Goal: Information Seeking & Learning: Stay updated

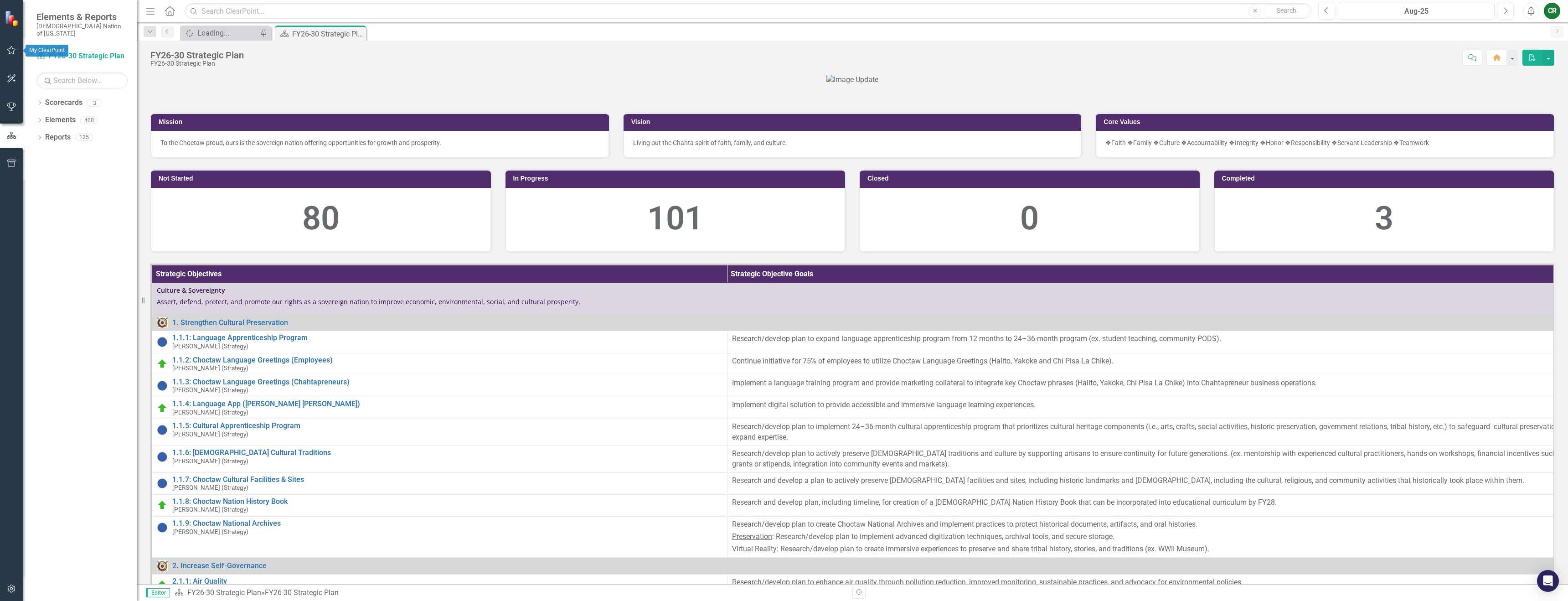
click at [17, 47] on button "button" at bounding box center [12, 50] width 21 height 19
drag, startPoint x: 66, startPoint y: 121, endPoint x: 0, endPoint y: 132, distance: 66.9
click at [66, 121] on link "My Favorites" at bounding box center [82, 125] width 91 height 10
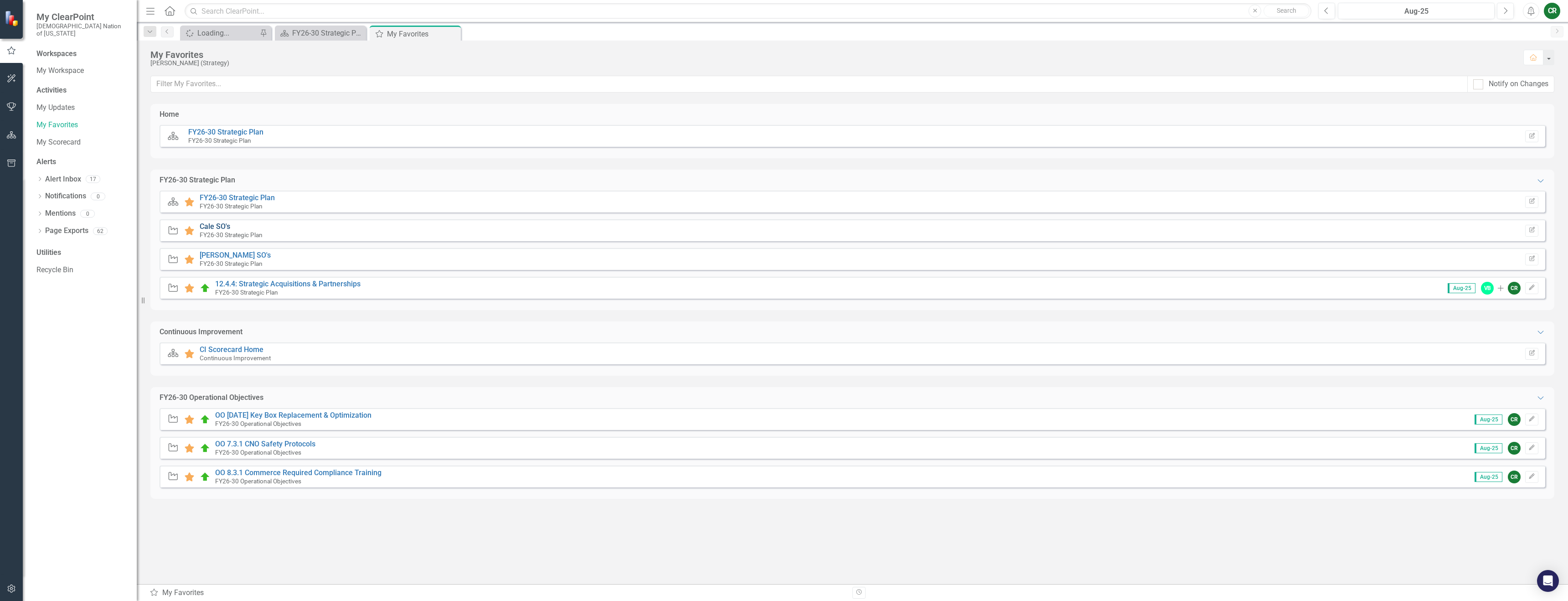
click at [222, 230] on link "Cale SO's" at bounding box center [215, 227] width 30 height 9
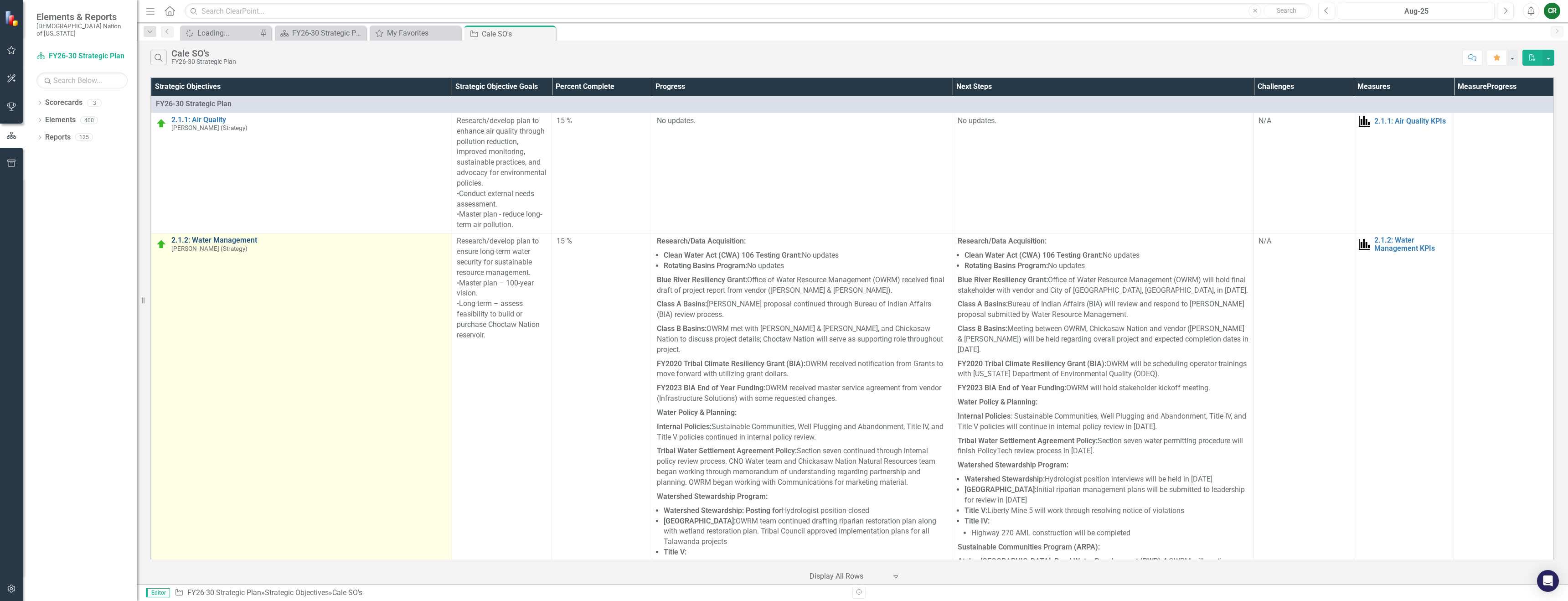
click at [208, 240] on link "2.1.2: Water Management" at bounding box center [309, 240] width 276 height 8
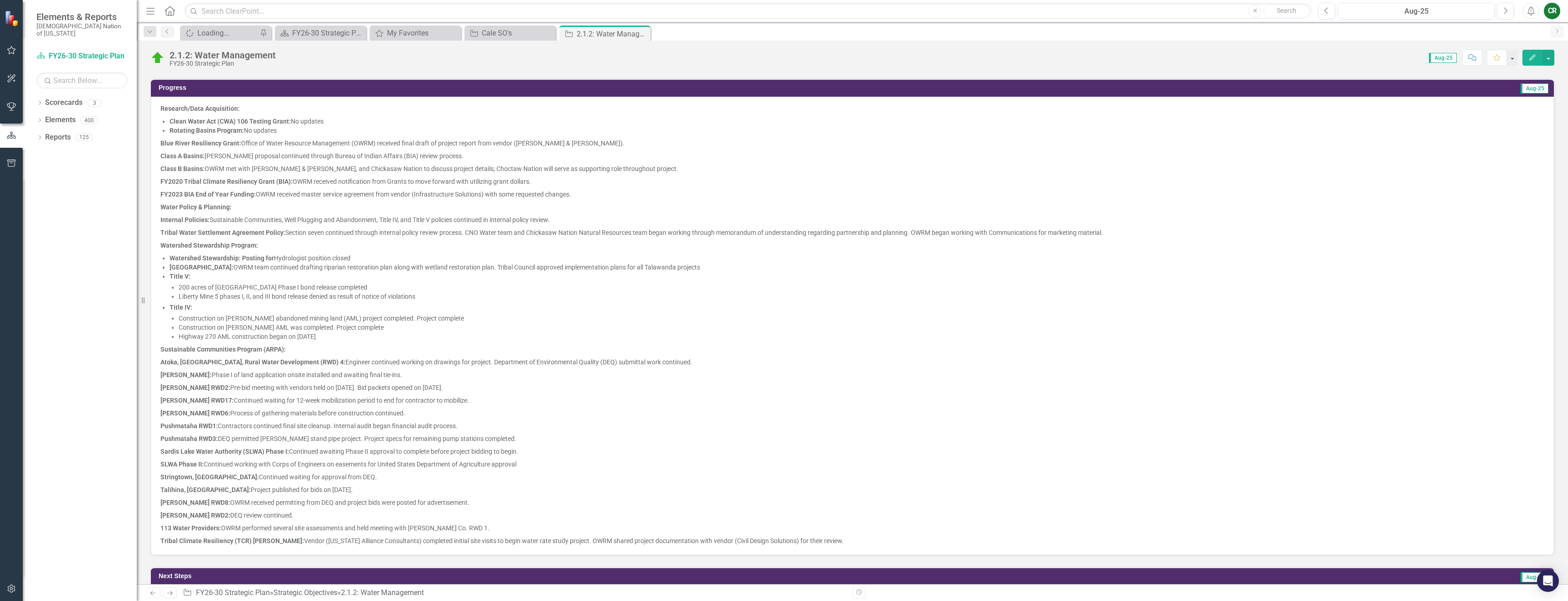
scroll to position [324, 0]
click at [1549, 59] on button "button" at bounding box center [1548, 58] width 12 height 16
click at [1489, 88] on link "Edit Report Edit Layout" at bounding box center [1493, 91] width 121 height 17
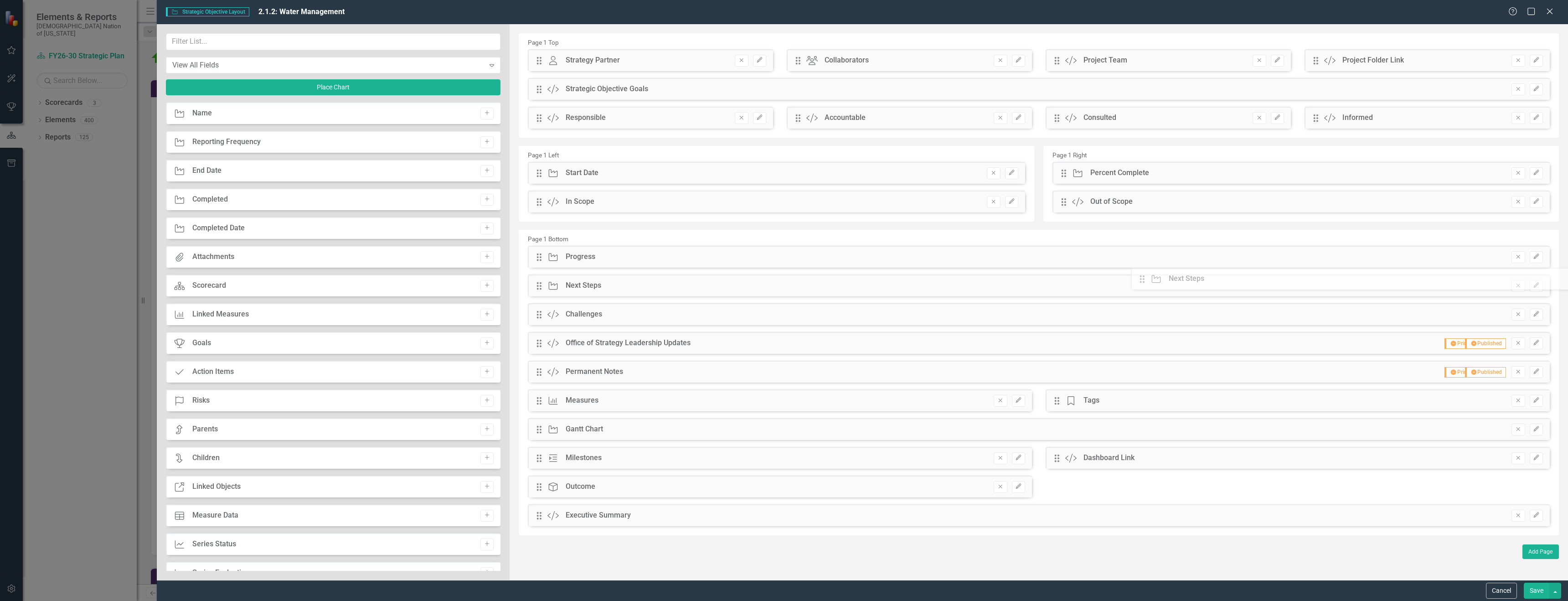
drag, startPoint x: 537, startPoint y: 285, endPoint x: 1147, endPoint y: 278, distance: 610.0
click at [1147, 278] on div "The fields (or pods) that are available for you to include on the detail page a…" at bounding box center [1038, 302] width 1059 height 556
click at [1535, 262] on button "Edit" at bounding box center [1536, 257] width 13 height 12
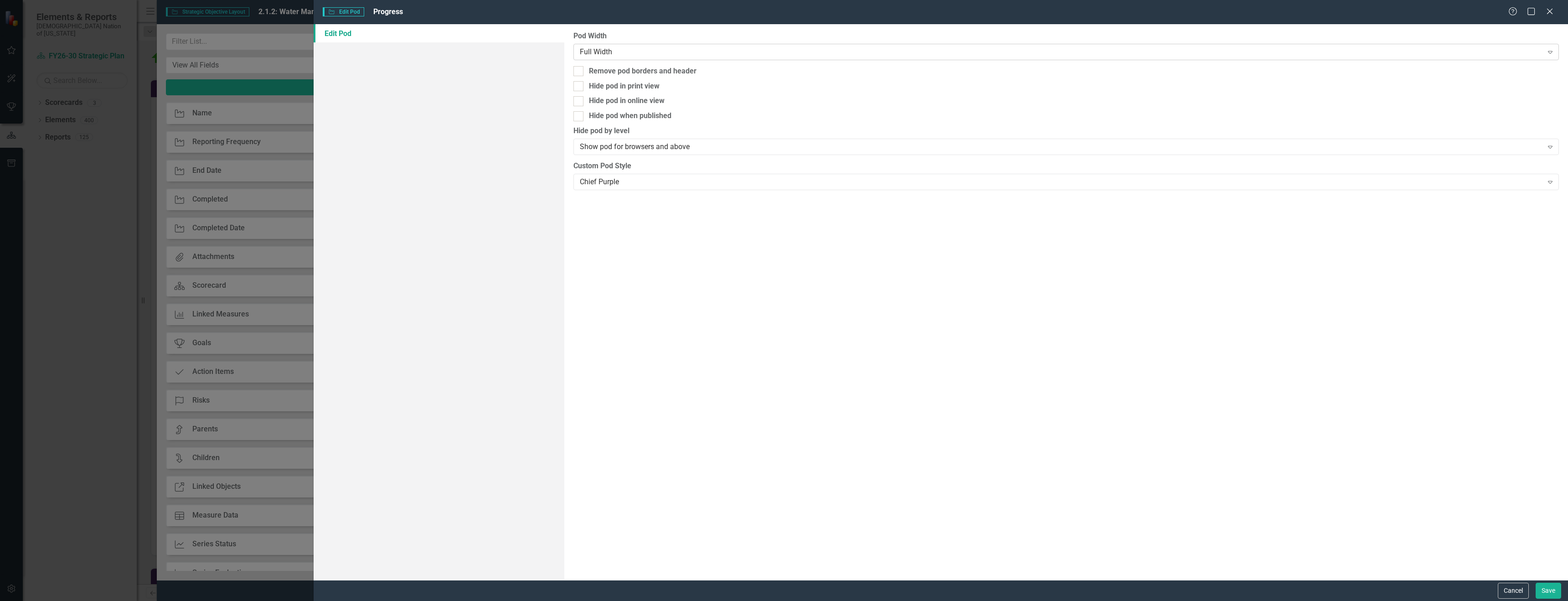
click at [1551, 55] on icon "Expand" at bounding box center [1550, 52] width 9 height 7
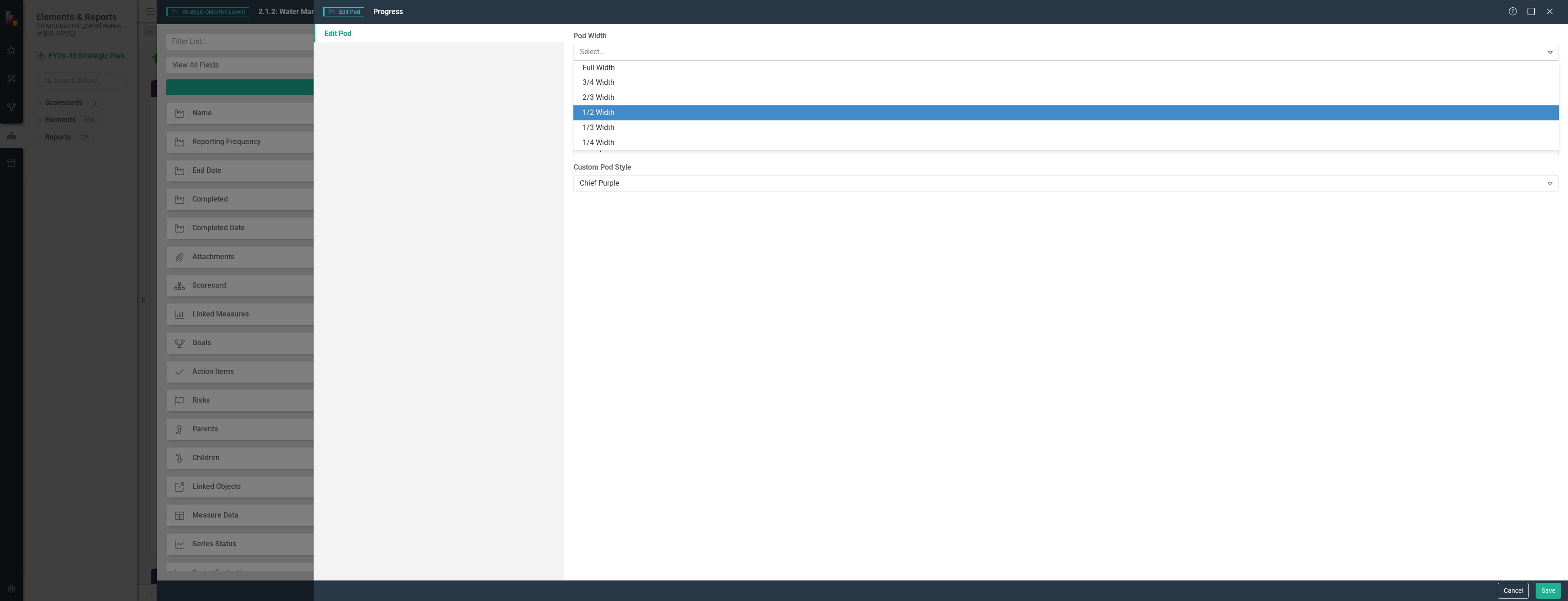
click at [789, 114] on div "1/2 Width" at bounding box center [1068, 113] width 971 height 10
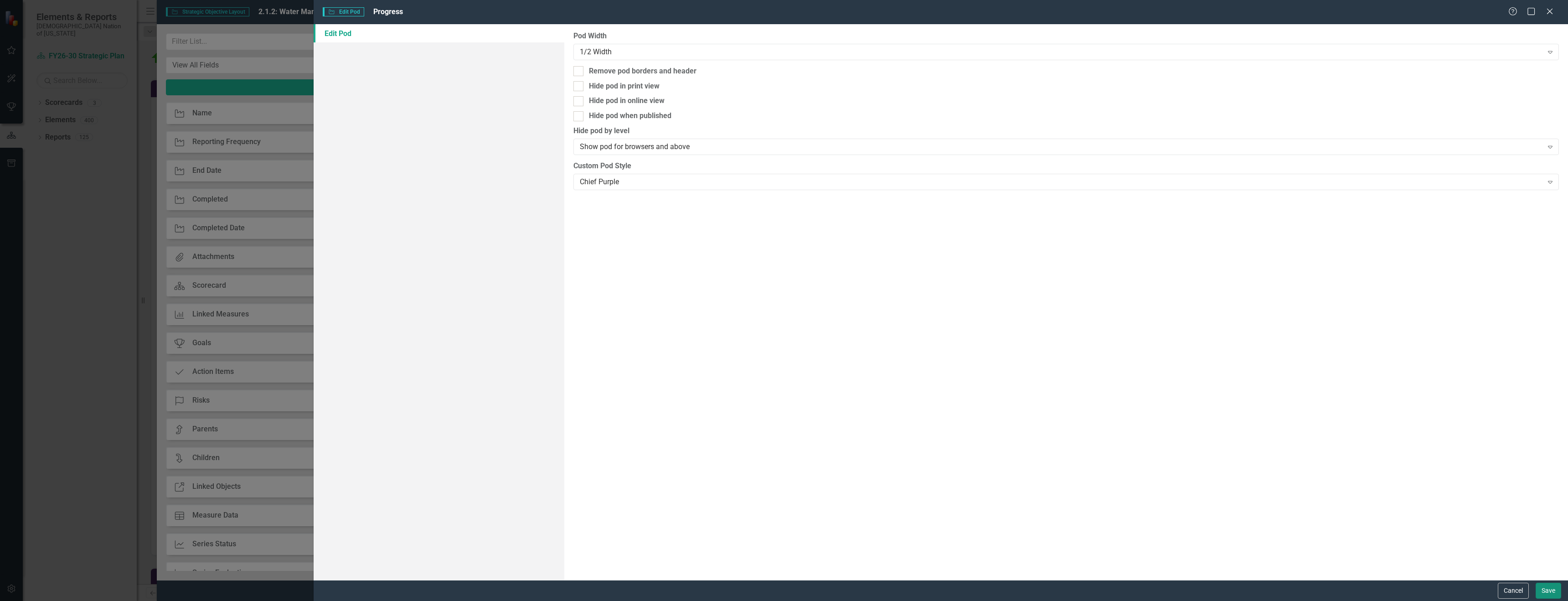
click at [1547, 592] on button "Save" at bounding box center [1549, 591] width 26 height 16
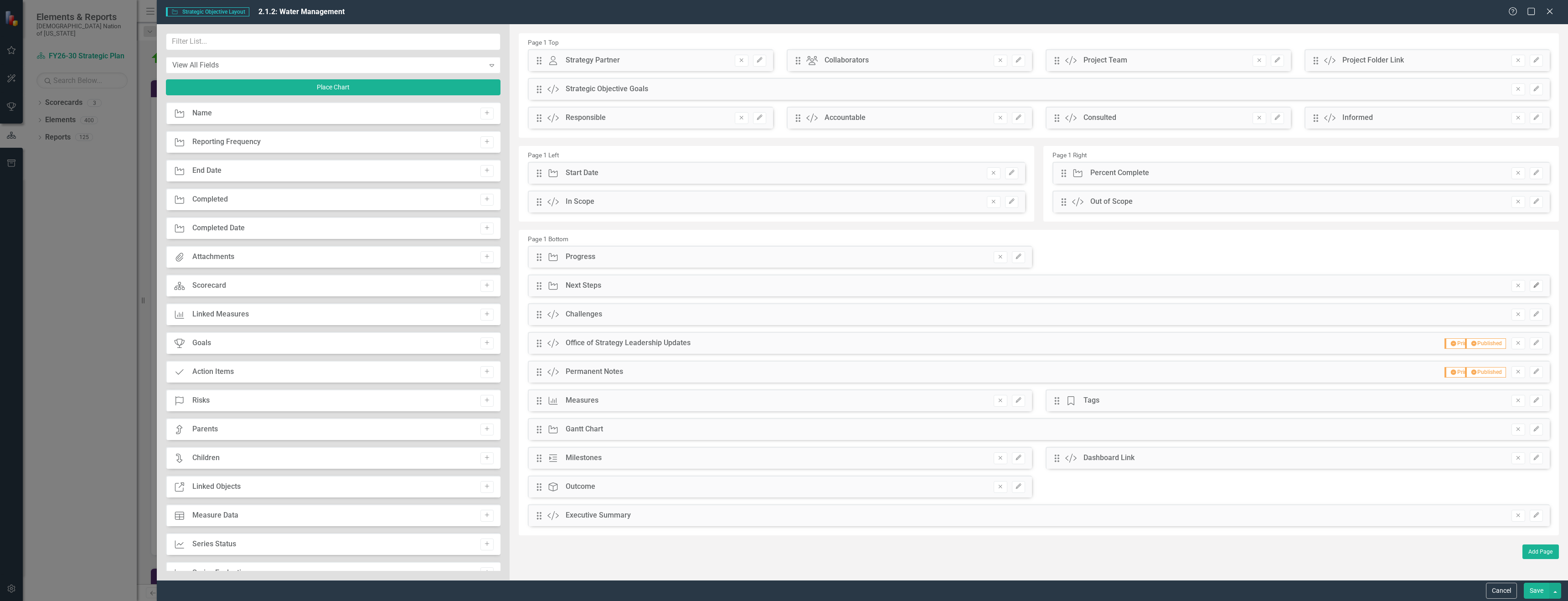
click at [1538, 290] on button "Edit" at bounding box center [1536, 286] width 13 height 12
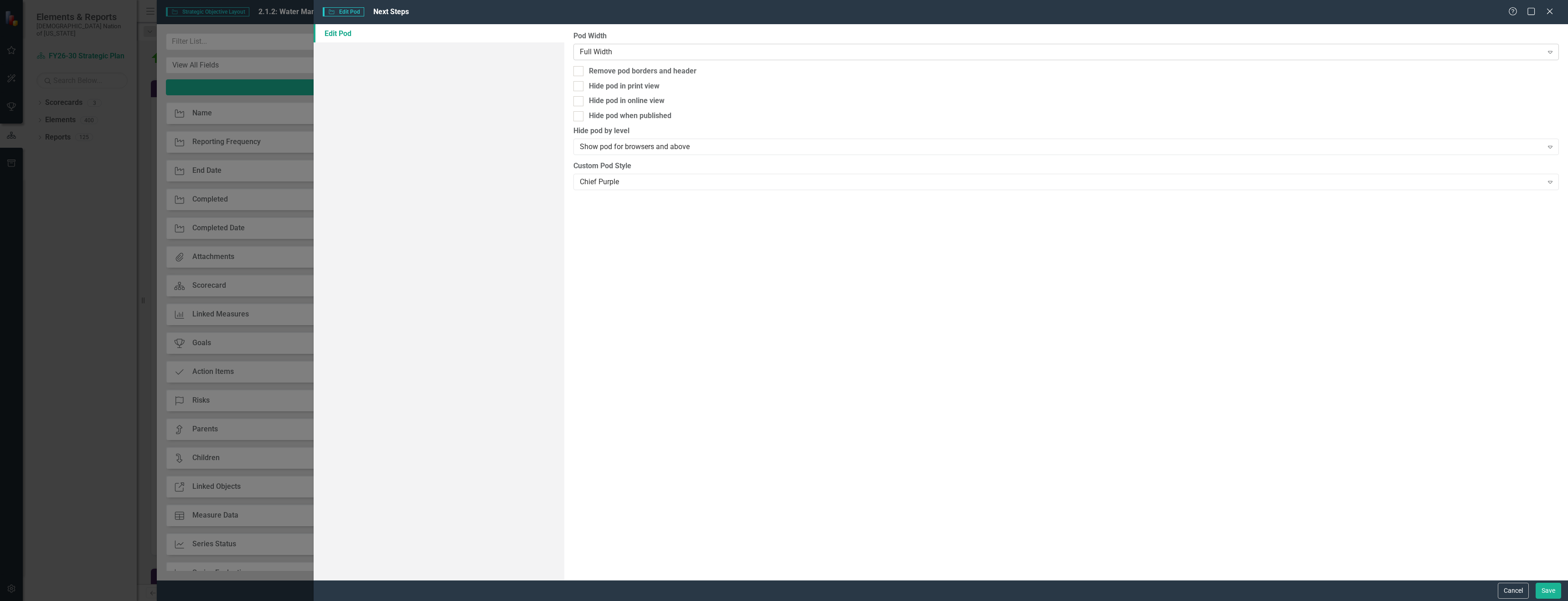
click at [584, 49] on div "Full Width" at bounding box center [1062, 51] width 963 height 10
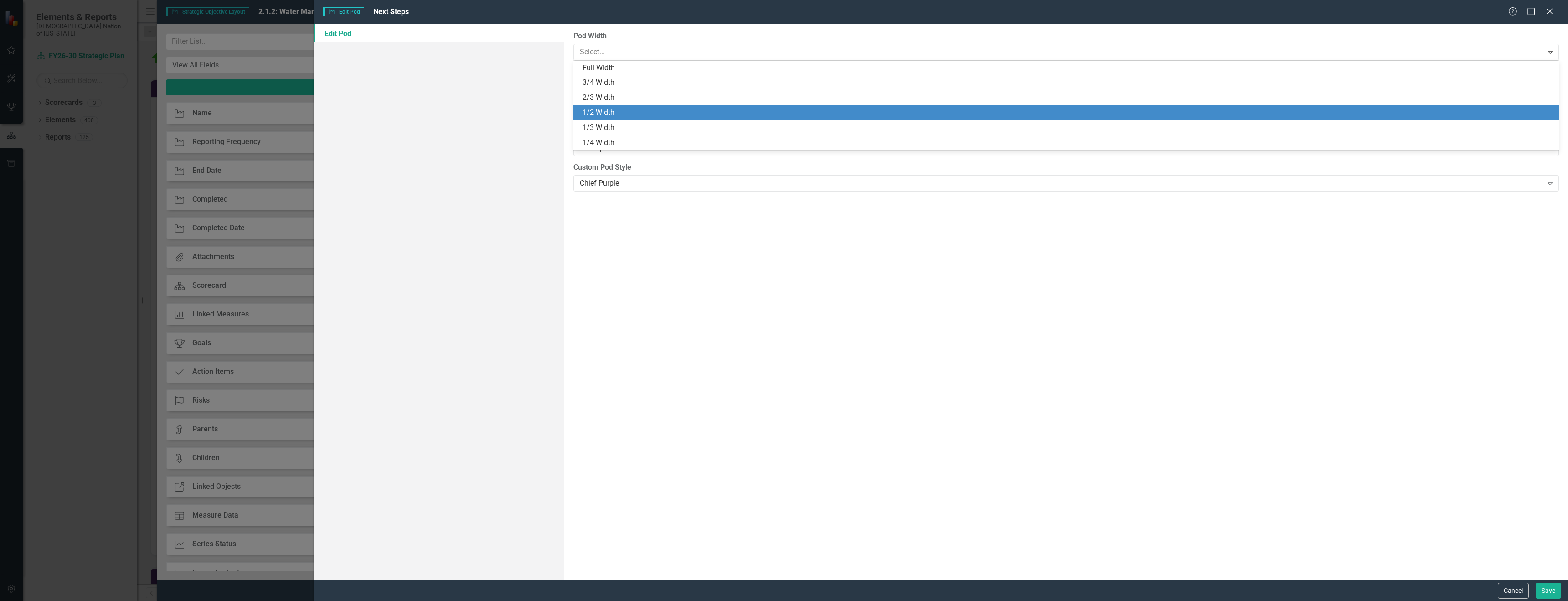
click at [617, 115] on div "1/2 Width" at bounding box center [1068, 113] width 971 height 10
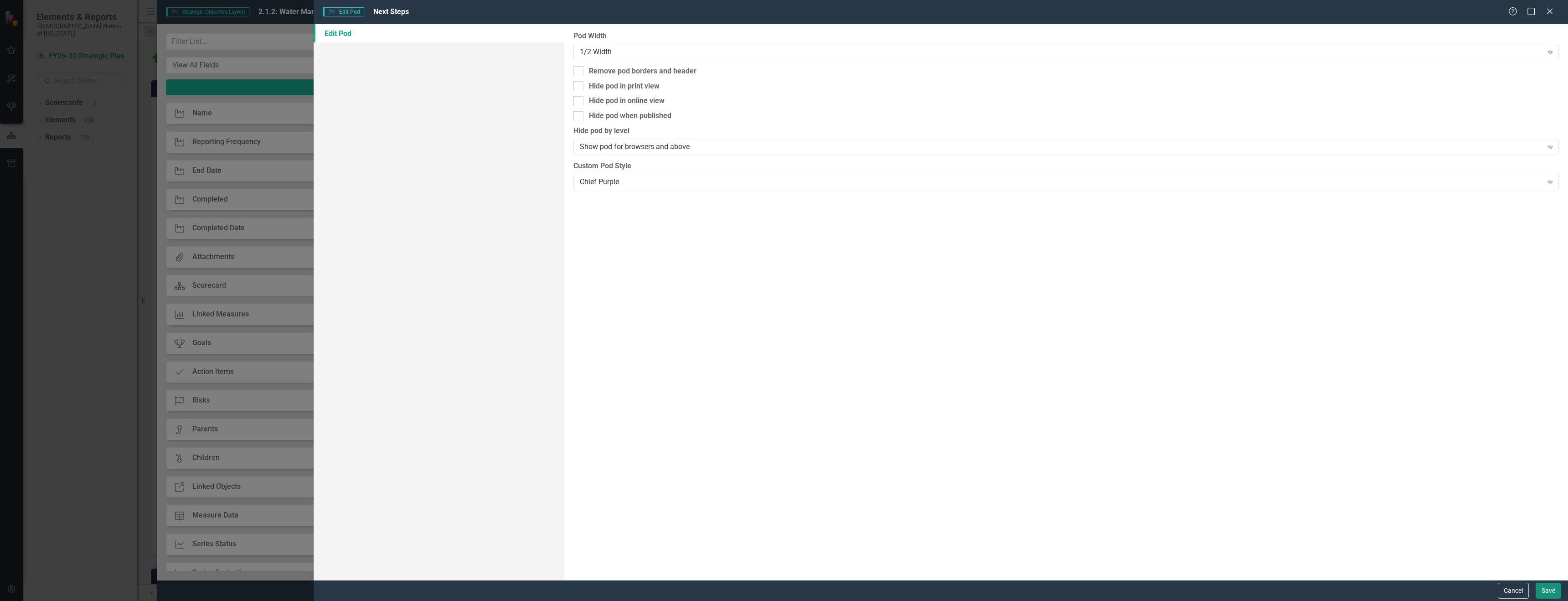
click at [1543, 592] on button "Save" at bounding box center [1549, 591] width 26 height 16
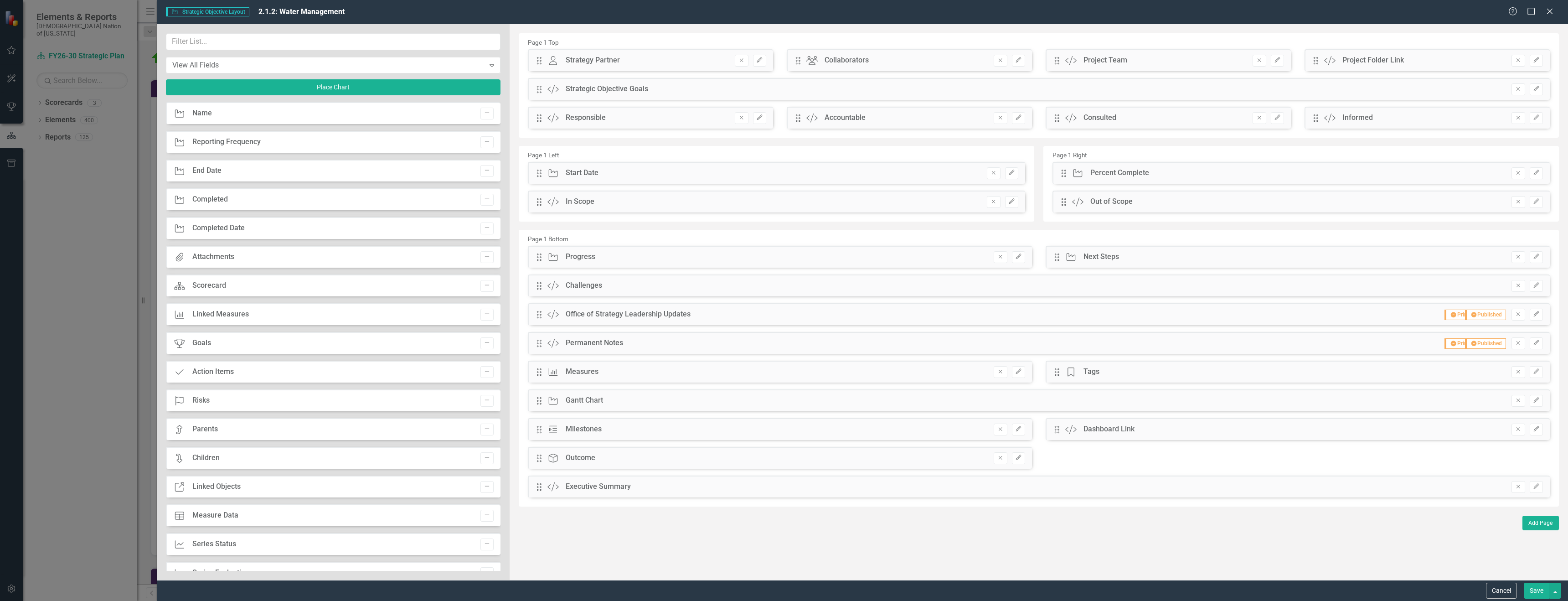
click at [1536, 588] on button "Save" at bounding box center [1536, 591] width 26 height 16
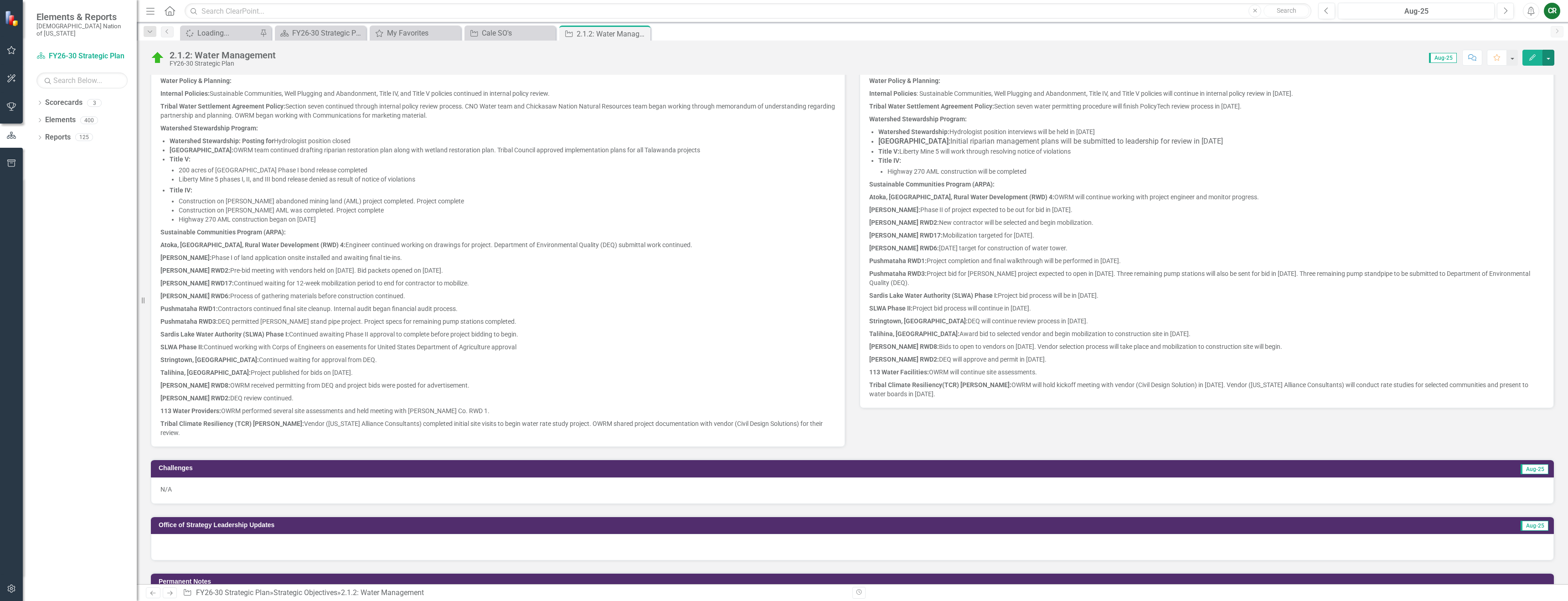
scroll to position [452, 0]
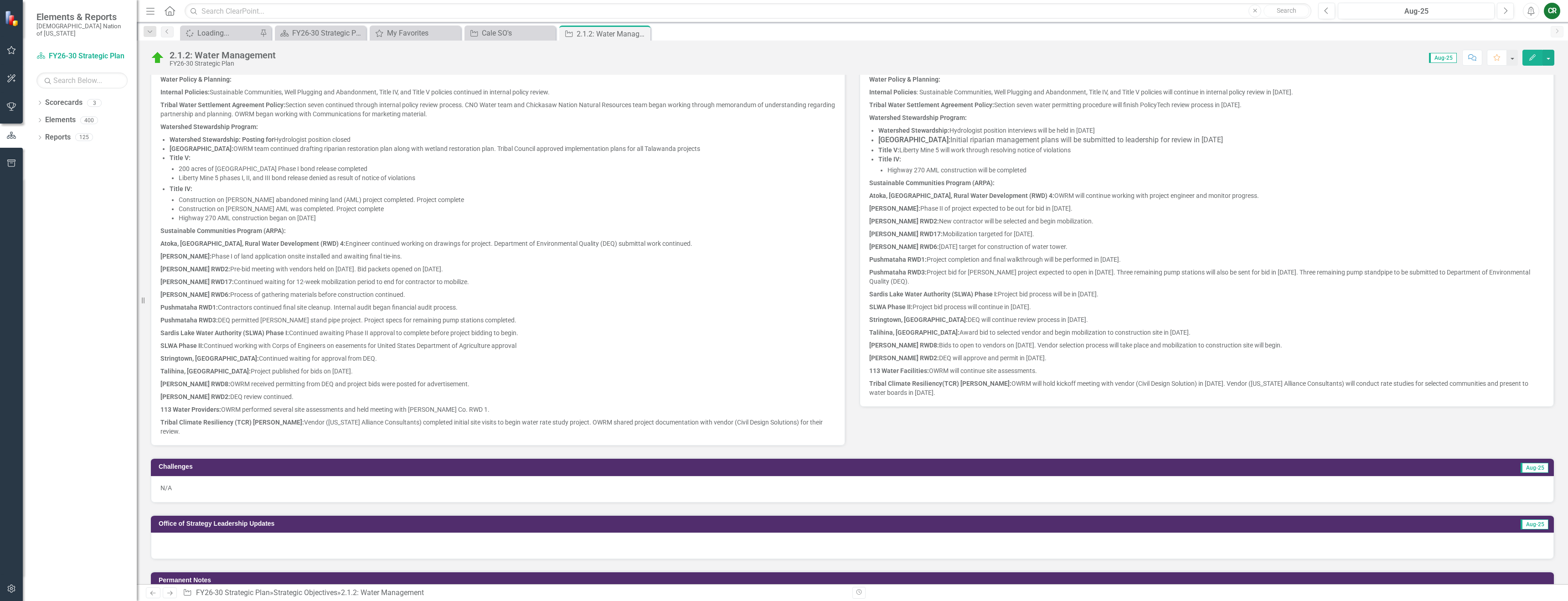
click at [494, 400] on p "Bryan RWD2: DEQ review continued." at bounding box center [498, 396] width 675 height 13
click at [496, 399] on p "Bryan RWD2: DEQ review continued." at bounding box center [498, 396] width 675 height 13
click at [673, 356] on p "Stringtown, OK: Continued waiting for approval from DEQ." at bounding box center [498, 358] width 675 height 13
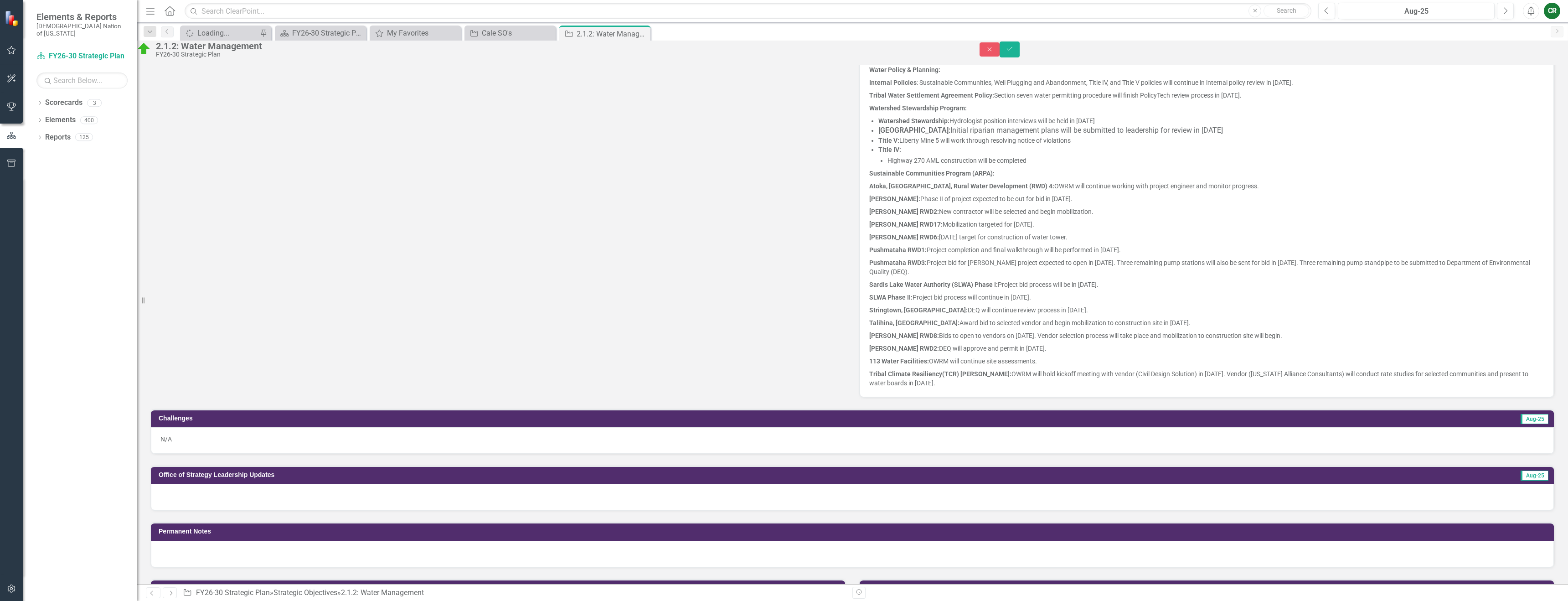
scroll to position [457, 0]
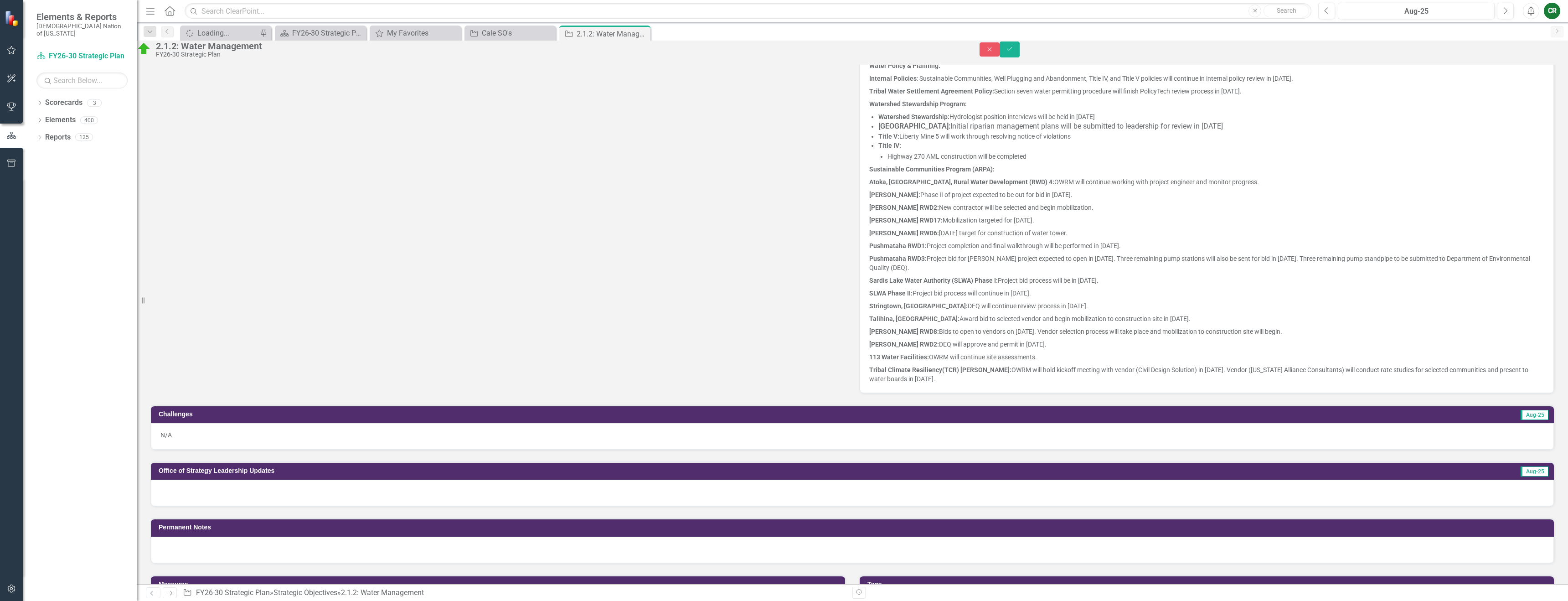
click at [1126, 325] on p "Talihina, OK: Award bid to selected vendor and begin mobilization to constructi…" at bounding box center [1206, 318] width 675 height 13
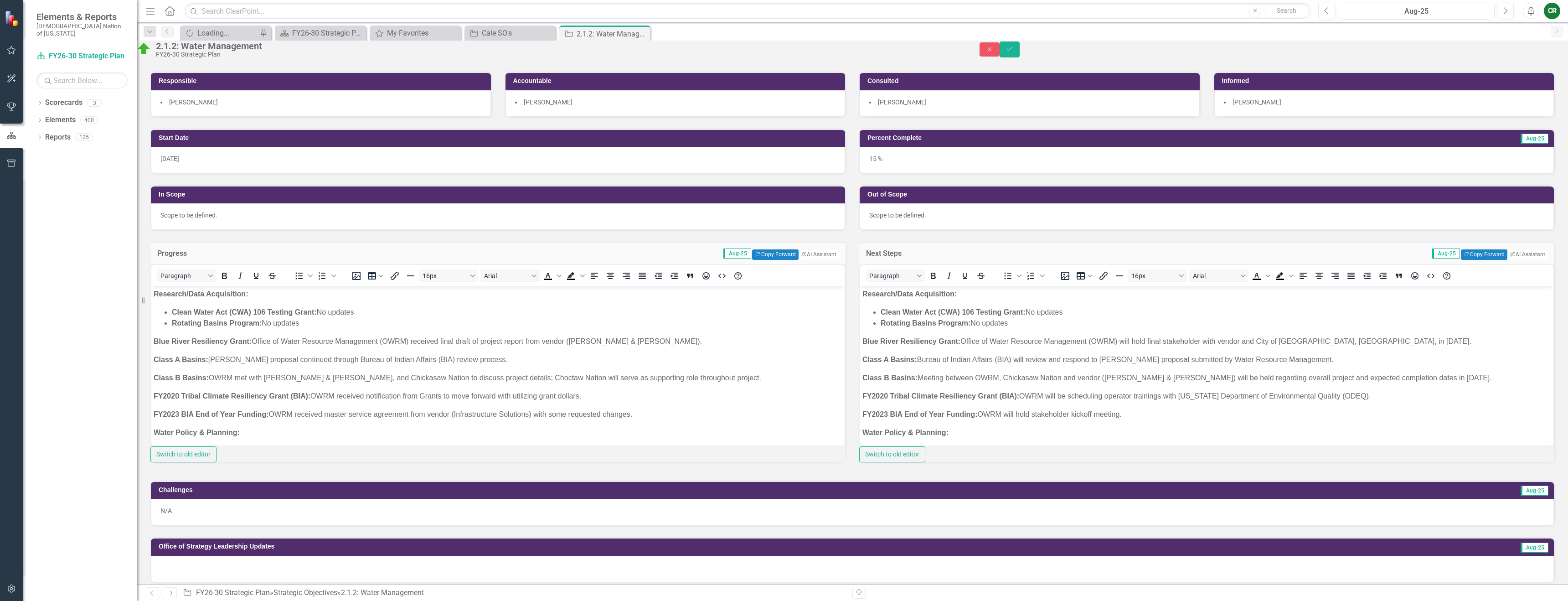
scroll to position [153, 0]
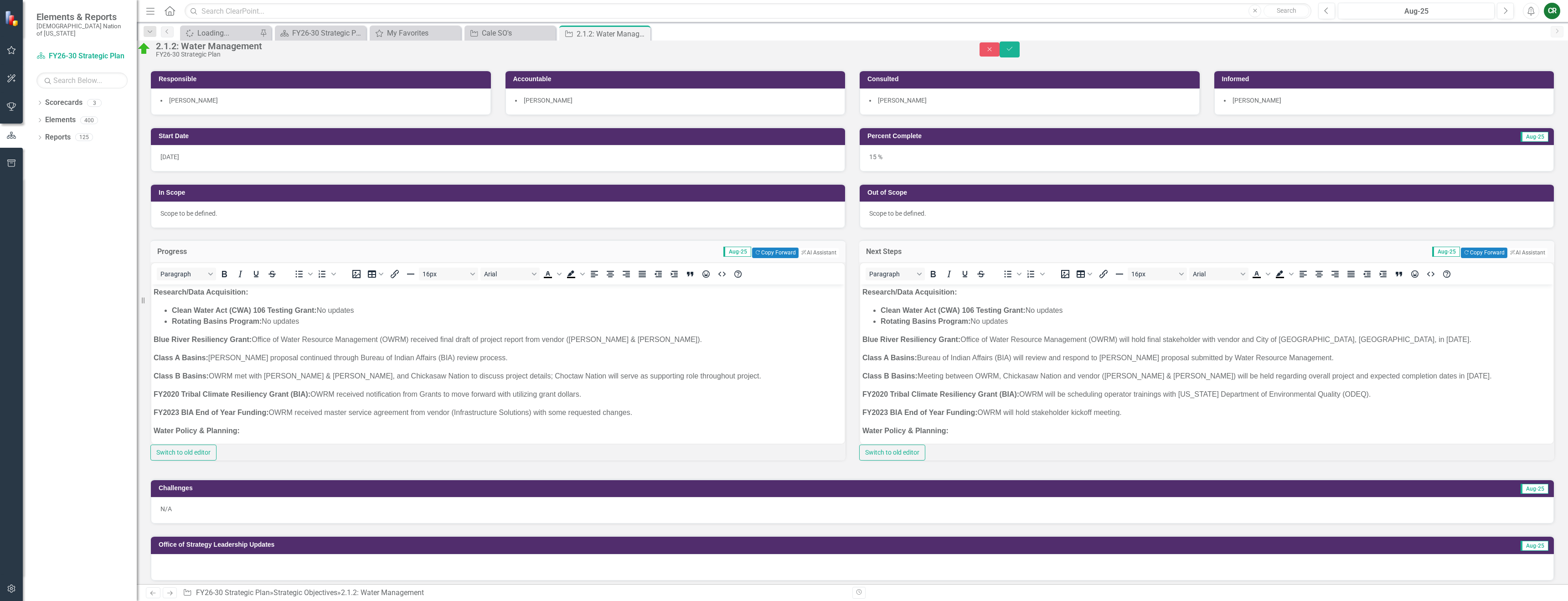
click at [939, 431] on strong "Water Policy & Planning:" at bounding box center [906, 430] width 86 height 8
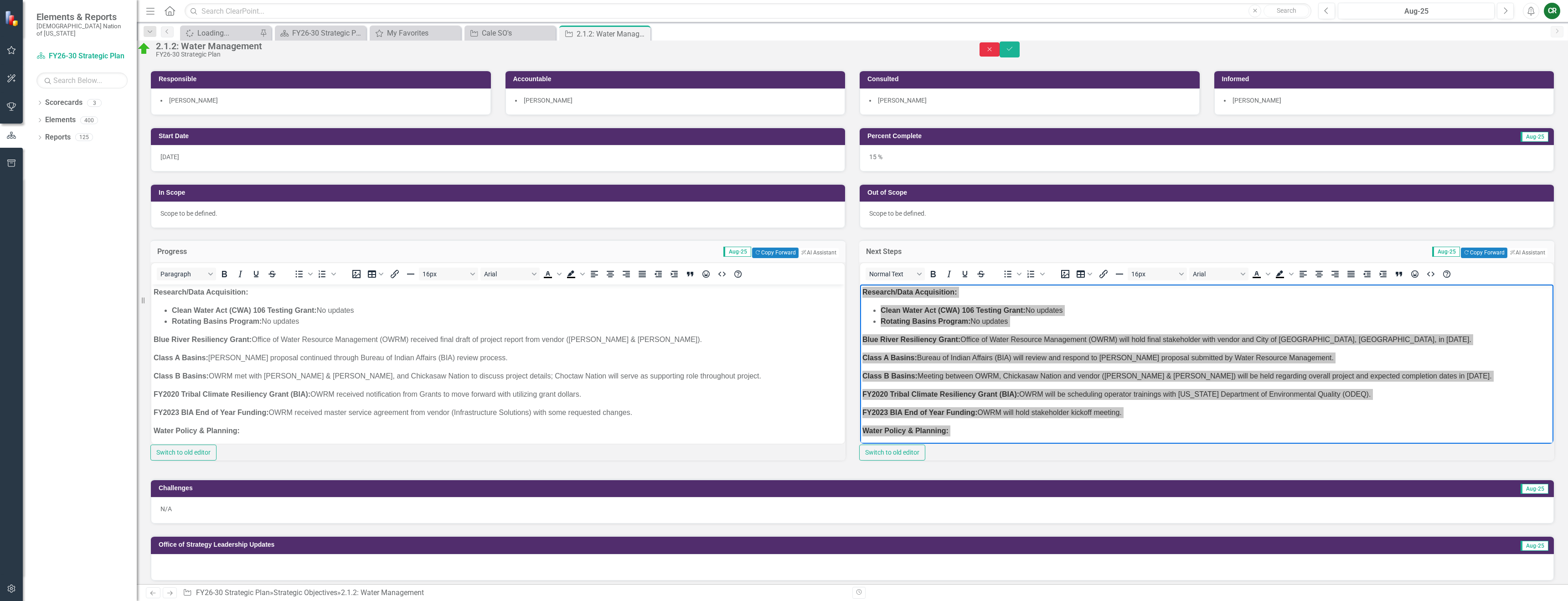
click at [999, 57] on button "Close" at bounding box center [989, 49] width 20 height 14
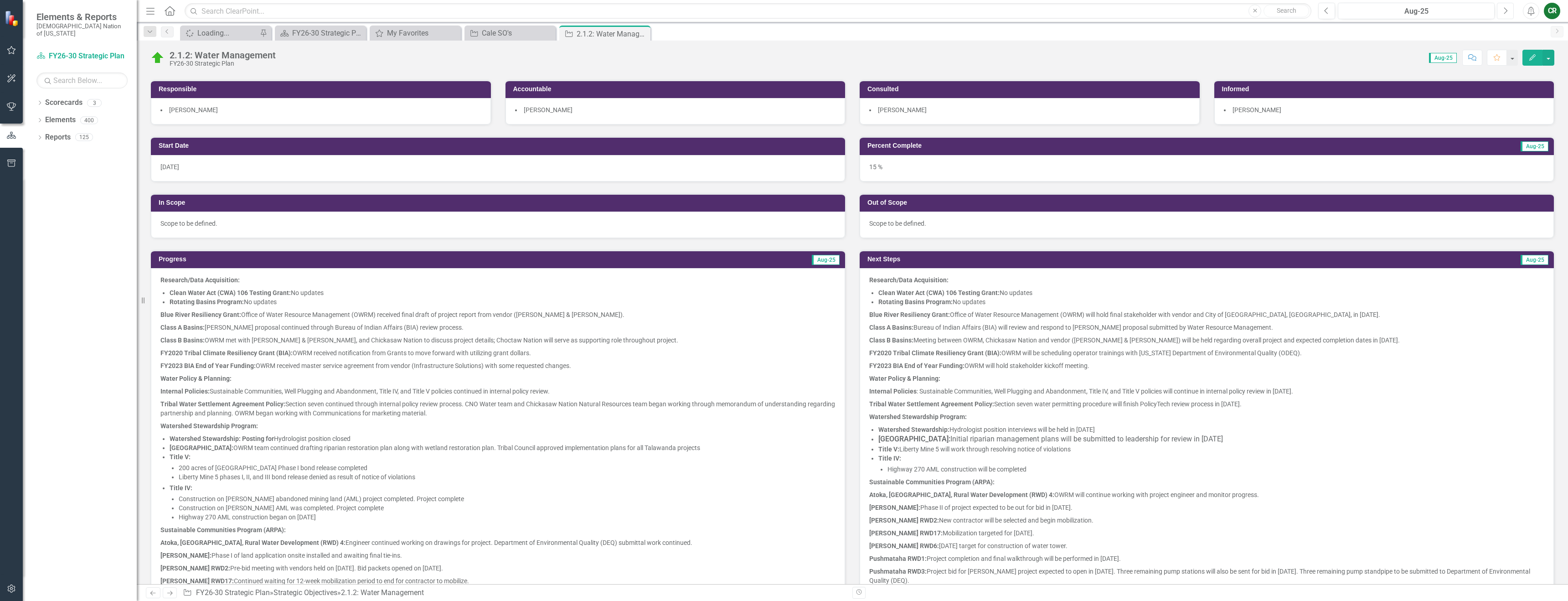
click at [1507, 16] on button "Next" at bounding box center [1505, 10] width 17 height 16
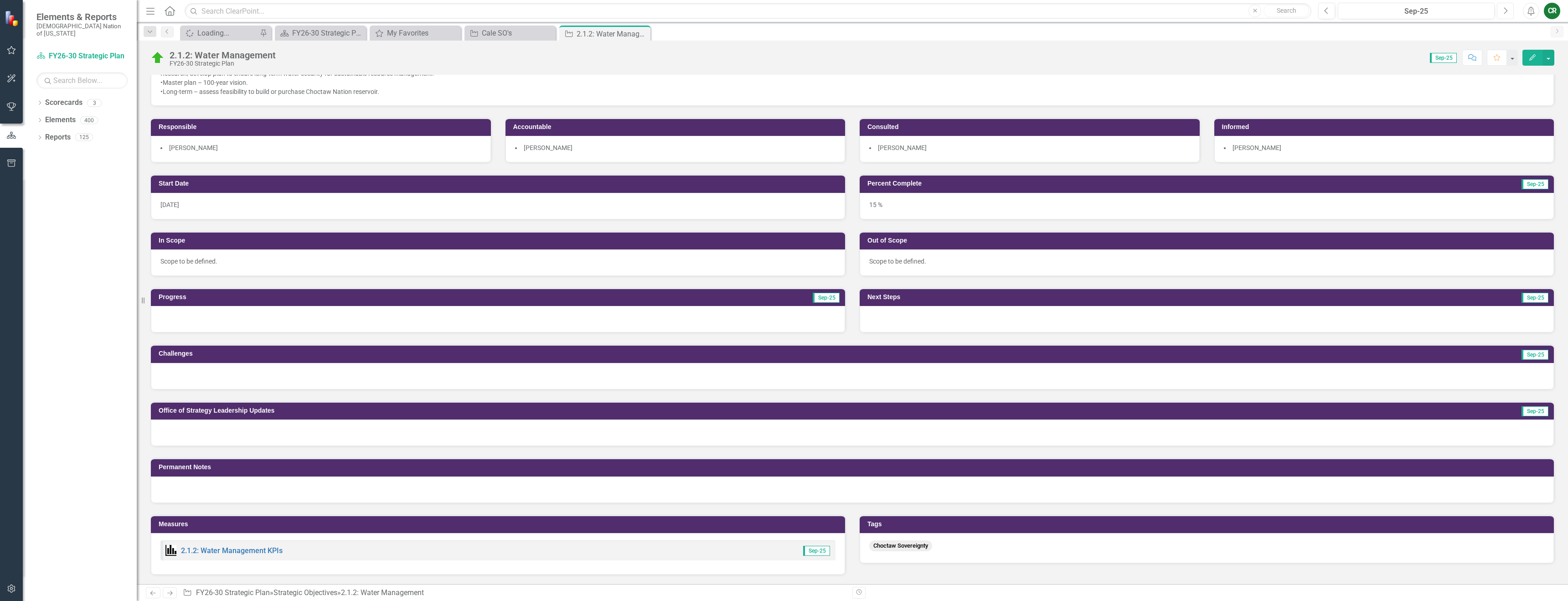
scroll to position [121, 0]
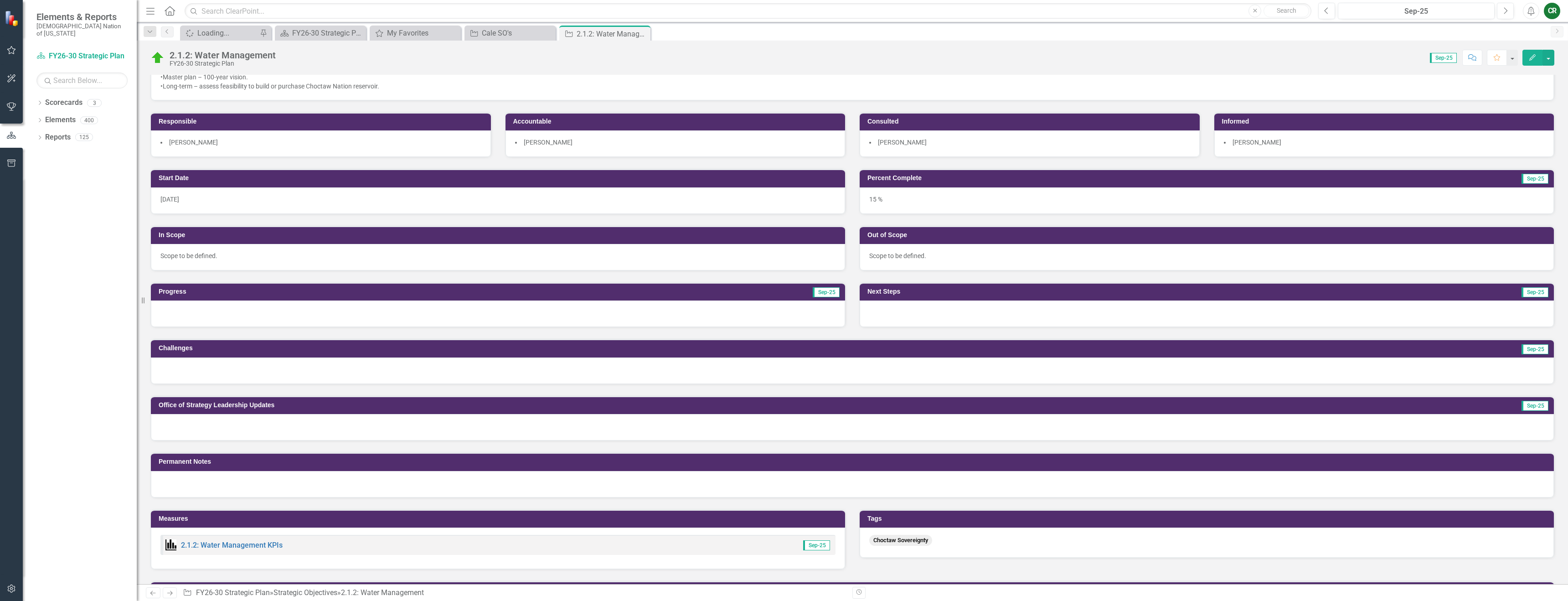
click at [654, 311] on div at bounding box center [498, 313] width 694 height 26
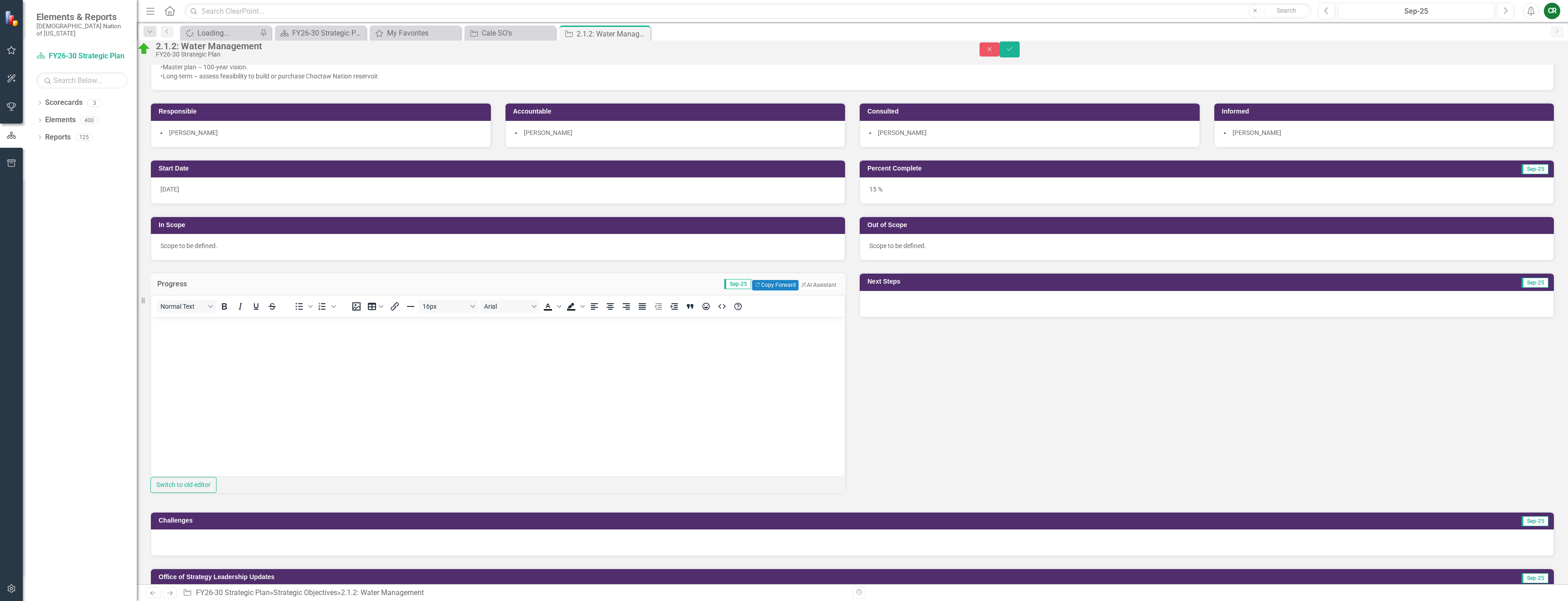
scroll to position [0, 0]
click at [1004, 317] on div at bounding box center [1206, 304] width 694 height 26
click at [1478, 317] on div at bounding box center [1206, 304] width 694 height 26
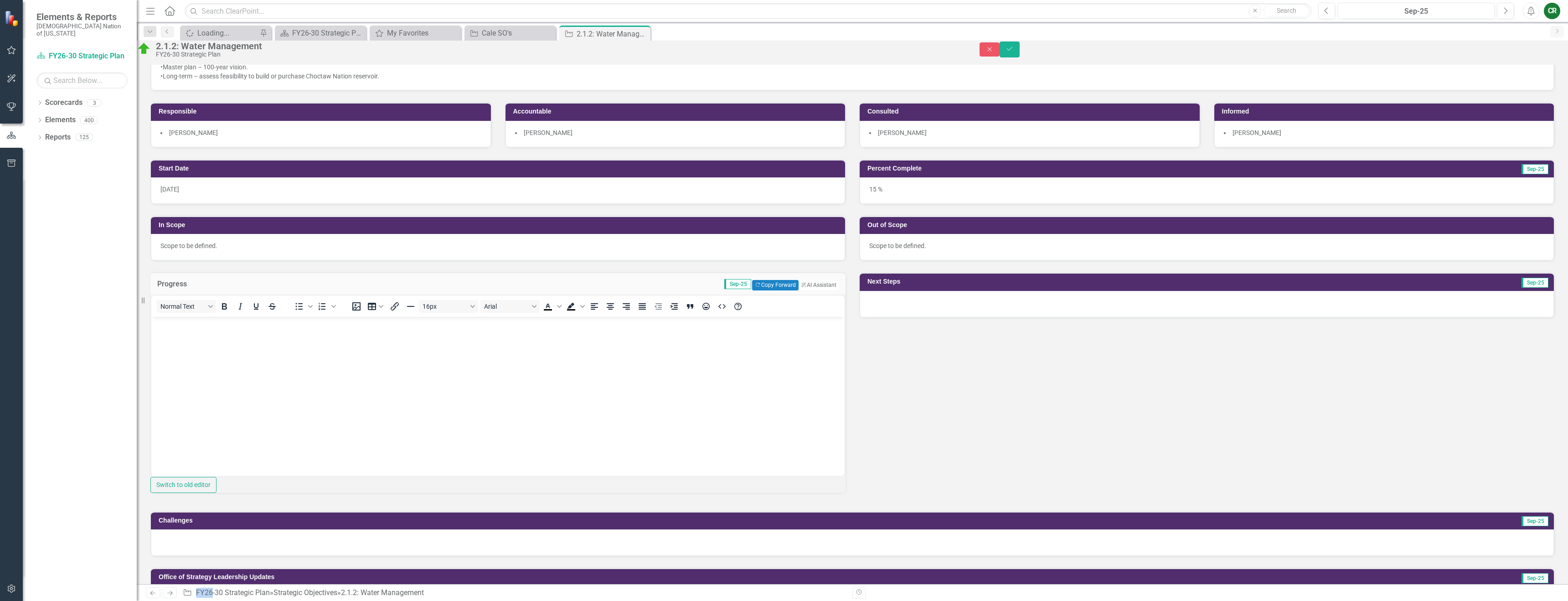
click at [1478, 317] on div at bounding box center [1206, 304] width 694 height 26
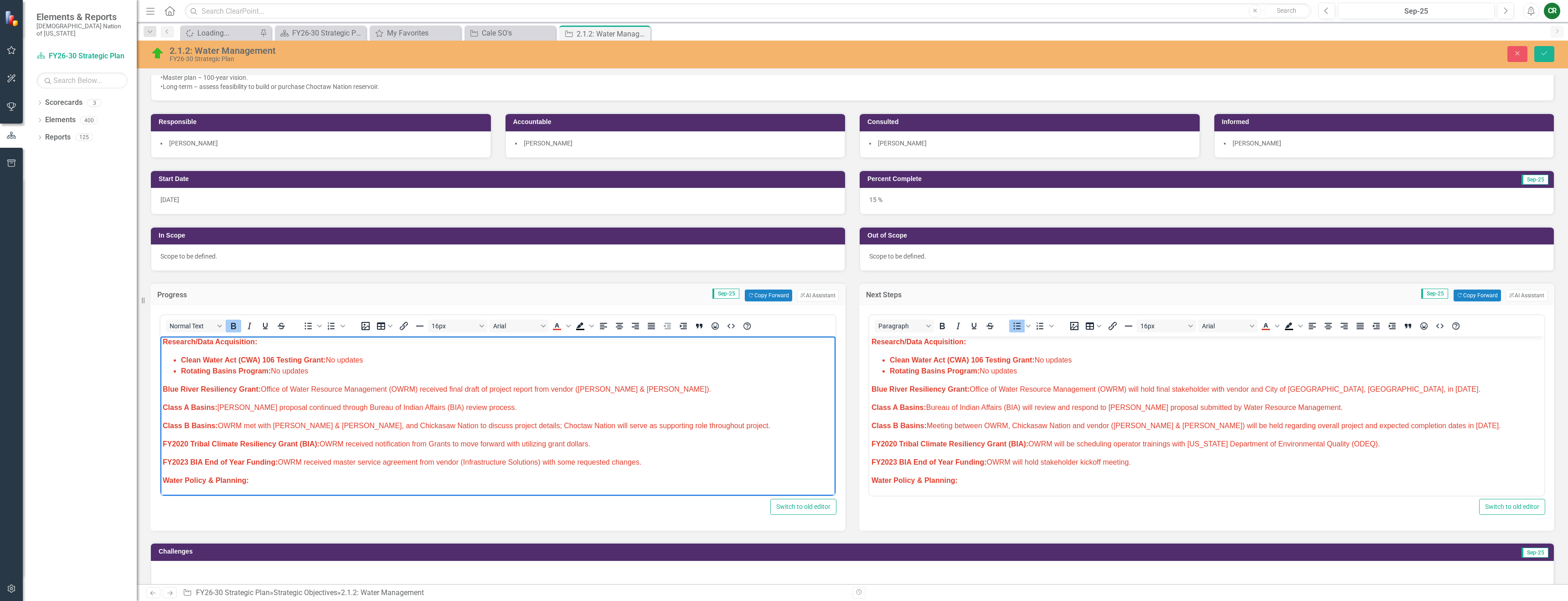
scroll to position [2, 0]
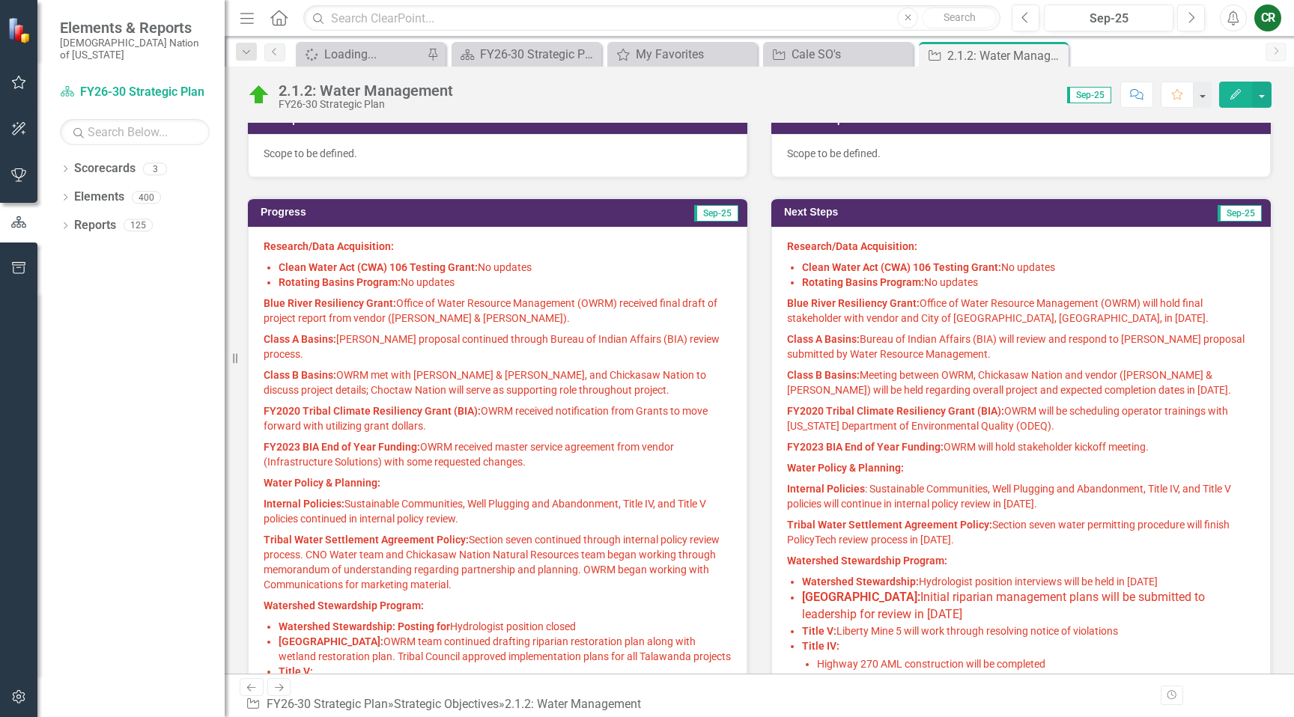
scroll to position [461, 0]
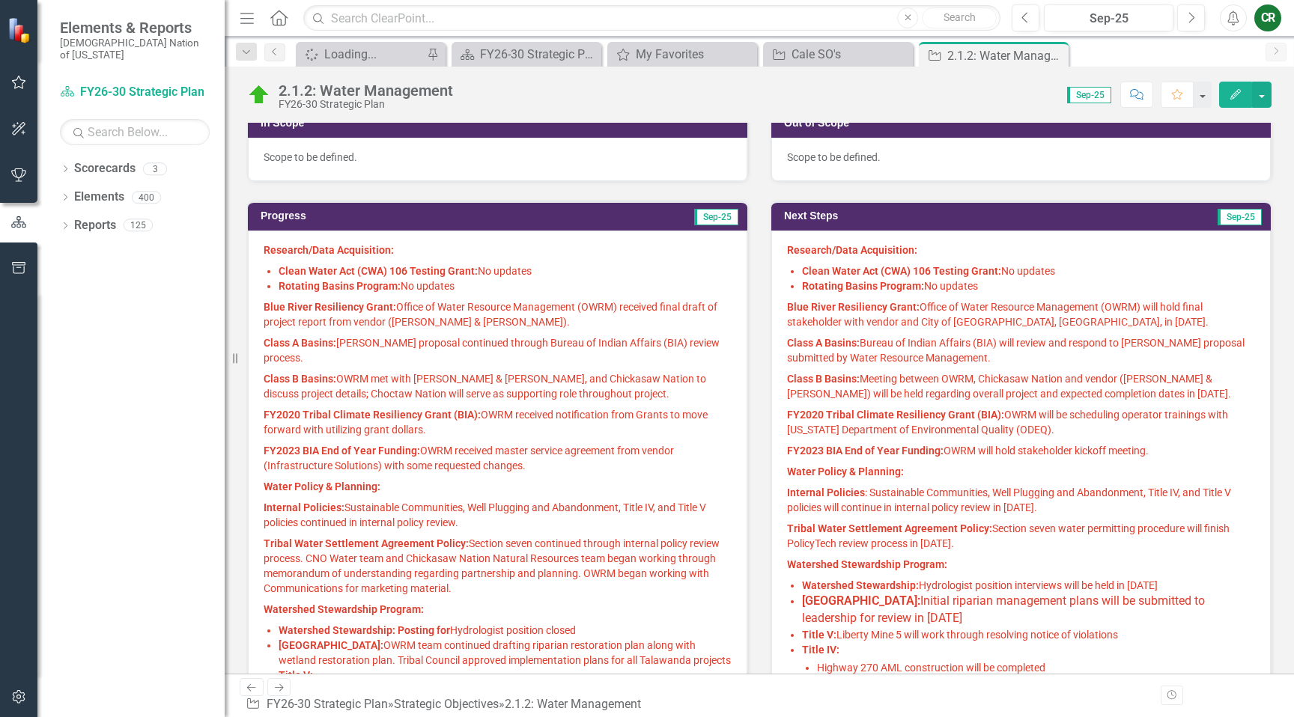
click at [482, 368] on p "Class B Basins: OWRM met with [PERSON_NAME] & [PERSON_NAME], and Chickasaw Nati…" at bounding box center [498, 386] width 468 height 36
click at [483, 368] on p "Class B Basins: OWRM met with Hazen & Sawyer, and Chickasaw Nation to discuss p…" at bounding box center [498, 386] width 468 height 36
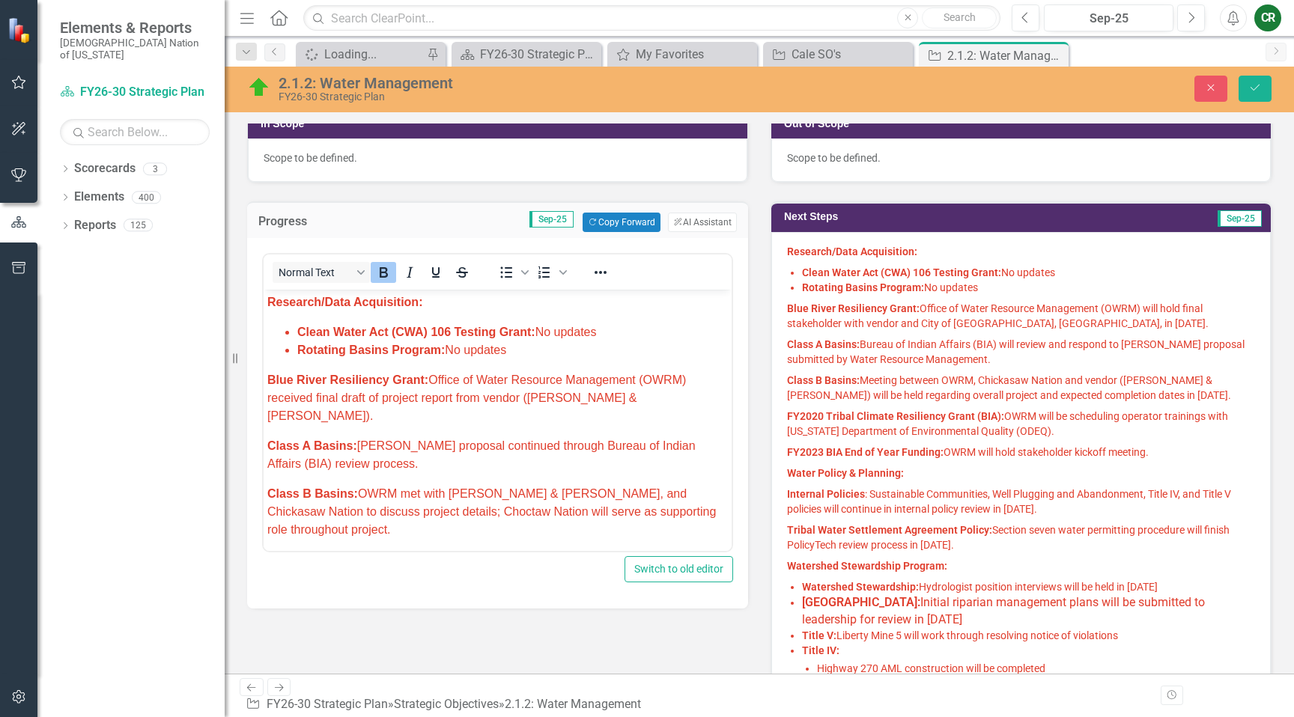
scroll to position [0, 0]
click at [870, 374] on span "Class B Basins: Meeting between OWRM, Chickasaw Nation and vendor (Hazen & Sawy…" at bounding box center [1009, 387] width 444 height 27
click at [869, 374] on span "Class B Basins: Meeting between OWRM, Chickasaw Nation and vendor (Hazen & Sawy…" at bounding box center [1009, 387] width 444 height 27
click at [913, 353] on span "Class A Basins: Bureau of Indian Affairs (BIA) will review and respond to grant…" at bounding box center [1016, 351] width 458 height 27
click at [913, 352] on p "Class A Basins: Bureau of Indian Affairs (BIA) will review and respond to grant…" at bounding box center [1021, 352] width 468 height 36
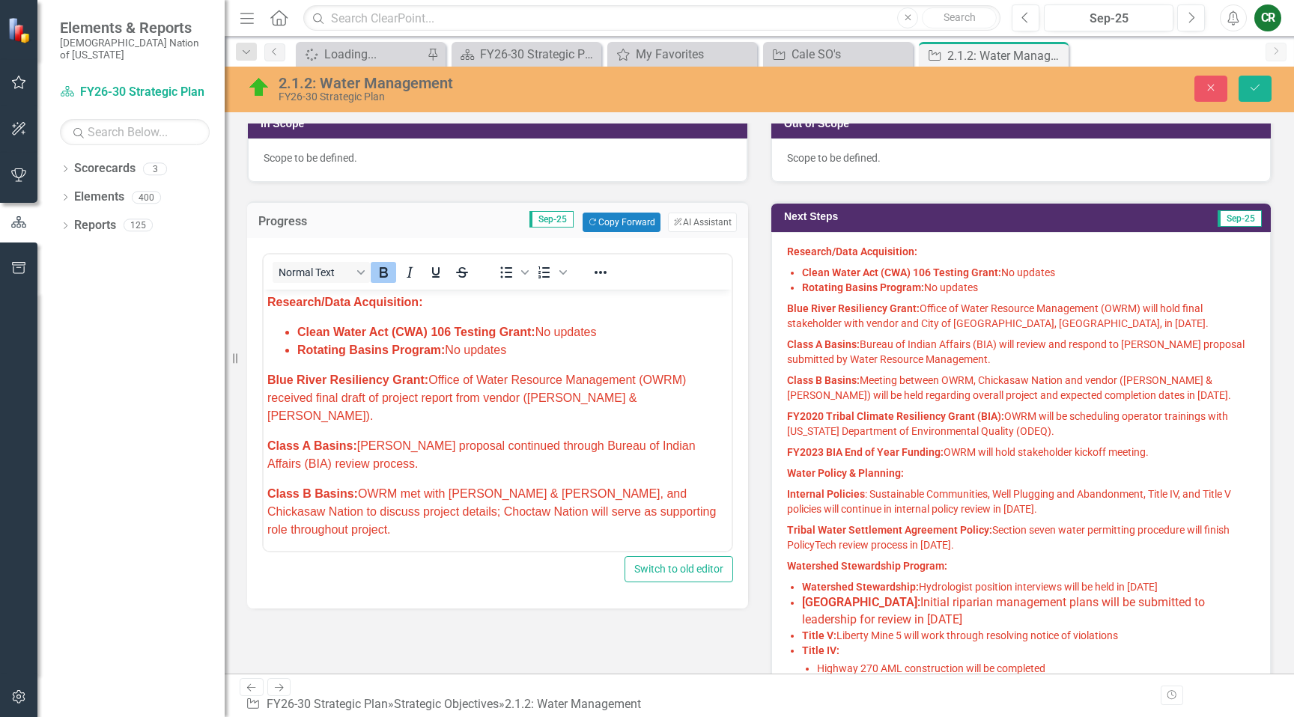
click at [913, 352] on span "Class A Basins: Bureau of Indian Affairs (BIA) will review and respond to grant…" at bounding box center [1016, 351] width 458 height 27
click at [913, 352] on p "Class A Basins: Bureau of Indian Affairs (BIA) will review and respond to grant…" at bounding box center [1021, 352] width 468 height 36
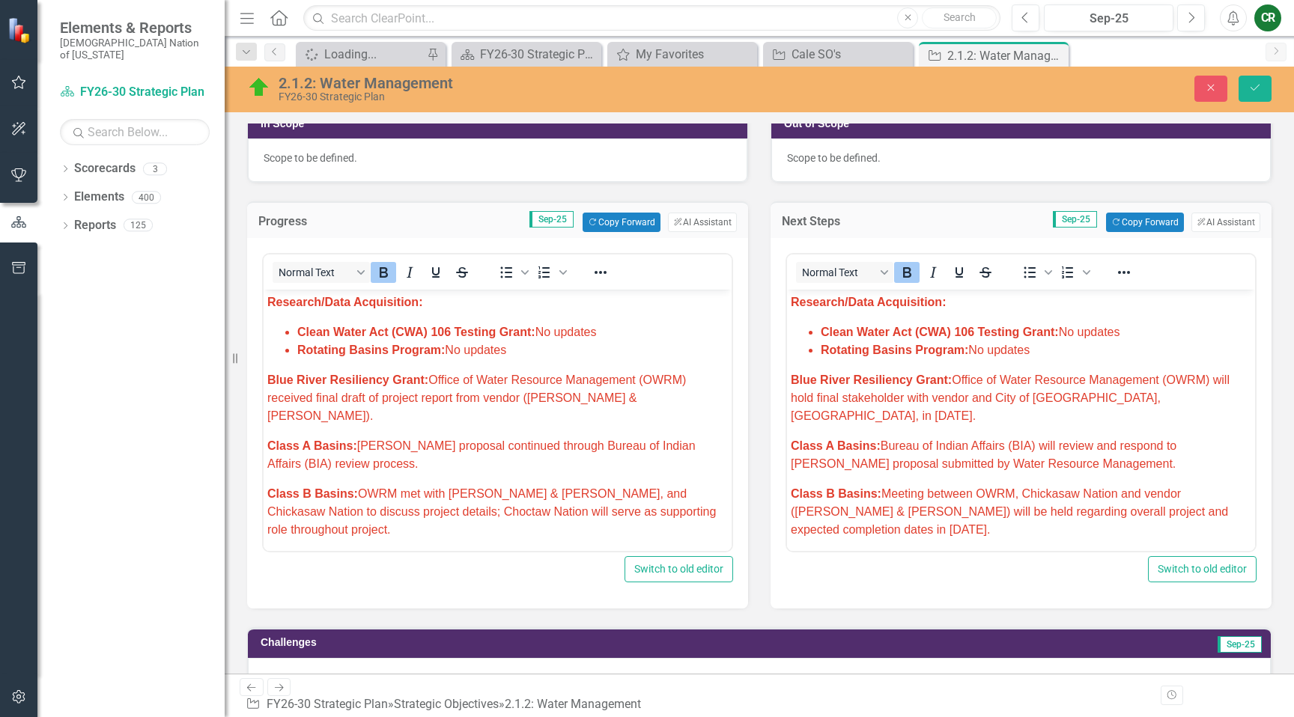
click at [646, 380] on span "Blue River Resiliency Grant: Office of Water Resource Management (OWRM) receive…" at bounding box center [476, 398] width 419 height 49
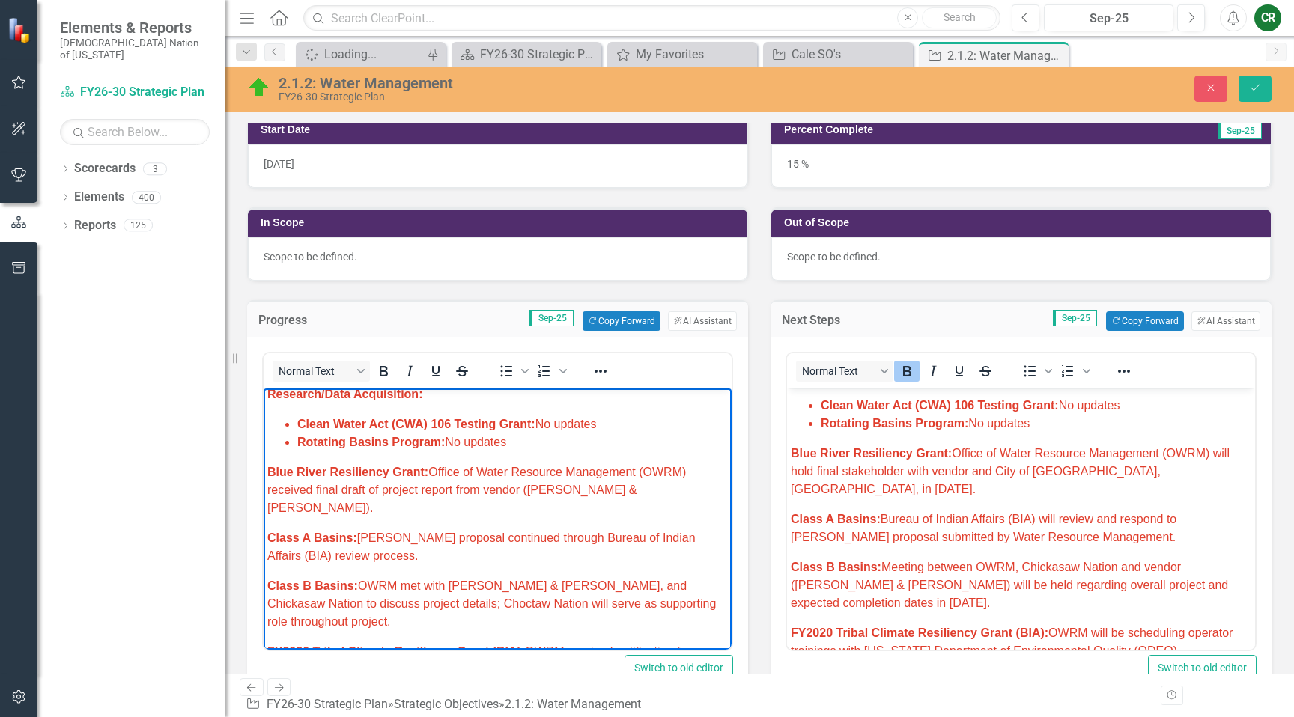
scroll to position [5, 0]
click at [564, 443] on li "Rotating Basins Program: No updates" at bounding box center [512, 444] width 431 height 18
click at [613, 425] on li "Clean Water Act (CWA) 106 Testing Grant: No updates" at bounding box center [512, 426] width 431 height 18
drag, startPoint x: 1045, startPoint y: 434, endPoint x: 1056, endPoint y: 431, distance: 11.8
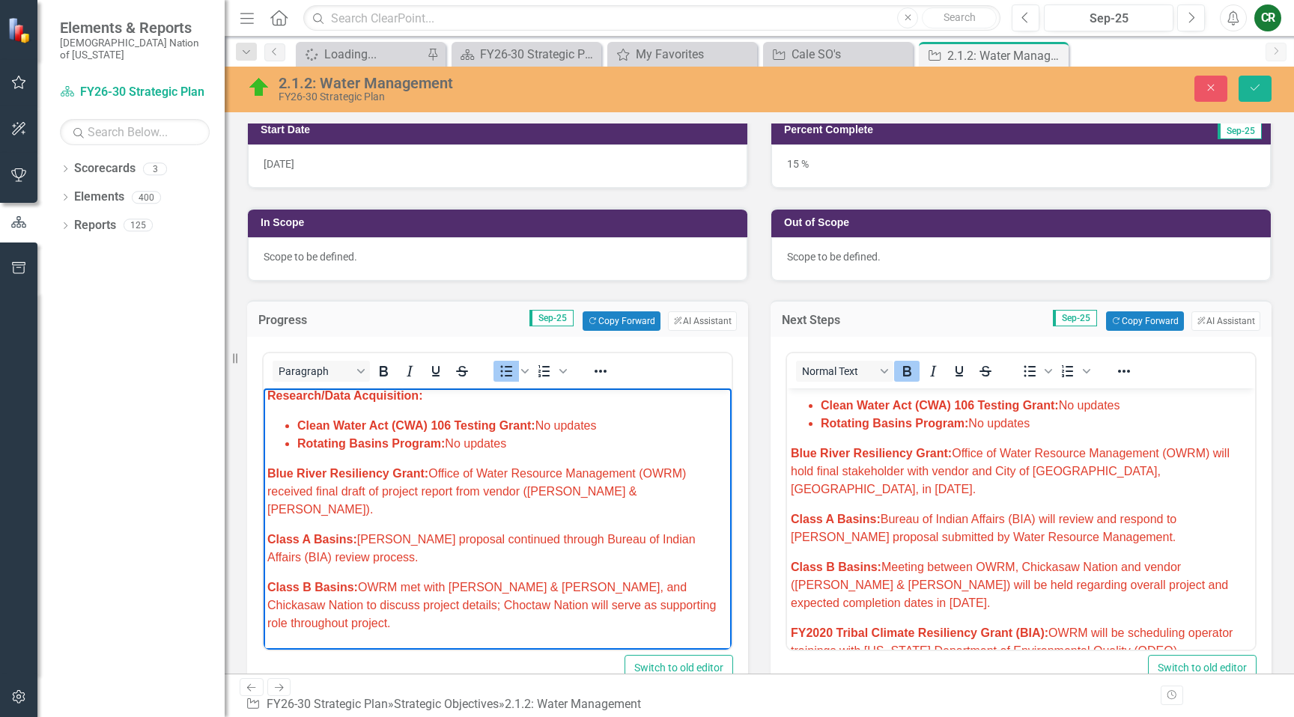
click at [624, 431] on li "Clean Water Act (CWA) 106 Testing Grant: No updates" at bounding box center [512, 426] width 431 height 18
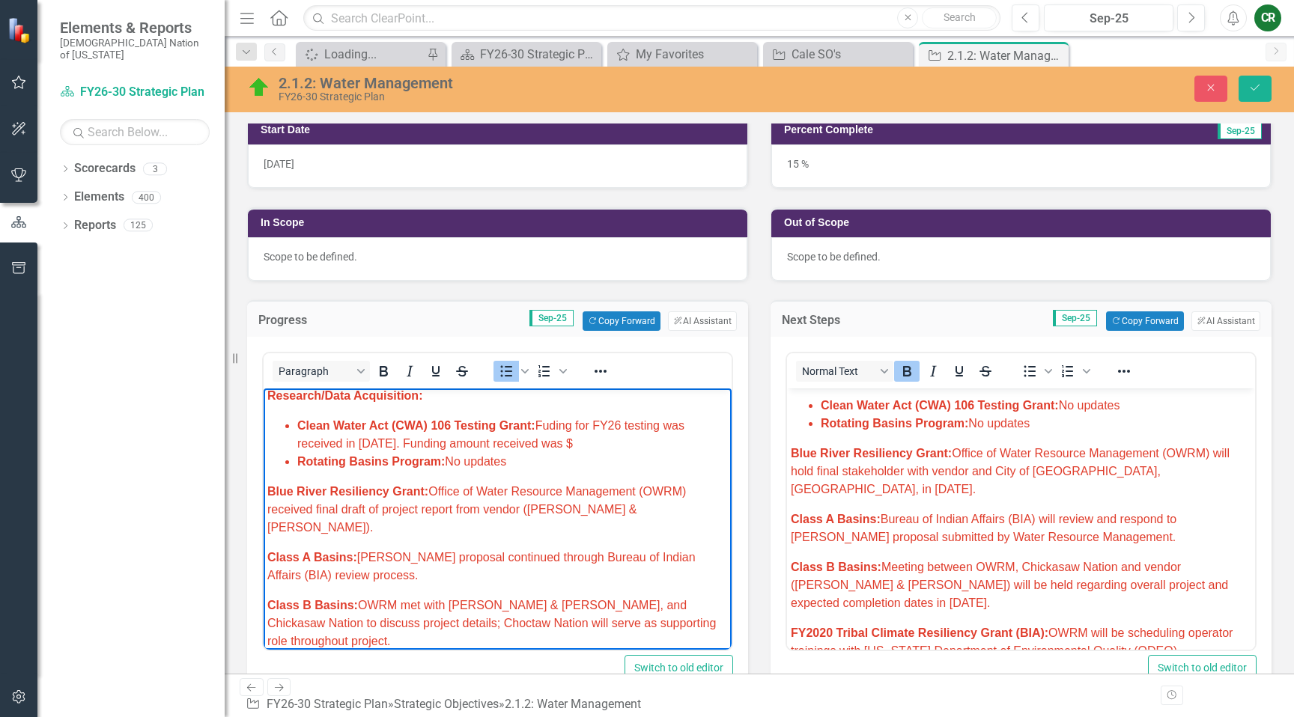
click at [365, 445] on span "Clean Water Act (CWA) 106 Testing Grant: Fuding for FY26 testing was received i…" at bounding box center [490, 434] width 387 height 31
click at [553, 431] on span "Clean Water Act (CWA) 106 Testing Grant: Fuding for FY26 testing was received i…" at bounding box center [490, 434] width 387 height 31
click at [628, 445] on li "Clean Water Act (CWA) 106 Testing Grant: Funding for FY26 testing was received …" at bounding box center [512, 435] width 431 height 36
click at [1100, 404] on span "Clean Water Act (CWA) 106 Testing Grant: No updates" at bounding box center [971, 405] width 300 height 13
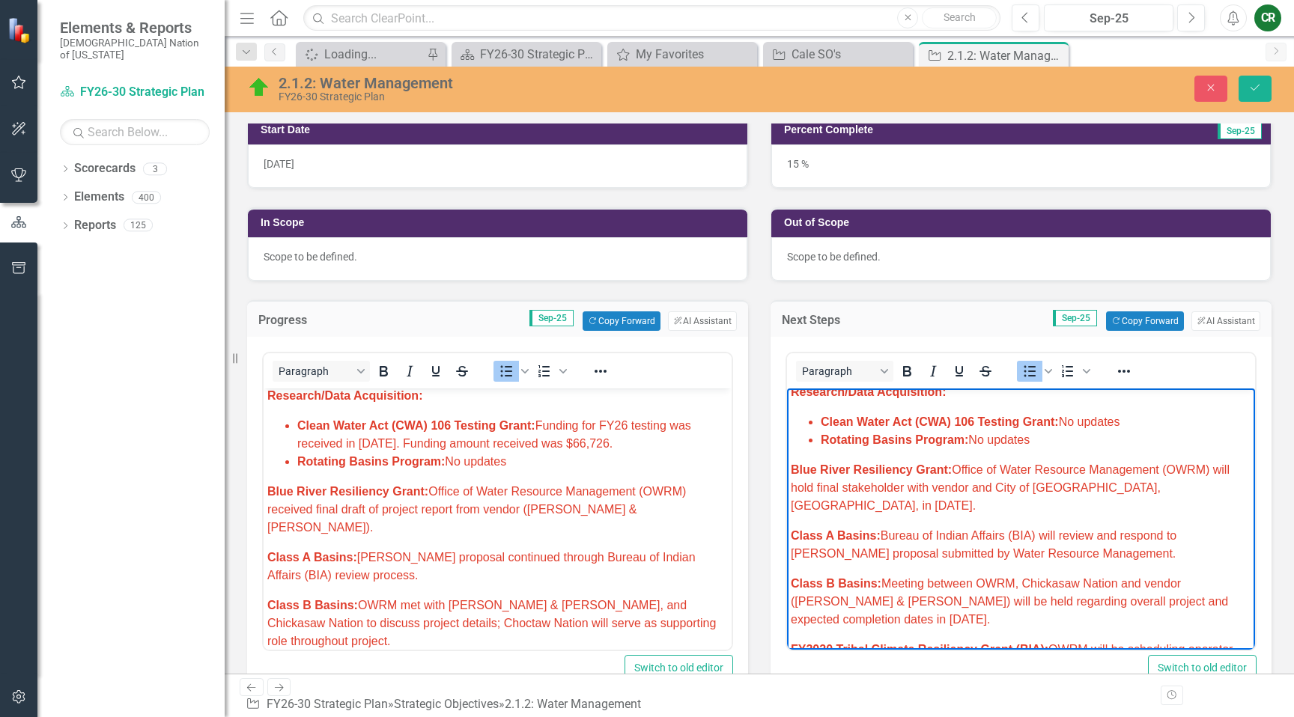
scroll to position [4, 0]
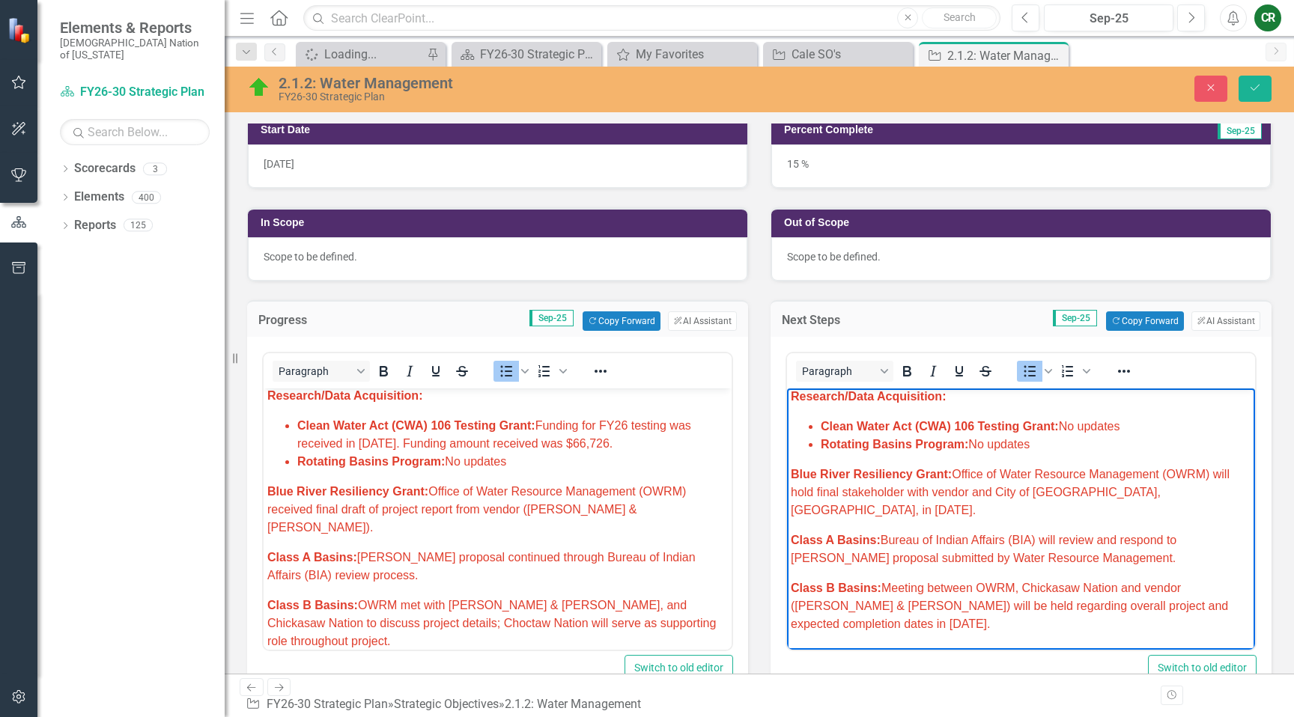
drag, startPoint x: 1126, startPoint y: 431, endPoint x: 1071, endPoint y: 431, distance: 54.7
click at [1070, 431] on li "Clean Water Act (CWA) 106 Testing Grant: No updates" at bounding box center [1036, 427] width 431 height 18
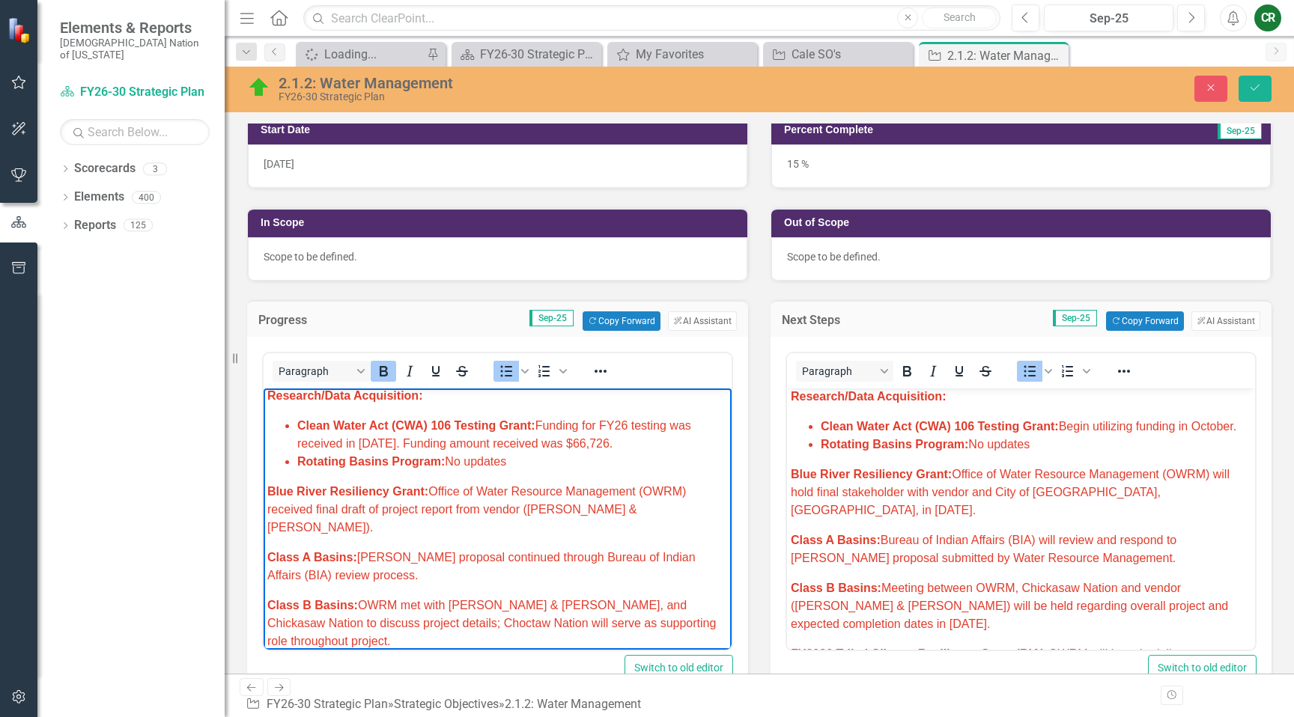
drag, startPoint x: 667, startPoint y: 445, endPoint x: 291, endPoint y: 430, distance: 377.0
click at [293, 425] on ul "Clean Water Act (CWA) 106 Testing Grant: Funding for FY26 testing was received …" at bounding box center [497, 444] width 461 height 54
click at [598, 371] on icon "Reveal or hide additional toolbar items" at bounding box center [601, 371] width 18 height 18
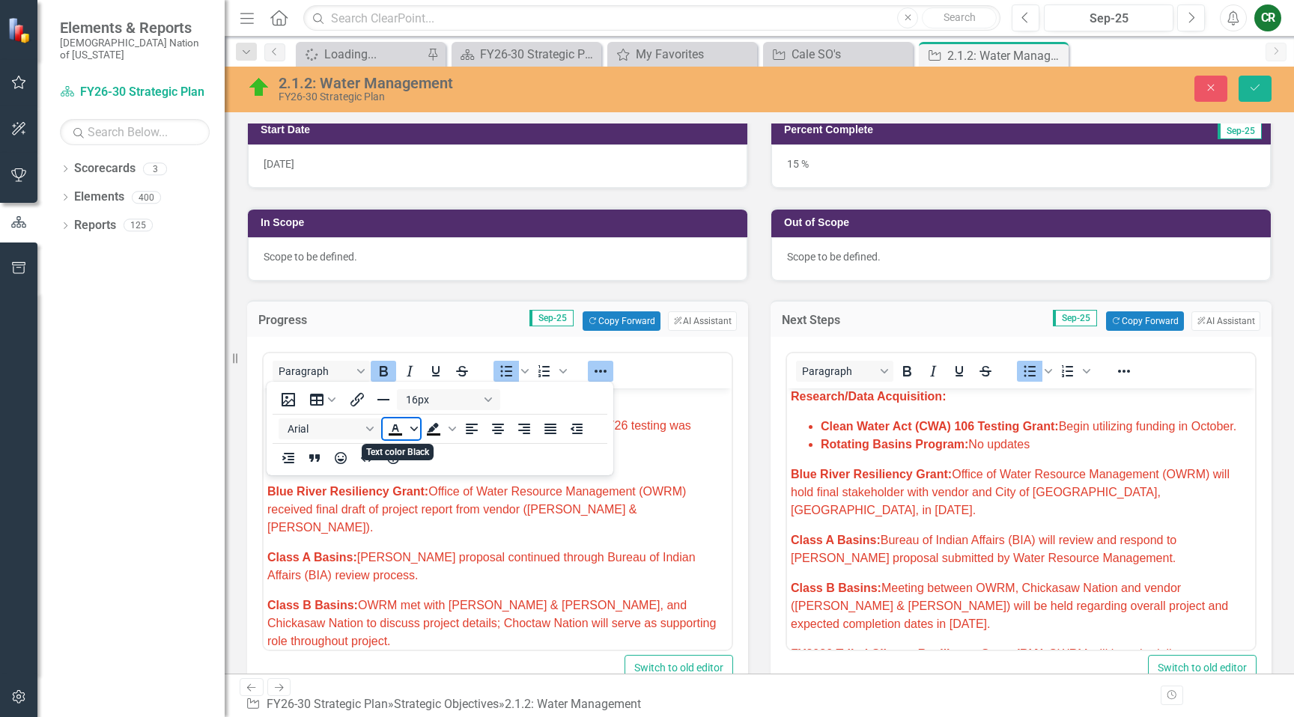
drag, startPoint x: 416, startPoint y: 425, endPoint x: 418, endPoint y: 436, distance: 10.6
click at [416, 425] on icon "Text color Black" at bounding box center [413, 428] width 7 height 7
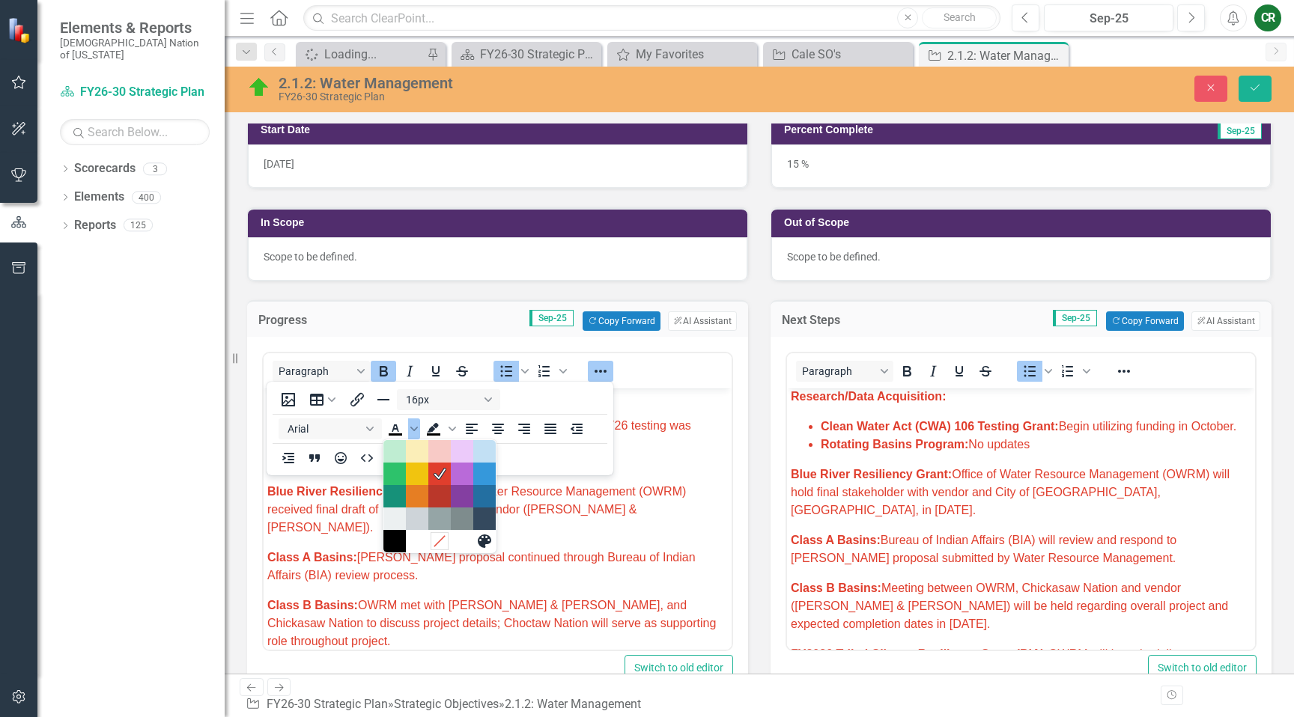
click at [439, 542] on icon "Remove color" at bounding box center [439, 542] width 14 height 14
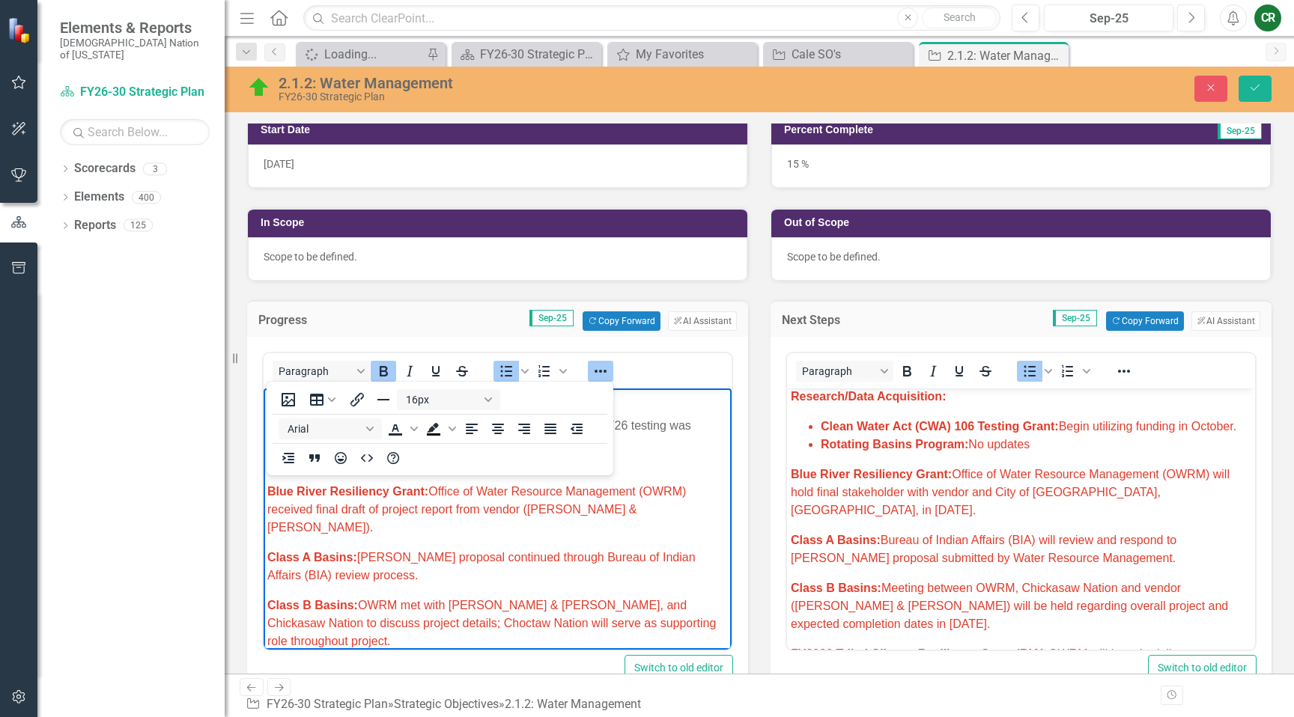
drag, startPoint x: 605, startPoint y: 371, endPoint x: 601, endPoint y: 386, distance: 16.4
click at [605, 371] on icon "Reveal or hide additional toolbar items" at bounding box center [601, 371] width 12 height 3
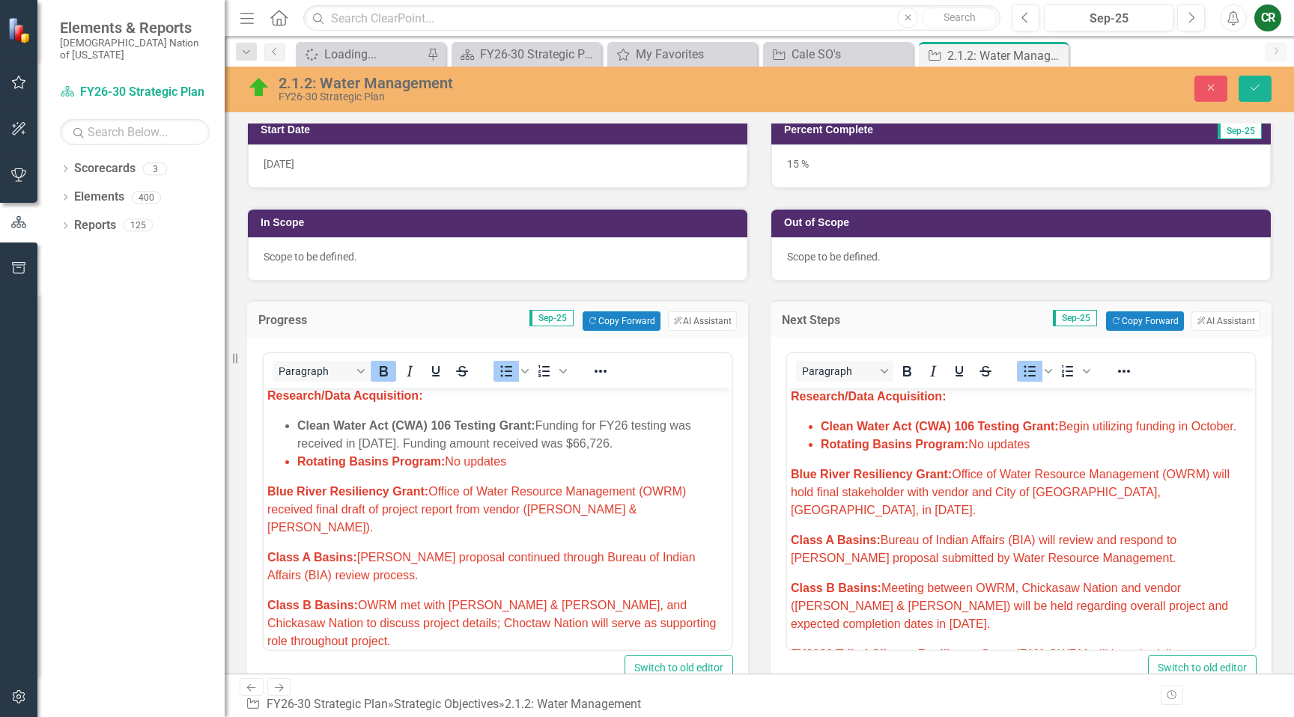
click at [583, 467] on li "Rotating Basins Program: No updates" at bounding box center [512, 462] width 431 height 18
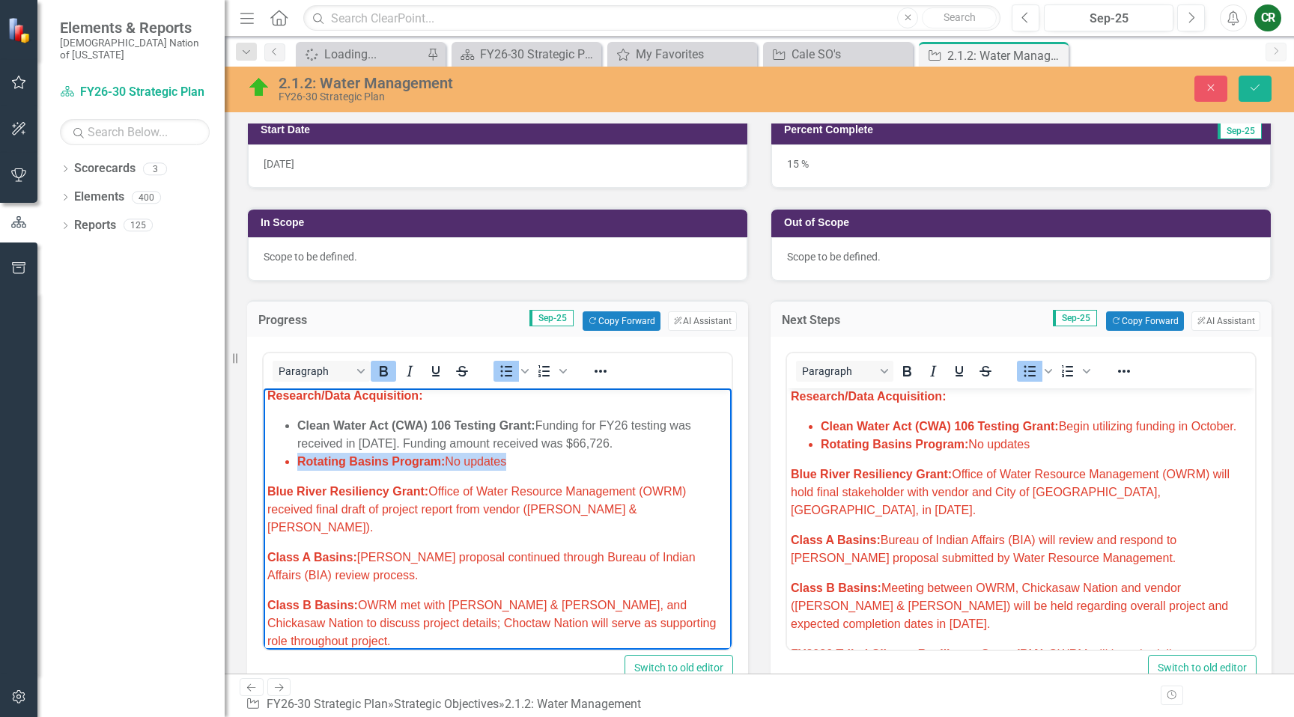
drag, startPoint x: 521, startPoint y: 468, endPoint x: 292, endPoint y: 470, distance: 229.1
click at [292, 470] on ul "Clean Water Act (CWA) 106 Testing Grant: Funding for FY26 testing was received …" at bounding box center [497, 444] width 461 height 54
click at [604, 372] on icon "Reveal or hide additional toolbar items" at bounding box center [601, 371] width 12 height 3
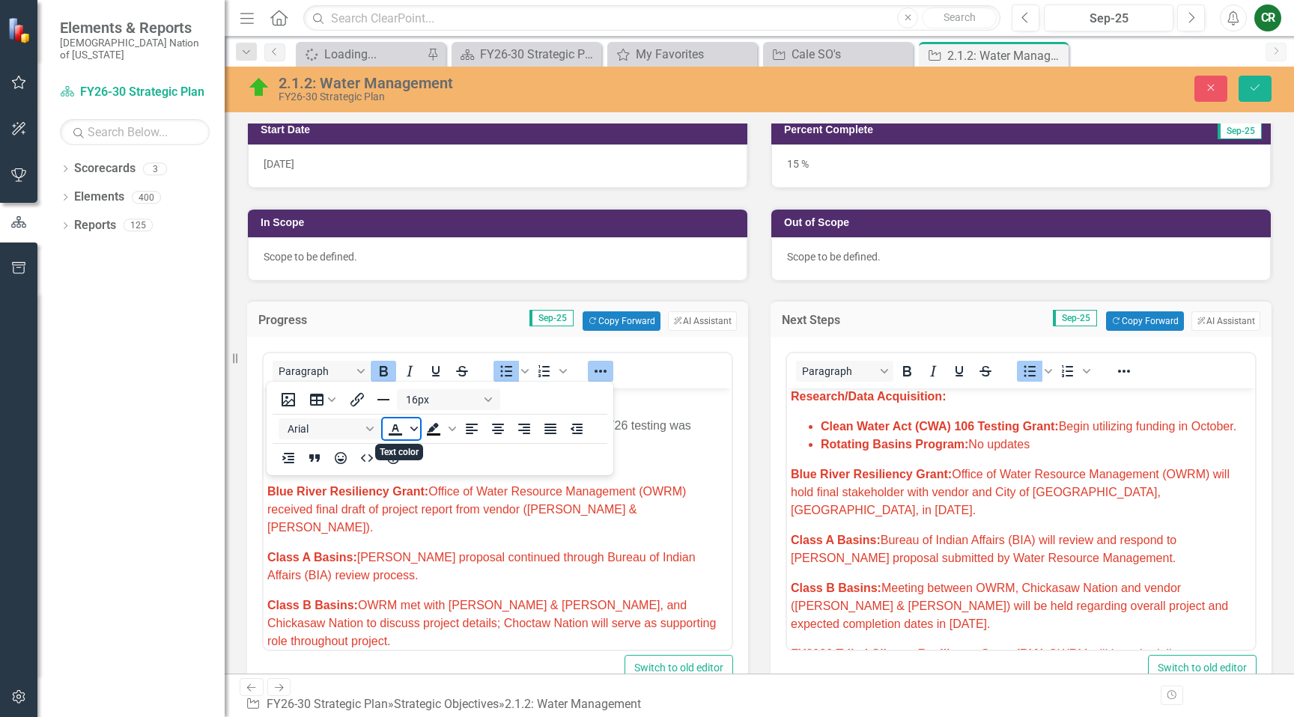
click at [411, 433] on icon "Text color" at bounding box center [413, 428] width 7 height 7
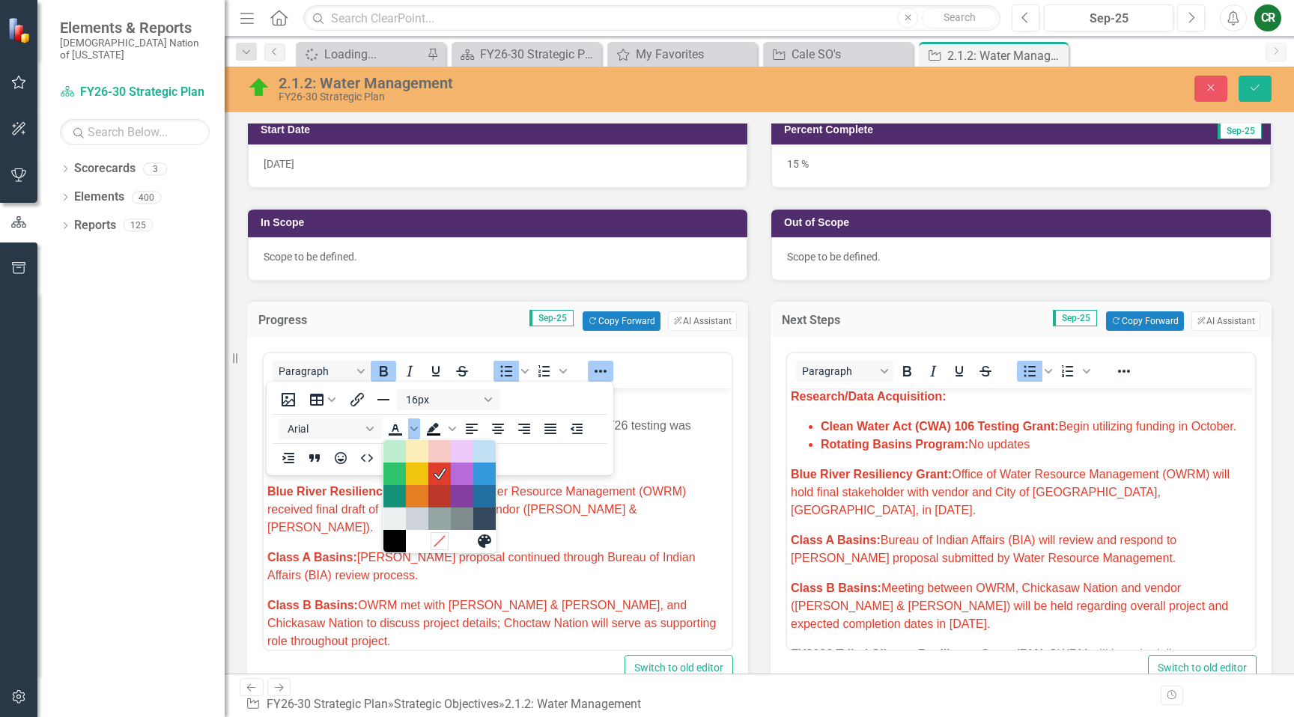
click at [433, 542] on icon "Remove color" at bounding box center [439, 542] width 14 height 14
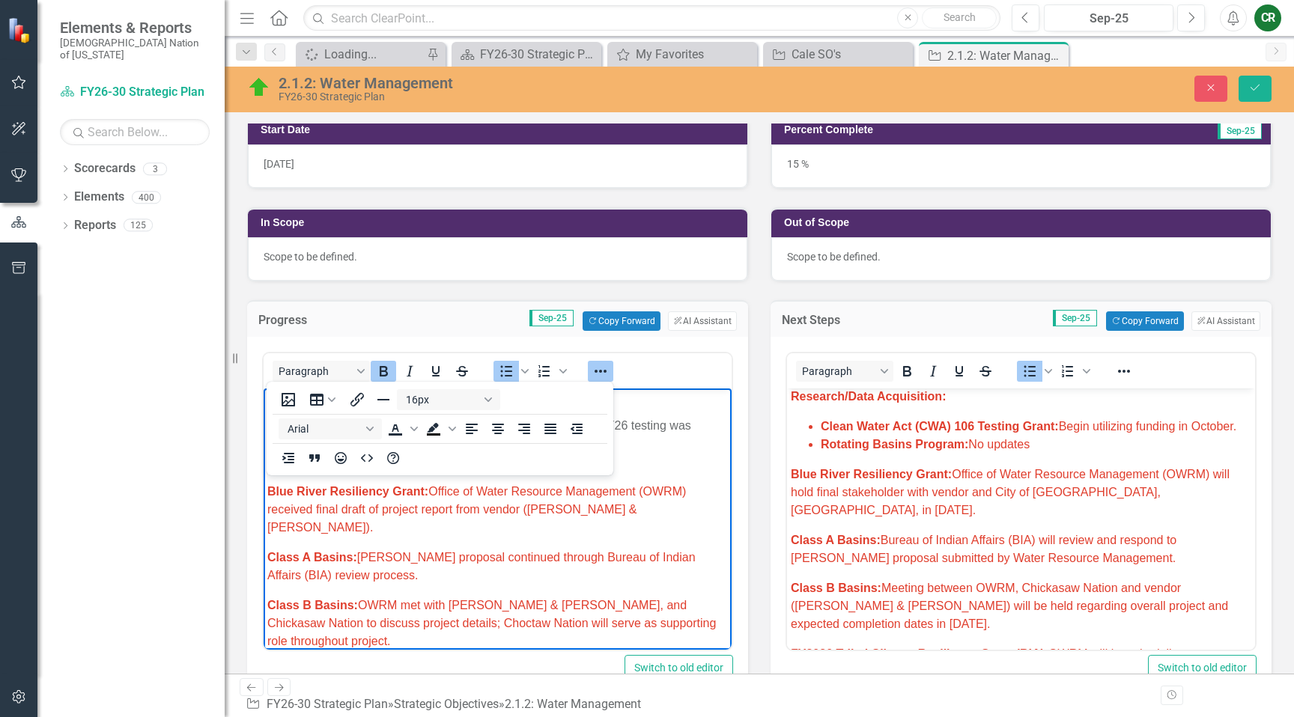
drag, startPoint x: 597, startPoint y: 368, endPoint x: 596, endPoint y: 382, distance: 14.2
click at [597, 368] on icon "Reveal or hide additional toolbar items" at bounding box center [601, 371] width 18 height 18
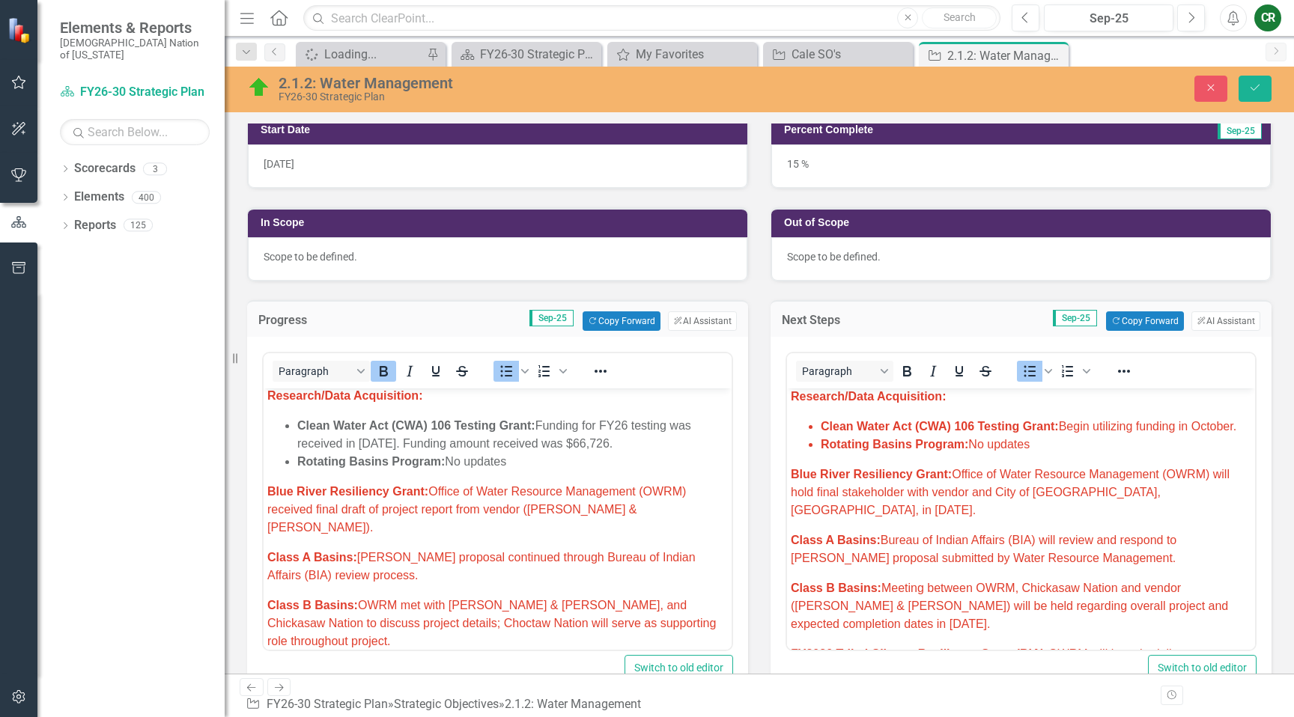
click at [585, 467] on li "Rotating Basins Program: No updates" at bounding box center [512, 462] width 431 height 18
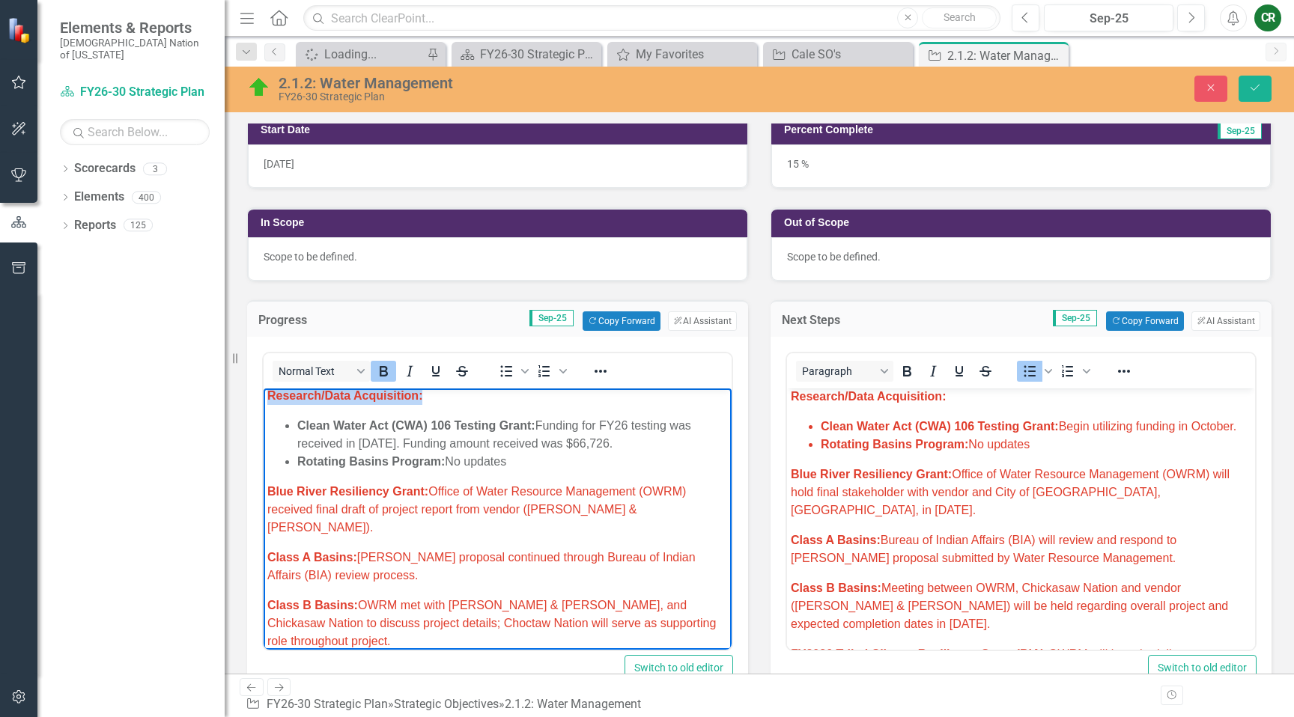
drag, startPoint x: 432, startPoint y: 402, endPoint x: 259, endPoint y: 401, distance: 173.0
click at [593, 374] on icon "Reveal or hide additional toolbar items" at bounding box center [601, 371] width 18 height 18
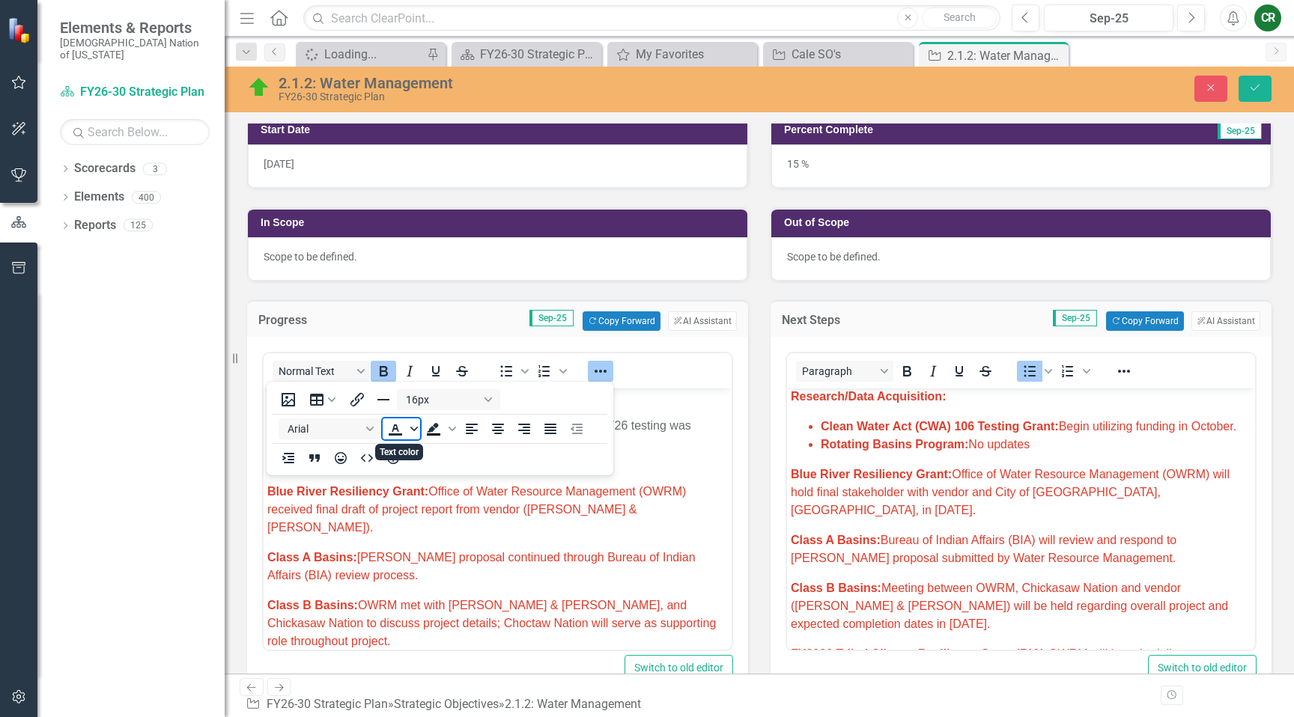
click at [417, 434] on span "Text color" at bounding box center [414, 429] width 12 height 21
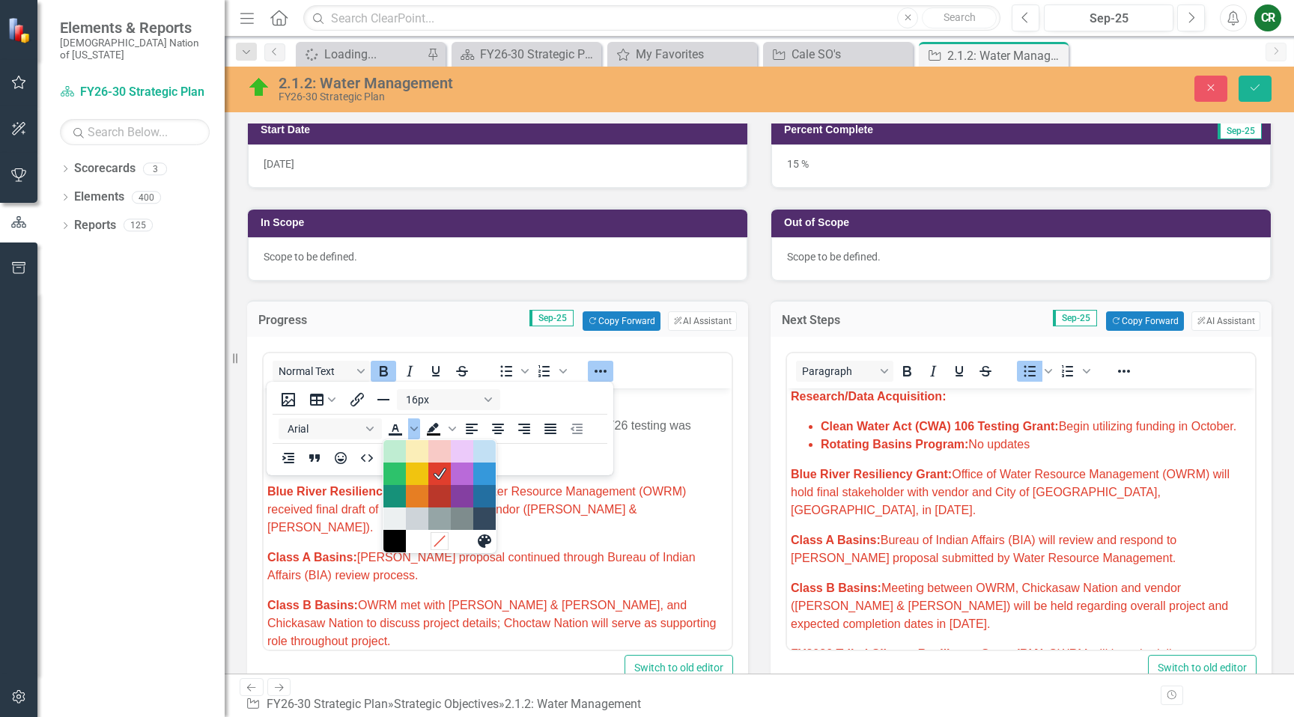
click at [439, 540] on icon "Remove color" at bounding box center [439, 542] width 14 height 14
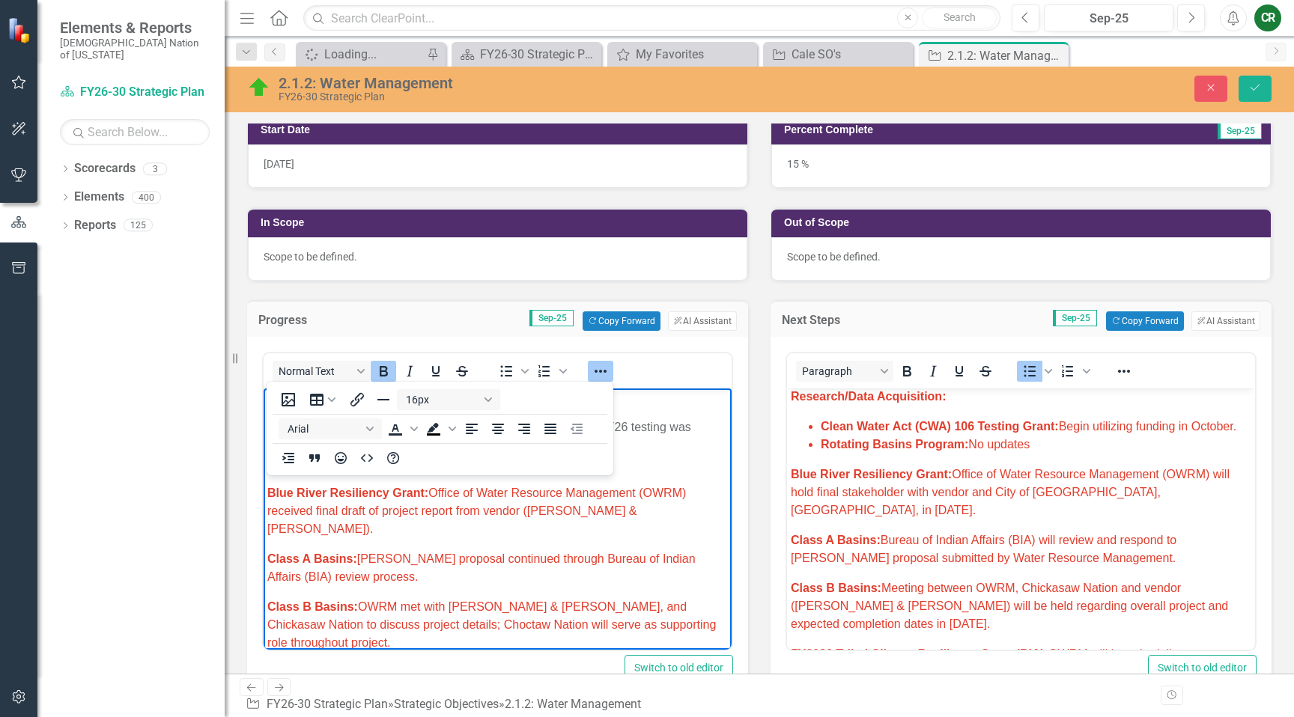
click at [591, 380] on body "Elements & Reports Choctaw Nation of Oklahoma Scorecard FY26-30 Strategic Plan …" at bounding box center [647, 358] width 1294 height 717
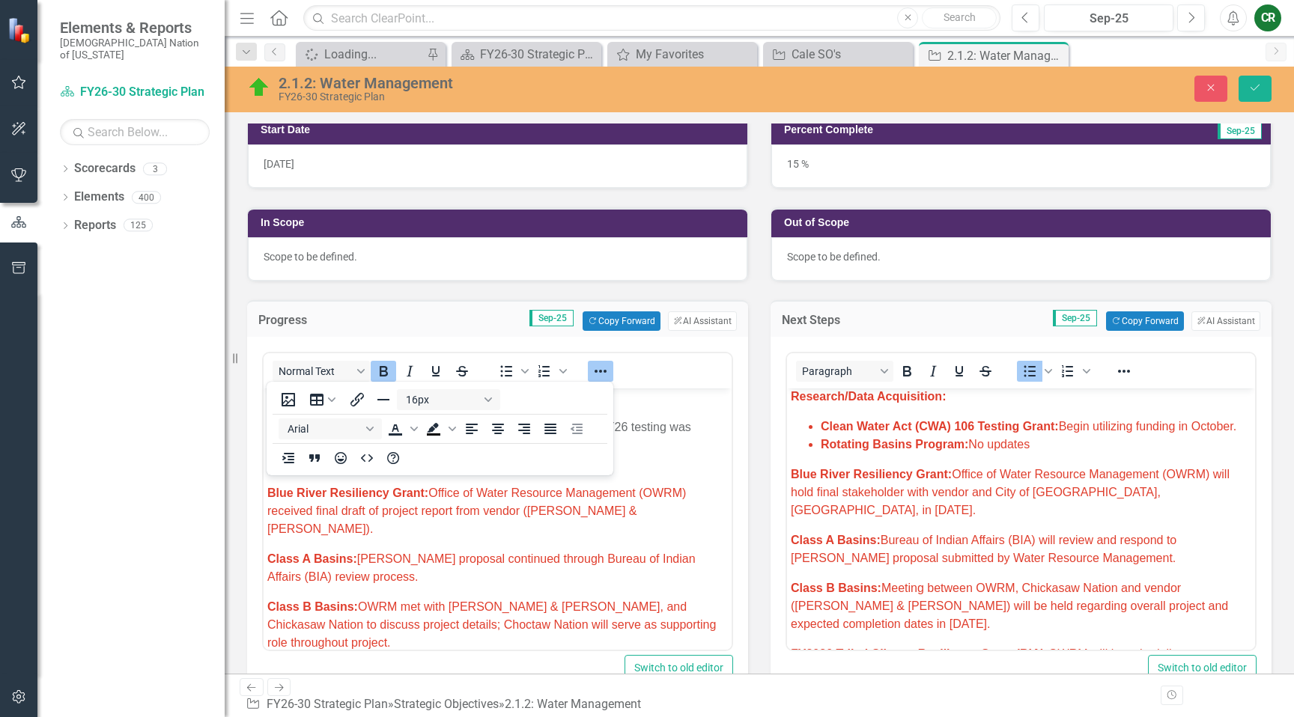
click at [601, 371] on icon "Reveal or hide additional toolbar items" at bounding box center [601, 371] width 12 height 3
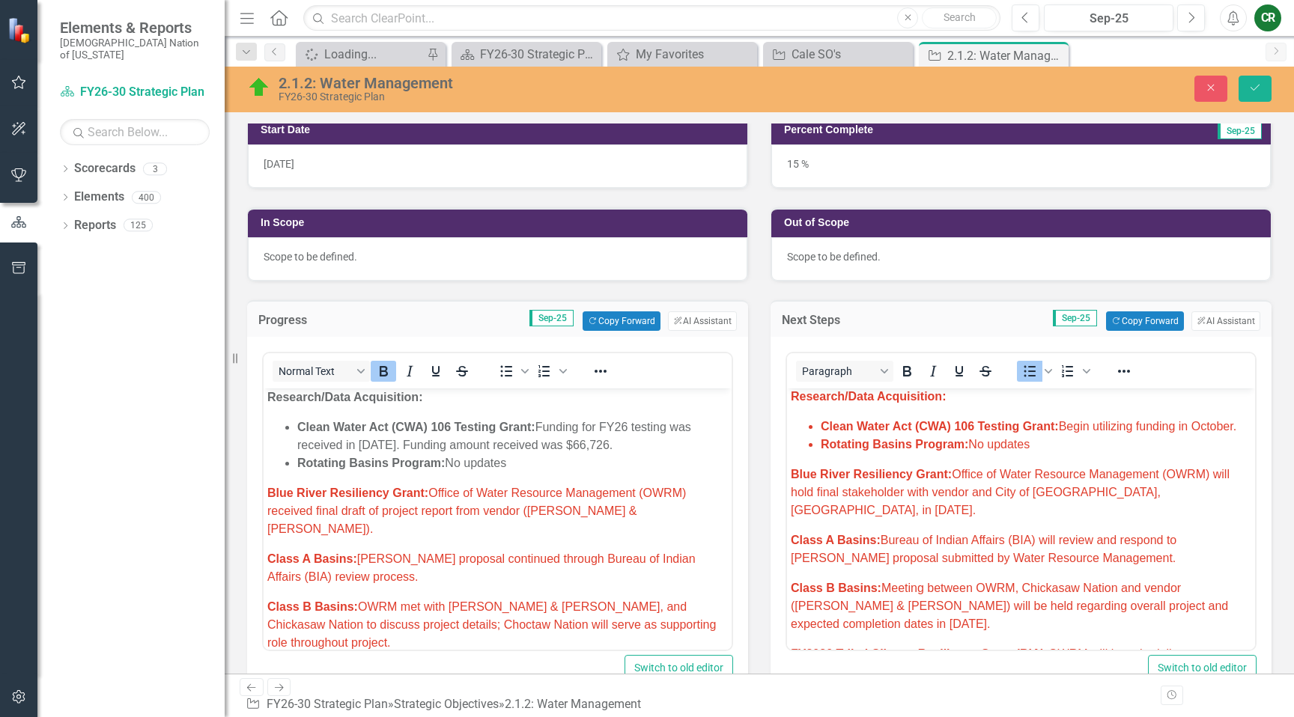
click at [1077, 468] on span "Blue River Resiliency Grant: Office of Water Resource Management (OWRM) will ho…" at bounding box center [1010, 492] width 439 height 49
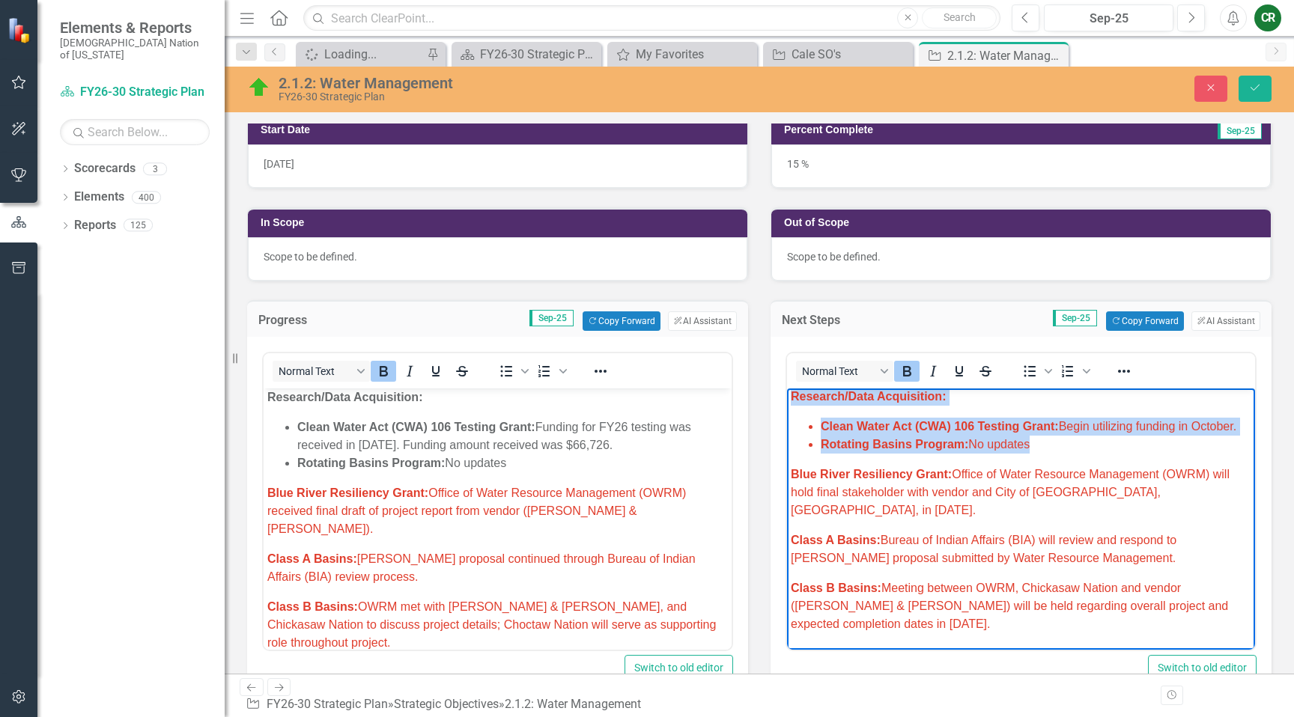
scroll to position [0, 0]
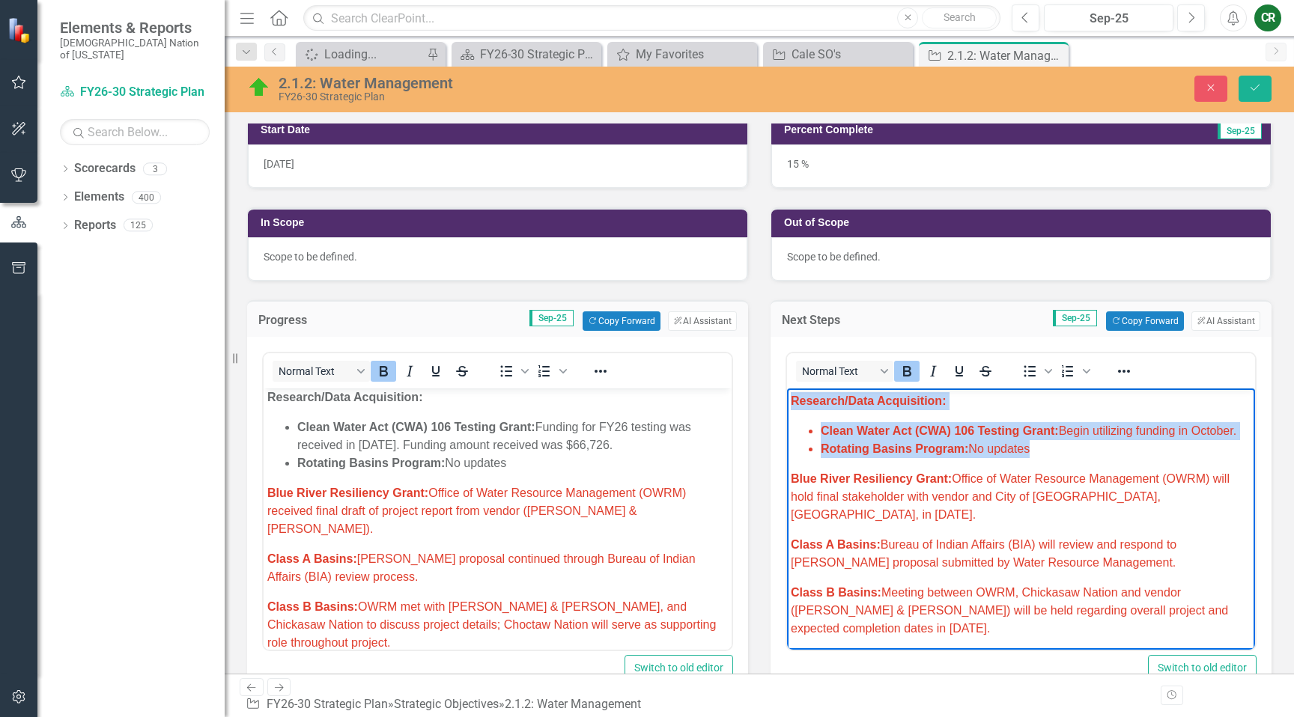
drag, startPoint x: 1036, startPoint y: 450, endPoint x: 776, endPoint y: 392, distance: 266.3
click at [1117, 370] on icon "Reveal or hide additional toolbar items" at bounding box center [1124, 371] width 18 height 18
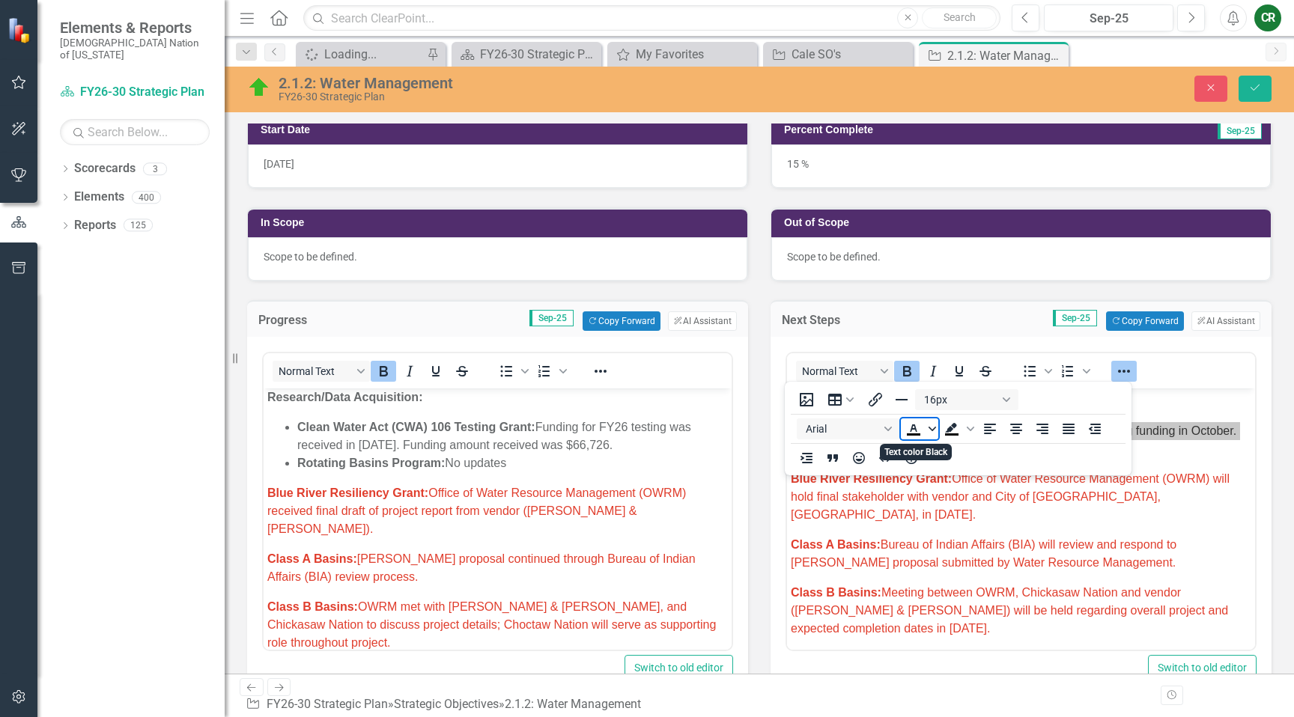
click at [933, 429] on icon "Text color Black" at bounding box center [931, 429] width 7 height 4
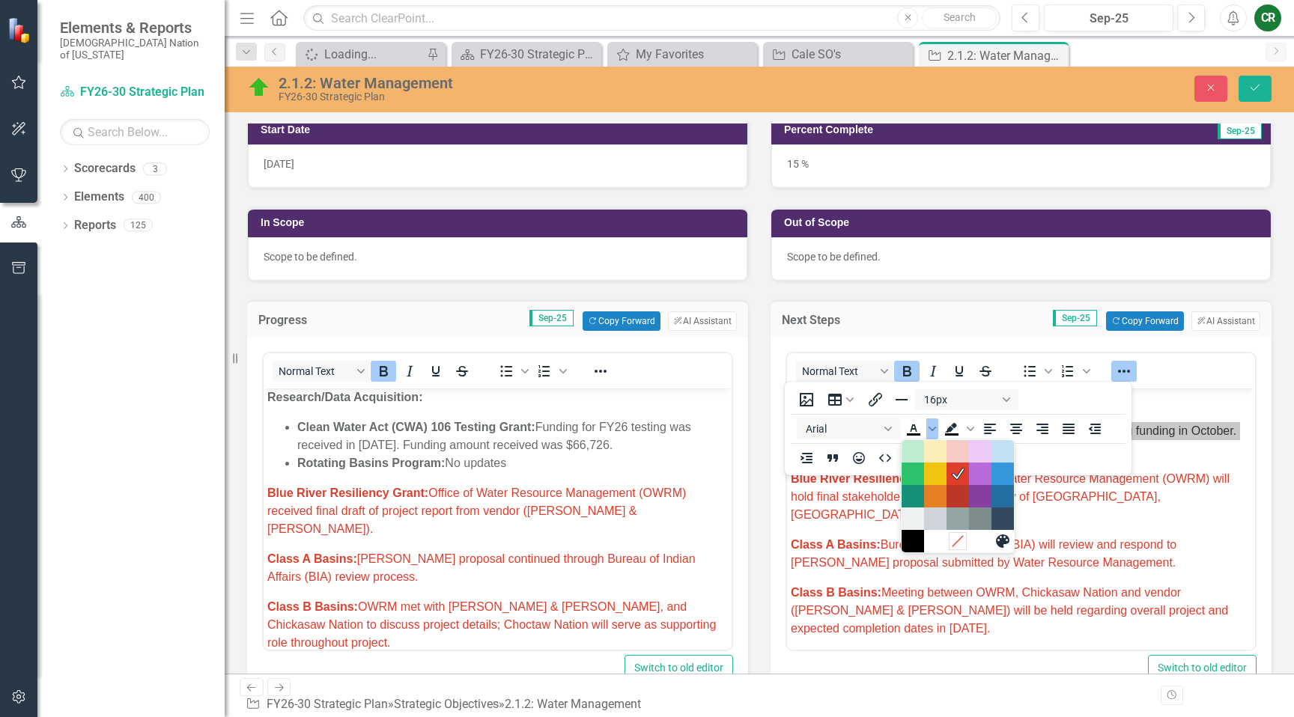
click at [952, 538] on icon "Remove color" at bounding box center [957, 542] width 14 height 14
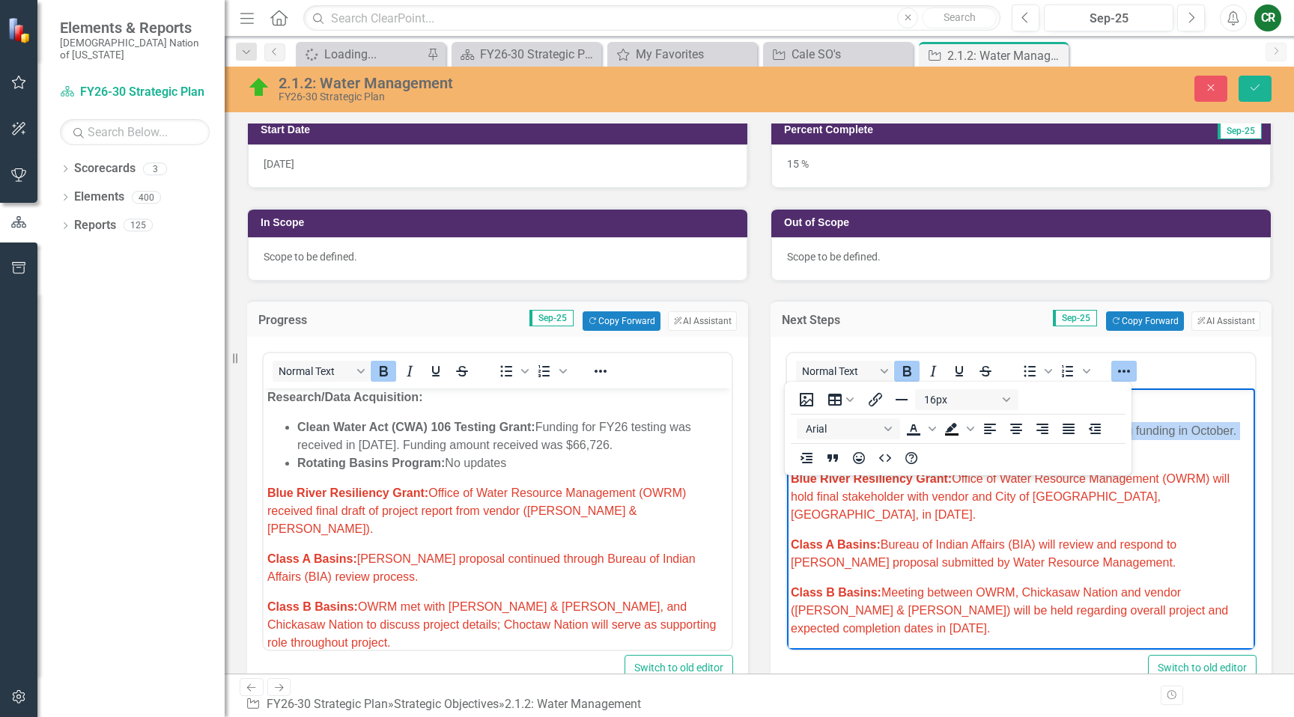
drag, startPoint x: 1120, startPoint y: 368, endPoint x: 1093, endPoint y: 383, distance: 30.8
click at [1117, 369] on icon "Reveal or hide additional toolbar items" at bounding box center [1124, 371] width 18 height 18
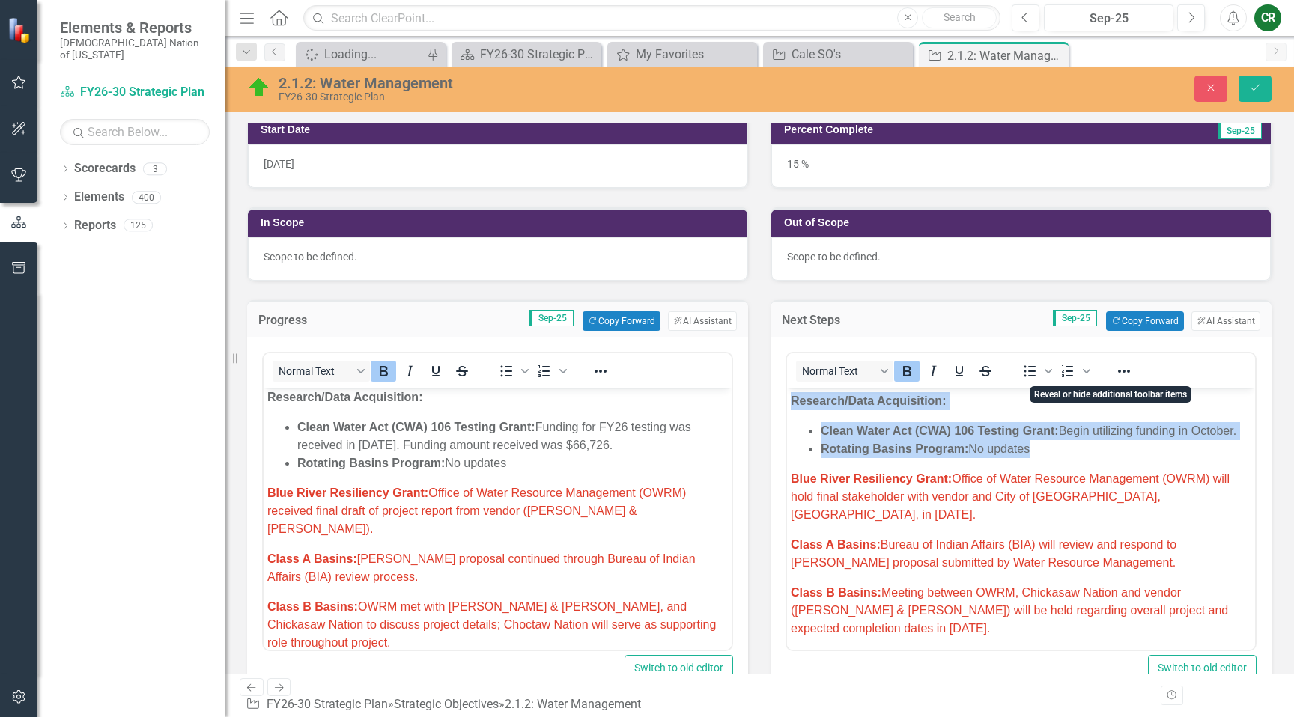
click at [1021, 437] on li "Clean Water Act (CWA) 106 Testing Grant: Begin utilizing funding in October." at bounding box center [1036, 431] width 431 height 18
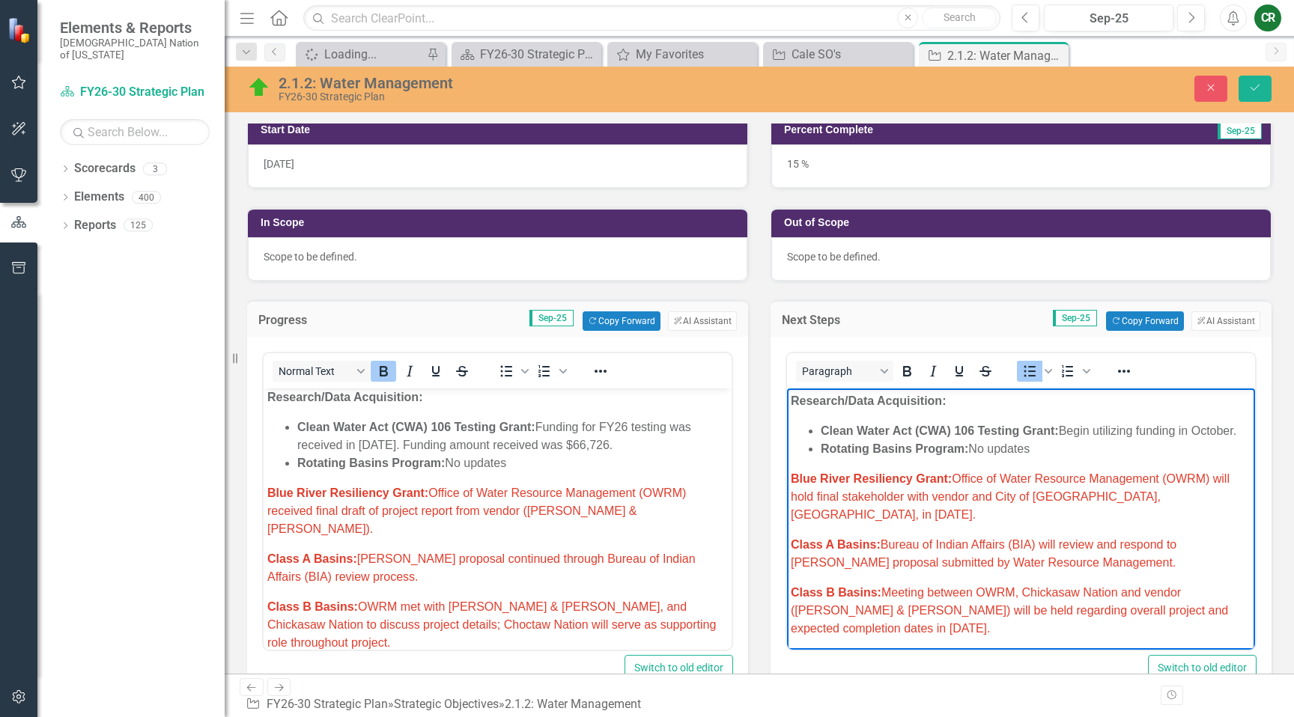
click at [1042, 449] on li "Rotating Basins Program: No updates" at bounding box center [1036, 449] width 431 height 18
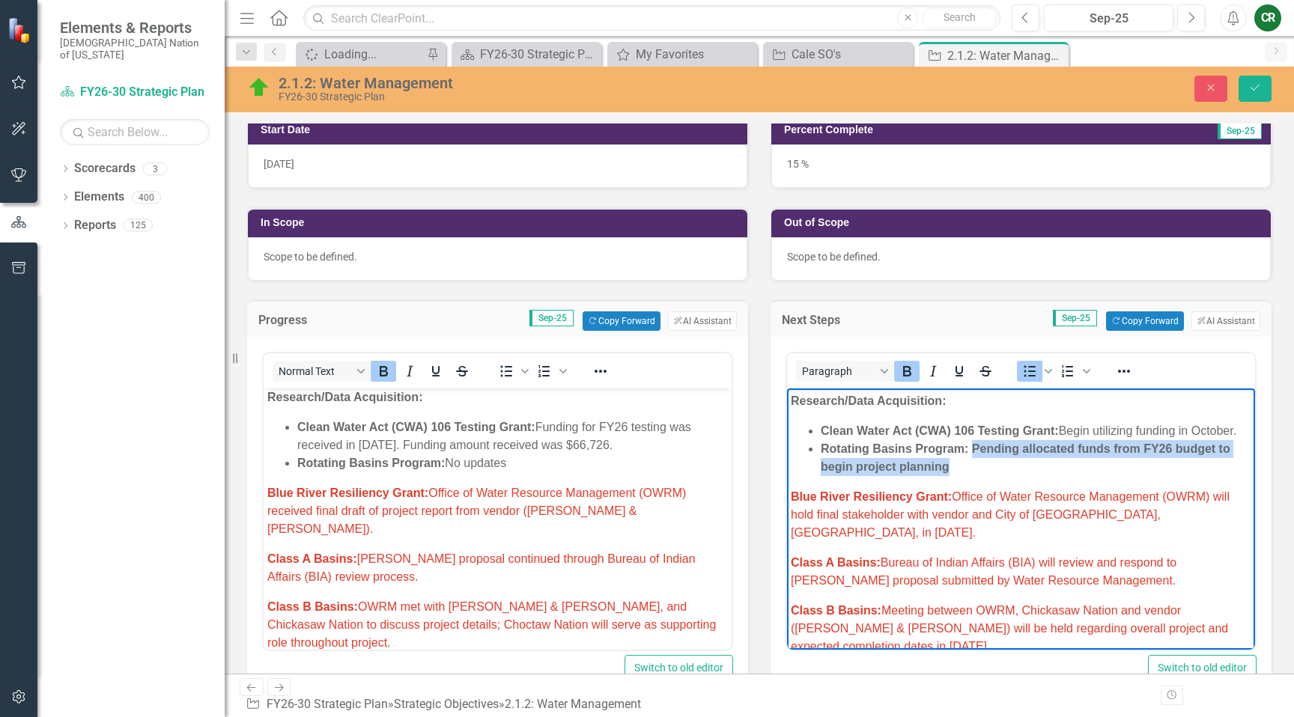
drag, startPoint x: 958, startPoint y: 472, endPoint x: 972, endPoint y: 456, distance: 21.2
click at [972, 455] on li "Rotating Basins Program: Pending allocated funds from FY26 budget to begin proj…" at bounding box center [1036, 458] width 431 height 36
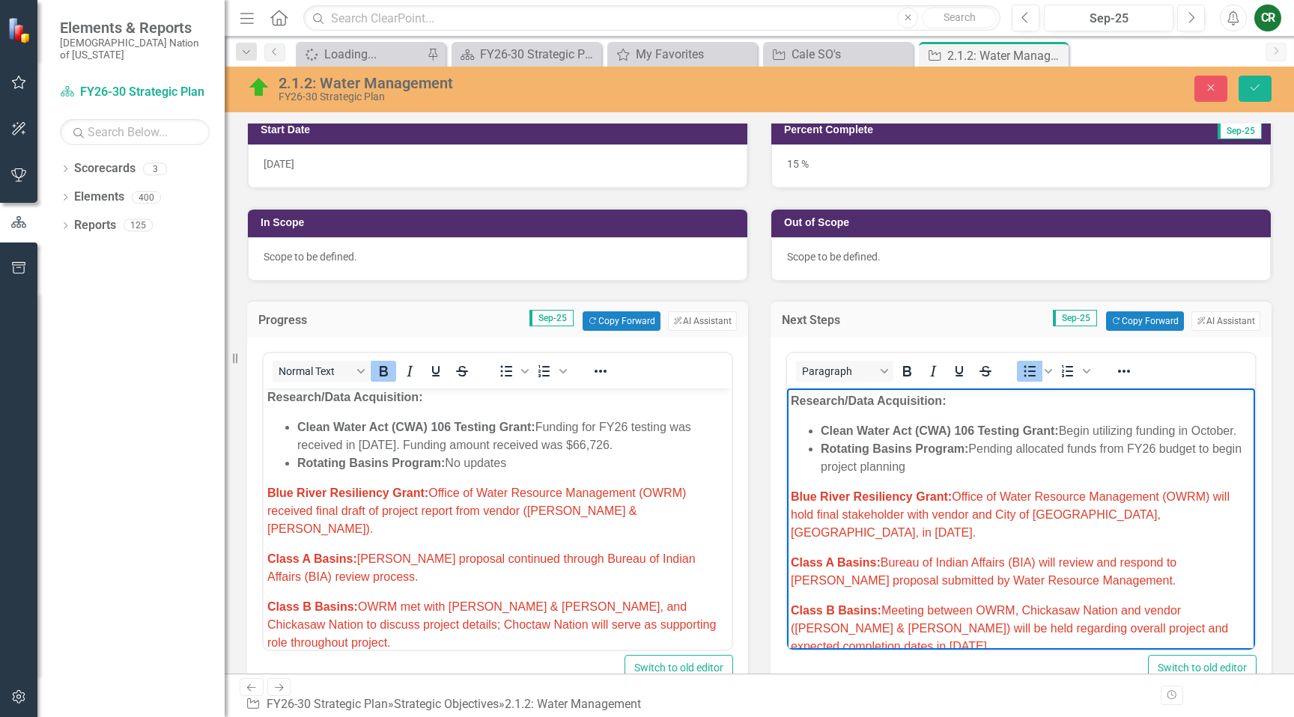
click at [966, 466] on li "Rotating Basins Program: Pending allocated funds from FY26 budget to begin proj…" at bounding box center [1036, 458] width 431 height 36
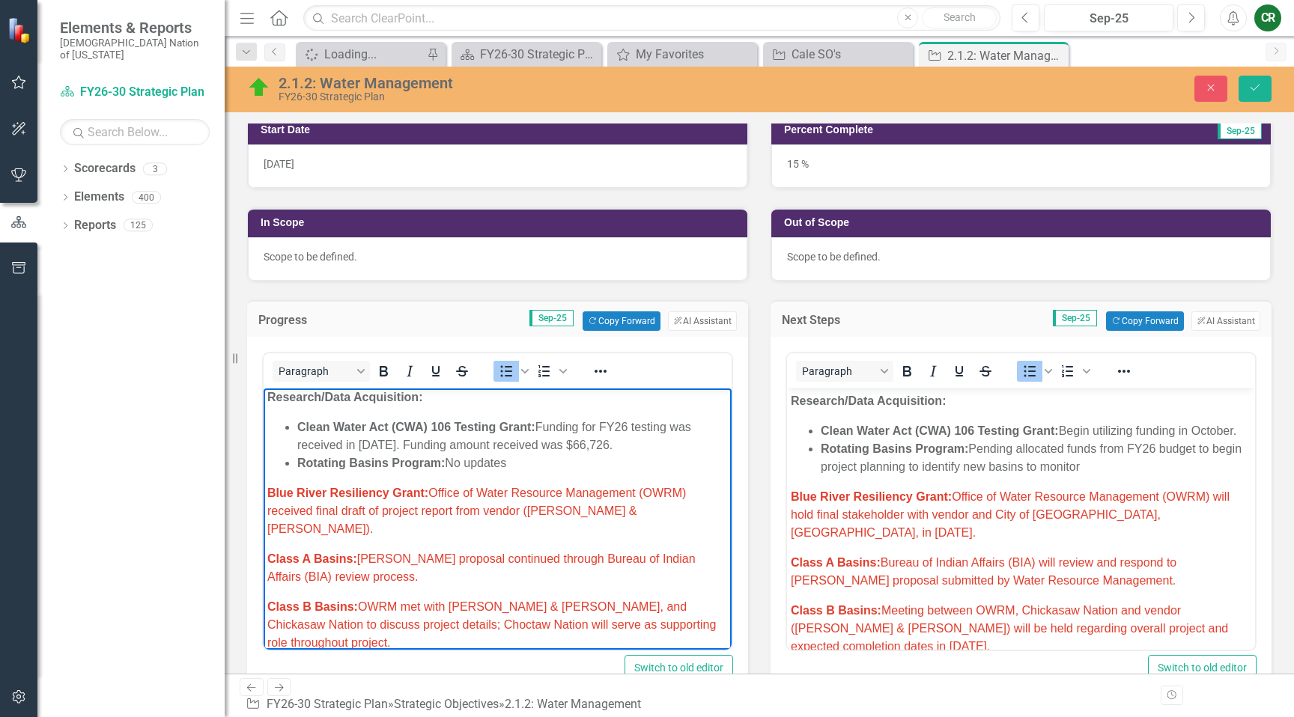
click at [509, 465] on li "Rotating Basins Program: No updates" at bounding box center [512, 464] width 431 height 18
click at [577, 502] on p "Blue River Resiliency Grant: Office of Water Resource Management (OWRM) receive…" at bounding box center [497, 511] width 461 height 54
click at [609, 510] on span "Blue River Resiliency Grant: Office of Water Resource Management (OWRM) receive…" at bounding box center [476, 511] width 419 height 49
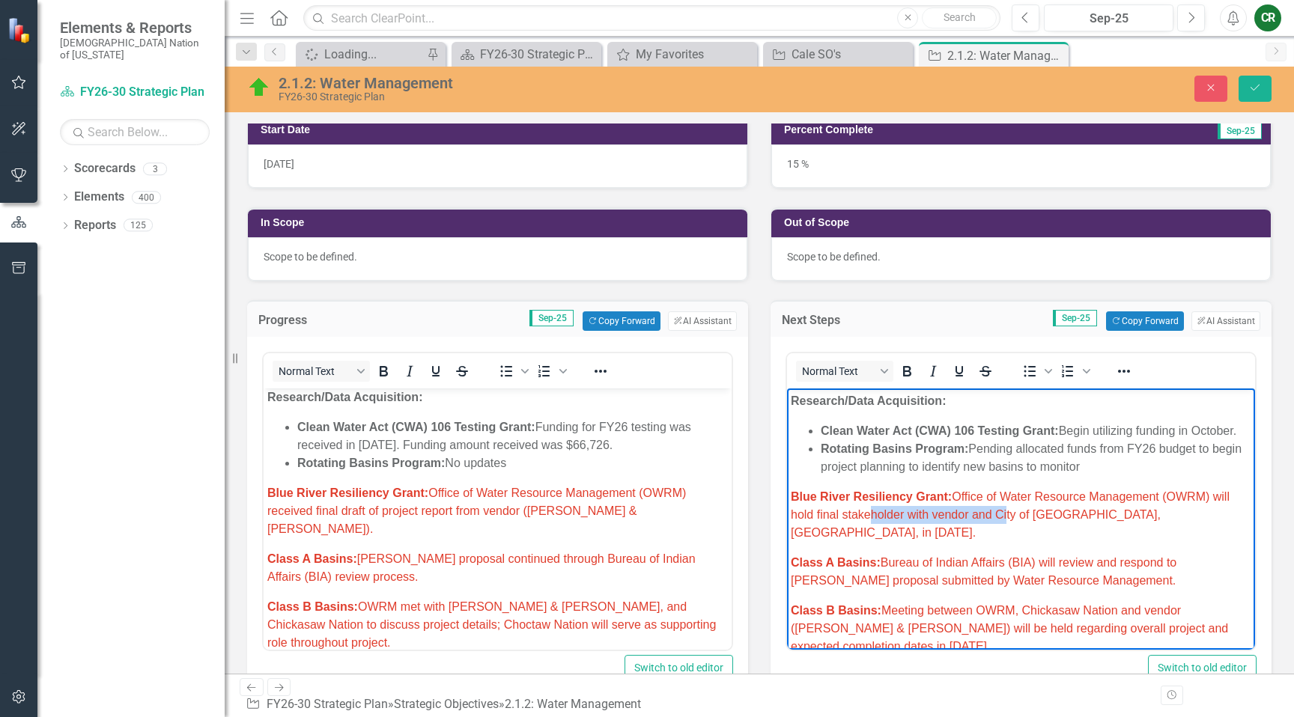
drag, startPoint x: 863, startPoint y: 514, endPoint x: 1002, endPoint y: 515, distance: 139.3
click at [1003, 515] on span "Blue River Resiliency Grant: Office of Water Resource Management (OWRM) will ho…" at bounding box center [1010, 514] width 439 height 49
click at [628, 514] on p "Blue River Resiliency Grant: Office of Water Resource Management (OWRM) receive…" at bounding box center [497, 511] width 461 height 54
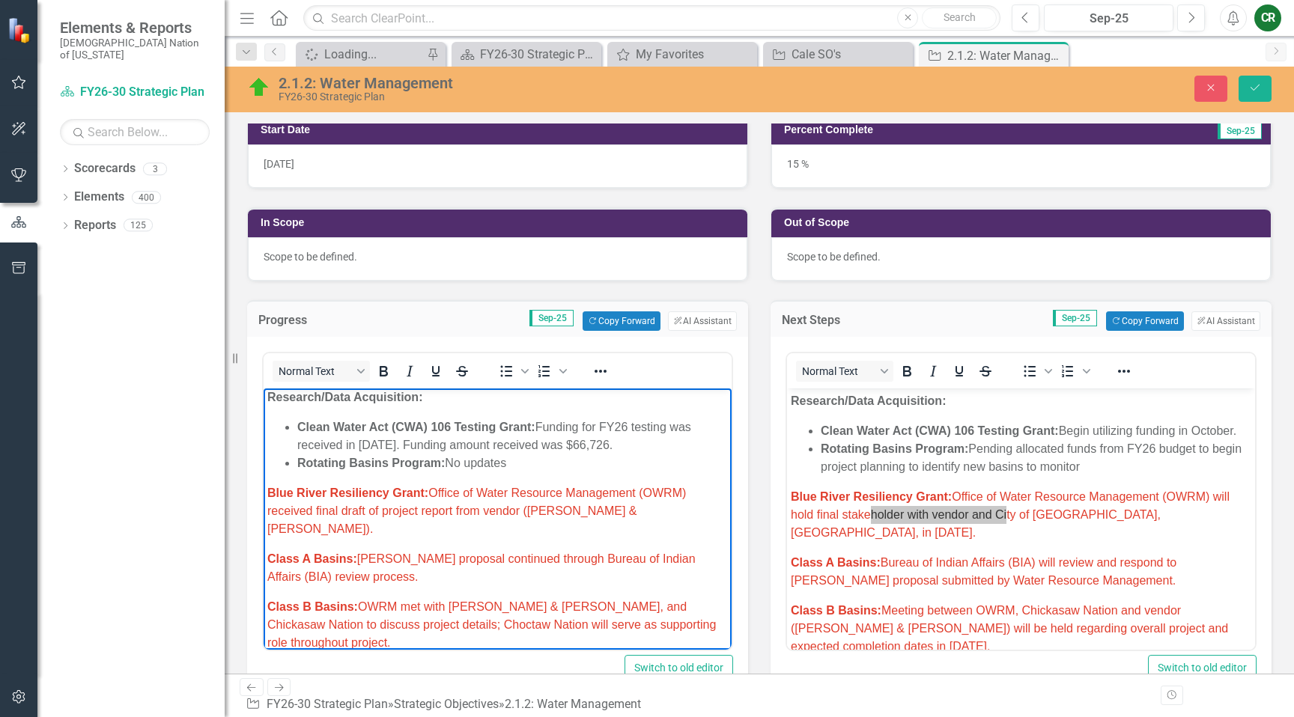
click at [637, 516] on p "Blue River Resiliency Grant: Office of Water Resource Management (OWRM) receive…" at bounding box center [497, 511] width 461 height 54
click at [622, 514] on span "Blue River Resiliency Grant: Office of Water Resource Management (OWRM) receive…" at bounding box center [476, 511] width 419 height 49
drag, startPoint x: 365, startPoint y: 511, endPoint x: 267, endPoint y: 513, distance: 97.4
drag, startPoint x: 514, startPoint y: 512, endPoint x: 430, endPoint y: 514, distance: 83.9
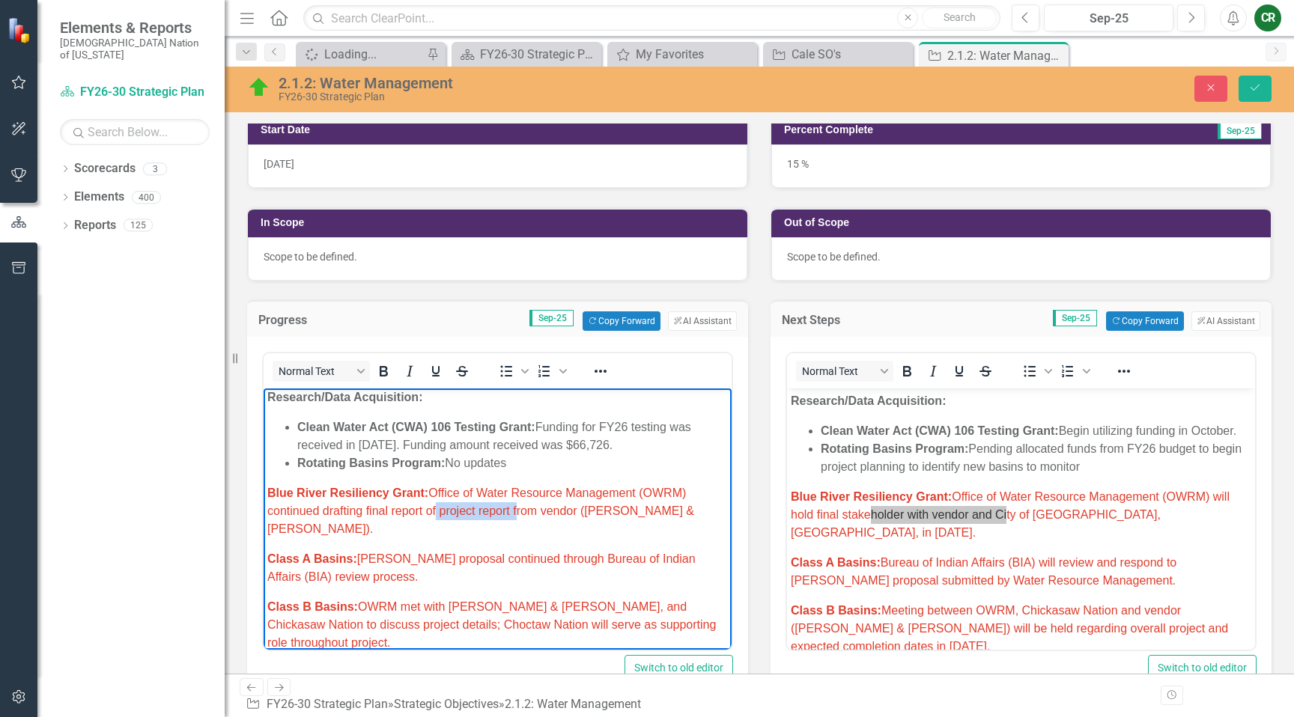
click at [430, 514] on span "Blue River Resiliency Grant: Office of Water Resource Management (OWRM) continu…" at bounding box center [480, 511] width 427 height 49
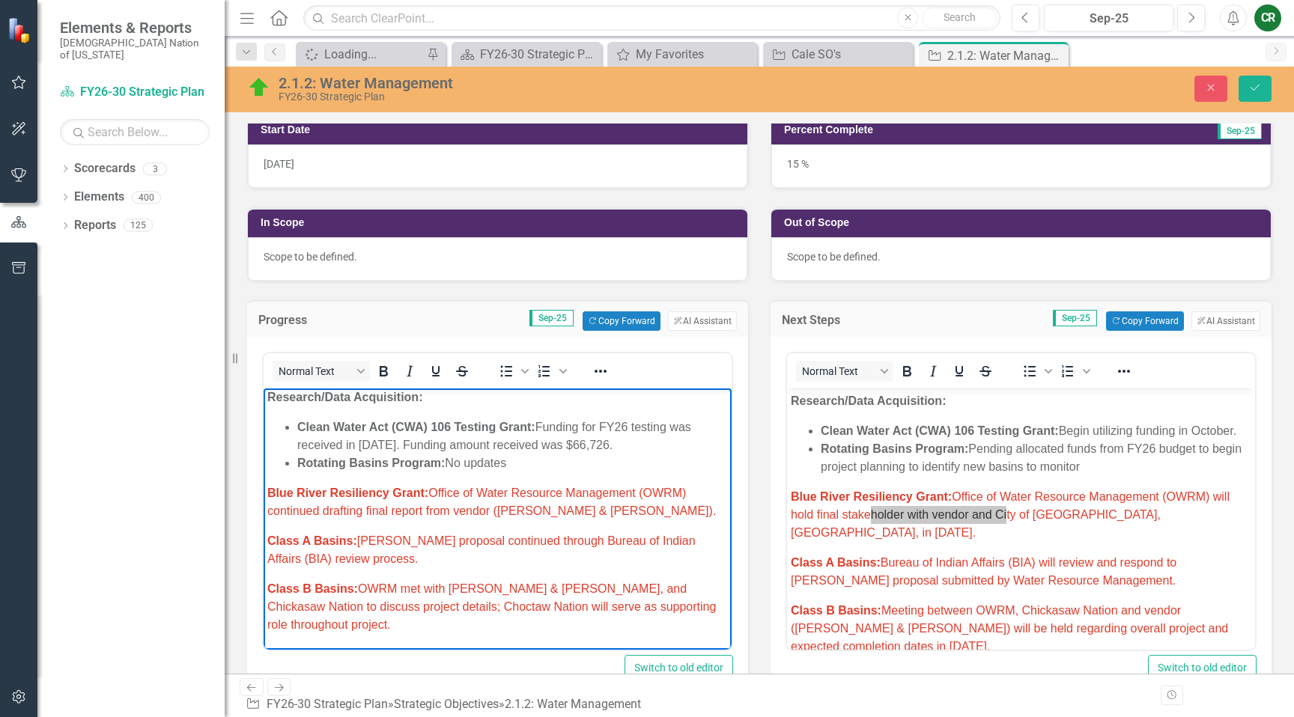
click at [591, 512] on span "Blue River Resiliency Grant: Office of Water Resource Management (OWRM) continu…" at bounding box center [491, 502] width 449 height 31
click at [599, 513] on p "Blue River Resiliency Grant: Office of Water Resource Management (OWRM) continu…" at bounding box center [497, 502] width 461 height 36
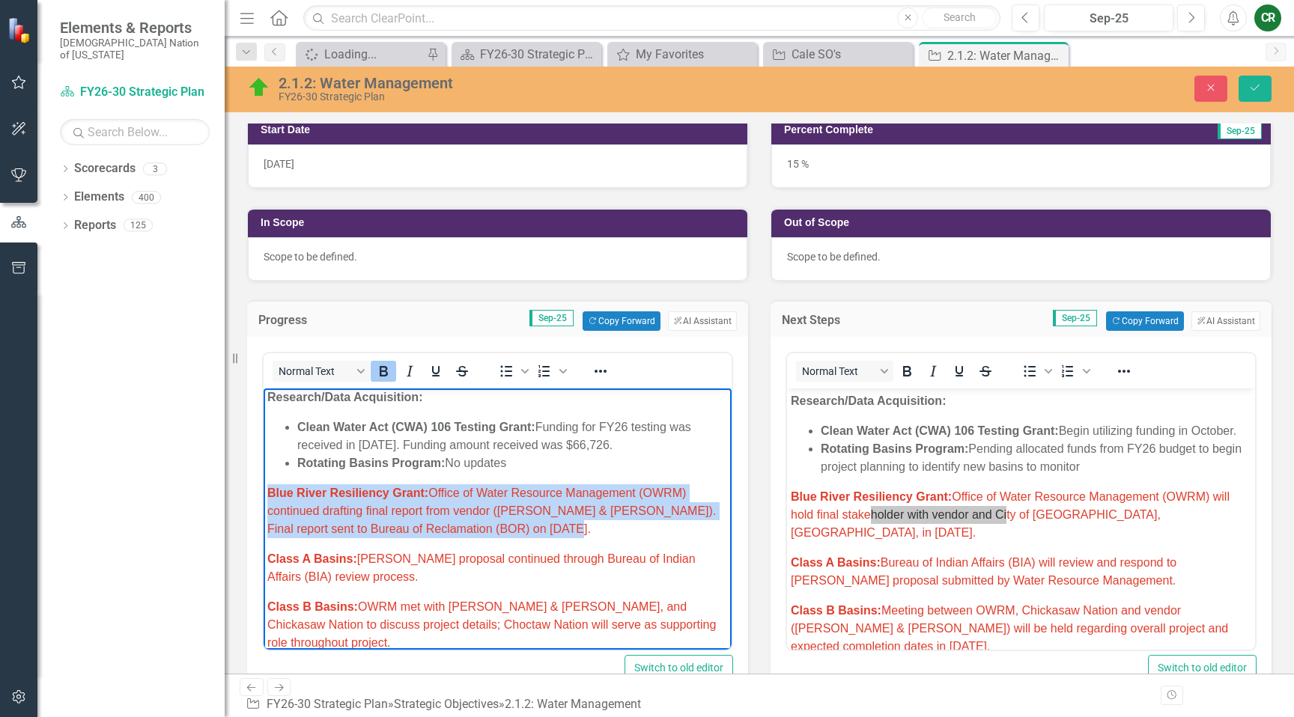
drag, startPoint x: 595, startPoint y: 536, endPoint x: 182, endPoint y: 499, distance: 414.2
click at [604, 369] on icon "Reveal or hide additional toolbar items" at bounding box center [601, 371] width 18 height 18
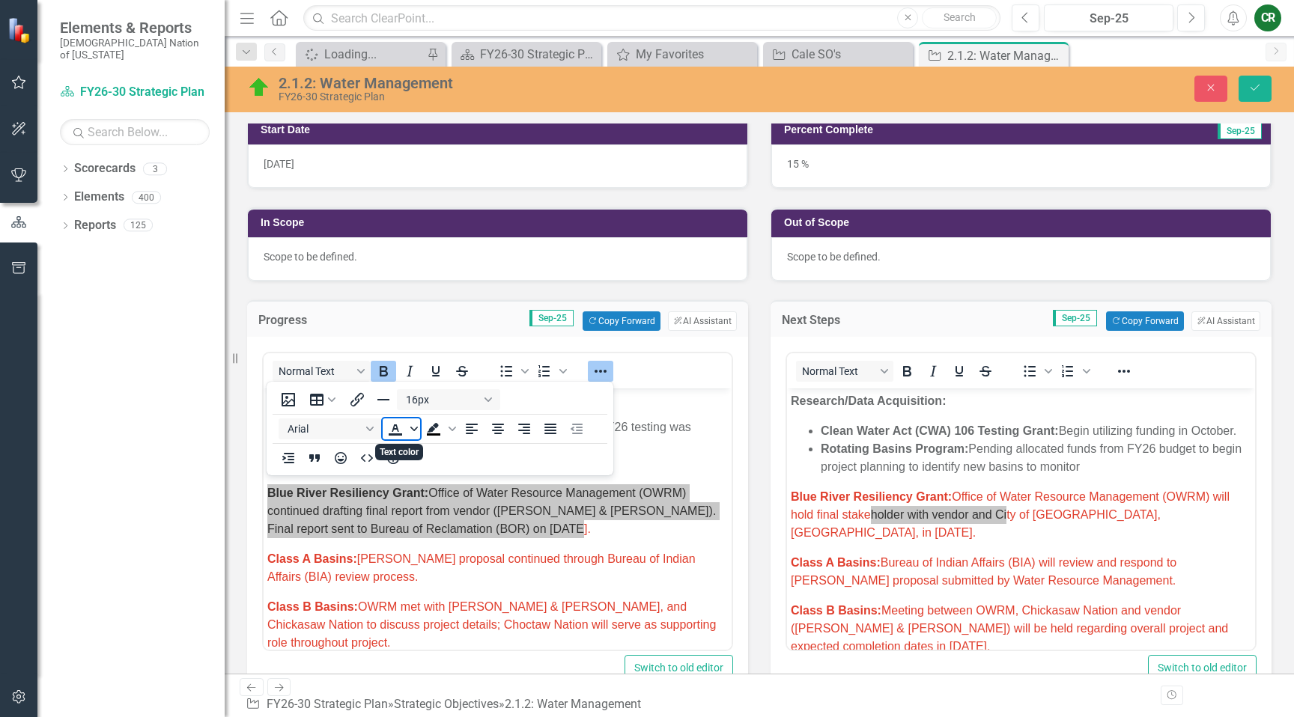
click at [411, 434] on span "Text color" at bounding box center [414, 429] width 12 height 21
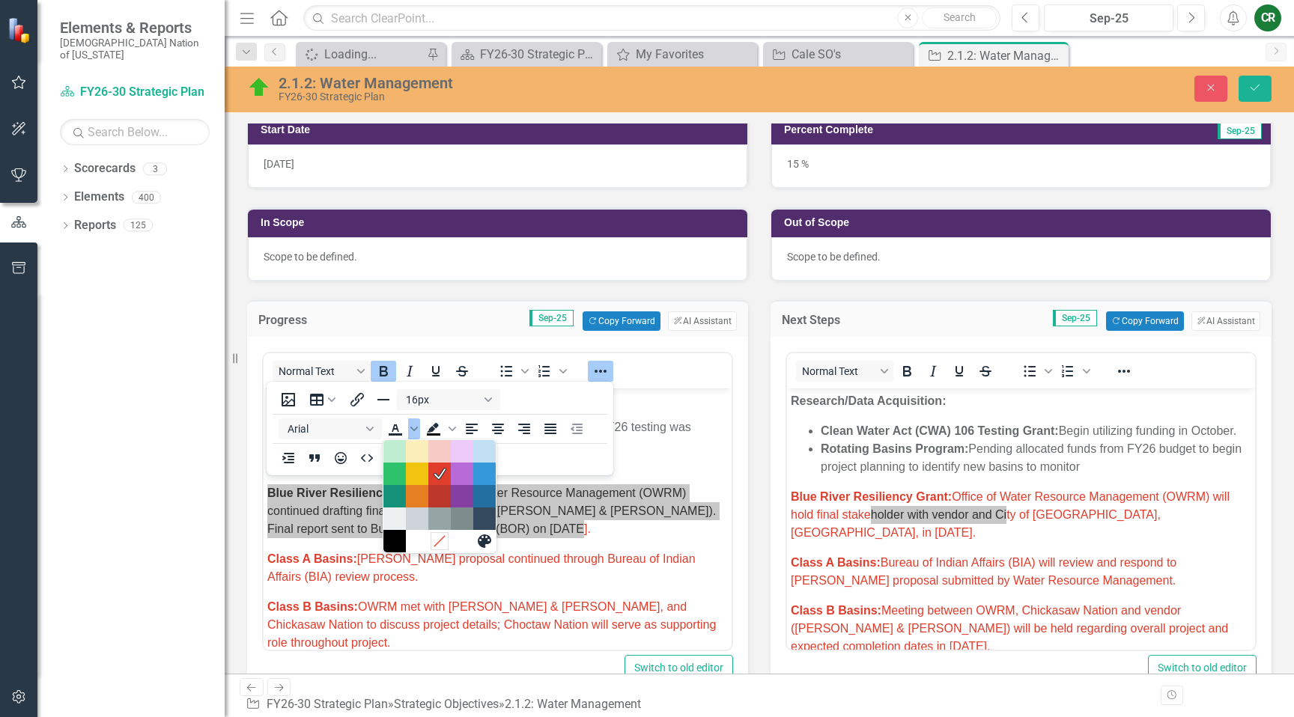
click at [433, 538] on icon "Remove color" at bounding box center [439, 542] width 14 height 14
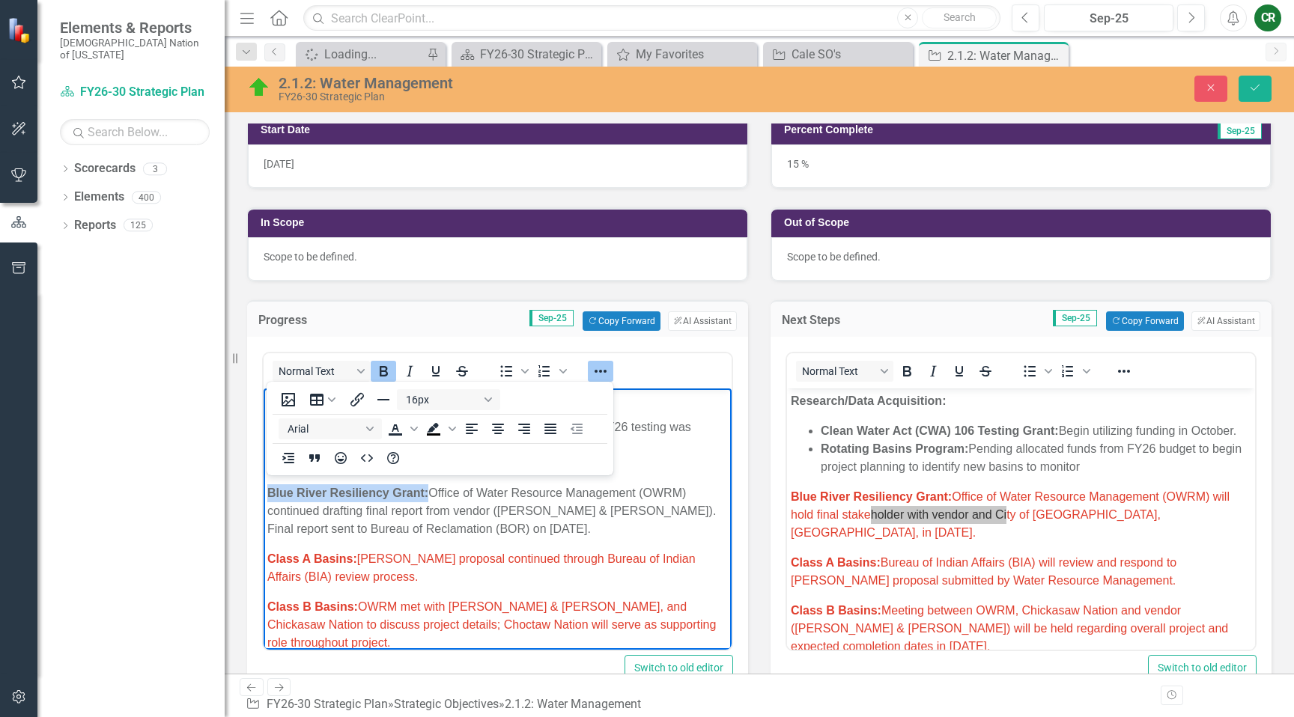
click at [597, 373] on icon "Reveal or hide additional toolbar items" at bounding box center [601, 371] width 18 height 18
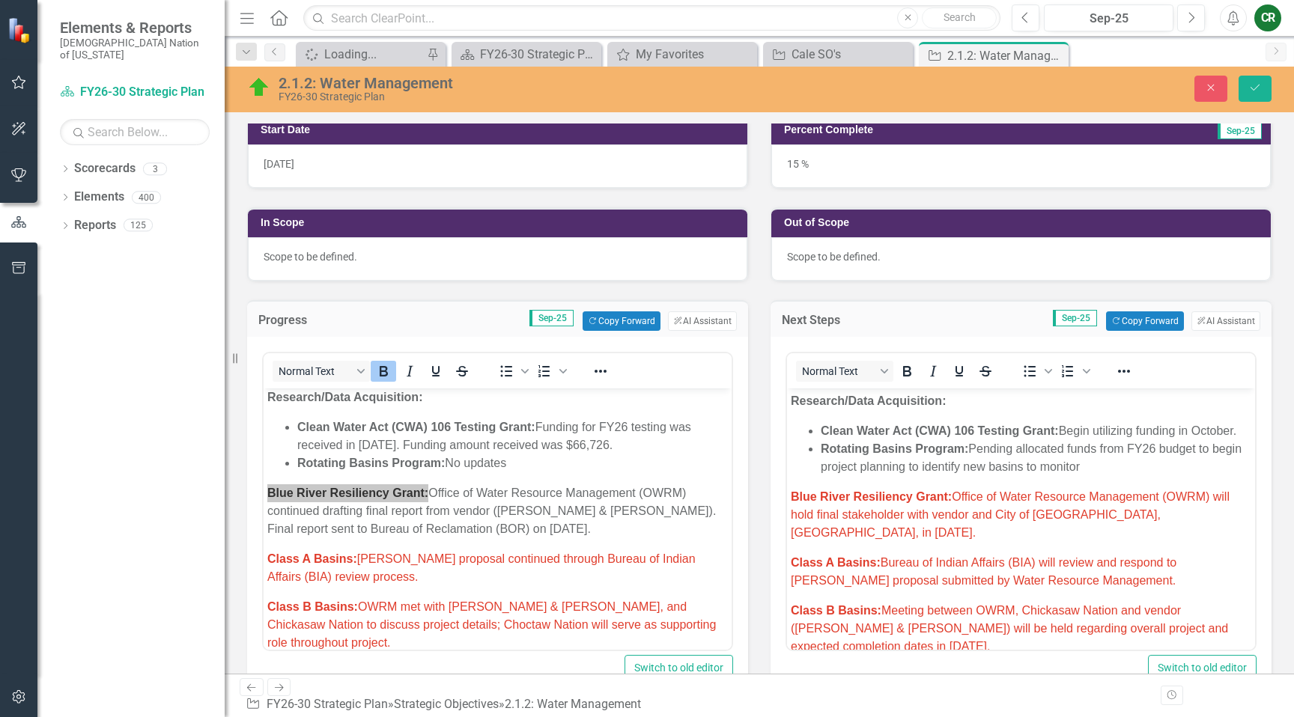
click at [889, 557] on span "Class A Basins: Bureau of Indian Affairs (BIA) will review and respond to grant…" at bounding box center [984, 571] width 386 height 31
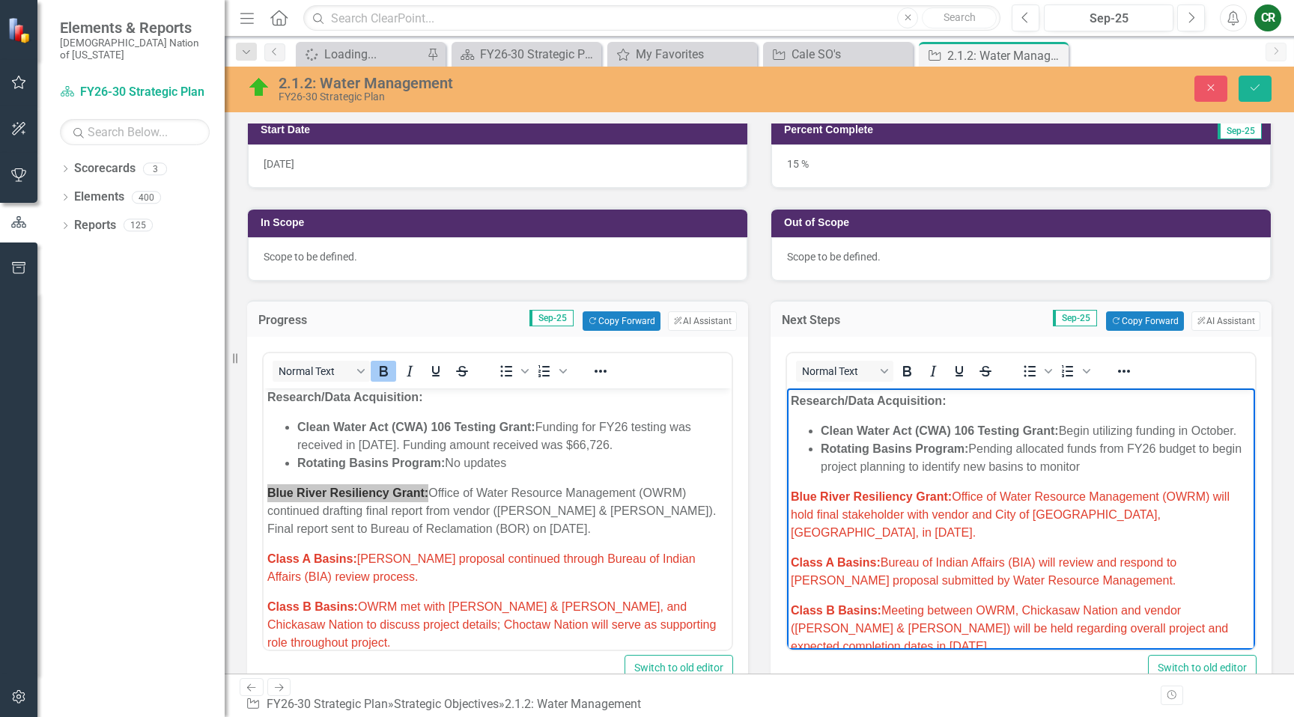
click at [1202, 517] on span "Blue River Resiliency Grant: Office of Water Resource Management (OWRM) will ho…" at bounding box center [1010, 514] width 439 height 49
click at [1212, 514] on p "Blue River Resiliency Grant: Office of Water Resource Management (OWRM) will ho…" at bounding box center [1021, 515] width 461 height 54
click at [1212, 520] on p "Blue River Resiliency Grant: Office of Water Resource Management (OWRM) will ho…" at bounding box center [1021, 515] width 461 height 54
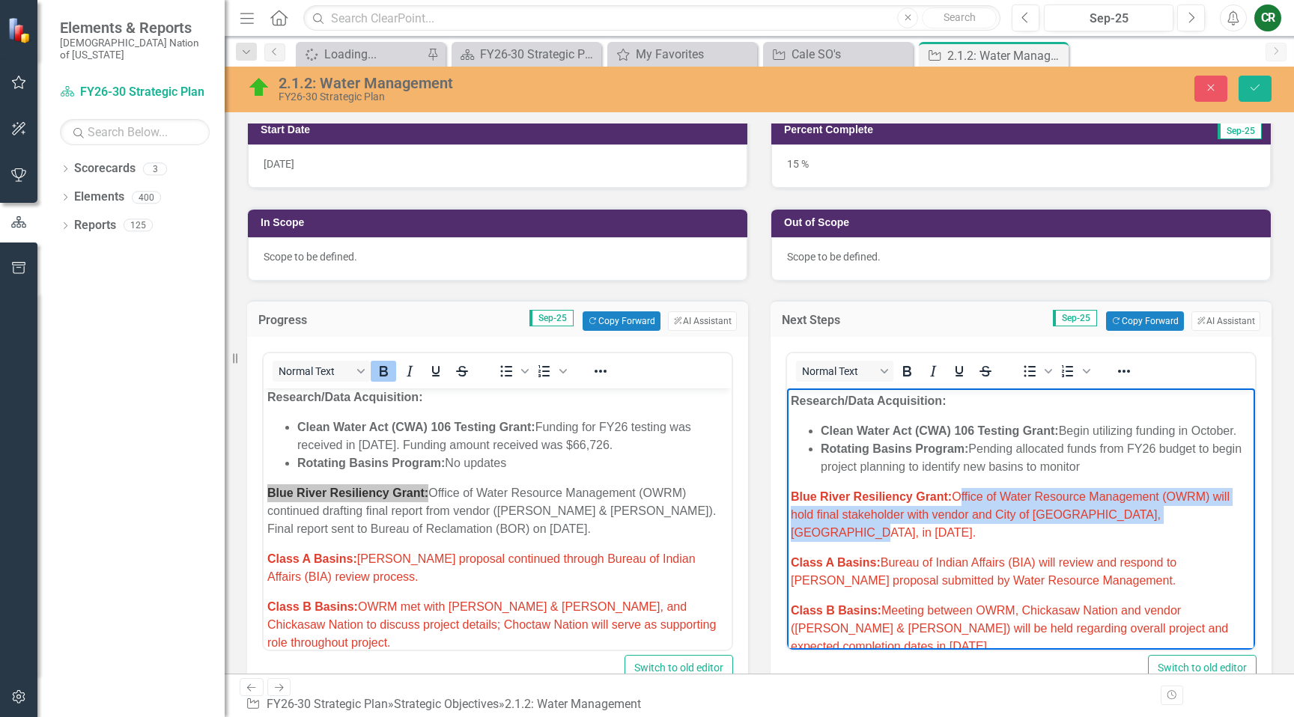
drag, startPoint x: 1212, startPoint y: 518, endPoint x: 965, endPoint y: 493, distance: 249.2
click at [957, 498] on p "Blue River Resiliency Grant: Office of Water Resource Management (OWRM) will ho…" at bounding box center [1021, 515] width 461 height 54
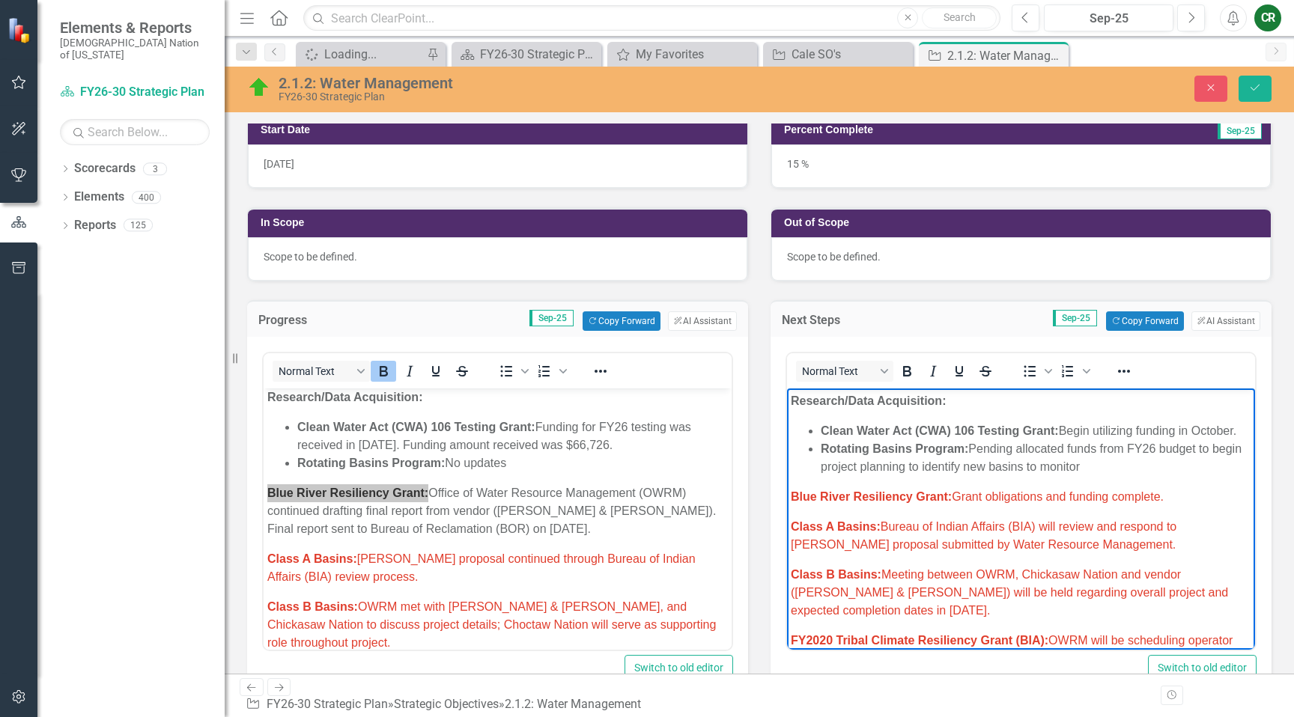
click at [1131, 502] on span "Blue River Resiliency Grant: Grant obligations and funding complete." at bounding box center [977, 496] width 373 height 13
click at [1131, 501] on span "Blue River Resiliency Grant: Grant obligations and funding complete." at bounding box center [977, 496] width 373 height 13
drag, startPoint x: 1123, startPoint y: 367, endPoint x: 1108, endPoint y: 380, distance: 19.1
click at [1123, 366] on icon "Reveal or hide additional toolbar items" at bounding box center [1124, 371] width 18 height 18
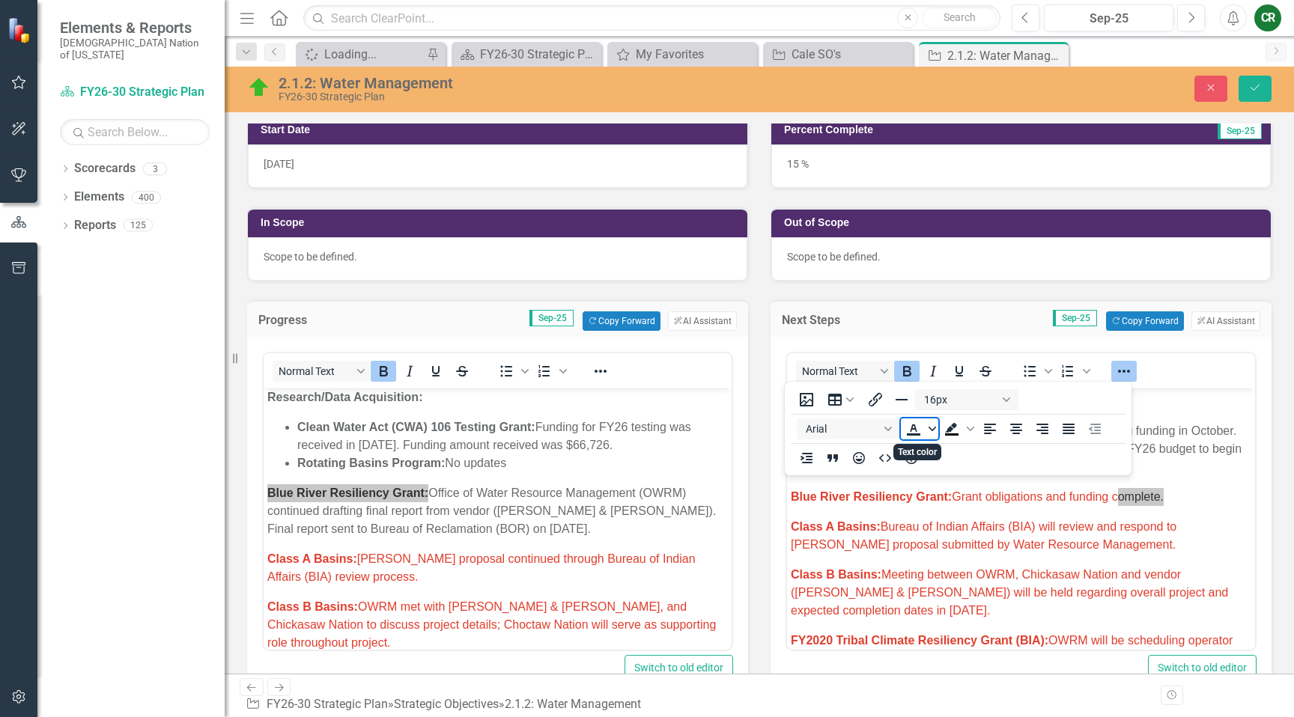
drag, startPoint x: 934, startPoint y: 431, endPoint x: 935, endPoint y: 439, distance: 8.3
click at [934, 431] on icon "Text color" at bounding box center [932, 428] width 7 height 7
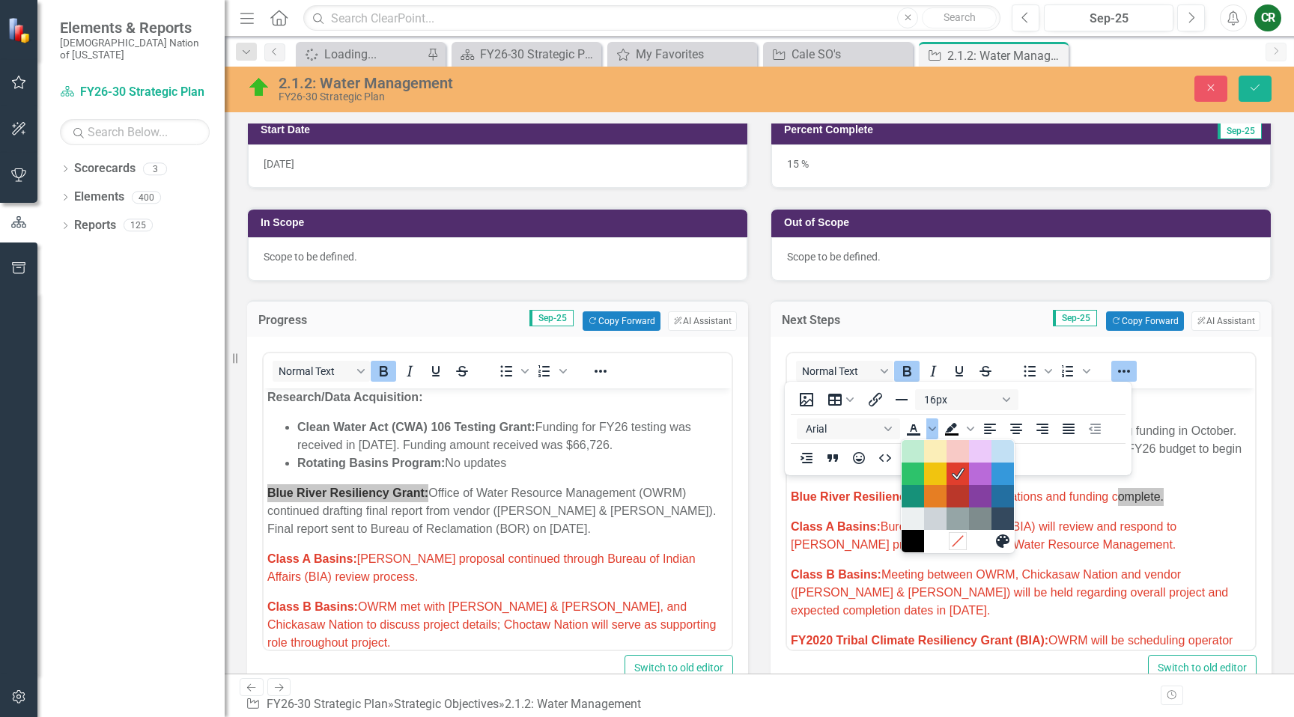
click at [958, 540] on icon "Remove color" at bounding box center [957, 542] width 14 height 14
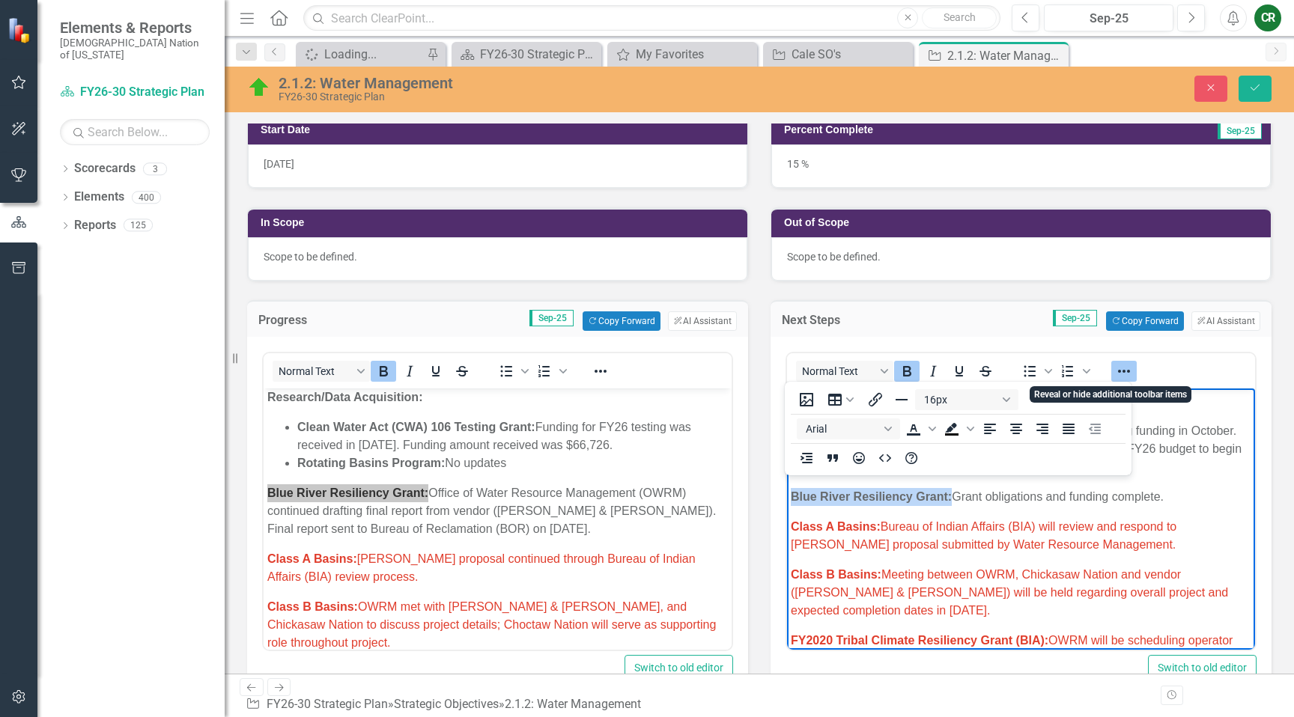
click at [1121, 367] on icon "Reveal or hide additional toolbar items" at bounding box center [1124, 371] width 18 height 18
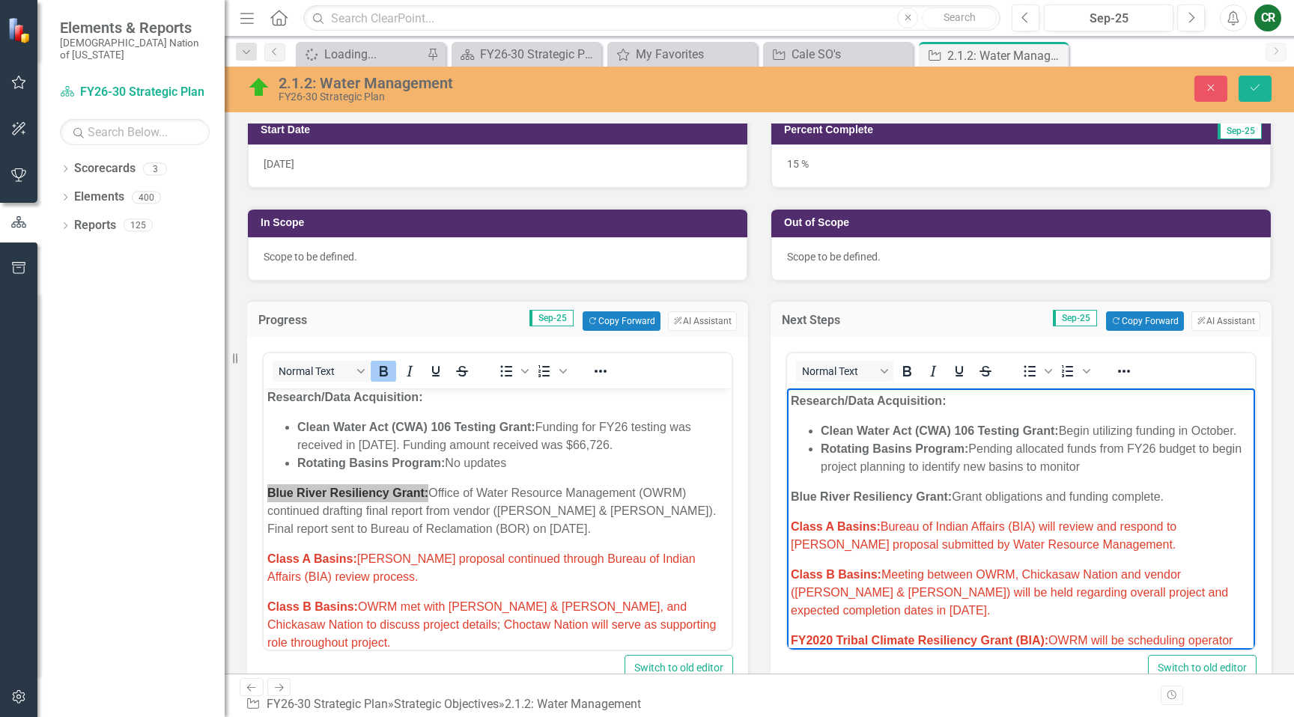
click at [1096, 542] on p "Class A Basins: Bureau of Indian Affairs (BIA) will review and respond to grant…" at bounding box center [1021, 536] width 461 height 36
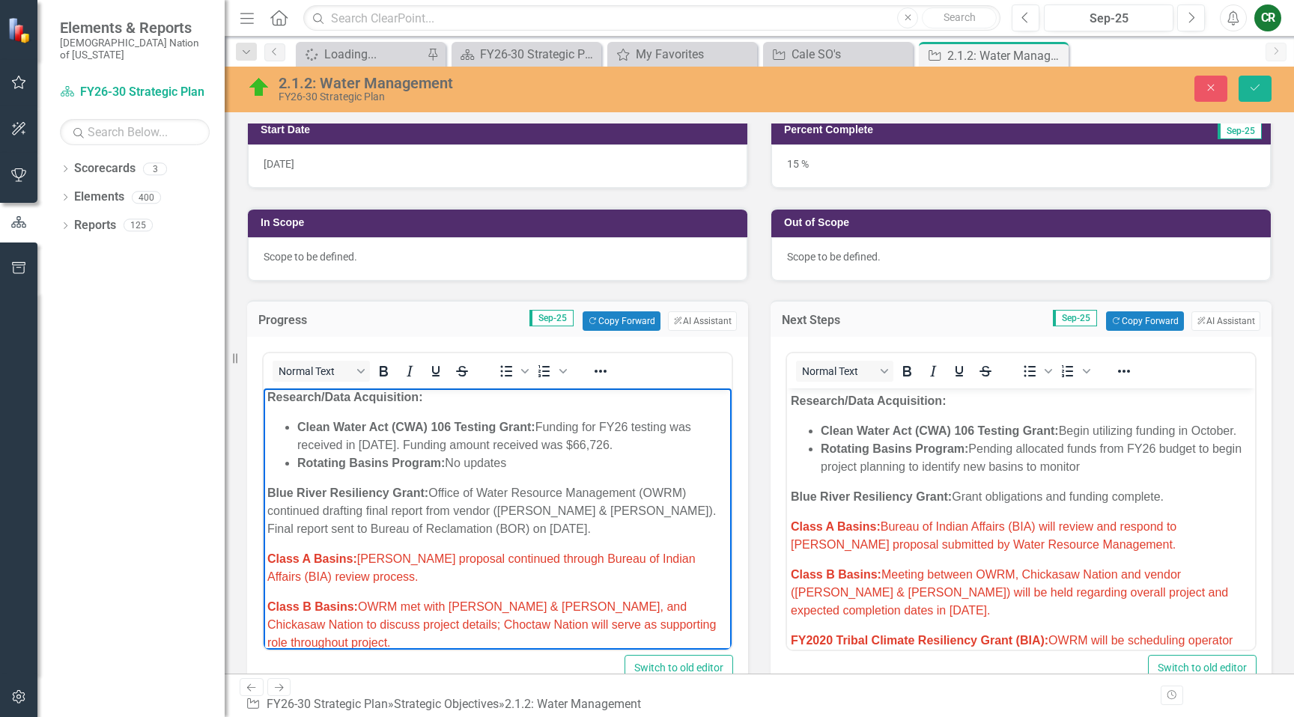
click at [562, 569] on p "Class A Basins: Grant proposal continued through Bureau of Indian Affairs (BIA)…" at bounding box center [497, 568] width 461 height 36
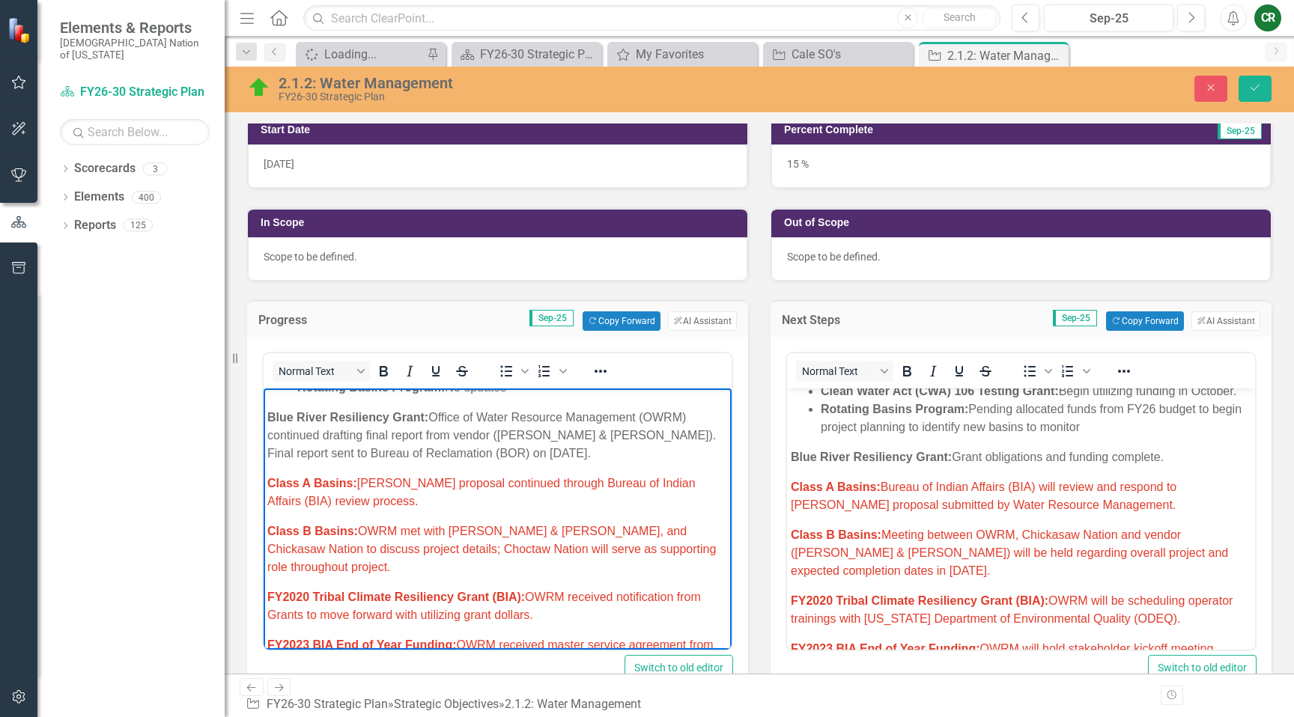
scroll to position [41, 0]
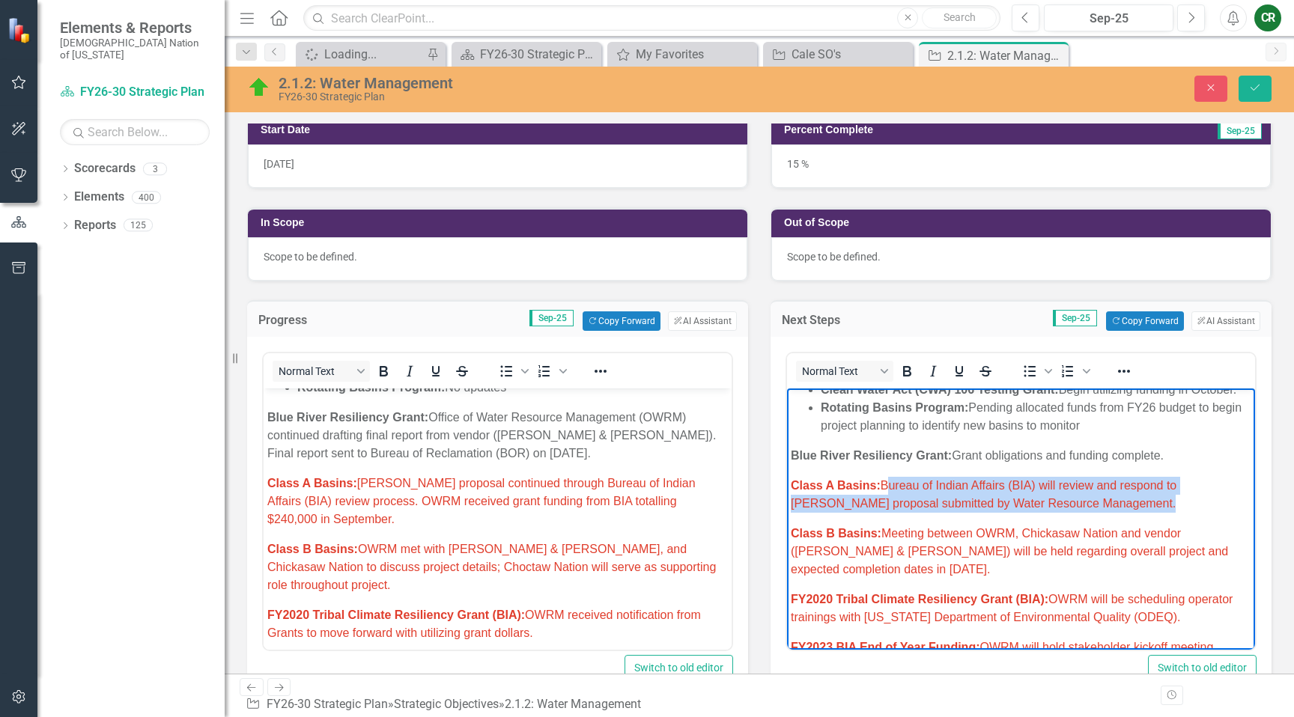
drag, startPoint x: 1105, startPoint y: 517, endPoint x: 889, endPoint y: 492, distance: 217.1
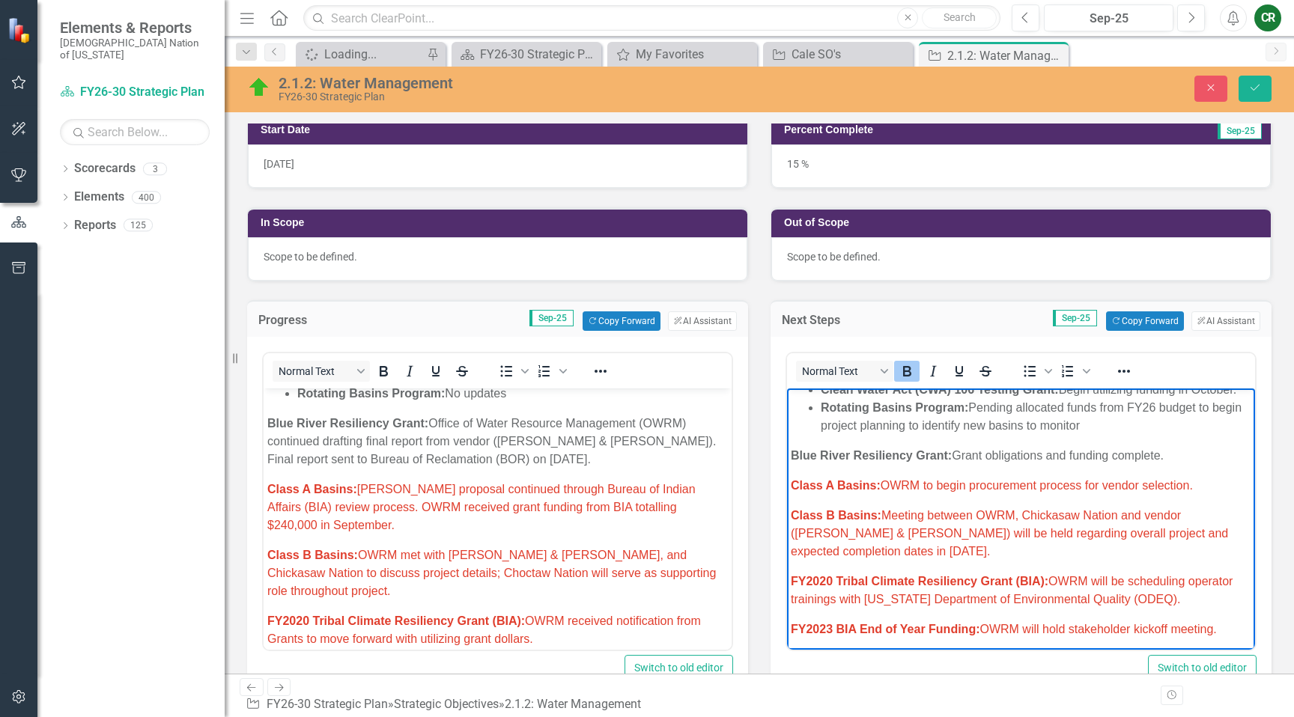
scroll to position [70, 0]
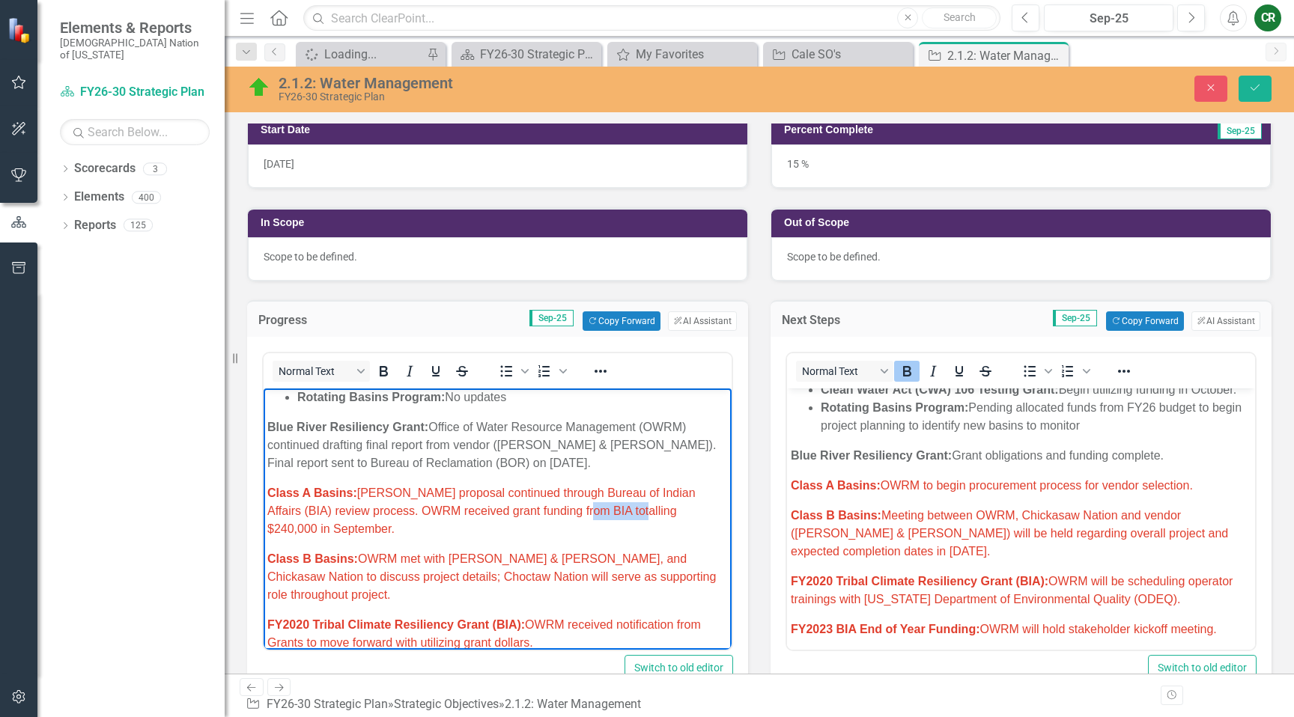
drag, startPoint x: 608, startPoint y: 514, endPoint x: 582, endPoint y: 514, distance: 26.2
click at [579, 514] on span "Class A Basins: Grant proposal continued through Bureau of Indian Affairs (BIA)…" at bounding box center [481, 511] width 428 height 49
click at [594, 513] on span "Class A Basins: Grant proposal continued through Bureau of Indian Affairs (BIA)…" at bounding box center [491, 511] width 448 height 49
click at [594, 512] on span "Class A Basins: Grant proposal continued through Bureau of Indian Affairs (BIA)…" at bounding box center [491, 511] width 448 height 49
click at [594, 513] on span "Class A Basins: Grant proposal continued through Bureau of Indian Affairs (BIA)…" at bounding box center [491, 511] width 448 height 49
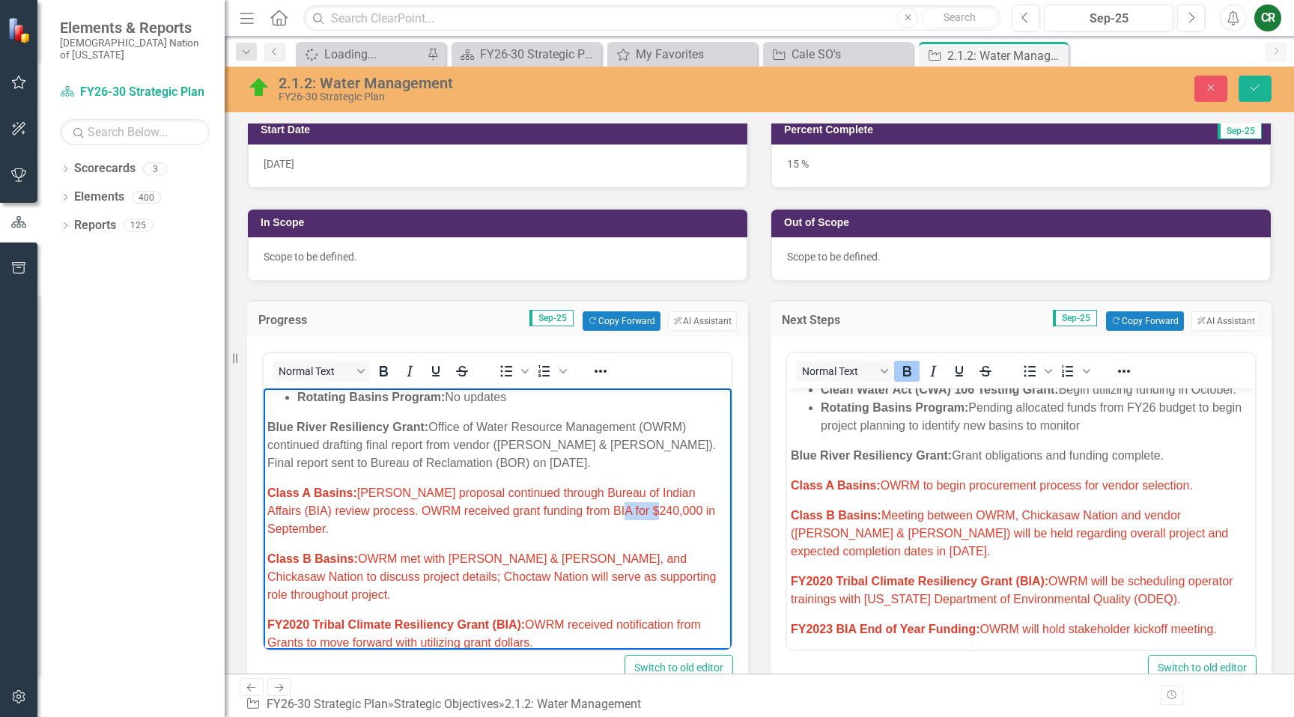
click at [594, 513] on span "Class A Basins: Grant proposal continued through Bureau of Indian Affairs (BIA)…" at bounding box center [491, 511] width 448 height 49
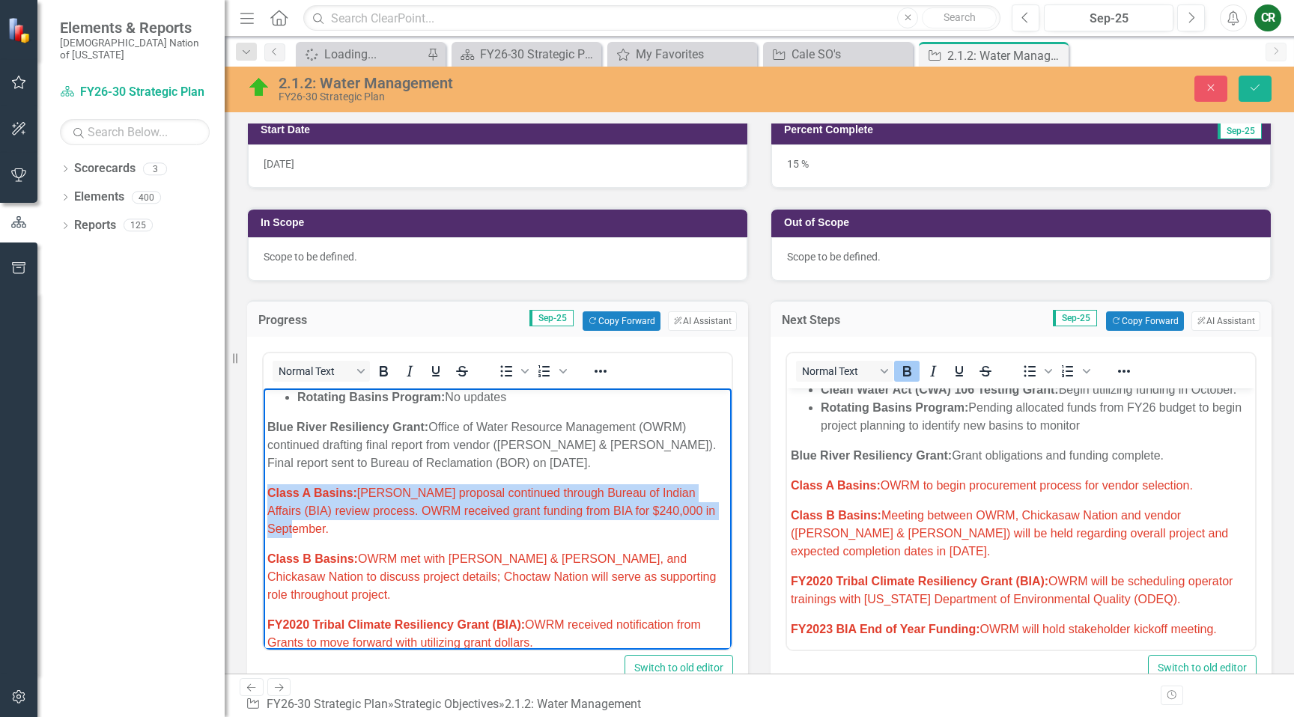
click at [595, 512] on span "Class A Basins: Grant proposal continued through Bureau of Indian Affairs (BIA)…" at bounding box center [491, 511] width 448 height 49
click at [599, 372] on icon "Reveal or hide additional toolbar items" at bounding box center [601, 371] width 12 height 3
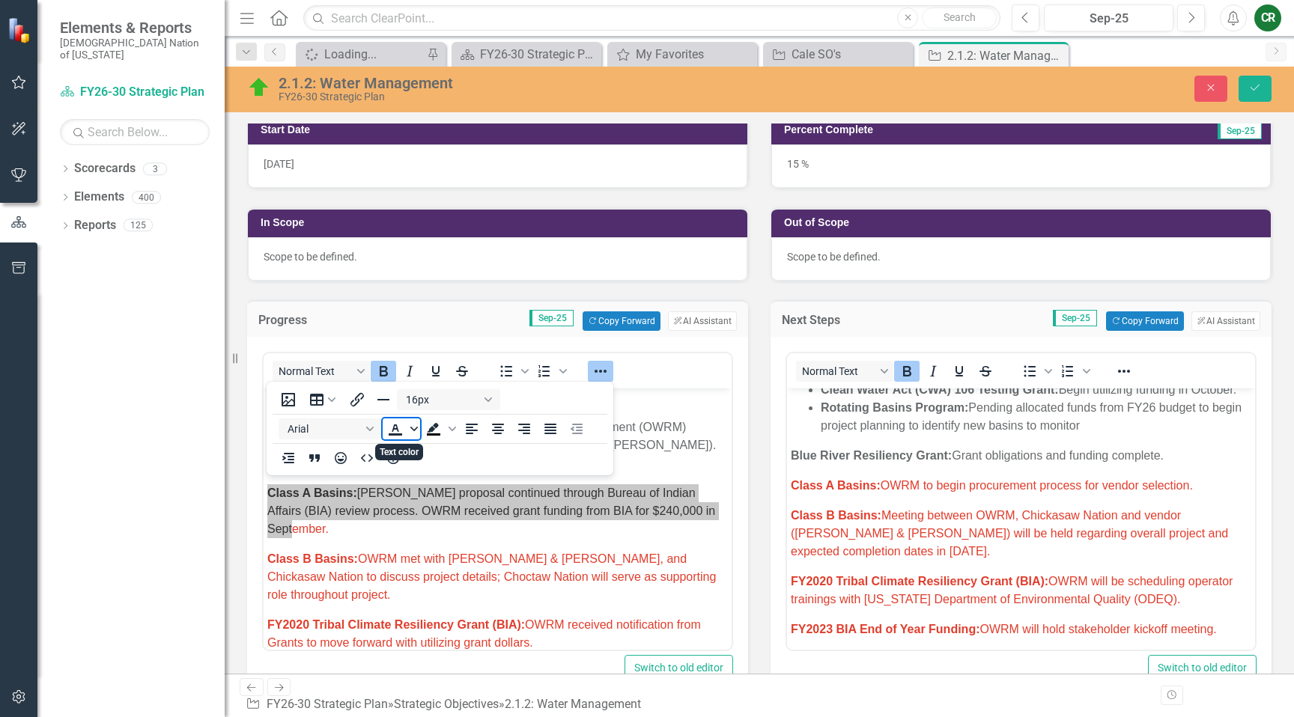
click at [413, 426] on icon "Text color" at bounding box center [413, 428] width 7 height 7
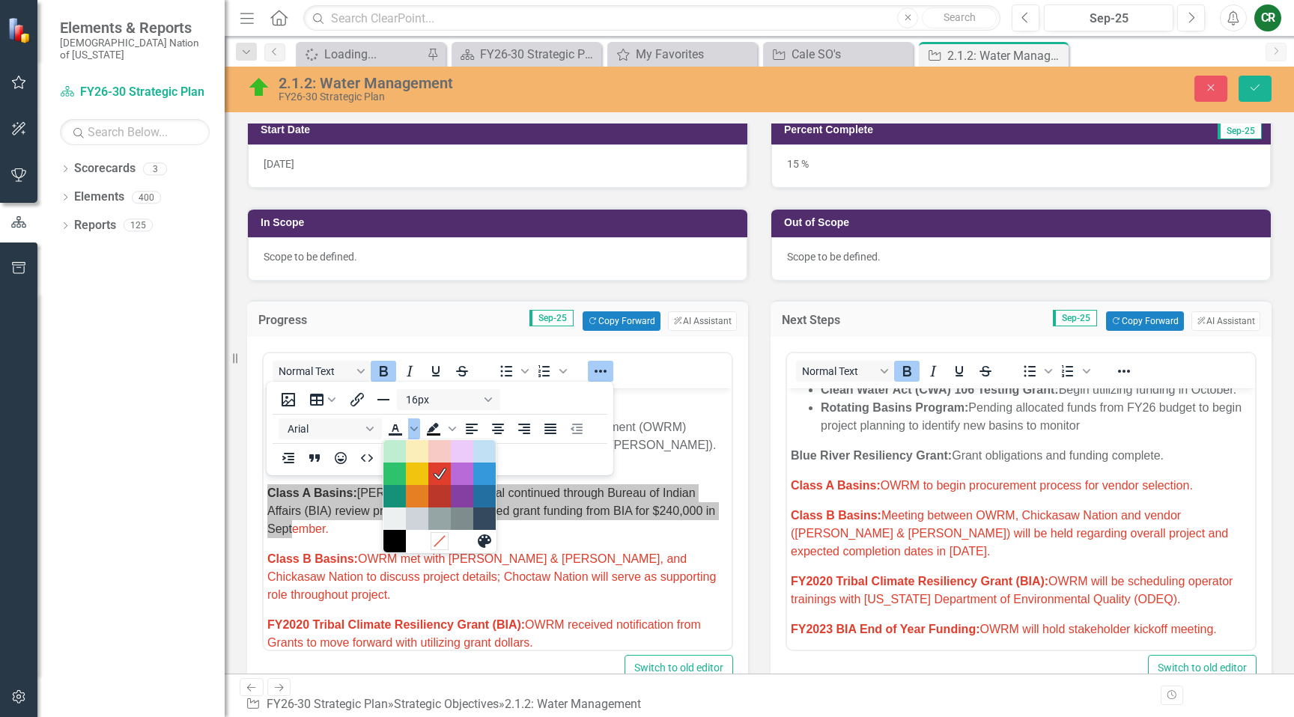
click at [437, 547] on icon "Remove color" at bounding box center [439, 542] width 14 height 14
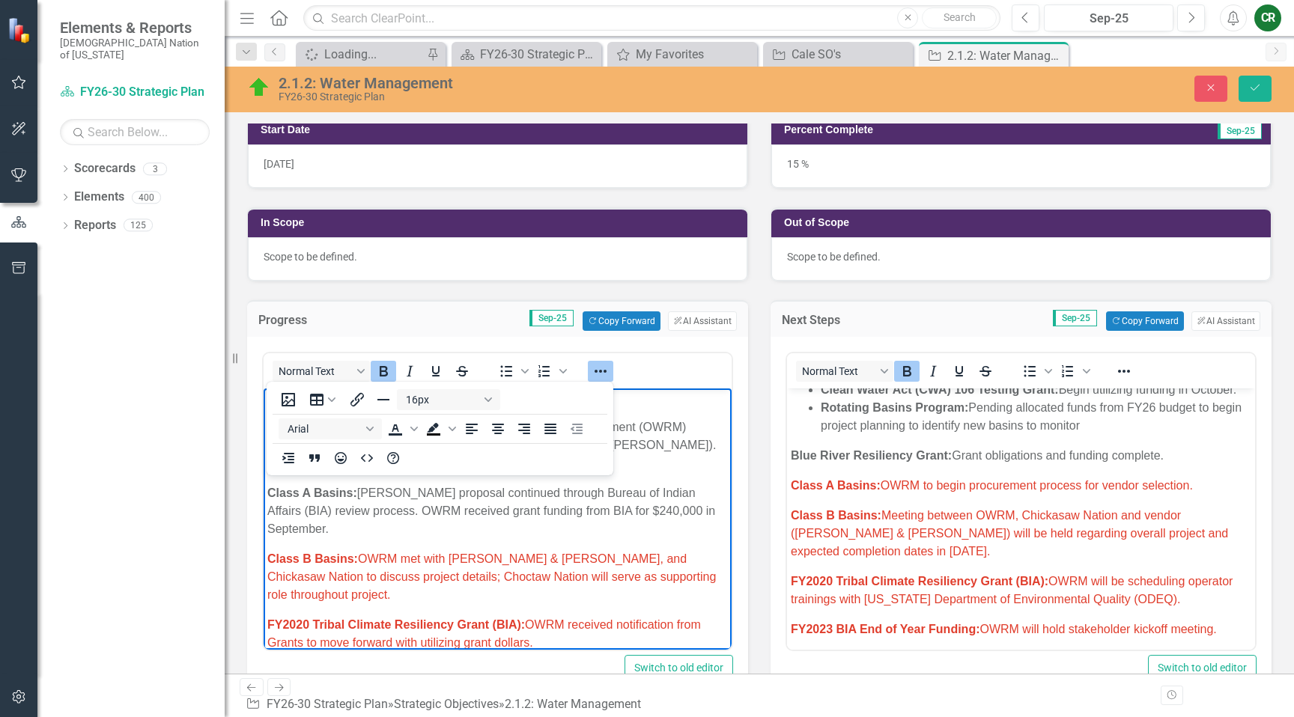
click at [595, 369] on icon "Reveal or hide additional toolbar items" at bounding box center [601, 371] width 18 height 18
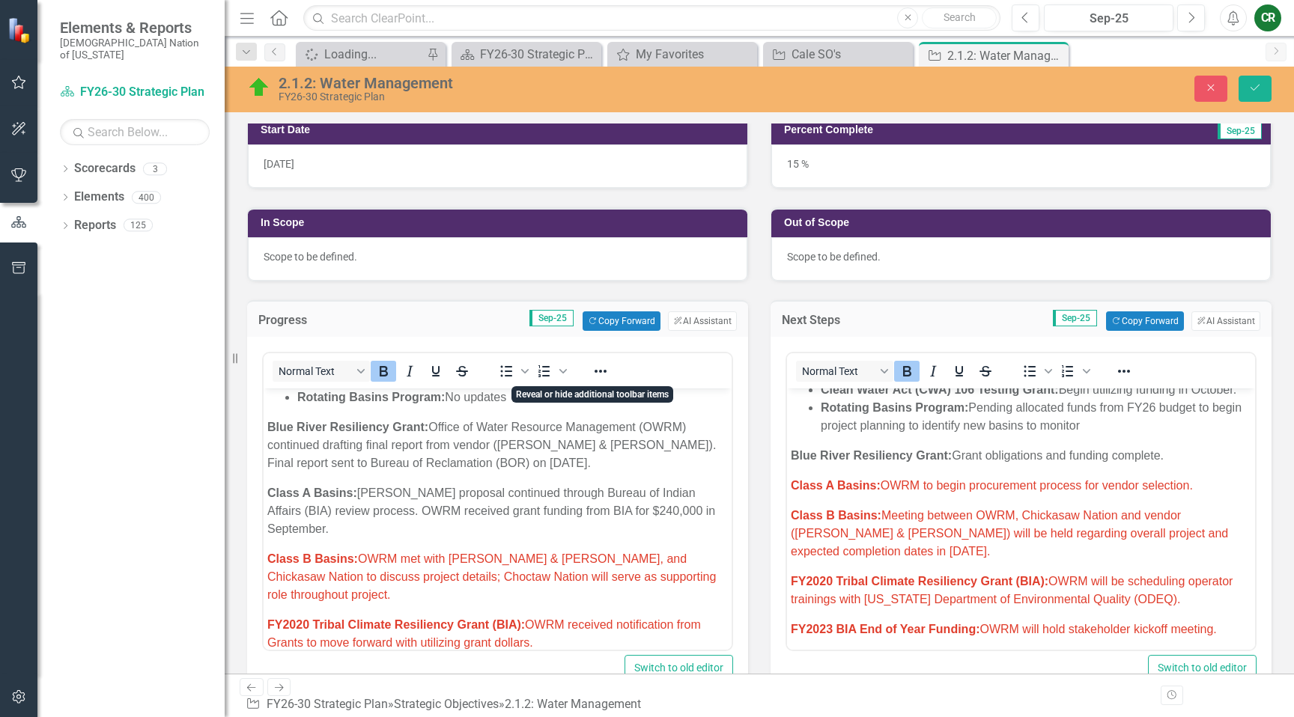
click at [899, 554] on p "Class B Basins: Meeting between OWRM, Chickasaw Nation and vendor (Hazen & Sawy…" at bounding box center [1021, 534] width 461 height 54
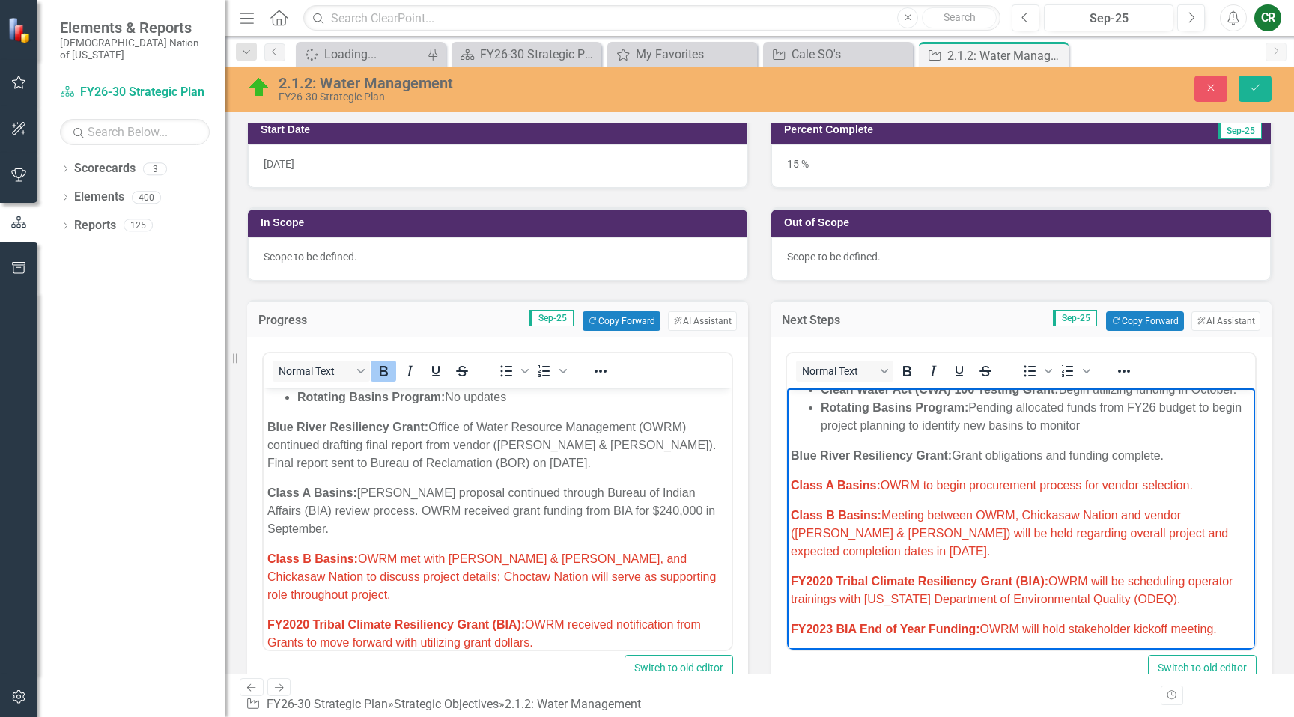
click at [1019, 479] on span "Class A Basins: OWRM to begin procurement process for vendor selection." at bounding box center [992, 485] width 402 height 13
click at [1019, 480] on span "Class A Basins: OWRM to begin procurement process for vendor selection." at bounding box center [992, 485] width 402 height 13
click at [1019, 479] on span "Class A Basins: OWRM to begin procurement process for vendor selection." at bounding box center [992, 485] width 402 height 13
click at [1121, 377] on icon "Reveal or hide additional toolbar items" at bounding box center [1124, 371] width 18 height 18
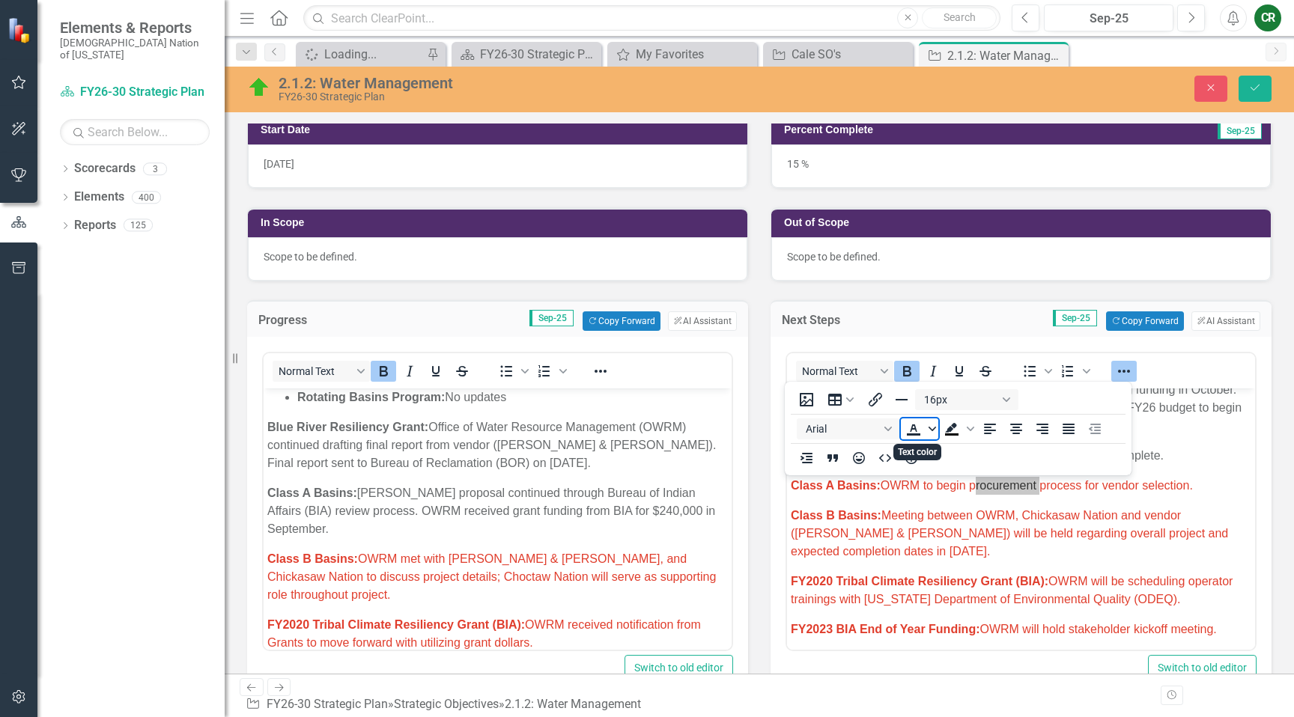
click at [929, 431] on icon "Text color" at bounding box center [932, 428] width 7 height 7
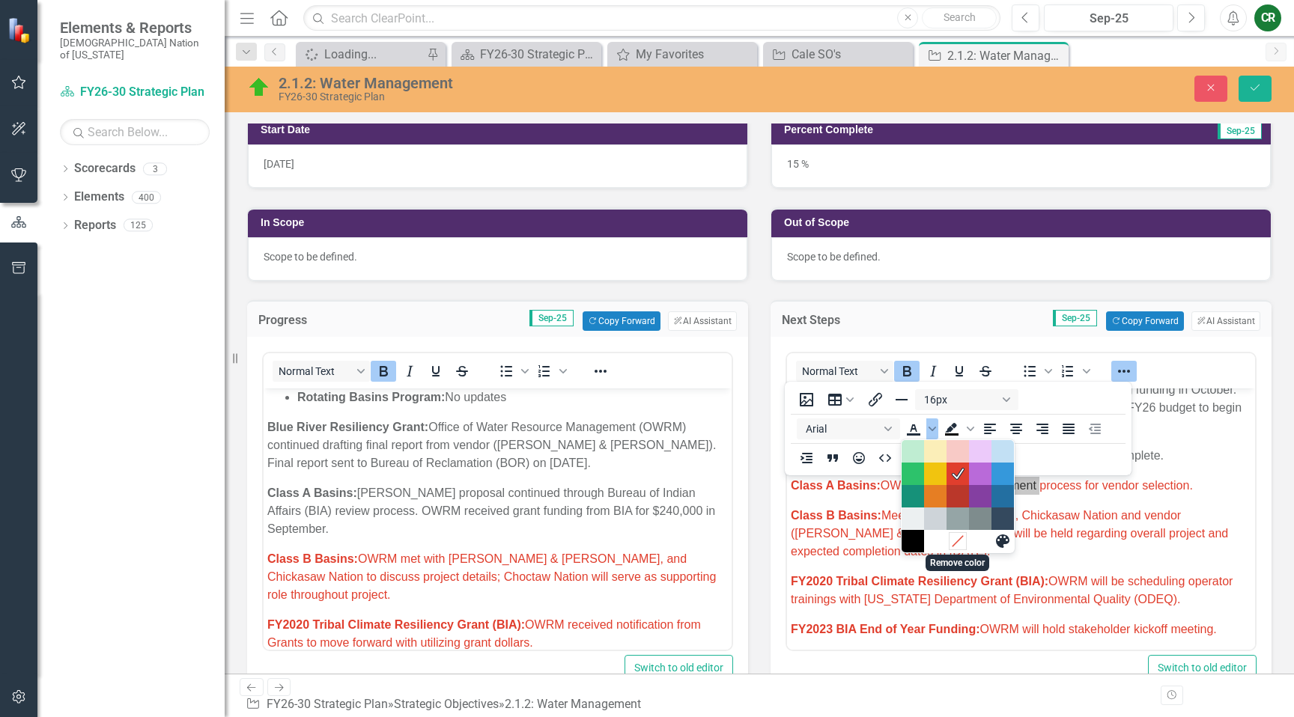
click at [950, 541] on icon "Remove color" at bounding box center [957, 542] width 14 height 14
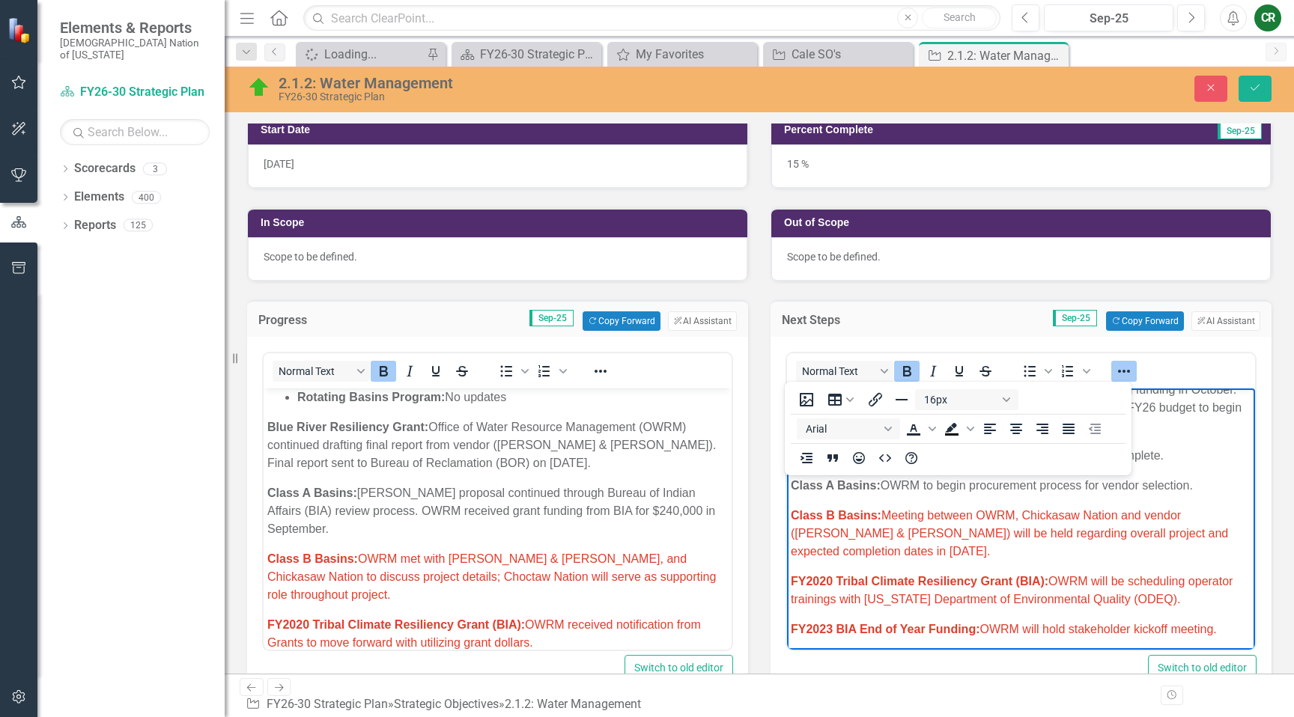
click at [1124, 365] on icon "Reveal or hide additional toolbar items" at bounding box center [1124, 371] width 18 height 18
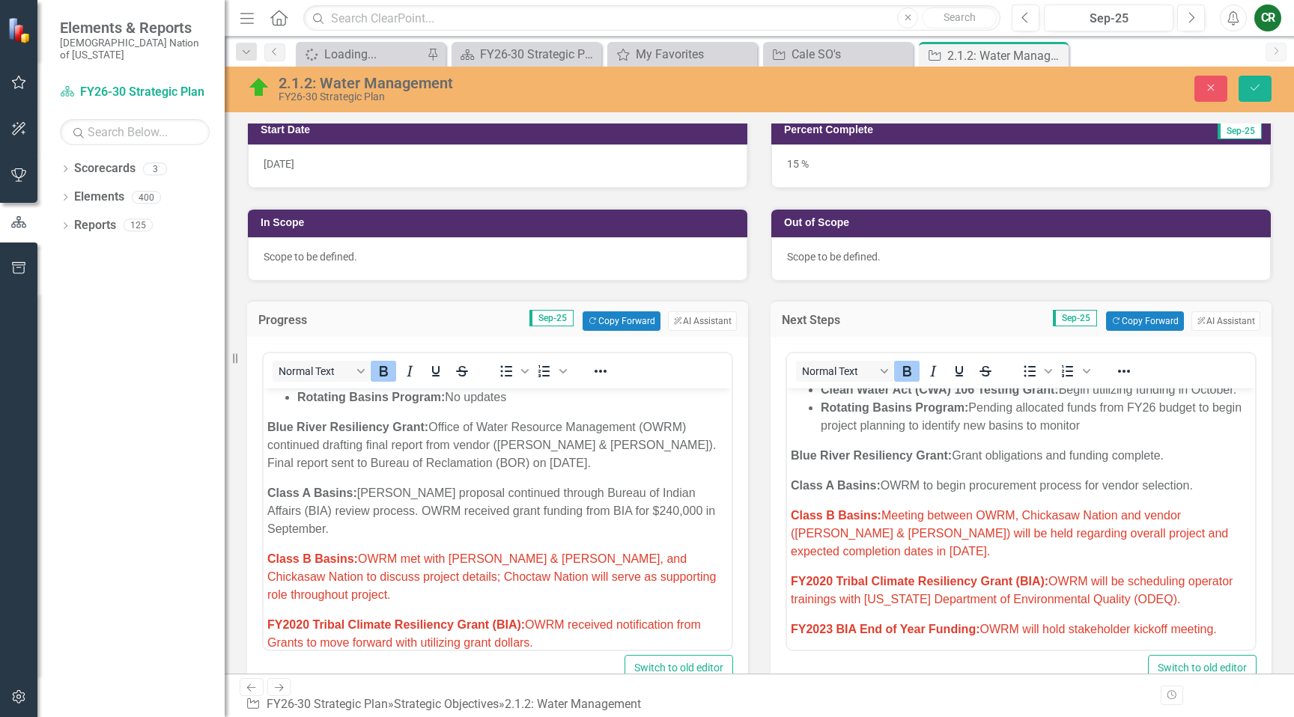
click at [1049, 488] on p "Class A Basins: OWRM to begin procurement process for vendor selection." at bounding box center [1021, 486] width 461 height 18
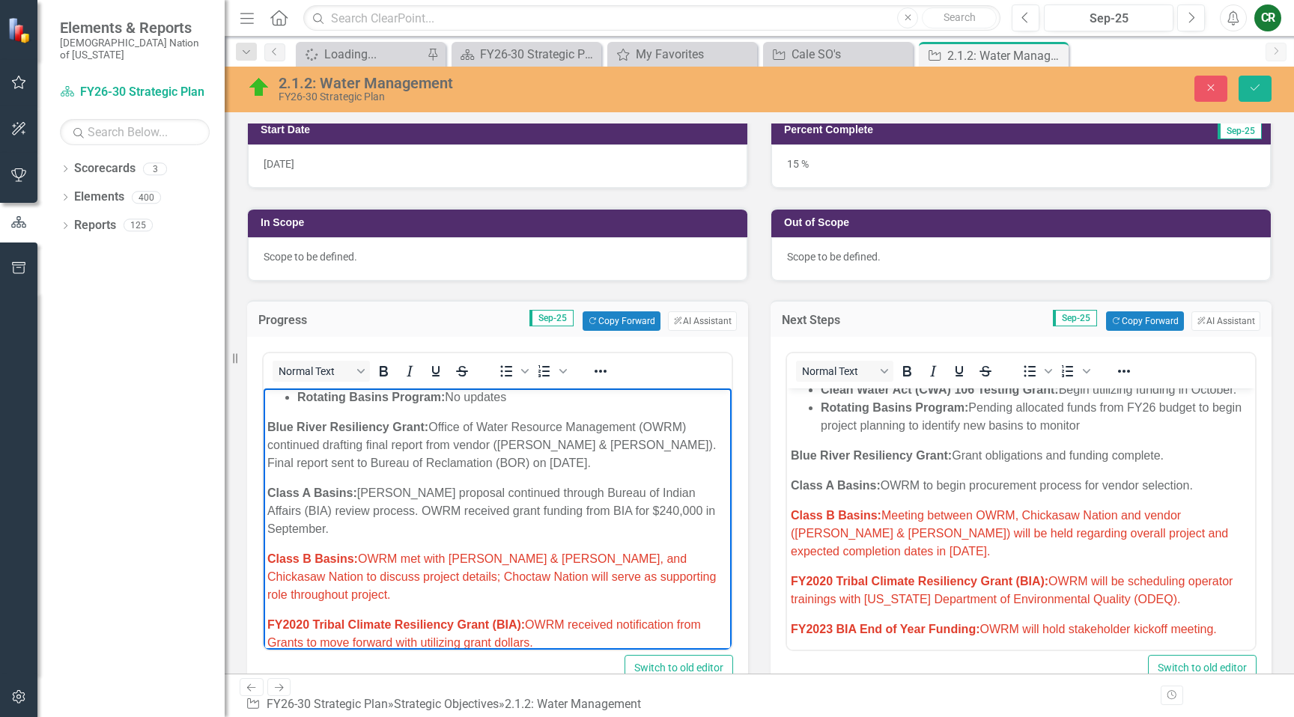
click at [488, 484] on p "Class A Basins: Grant proposal continued through Bureau of Indian Affairs (BIA)…" at bounding box center [497, 511] width 461 height 54
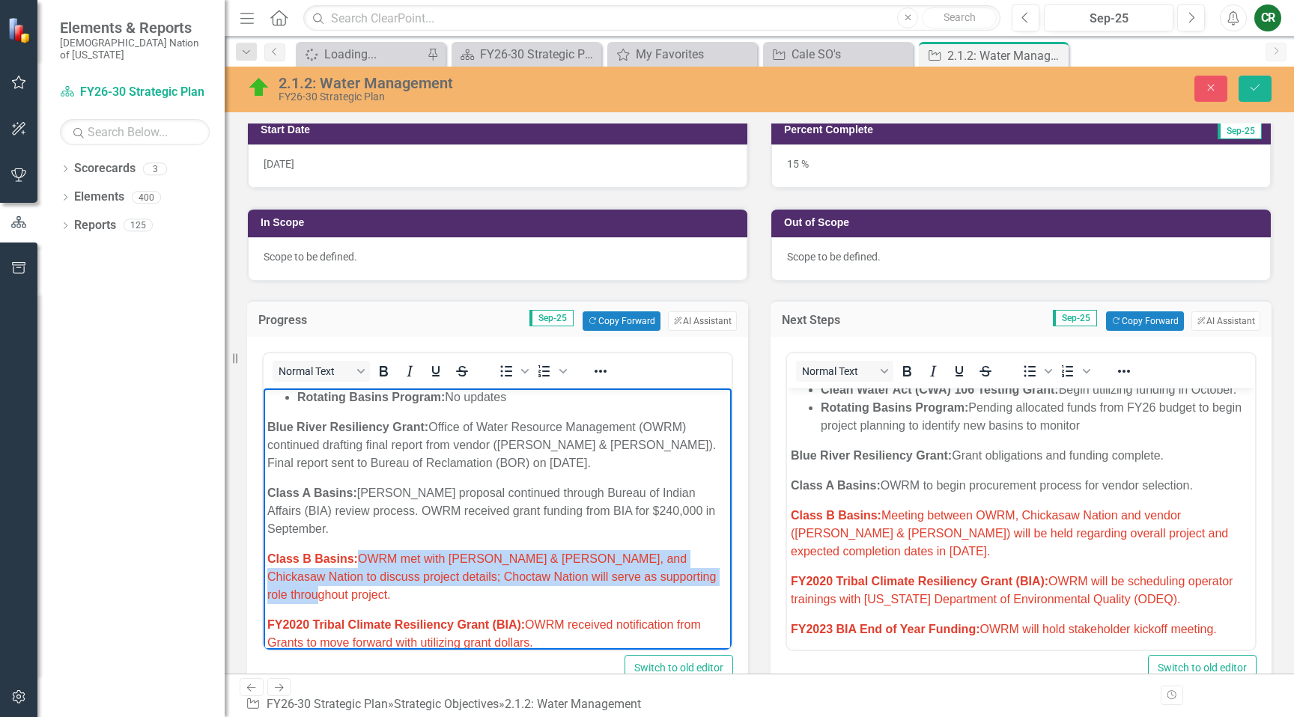
drag, startPoint x: 419, startPoint y: 583, endPoint x: 363, endPoint y: 542, distance: 69.6
click at [363, 550] on p "Class B Basins: OWRM met with Hazen & Sawyer, and Chickasaw Nation to discuss p…" at bounding box center [497, 577] width 461 height 54
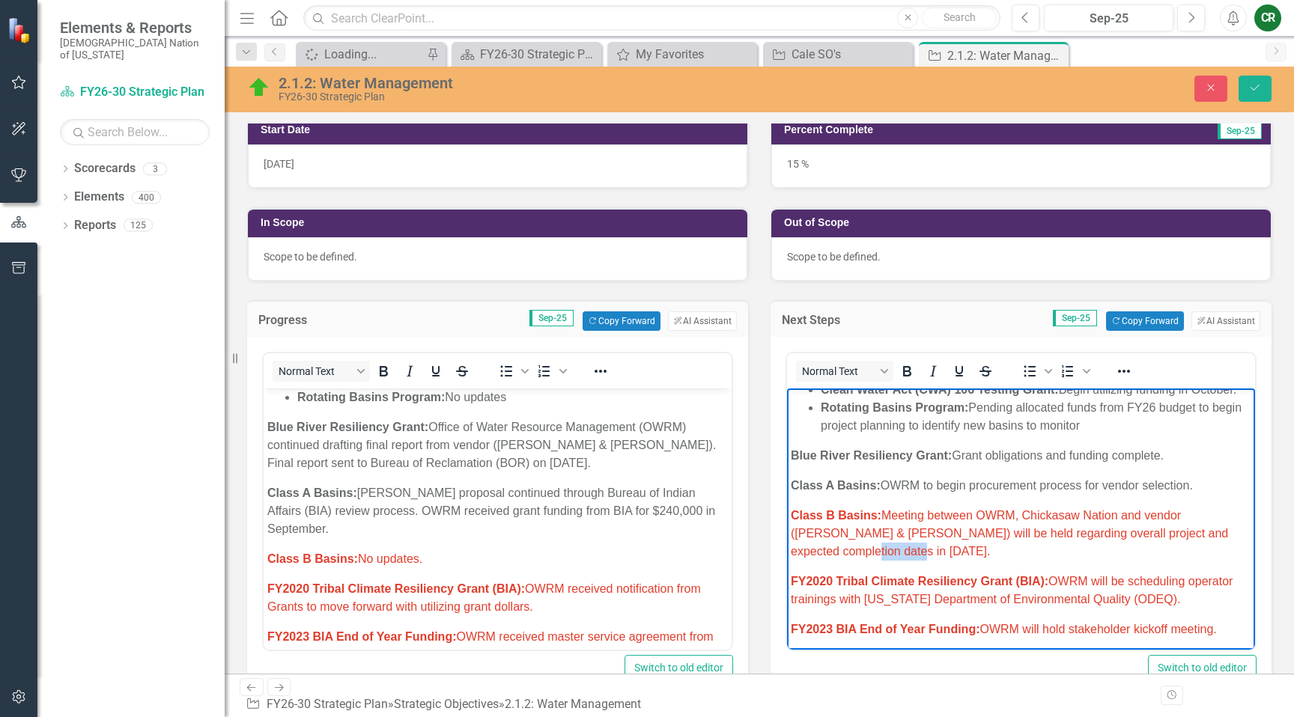
drag, startPoint x: 849, startPoint y: 554, endPoint x: 791, endPoint y: 549, distance: 58.6
click at [453, 550] on p "Class B Basins: No updates." at bounding box center [497, 559] width 461 height 18
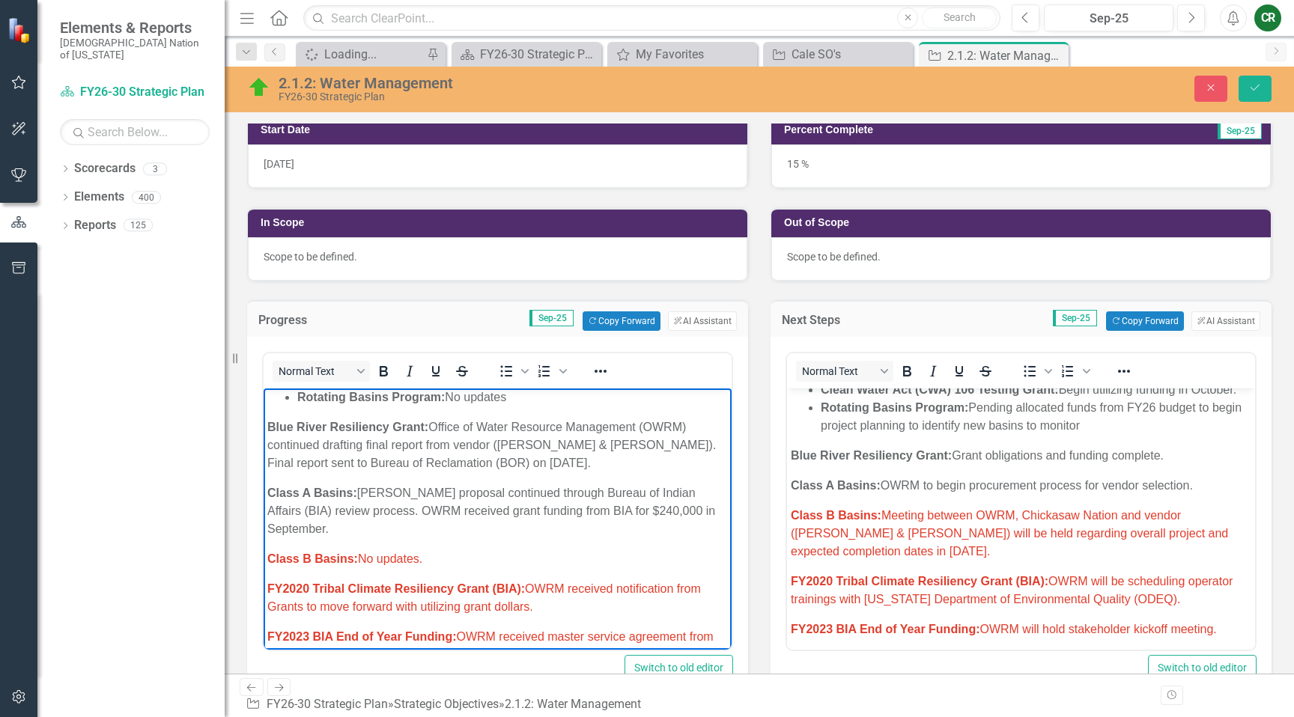
click at [454, 550] on p "Class B Basins: No updates." at bounding box center [497, 559] width 461 height 18
drag, startPoint x: 604, startPoint y: 372, endPoint x: 590, endPoint y: 380, distance: 16.4
click at [604, 372] on icon "Reveal or hide additional toolbar items" at bounding box center [601, 371] width 12 height 3
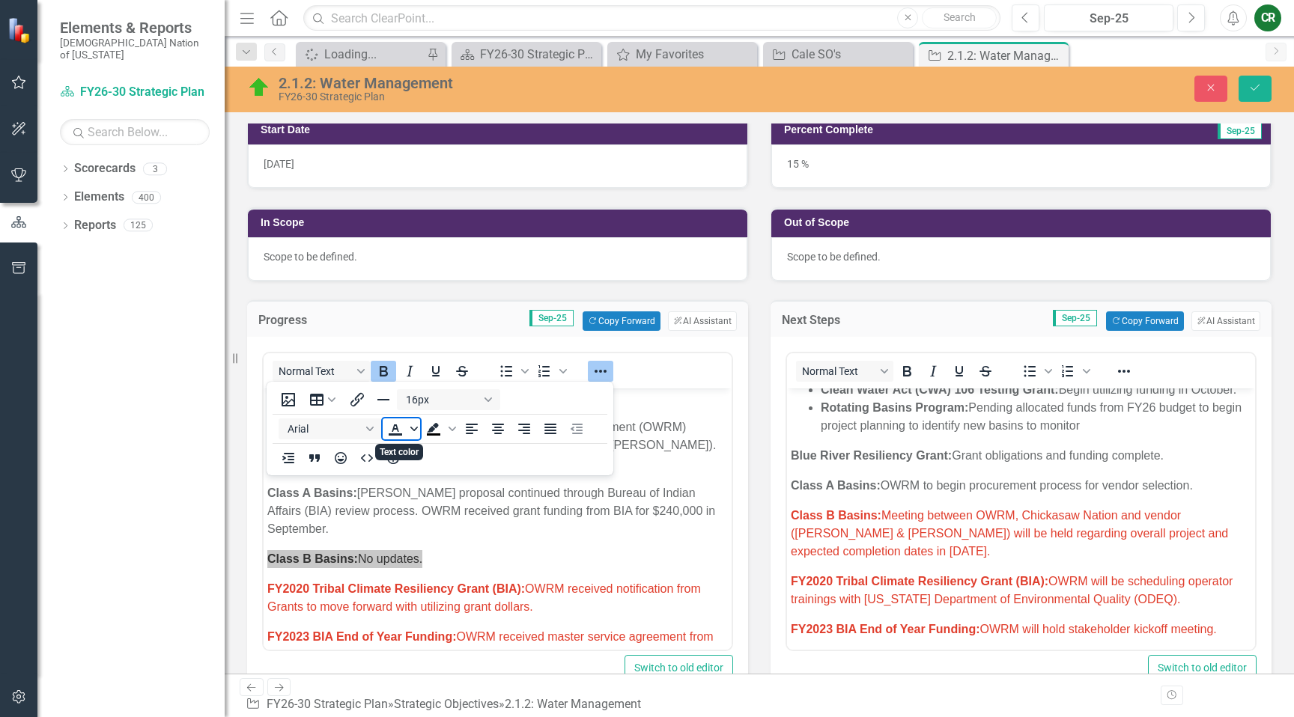
click at [414, 431] on icon "Text color" at bounding box center [413, 429] width 7 height 4
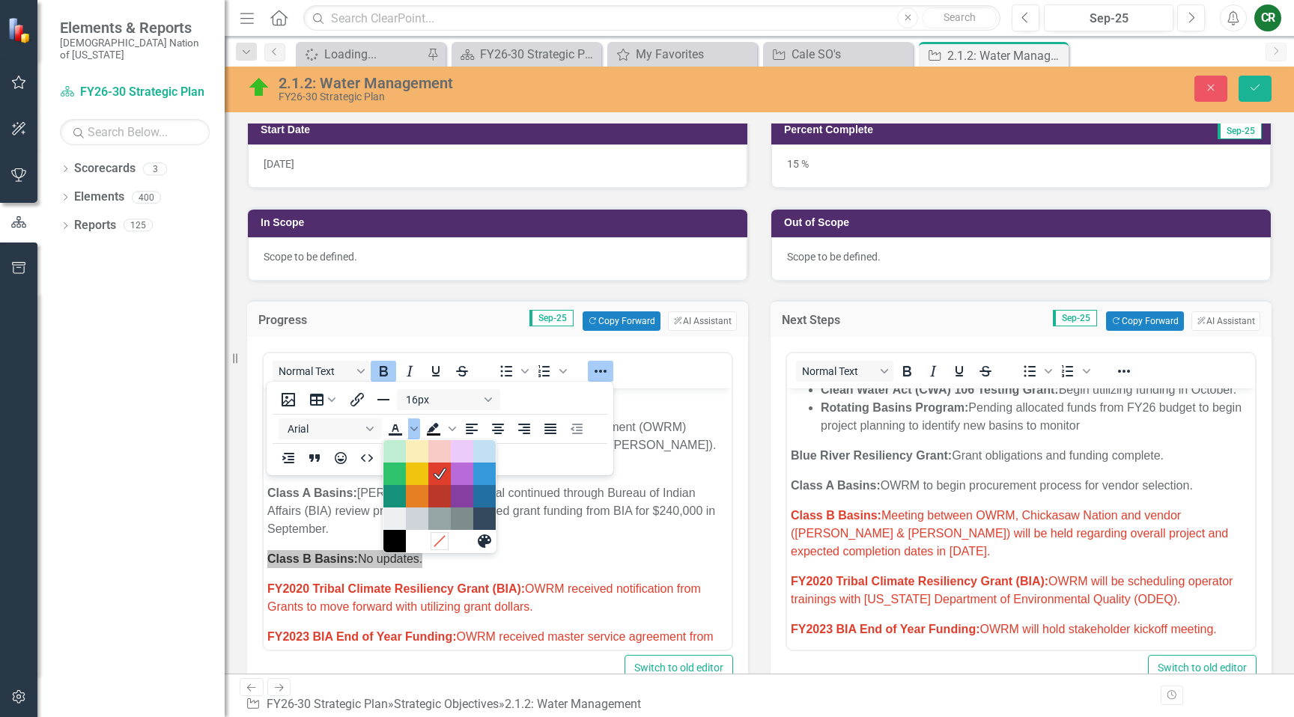
click at [445, 541] on icon "Remove color" at bounding box center [439, 542] width 14 height 14
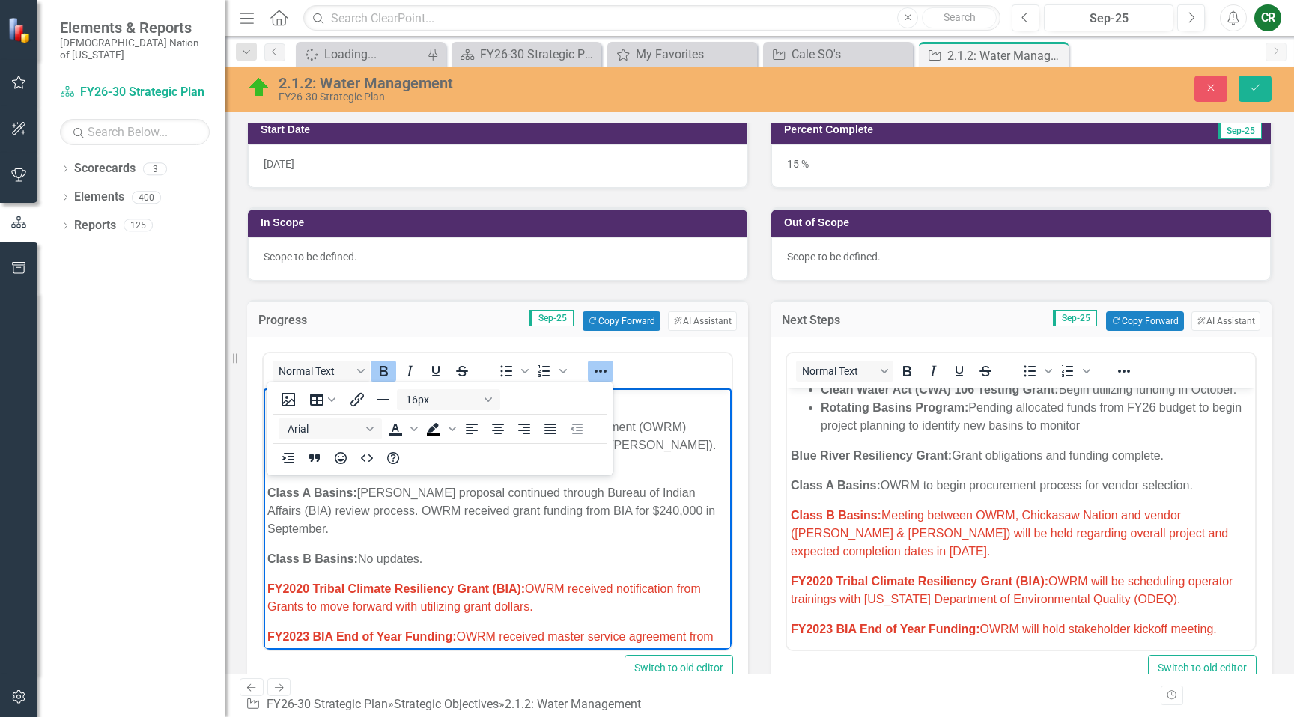
click at [595, 372] on icon "Reveal or hide additional toolbar items" at bounding box center [601, 371] width 12 height 3
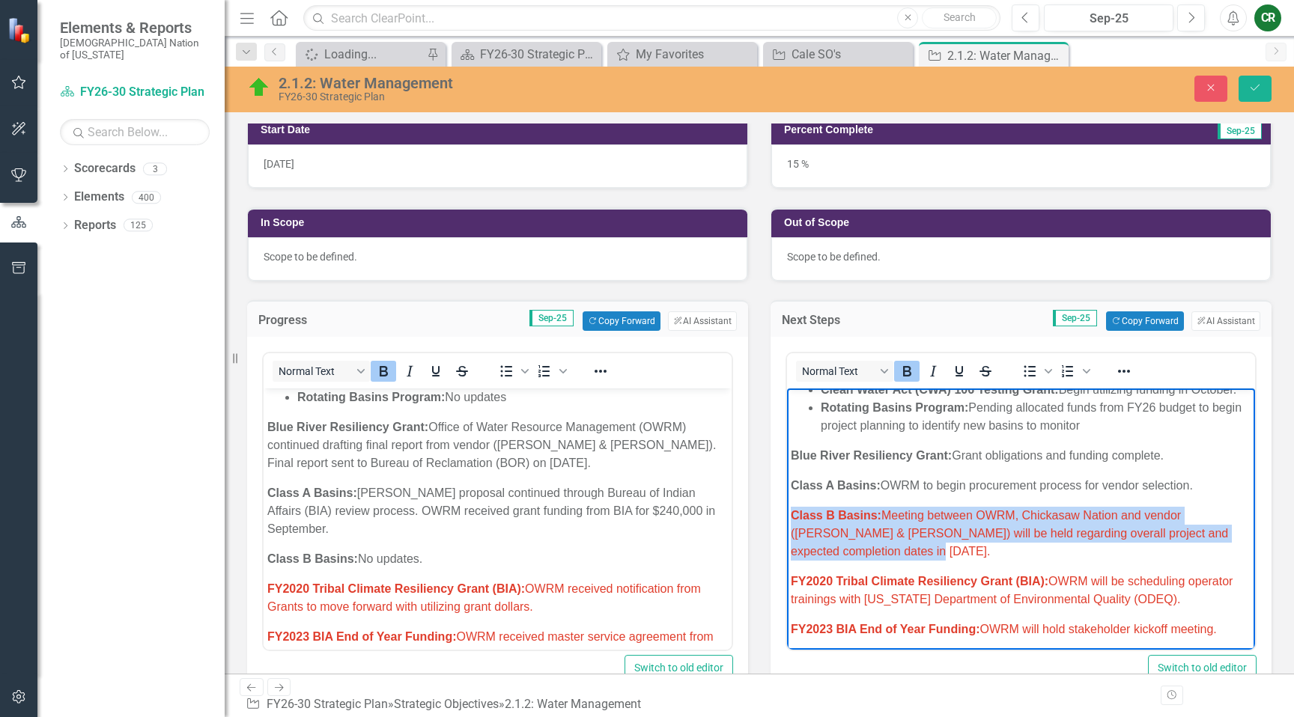
drag, startPoint x: 868, startPoint y: 556, endPoint x: 789, endPoint y: 517, distance: 88.4
drag, startPoint x: 1115, startPoint y: 373, endPoint x: 1105, endPoint y: 380, distance: 12.3
click at [1115, 374] on icon "Reveal or hide additional toolbar items" at bounding box center [1124, 371] width 18 height 18
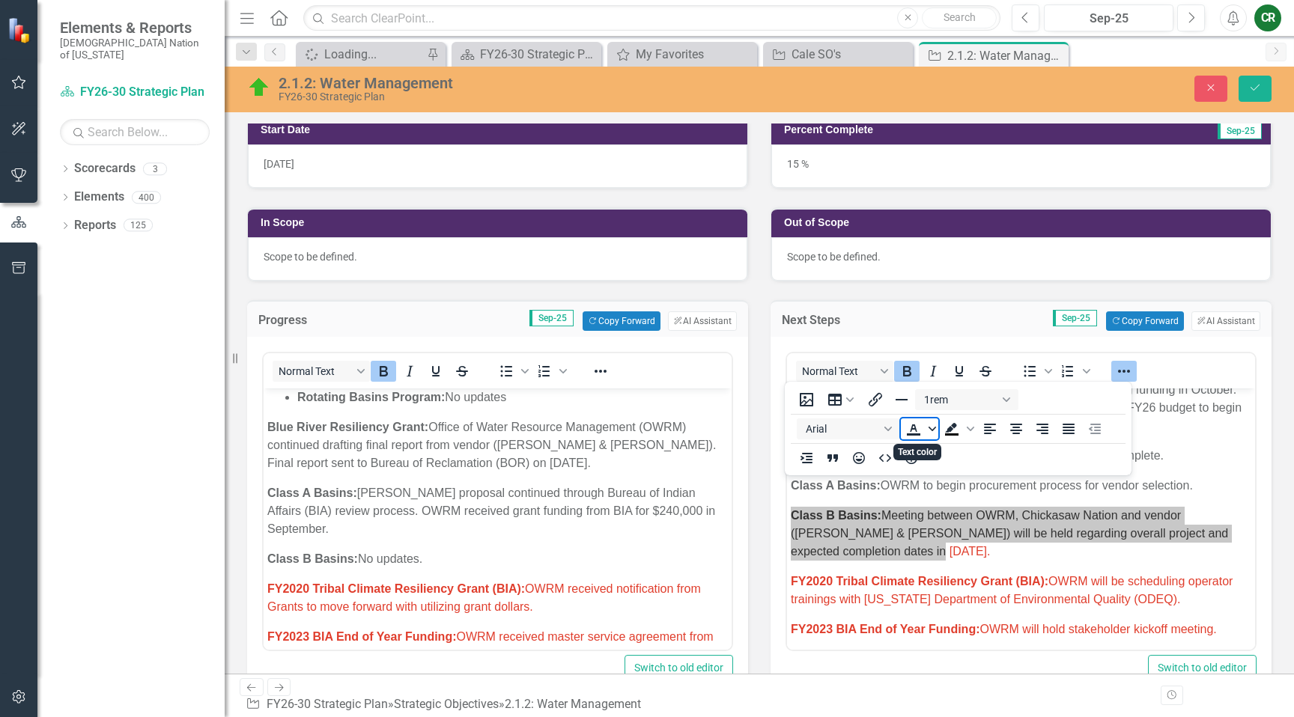
click at [932, 431] on icon "Text color" at bounding box center [931, 429] width 7 height 4
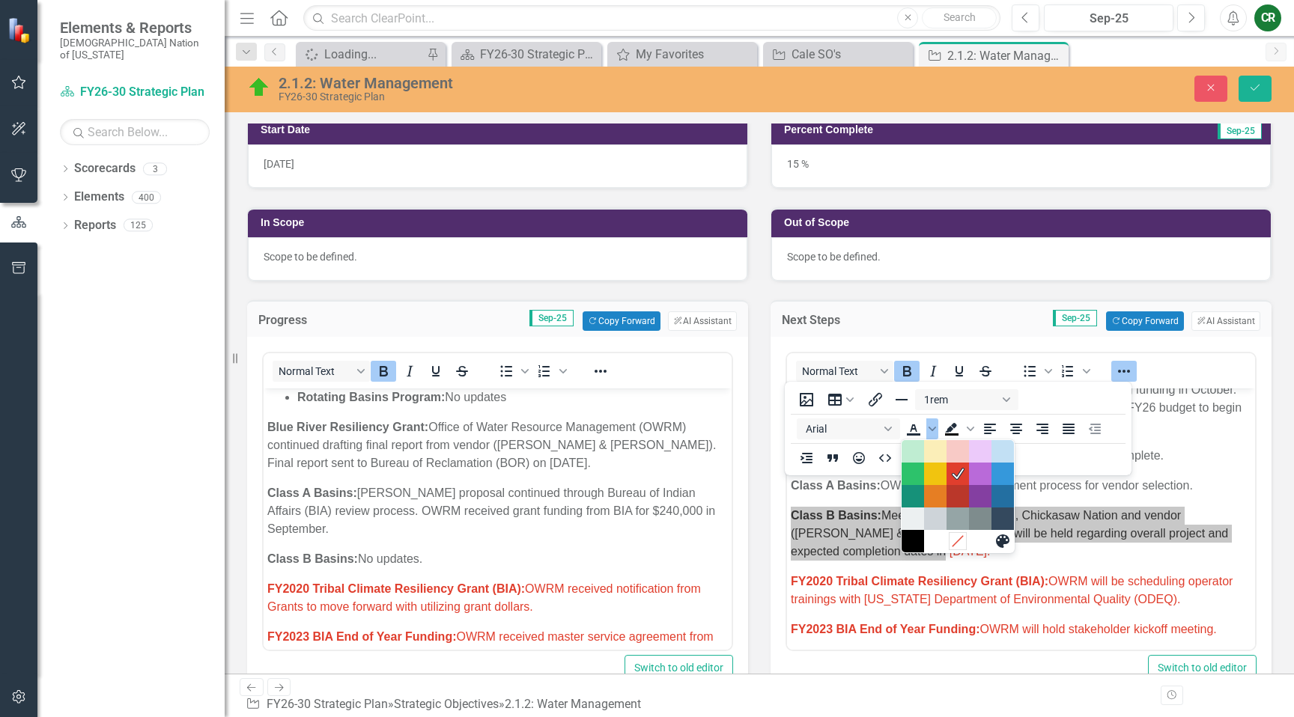
click at [951, 543] on icon "Remove color" at bounding box center [957, 542] width 14 height 14
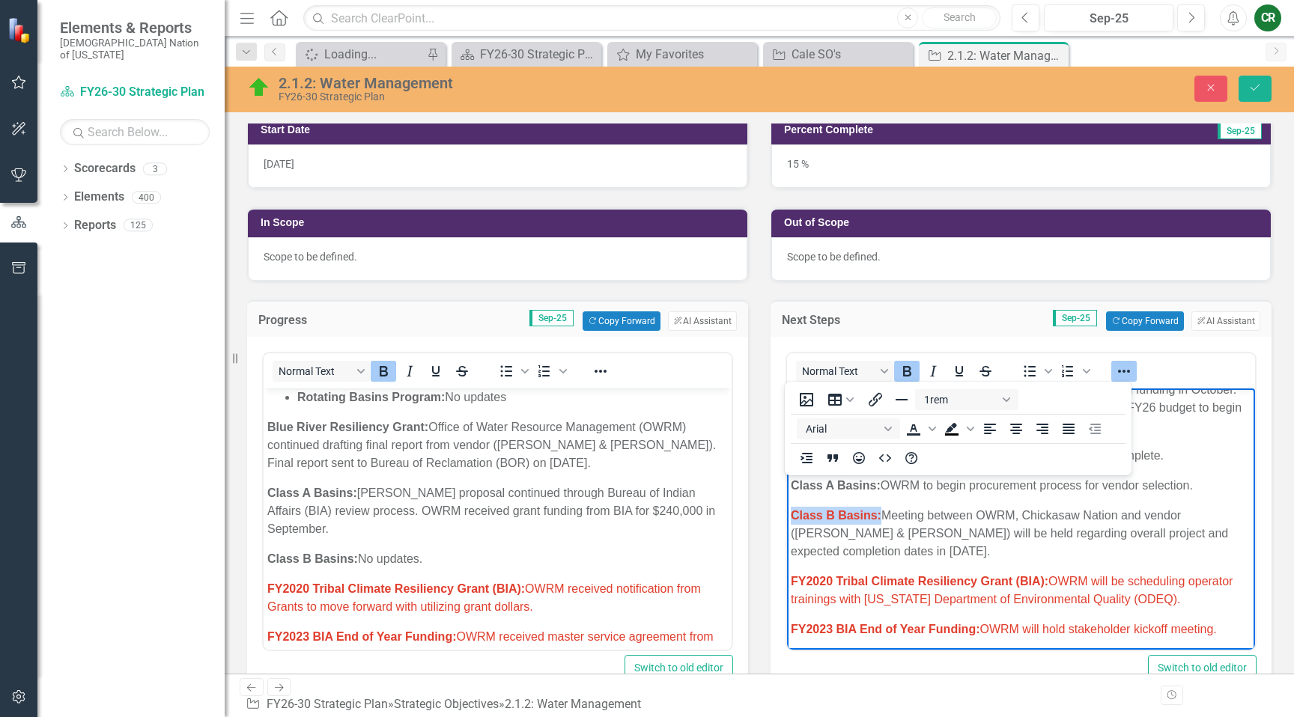
click at [1123, 369] on icon "Reveal or hide additional toolbar items" at bounding box center [1124, 371] width 18 height 18
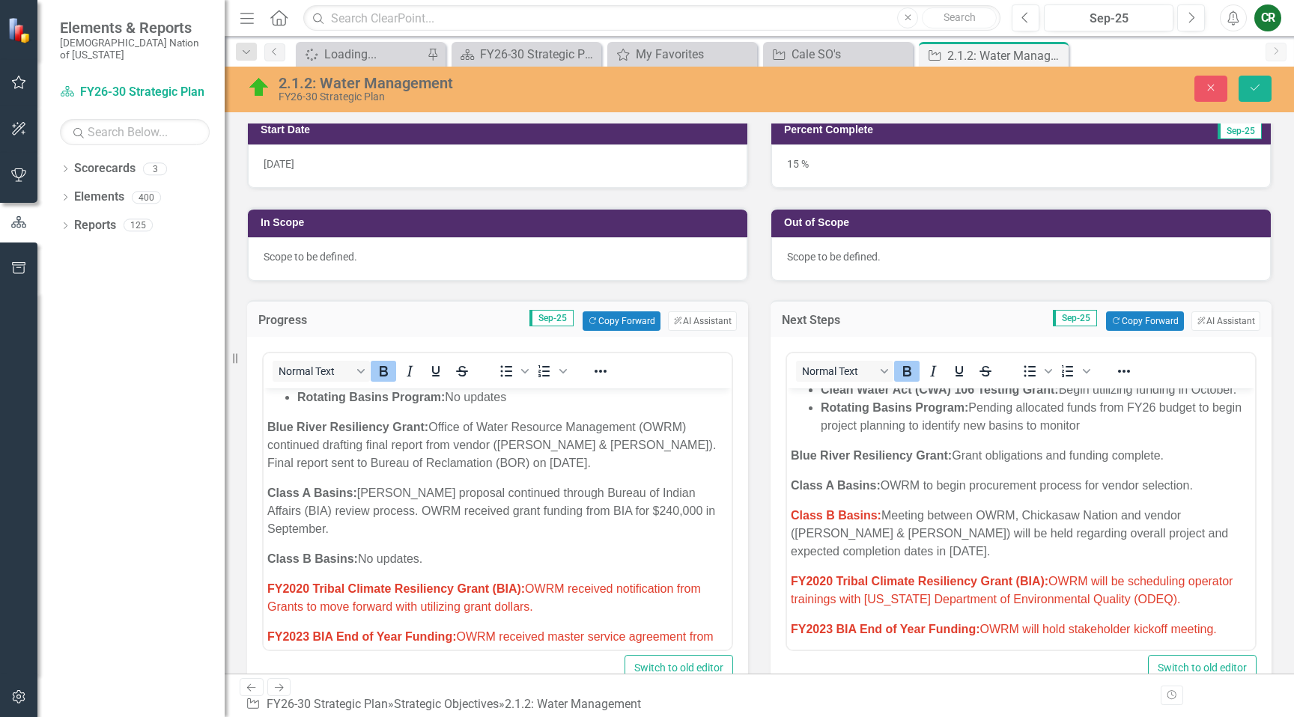
drag, startPoint x: 995, startPoint y: 547, endPoint x: 980, endPoint y: 547, distance: 15.0
click at [996, 547] on p "Class B Basins: Meeting between OWRM, Chickasaw Nation and vendor (Hazen & Sawy…" at bounding box center [1021, 534] width 461 height 54
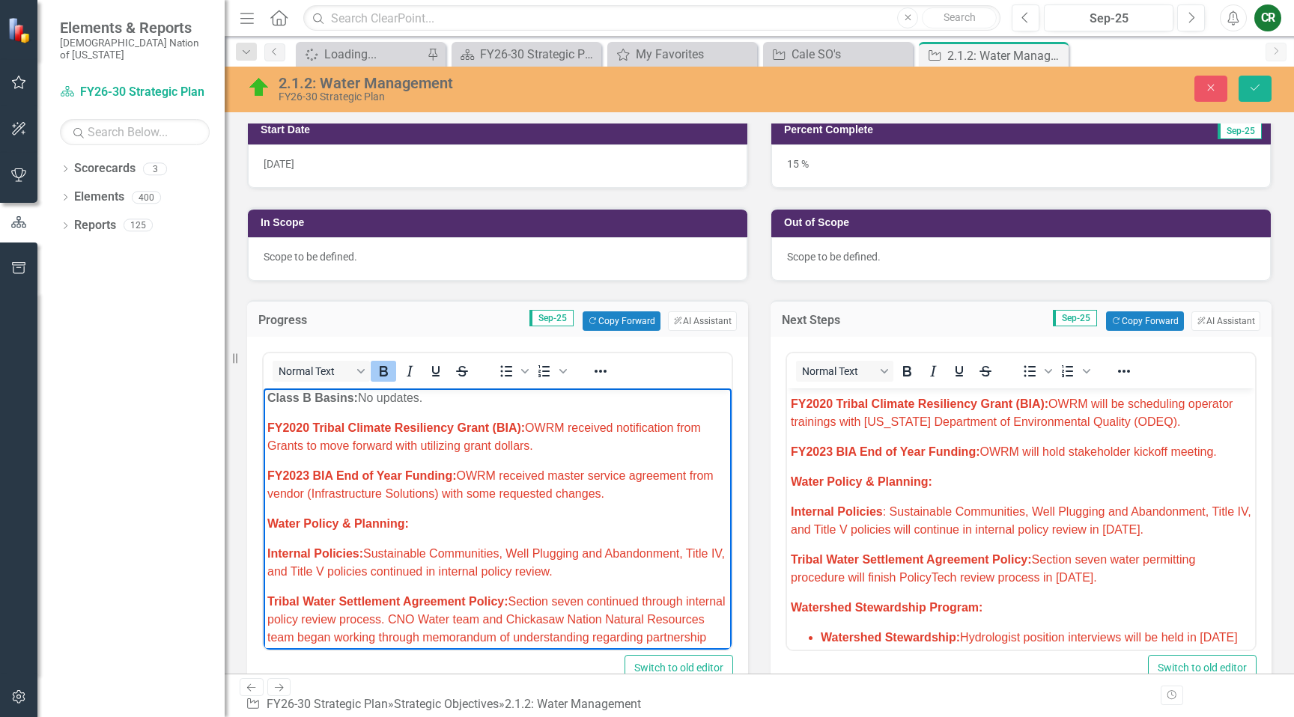
scroll to position [221, 0]
click at [573, 431] on p "FY2020 Tribal Climate Resiliency Grant (BIA): OWRM received notification from G…" at bounding box center [497, 437] width 461 height 36
click at [571, 429] on p "FY2020 Tribal Climate Resiliency Grant (BIA): OWRM received notification from G…" at bounding box center [497, 437] width 461 height 36
drag, startPoint x: 582, startPoint y: 422, endPoint x: 526, endPoint y: 407, distance: 57.4
click at [527, 419] on p "FY2020 Tribal Climate Resiliency Grant (BIA): OWRM received notification from G…" at bounding box center [497, 437] width 461 height 36
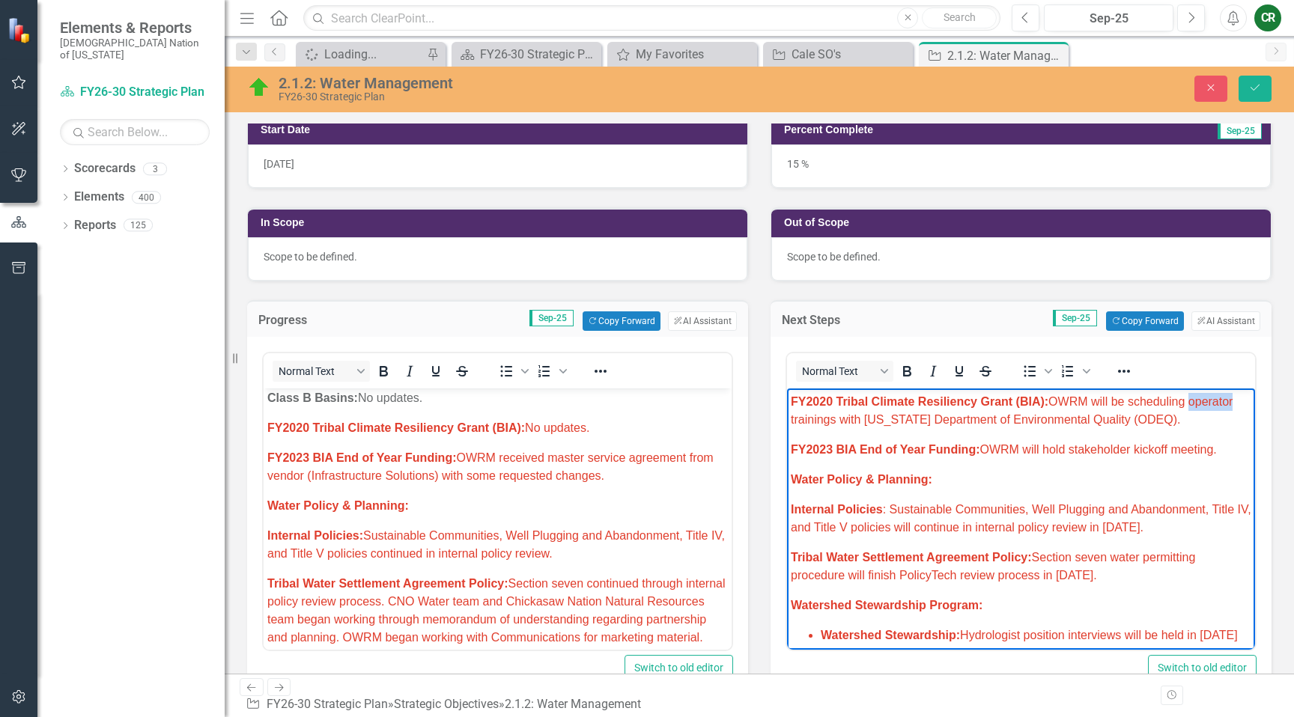
drag, startPoint x: 1238, startPoint y: 401, endPoint x: 1191, endPoint y: 402, distance: 47.2
click at [1190, 401] on p "FY2020 Tribal Climate Resiliency Grant (BIA): OWRM will be scheduling operator …" at bounding box center [1021, 411] width 461 height 36
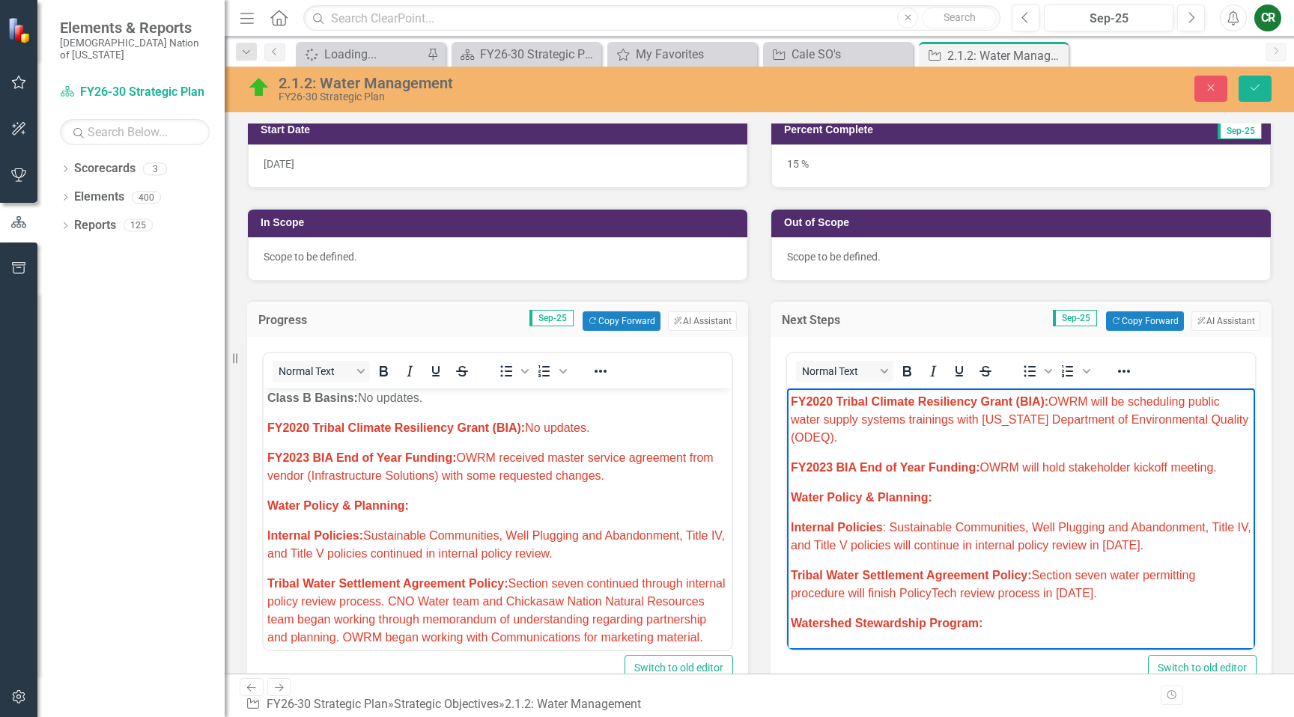
click at [1081, 423] on span "FY2020 Tribal Climate Resiliency Grant (BIA): OWRM will be scheduling public wa…" at bounding box center [1020, 419] width 458 height 49
click at [1079, 425] on span "FY2020 Tribal Climate Resiliency Grant (BIA): OWRM will be scheduling public wa…" at bounding box center [1020, 419] width 458 height 49
click at [1078, 425] on span "FY2020 Tribal Climate Resiliency Grant (BIA): OWRM will be scheduling public wa…" at bounding box center [1020, 419] width 458 height 49
click at [1079, 424] on span "FY2020 Tribal Climate Resiliency Grant (BIA): OWRM will be scheduling public wa…" at bounding box center [1020, 419] width 458 height 49
click at [1079, 425] on span "FY2020 Tribal Climate Resiliency Grant (BIA): OWRM will be scheduling public wa…" at bounding box center [1020, 419] width 458 height 49
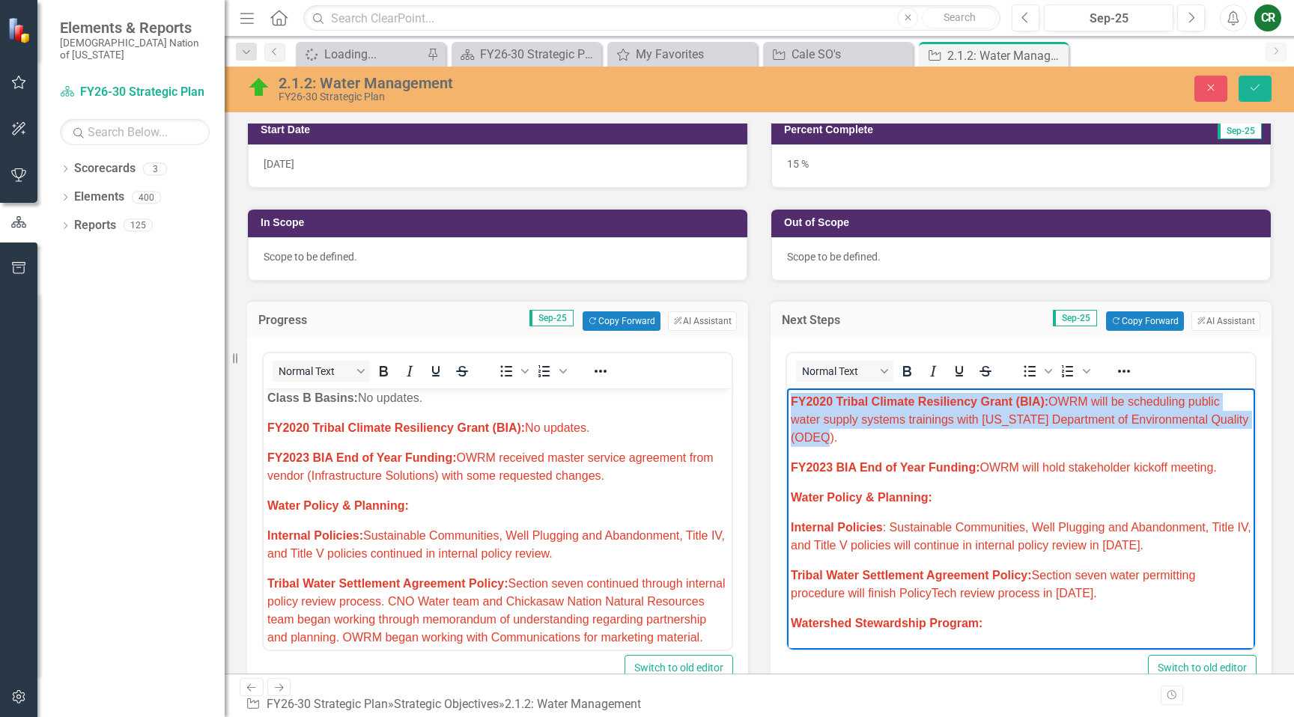
click at [1079, 425] on span "FY2020 Tribal Climate Resiliency Grant (BIA): OWRM will be scheduling public wa…" at bounding box center [1020, 419] width 458 height 49
click at [1115, 373] on icon "Reveal or hide additional toolbar items" at bounding box center [1124, 371] width 18 height 18
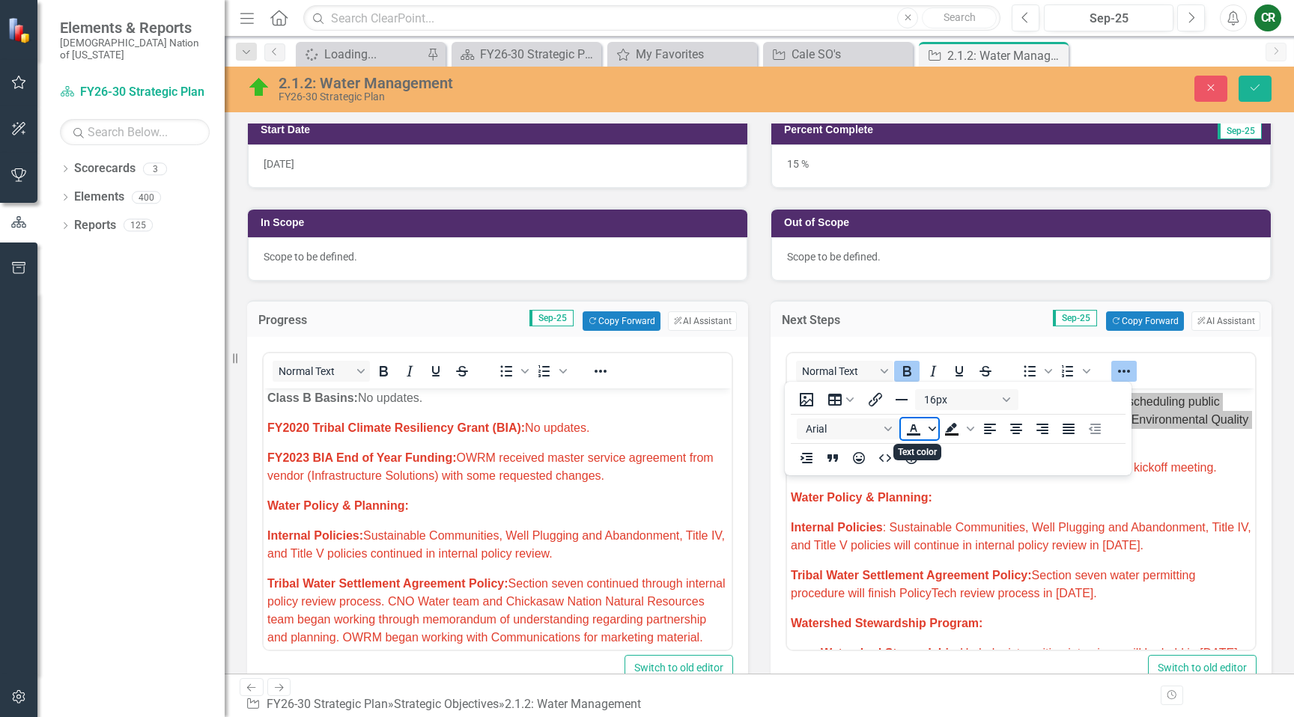
click at [931, 432] on icon "Text color" at bounding box center [932, 428] width 7 height 7
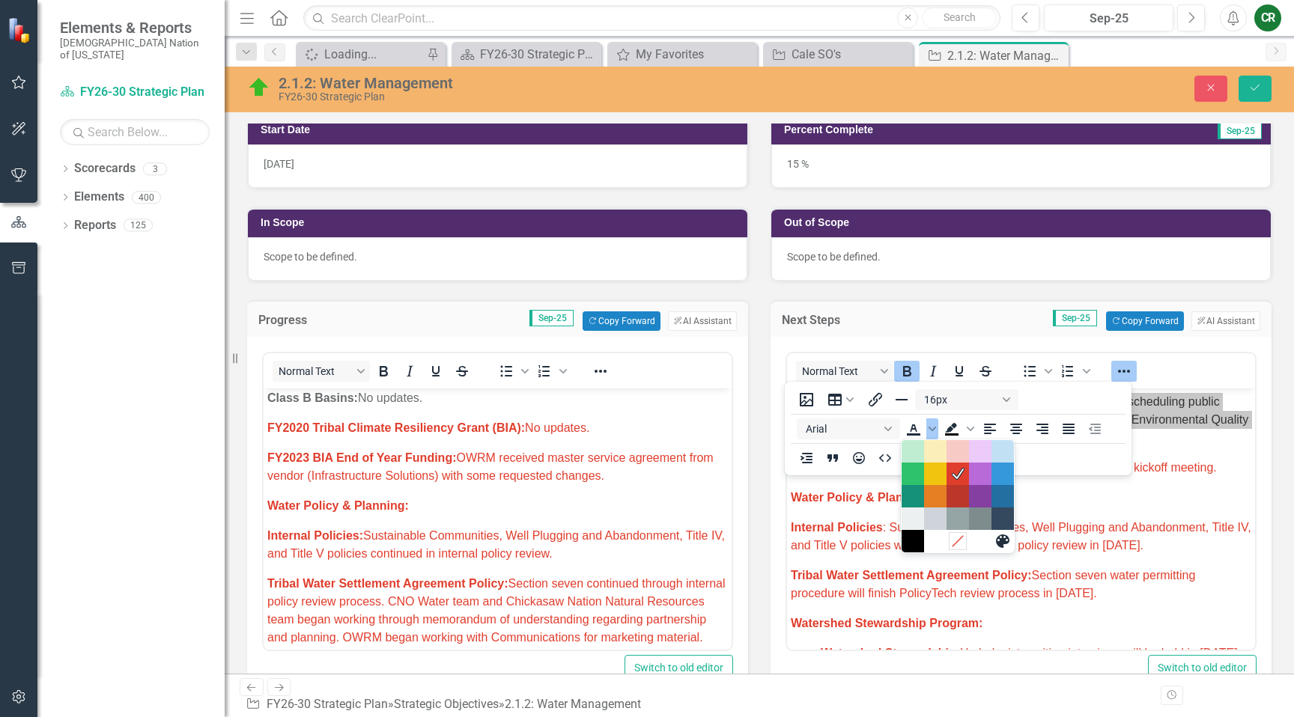
click at [952, 536] on icon "Remove color" at bounding box center [957, 542] width 14 height 14
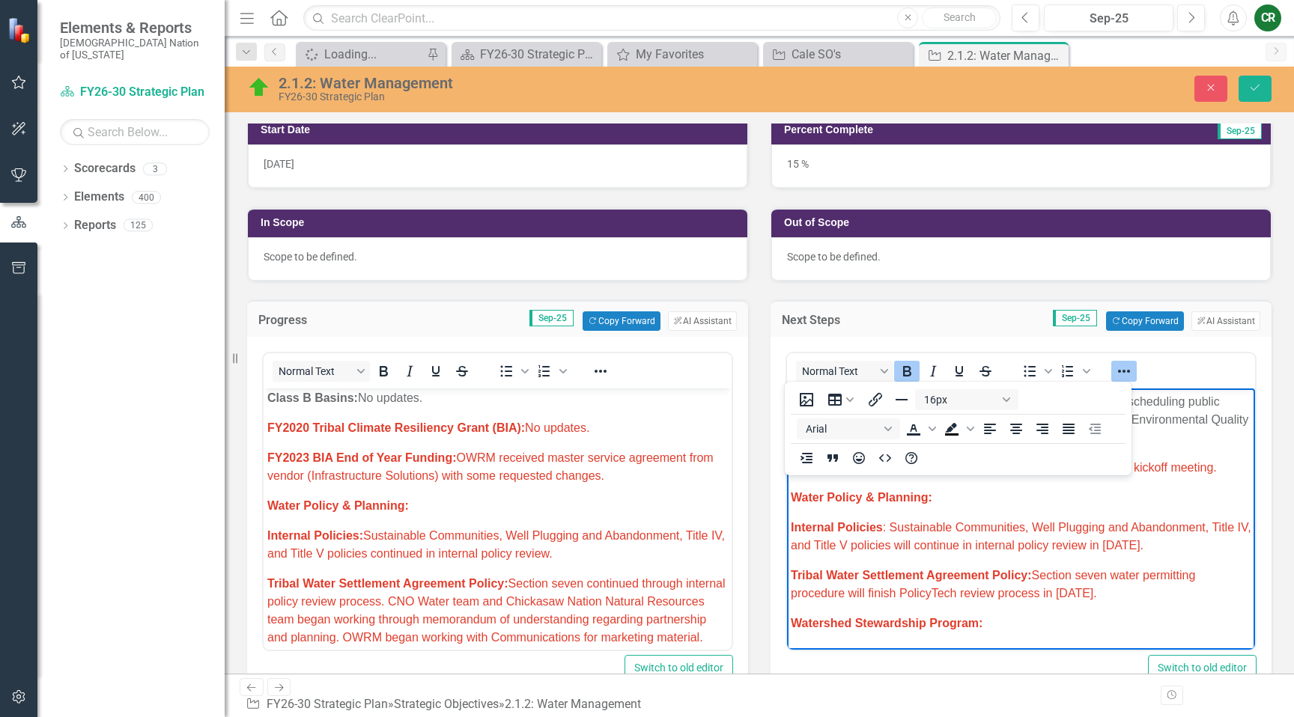
drag, startPoint x: 858, startPoint y: 511, endPoint x: 872, endPoint y: 506, distance: 14.9
click at [1120, 374] on icon "Reveal or hide additional toolbar items" at bounding box center [1124, 371] width 18 height 18
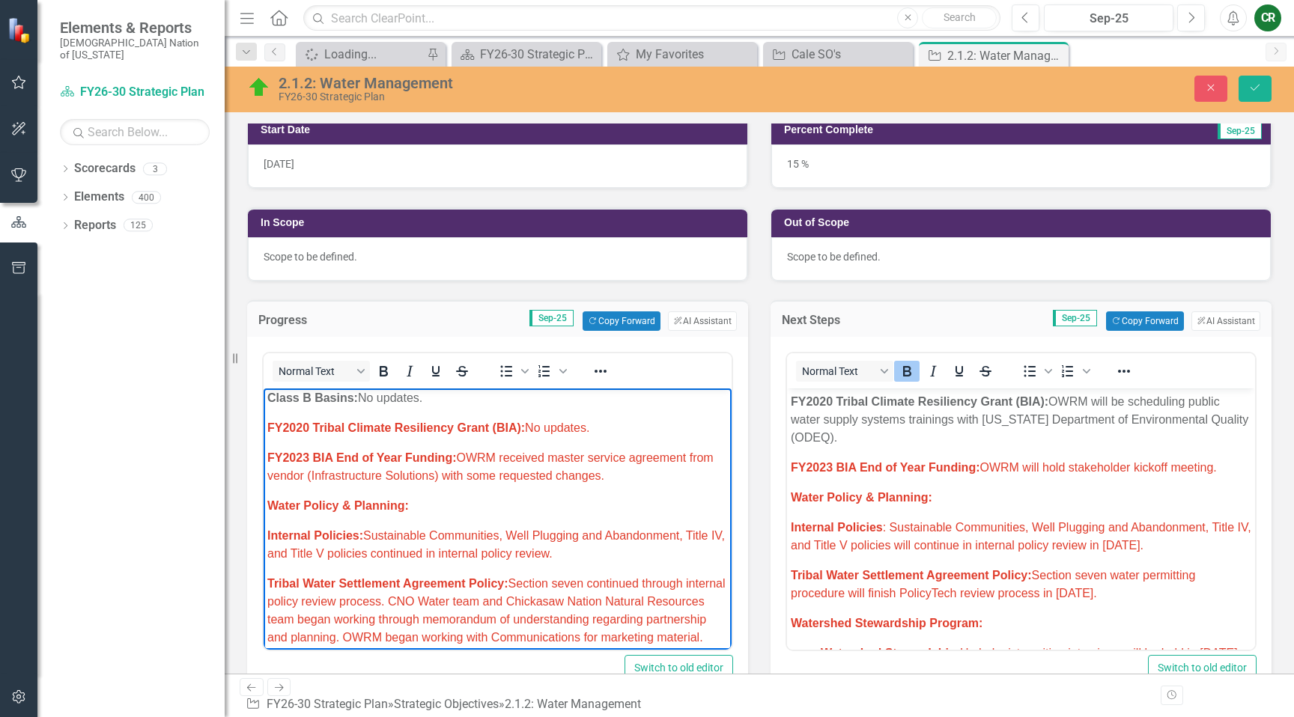
click at [550, 422] on span "FY2020 Tribal Climate Resiliency Grant (BIA): No updates." at bounding box center [428, 428] width 322 height 13
click at [551, 422] on span "FY2020 Tribal Climate Resiliency Grant (BIA): No updates." at bounding box center [428, 428] width 322 height 13
drag, startPoint x: 551, startPoint y: 413, endPoint x: 570, endPoint y: 396, distance: 24.9
click at [553, 422] on span "FY2020 Tribal Climate Resiliency Grant (BIA): No updates." at bounding box center [428, 428] width 322 height 13
click at [603, 371] on icon "Reveal or hide additional toolbar items" at bounding box center [601, 371] width 18 height 18
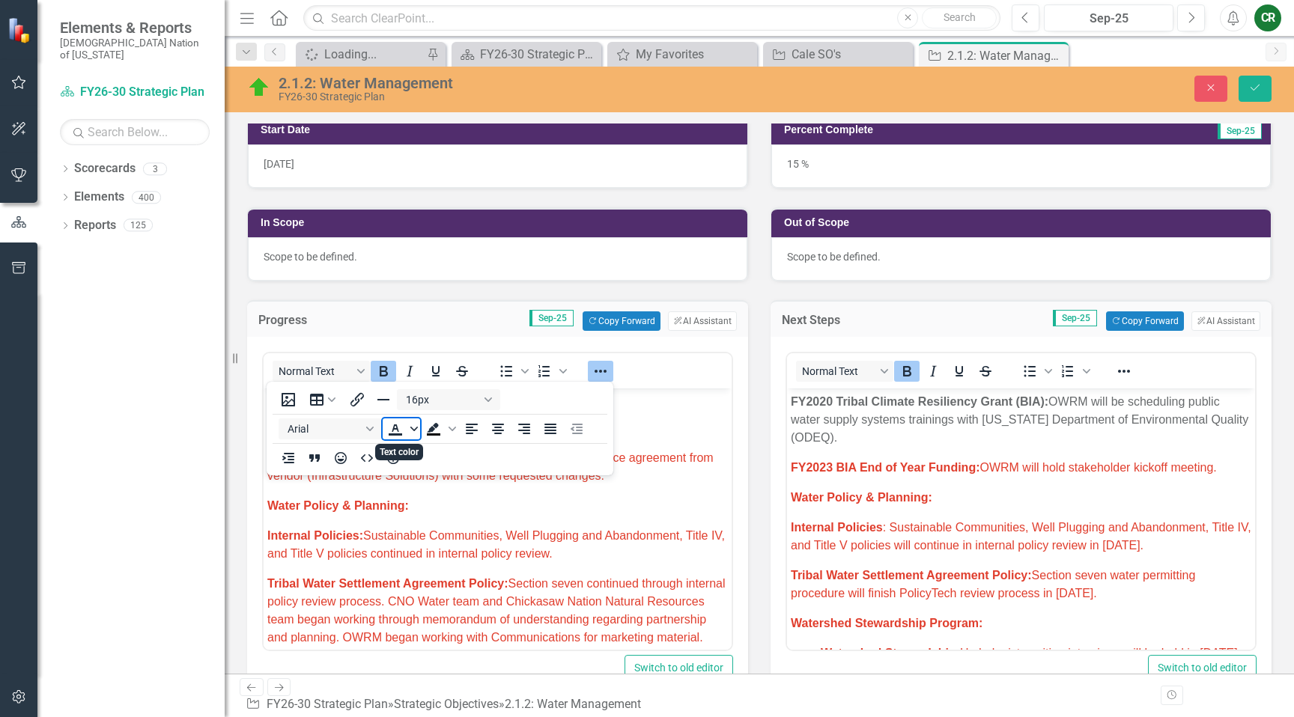
click at [417, 432] on icon "Text color" at bounding box center [413, 428] width 7 height 7
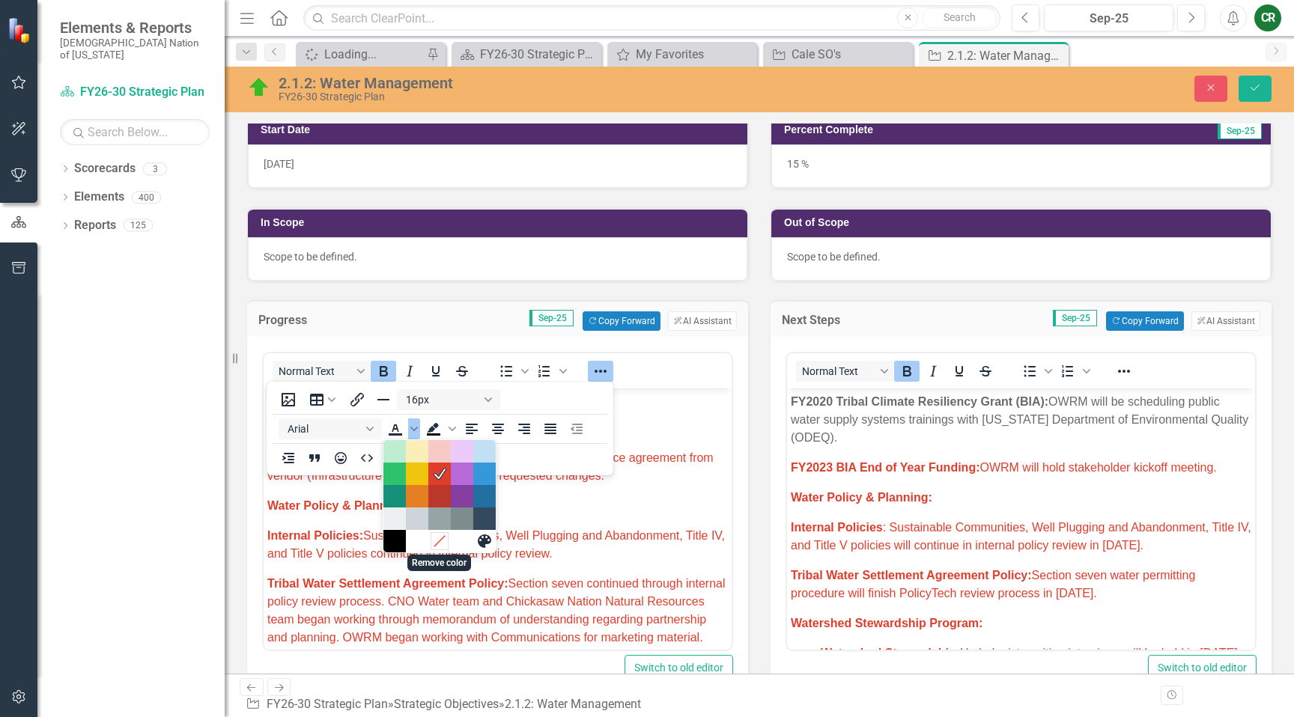
click at [438, 537] on icon "Remove color" at bounding box center [439, 542] width 14 height 14
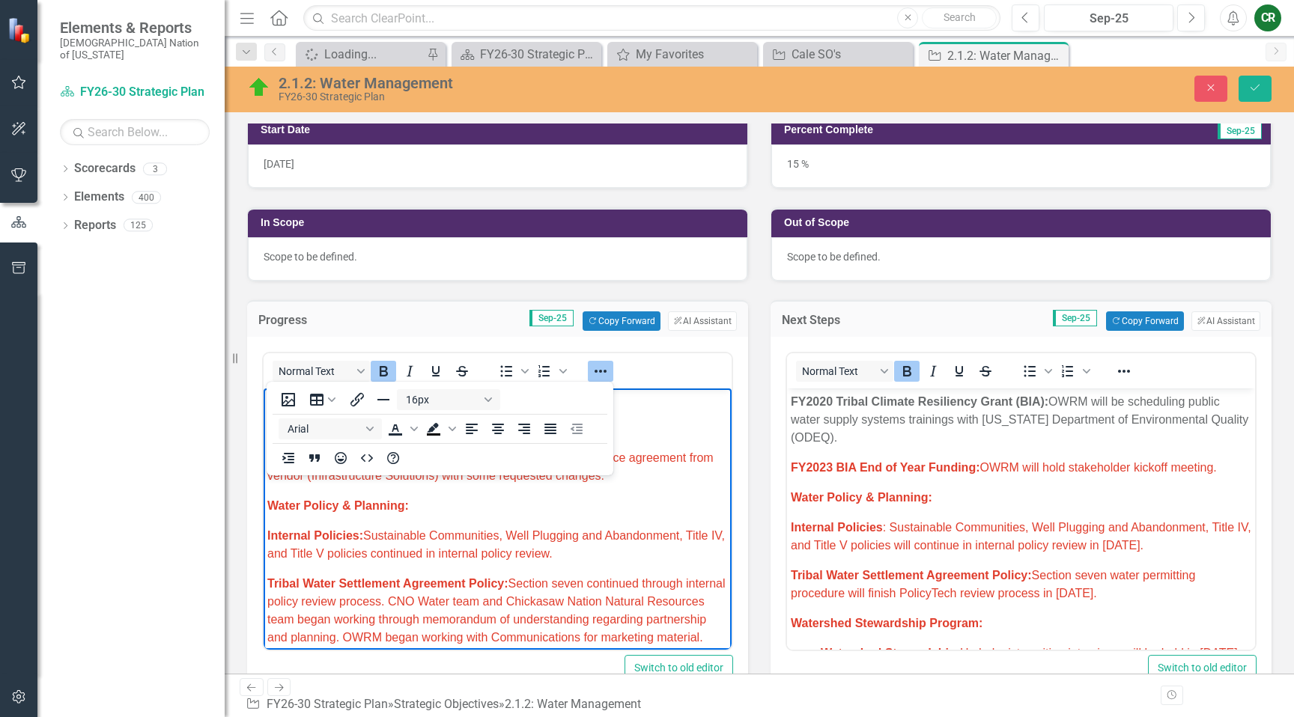
drag, startPoint x: 603, startPoint y: 374, endPoint x: 600, endPoint y: 386, distance: 11.6
click at [603, 375] on icon "Reveal or hide additional toolbar items" at bounding box center [601, 371] width 18 height 18
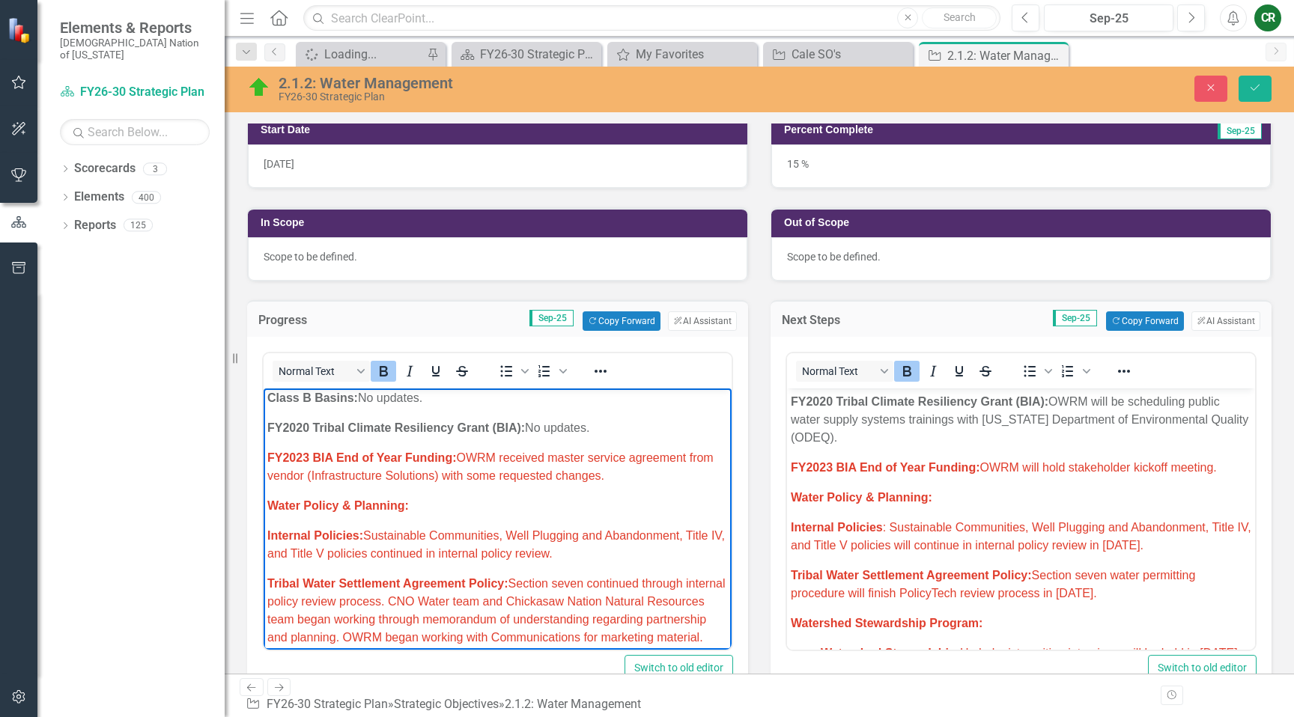
drag, startPoint x: 612, startPoint y: 454, endPoint x: 501, endPoint y: 446, distance: 111.1
click at [501, 449] on p "FY2023 BIA End of Year Funding: OWRM received master service agreement from ven…" at bounding box center [497, 467] width 461 height 36
click at [1234, 470] on p "FY2023 BIA End of Year Funding: OWRM will hold stakeholder kickoff meeting." at bounding box center [1021, 468] width 461 height 18
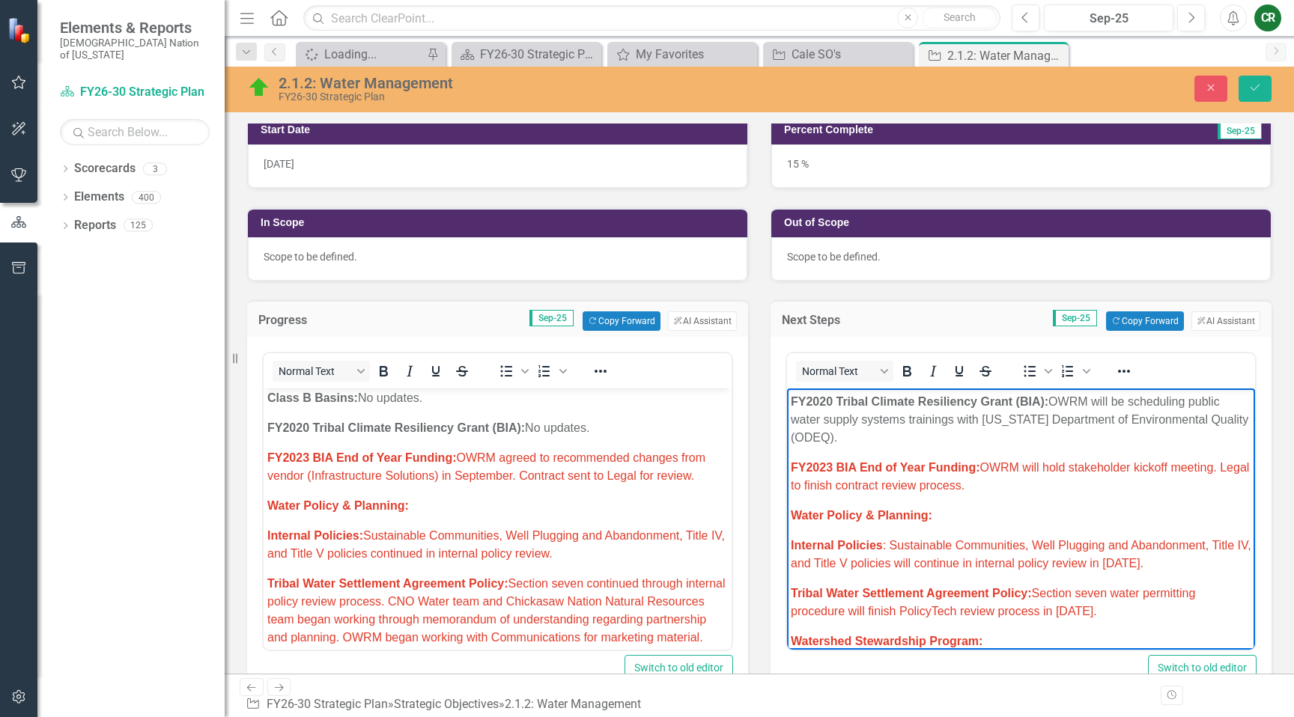
click at [422, 461] on span "FY2023 BIA End of Year Funding: OWRM agreed to recommended changes from vendor …" at bounding box center [486, 467] width 438 height 31
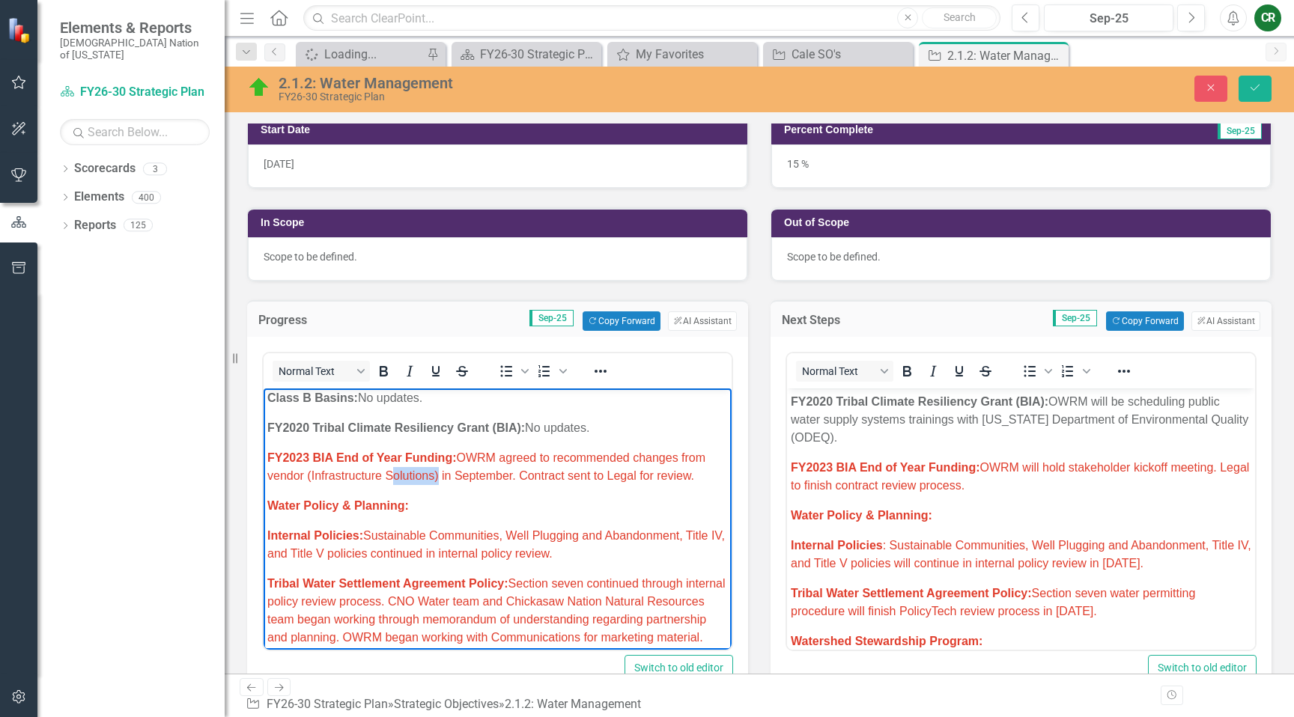
click at [422, 461] on span "FY2023 BIA End of Year Funding: OWRM agreed to recommended changes from vendor …" at bounding box center [486, 467] width 438 height 31
click at [600, 374] on icon "Reveal or hide additional toolbar items" at bounding box center [601, 371] width 18 height 18
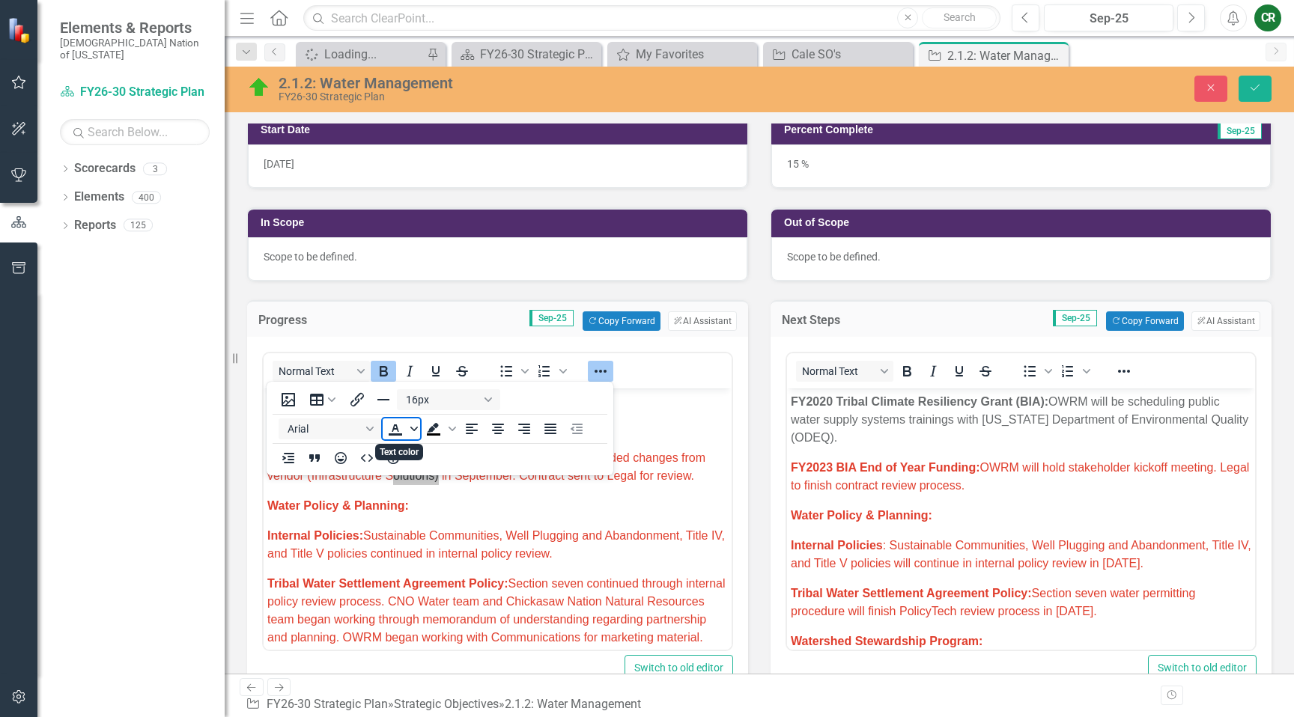
click at [416, 431] on icon "Text color" at bounding box center [413, 428] width 7 height 7
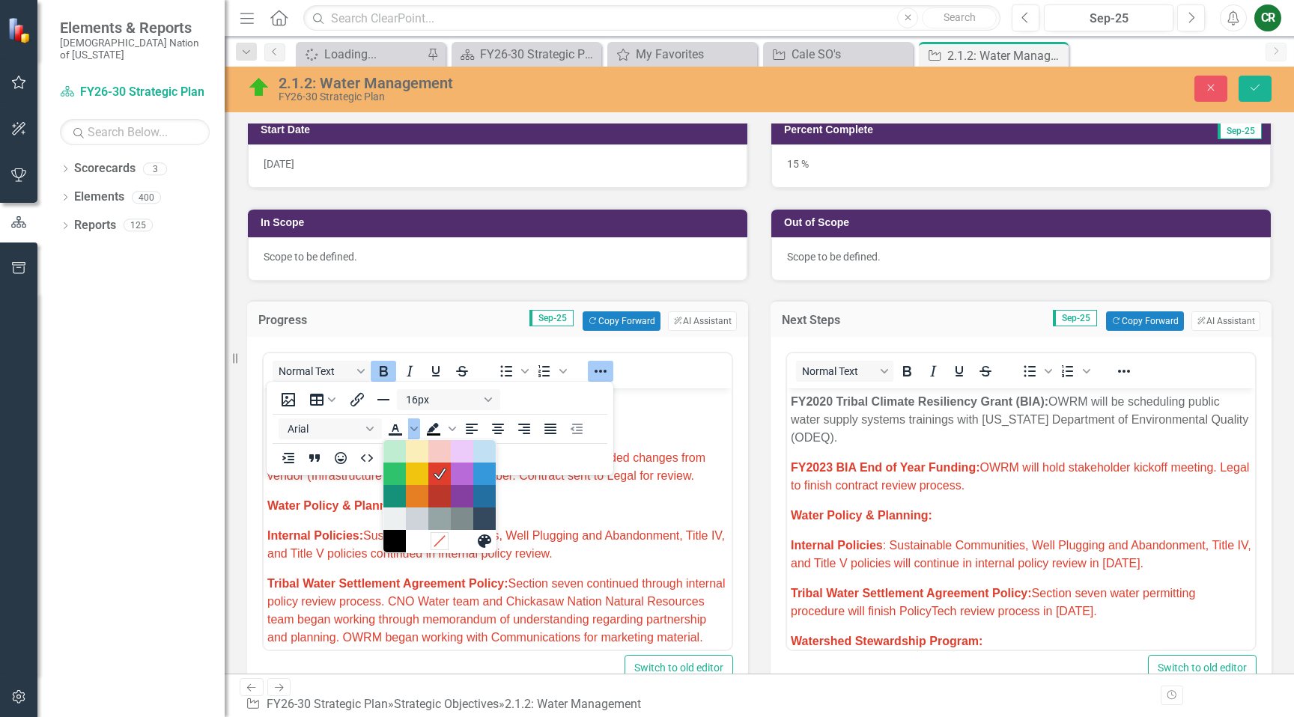
click at [437, 541] on icon "Remove color" at bounding box center [439, 542] width 14 height 14
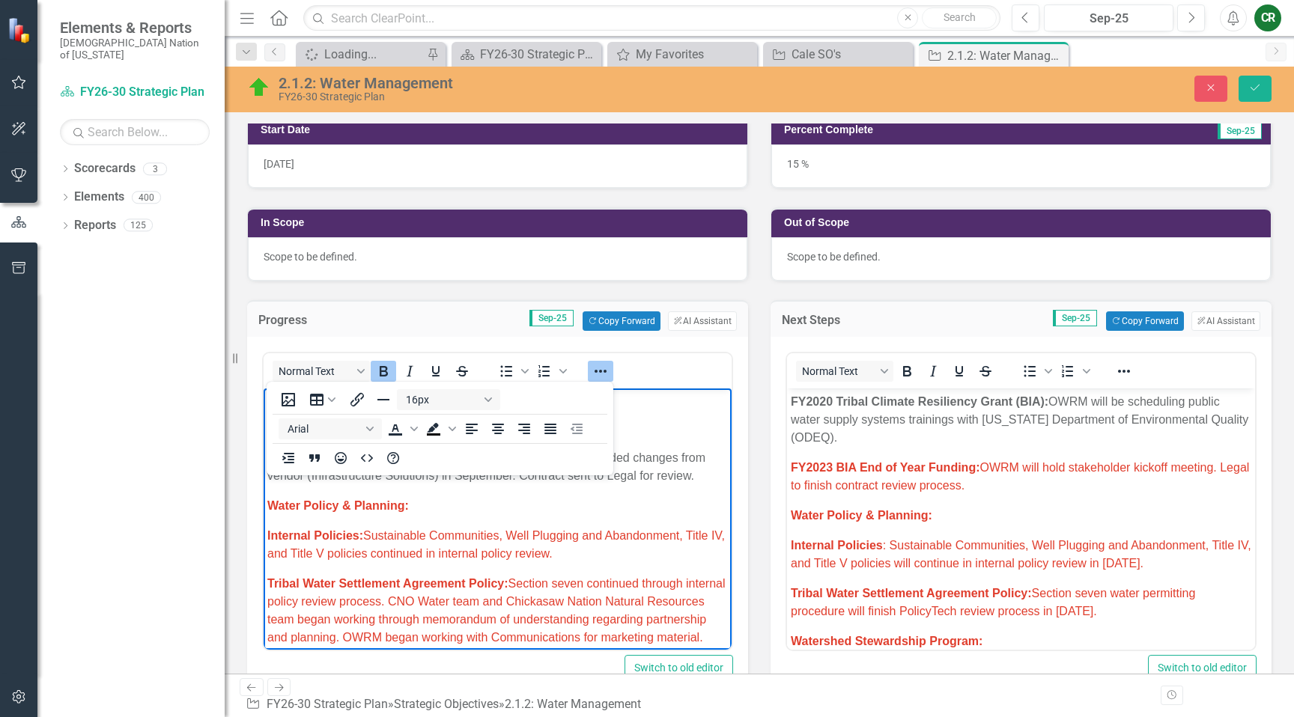
click at [603, 374] on icon "Reveal or hide additional toolbar items" at bounding box center [601, 371] width 18 height 18
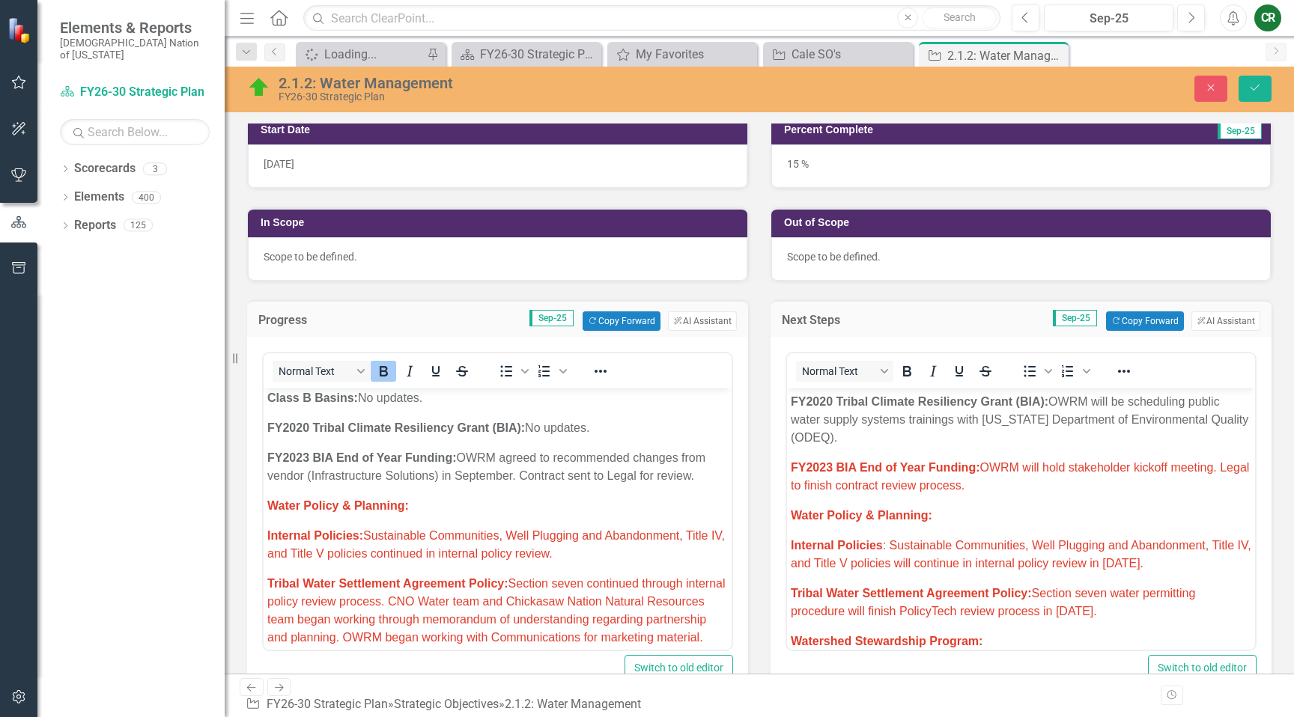
click at [954, 472] on strong "FY2023 BIA End of Year Funding:" at bounding box center [885, 467] width 189 height 13
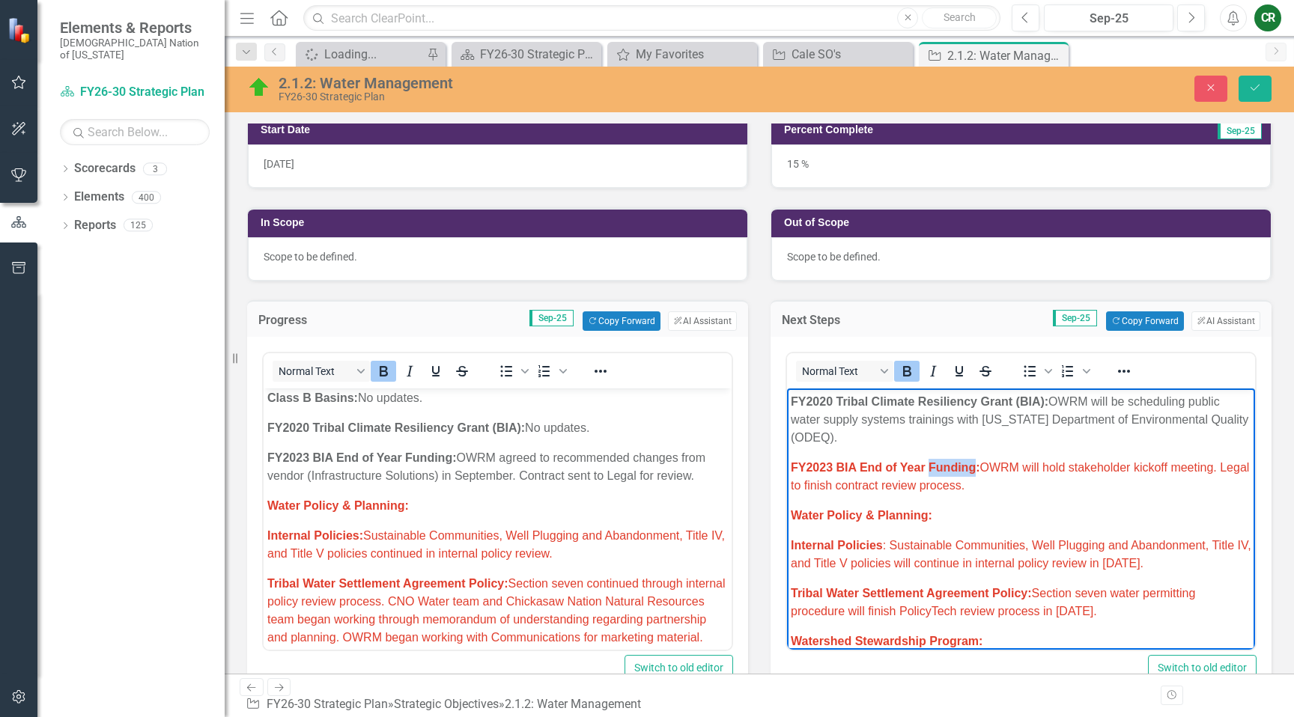
click at [955, 472] on strong "FY2023 BIA End of Year Funding:" at bounding box center [885, 467] width 189 height 13
click at [1124, 375] on icon "Reveal or hide additional toolbar items" at bounding box center [1124, 371] width 18 height 18
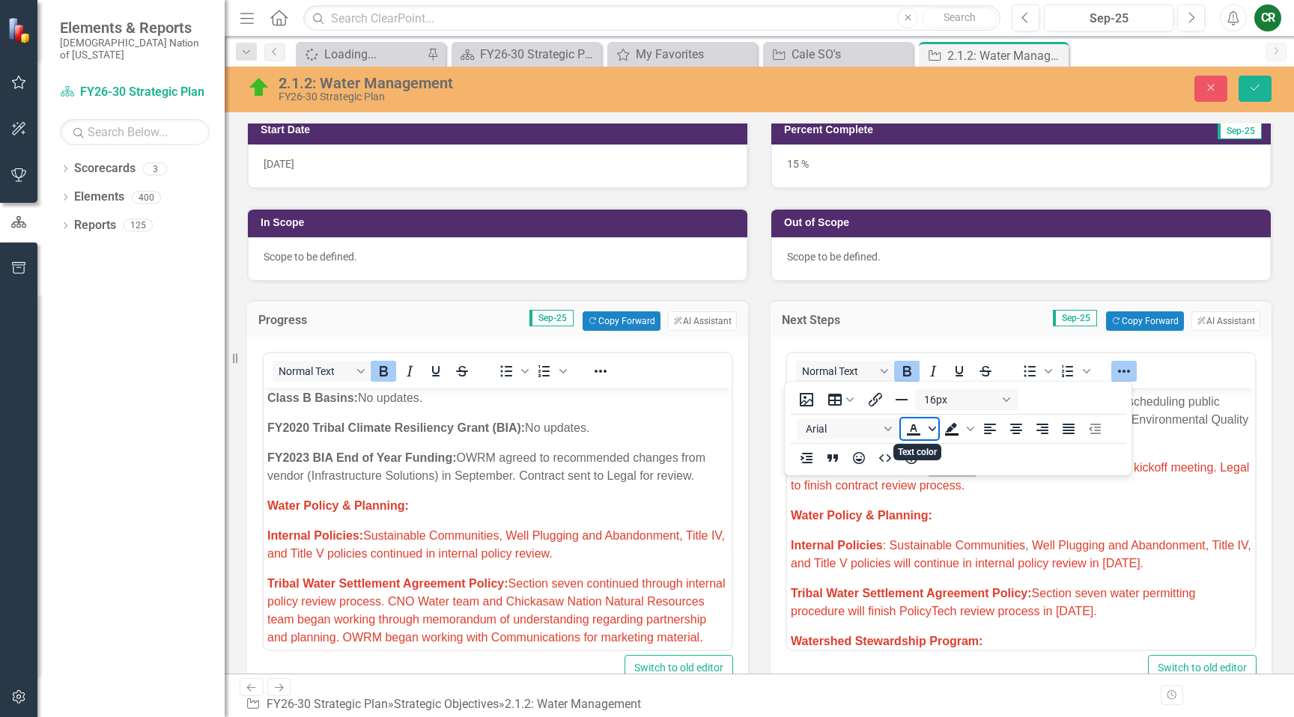
click at [936, 433] on span "Text color" at bounding box center [932, 429] width 12 height 21
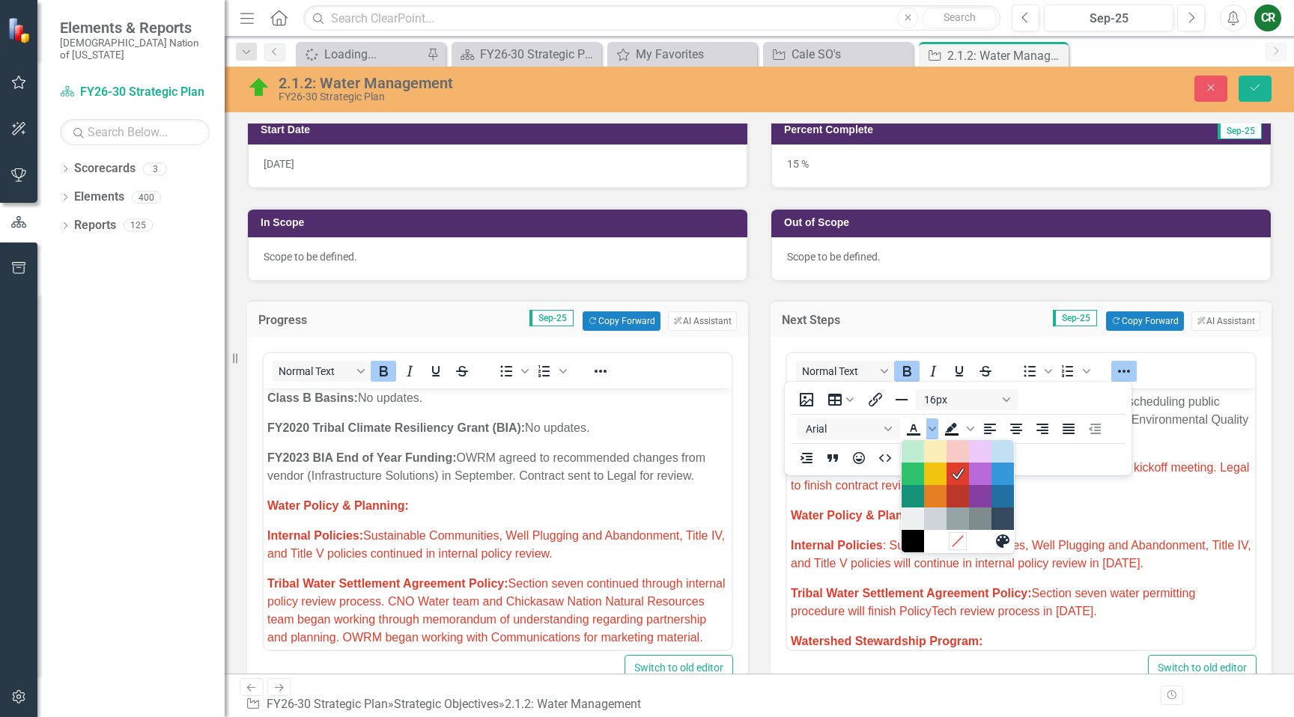
click at [955, 542] on icon "Remove color" at bounding box center [957, 542] width 14 height 14
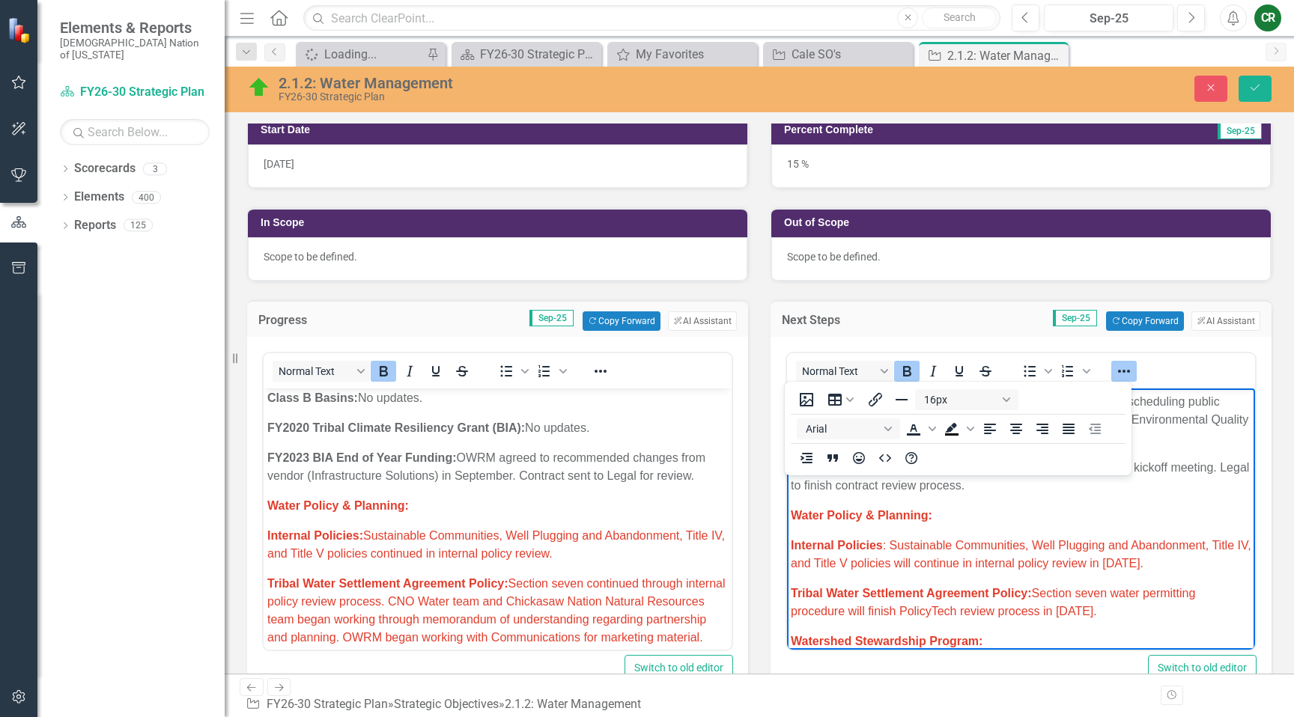
click at [654, 529] on span "Internal Policies: Sustainable Communities, Well Plugging and Abandonment, Titl…" at bounding box center [496, 544] width 458 height 31
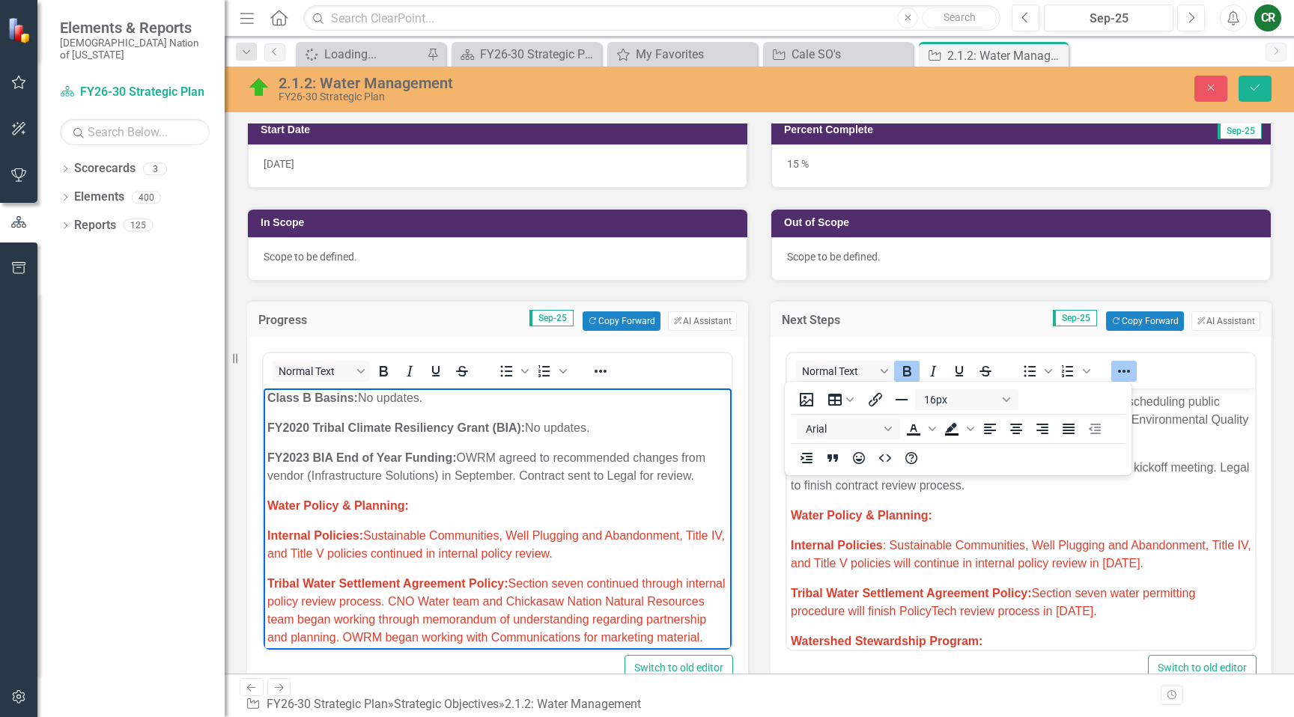
click at [701, 464] on p "FY2023 BIA End of Year Funding: OWRM agreed to recommended changes from vendor …" at bounding box center [497, 467] width 461 height 36
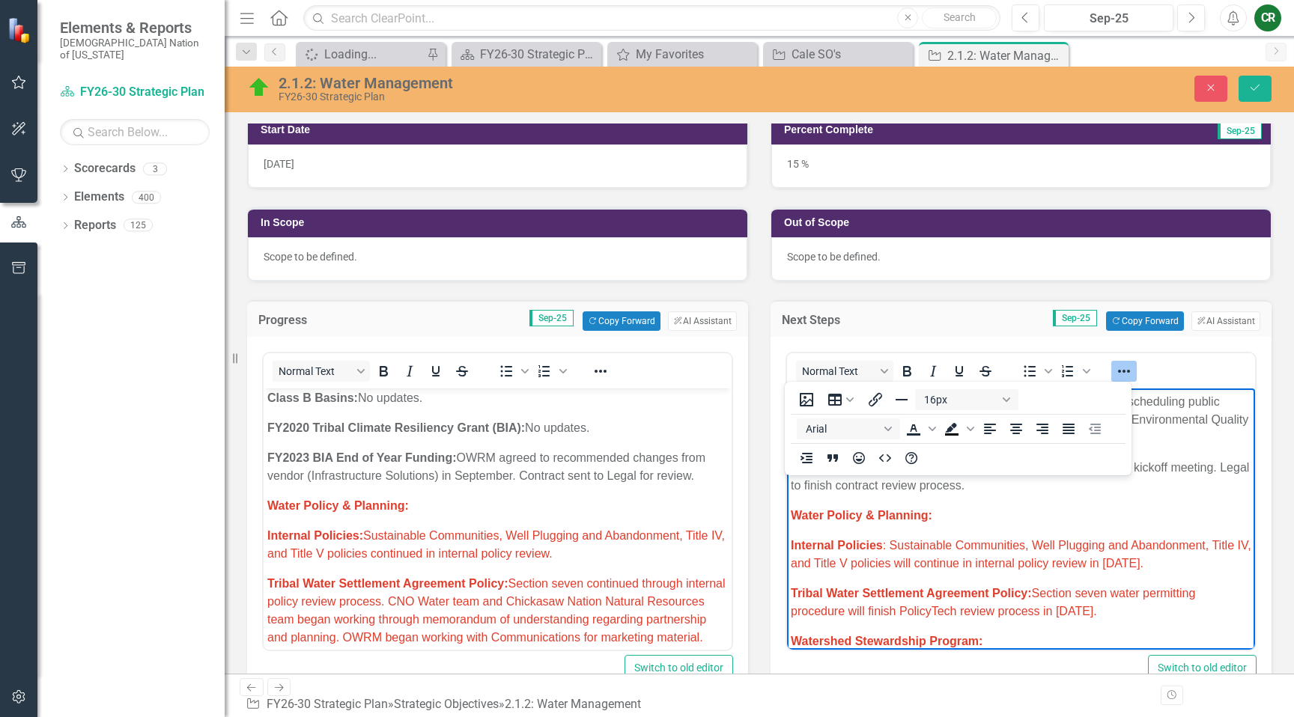
click at [1000, 544] on span "I nternal Policies : Sustainable Communities, Well Plugging and Abandonment, Ti…" at bounding box center [1021, 554] width 461 height 31
click at [1115, 376] on icon "Reveal or hide additional toolbar items" at bounding box center [1124, 371] width 18 height 18
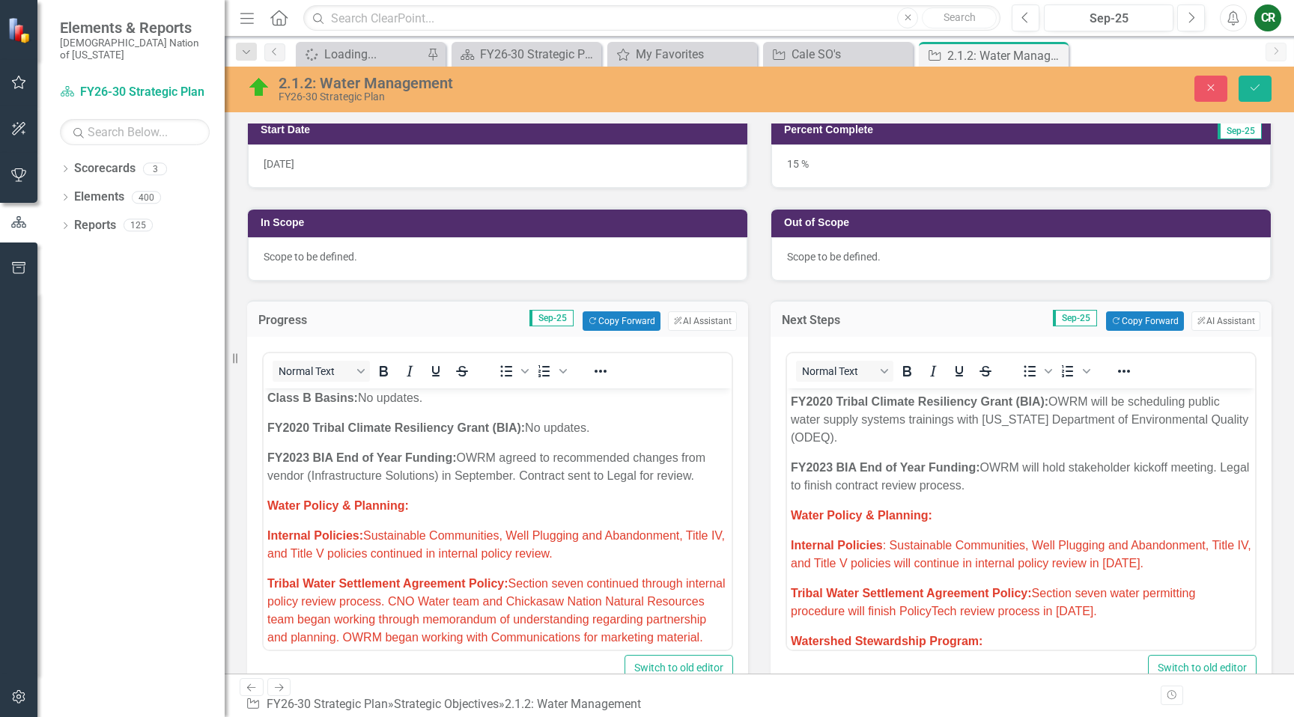
click at [703, 458] on p "FY2023 BIA End of Year Funding: OWRM agreed to recommended changes from vendor …" at bounding box center [497, 467] width 461 height 36
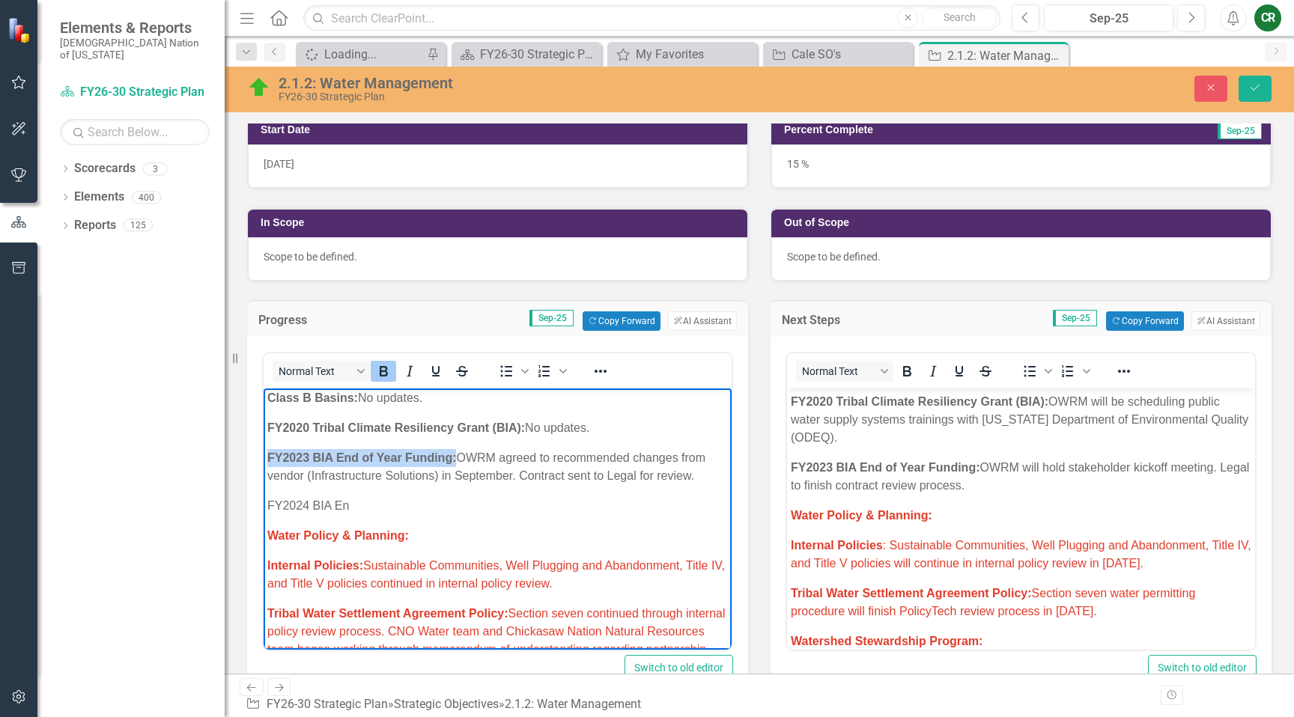
drag, startPoint x: 458, startPoint y: 445, endPoint x: 273, endPoint y: 446, distance: 185.0
click at [270, 449] on p "FY2023 BIA End of Year Funding: OWRM agreed to recommended changes from vendor …" at bounding box center [497, 467] width 461 height 36
copy strong "FY2023 BIA End of Year Funding:"
drag, startPoint x: 341, startPoint y: 491, endPoint x: 329, endPoint y: 491, distance: 12.0
click at [329, 497] on p "FY2024 BIA En" at bounding box center [497, 506] width 461 height 18
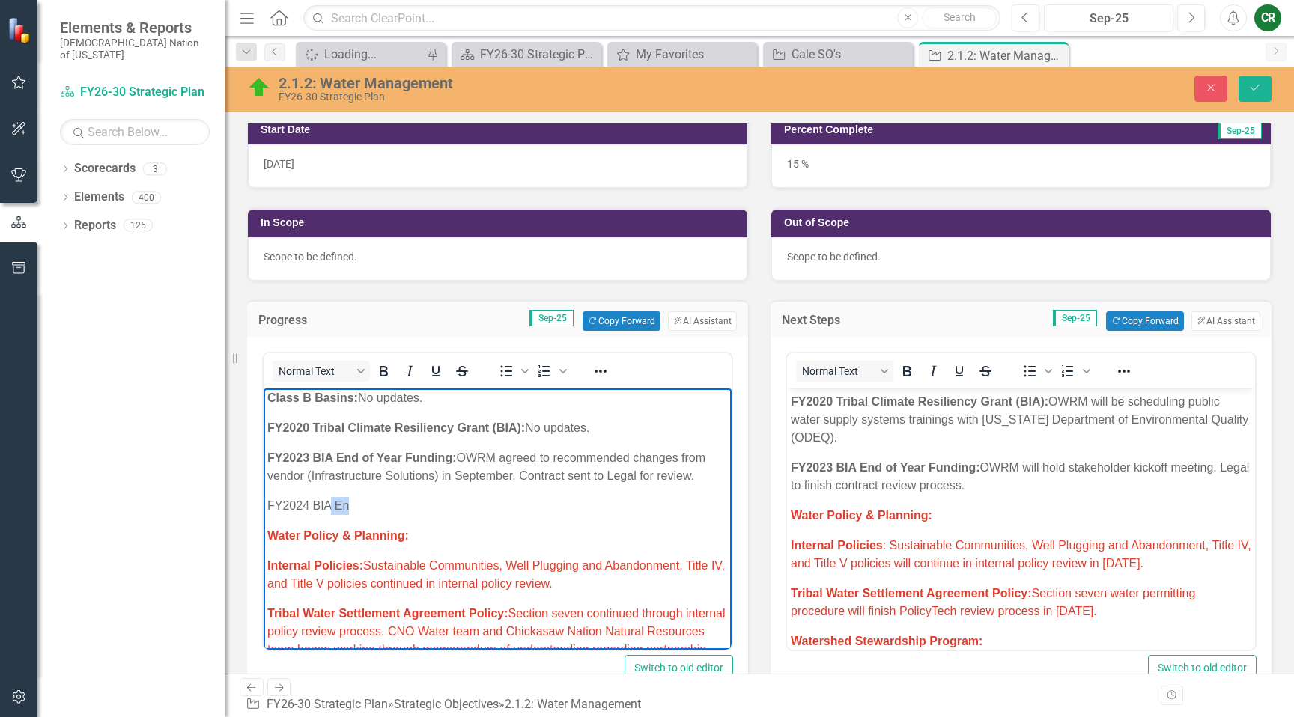
click at [329, 497] on p "FY2024 BIA En" at bounding box center [497, 506] width 461 height 18
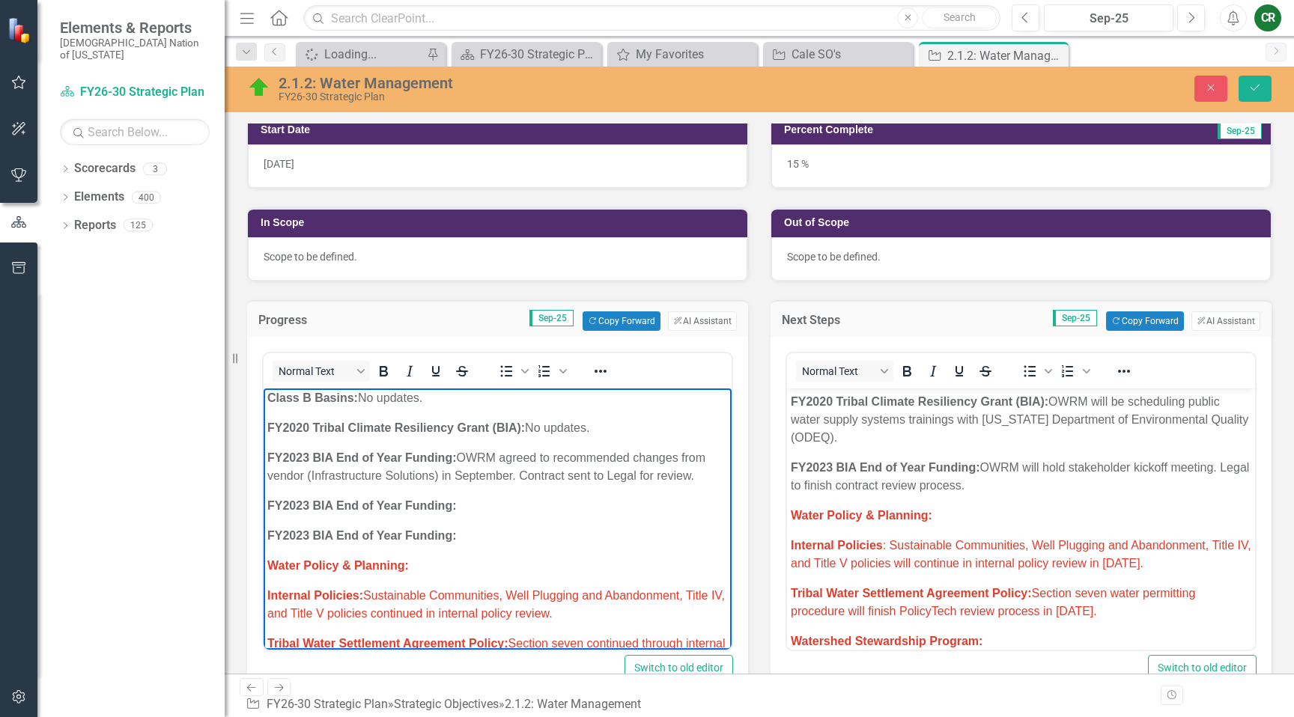
click at [309, 499] on strong "FY2023 BIA End of Year Funding:" at bounding box center [361, 505] width 189 height 13
drag, startPoint x: 306, startPoint y: 517, endPoint x: 317, endPoint y: 518, distance: 10.5
click at [307, 529] on strong "FY2023 BIA End of Year Funding:" at bounding box center [361, 535] width 189 height 13
click at [479, 497] on p "FY2024 BIA End of Year Funding:" at bounding box center [497, 506] width 461 height 18
drag, startPoint x: 461, startPoint y: 440, endPoint x: 496, endPoint y: 440, distance: 36.0
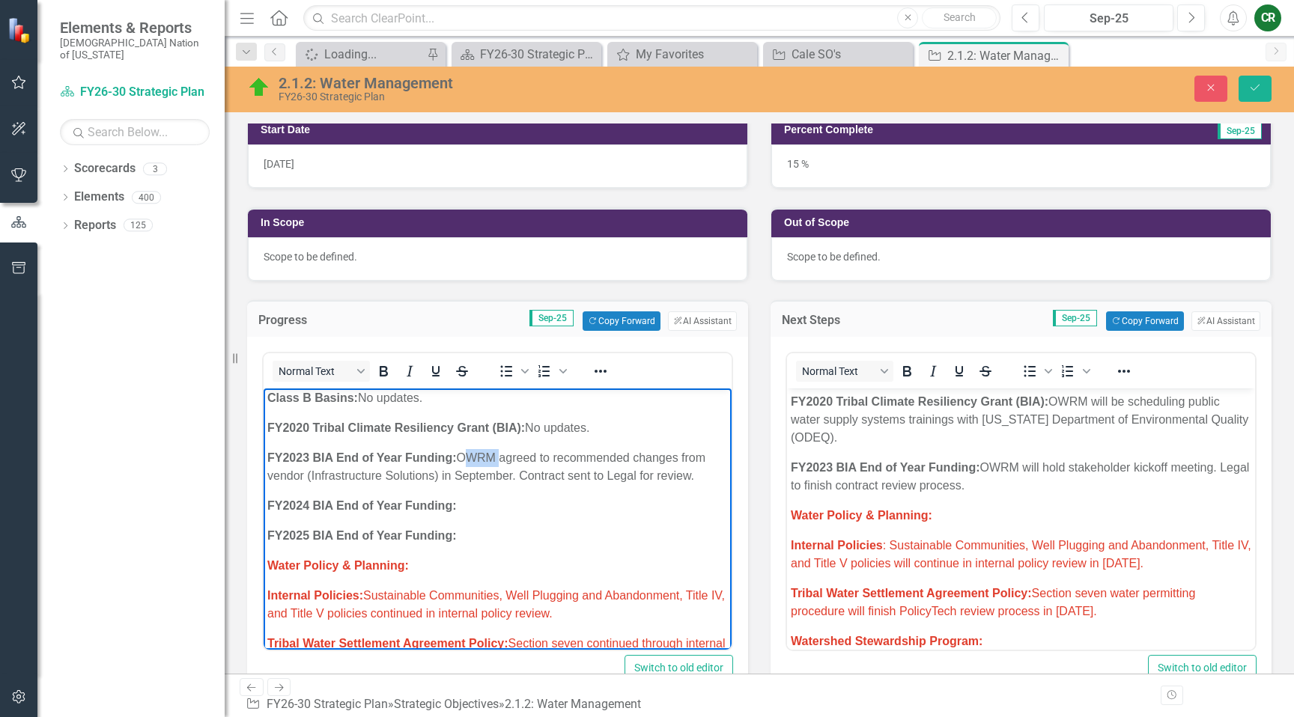
click at [496, 449] on p "FY2023 BIA End of Year Funding: OWRM agreed to recommended changes from vendor …" at bounding box center [497, 467] width 461 height 36
copy p "OWRM"
click at [479, 497] on p "FY2024 BIA End of Year Funding:" at bounding box center [497, 506] width 461 height 18
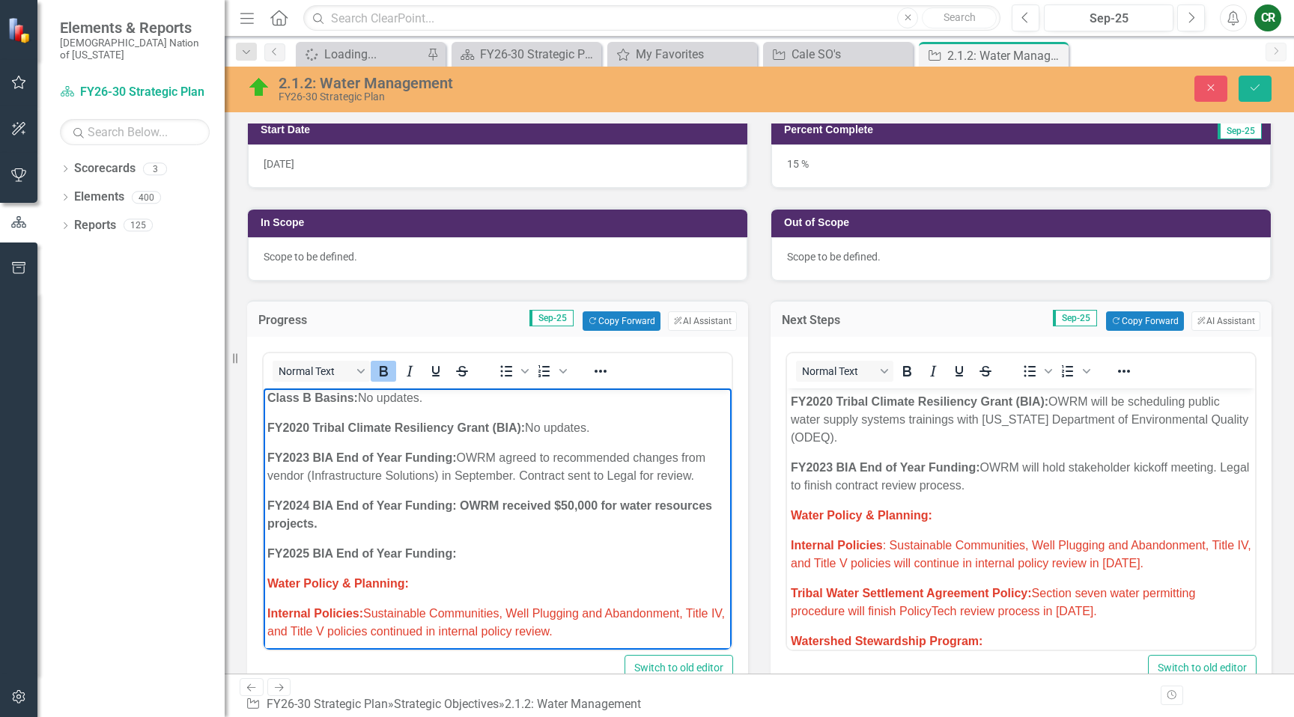
drag, startPoint x: 345, startPoint y: 512, endPoint x: 462, endPoint y: 490, distance: 118.8
click at [462, 497] on p "FY2024 BIA End of Year Funding: OWRM received $50,000 for water resources proje…" at bounding box center [497, 515] width 461 height 36
click at [428, 510] on p "FY2024 BIA End of Year Funding: OWRM received $50,000 for water resources proje…" at bounding box center [497, 515] width 461 height 36
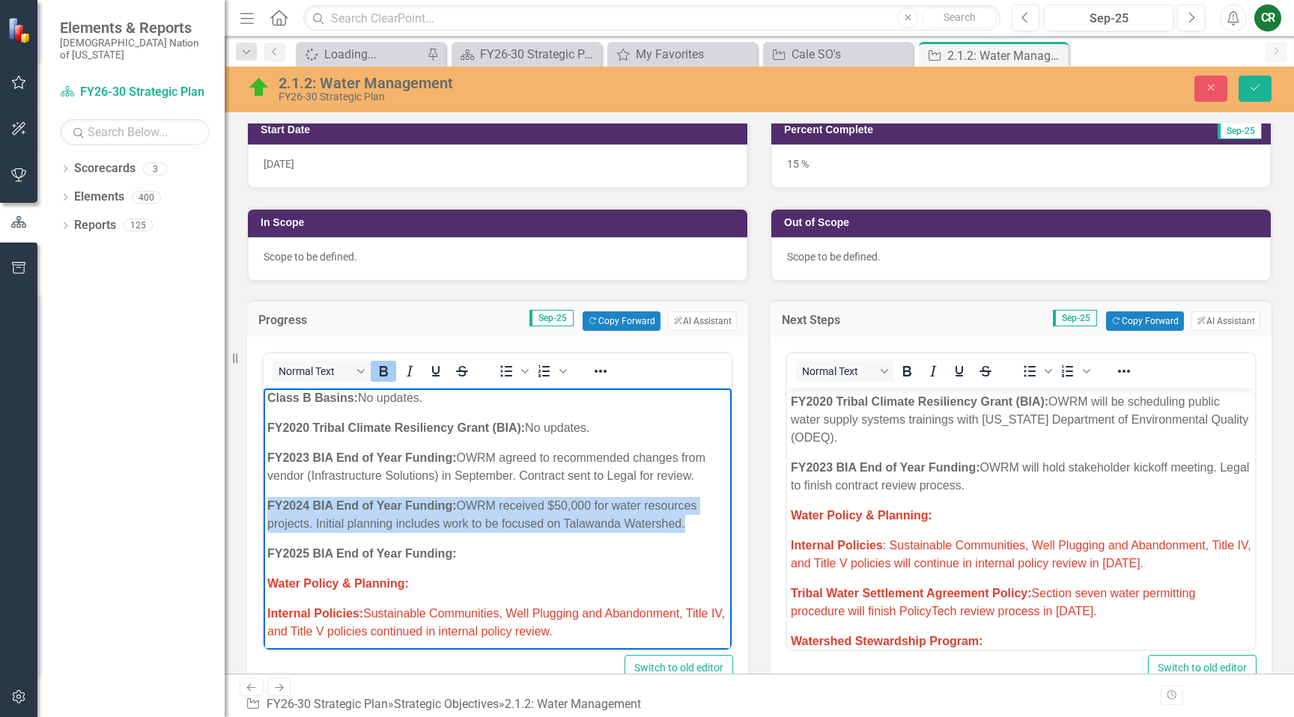
drag, startPoint x: 691, startPoint y: 510, endPoint x: 472, endPoint y: 881, distance: 430.7
copy p "FY2024 BIA End of Year Funding: OWRM received $50,000 for water resources proje…"
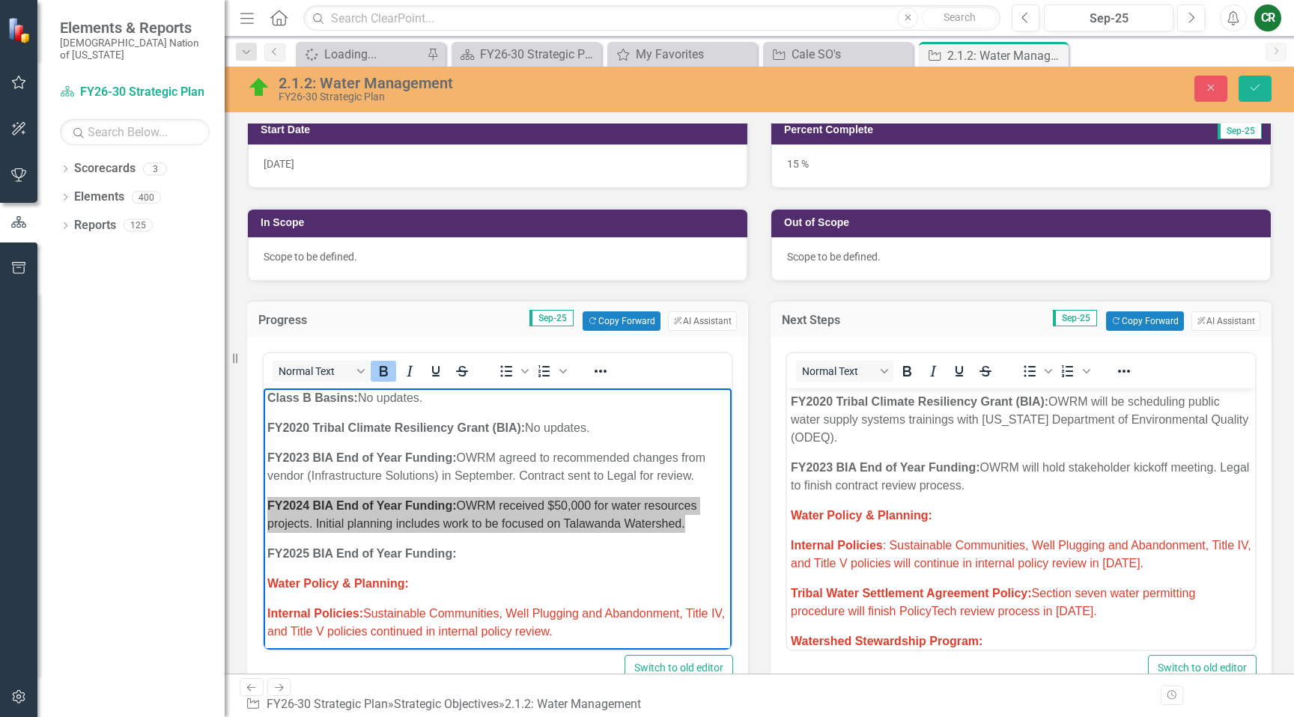
click at [1033, 490] on p "FY2023 BIA End of Year Funding: OWRM will hold stakeholder kickoff meeting. Leg…" at bounding box center [1021, 477] width 461 height 36
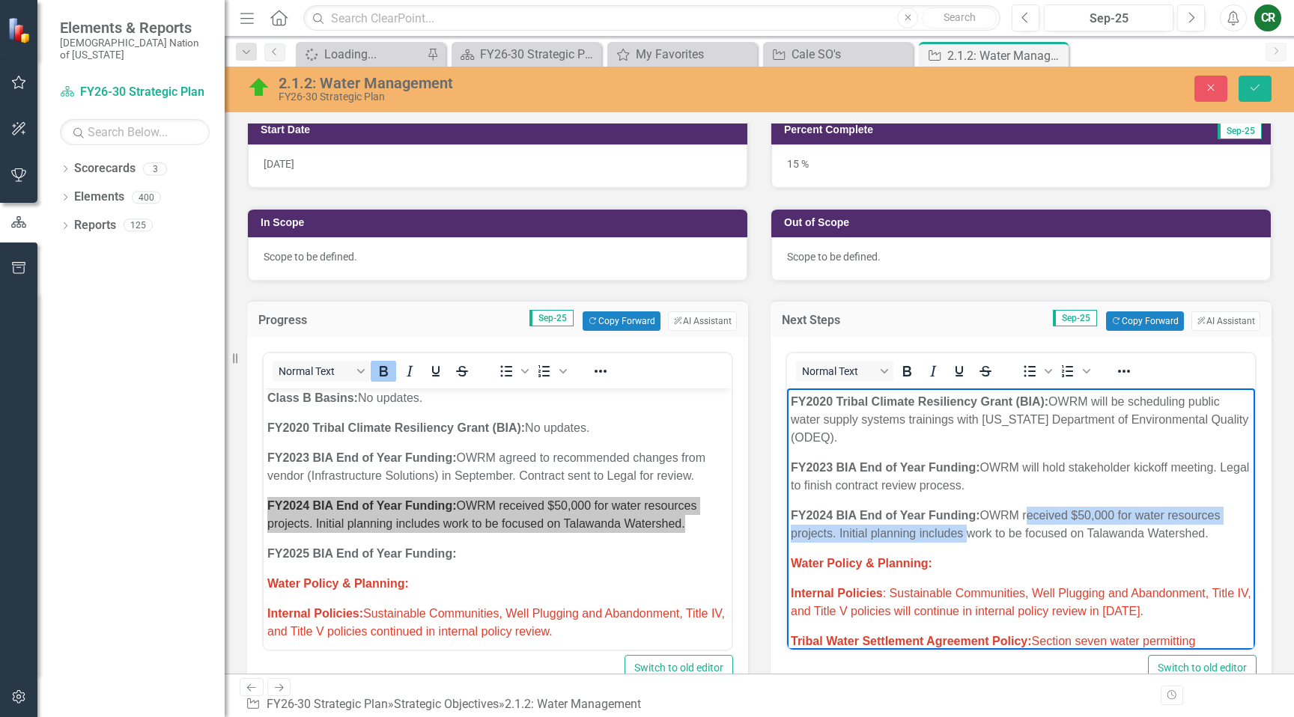
drag, startPoint x: 1027, startPoint y: 521, endPoint x: 980, endPoint y: 536, distance: 49.5
click at [970, 536] on p "FY2024 BIA End of Year Funding: OWRM received $50,000 for water resources proje…" at bounding box center [1021, 525] width 461 height 36
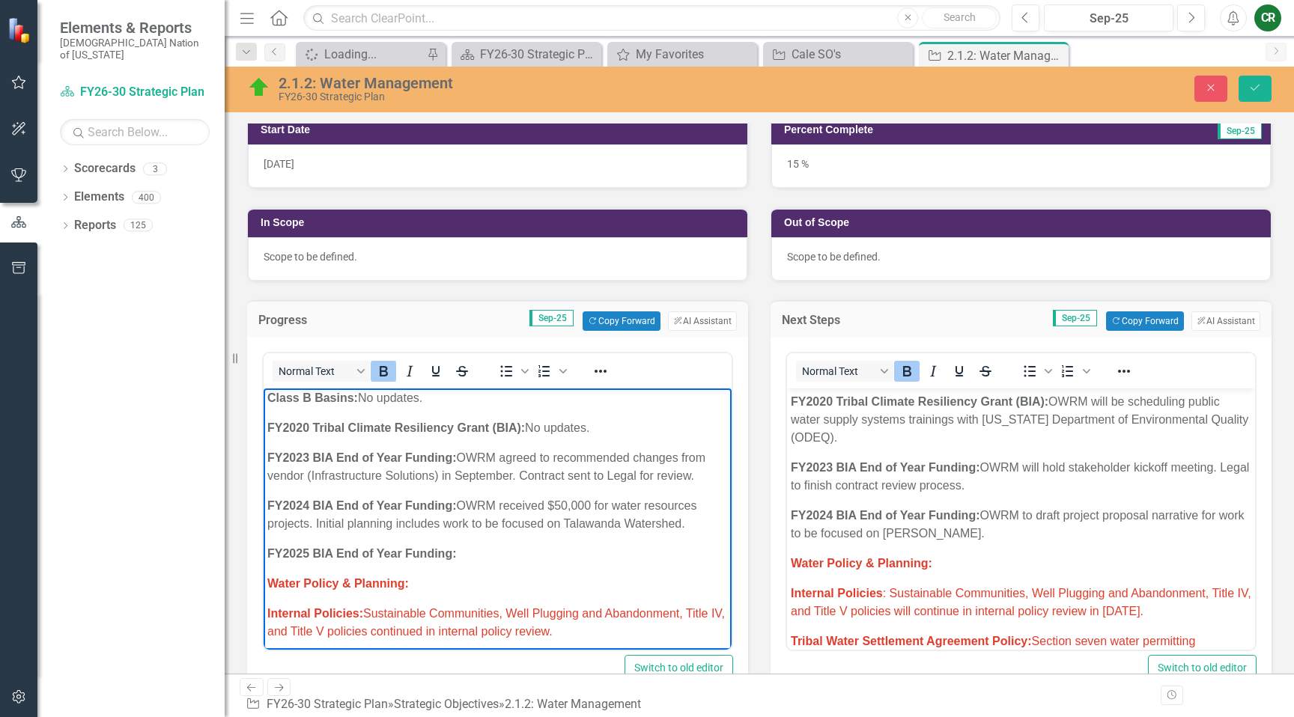
click at [499, 545] on p "FY2025 BIA End of Year Funding:" at bounding box center [497, 554] width 461 height 18
drag, startPoint x: 460, startPoint y: 490, endPoint x: 593, endPoint y: 490, distance: 133.3
click at [593, 497] on p "FY2024 BIA End of Year Funding: OWRM received $50,000 for water resources proje…" at bounding box center [497, 515] width 461 height 36
click at [579, 497] on p "FY2024 BIA End of Year Funding: OWRM received $50,000 for water resources proje…" at bounding box center [497, 515] width 461 height 36
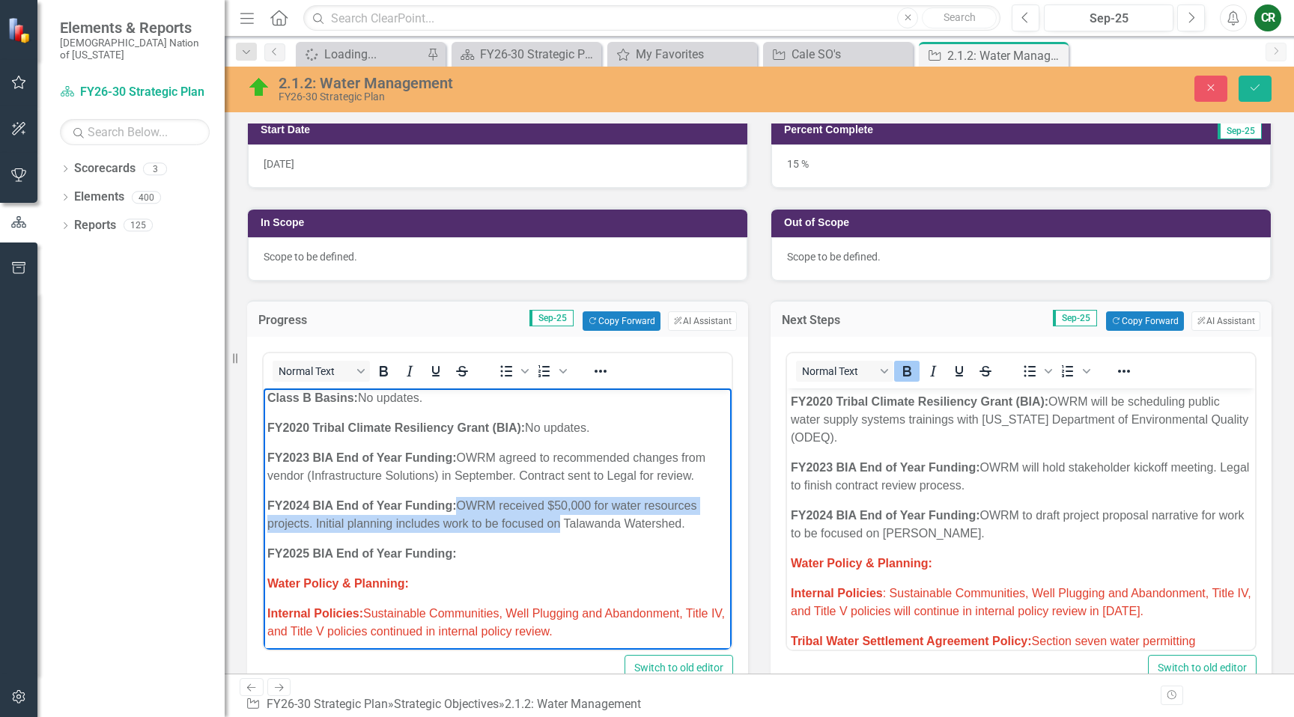
drag, startPoint x: 461, startPoint y: 488, endPoint x: 562, endPoint y: 513, distance: 103.3
click at [559, 513] on p "FY2024 BIA End of Year Funding: OWRM received $50,000 for water resources proje…" at bounding box center [497, 515] width 461 height 36
copy p "OWRM received $50,000 for water resources projects. Initial planning includes w…"
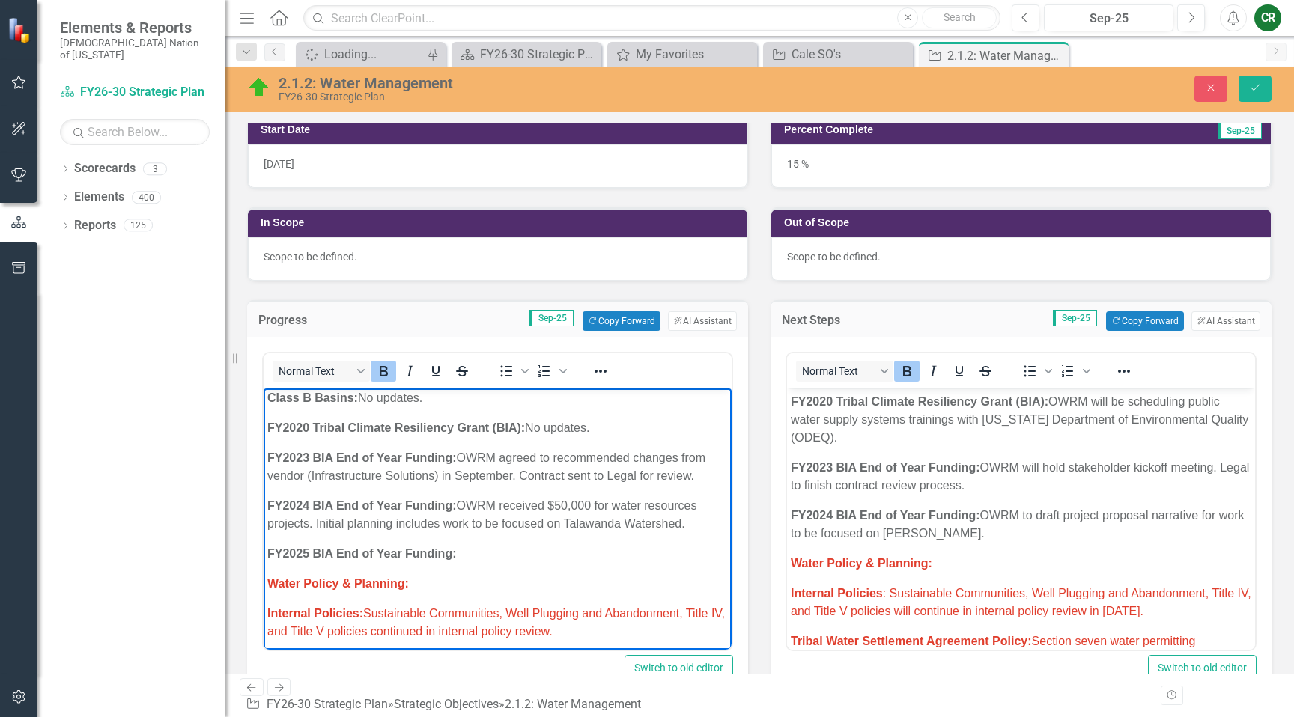
click at [527, 545] on p "FY2025 BIA End of Year Funding:" at bounding box center [497, 554] width 461 height 18
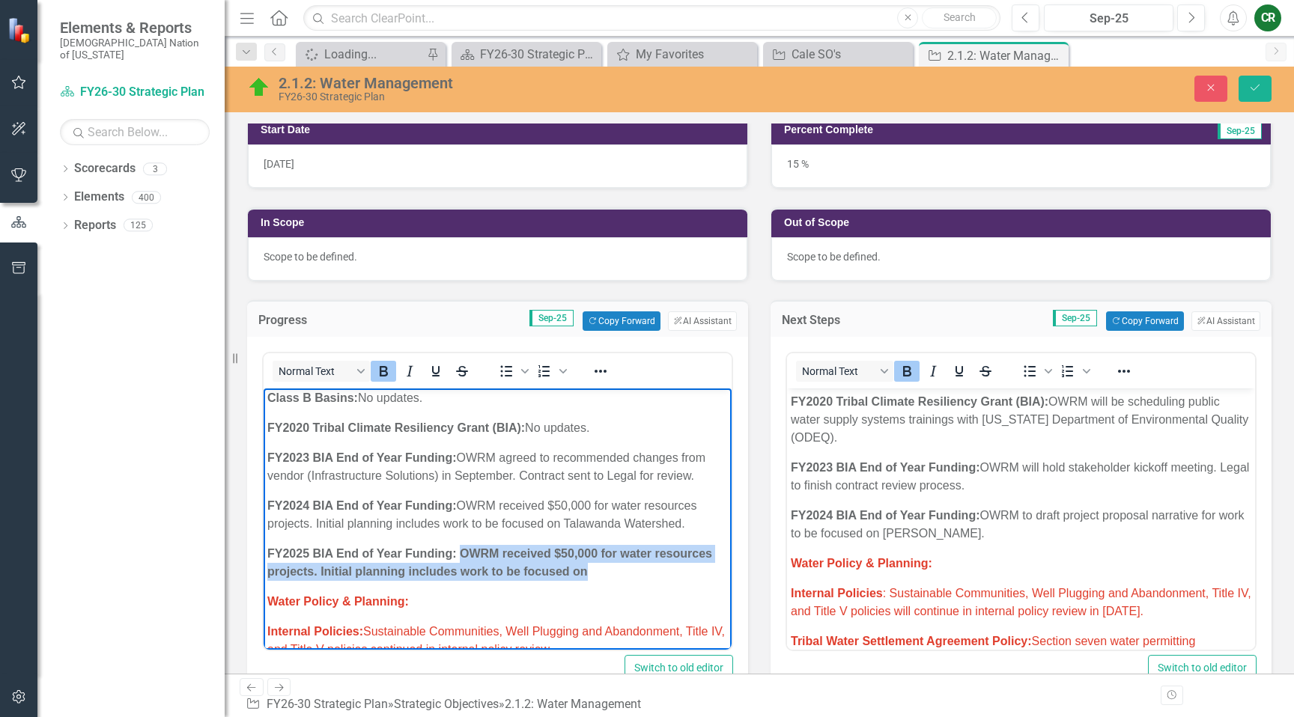
drag, startPoint x: 592, startPoint y: 554, endPoint x: 461, endPoint y: 535, distance: 132.4
click at [461, 545] on p "FY2025 BIA End of Year Funding: OWRM received $50,000 for water resources proje…" at bounding box center [497, 563] width 461 height 36
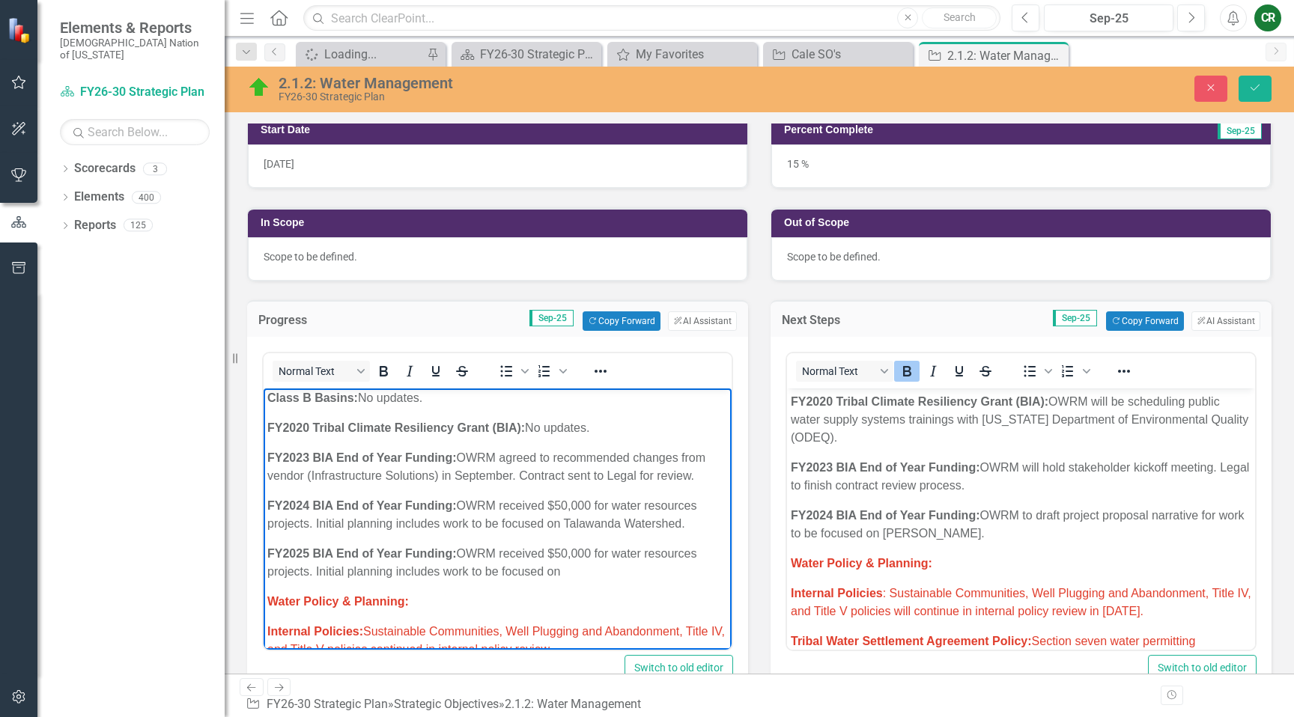
click at [573, 554] on p "FY2025 BIA End of Year Funding: OWRM received $50,000 for water resources proje…" at bounding box center [497, 563] width 461 height 36
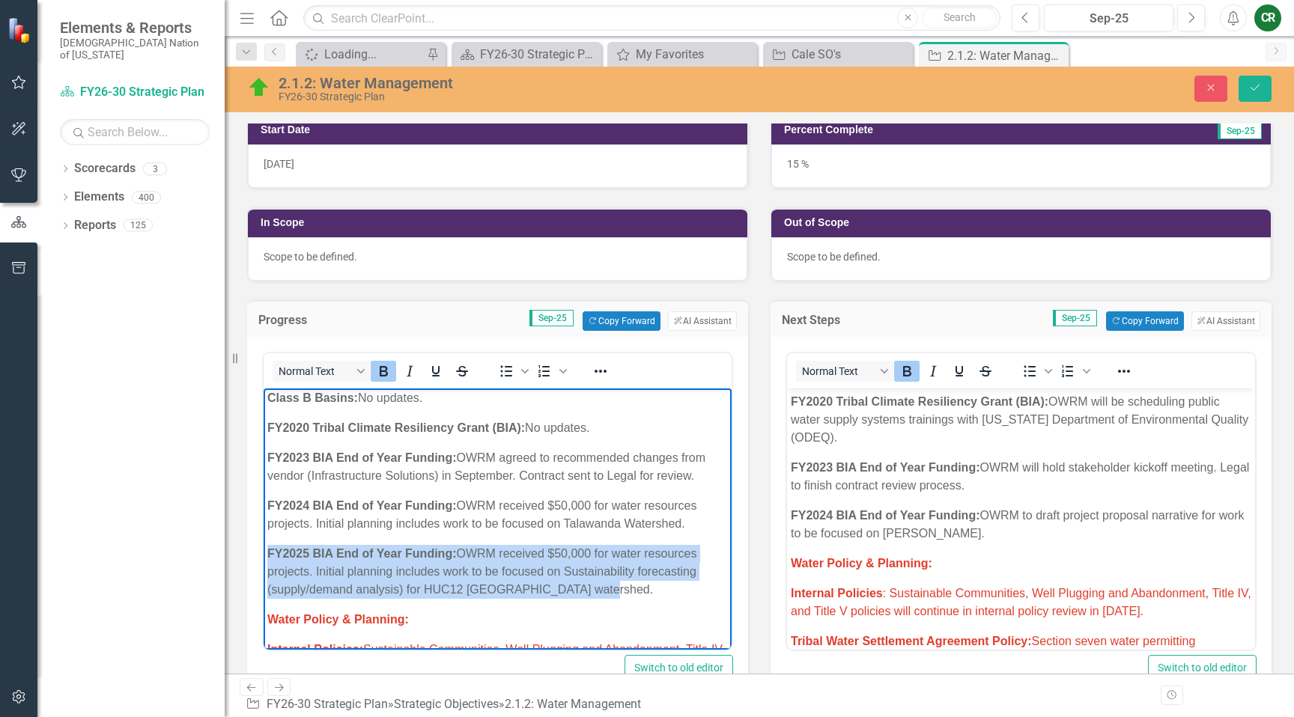
drag, startPoint x: 597, startPoint y: 577, endPoint x: 269, endPoint y: 536, distance: 330.5
click at [268, 545] on p "FY2025 BIA End of Year Funding: OWRM received $50,000 for water resources proje…" at bounding box center [497, 572] width 461 height 54
copy p "FY2025 BIA End of Year Funding: OWRM received $50,000 for water resources proje…"
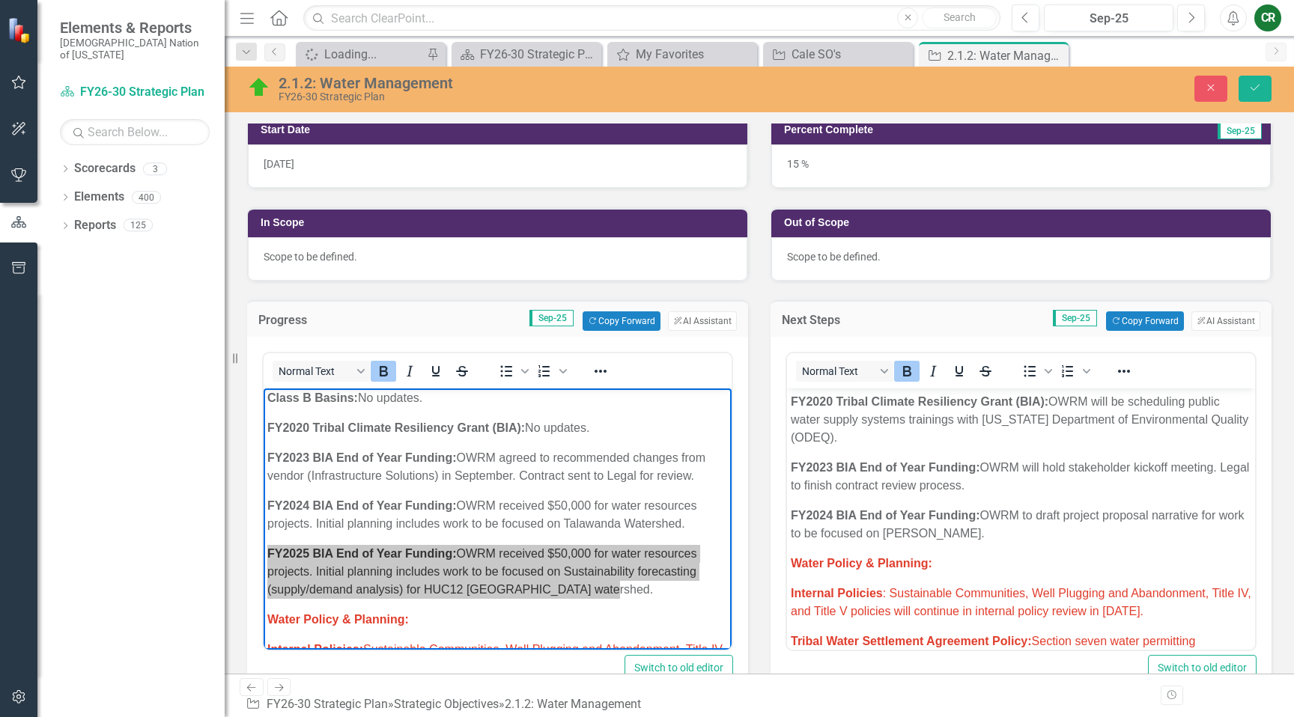
click at [1043, 538] on p "FY2024 BIA End of Year Funding: OWRM to draft project proposal narrative for wo…" at bounding box center [1021, 525] width 461 height 36
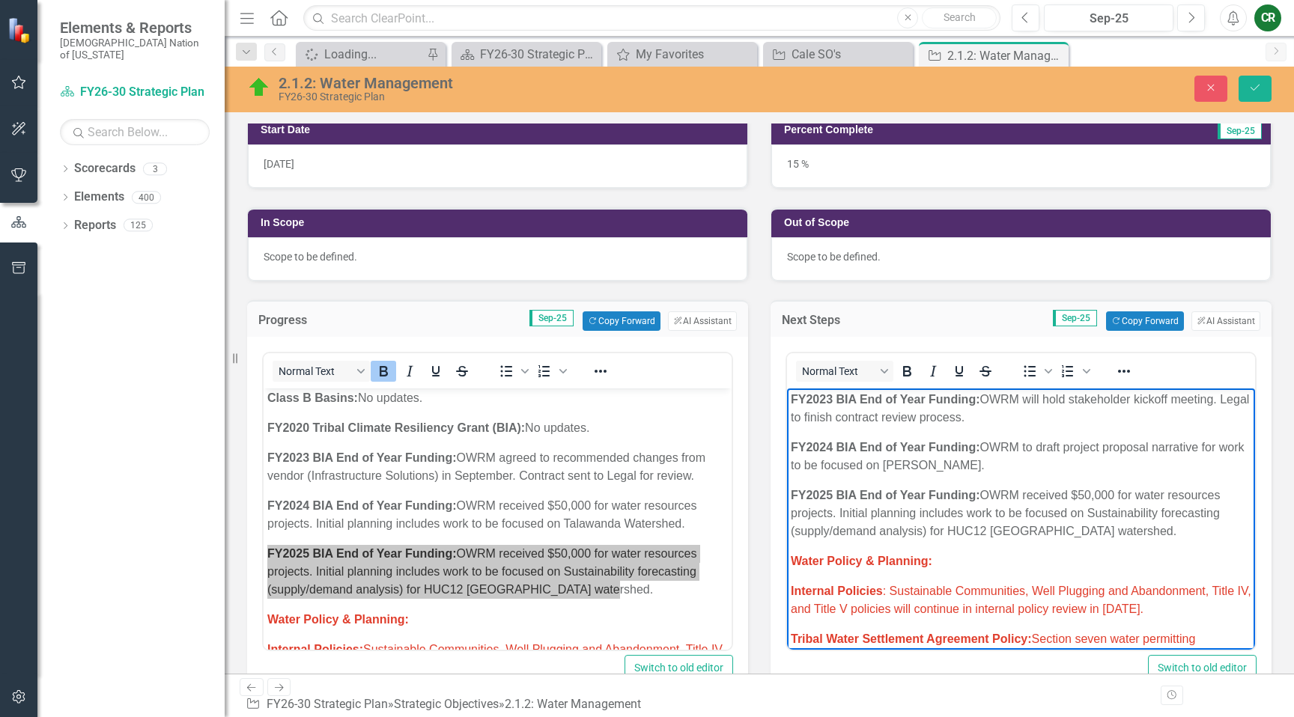
scroll to position [317, 0]
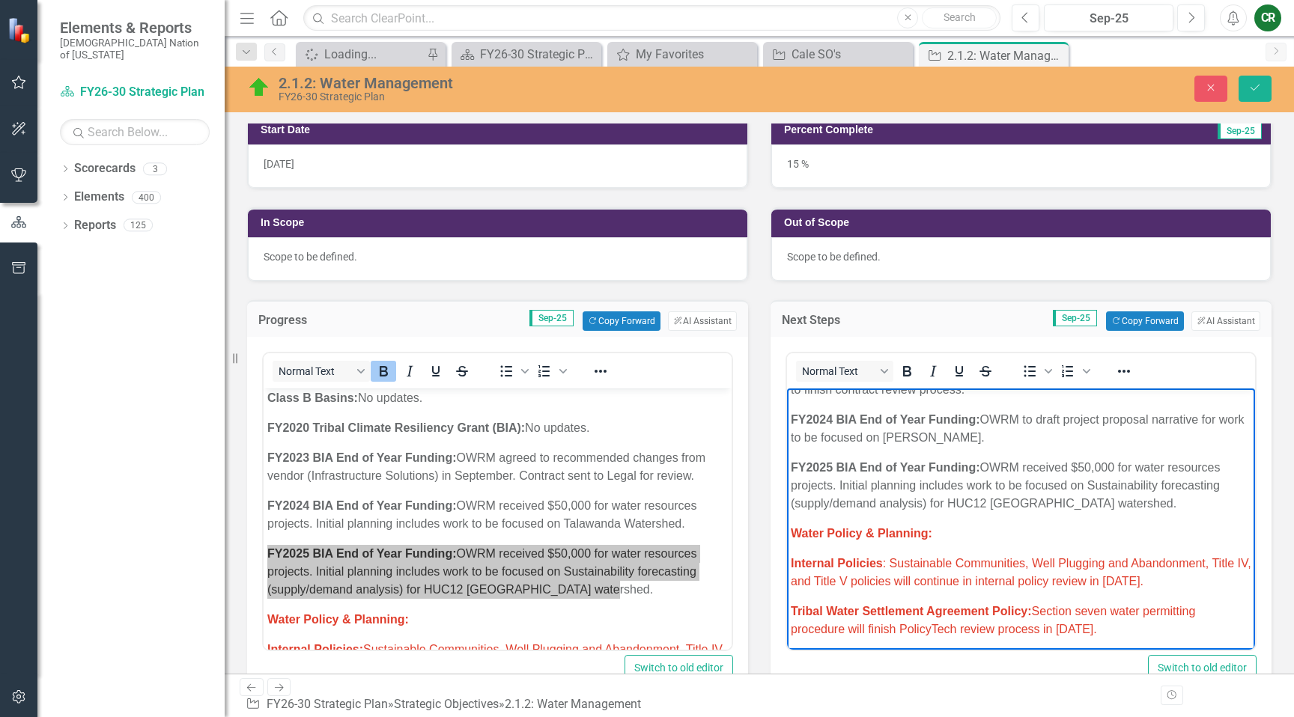
click at [1123, 506] on p "FY2025 BIA End of Year Funding: OWRM received $50,000 for water resources proje…" at bounding box center [1021, 486] width 461 height 54
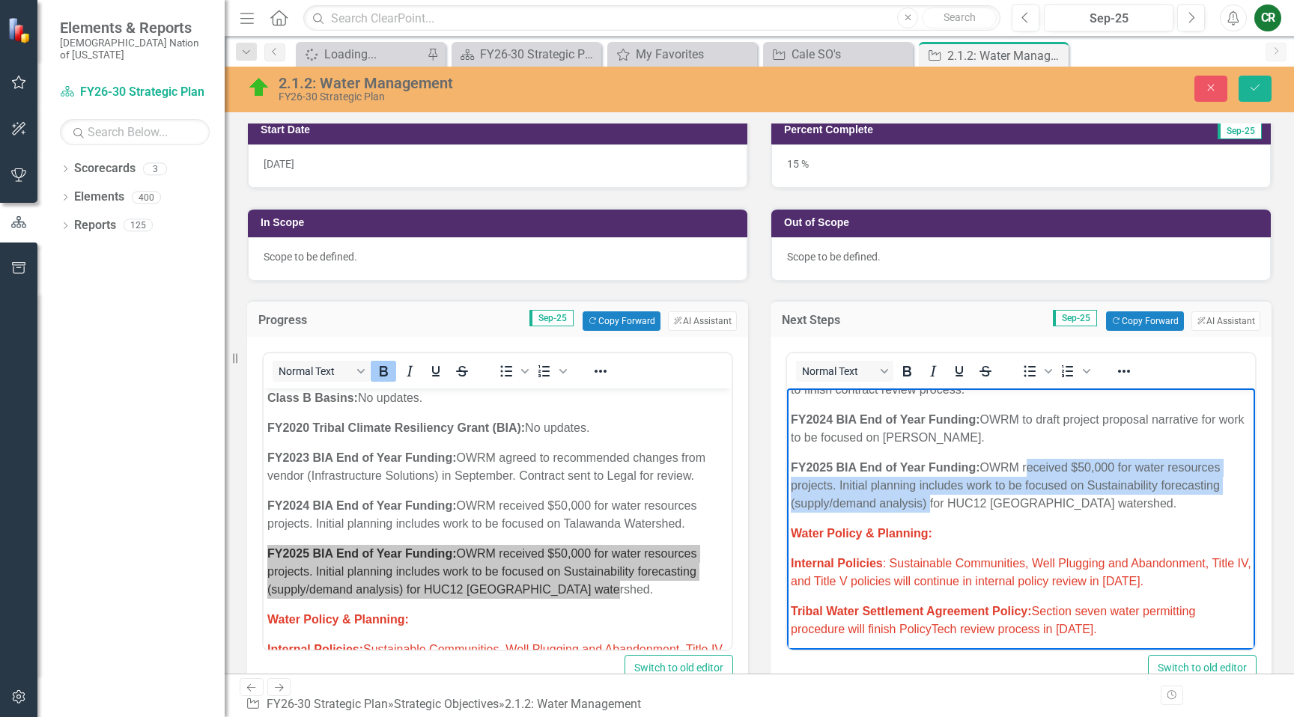
drag, startPoint x: 1028, startPoint y: 468, endPoint x: 935, endPoint y: 504, distance: 99.6
click at [932, 504] on p "FY2025 BIA End of Year Funding: OWRM received $50,000 for water resources proje…" at bounding box center [1021, 486] width 461 height 54
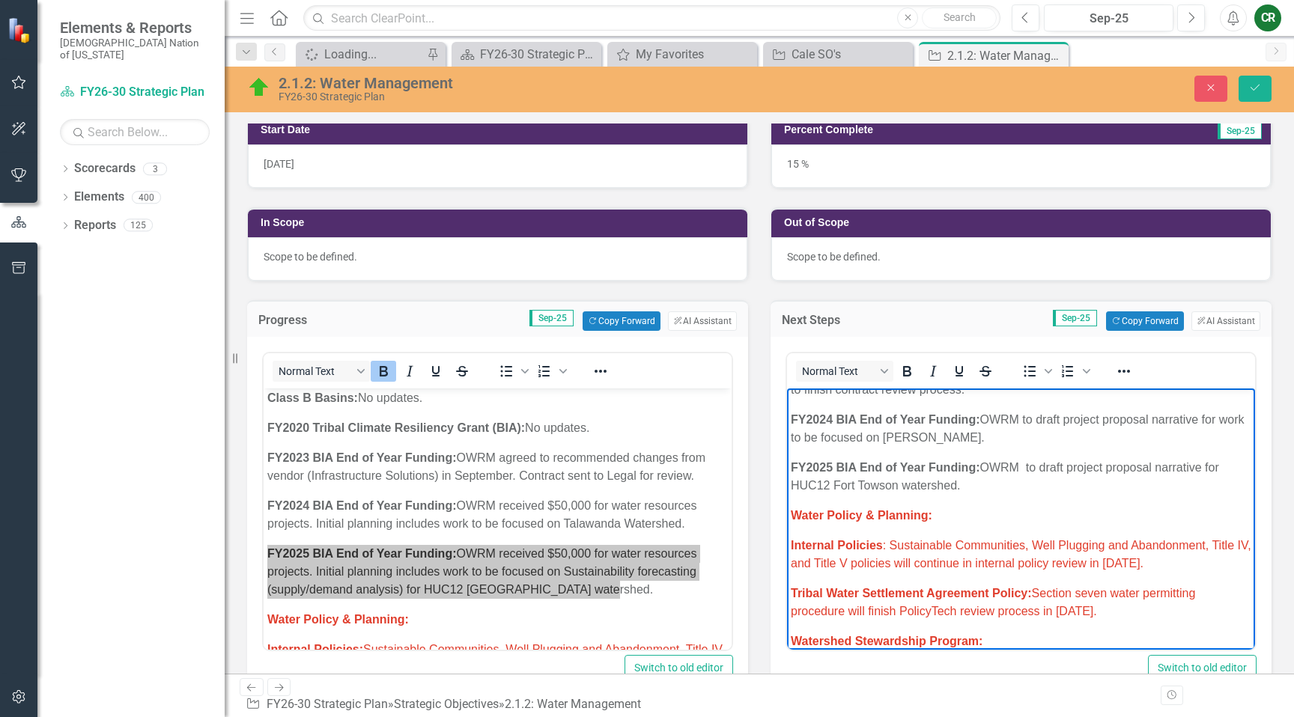
click at [959, 487] on p "FY2025 BIA End of Year Funding: OWRM to draft project proposal narrative for HU…" at bounding box center [1021, 477] width 461 height 36
click at [818, 589] on strong "Tribal Water Settlement Agreement Policy:" at bounding box center [911, 593] width 241 height 13
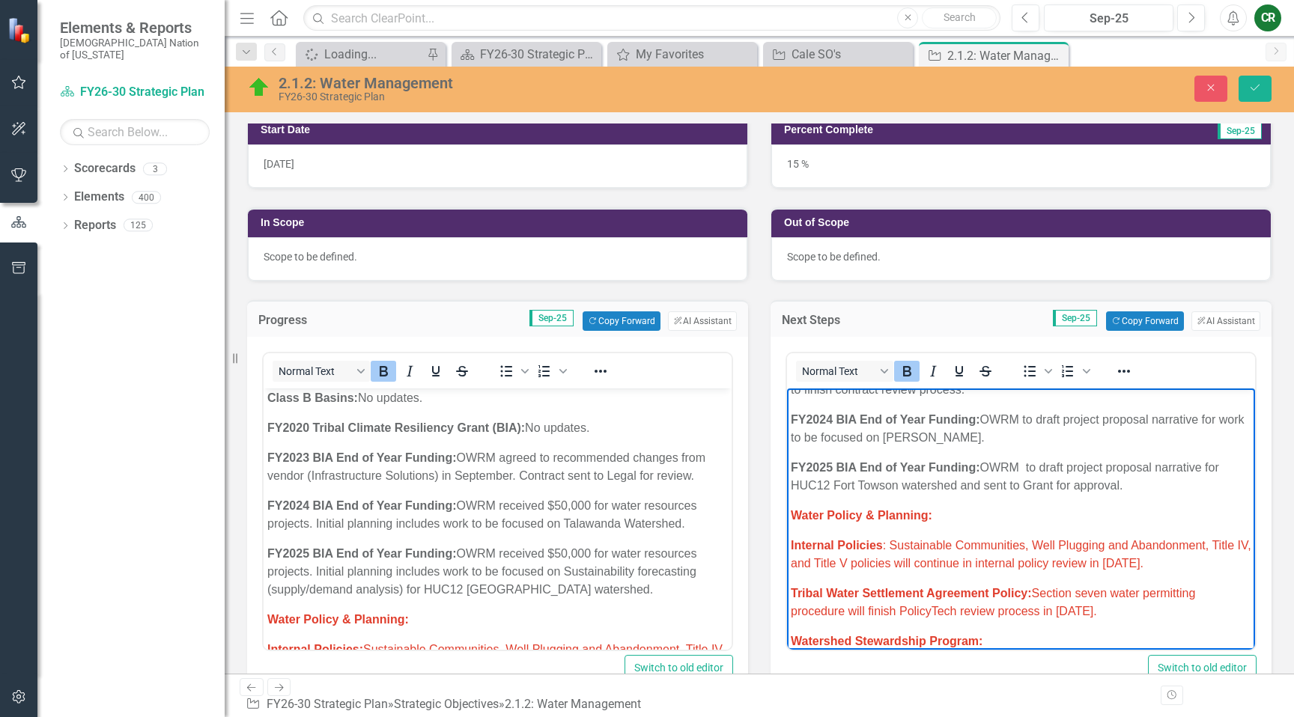
click at [660, 577] on p "FY2025 BIA End of Year Funding: OWRM received $50,000 for water resources proje…" at bounding box center [497, 572] width 461 height 54
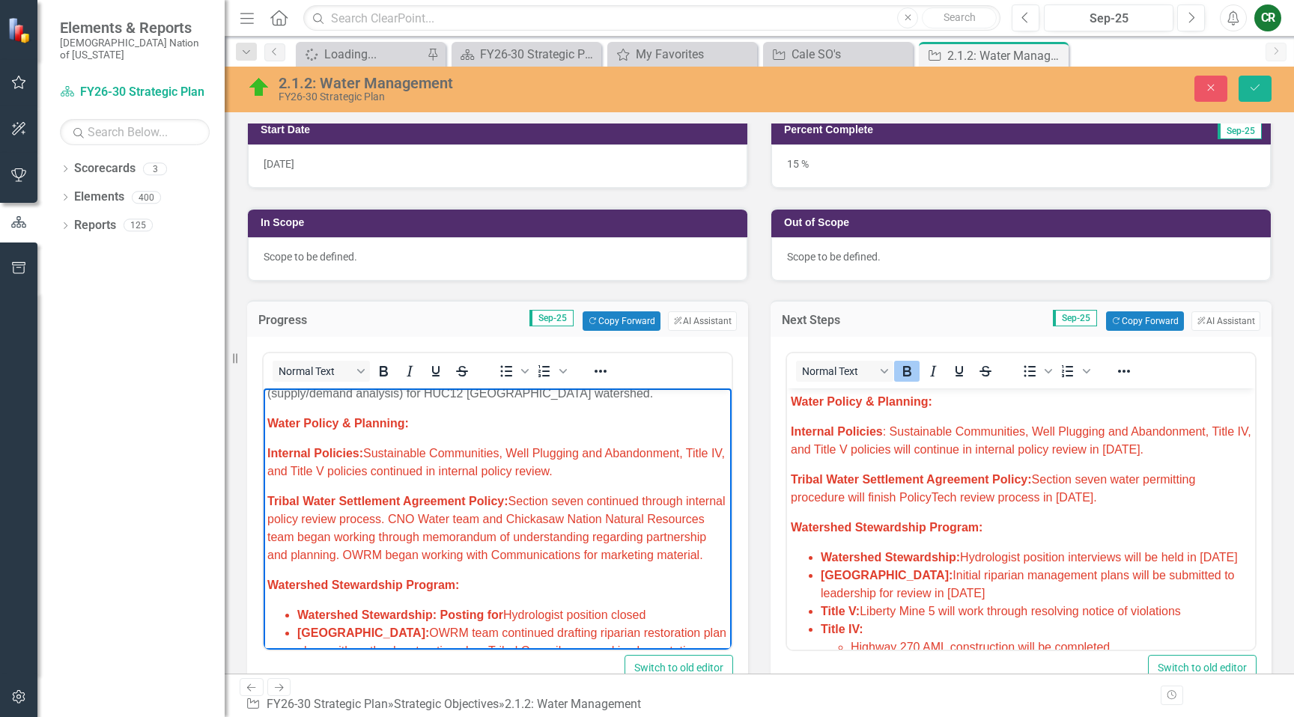
scroll to position [432, 0]
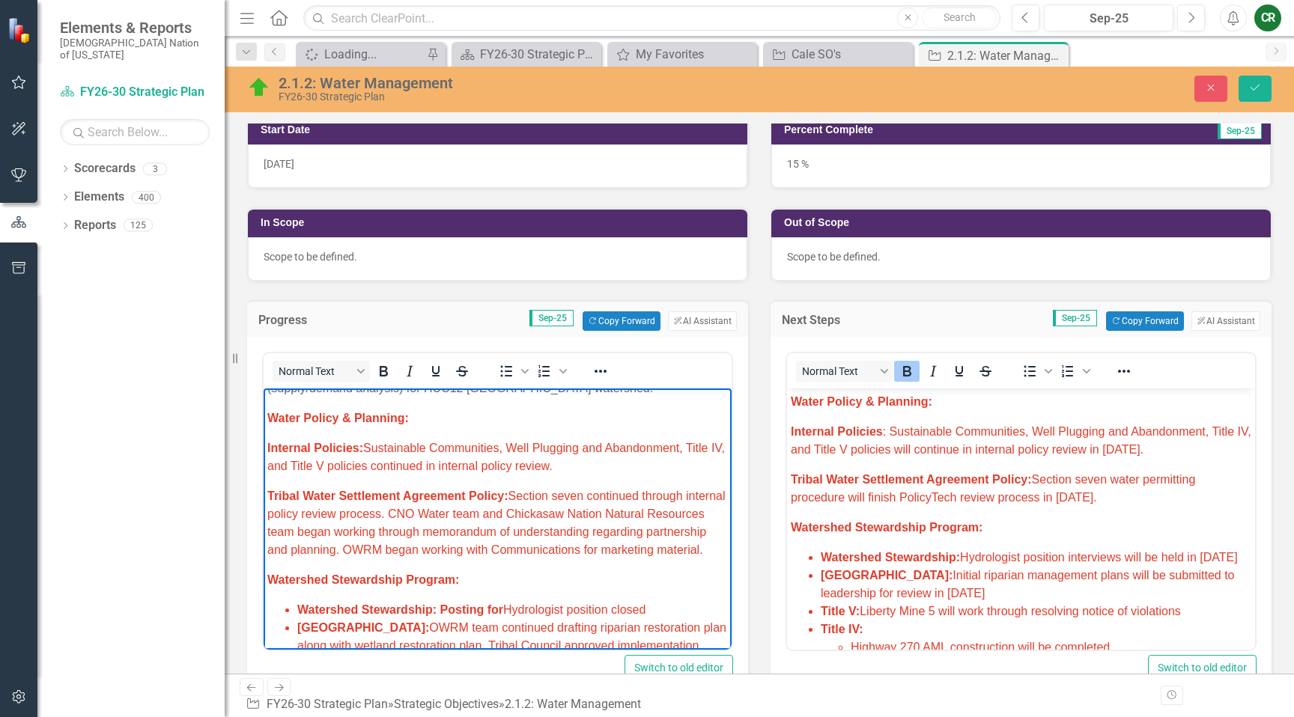
click at [514, 442] on span "Internal Policies: Sustainable Communities, Well Plugging and Abandonment, Titl…" at bounding box center [496, 457] width 458 height 31
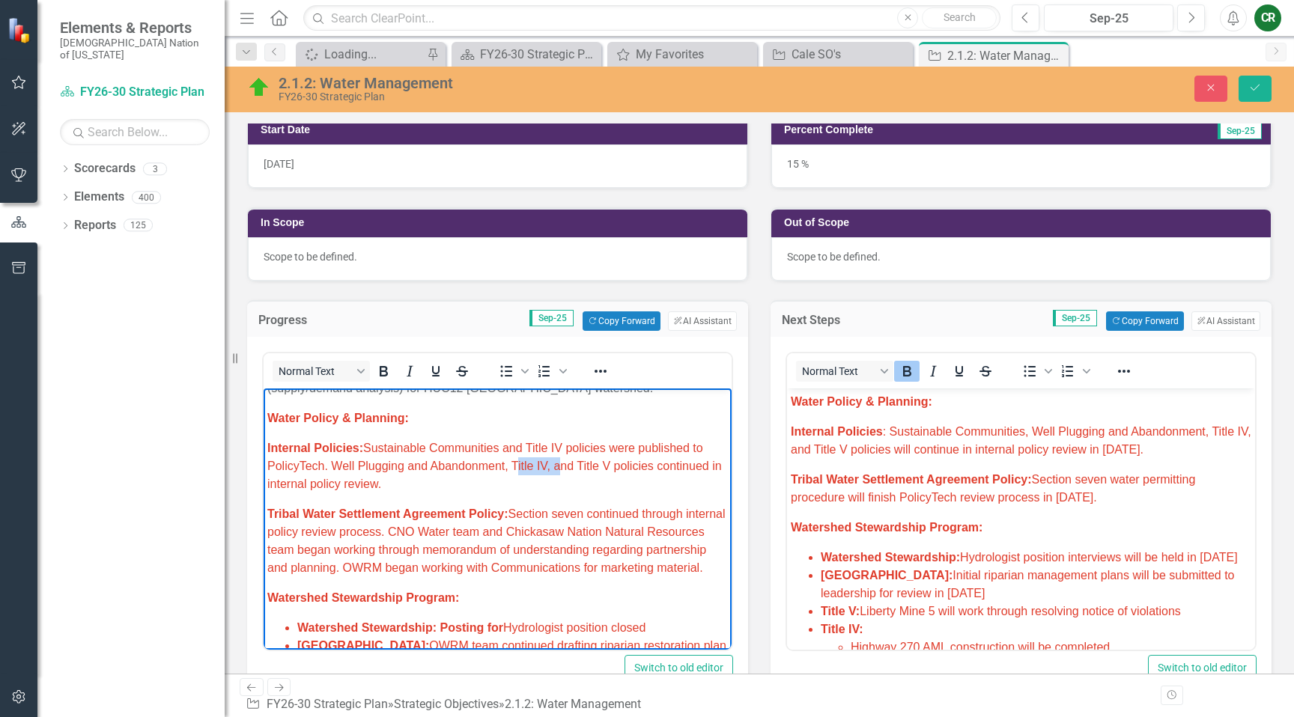
drag, startPoint x: 554, startPoint y: 450, endPoint x: 513, endPoint y: 451, distance: 41.2
click at [513, 451] on span "Internal Policies: Sustainable Communities and Title IV policies were published…" at bounding box center [494, 466] width 455 height 49
drag, startPoint x: 520, startPoint y: 467, endPoint x: 273, endPoint y: 398, distance: 255.8
click at [606, 374] on icon "Reveal or hide additional toolbar items" at bounding box center [601, 371] width 18 height 18
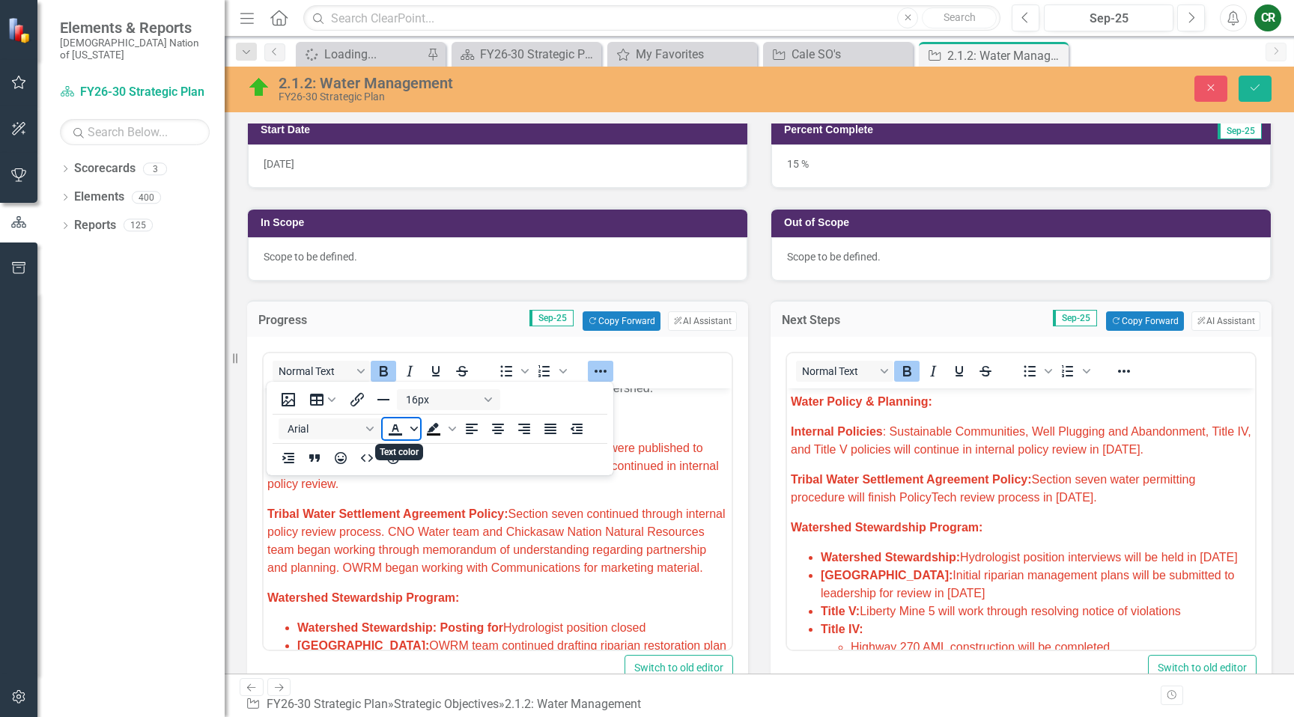
drag, startPoint x: 411, startPoint y: 429, endPoint x: 408, endPoint y: 439, distance: 10.2
click at [411, 429] on icon "Text color" at bounding box center [413, 429] width 7 height 4
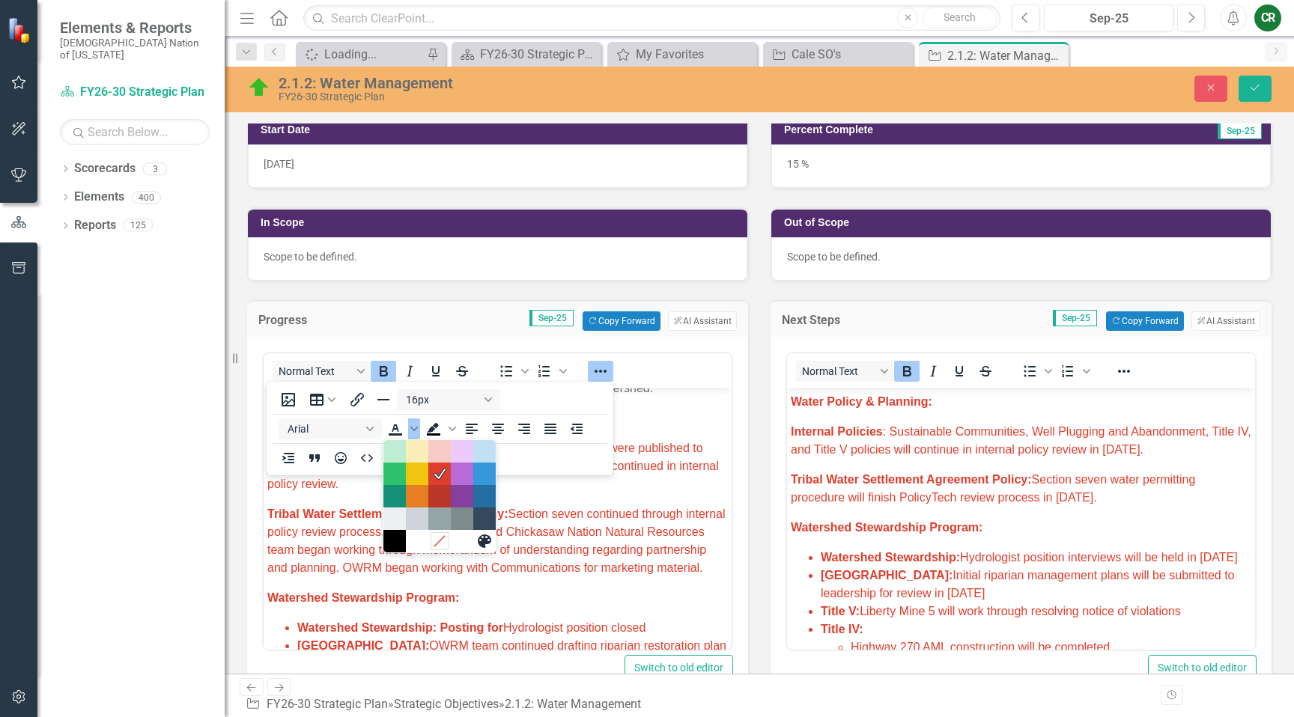
drag, startPoint x: 435, startPoint y: 544, endPoint x: 550, endPoint y: 416, distance: 171.8
click at [441, 536] on icon "Remove color" at bounding box center [439, 542] width 14 height 14
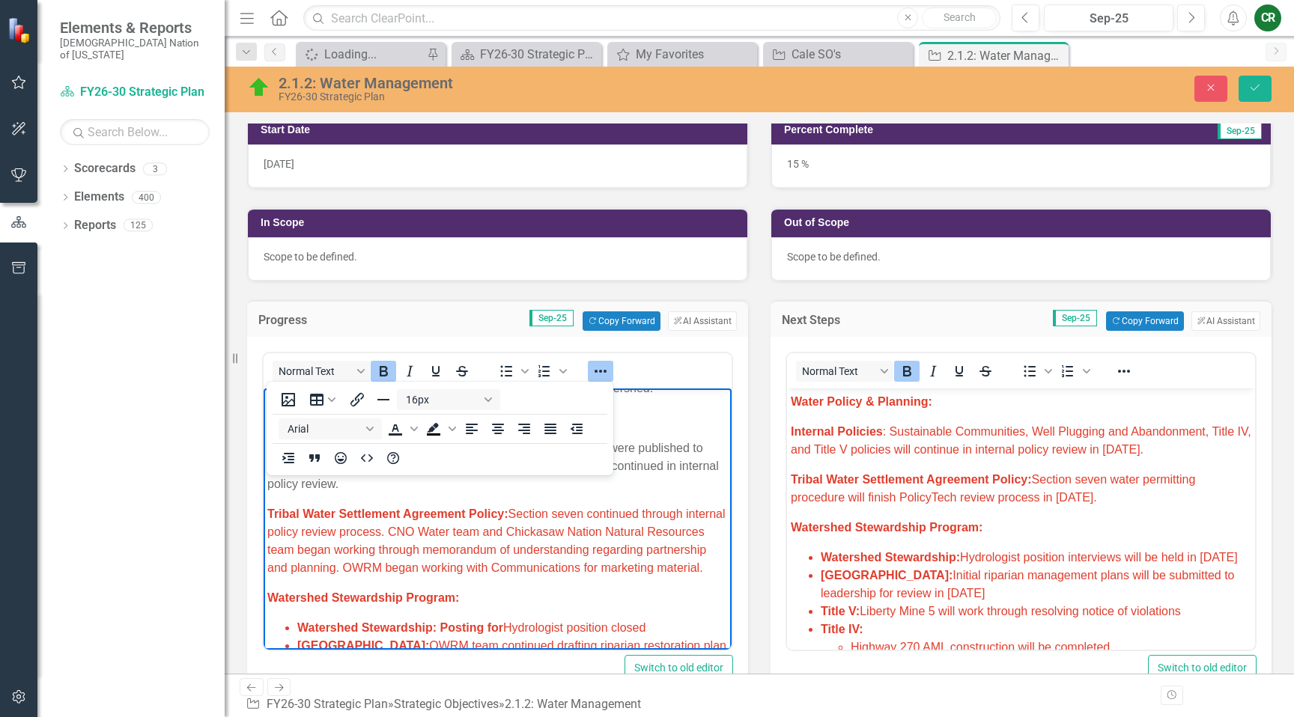
drag, startPoint x: 607, startPoint y: 371, endPoint x: 603, endPoint y: 386, distance: 15.4
click at [607, 372] on icon "Reveal or hide additional toolbar items" at bounding box center [601, 371] width 18 height 18
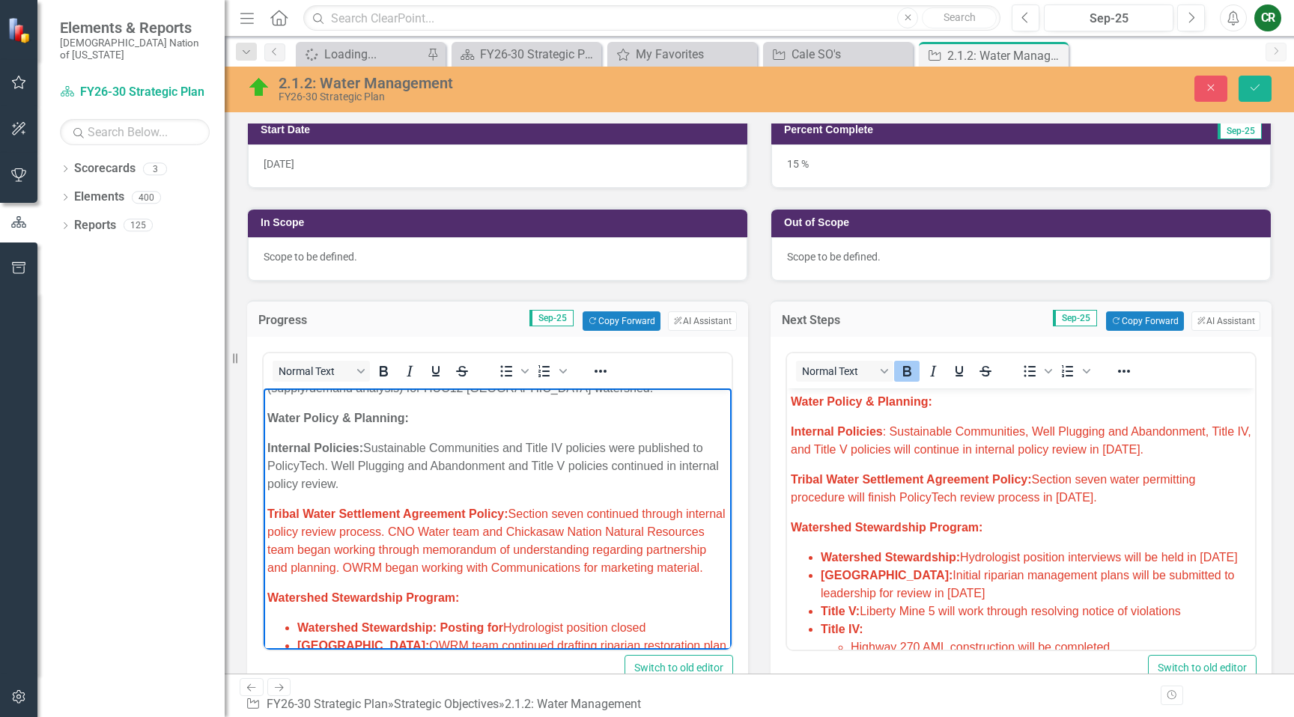
click at [563, 507] on p "Tribal Water Settlement Agreement Policy: Section seven continued through inter…" at bounding box center [497, 541] width 461 height 72
drag, startPoint x: 1057, startPoint y: 455, endPoint x: 1075, endPoint y: 454, distance: 18.0
click at [1059, 455] on span "I nternal Policies : Sustainable Communities, Well Plugging and Abandonment, Ti…" at bounding box center [1021, 440] width 461 height 31
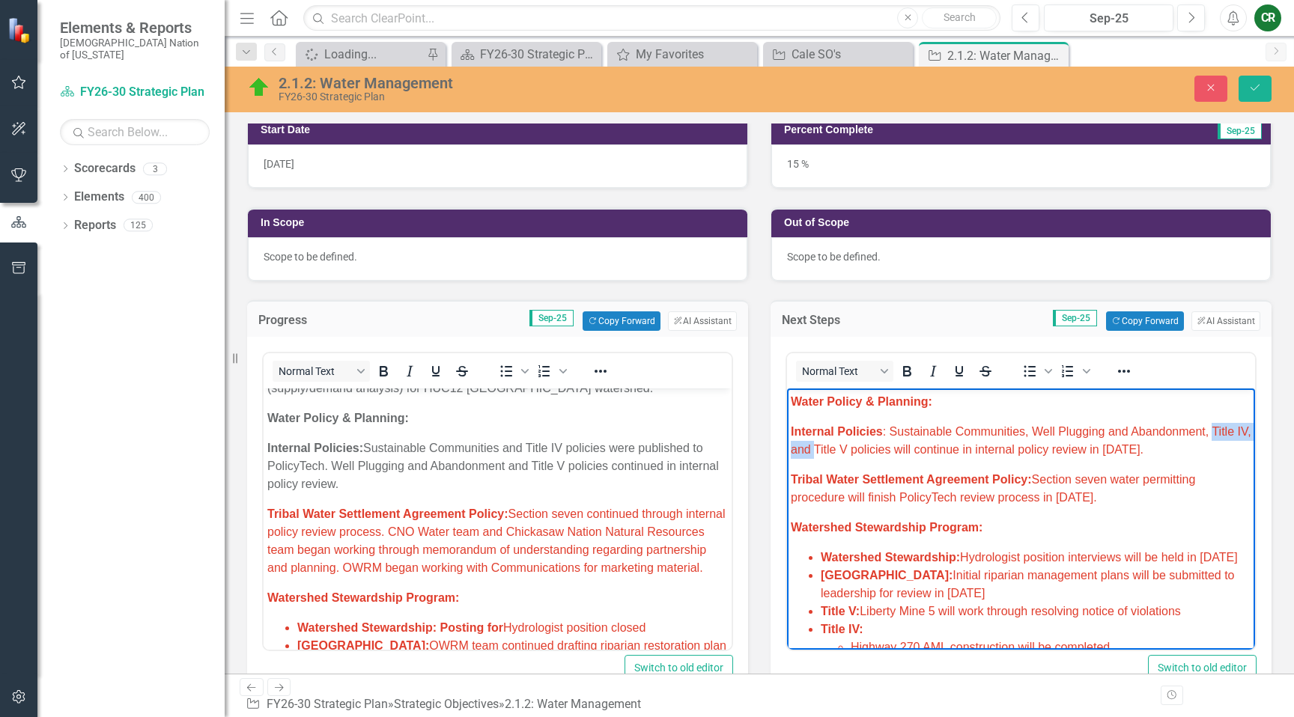
drag, startPoint x: 830, startPoint y: 449, endPoint x: 1215, endPoint y: 434, distance: 384.4
click at [1215, 434] on span "I nternal Policies : Sustainable Communities, Well Plugging and Abandonment, Ti…" at bounding box center [1021, 440] width 461 height 31
drag, startPoint x: 1035, startPoint y: 434, endPoint x: 890, endPoint y: 436, distance: 145.3
click at [889, 436] on span "I nternal Policies : Sustainable Communities, Well Plugging and Abandonment and…" at bounding box center [1010, 440] width 438 height 31
drag, startPoint x: 985, startPoint y: 452, endPoint x: 932, endPoint y: 449, distance: 52.5
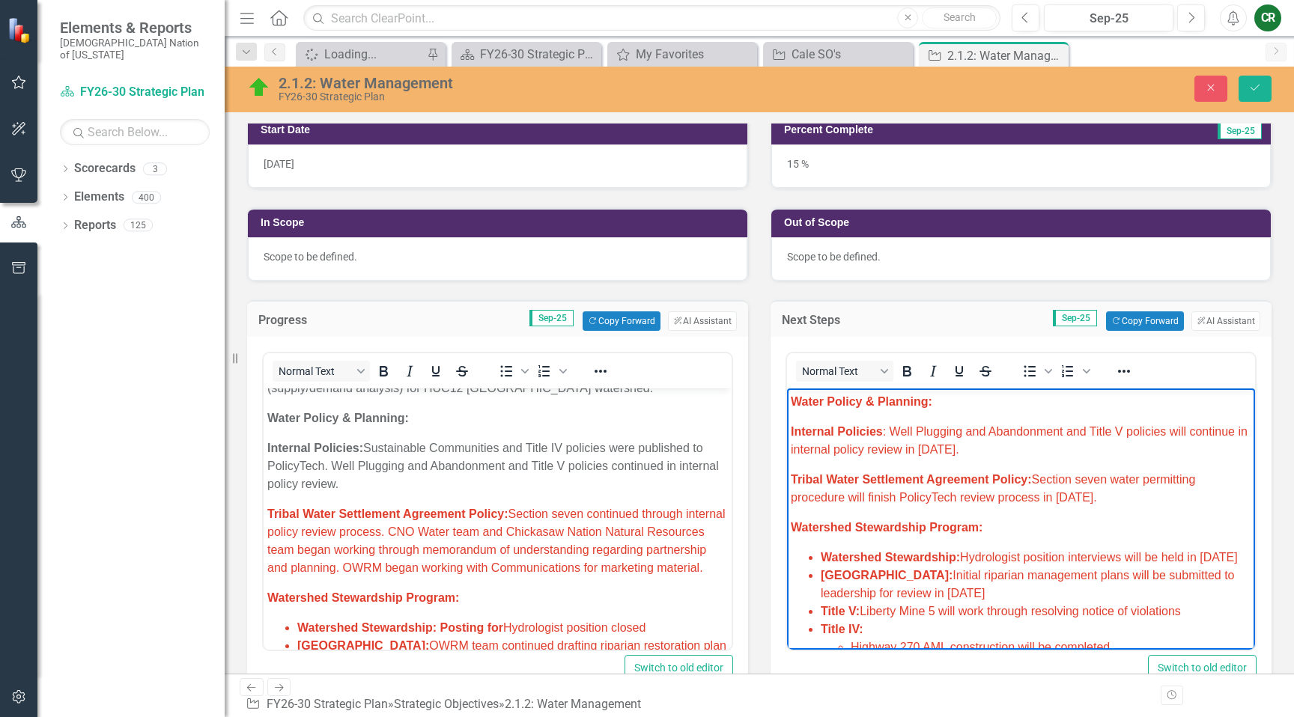
click at [933, 449] on span "I nternal Policies : Well Plugging and Abandonment and Title V policies will co…" at bounding box center [1019, 440] width 457 height 31
click at [947, 449] on span "I nternal Policies : Well Plugging and Abandonment and Title V policies will co…" at bounding box center [1019, 440] width 457 height 31
click at [948, 449] on span "I nternal Policies : Well Plugging and Abandonment and Title V policies will co…" at bounding box center [1019, 440] width 457 height 31
click at [949, 449] on span "I nternal Policies : Well Plugging and Abandonment and Title V policies will co…" at bounding box center [1019, 440] width 457 height 31
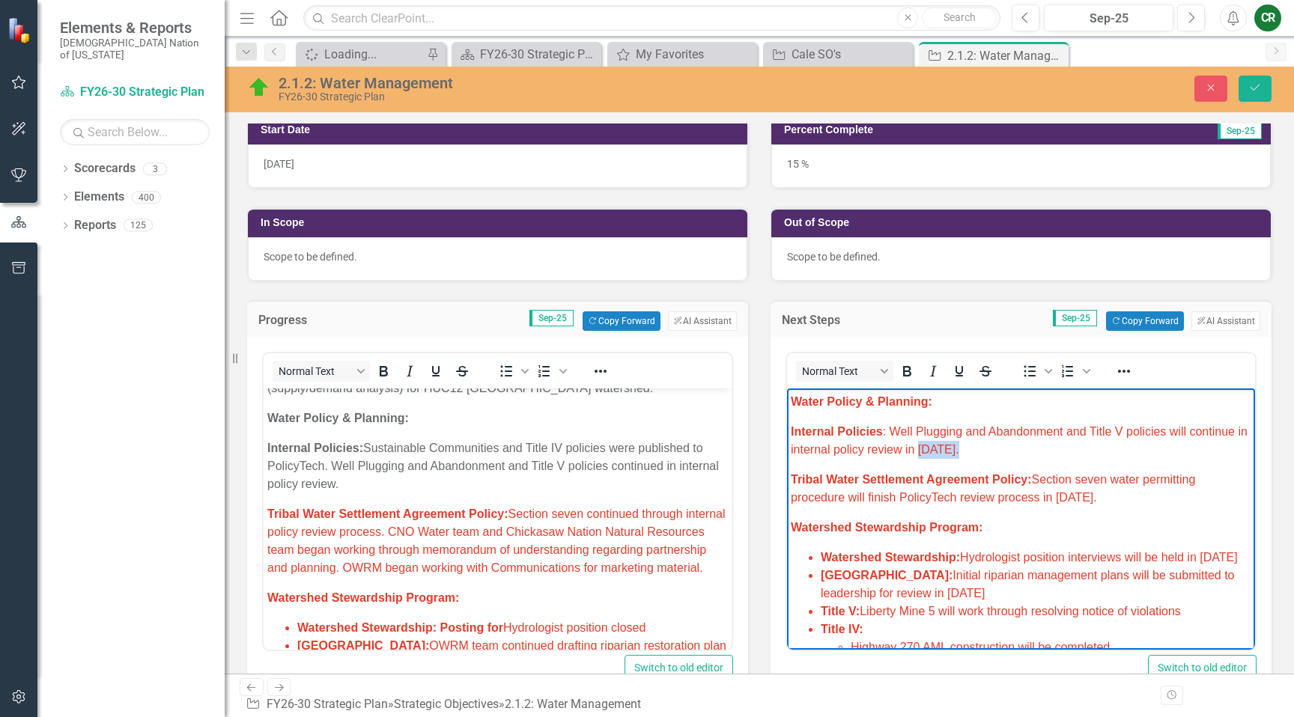
click at [950, 449] on span "I nternal Policies : Well Plugging and Abandonment and Title V policies will co…" at bounding box center [1019, 440] width 457 height 31
click at [950, 448] on span "I nternal Policies : Well Plugging and Abandonment and Title V policies will co…" at bounding box center [1019, 440] width 457 height 31
click at [1116, 375] on icon "Reveal or hide additional toolbar items" at bounding box center [1124, 371] width 18 height 18
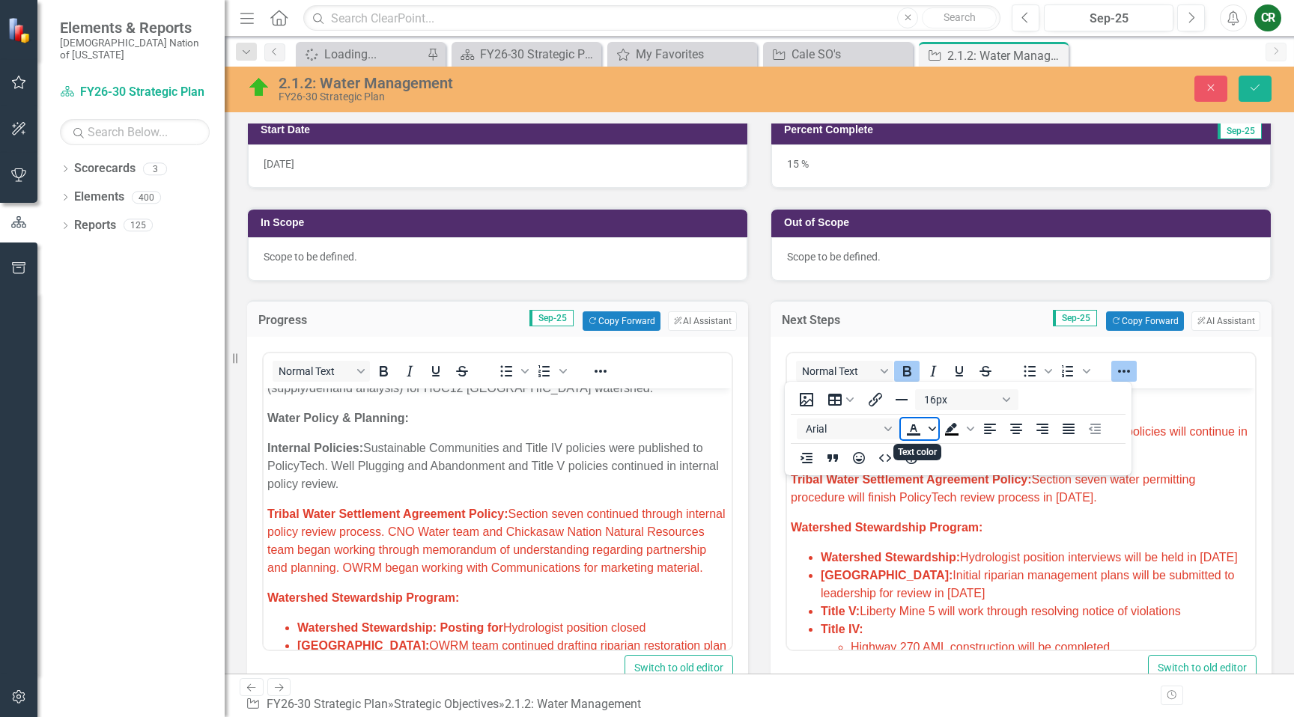
click at [933, 429] on icon "Text color" at bounding box center [931, 429] width 7 height 4
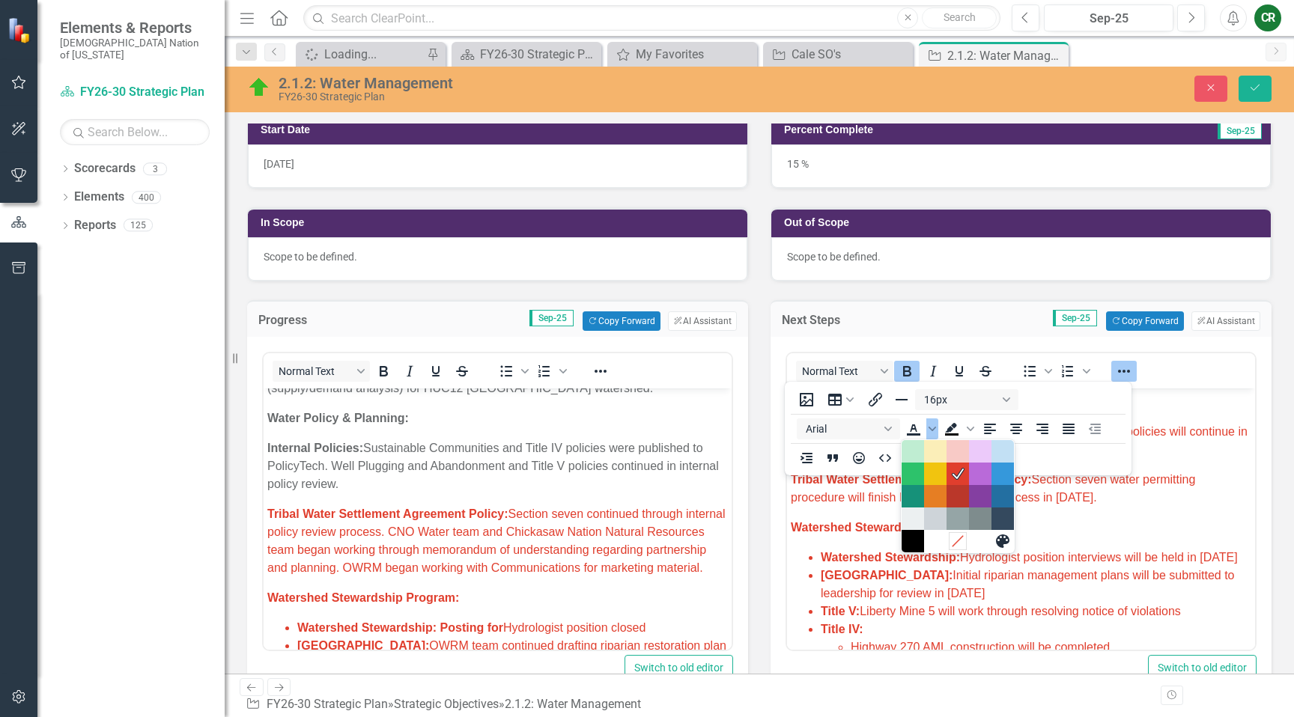
click at [956, 538] on icon "Remove color" at bounding box center [957, 542] width 14 height 14
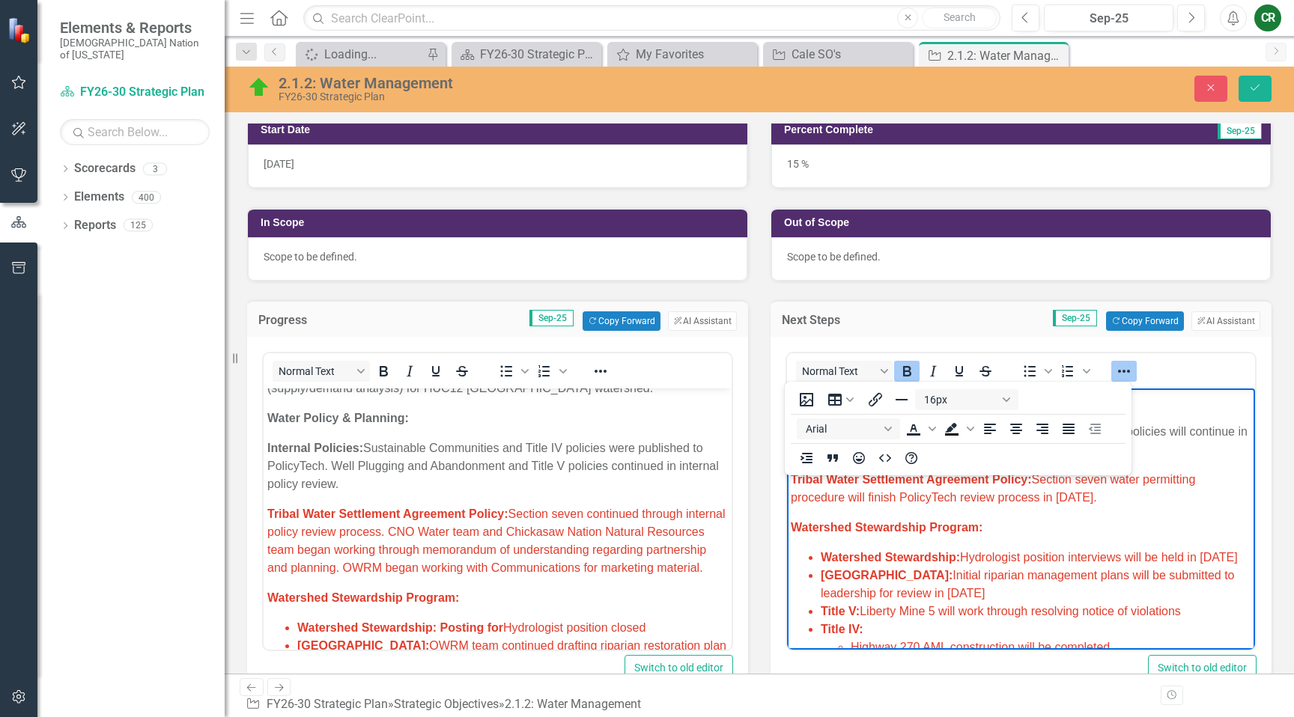
click at [1123, 371] on icon "Reveal or hide additional toolbar items" at bounding box center [1124, 371] width 12 height 3
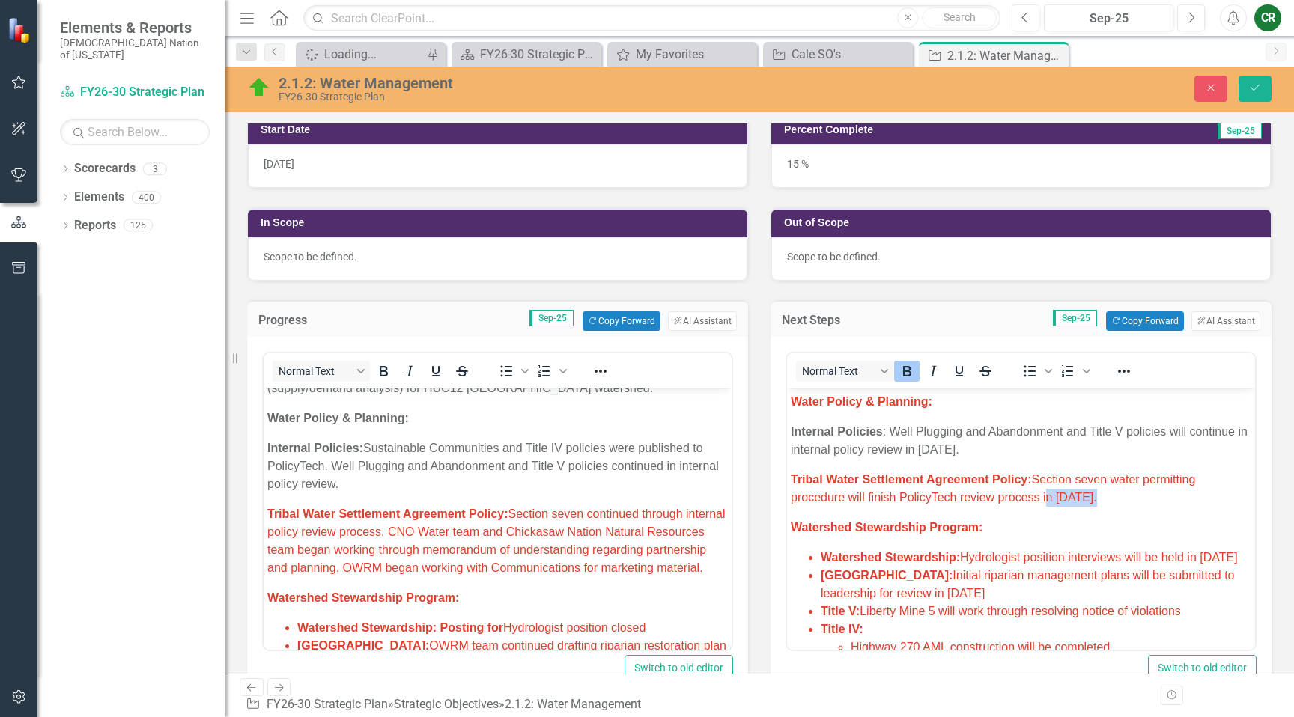
click at [1042, 507] on body "Research/Data Acquisition: Clean Water Act (CWA) 106 Testing Grant: Begin utili…" at bounding box center [1021, 644] width 468 height 1373
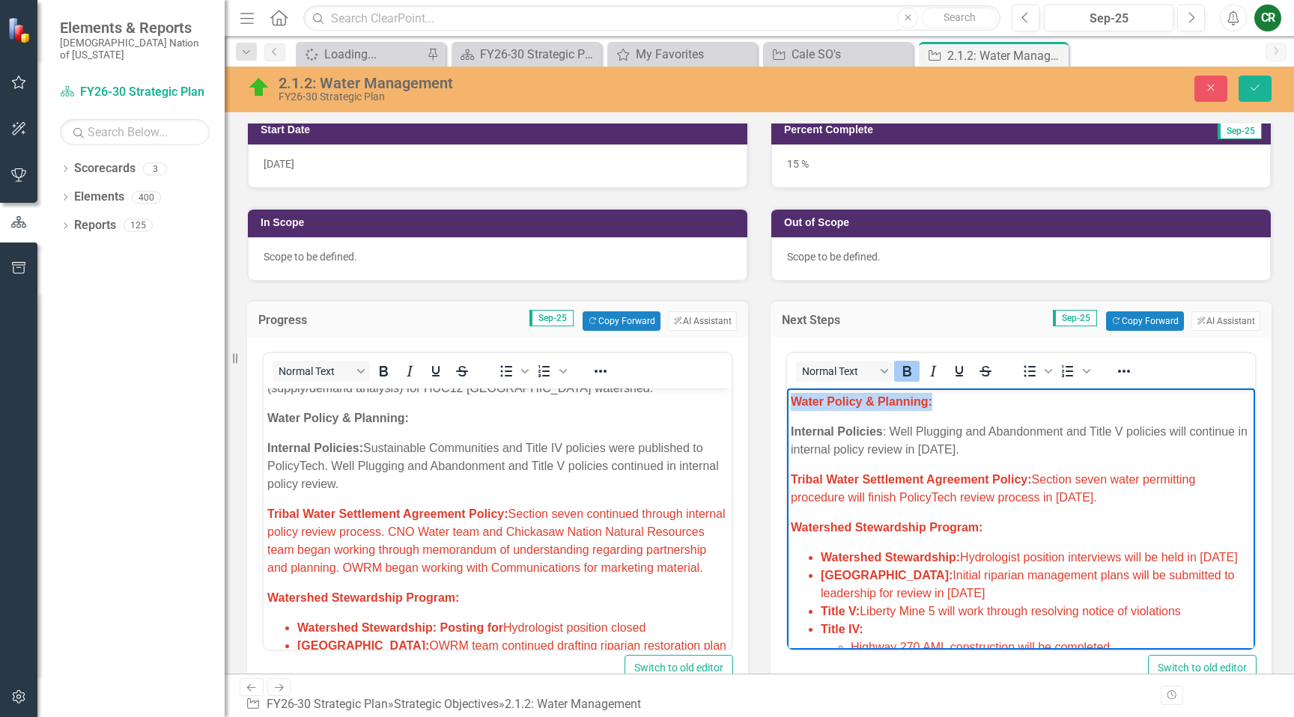
drag, startPoint x: 951, startPoint y: 406, endPoint x: 761, endPoint y: 400, distance: 190.3
click at [787, 400] on html "Research/Data Acquisition: Clean Water Act (CWA) 106 Testing Grant: Begin utili…" at bounding box center [1021, 644] width 468 height 1373
click at [1127, 368] on icon "Reveal or hide additional toolbar items" at bounding box center [1124, 371] width 18 height 18
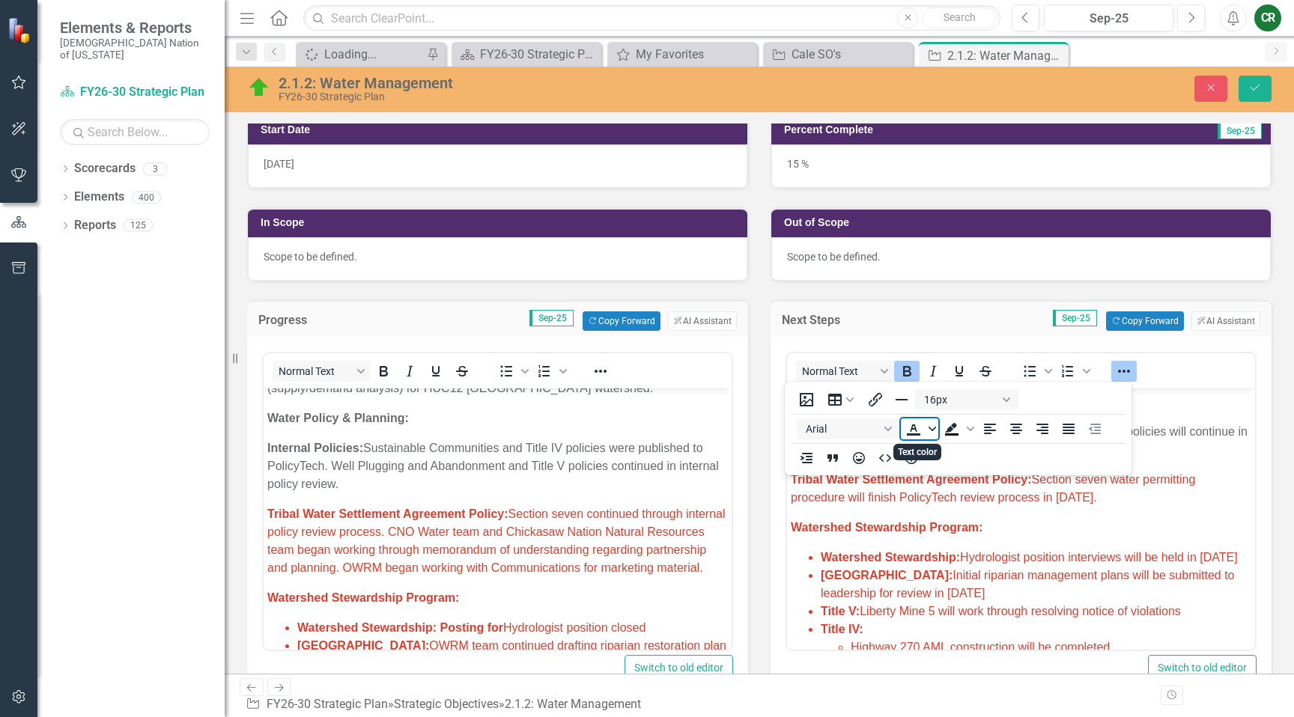
click at [933, 432] on icon "Text color" at bounding box center [932, 428] width 7 height 7
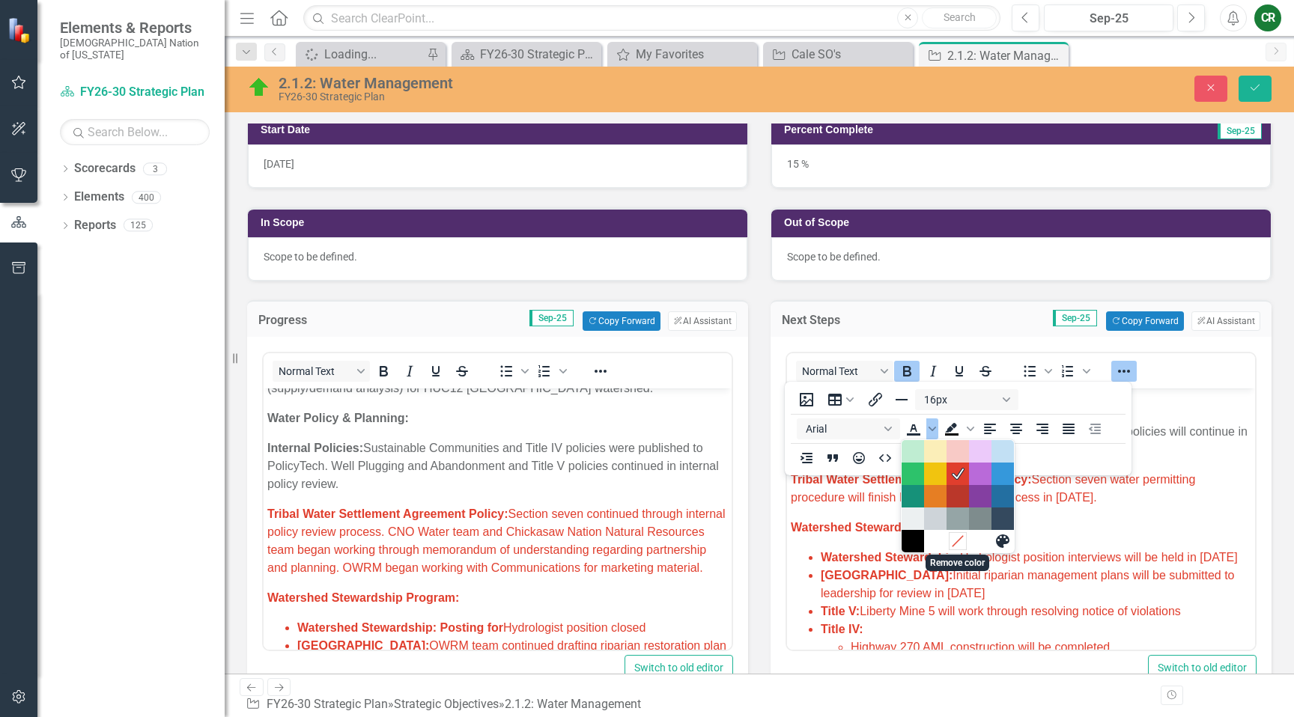
click at [957, 538] on icon "Remove color" at bounding box center [957, 542] width 14 height 14
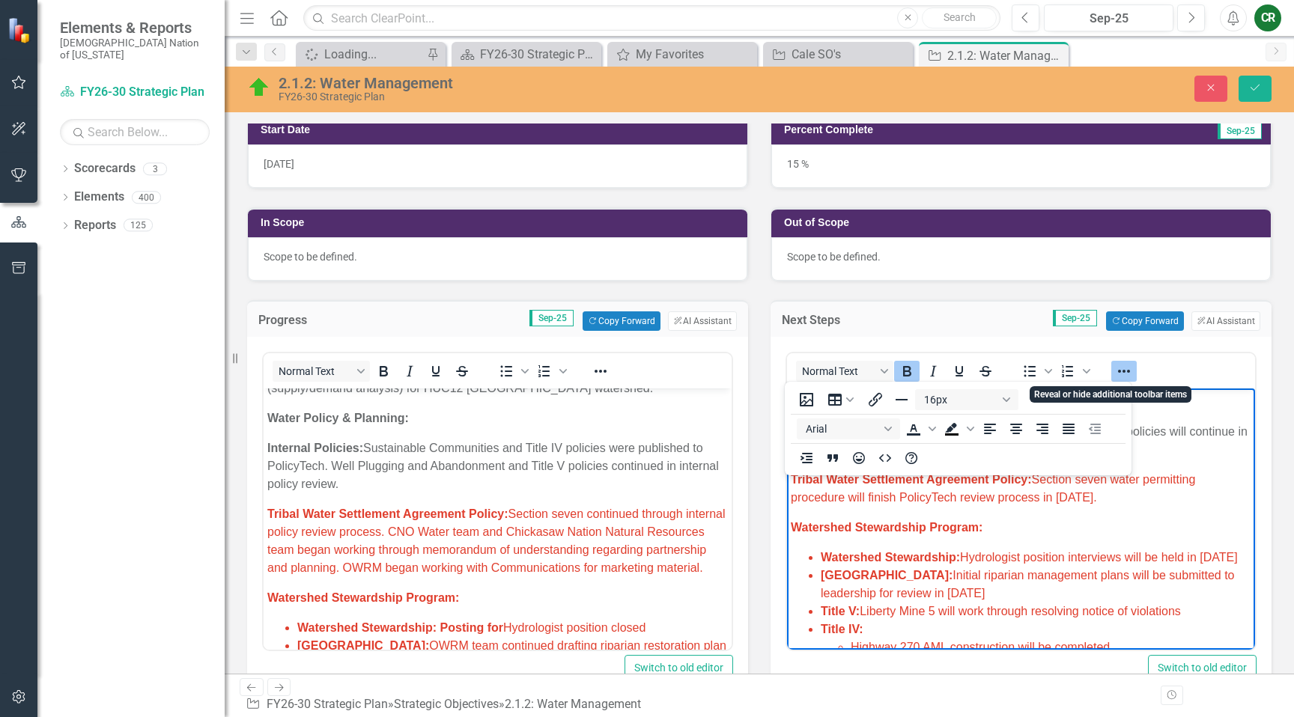
drag, startPoint x: 1112, startPoint y: 363, endPoint x: 1100, endPoint y: 378, distance: 19.2
click at [1115, 363] on icon "Reveal or hide additional toolbar items" at bounding box center [1124, 371] width 18 height 18
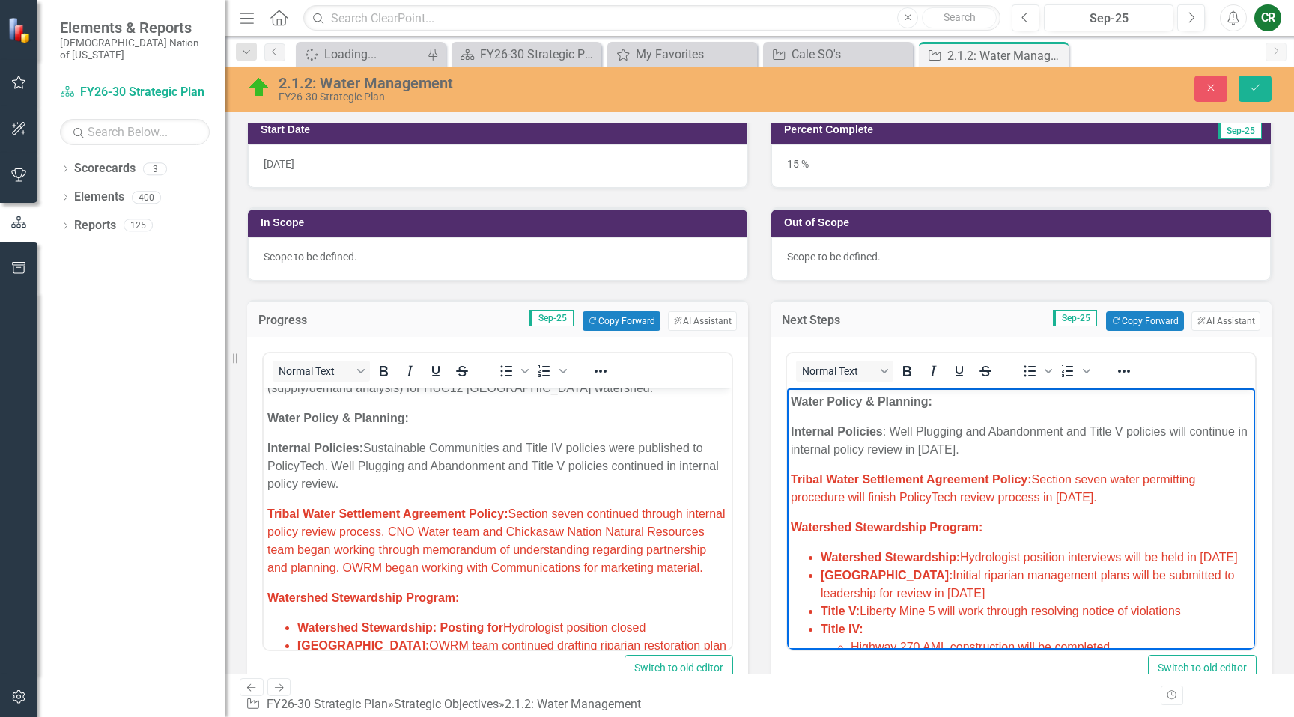
click at [948, 493] on span "Tribal Water Settlement Agreement Policy: Section seven water permitting proced…" at bounding box center [993, 488] width 404 height 31
click at [645, 553] on span "Tribal Water Settlement Agreement Policy: Section seven continued through inter…" at bounding box center [496, 541] width 458 height 67
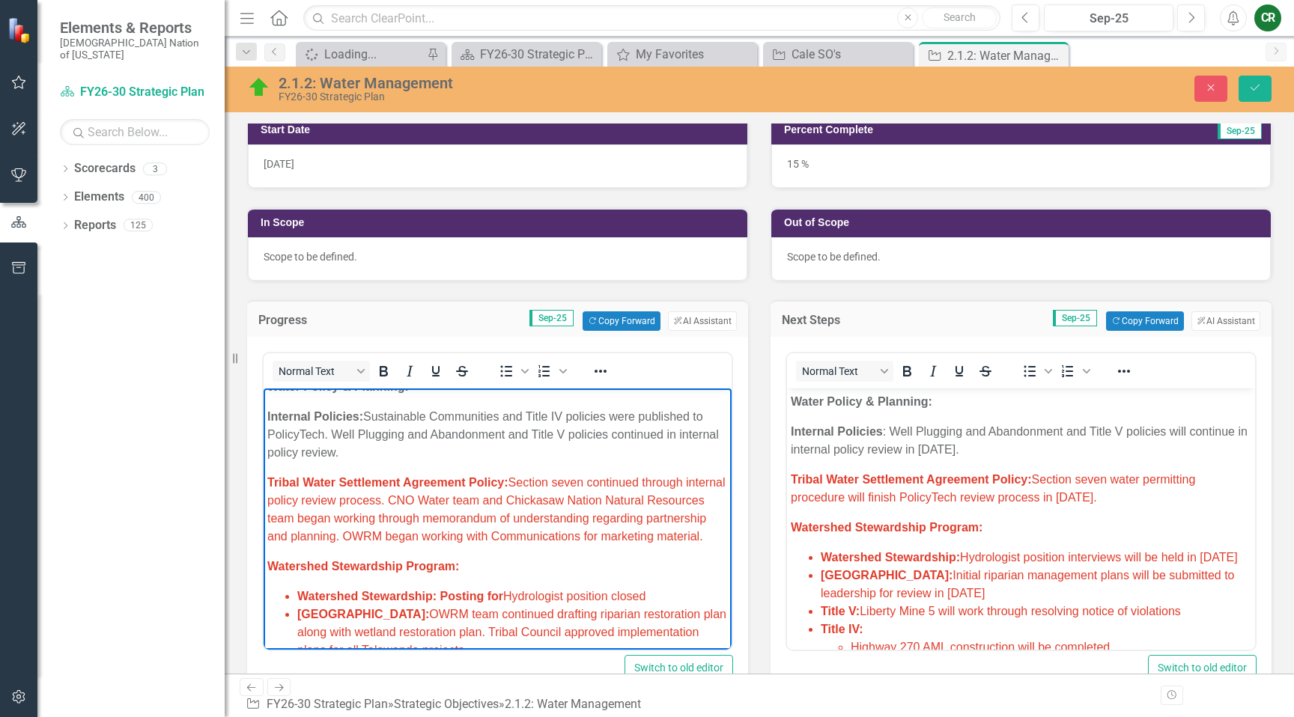
scroll to position [476, 0]
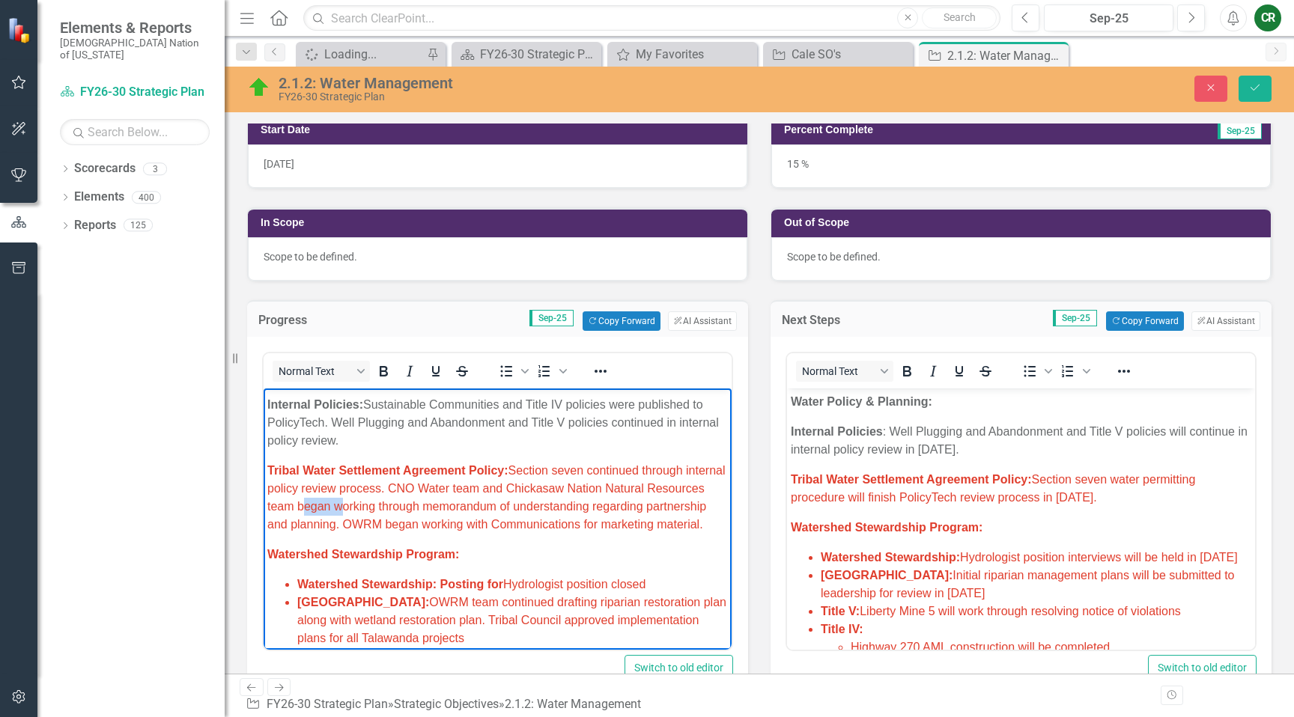
drag, startPoint x: 395, startPoint y: 493, endPoint x: 360, endPoint y: 490, distance: 34.5
click at [360, 490] on span "Tribal Water Settlement Agreement Policy: Section seven continued through inter…" at bounding box center [496, 497] width 458 height 67
click at [479, 508] on span "Tribal Water Settlement Agreement Policy: Section seven continued through inter…" at bounding box center [496, 497] width 458 height 67
drag, startPoint x: 526, startPoint y: 508, endPoint x: 458, endPoint y: 502, distance: 67.7
click at [450, 511] on span "Tribal Water Settlement Agreement Policy: Section seven continued through inter…" at bounding box center [496, 497] width 458 height 67
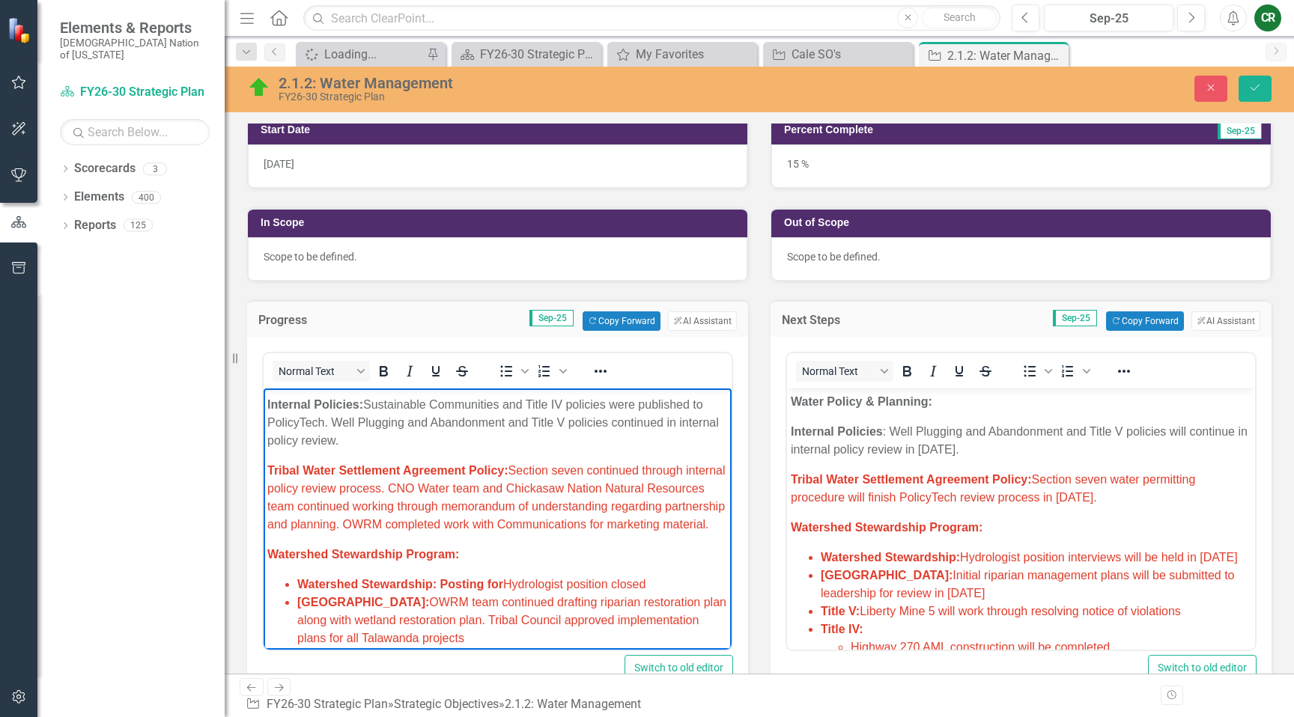
click at [407, 525] on p "Tribal Water Settlement Agreement Policy: Section seven continued through inter…" at bounding box center [497, 498] width 461 height 72
click at [406, 526] on p "Tribal Water Settlement Agreement Policy: Section seven continued through inter…" at bounding box center [497, 498] width 461 height 72
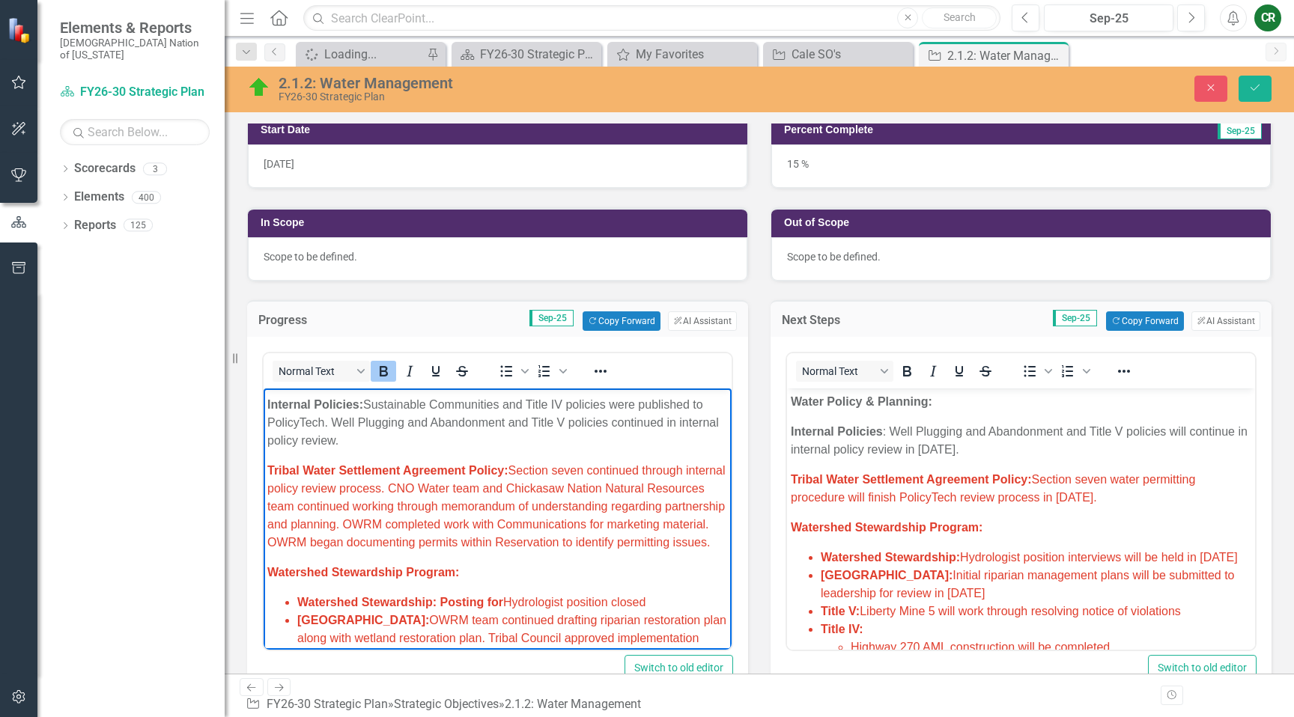
drag, startPoint x: 383, startPoint y: 541, endPoint x: 276, endPoint y: 443, distance: 144.7
click at [276, 462] on p "Tribal Water Settlement Agreement Policy: Section seven continued through inter…" at bounding box center [497, 507] width 461 height 90
click at [599, 371] on icon "Reveal or hide additional toolbar items" at bounding box center [601, 371] width 12 height 3
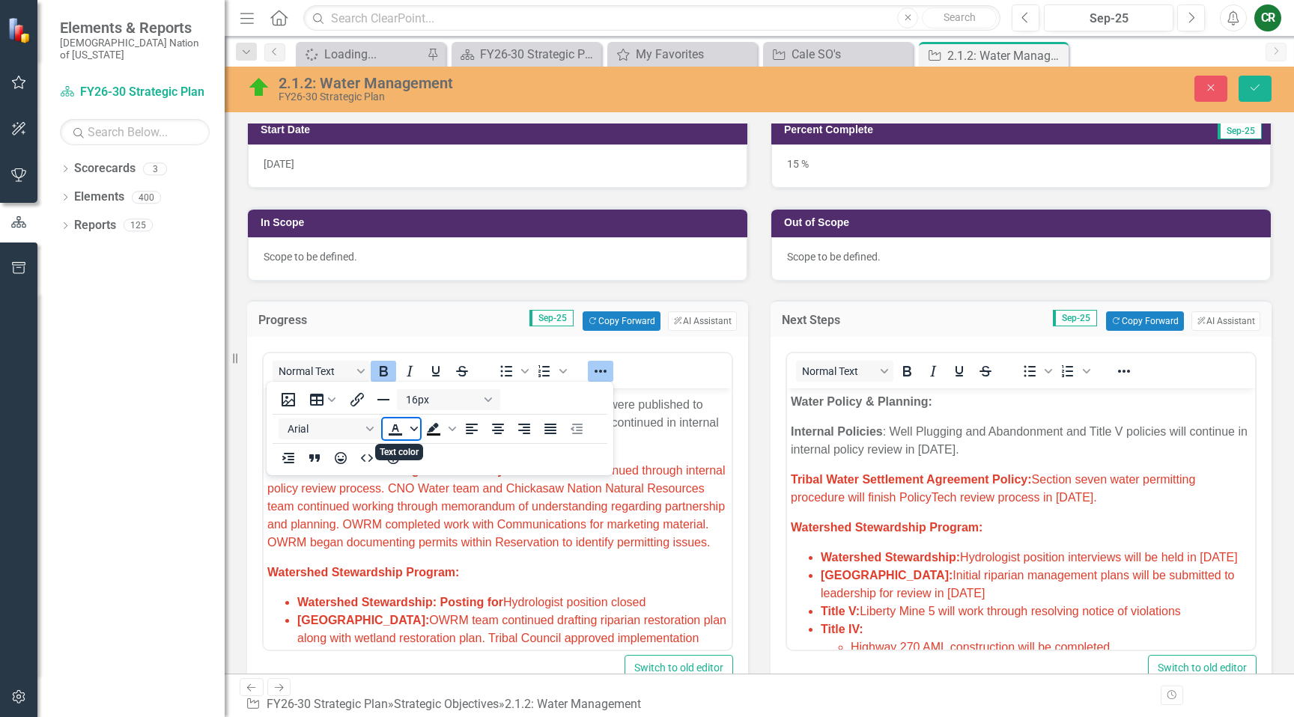
click at [416, 431] on icon "Text color" at bounding box center [413, 428] width 7 height 7
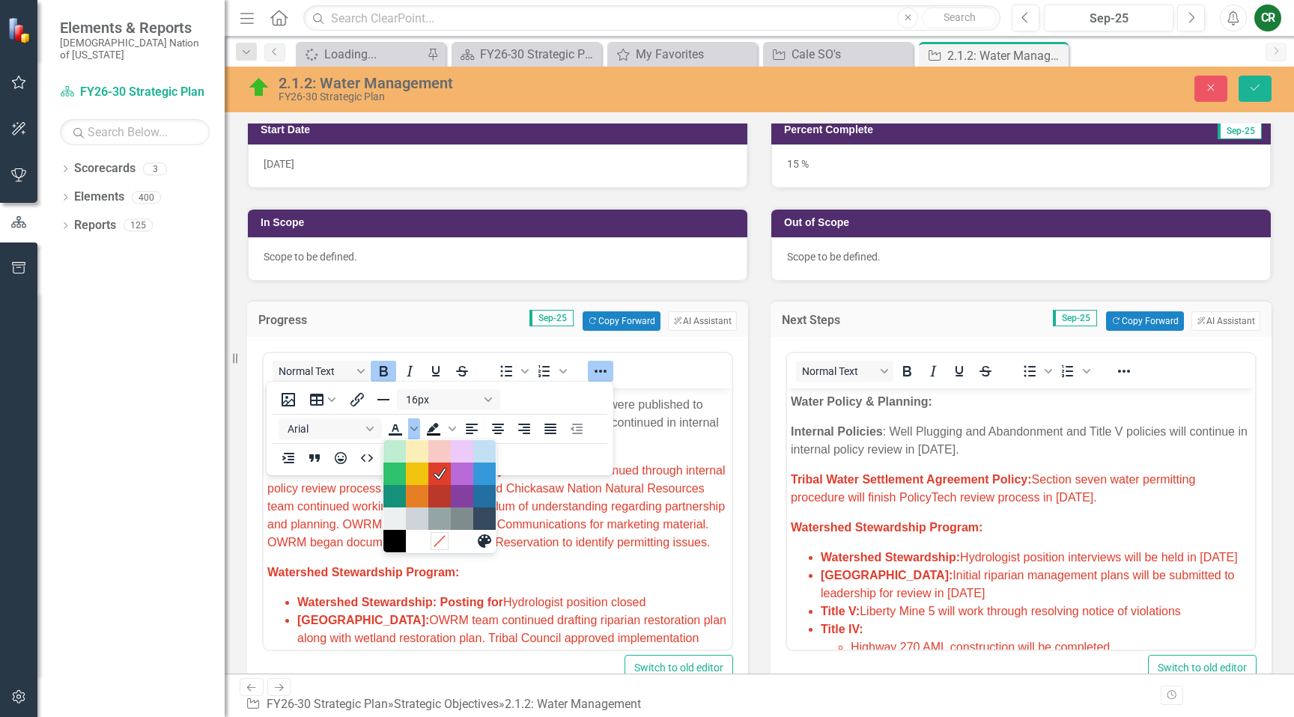
click at [437, 547] on icon "Remove color" at bounding box center [439, 542] width 14 height 14
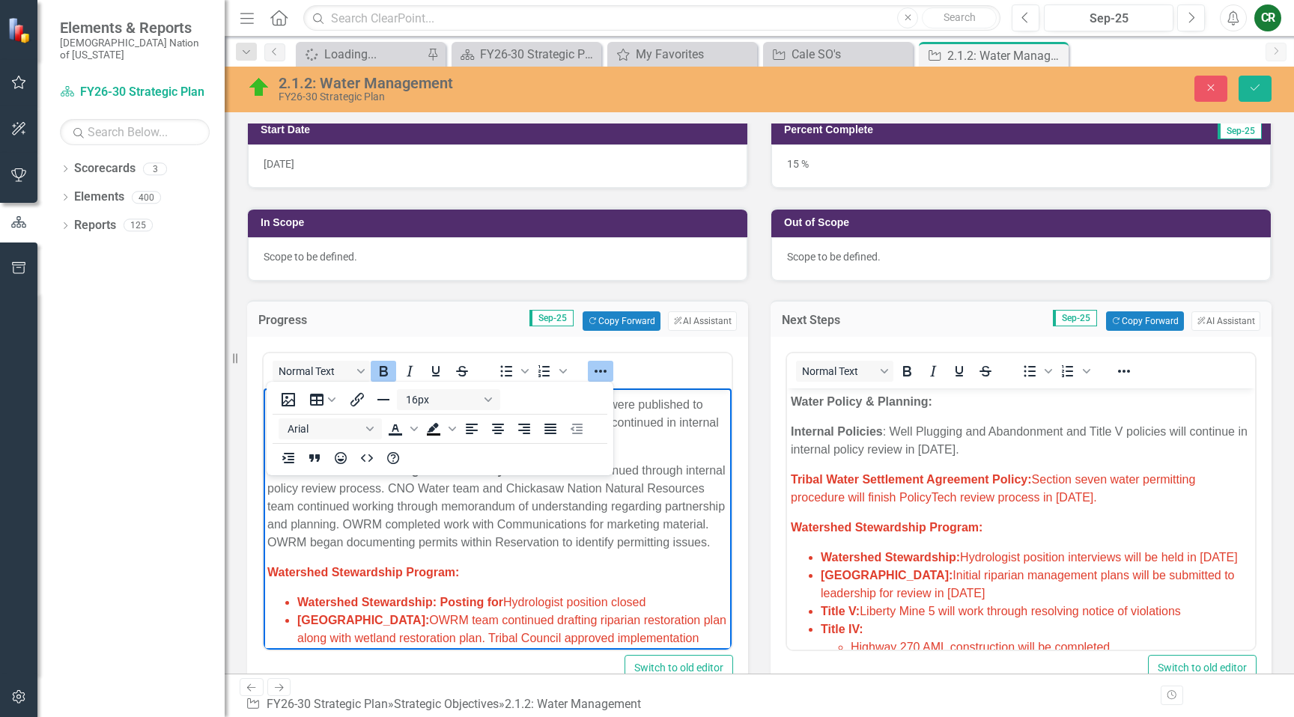
click at [600, 371] on icon "Reveal or hide additional toolbar items" at bounding box center [601, 371] width 12 height 3
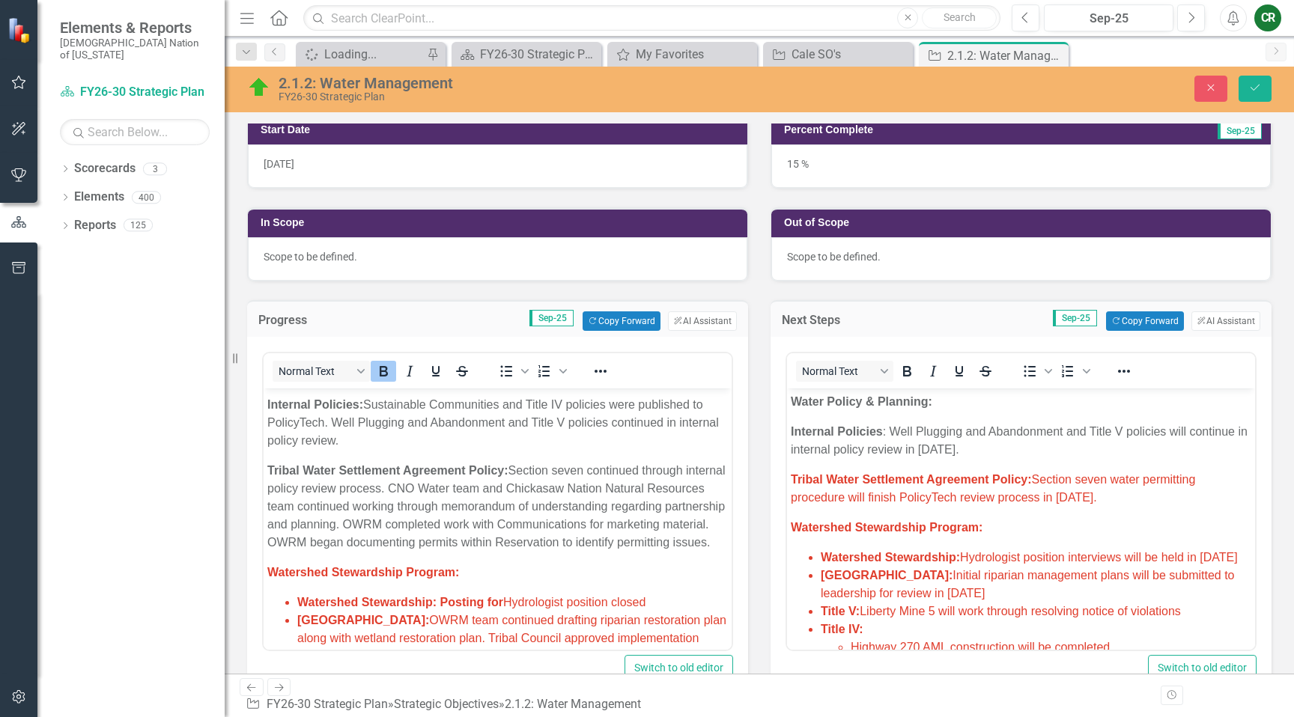
click at [561, 544] on p "Tribal Water Settlement Agreement Policy: Section seven continued through inter…" at bounding box center [497, 507] width 461 height 90
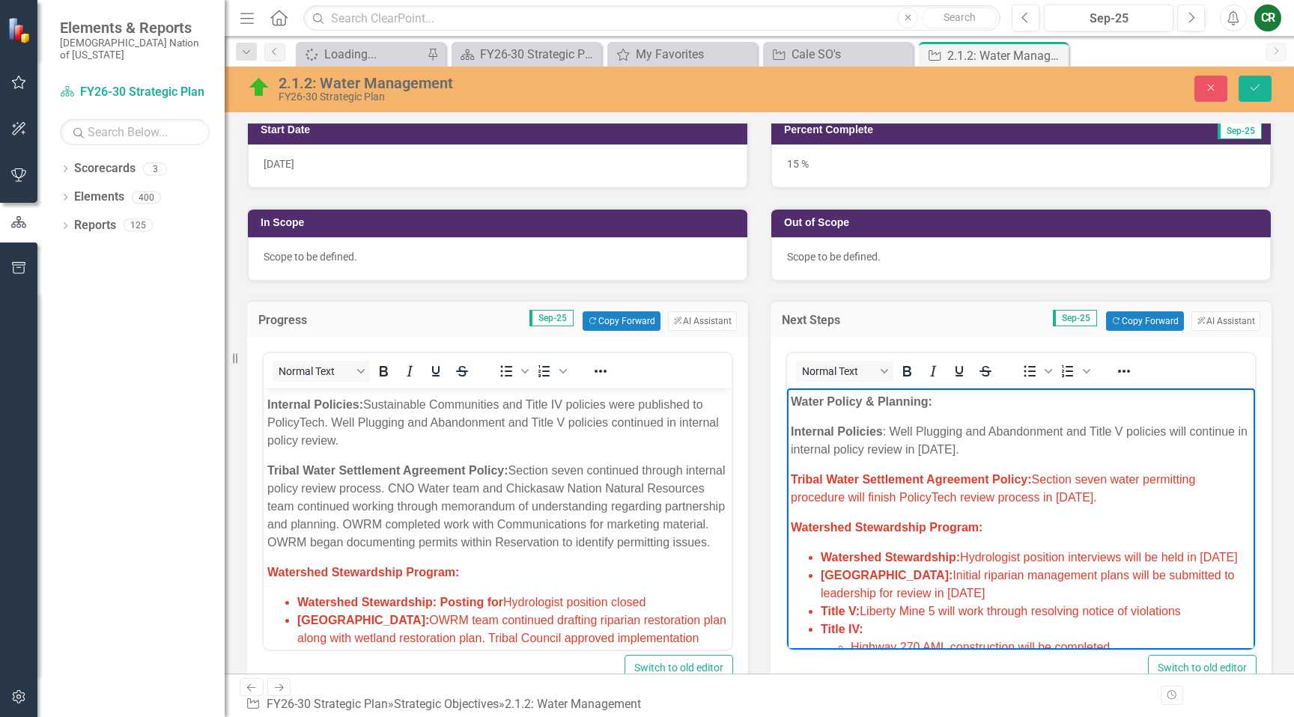
drag, startPoint x: 1115, startPoint y: 499, endPoint x: 1055, endPoint y: 496, distance: 60.0
click at [1055, 496] on span "Tribal Water Settlement Agreement Policy: Section seven water permitting proced…" at bounding box center [993, 488] width 404 height 31
click at [1159, 500] on p "Tribal Water Settlement Agreement Policy: Section seven water permitting proced…" at bounding box center [1021, 489] width 461 height 36
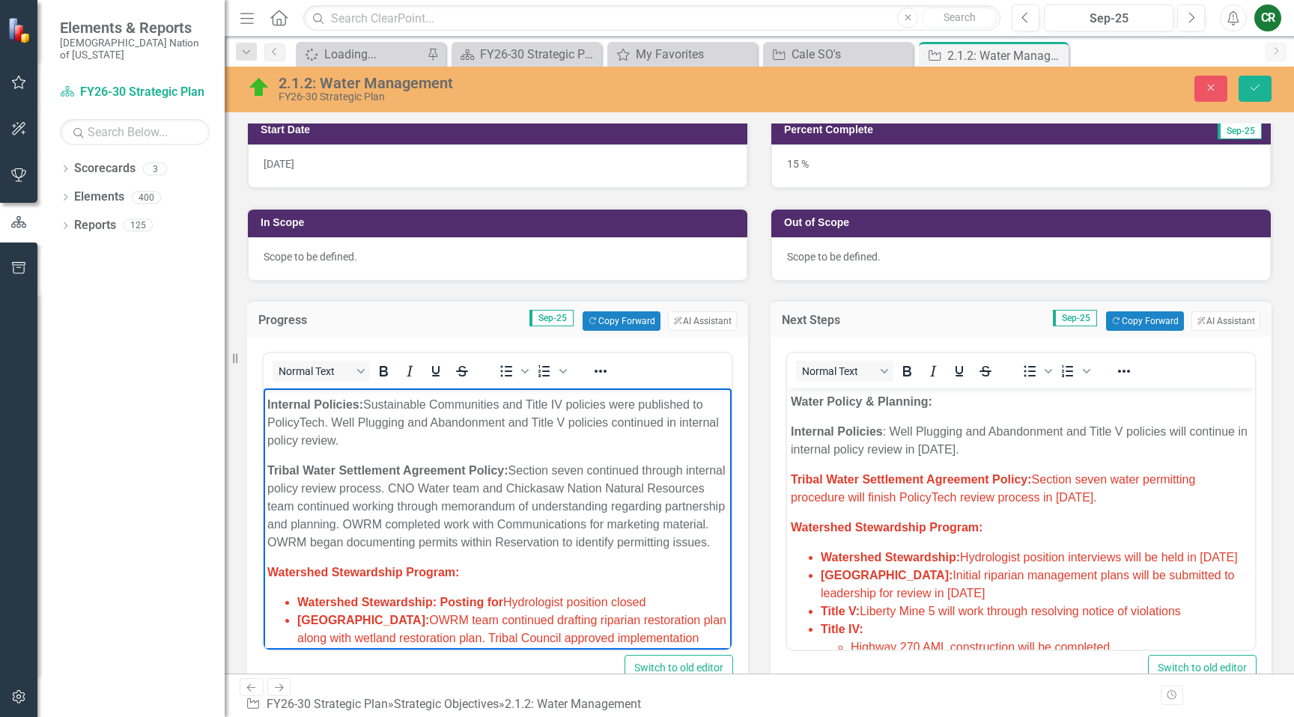
drag, startPoint x: 374, startPoint y: 524, endPoint x: 382, endPoint y: 545, distance: 22.3
click at [381, 546] on p "Tribal Water Settlement Agreement Policy: Section seven continued through inter…" at bounding box center [497, 507] width 461 height 90
copy p "OWRM began documenting permits within Reservation to identify permitting issues."
click at [1151, 495] on p "Tribal Water Settlement Agreement Policy: Section seven water permitting proced…" at bounding box center [1021, 489] width 461 height 36
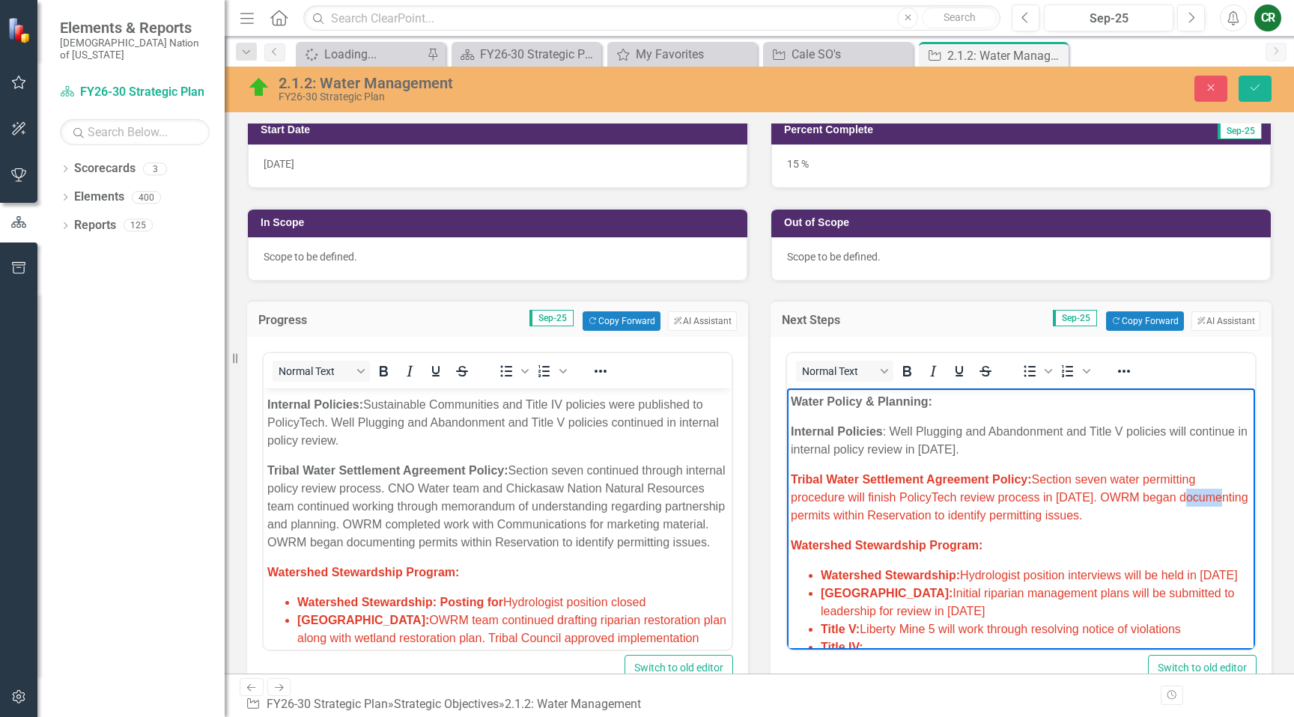
drag, startPoint x: 1212, startPoint y: 499, endPoint x: 1179, endPoint y: 498, distance: 32.2
click at [1179, 498] on p "Tribal Water Settlement Agreement Policy: Section seven water permitting proced…" at bounding box center [1021, 498] width 461 height 54
click at [1197, 520] on p "Tribal Water Settlement Agreement Policy: Section seven water permitting proced…" at bounding box center [1021, 498] width 461 height 54
click at [1134, 502] on span "Tribal Water Settlement Agreement Policy: Section seven water permitting proced…" at bounding box center [996, 497] width 410 height 49
click at [1137, 501] on span "Tribal Water Settlement Agreement Policy: Section seven water permitting proced…" at bounding box center [996, 497] width 410 height 49
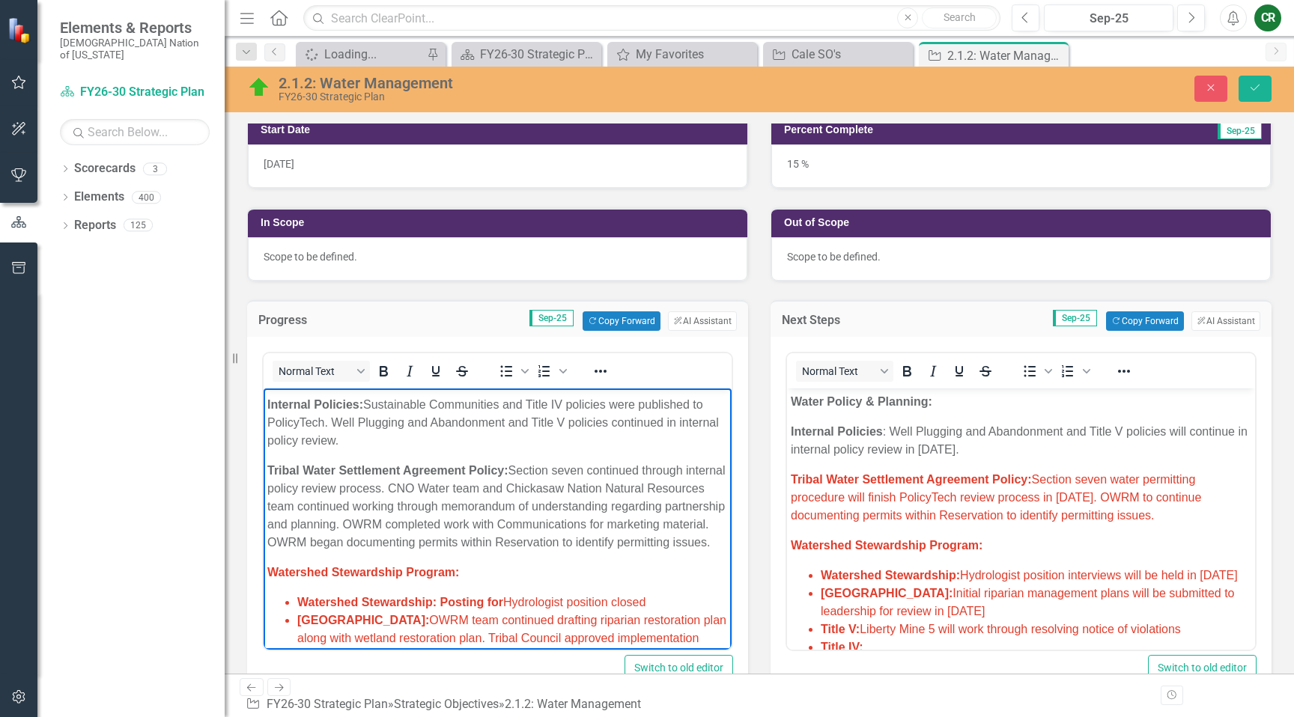
click at [432, 474] on p "Tribal Water Settlement Agreement Policy: Section seven continued through inter…" at bounding box center [497, 507] width 461 height 90
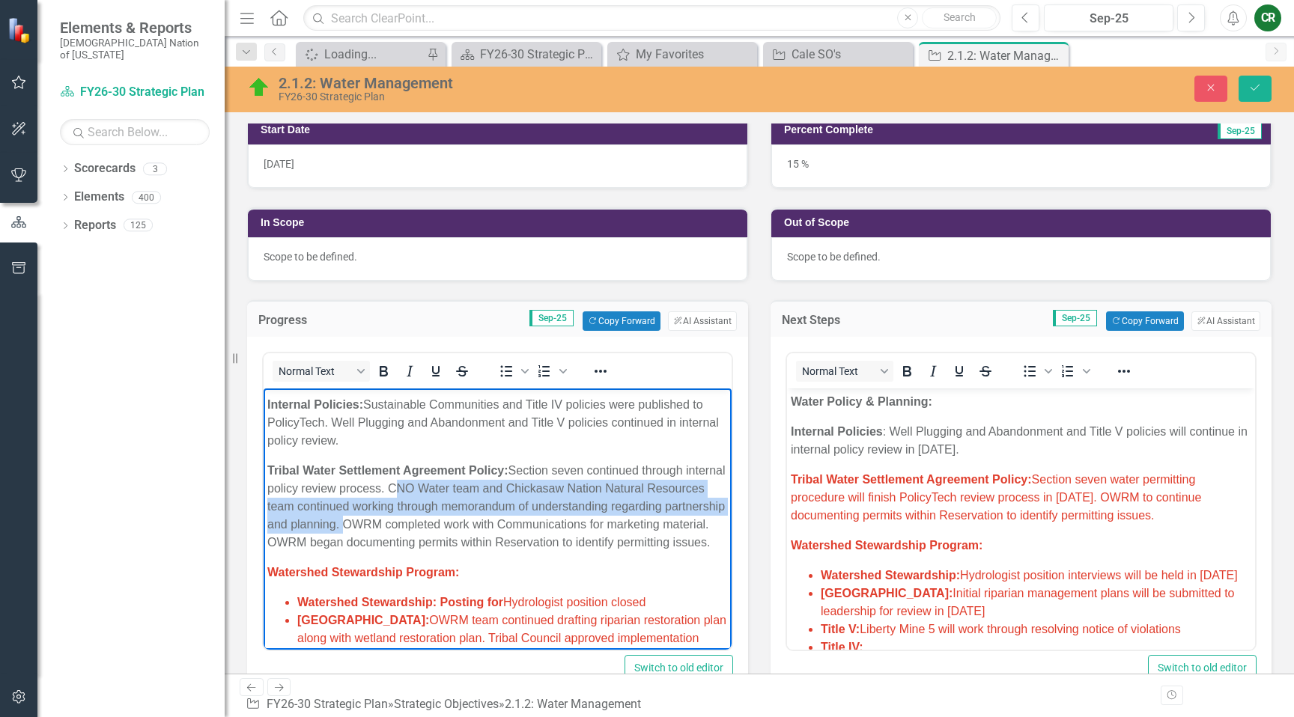
drag, startPoint x: 433, startPoint y: 472, endPoint x: 400, endPoint y: 505, distance: 47.1
click at [401, 505] on p "Tribal Water Settlement Agreement Policy: Section seven continued through inter…" at bounding box center [497, 507] width 461 height 90
copy p "CNO Water team and Chickasaw Nation Natural Resources team continued working th…"
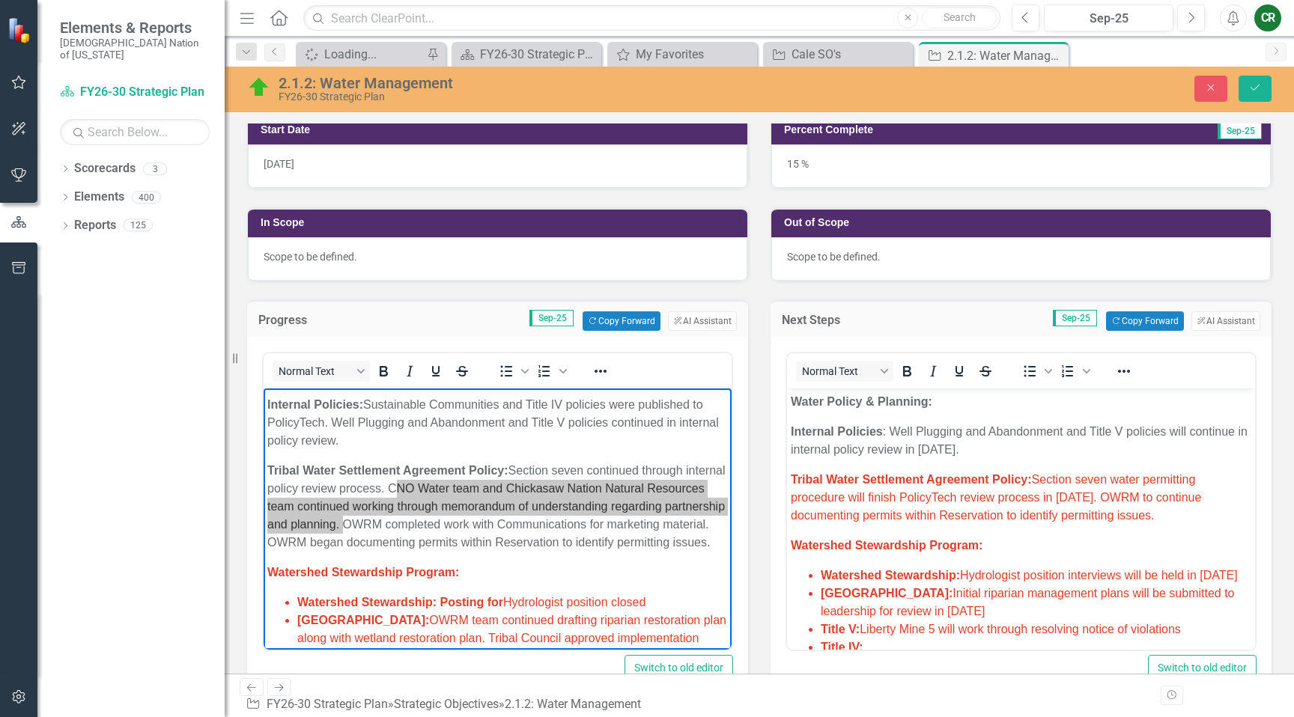
drag, startPoint x: 1136, startPoint y: 501, endPoint x: 1155, endPoint y: 504, distance: 19.0
click at [1137, 501] on span "Tribal Water Settlement Agreement Policy: Section seven water permitting proced…" at bounding box center [996, 497] width 410 height 49
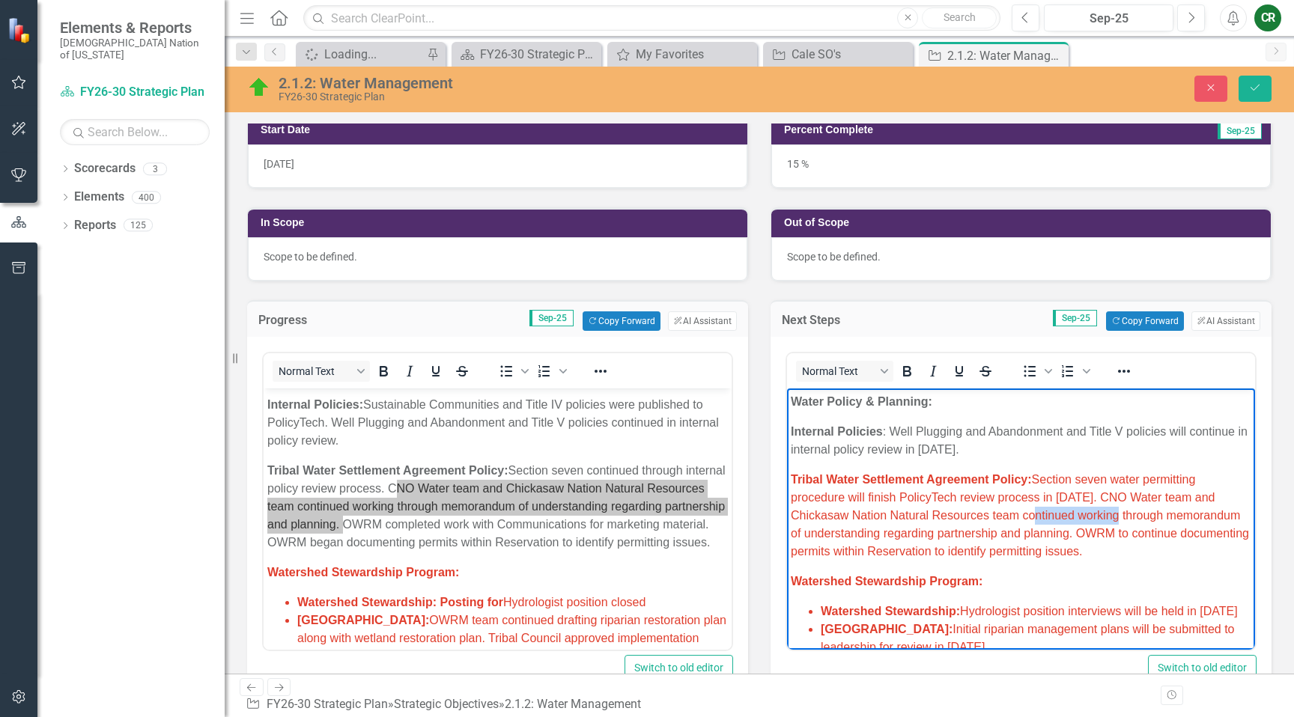
drag, startPoint x: 1072, startPoint y: 516, endPoint x: 1038, endPoint y: 518, distance: 33.8
click at [1017, 514] on span "Tribal Water Settlement Agreement Policy: Section seven water permitting proced…" at bounding box center [1020, 515] width 458 height 85
click at [1151, 520] on span "Tribal Water Settlement Agreement Policy: Section seven water permitting proced…" at bounding box center [1013, 515] width 445 height 85
drag, startPoint x: 1155, startPoint y: 519, endPoint x: 1070, endPoint y: 520, distance: 85.4
click at [1070, 520] on span "Tribal Water Settlement Agreement Policy: Section seven water permitting proced…" at bounding box center [1013, 515] width 445 height 85
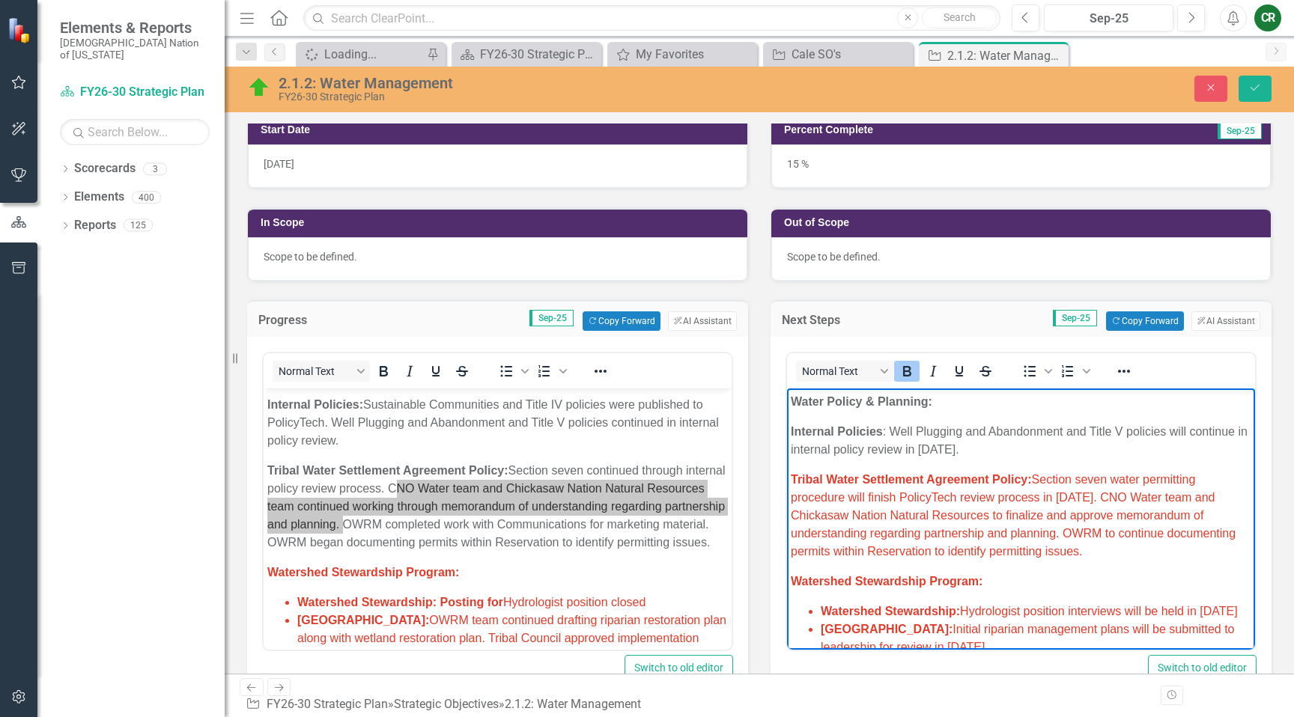
drag, startPoint x: 1090, startPoint y: 556, endPoint x: 771, endPoint y: 466, distance: 332.3
click at [787, 466] on html "Research/Data Acquisition: Clean Water Act (CWA) 106 Testing Grant: Begin utili…" at bounding box center [1021, 671] width 468 height 1427
click at [1124, 375] on icon "Reveal or hide additional toolbar items" at bounding box center [1124, 371] width 18 height 18
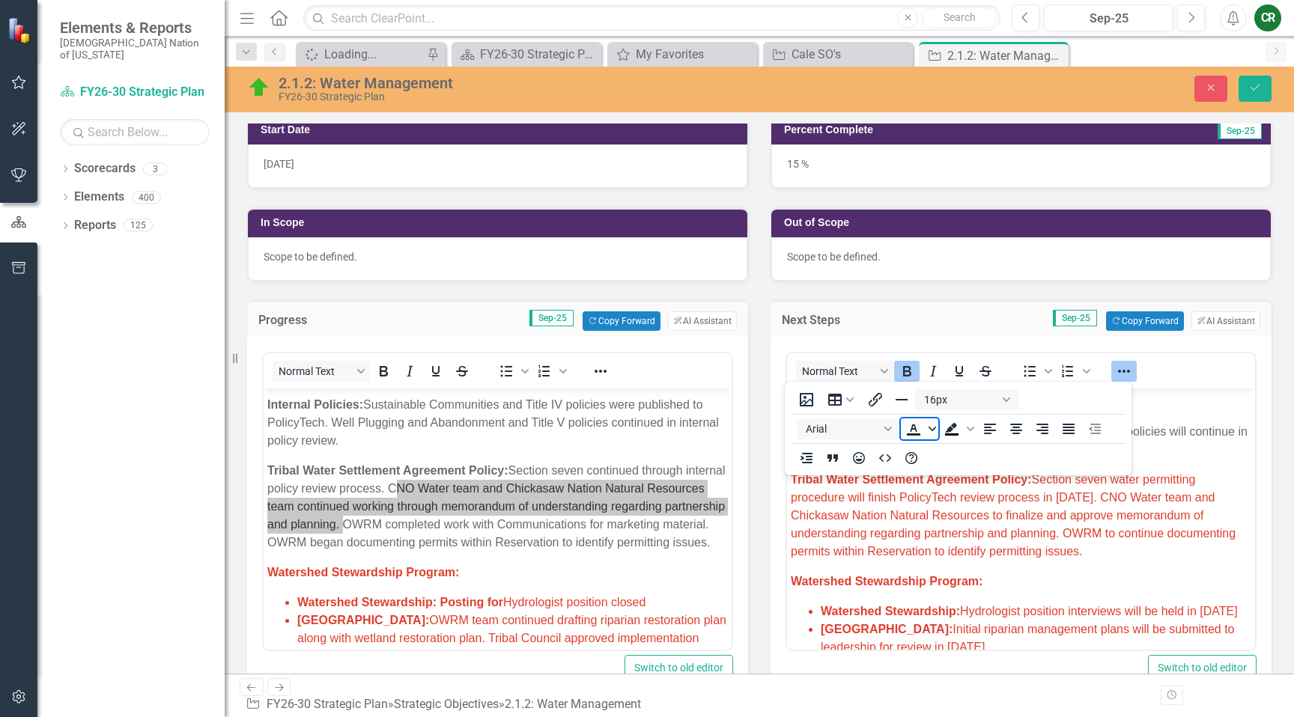
click at [935, 433] on span "Text color" at bounding box center [932, 429] width 12 height 21
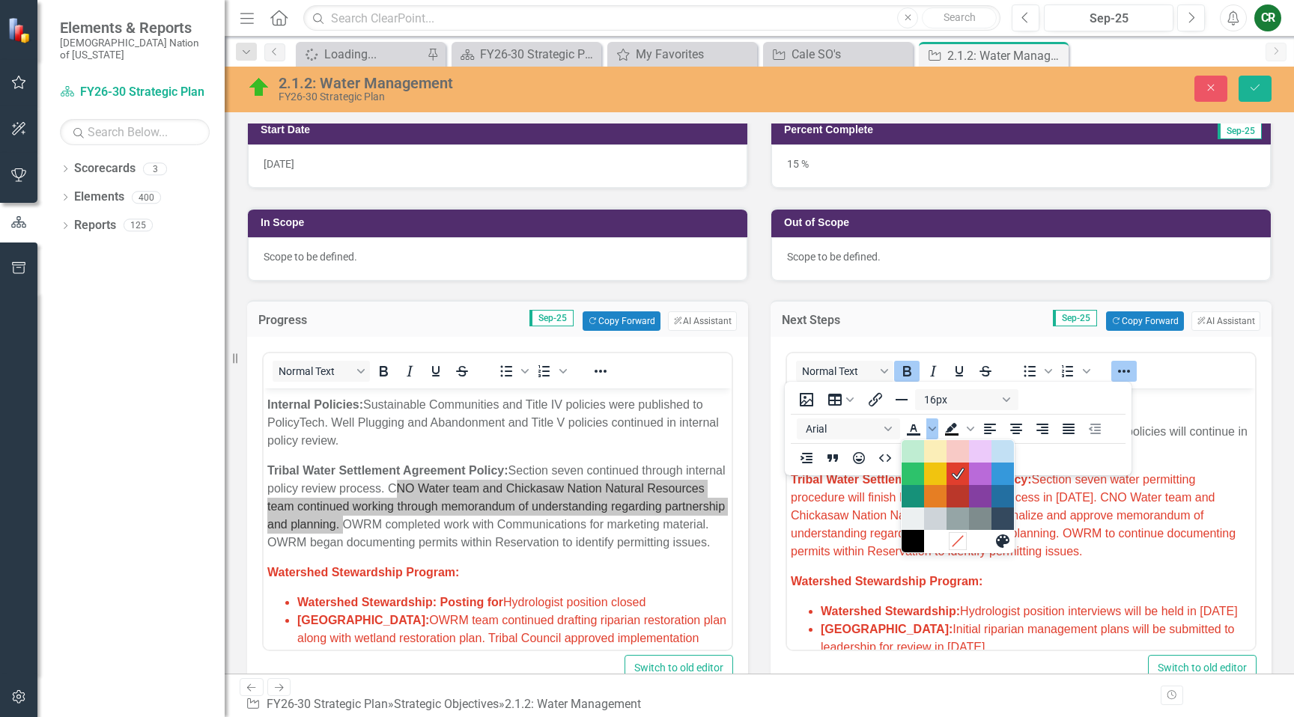
drag, startPoint x: 960, startPoint y: 538, endPoint x: 1048, endPoint y: 461, distance: 116.7
click at [962, 532] on div at bounding box center [958, 541] width 112 height 22
click at [960, 536] on icon "Remove color" at bounding box center [957, 542] width 14 height 14
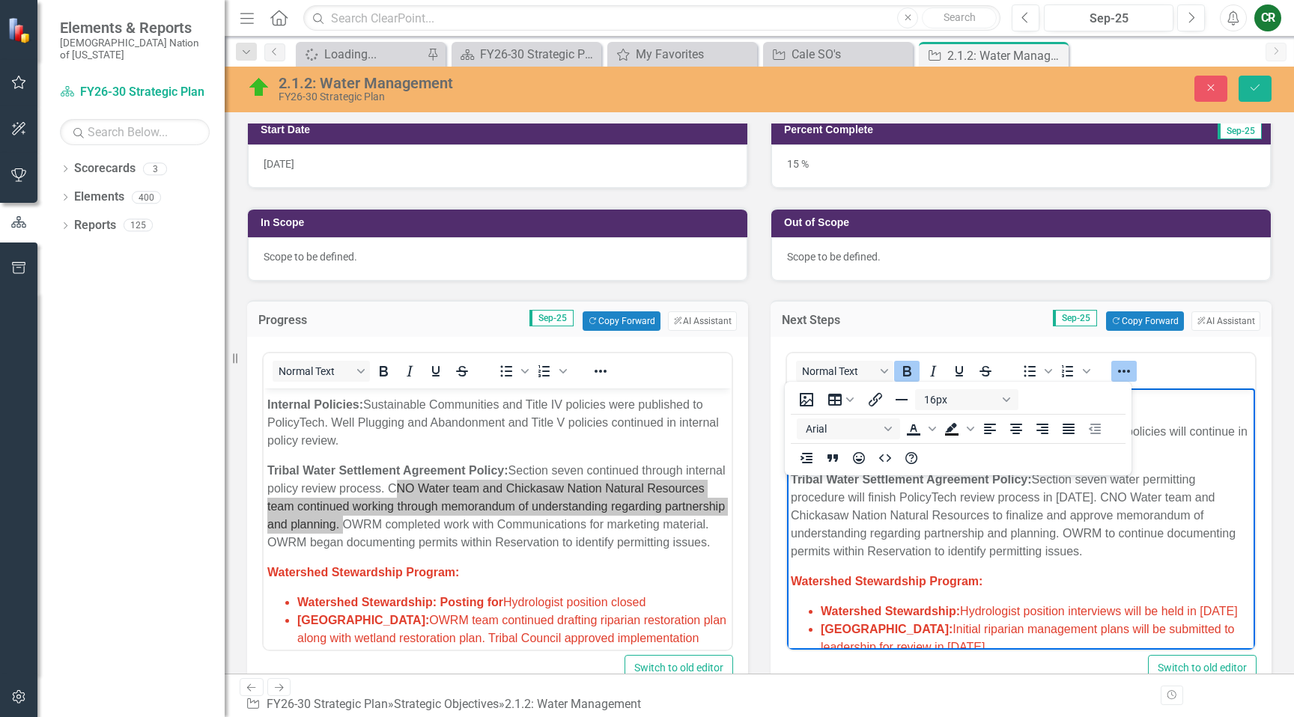
drag, startPoint x: 1123, startPoint y: 370, endPoint x: 1120, endPoint y: 383, distance: 13.1
click at [1123, 370] on icon "Reveal or hide additional toolbar items" at bounding box center [1124, 371] width 18 height 18
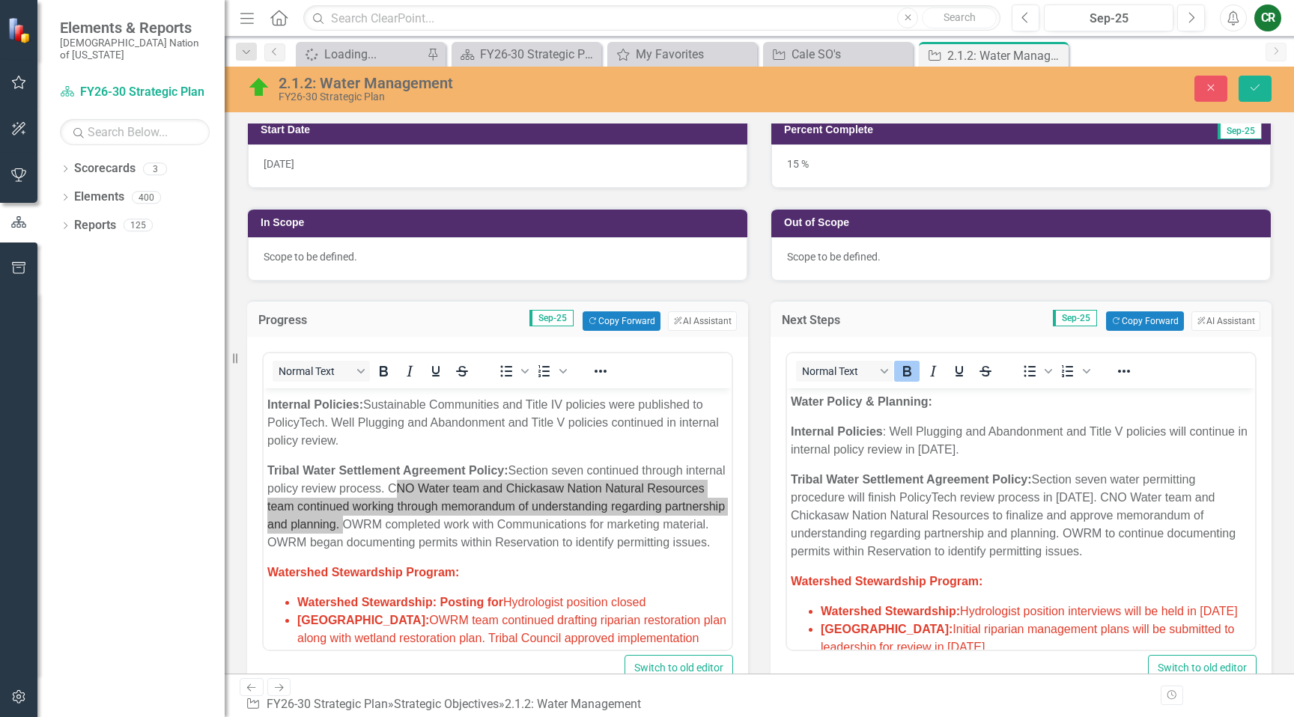
click at [1078, 516] on p "Tribal Water Settlement Agreement Policy: Section seven water permitting proced…" at bounding box center [1021, 516] width 461 height 90
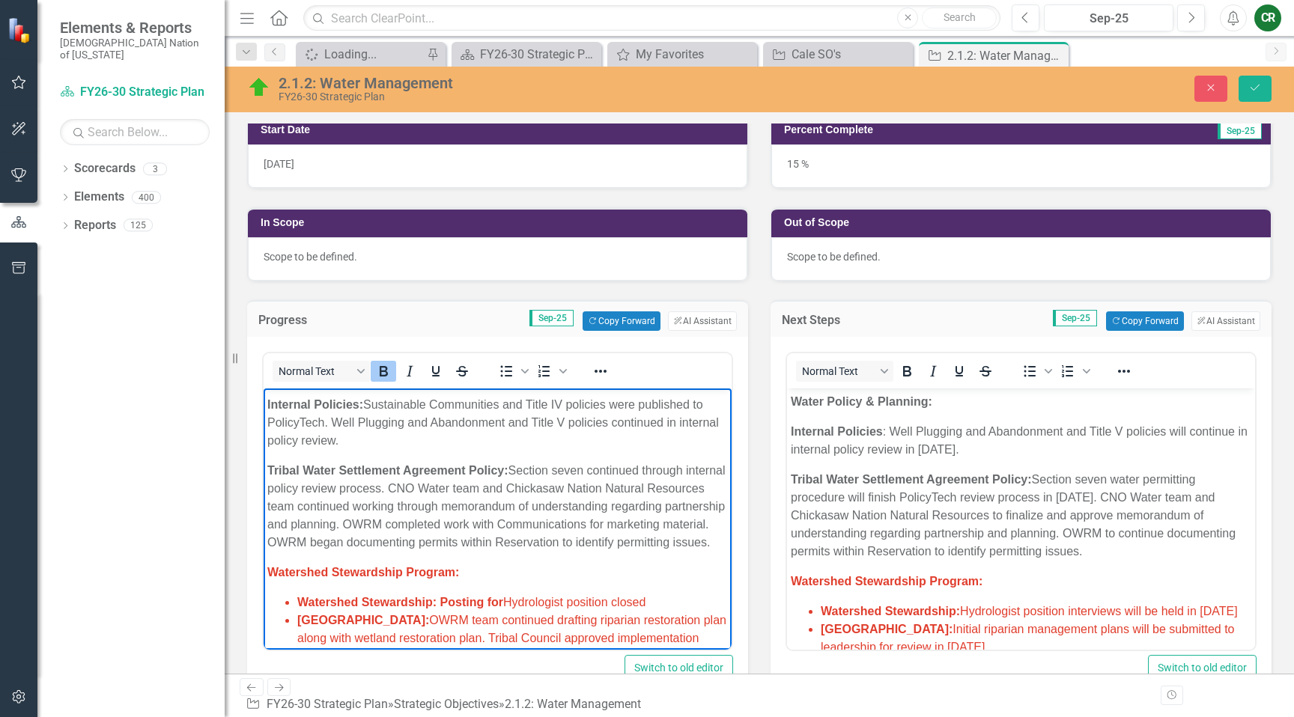
click at [382, 580] on p "Watershed Stewardship Program:" at bounding box center [497, 573] width 461 height 18
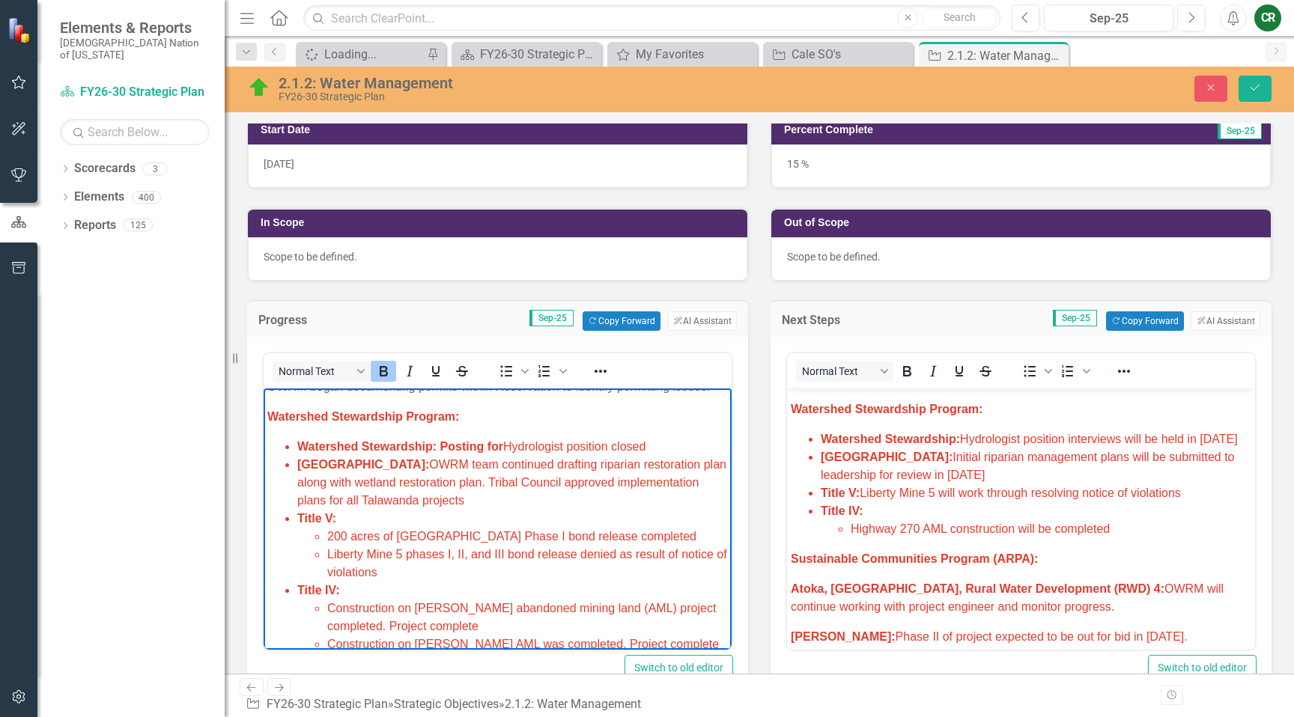
scroll to position [604, 0]
drag, startPoint x: 653, startPoint y: 447, endPoint x: 607, endPoint y: 445, distance: 46.5
click at [616, 448] on li "Watershed Stewardship: Posting for Hydrologist position closed" at bounding box center [512, 447] width 431 height 18
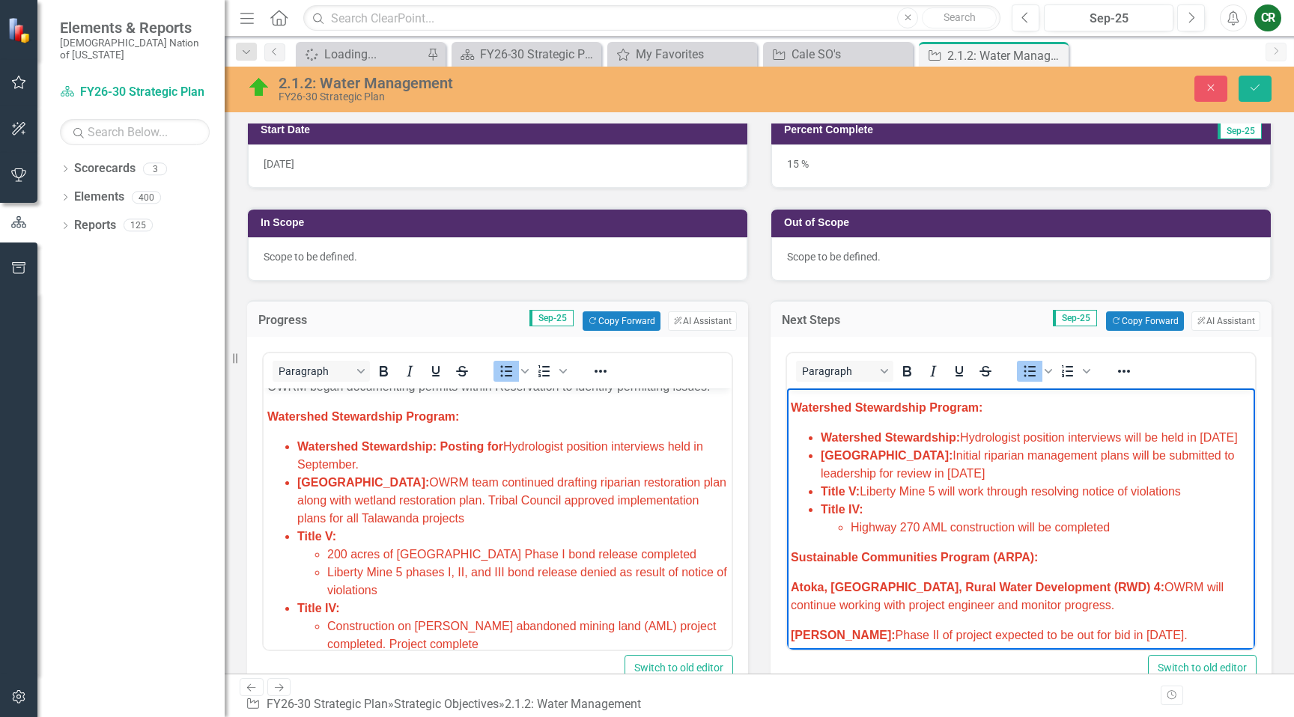
drag, startPoint x: 945, startPoint y: 454, endPoint x: 1069, endPoint y: 442, distance: 124.1
click at [1068, 442] on li "Watershed Stewardship: Hydrologist position interviews will be held in Septembe…" at bounding box center [1036, 438] width 431 height 18
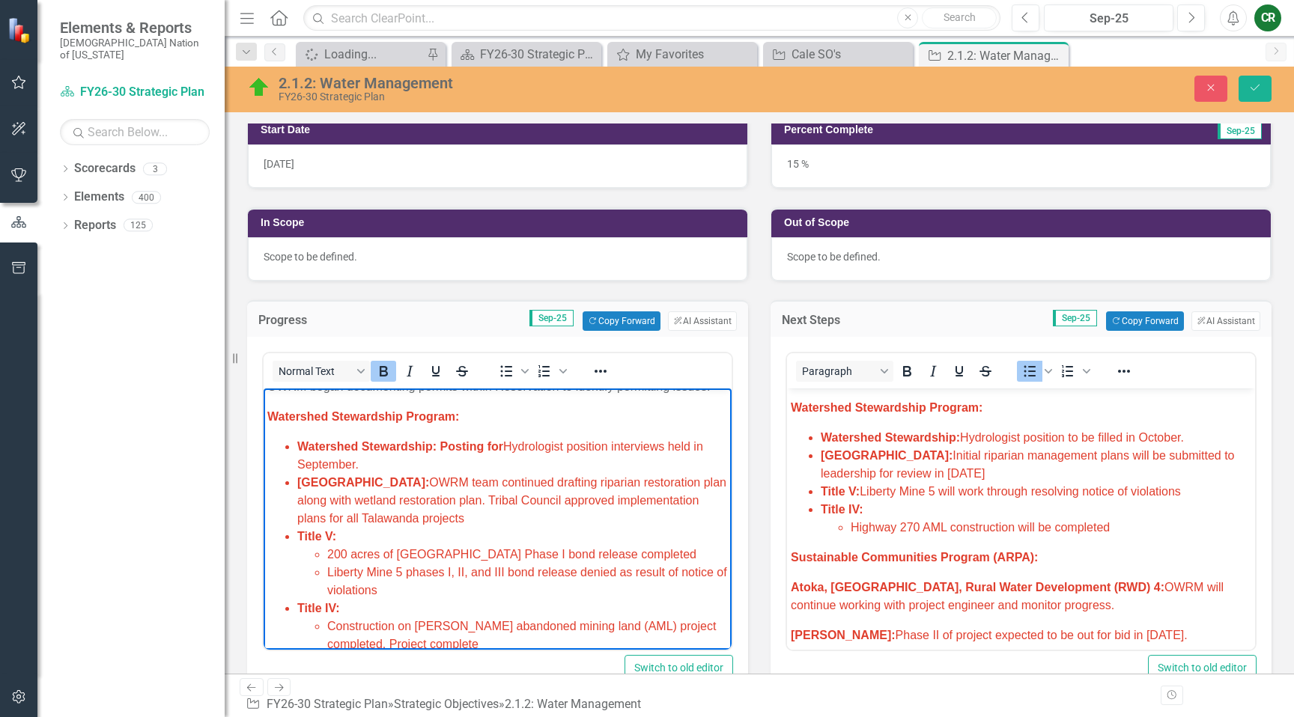
drag, startPoint x: 430, startPoint y: 466, endPoint x: 366, endPoint y: 396, distance: 94.3
click at [264, 416] on html "Research/Data Acquisition: Clean Water Act (CWA) 106 Testing Grant: Funding for…" at bounding box center [498, 596] width 468 height 1679
drag, startPoint x: 600, startPoint y: 369, endPoint x: 569, endPoint y: 381, distance: 33.0
click at [600, 369] on icon "Reveal or hide additional toolbar items" at bounding box center [601, 371] width 18 height 18
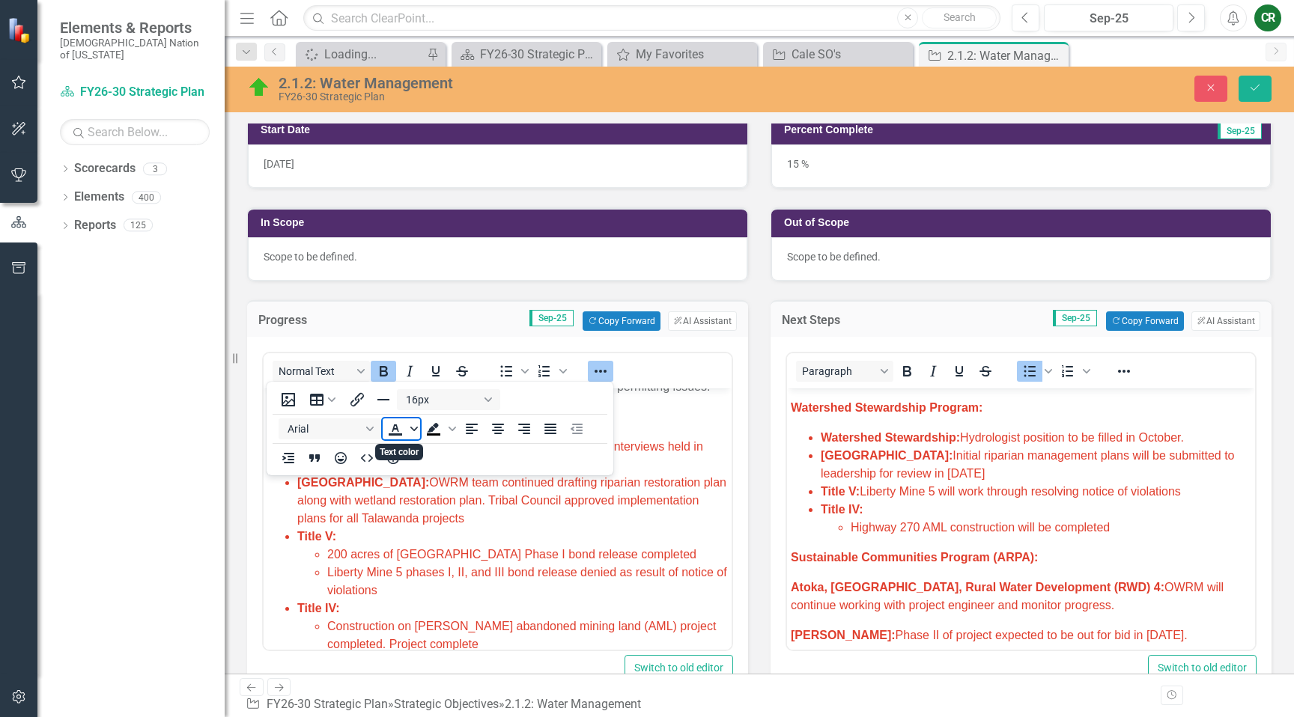
click at [417, 429] on icon "Text color" at bounding box center [413, 428] width 7 height 7
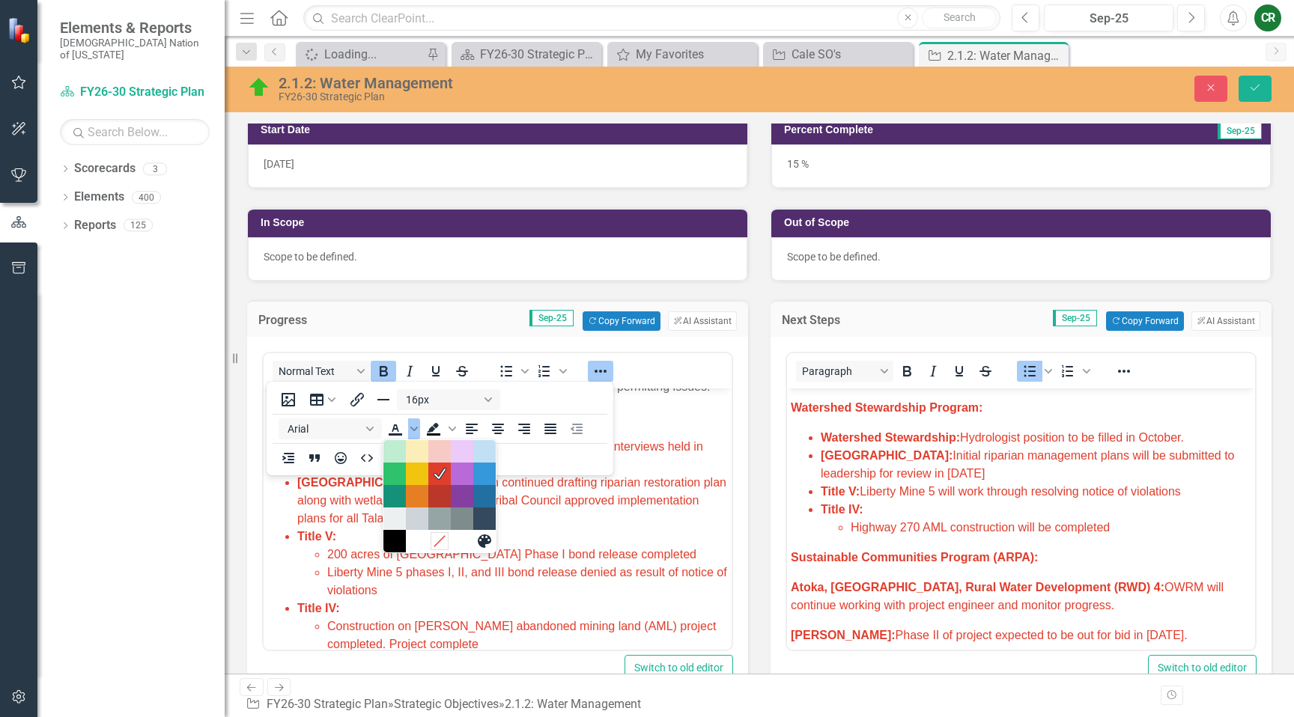
click at [445, 542] on icon "Remove color" at bounding box center [439, 542] width 14 height 14
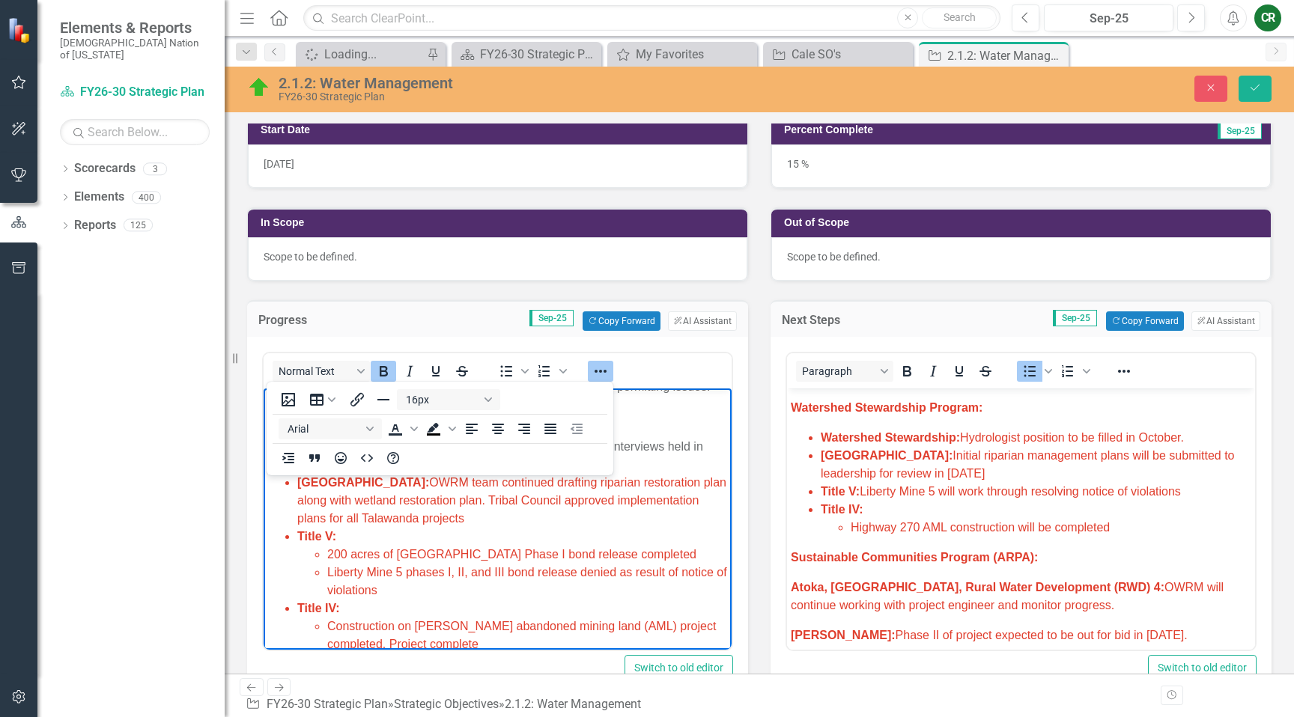
drag, startPoint x: 923, startPoint y: 408, endPoint x: 976, endPoint y: 431, distance: 57.3
click at [923, 408] on strong "Watershed Stewardship Program:" at bounding box center [887, 407] width 192 height 13
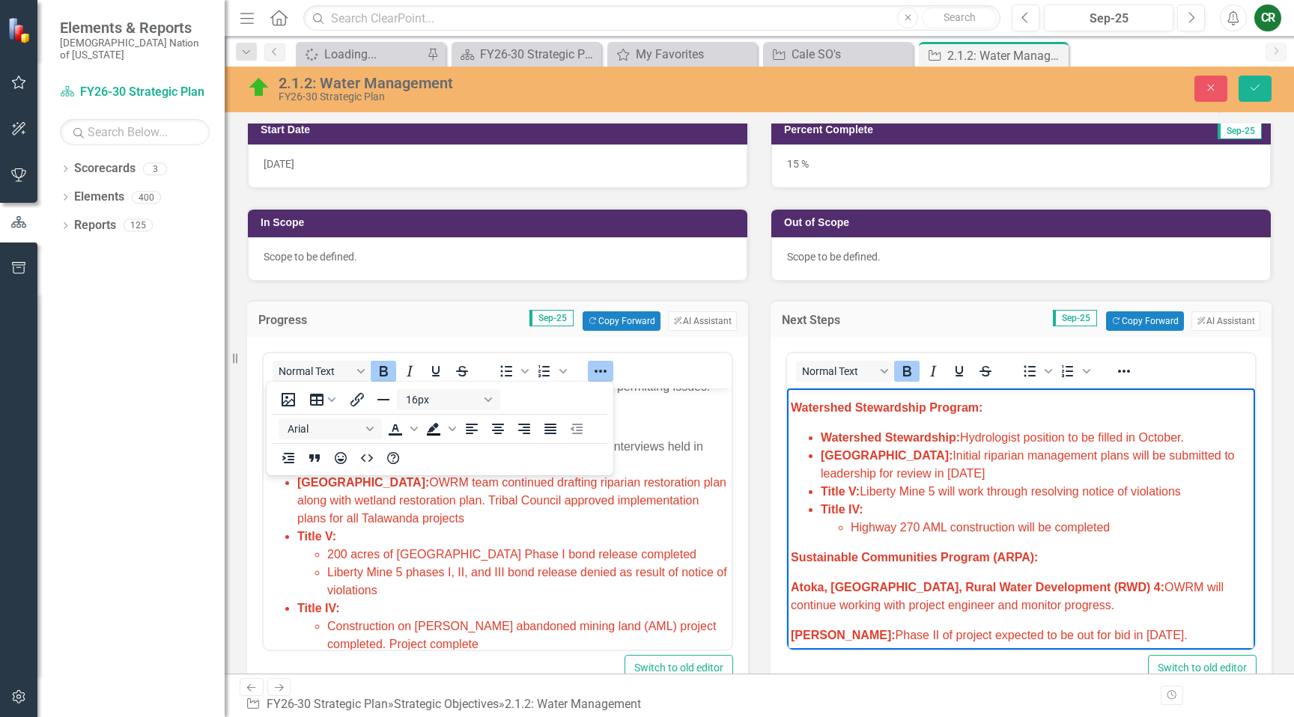
drag, startPoint x: 1203, startPoint y: 441, endPoint x: 793, endPoint y: 404, distance: 411.3
click at [793, 404] on body "Research/Data Acquisition: Clean Water Act (CWA) 106 Testing Grant: Begin utili…" at bounding box center [1021, 497] width 468 height 1427
click at [1127, 378] on icon "Reveal or hide additional toolbar items" at bounding box center [1124, 371] width 18 height 18
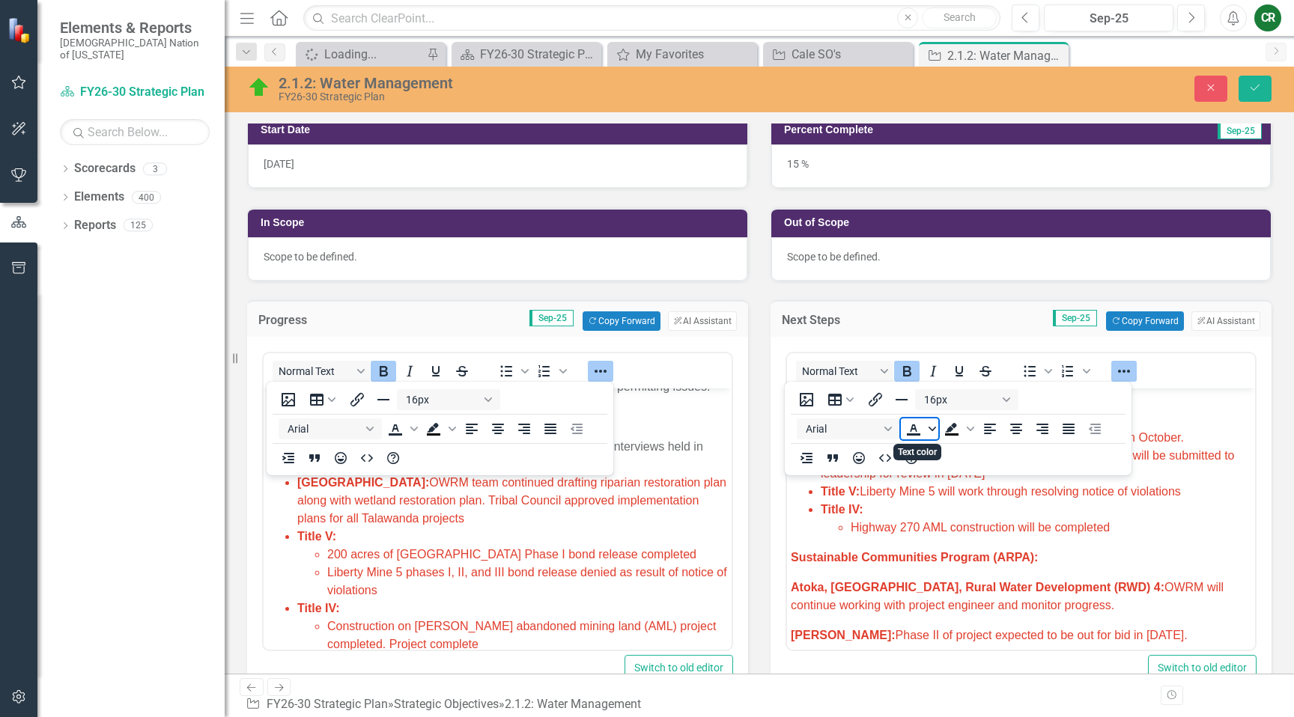
click at [934, 435] on span "Text color" at bounding box center [932, 429] width 12 height 21
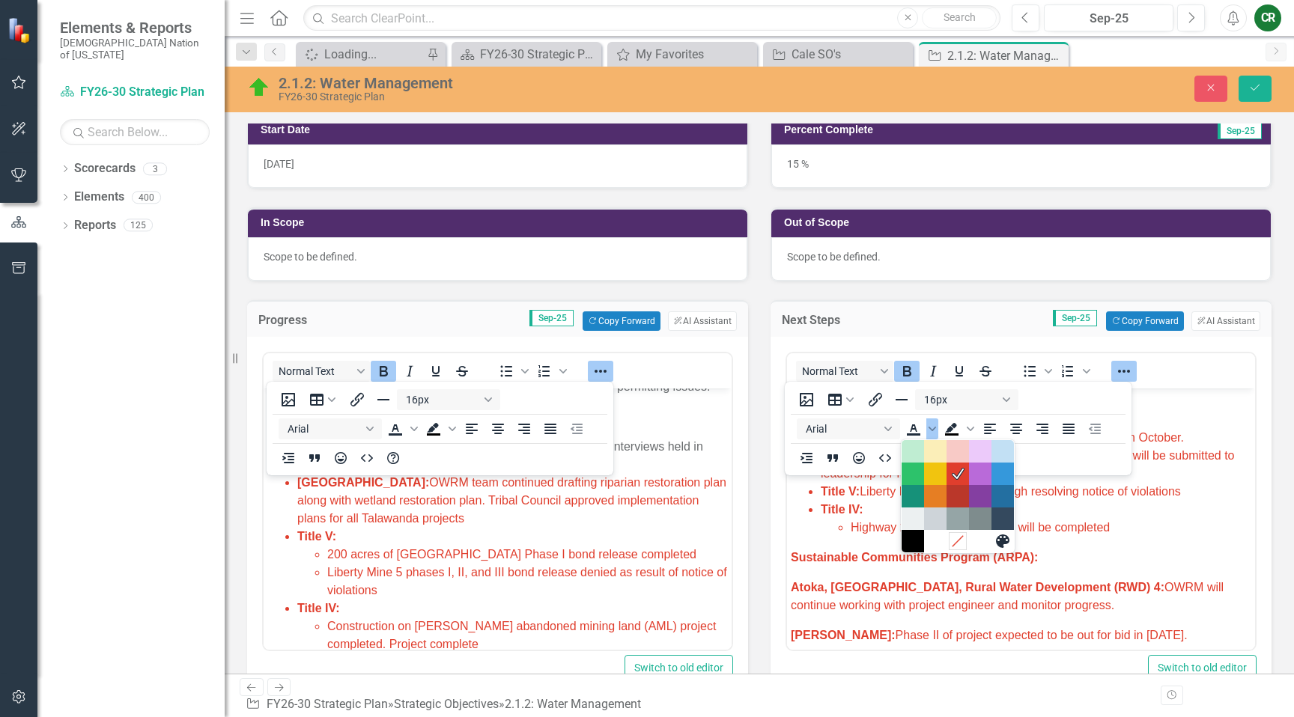
click at [957, 541] on icon "Remove color" at bounding box center [957, 542] width 14 height 14
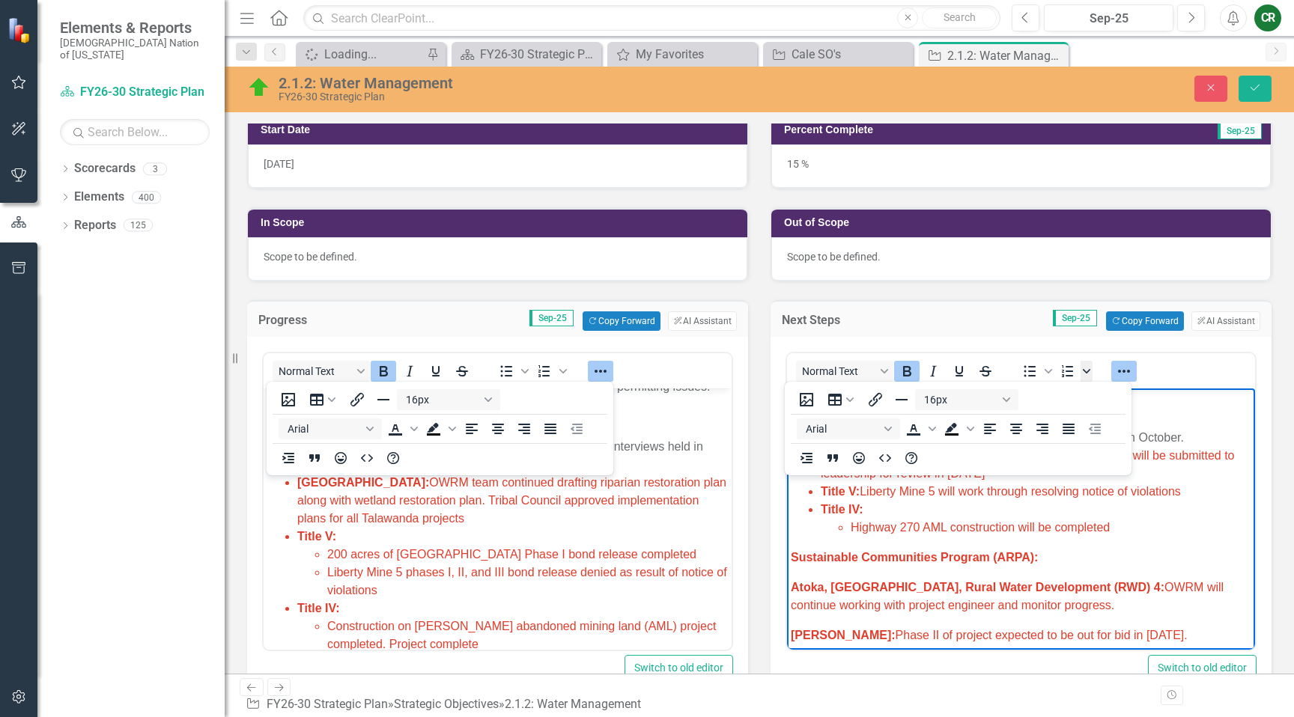
drag, startPoint x: 1111, startPoint y: 370, endPoint x: 1078, endPoint y: 377, distance: 34.5
click at [1111, 370] on button "Reveal or hide additional toolbar items" at bounding box center [1123, 371] width 25 height 21
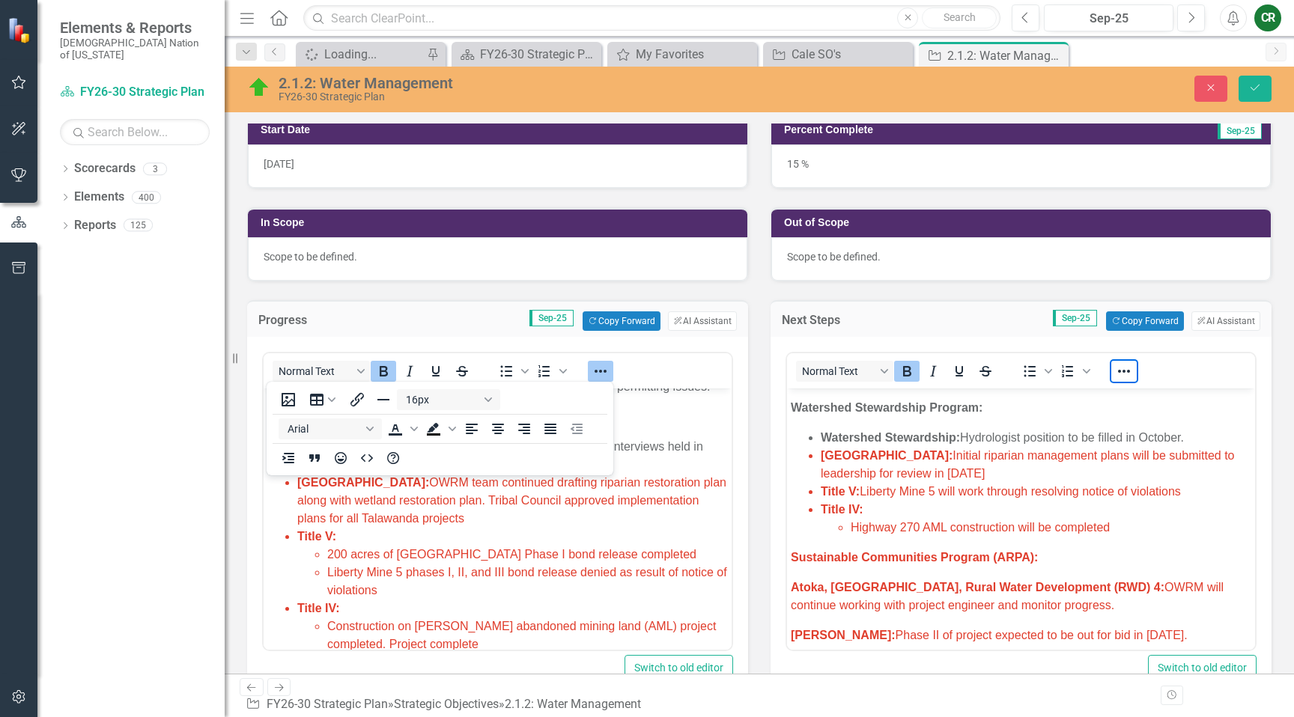
drag, startPoint x: 610, startPoint y: 371, endPoint x: 610, endPoint y: 386, distance: 15.0
click at [610, 371] on button "Reveal or hide additional toolbar items" at bounding box center [600, 371] width 25 height 21
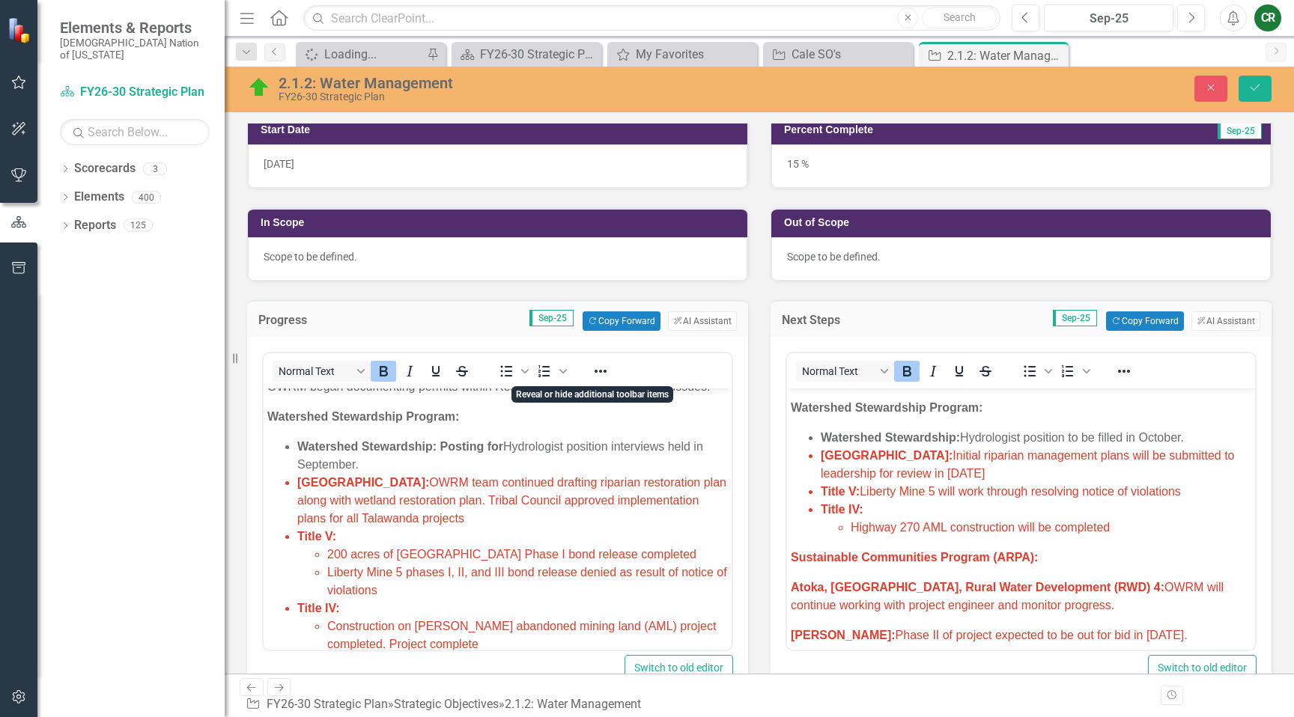
click at [640, 518] on li "Lake Talawanda: OWRM team continued drafting riparian restoration plan along wi…" at bounding box center [512, 501] width 431 height 54
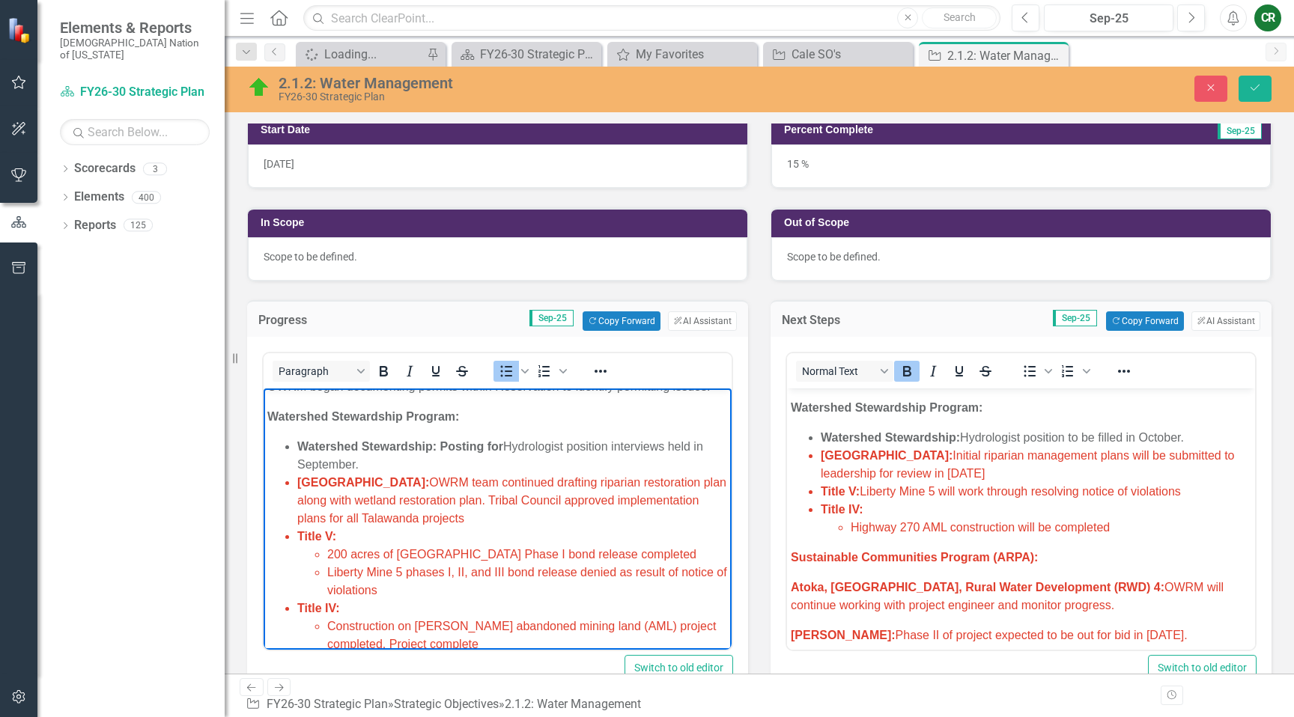
click at [1116, 455] on span "Initial riparian management plans will be submitted to leadership for review in…" at bounding box center [1028, 464] width 414 height 31
drag, startPoint x: 476, startPoint y: 526, endPoint x: 487, endPoint y: 508, distance: 20.8
click at [488, 506] on li "Lake Talawanda: OWRM team continued drafting riparian restoration plan along wi…" at bounding box center [512, 501] width 431 height 54
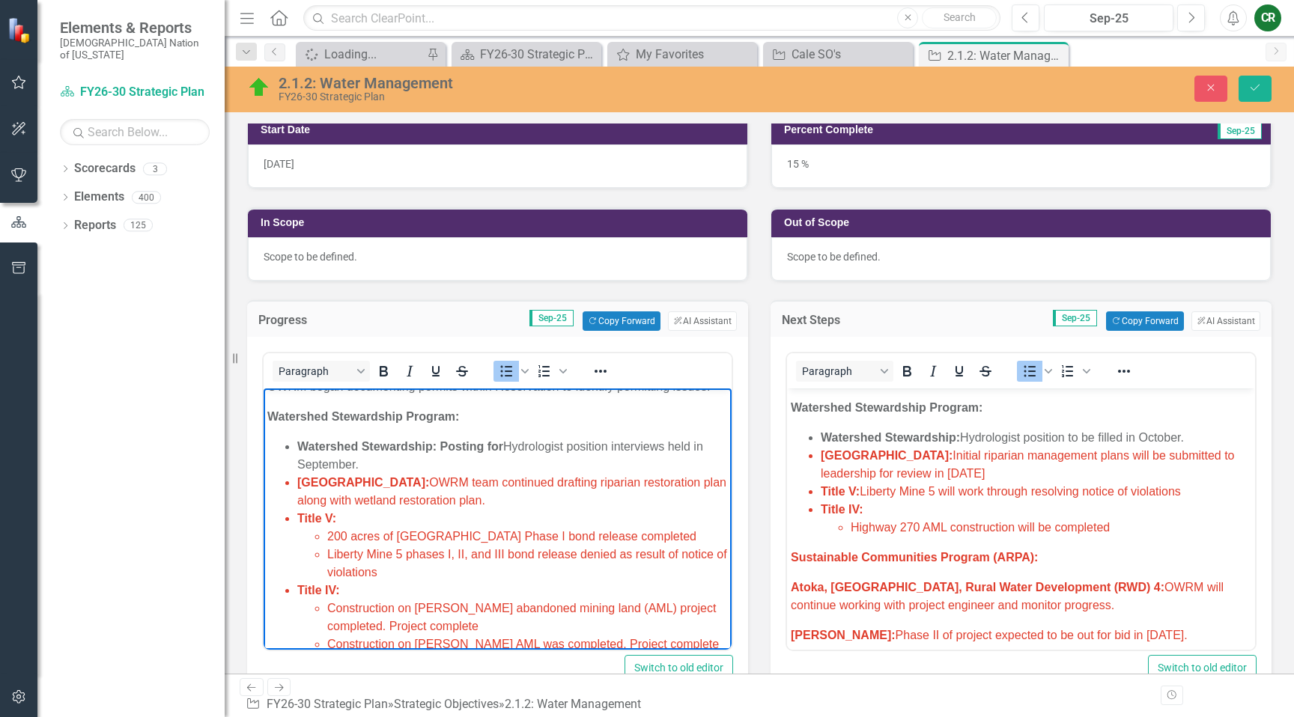
click at [502, 499] on li "Lake Talawanda: OWRM team continued drafting riparian restoration plan along wi…" at bounding box center [512, 492] width 431 height 36
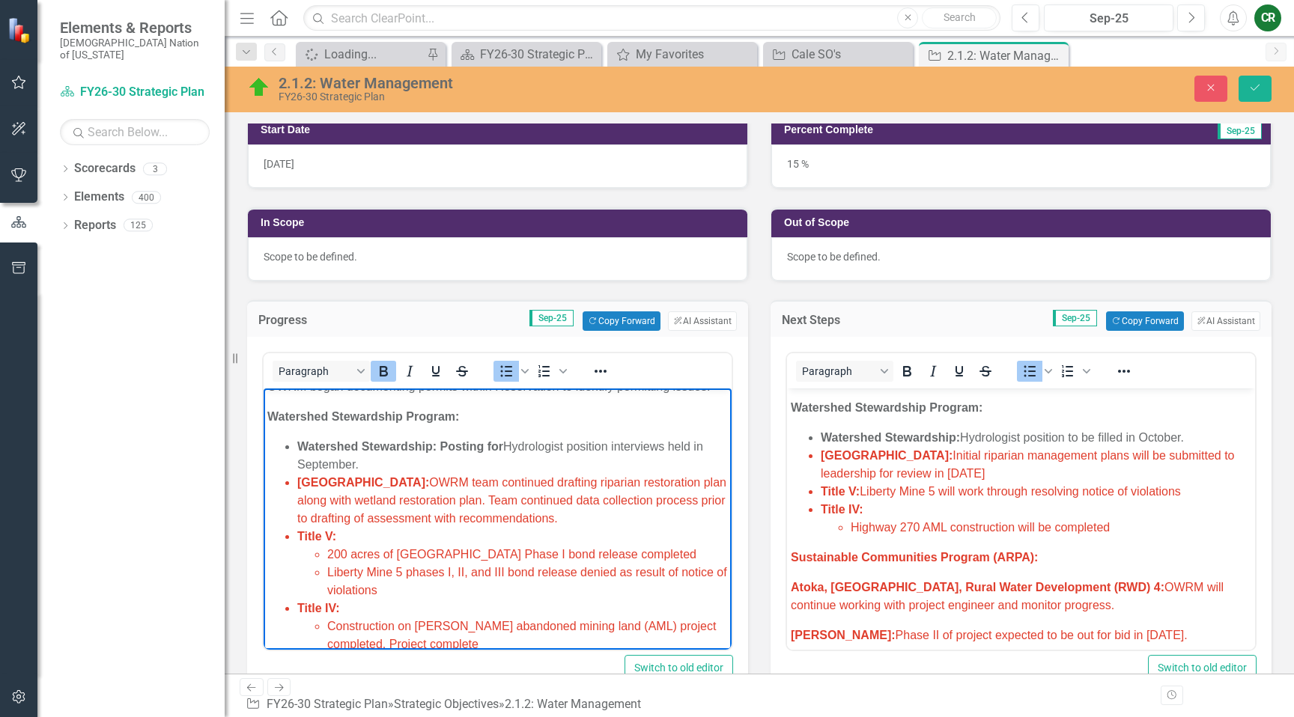
drag, startPoint x: 603, startPoint y: 524, endPoint x: 300, endPoint y: 493, distance: 304.2
click at [296, 492] on ul "Watershed Stewardship: Posting for Hydrologist position interviews held in Sept…" at bounding box center [497, 564] width 461 height 252
click at [452, 515] on span "Lake Talawanda: OWRM team continued drafting riparian restoration plan along wi…" at bounding box center [511, 500] width 429 height 49
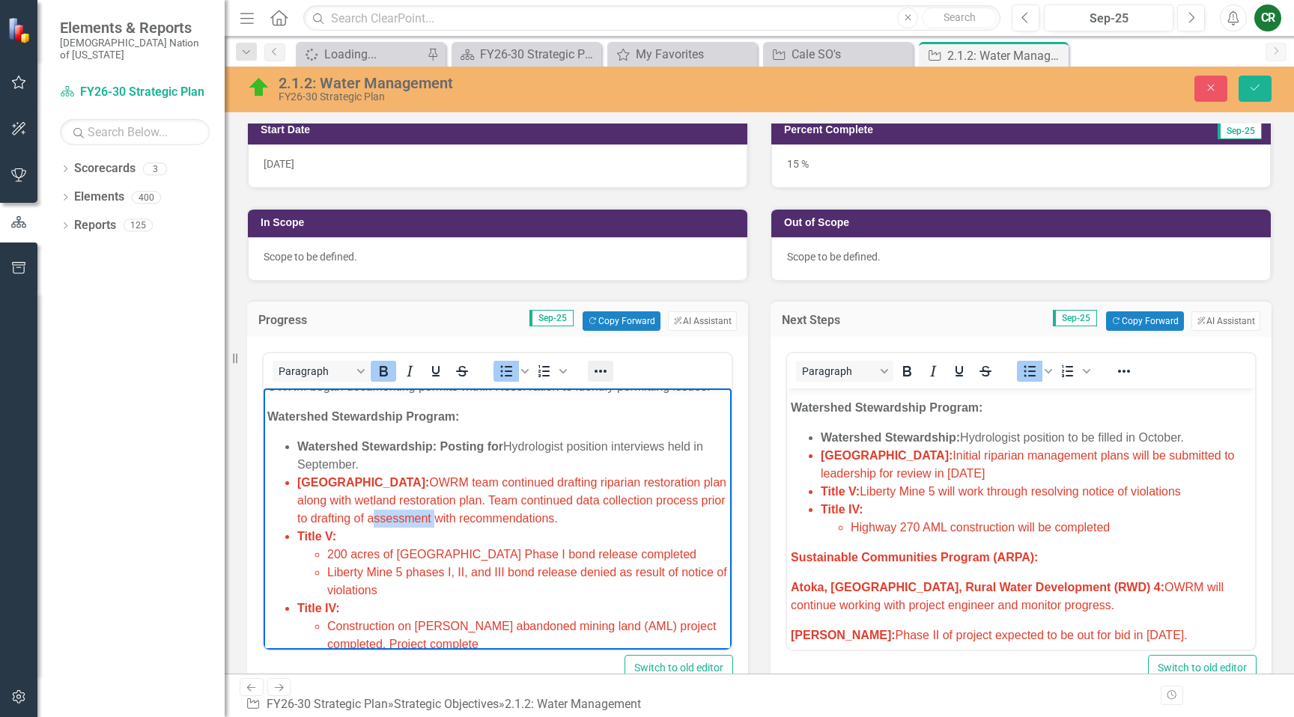
click at [601, 376] on icon "Reveal or hide additional toolbar items" at bounding box center [601, 371] width 18 height 18
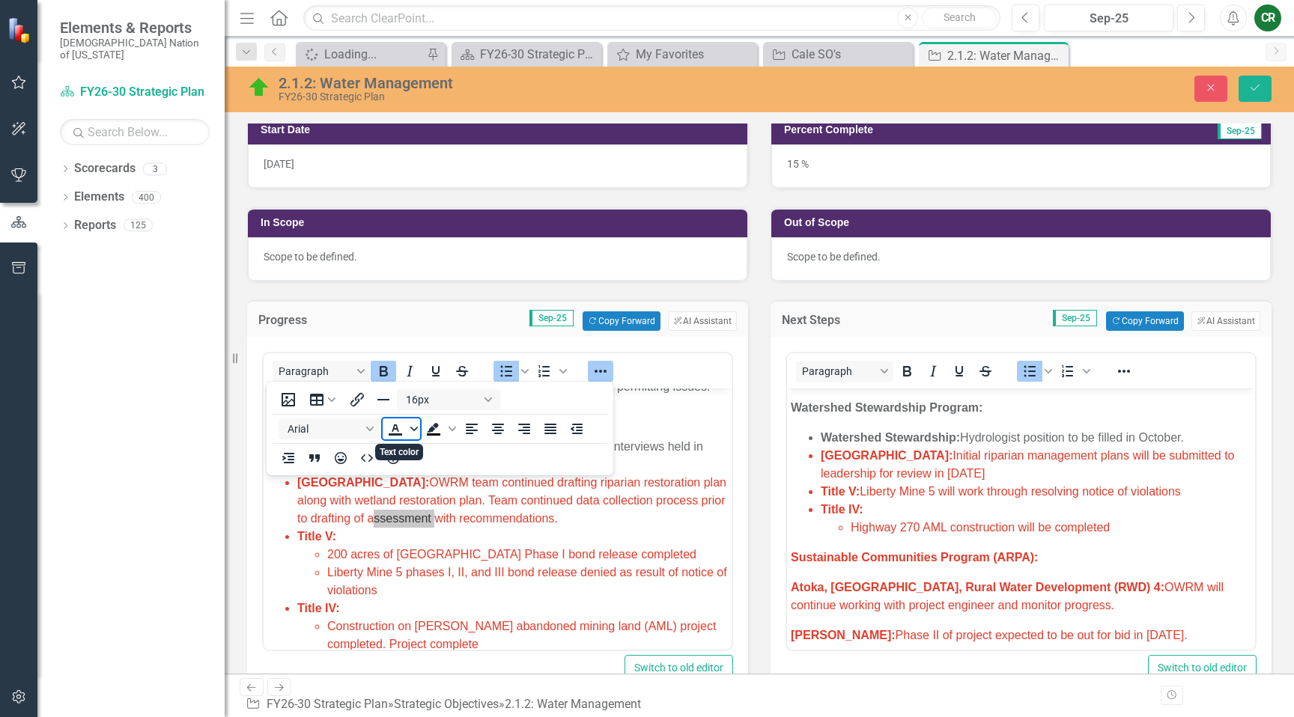
click at [415, 432] on icon "Text color" at bounding box center [413, 428] width 7 height 7
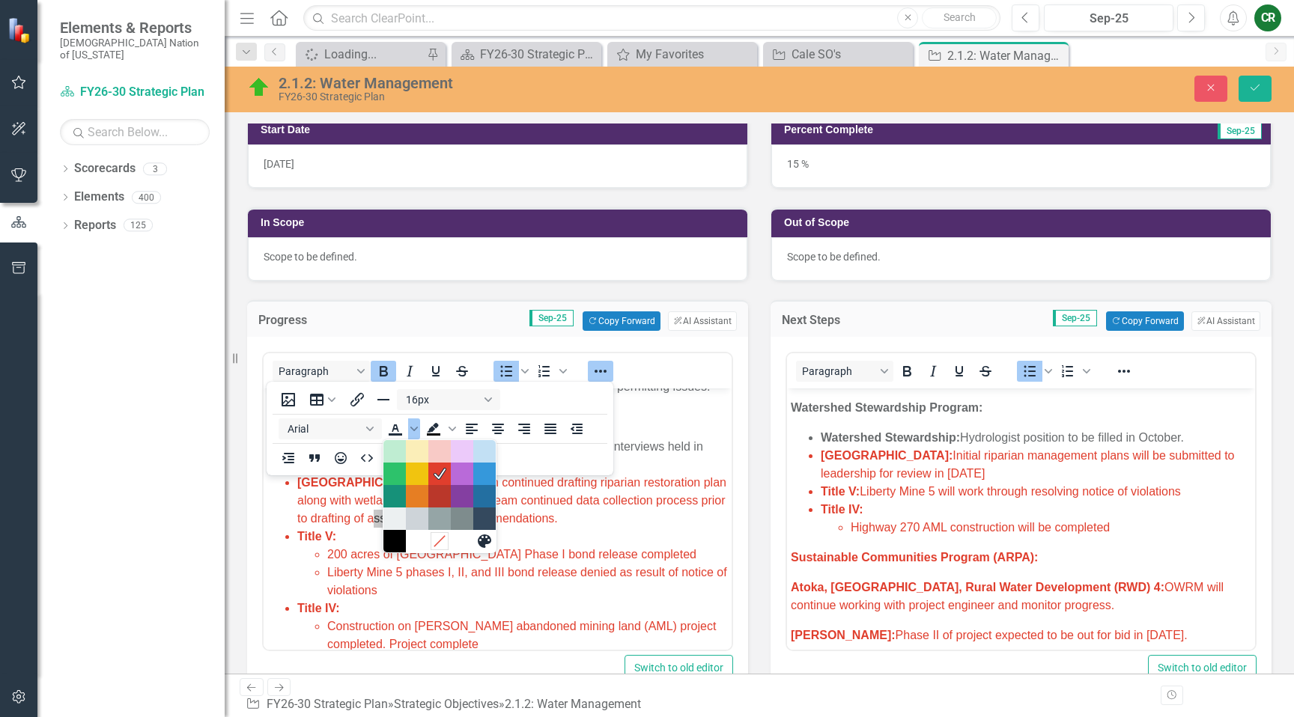
click at [440, 541] on icon "Remove color" at bounding box center [439, 542] width 14 height 14
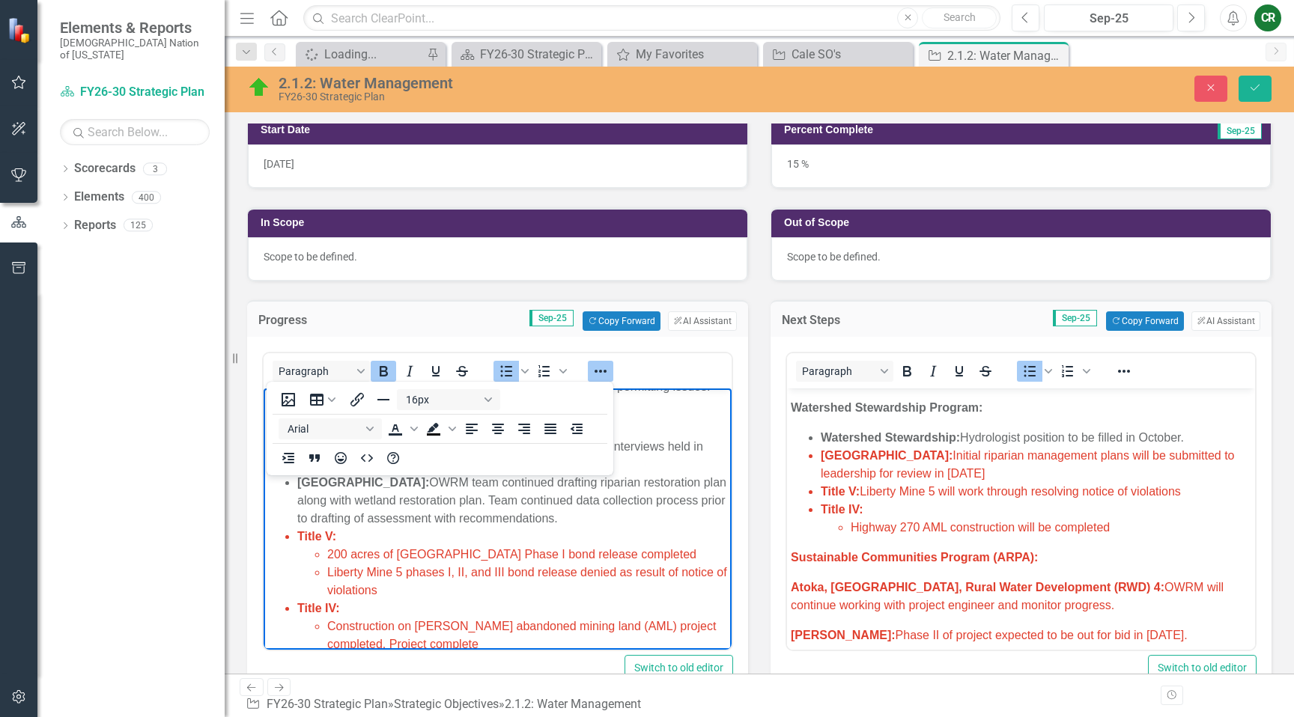
drag, startPoint x: 471, startPoint y: 535, endPoint x: 480, endPoint y: 523, distance: 14.4
click at [472, 532] on li "Title V: 200 acres of Shady Point Mine Phase I bond release completed Liberty M…" at bounding box center [512, 564] width 431 height 72
drag, startPoint x: 599, startPoint y: 371, endPoint x: 605, endPoint y: 377, distance: 8.0
click at [603, 372] on icon "Reveal or hide additional toolbar items" at bounding box center [601, 371] width 18 height 18
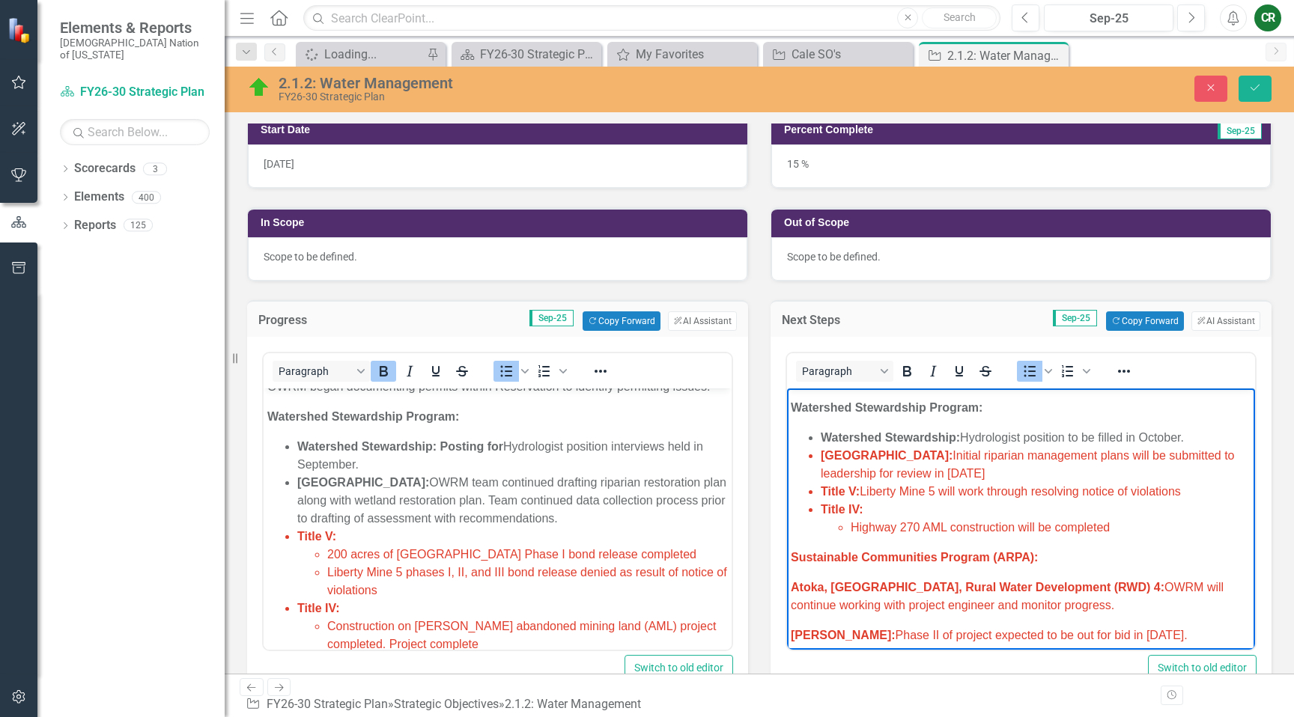
drag, startPoint x: 1006, startPoint y: 475, endPoint x: 947, endPoint y: 476, distance: 59.2
click at [948, 476] on span "Initial riparian management plans will be submitted to leadership for review in…" at bounding box center [1028, 464] width 414 height 31
drag, startPoint x: 1033, startPoint y: 473, endPoint x: 821, endPoint y: 460, distance: 211.6
click at [821, 460] on li "Lake Talawanda: Initial riparian management plans will be submitted to leadersh…" at bounding box center [1036, 465] width 431 height 36
click at [1118, 371] on icon "Reveal or hide additional toolbar items" at bounding box center [1124, 371] width 12 height 3
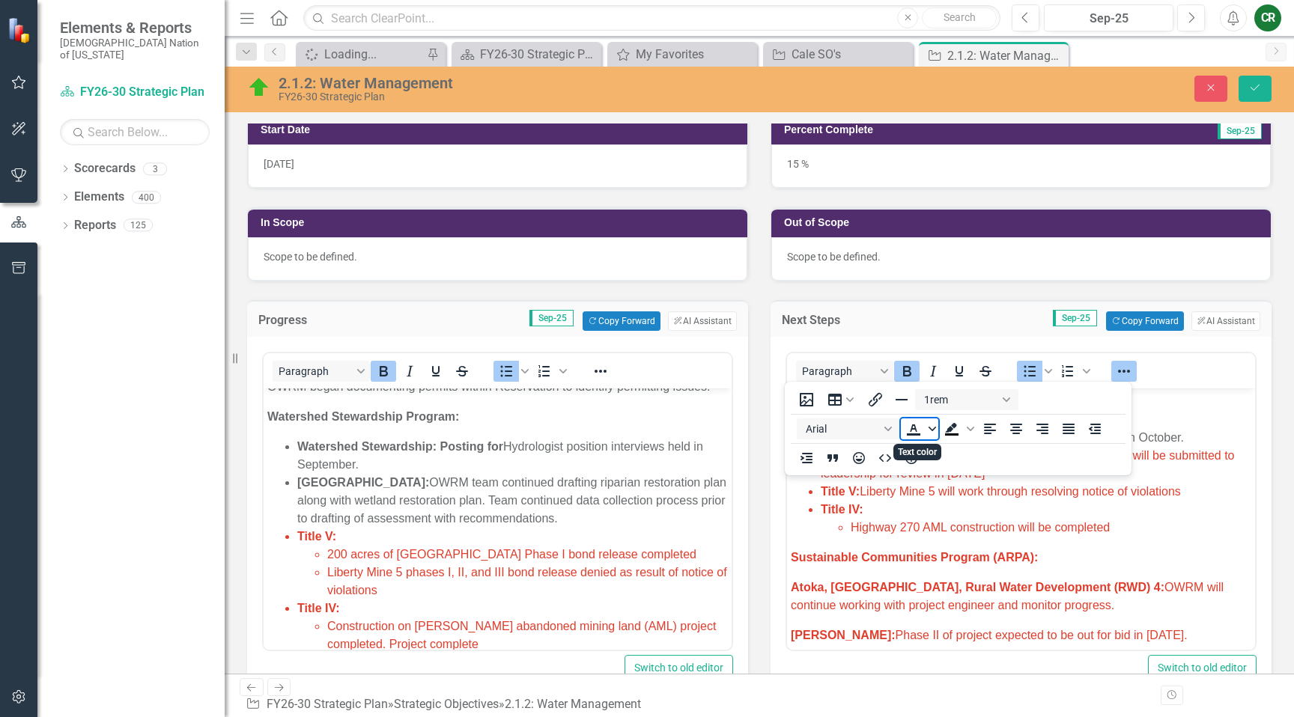
click at [932, 426] on icon "Text color" at bounding box center [932, 428] width 7 height 7
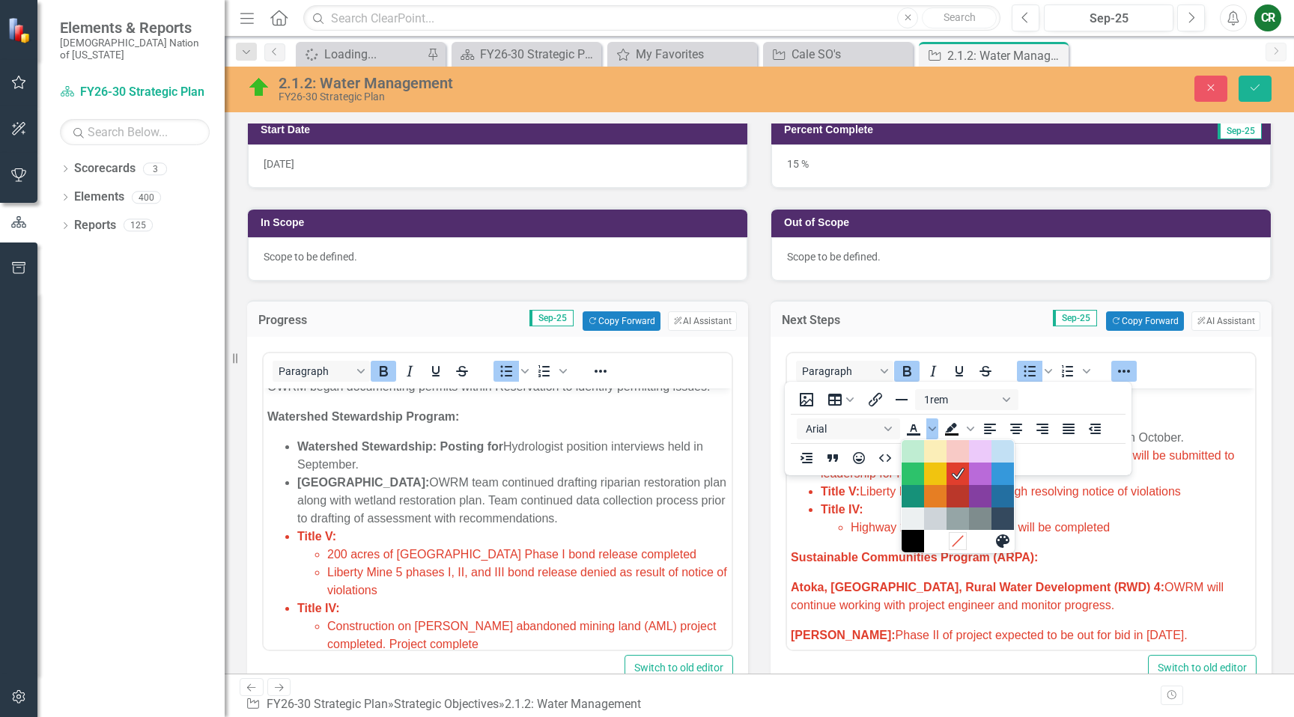
click at [958, 539] on icon "Remove color" at bounding box center [957, 542] width 14 height 14
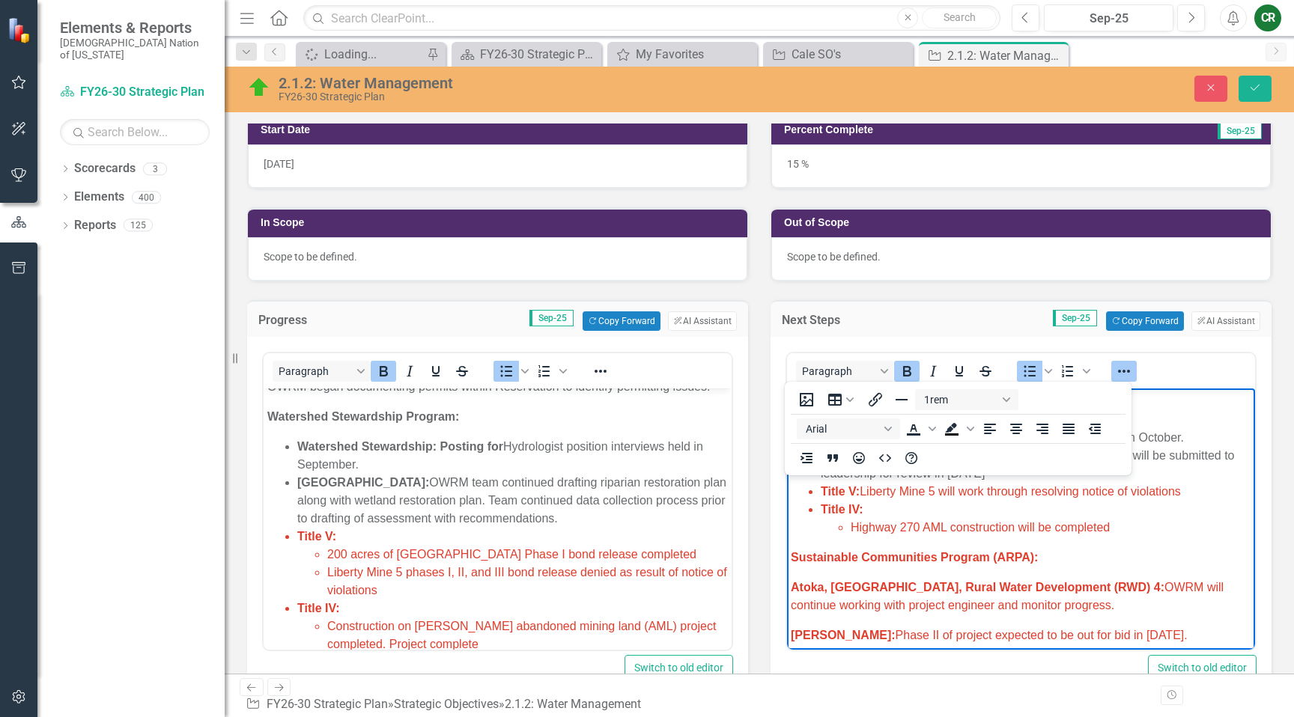
drag, startPoint x: 1117, startPoint y: 371, endPoint x: 1114, endPoint y: 387, distance: 16.0
click at [1118, 371] on icon "Reveal or hide additional toolbar items" at bounding box center [1124, 371] width 12 height 3
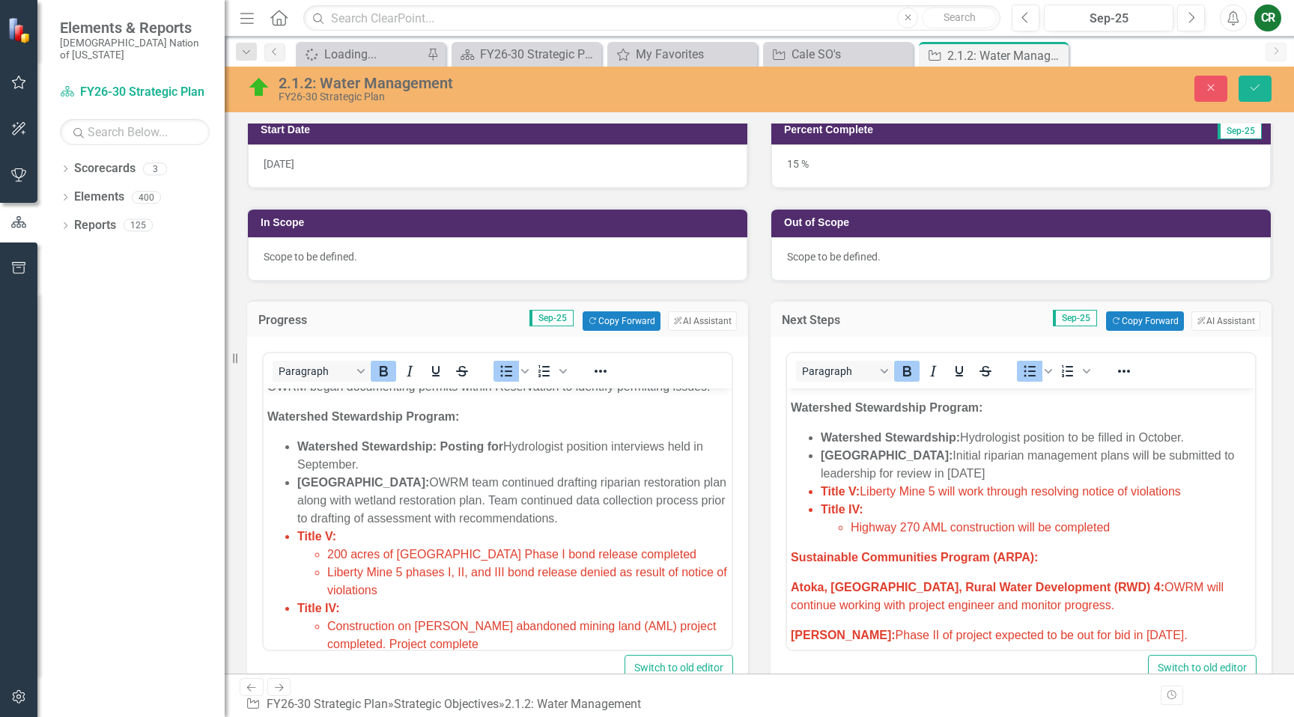
click at [1080, 489] on span "Title V: Liberty Mine 5 will work through resolving notice of violations" at bounding box center [1001, 491] width 360 height 13
click at [1259, 86] on icon "Save" at bounding box center [1254, 87] width 13 height 10
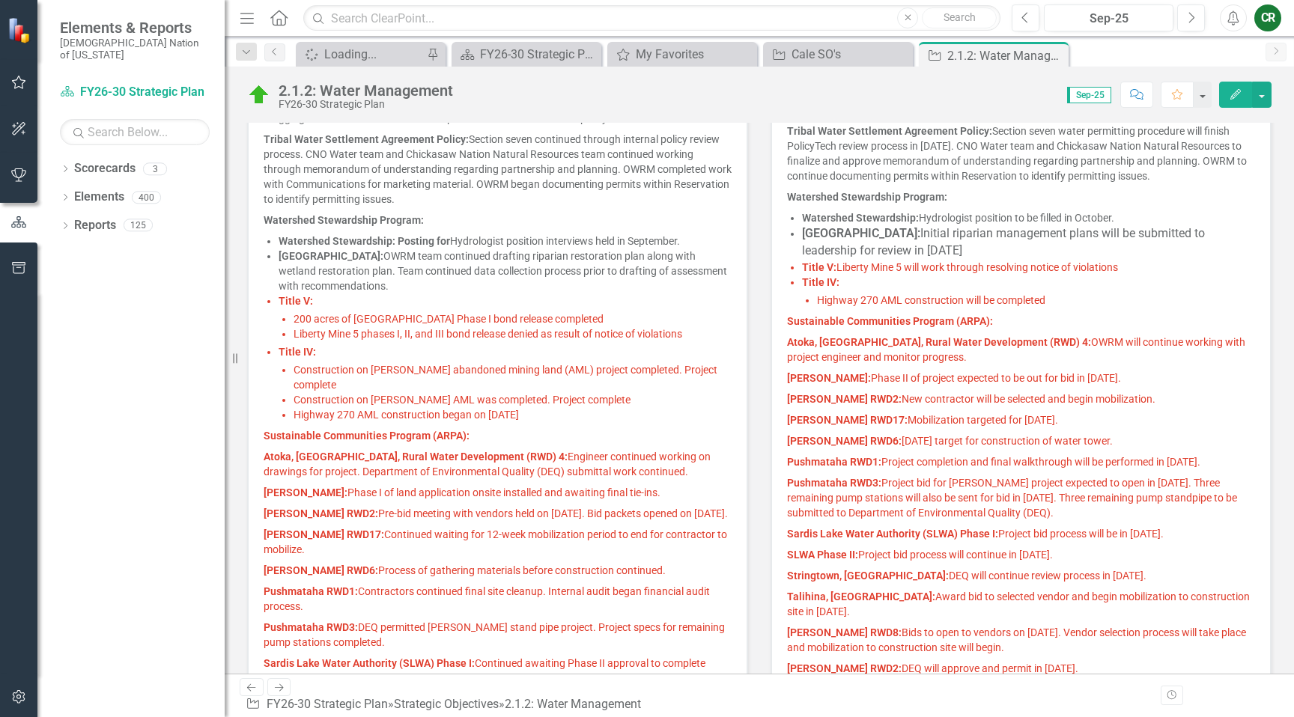
scroll to position [954, 0]
click at [616, 378] on li "Construction on Matthews abandoned mining land (AML) project completed. Project…" at bounding box center [513, 376] width 438 height 30
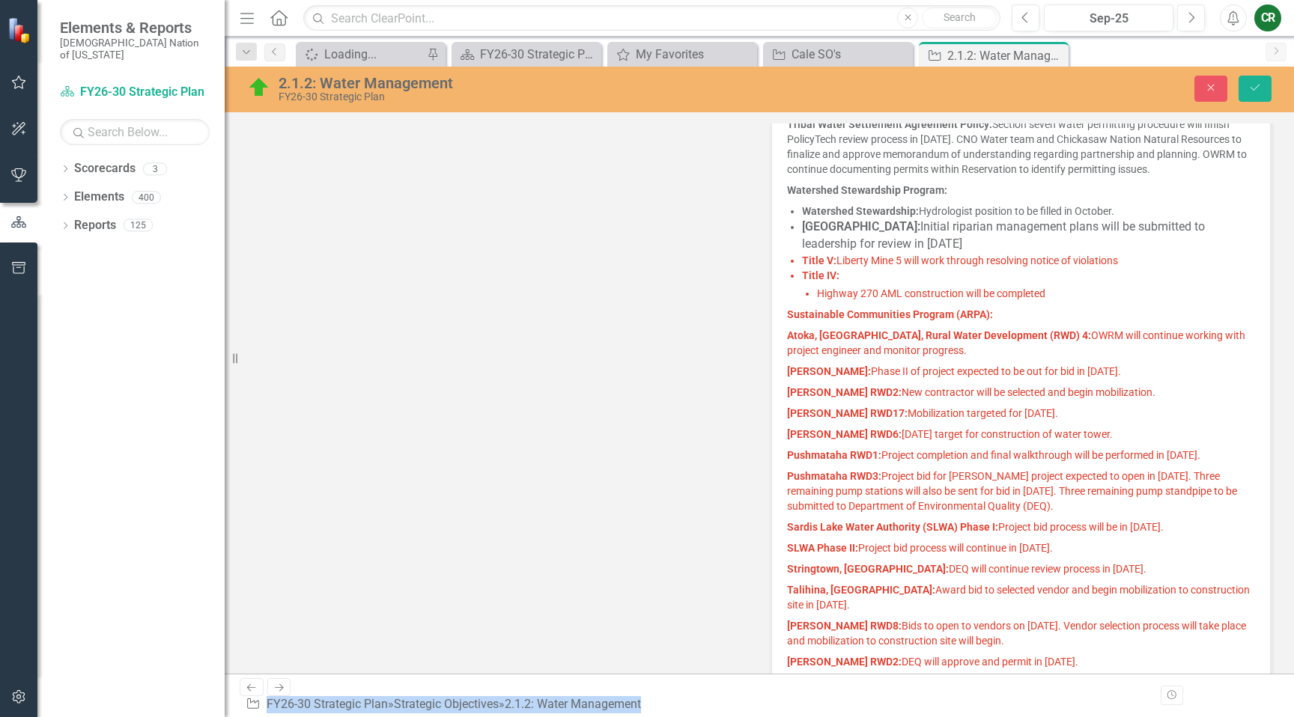
click at [940, 418] on span "LeFlore RWD17: Mobilization targeted for September 2025." at bounding box center [922, 413] width 271 height 12
click at [940, 416] on span "LeFlore RWD17: Mobilization targeted for September 2025." at bounding box center [922, 413] width 271 height 12
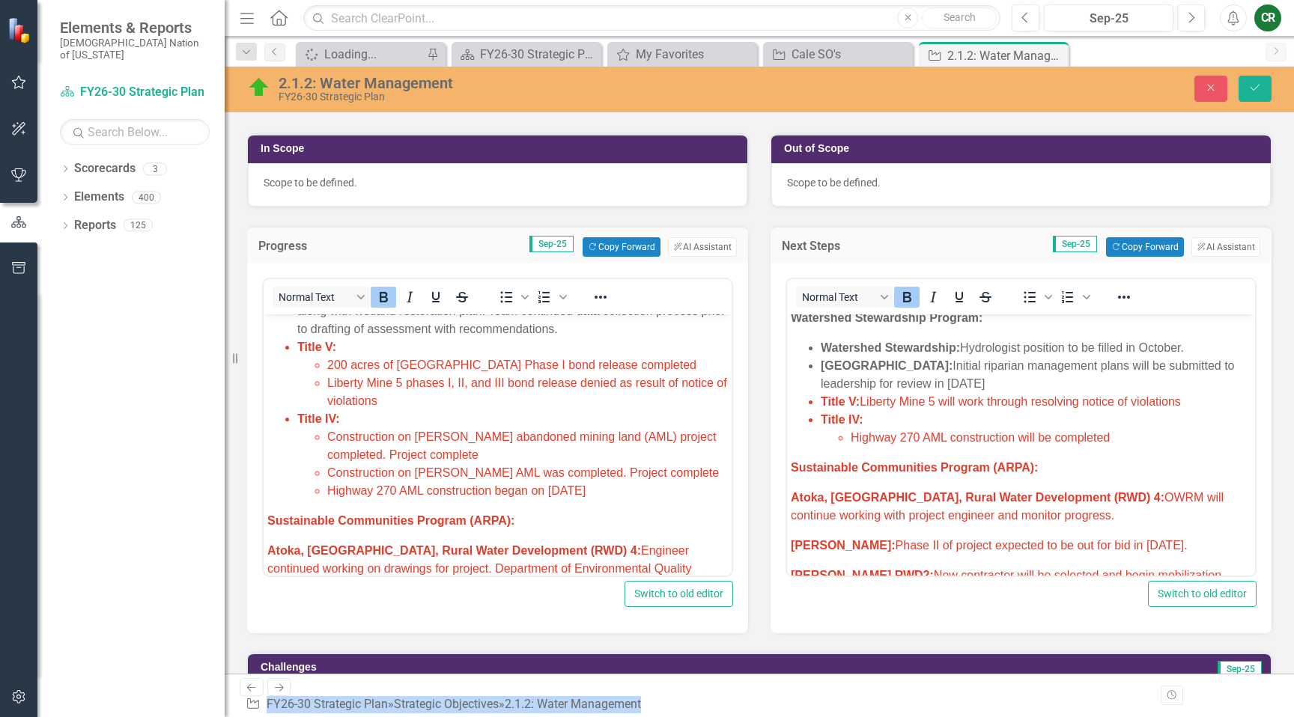
scroll to position [738, 0]
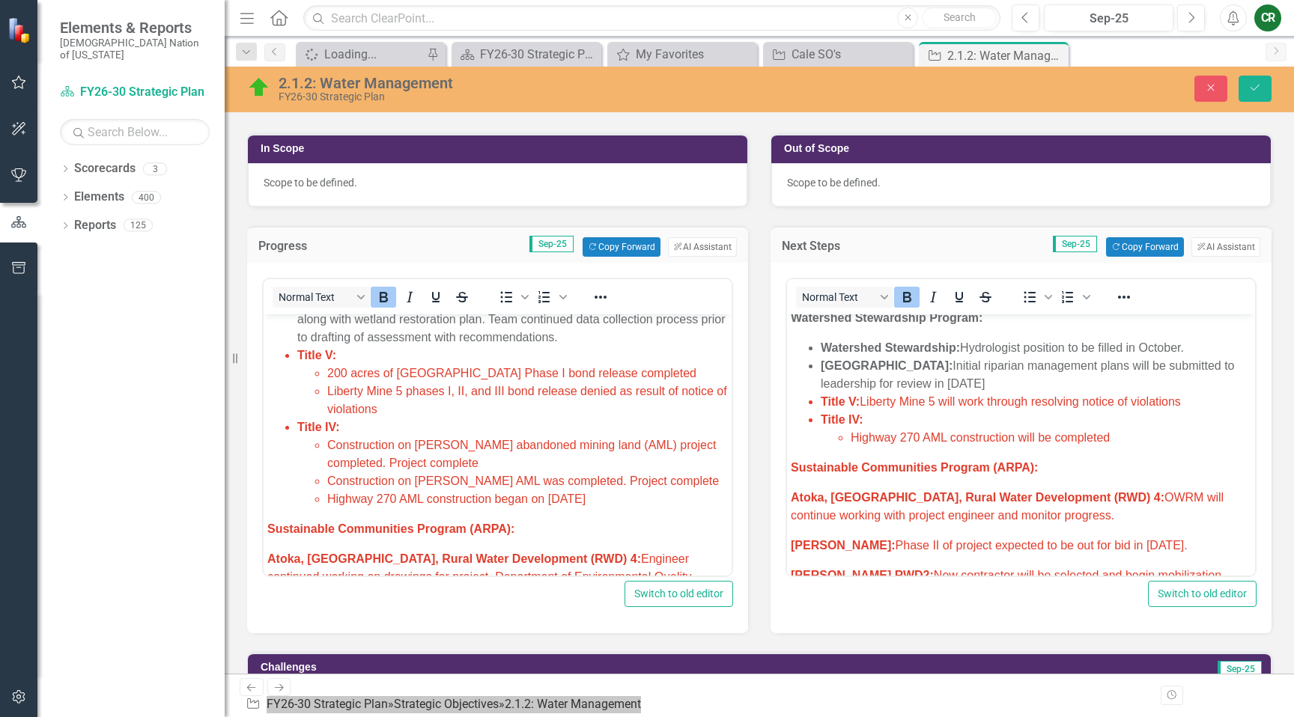
click at [568, 371] on span "200 acres of Shady Point Mine Phase I bond release completed" at bounding box center [511, 373] width 369 height 13
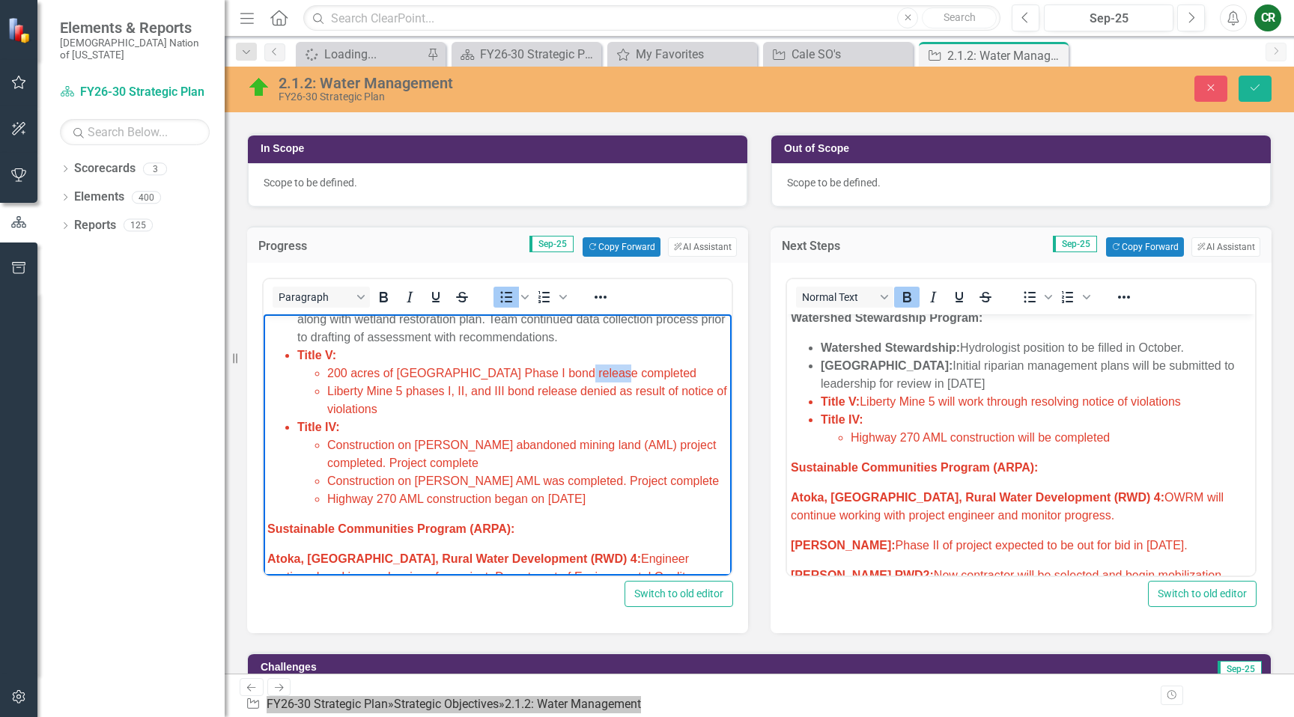
click at [568, 371] on span "200 acres of Shady Point Mine Phase I bond release completed" at bounding box center [511, 373] width 369 height 13
click at [567, 371] on span "200 acres of Shady Point Mine Phase I bond release completed" at bounding box center [511, 373] width 369 height 13
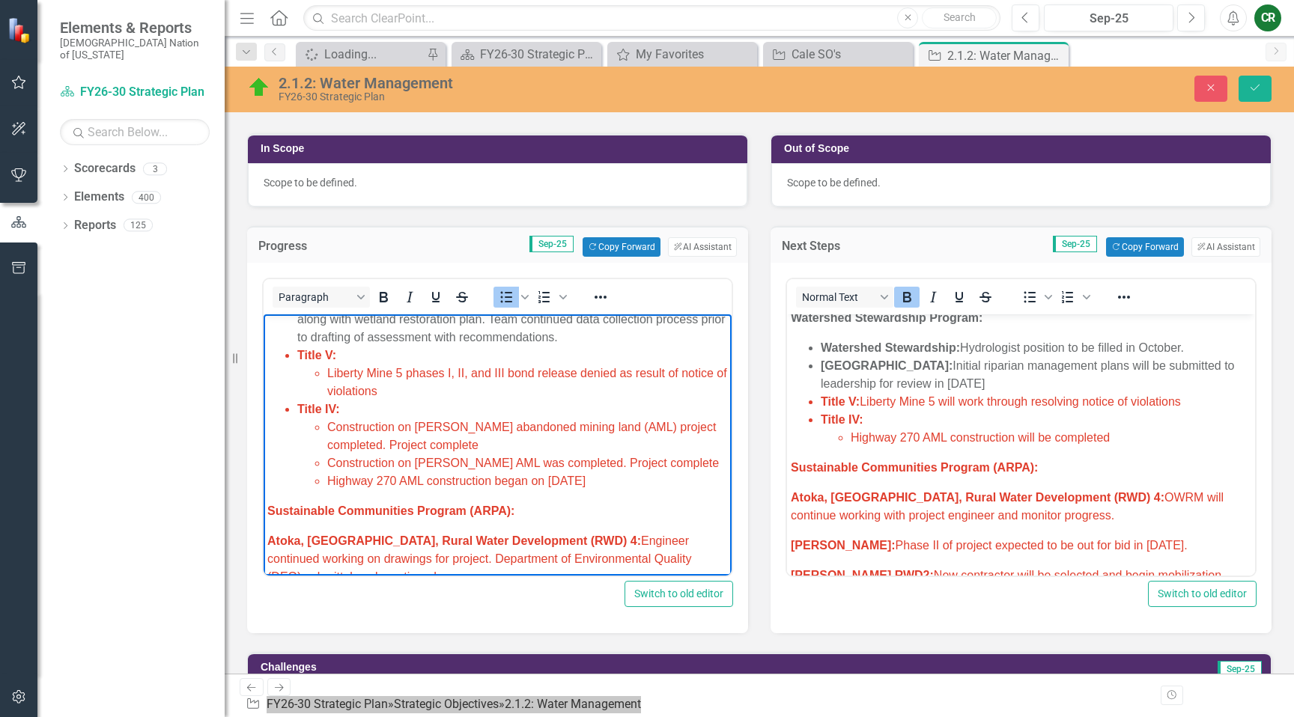
scroll to position [720, 0]
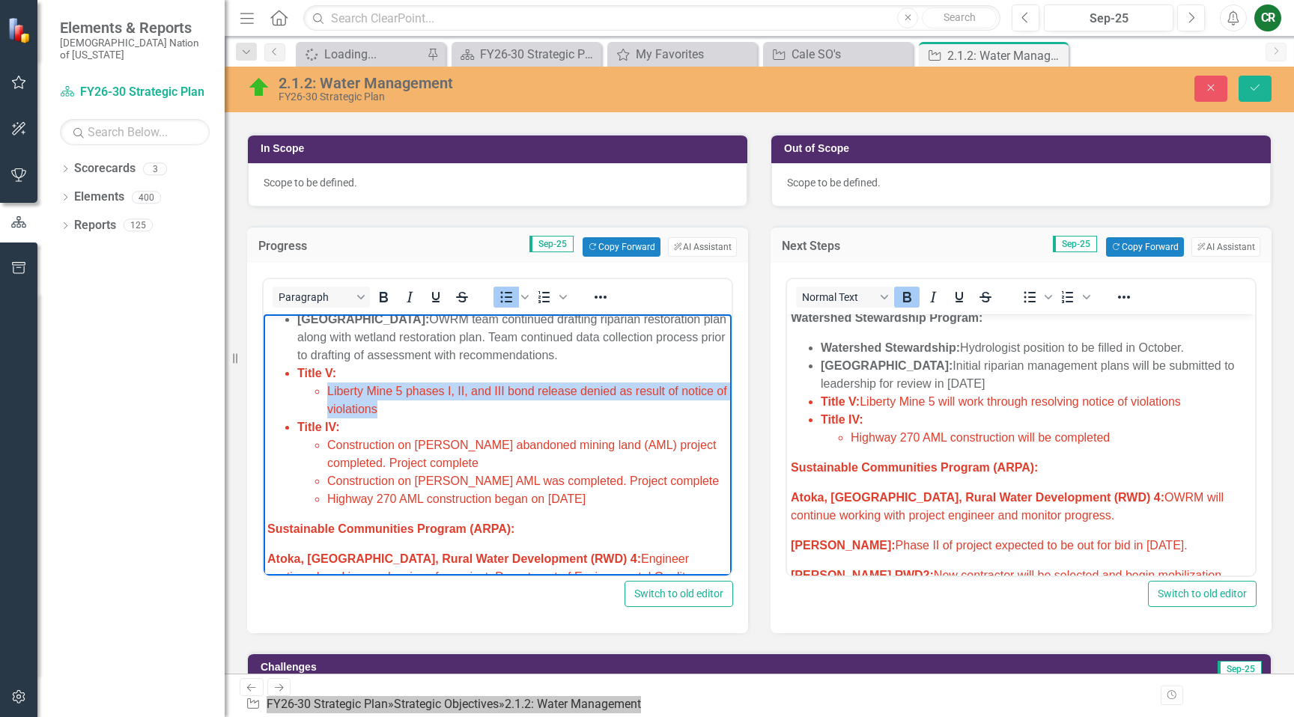
drag, startPoint x: 423, startPoint y: 402, endPoint x: 332, endPoint y: 399, distance: 90.7
click at [328, 397] on li "Liberty Mine 5 phases I, II, and III bond release denied as result of notice of…" at bounding box center [527, 401] width 401 height 36
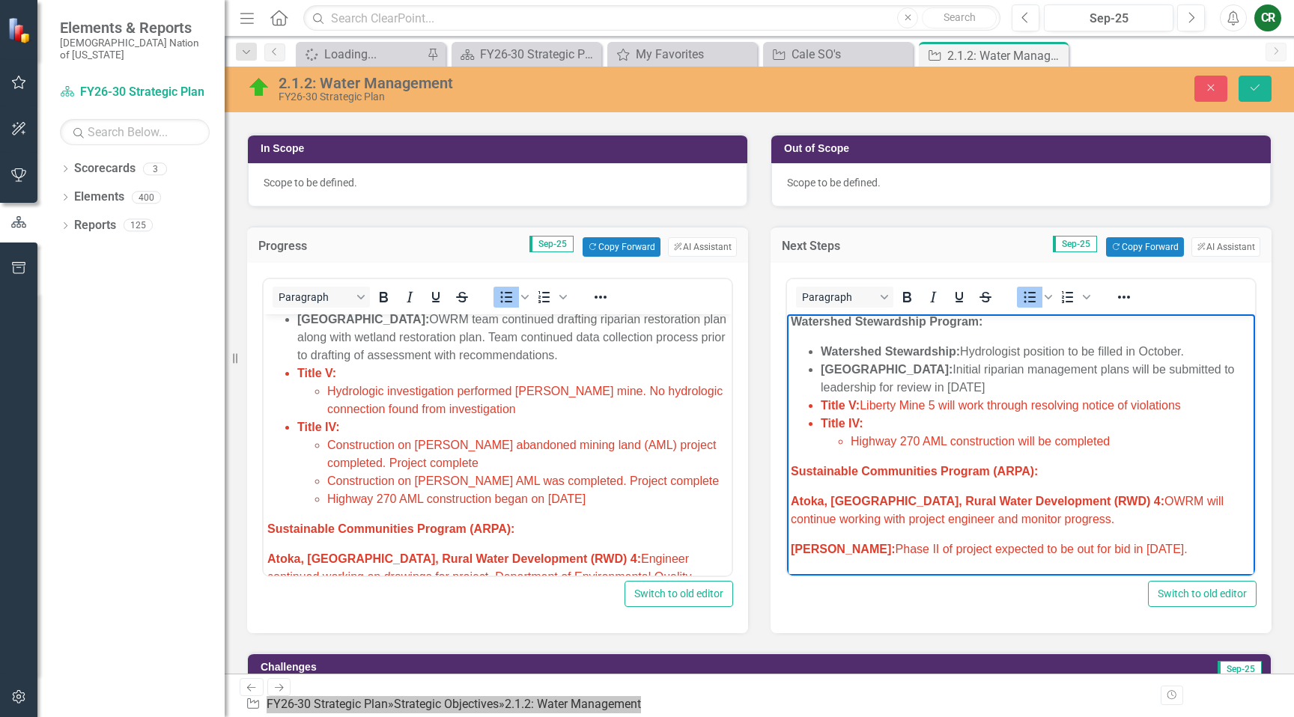
scroll to position [616, 0]
drag, startPoint x: 1203, startPoint y: 406, endPoint x: 866, endPoint y: 404, distance: 337.0
click at [866, 404] on li "Title V: Liberty Mine 5 will work through resolving notice of violations" at bounding box center [1036, 407] width 431 height 18
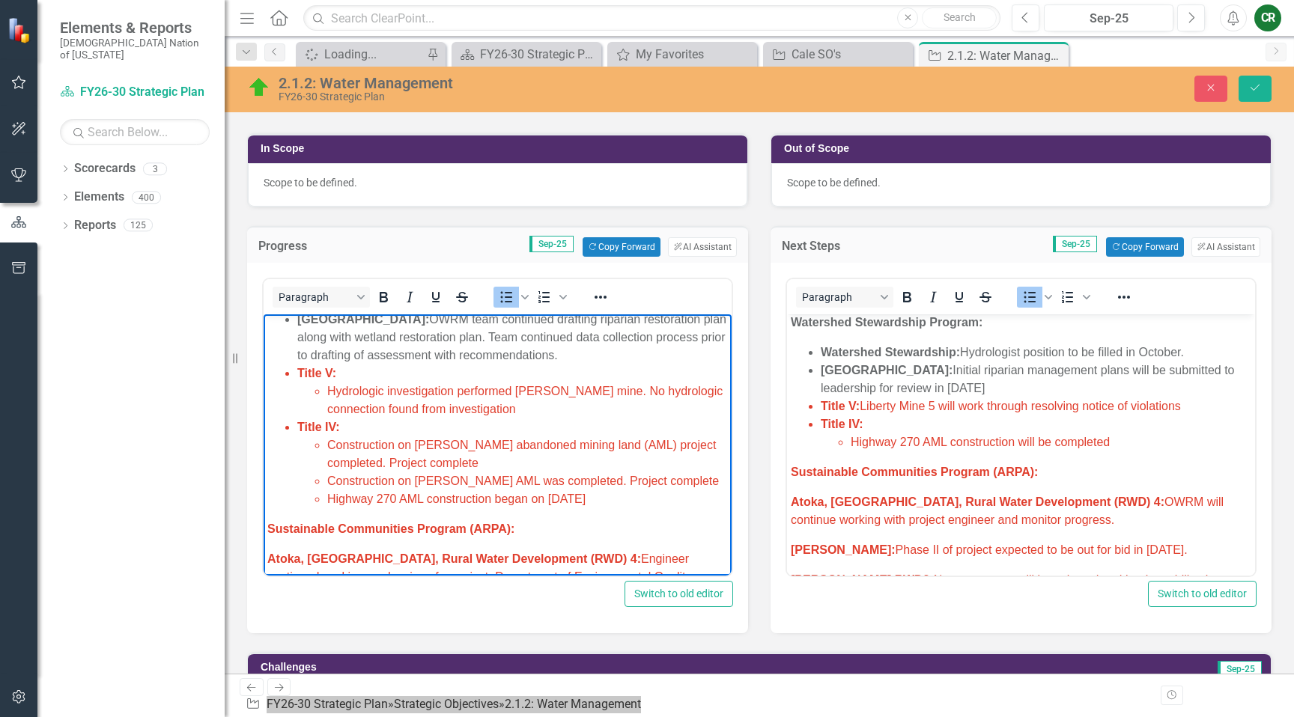
click at [547, 417] on li "Hydrologic investigation performed [PERSON_NAME] mine. No hydrologic connection…" at bounding box center [527, 401] width 401 height 36
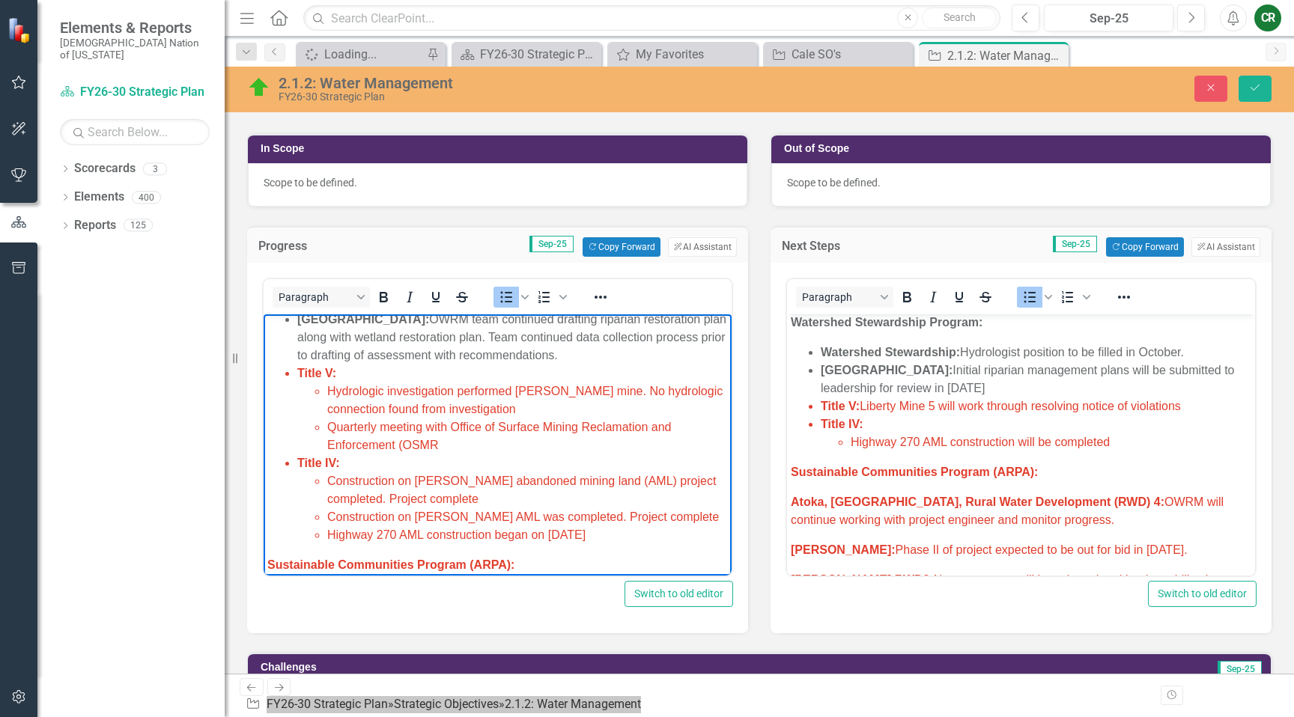
click at [499, 444] on li "Quarterly meeting with Office of Surface Mining Reclamation and Enforcement (OS…" at bounding box center [527, 437] width 401 height 36
click at [428, 430] on span "Quarterly meeting with Office of Surface Mining Reclamation and Enforcement (OS…" at bounding box center [499, 436] width 344 height 31
click at [580, 448] on li "Quarterly meeting held with Office of Surface Mining Reclamation and Enforcemen…" at bounding box center [527, 437] width 401 height 36
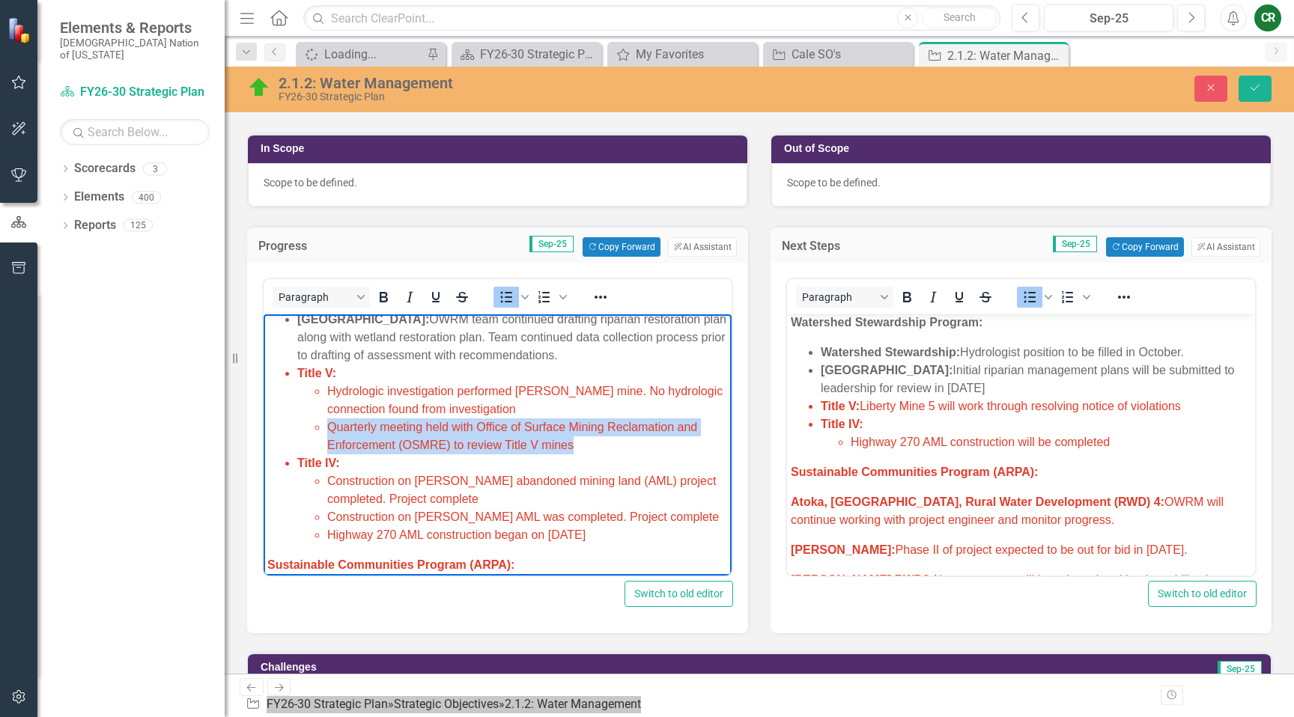
drag, startPoint x: 578, startPoint y: 448, endPoint x: 303, endPoint y: 420, distance: 276.2
click at [303, 420] on ul "Hydrologic investigation performed McCurtain mine. No hydrologic connection fou…" at bounding box center [512, 419] width 431 height 72
drag, startPoint x: 550, startPoint y: 445, endPoint x: 571, endPoint y: 446, distance: 21.7
click at [550, 444] on span "Quarterly meeting held with Office of Surface Mining Reclamation and Enforcemen…" at bounding box center [512, 436] width 370 height 31
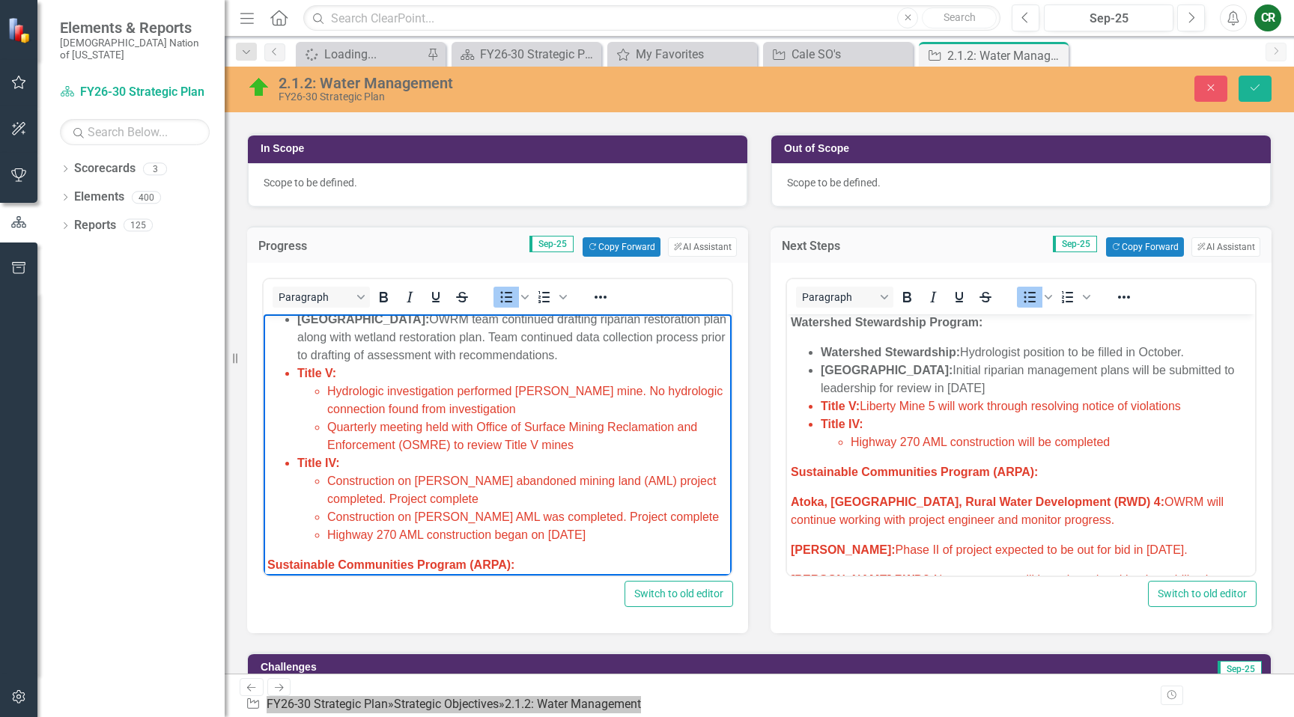
click at [1188, 407] on li "Title V: Liberty Mine 5 will work through resolving notice of violations" at bounding box center [1036, 407] width 431 height 18
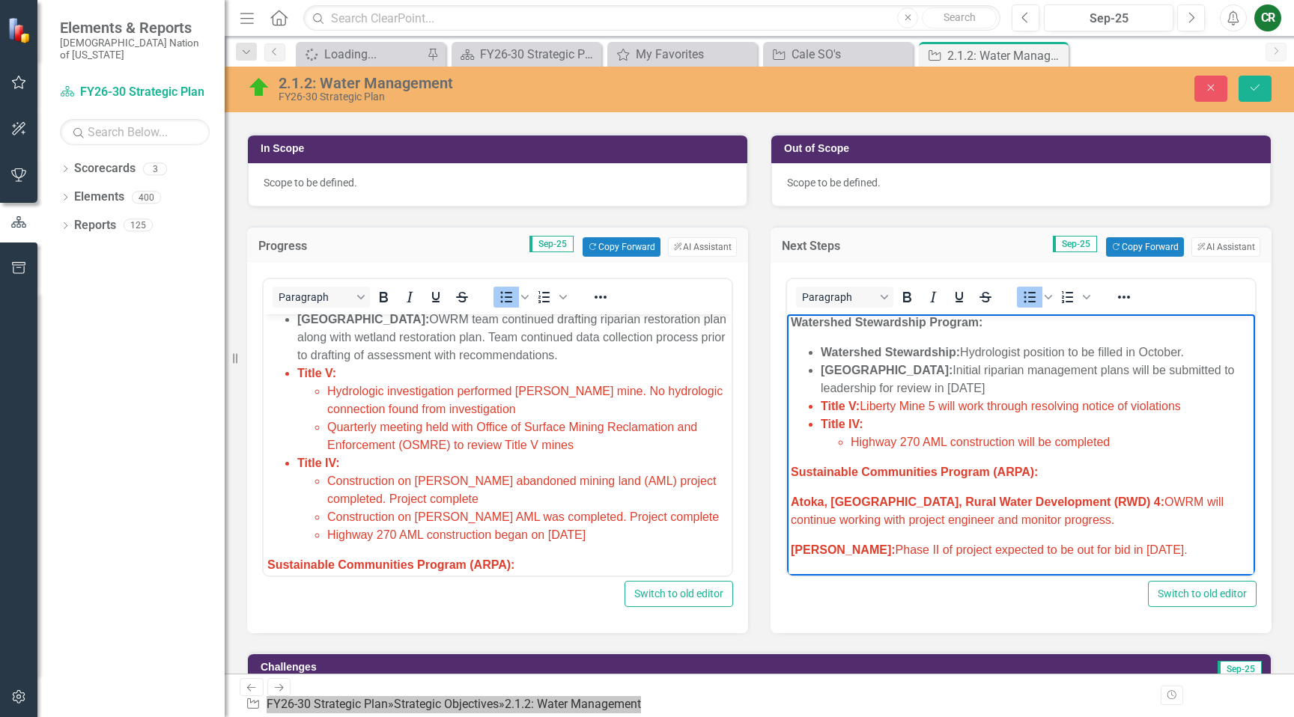
drag, startPoint x: 1191, startPoint y: 407, endPoint x: 866, endPoint y: 405, distance: 325.0
click at [865, 406] on li "Title V: Liberty Mine 5 will work through resolving notice of violations" at bounding box center [1036, 407] width 431 height 18
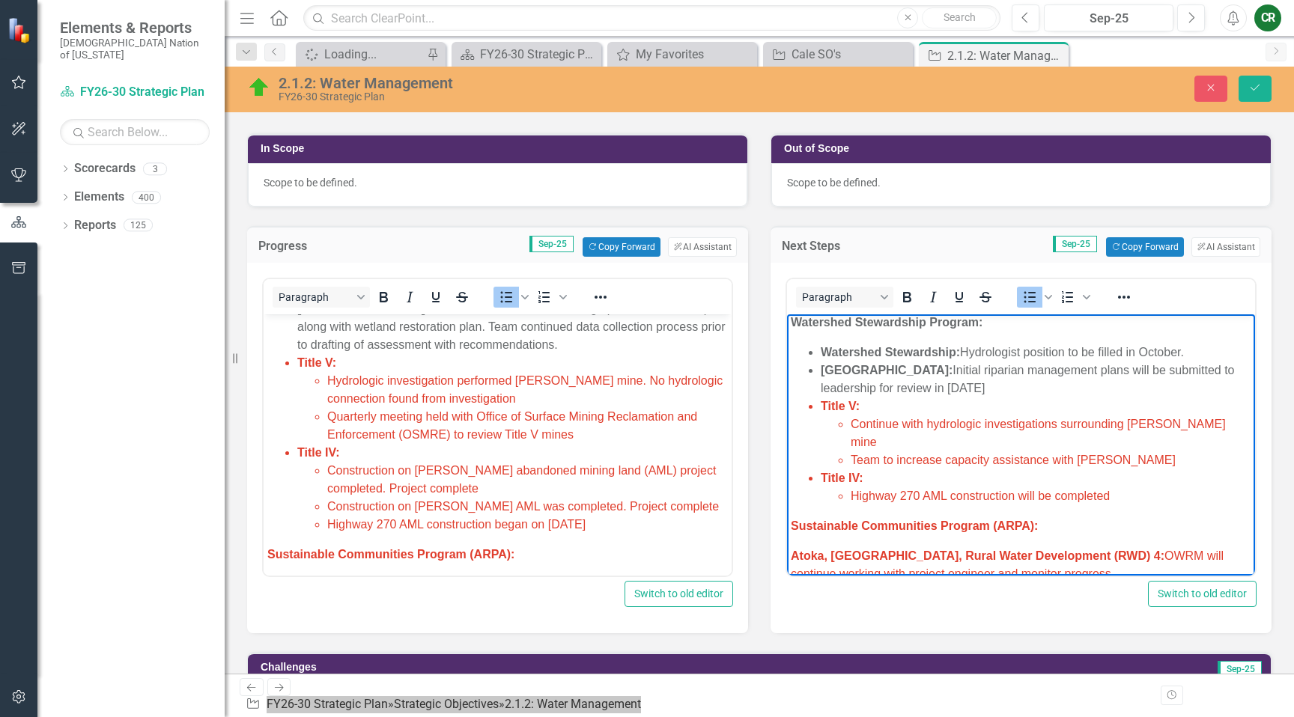
scroll to position [749, 0]
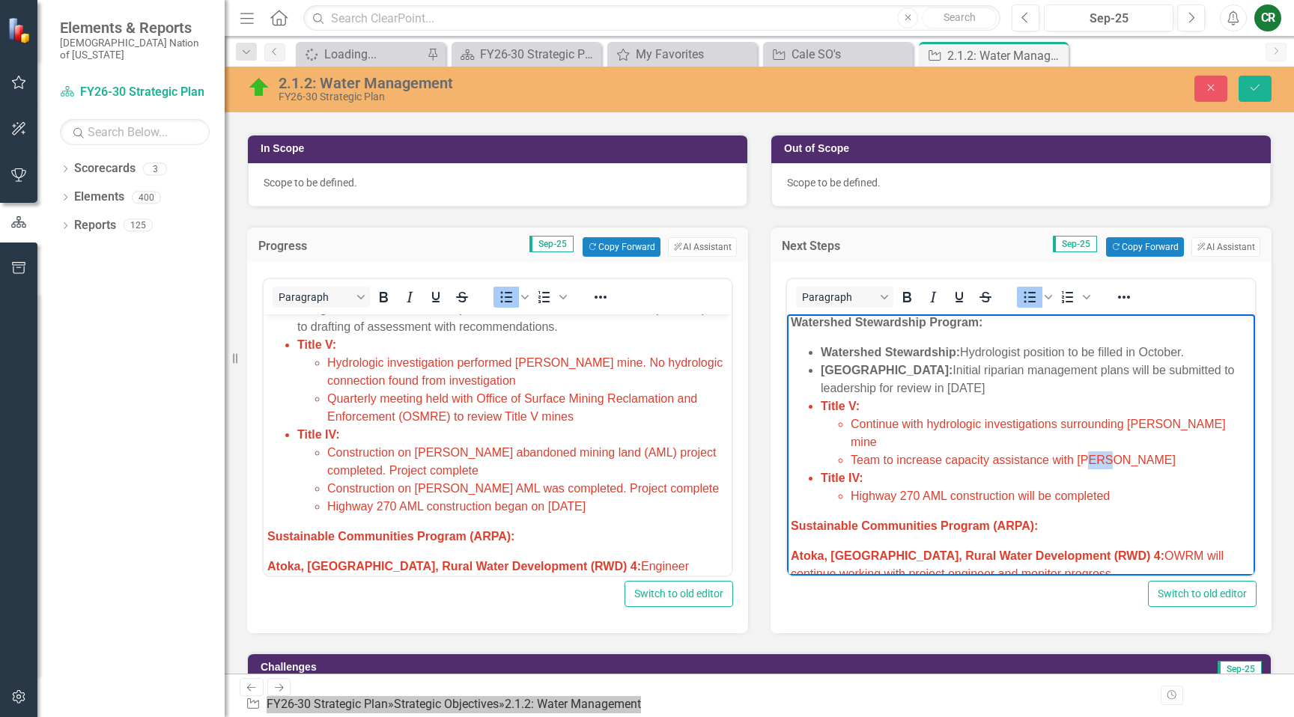
drag, startPoint x: 1129, startPoint y: 446, endPoint x: 1091, endPoint y: 436, distance: 39.4
click at [1092, 452] on li "Team to increase capacity assistance with [PERSON_NAME]" at bounding box center [1051, 461] width 401 height 18
click at [943, 470] on li "Title IV: Highway 270 AML construction will be completed" at bounding box center [1036, 488] width 431 height 36
click at [413, 466] on span "Construction on Matthews abandoned mining land (AML) project completed. Project…" at bounding box center [521, 461] width 389 height 31
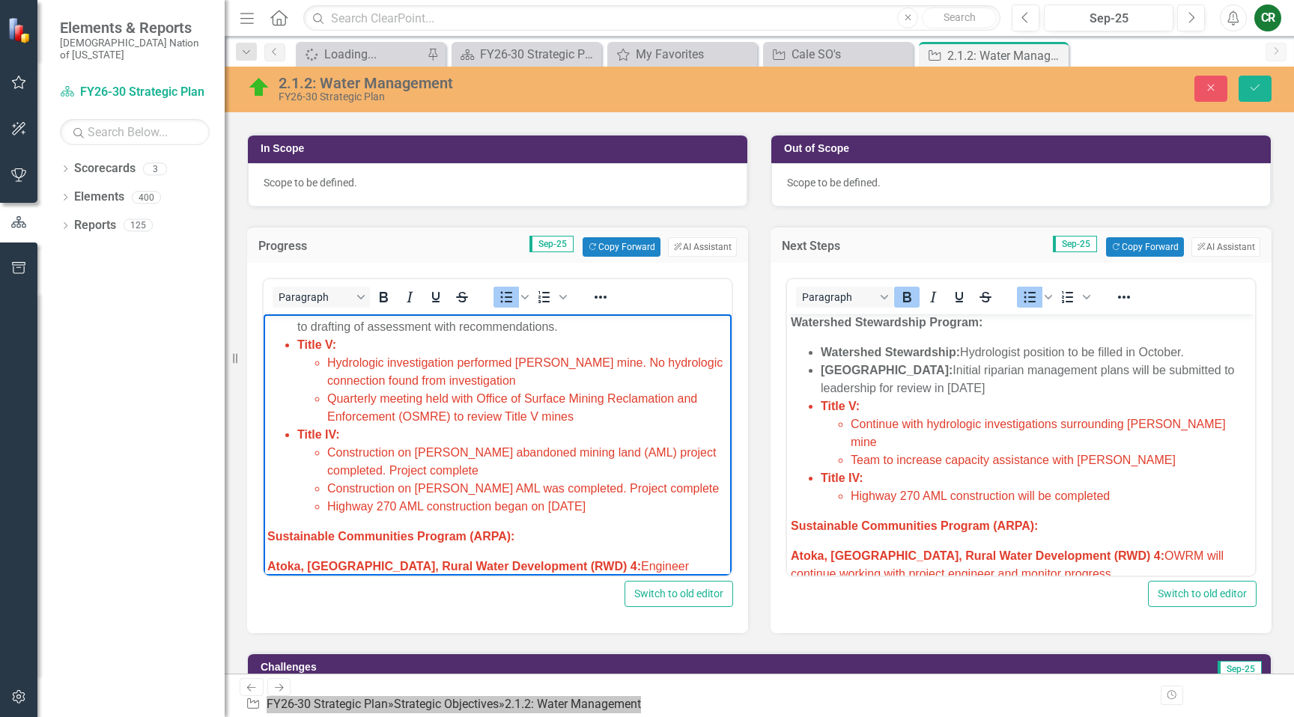
drag, startPoint x: 660, startPoint y: 508, endPoint x: 638, endPoint y: 505, distance: 21.9
click at [660, 507] on li "Highway 270 AML construction began on August 26, 2025" at bounding box center [527, 507] width 401 height 18
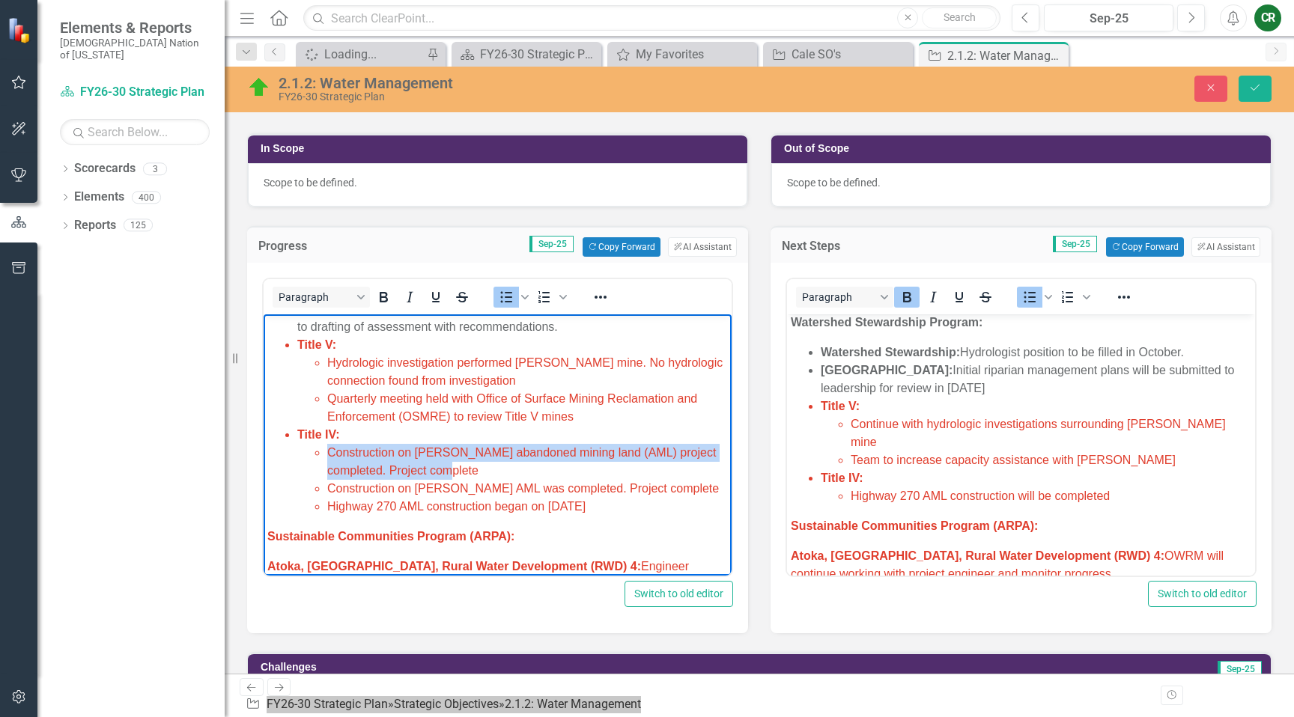
drag, startPoint x: 490, startPoint y: 469, endPoint x: 324, endPoint y: 455, distance: 166.0
click at [325, 455] on ul "Construction on Matthews abandoned mining land (AML) project completed. Project…" at bounding box center [512, 480] width 431 height 72
drag, startPoint x: 678, startPoint y: 514, endPoint x: 505, endPoint y: 488, distance: 174.1
click at [505, 488] on ul "Construction on Matthews abandoned mining land (AML) project completed. Project…" at bounding box center [512, 480] width 431 height 72
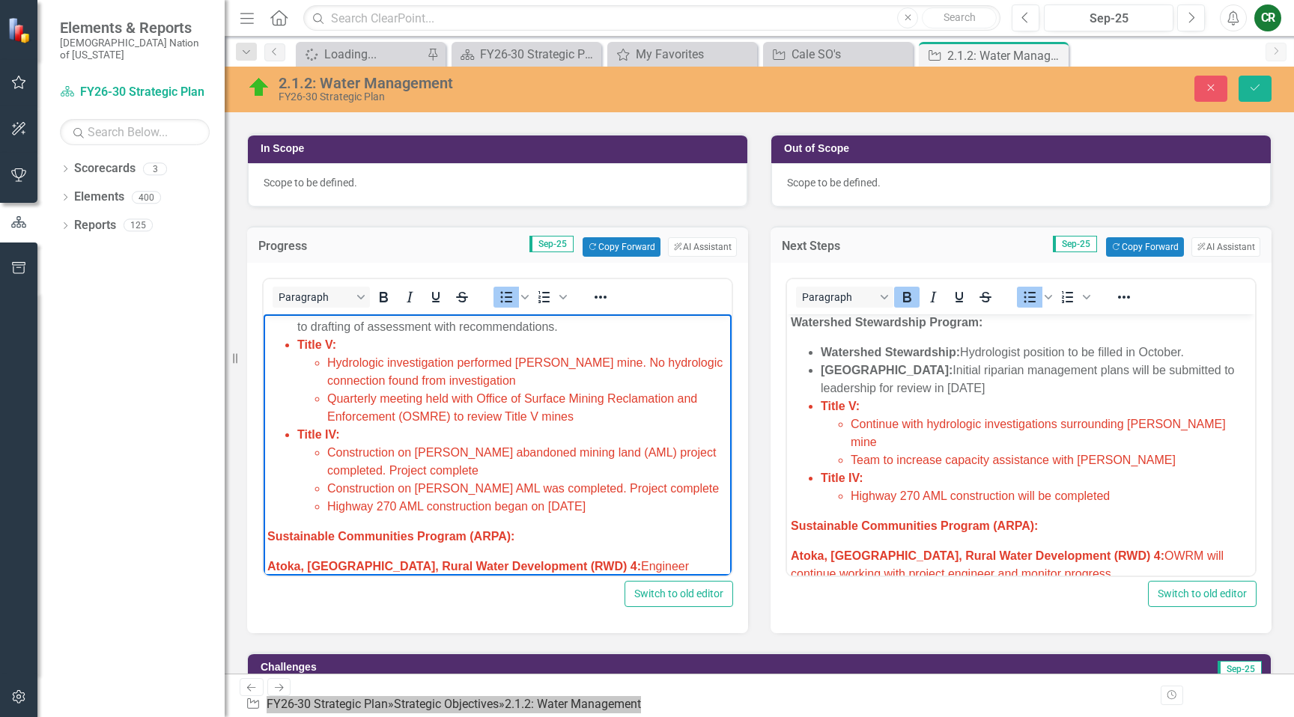
click at [397, 511] on span "Highway 270 AML construction began on August 26, 2025" at bounding box center [456, 506] width 258 height 13
drag, startPoint x: 644, startPoint y: 508, endPoint x: 329, endPoint y: 450, distance: 320.5
click at [329, 450] on ul "Construction on Matthews abandoned mining land (AML) project completed. Project…" at bounding box center [512, 480] width 431 height 72
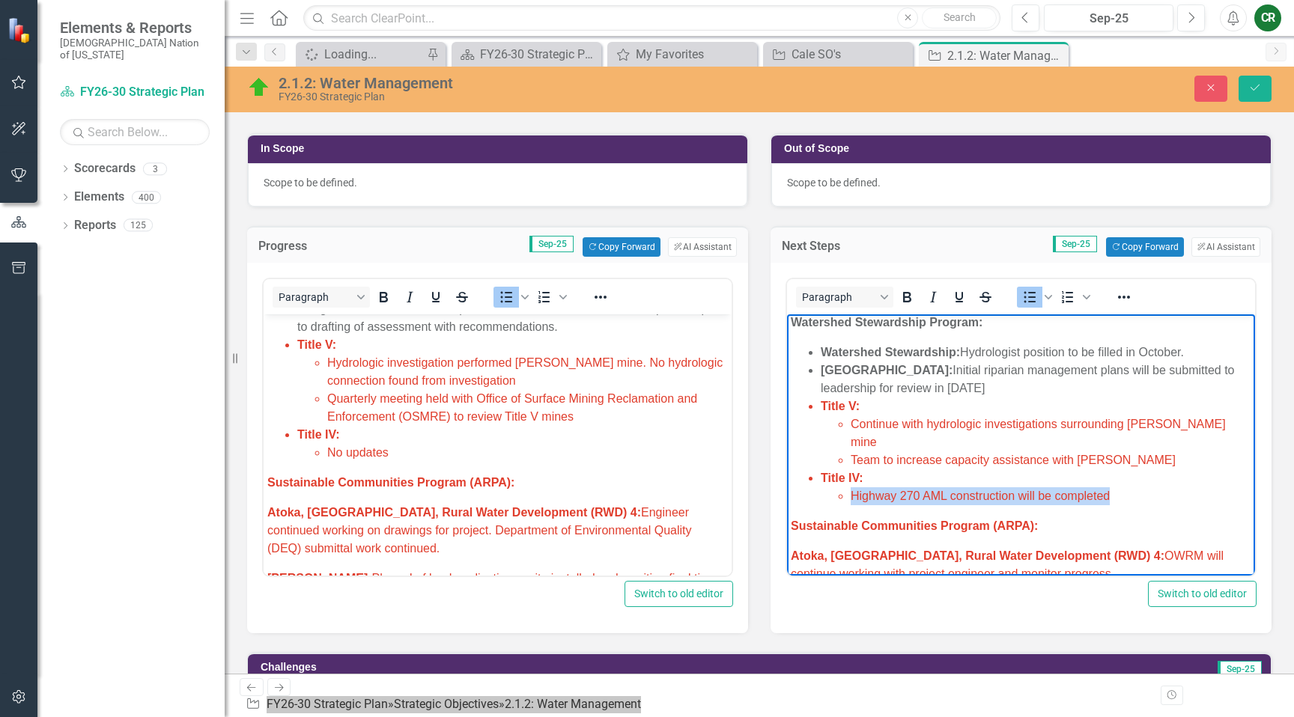
drag, startPoint x: 1114, startPoint y: 480, endPoint x: 856, endPoint y: 479, distance: 258.3
click at [853, 487] on li "Highway 270 AML construction will be completed" at bounding box center [1051, 496] width 401 height 18
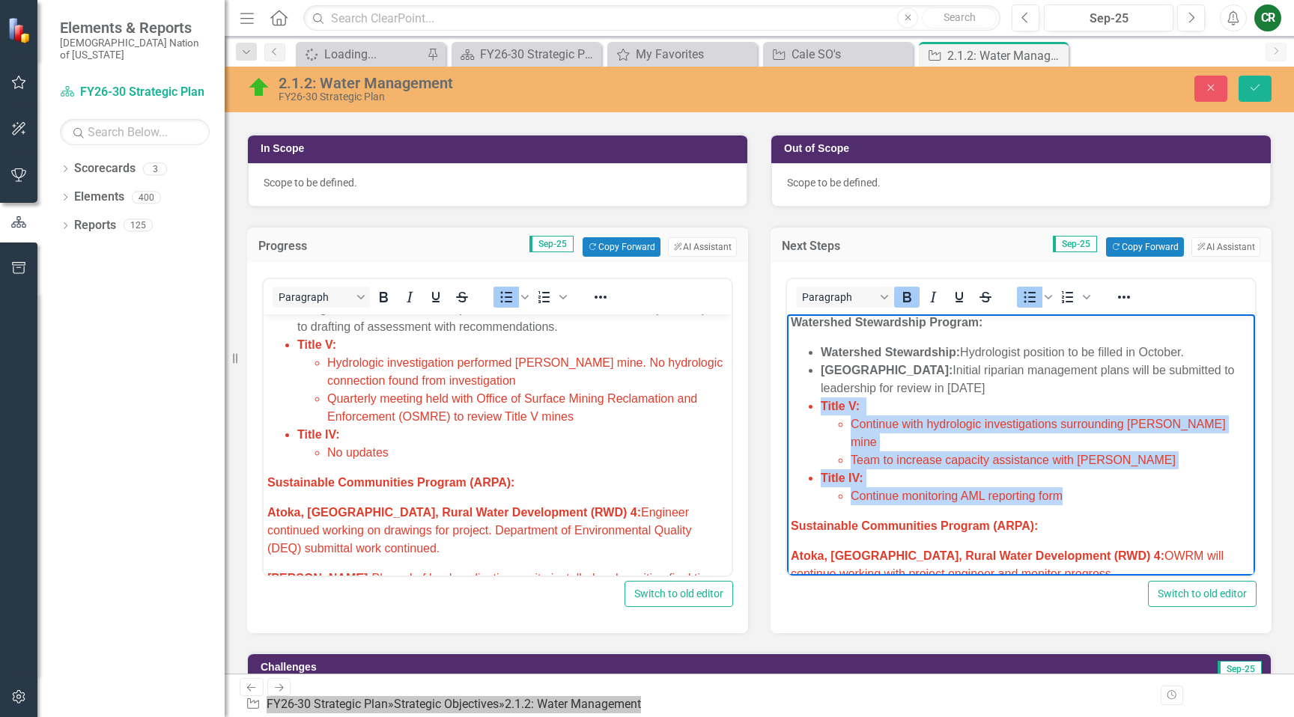
drag, startPoint x: 1062, startPoint y: 477, endPoint x: 814, endPoint y: 399, distance: 259.8
click at [807, 407] on ul "Watershed Stewardship: Hydrologist position to be filled in October. Lake Talaw…" at bounding box center [1021, 425] width 461 height 162
click at [1118, 303] on icon "Reveal or hide additional toolbar items" at bounding box center [1124, 297] width 18 height 18
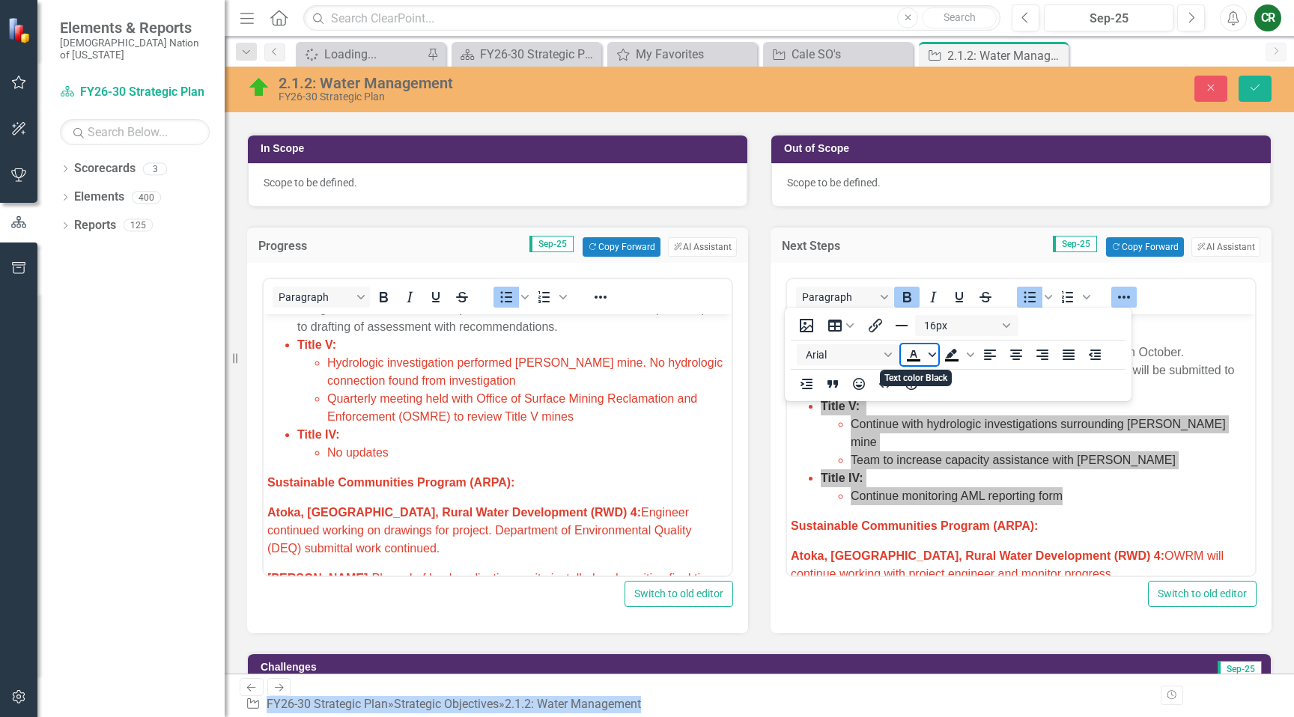
click at [932, 353] on icon "Text color Black" at bounding box center [932, 354] width 7 height 7
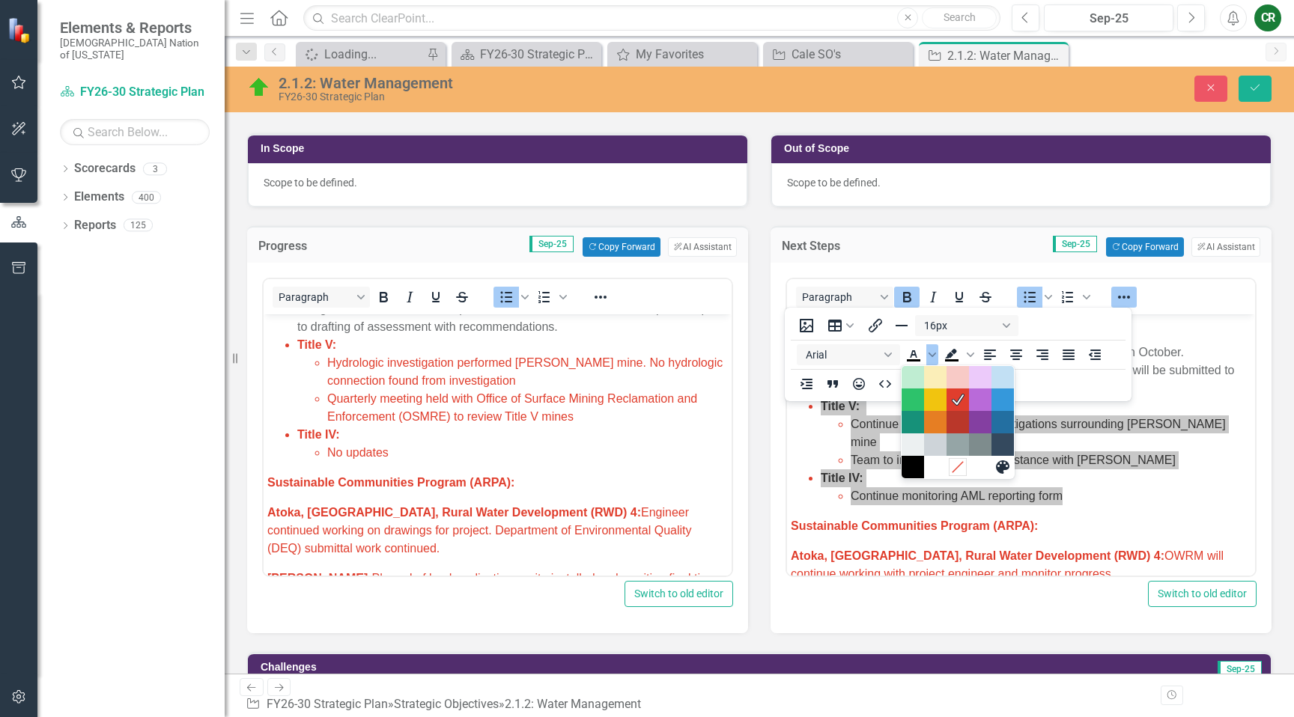
click at [956, 470] on icon "Remove color" at bounding box center [957, 468] width 14 height 14
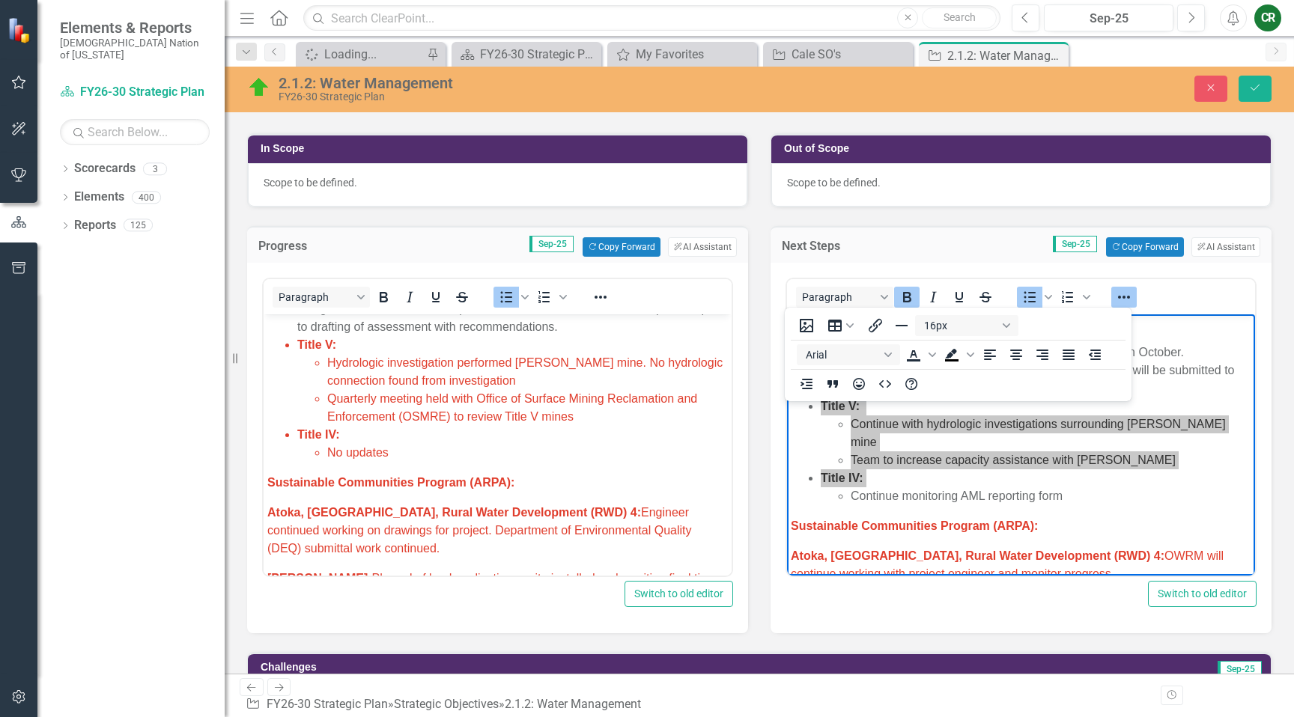
click at [545, 455] on li "No updates" at bounding box center [527, 453] width 401 height 18
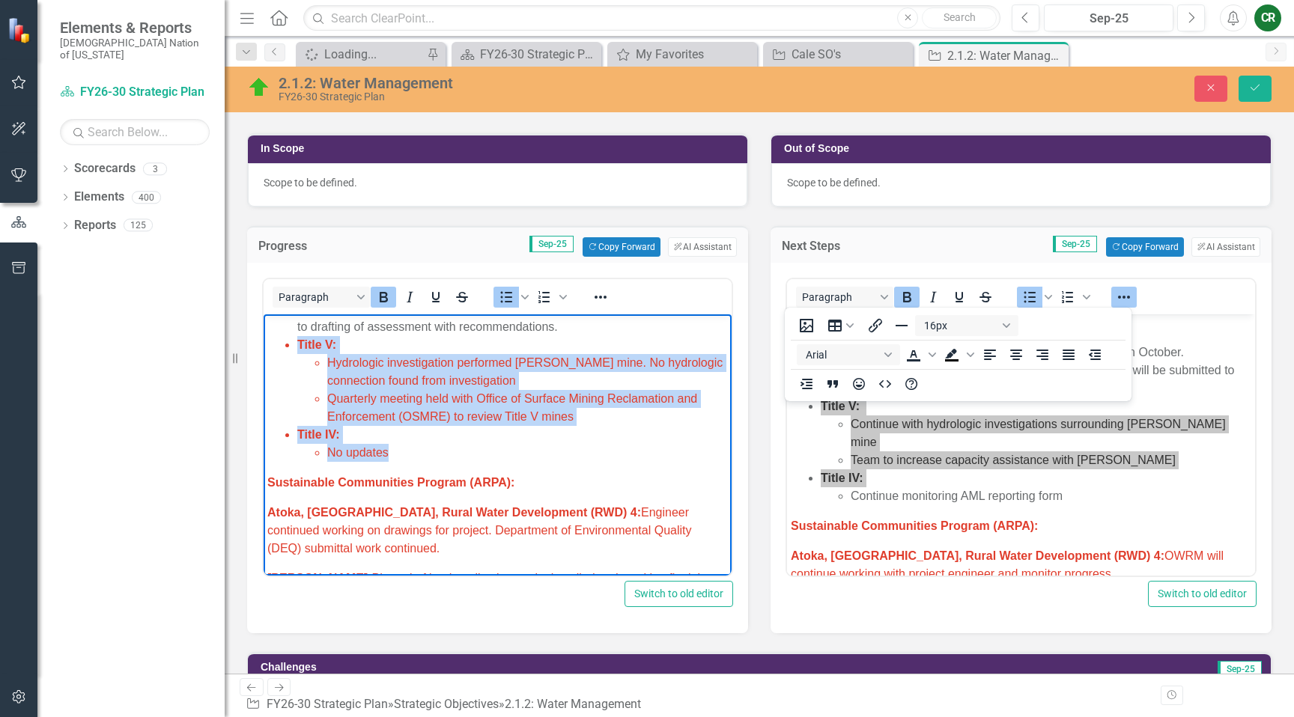
drag, startPoint x: 421, startPoint y: 449, endPoint x: 295, endPoint y: 346, distance: 162.8
click at [291, 346] on ul "Watershed Stewardship: Posting for Hydrologist position interviews held in Sept…" at bounding box center [497, 354] width 461 height 216
click at [599, 300] on icon "Reveal or hide additional toolbar items" at bounding box center [601, 297] width 18 height 18
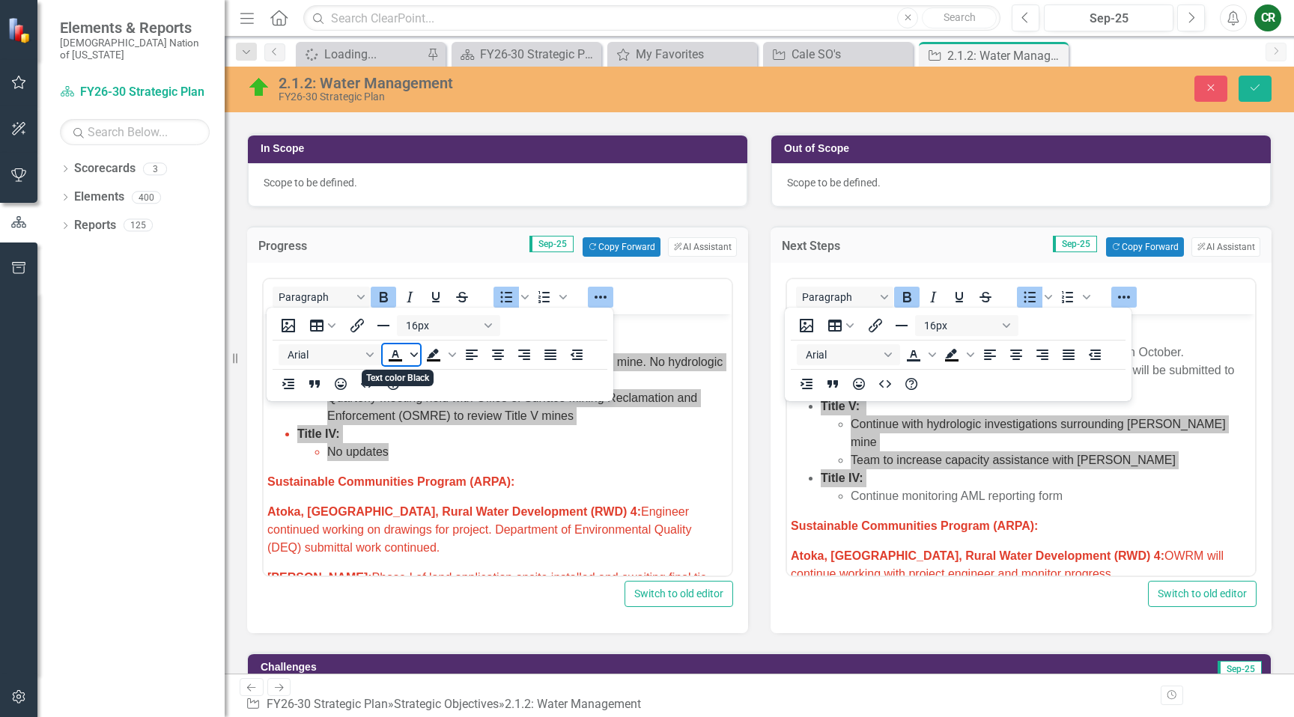
click at [414, 359] on span "Text color Black" at bounding box center [414, 354] width 12 height 21
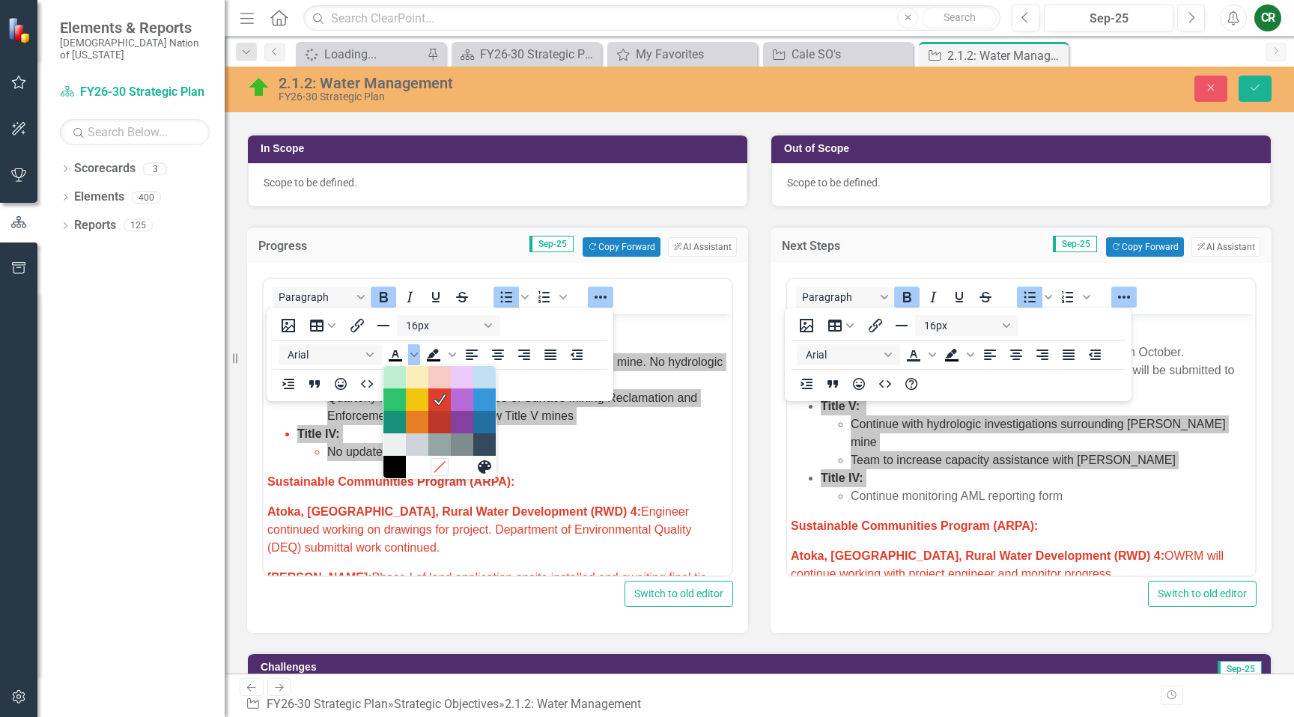
click at [434, 463] on icon "Remove color" at bounding box center [439, 468] width 14 height 14
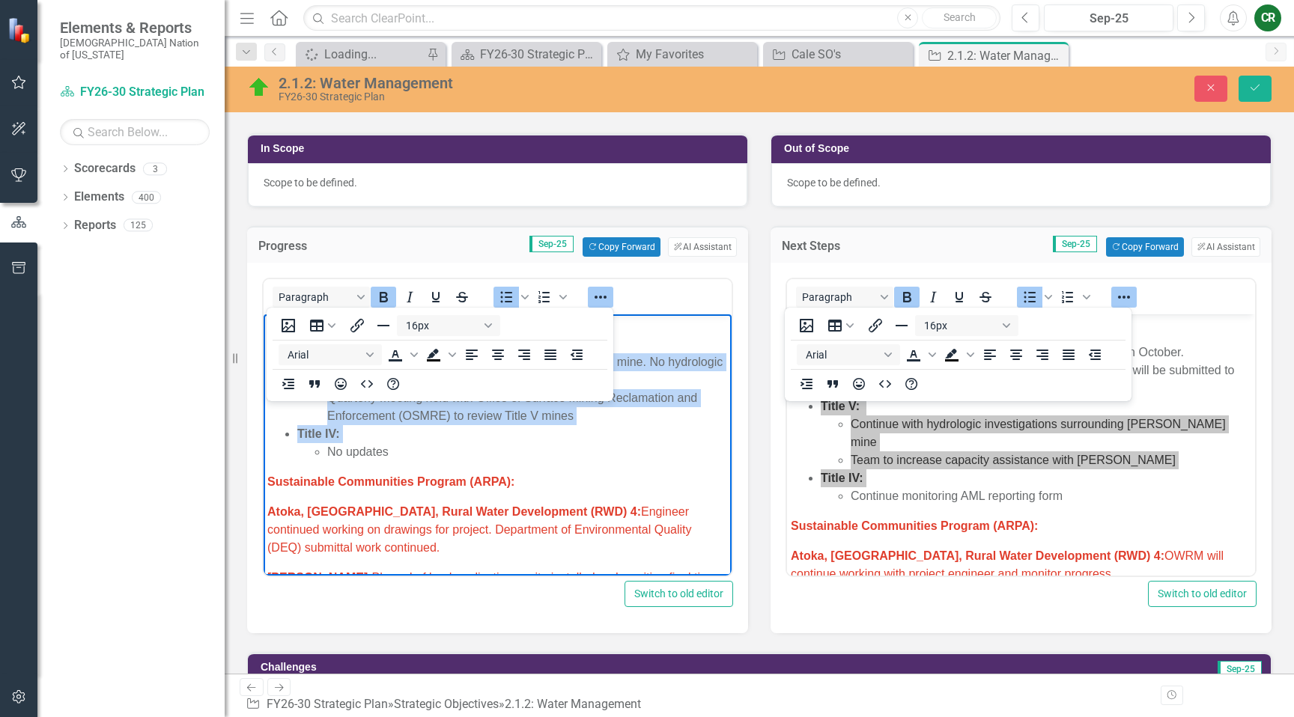
click at [601, 302] on icon "Reveal or hide additional toolbar items" at bounding box center [601, 297] width 18 height 18
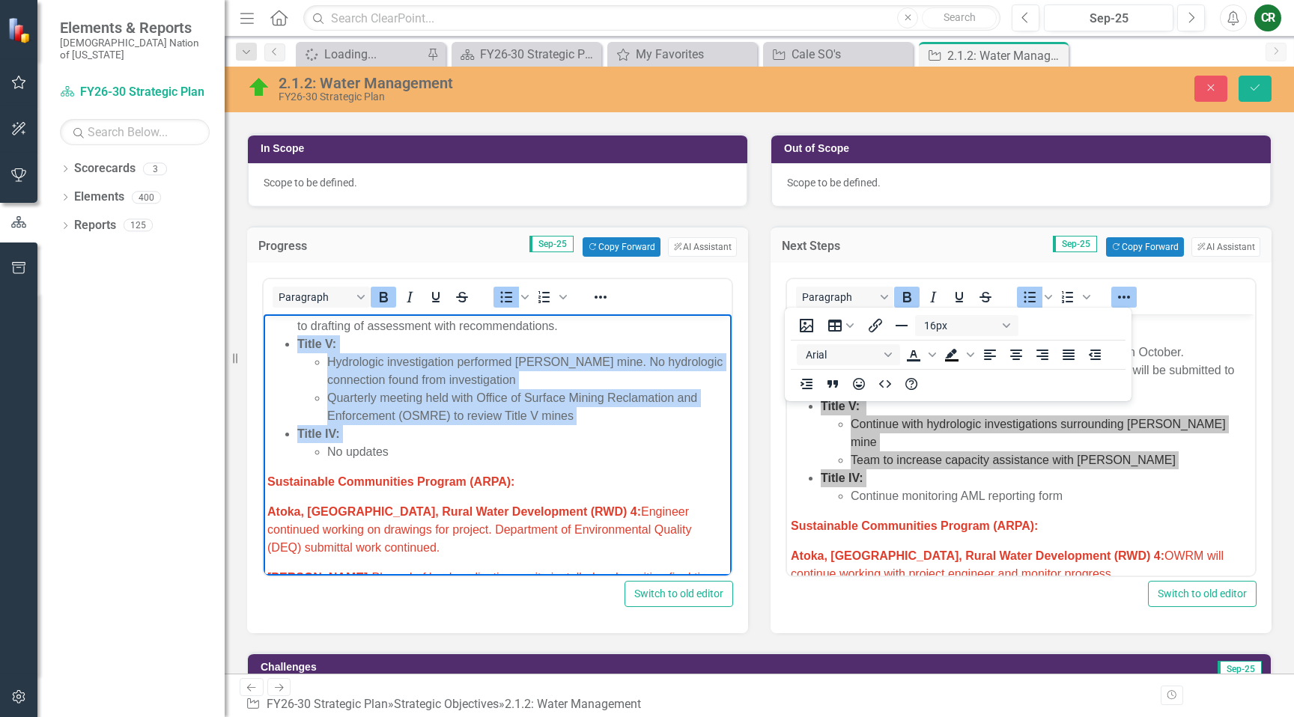
drag, startPoint x: 639, startPoint y: 449, endPoint x: 659, endPoint y: 456, distance: 21.6
click at [639, 449] on li "No updates" at bounding box center [527, 452] width 401 height 18
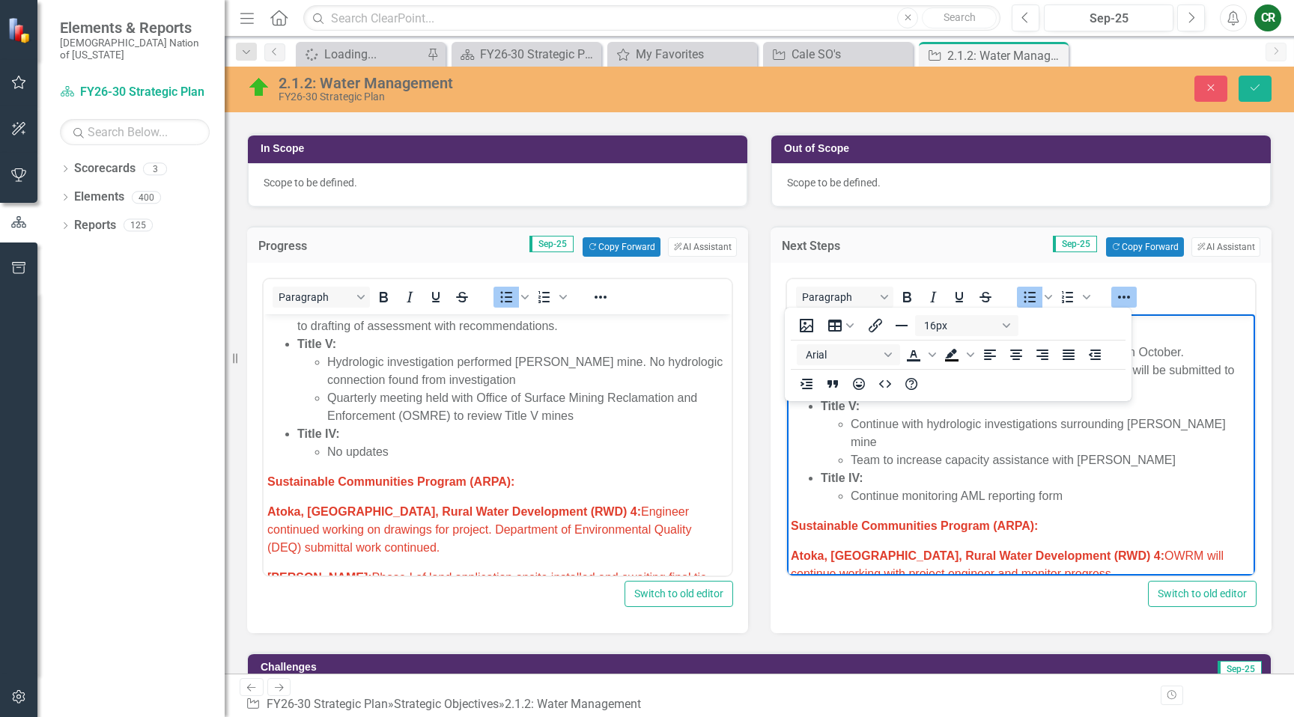
click at [914, 487] on li "Continue monitoring AML reporting form" at bounding box center [1051, 496] width 401 height 18
click at [1121, 297] on icon "Reveal or hide additional toolbar items" at bounding box center [1124, 297] width 18 height 18
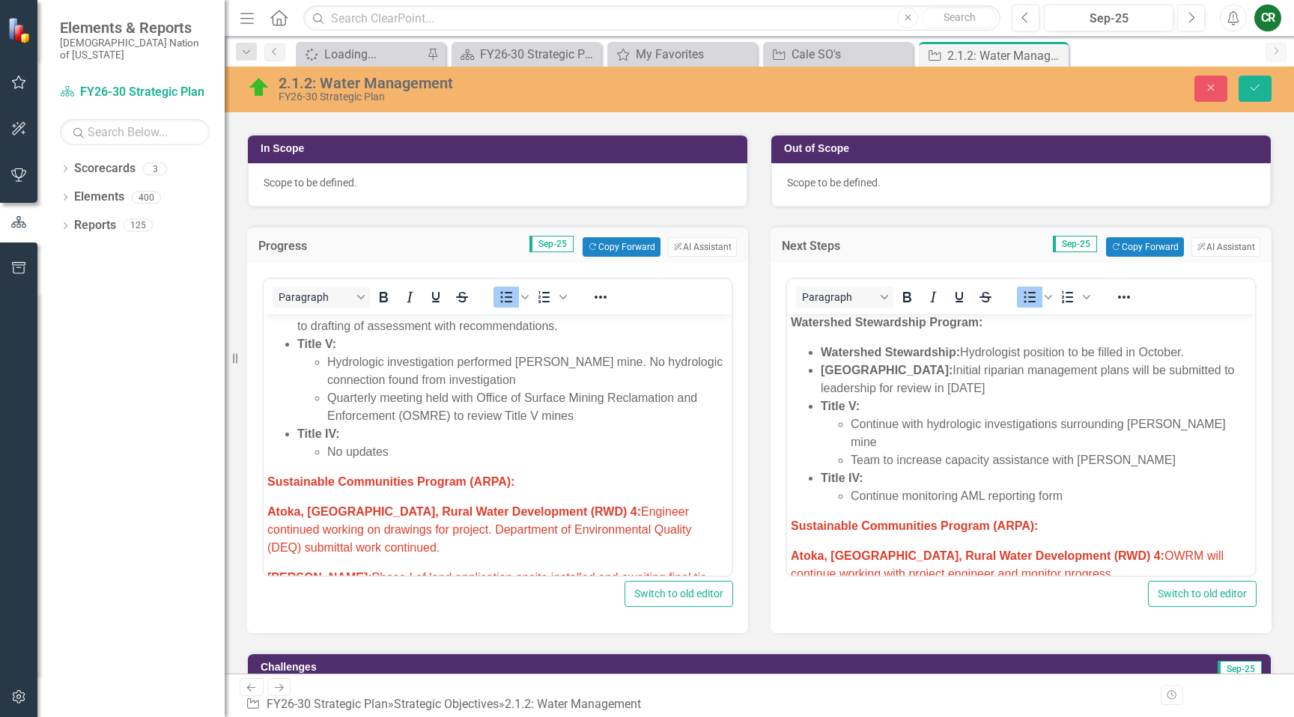
click at [1056, 420] on li "Continue with hydrologic investigations surrounding [PERSON_NAME] mine" at bounding box center [1051, 434] width 401 height 36
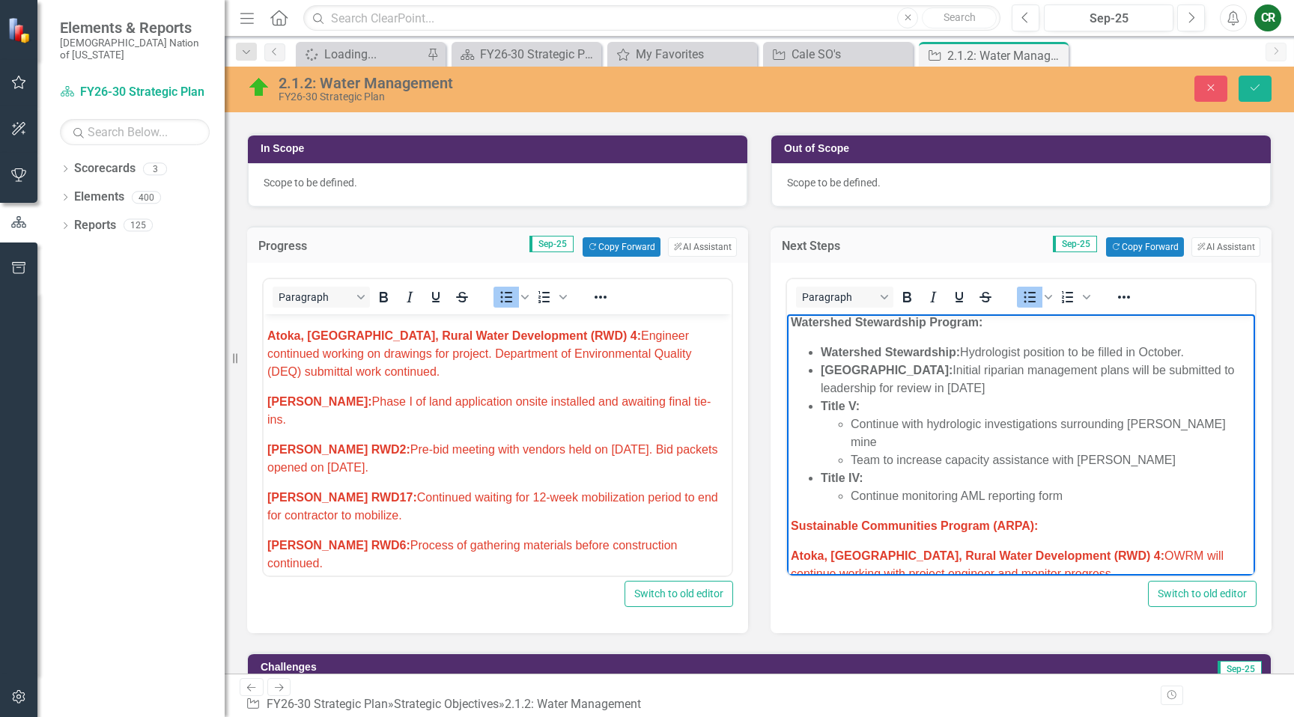
scroll to position [923, 0]
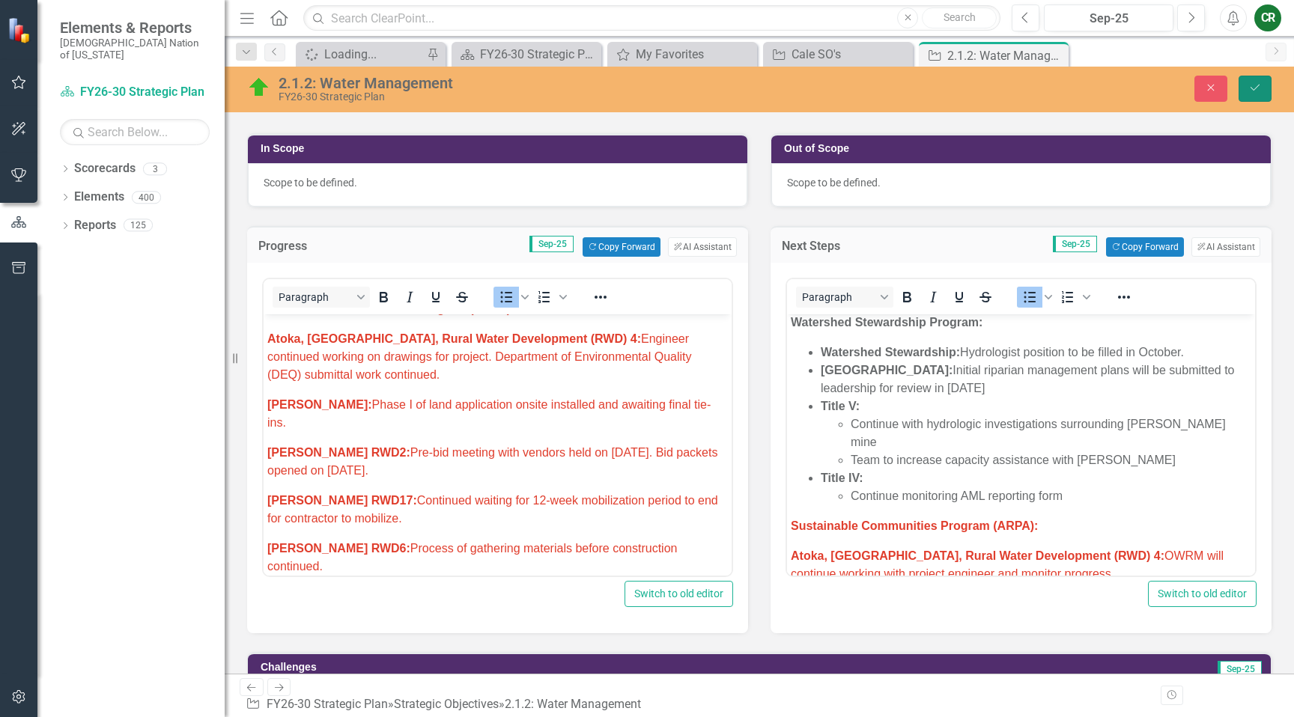
click at [1262, 87] on button "Save" at bounding box center [1255, 89] width 33 height 26
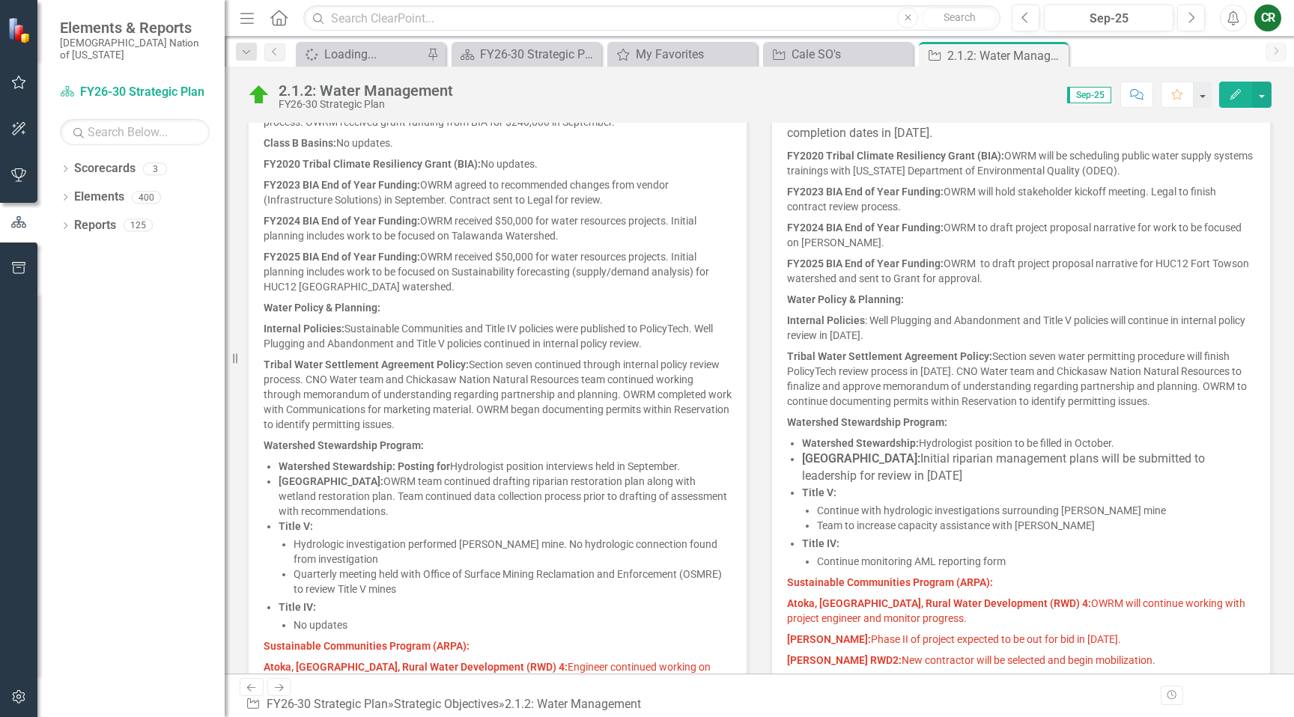
scroll to position [738, 0]
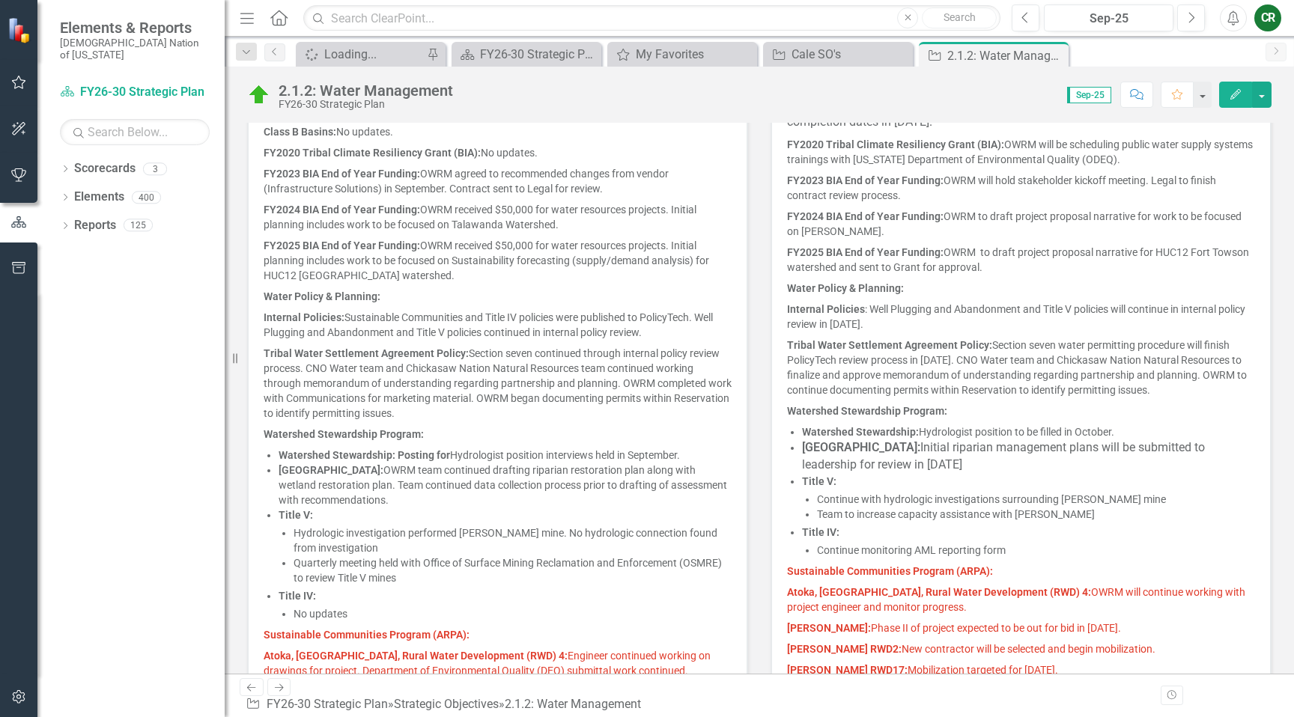
click at [664, 255] on p "FY2025 BIA End of Year Funding: OWRM received $50,000 for water resources proje…" at bounding box center [498, 260] width 468 height 51
click at [664, 254] on p "FY2025 BIA End of Year Funding: OWRM received $50,000 for water resources proje…" at bounding box center [498, 260] width 468 height 51
click at [551, 435] on p "Watershed Stewardship Program:" at bounding box center [498, 434] width 468 height 21
click at [553, 433] on p "Watershed Stewardship Program:" at bounding box center [498, 434] width 468 height 21
click at [553, 431] on p "Watershed Stewardship Program:" at bounding box center [498, 434] width 468 height 21
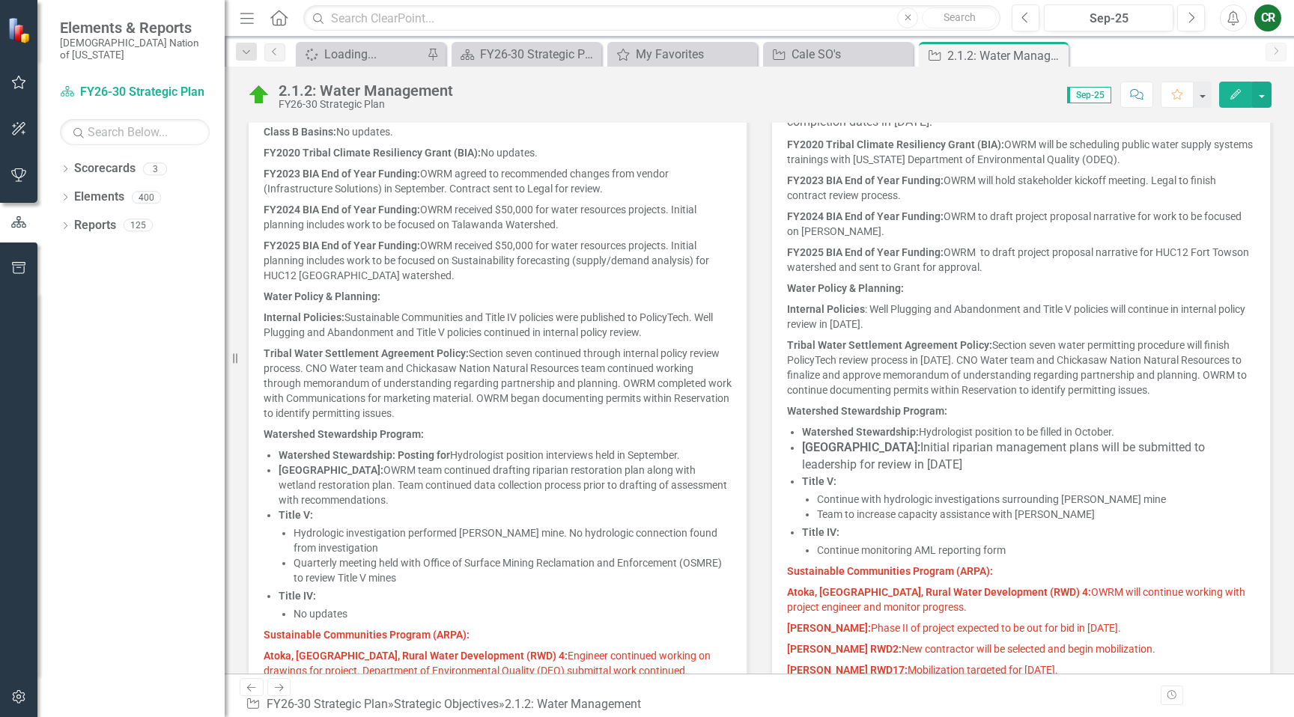
click at [553, 431] on p "Watershed Stewardship Program:" at bounding box center [498, 434] width 468 height 21
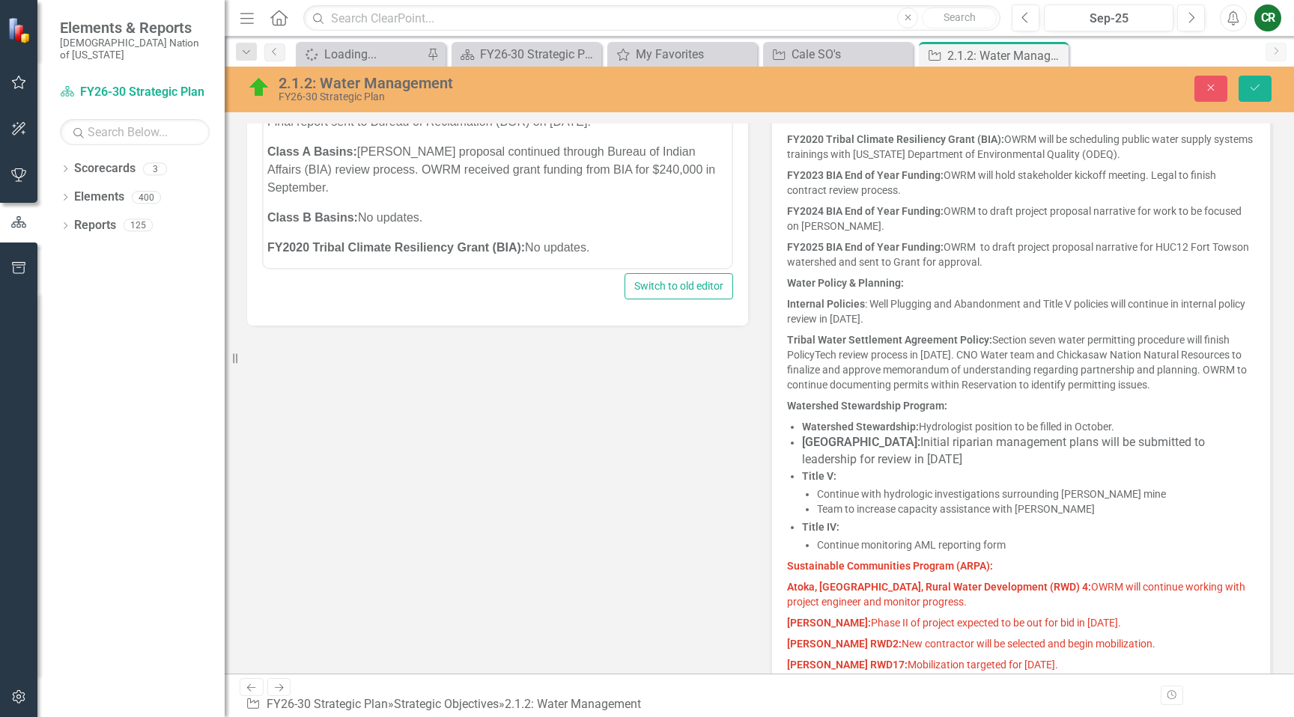
scroll to position [0, 0]
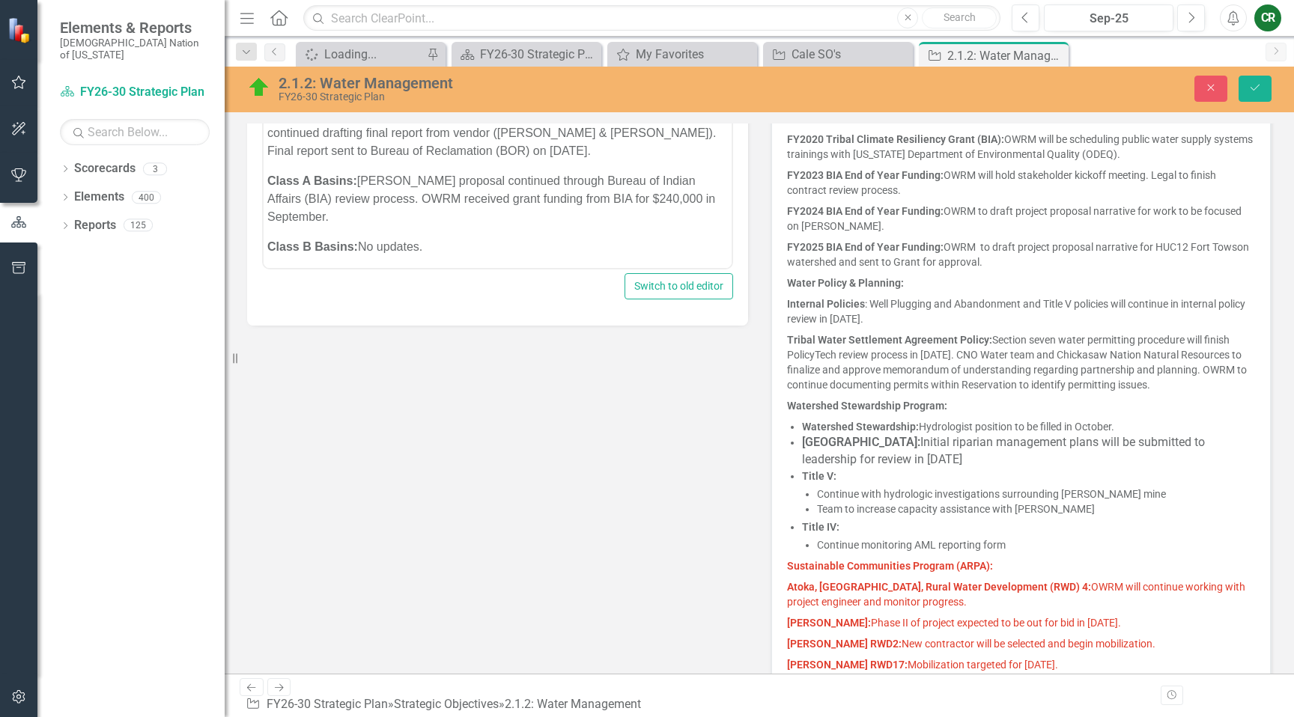
click at [829, 432] on strong "Watershed Stewardship:" at bounding box center [860, 427] width 117 height 12
click at [829, 431] on strong "Watershed Stewardship:" at bounding box center [860, 427] width 117 height 12
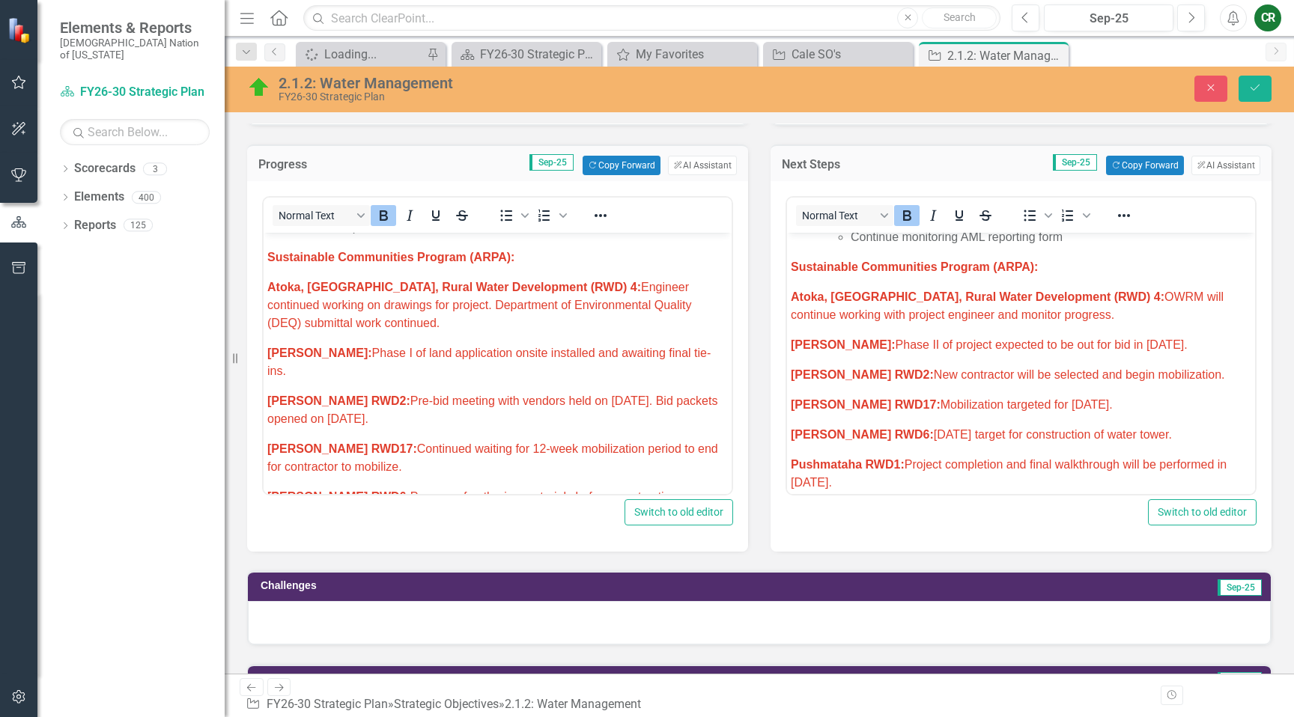
scroll to position [902, 0]
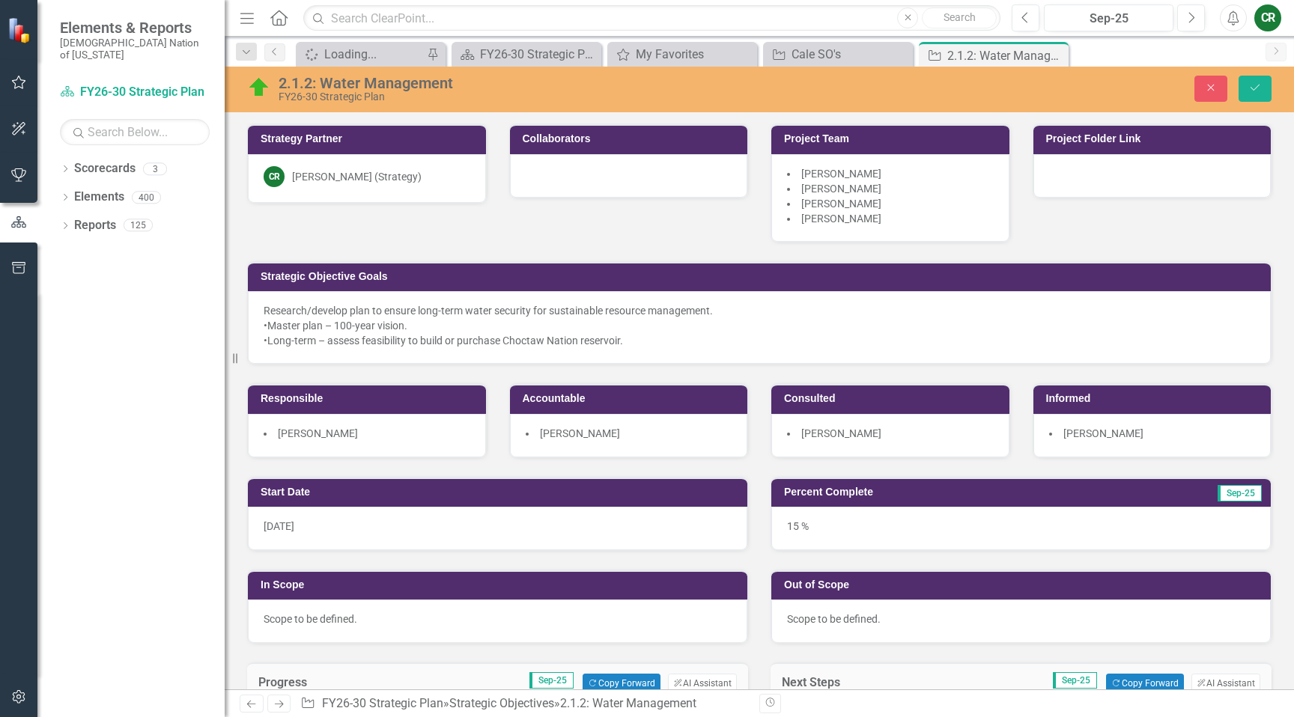
scroll to position [518, 0]
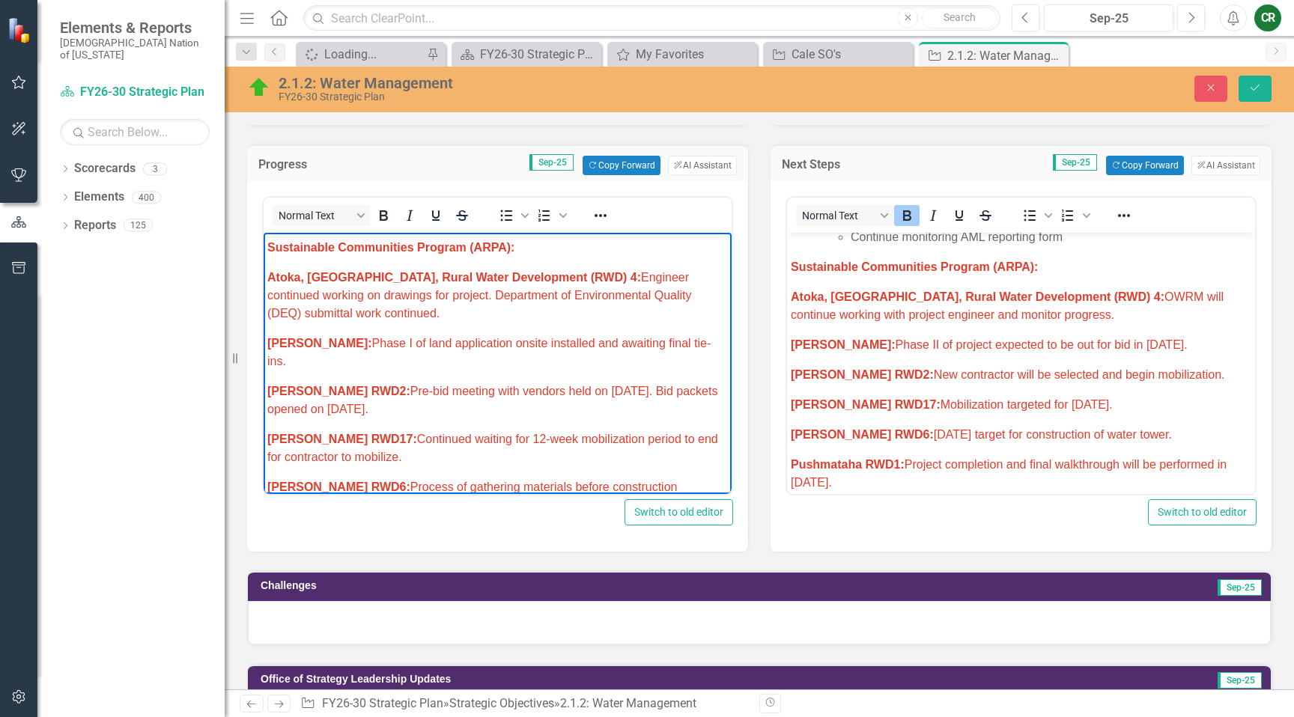
click at [341, 319] on p "Atoka, OK, Rural Water Development (RWD) 4: Engineer continued working on drawi…" at bounding box center [497, 296] width 461 height 54
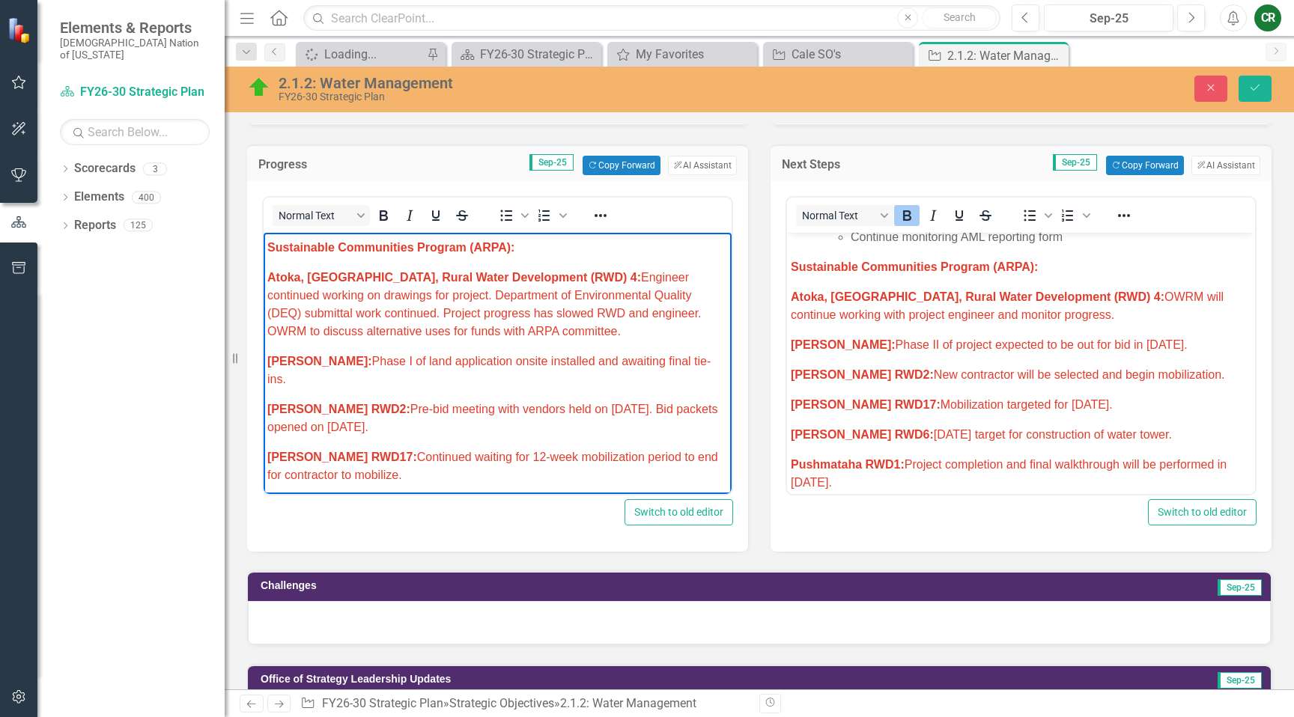
click at [328, 316] on span "Atoka, OK, Rural Water Development (RWD) 4: Engineer continued working on drawi…" at bounding box center [484, 304] width 434 height 67
click at [1009, 299] on p "Atoka, OK, Rural Water Development (RWD) 4: OWRM will continue working with pro…" at bounding box center [1021, 306] width 461 height 36
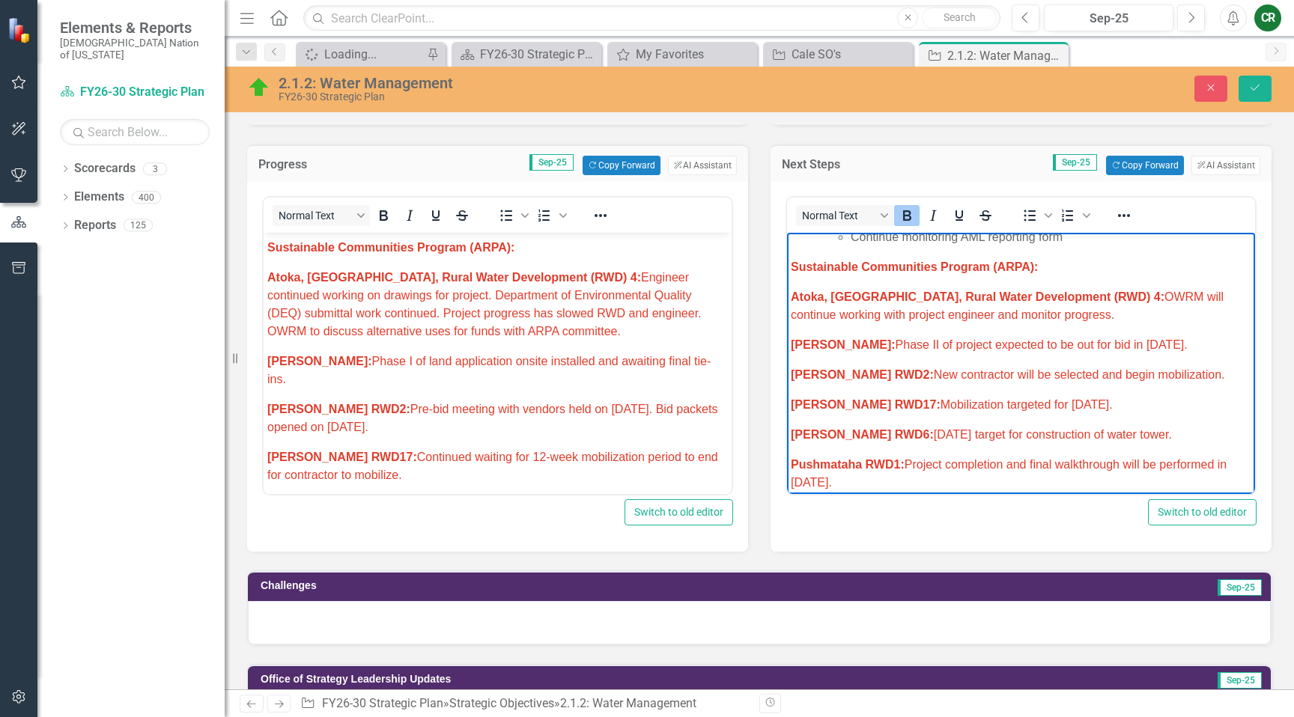
drag, startPoint x: 1013, startPoint y: 299, endPoint x: 797, endPoint y: 253, distance: 221.2
click at [789, 252] on body "Research/Data Acquisition: Clean Water Act (CWA) 106 Testing Grant: Begin utili…" at bounding box center [1021, 180] width 468 height 1481
click at [1118, 215] on icon "Reveal or hide additional toolbar items" at bounding box center [1124, 215] width 12 height 3
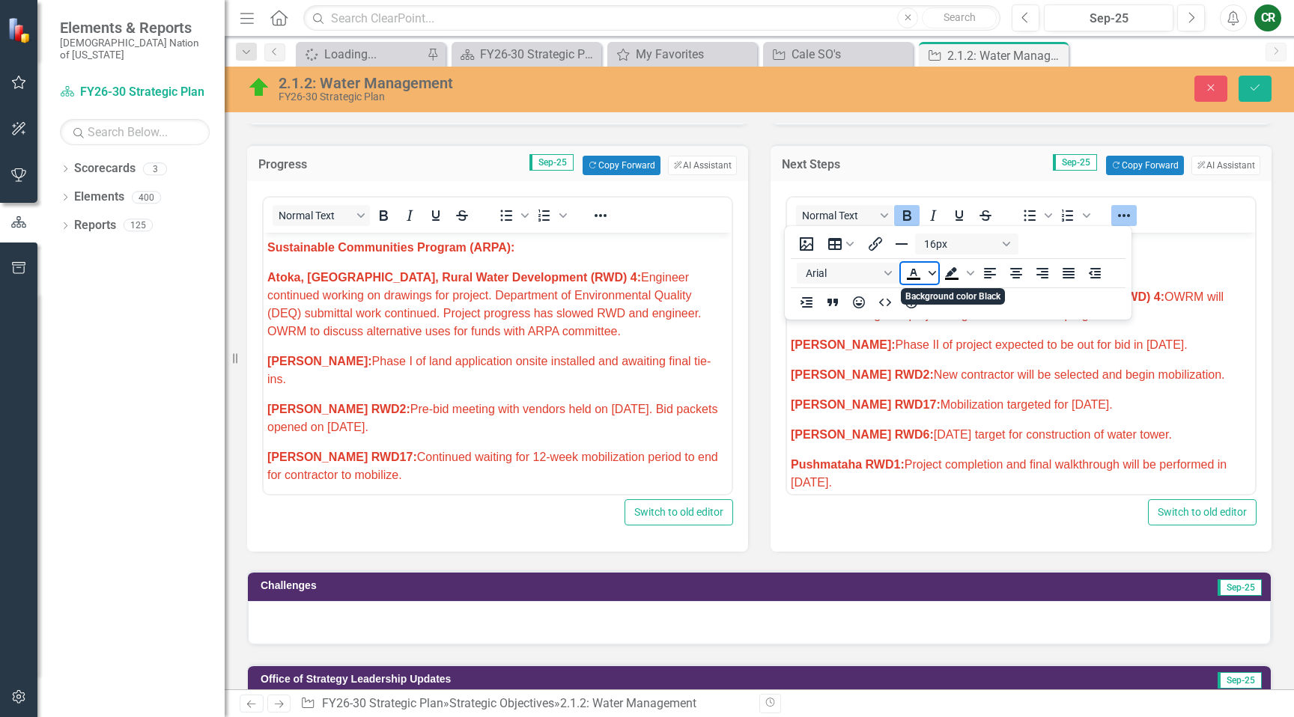
click at [932, 274] on icon "Text color Black" at bounding box center [931, 273] width 7 height 4
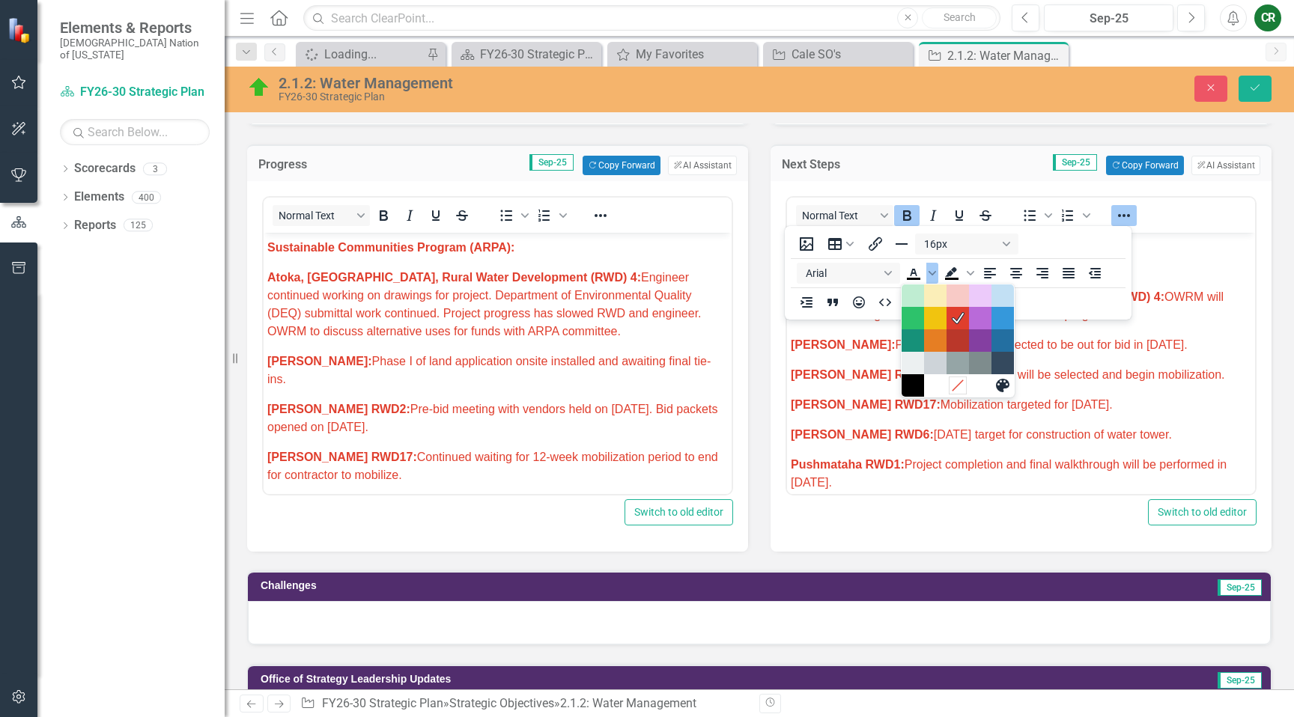
click at [959, 380] on icon "Remove color" at bounding box center [957, 385] width 14 height 14
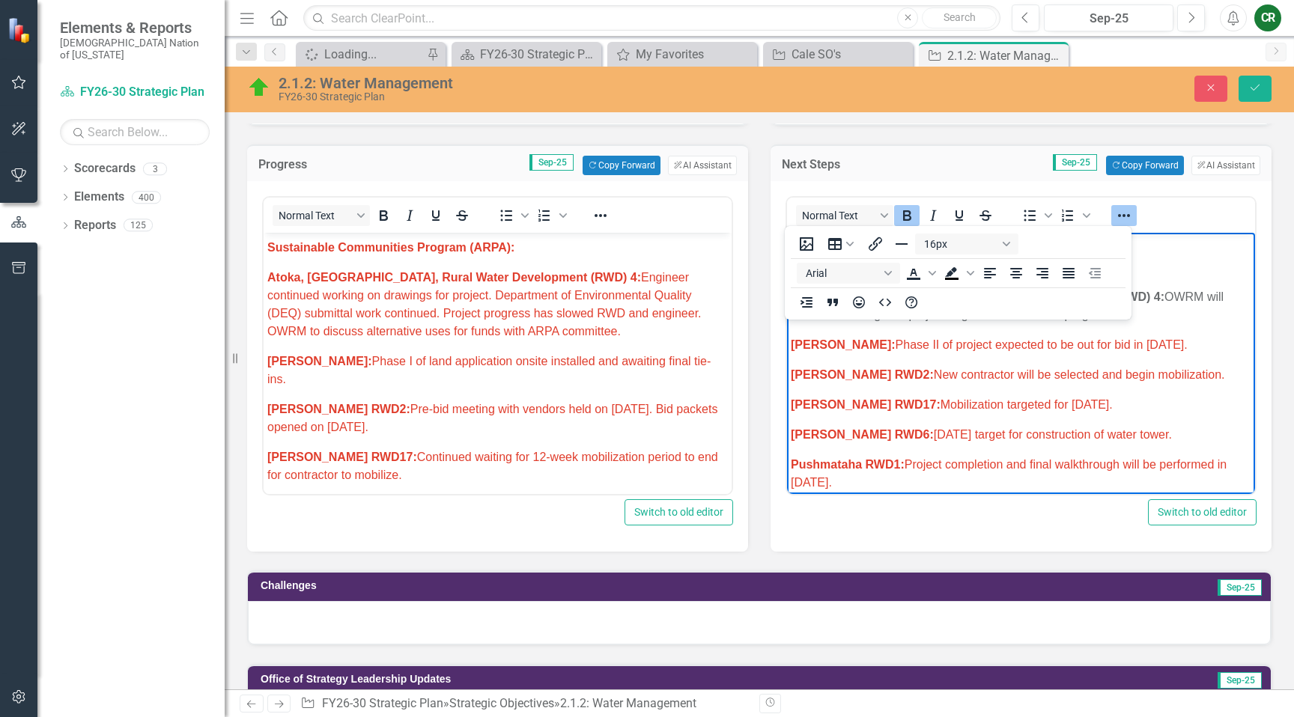
drag, startPoint x: 839, startPoint y: 373, endPoint x: 849, endPoint y: 371, distance: 10.0
click at [840, 373] on body "Research/Data Acquisition: Clean Water Act (CWA) 106 Testing Grant: Begin utili…" at bounding box center [1021, 180] width 468 height 1481
drag, startPoint x: 1124, startPoint y: 214, endPoint x: 1105, endPoint y: 230, distance: 25.0
click at [1124, 214] on icon "Reveal or hide additional toolbar items" at bounding box center [1124, 216] width 18 height 18
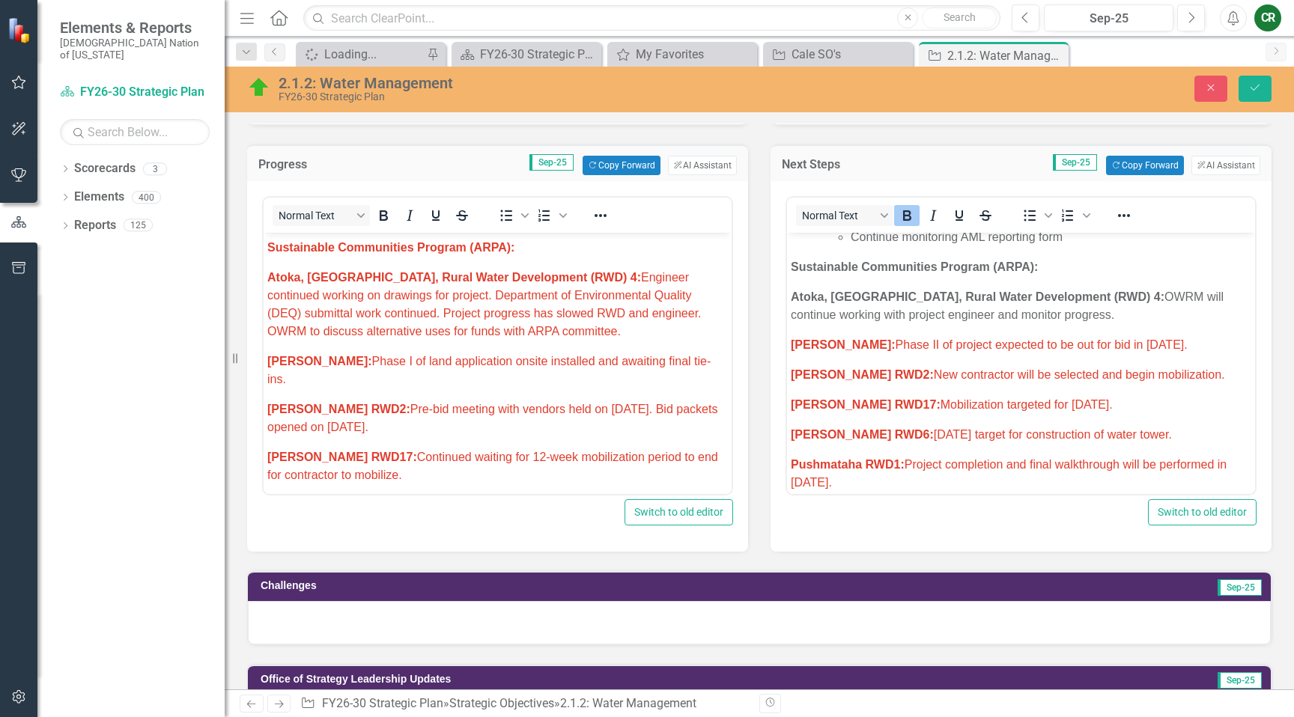
click at [1010, 308] on body "Research/Data Acquisition: Clean Water Act (CWA) 106 Testing Grant: Begin utili…" at bounding box center [1021, 180] width 468 height 1481
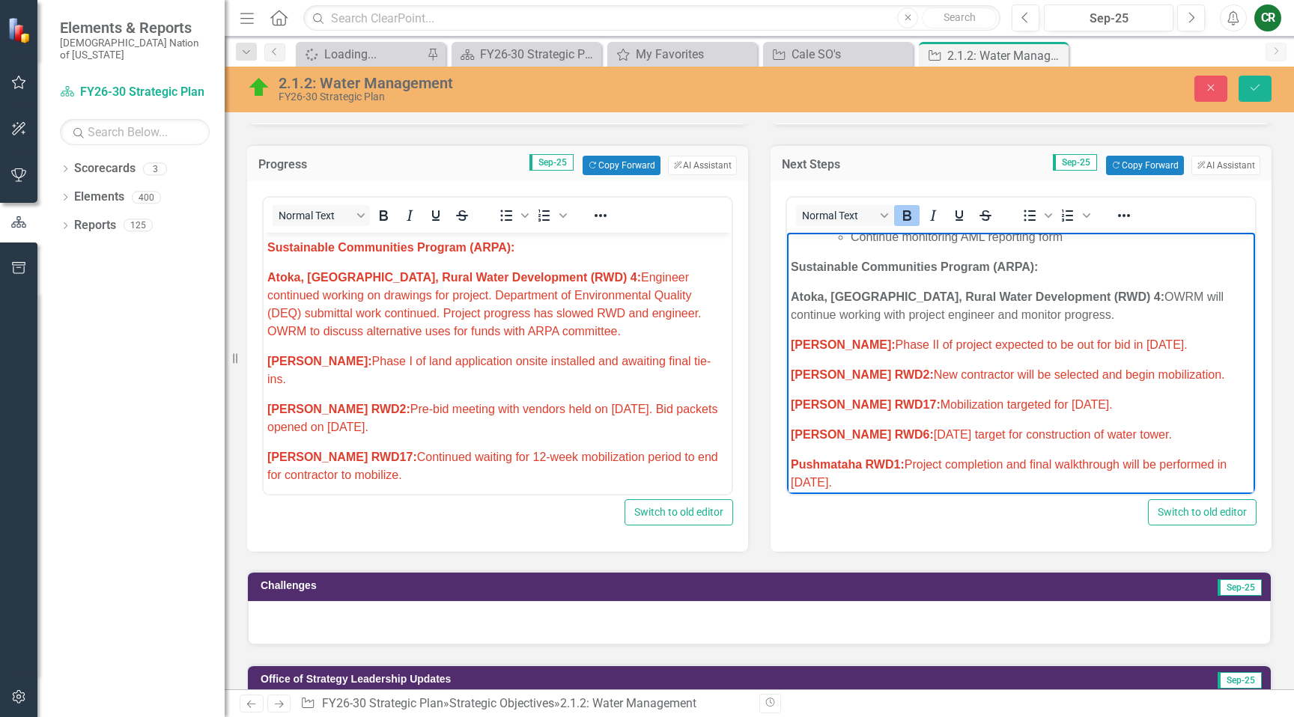
click at [1014, 295] on p "Atoka, OK, Rural Water Development (RWD) 4: OWRM will continue working with pro…" at bounding box center [1021, 306] width 461 height 36
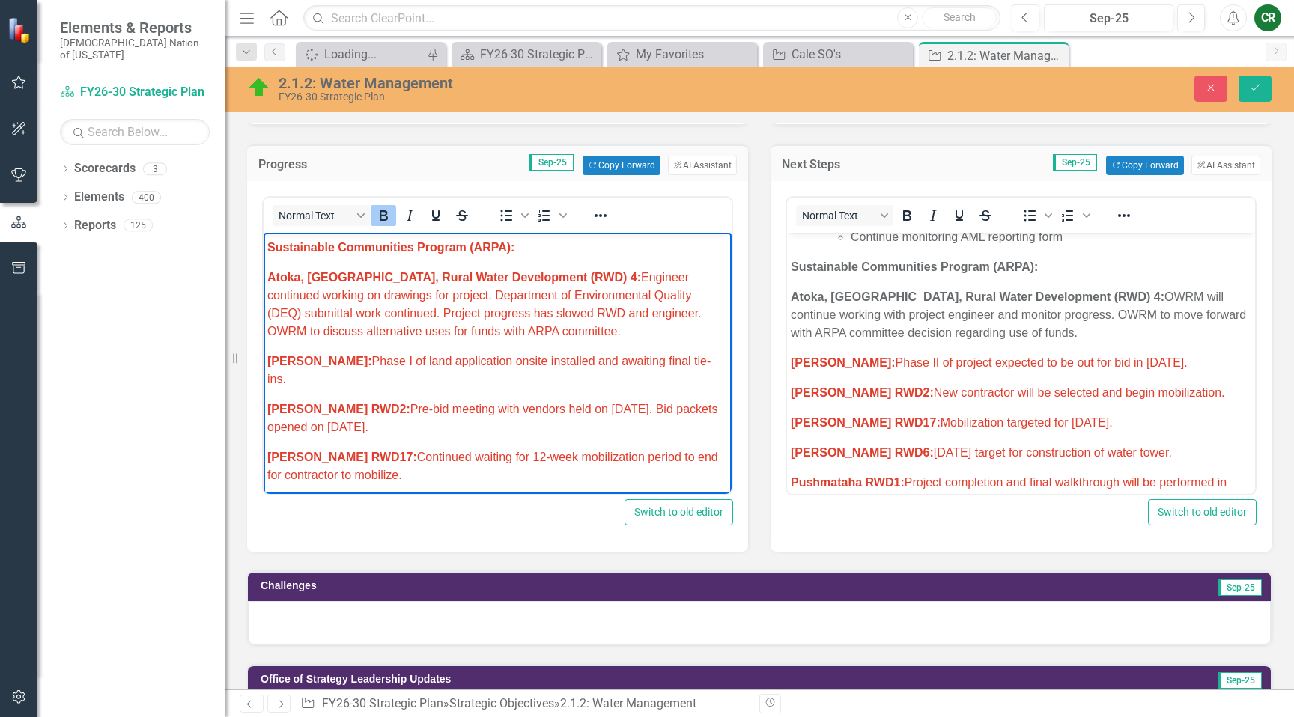
drag, startPoint x: 586, startPoint y: 338, endPoint x: 255, endPoint y: 282, distance: 335.1
click at [264, 282] on html "Research/Data Acquisition: Clean Water Act (CWA) 106 Testing Grant: Funding for…" at bounding box center [498, 161] width 468 height 1661
click at [596, 214] on icon "Reveal or hide additional toolbar items" at bounding box center [601, 215] width 12 height 3
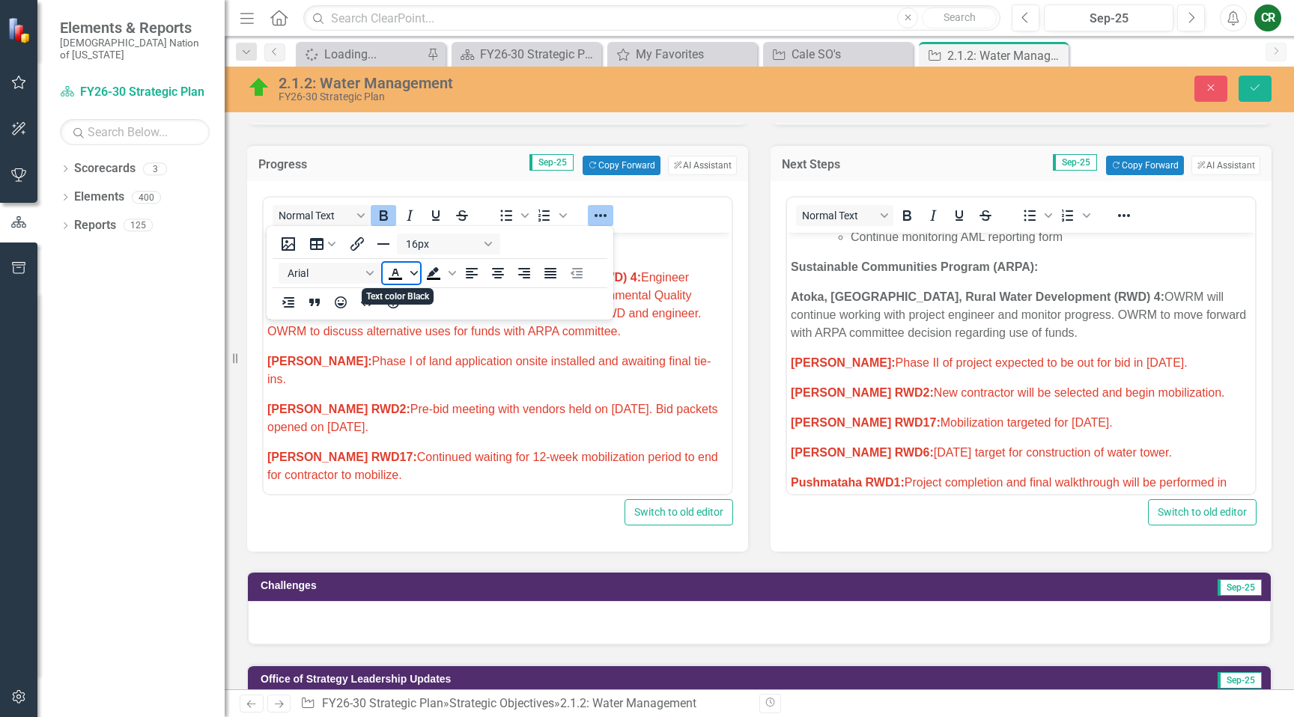
click at [417, 278] on span "Text color Black" at bounding box center [414, 273] width 12 height 21
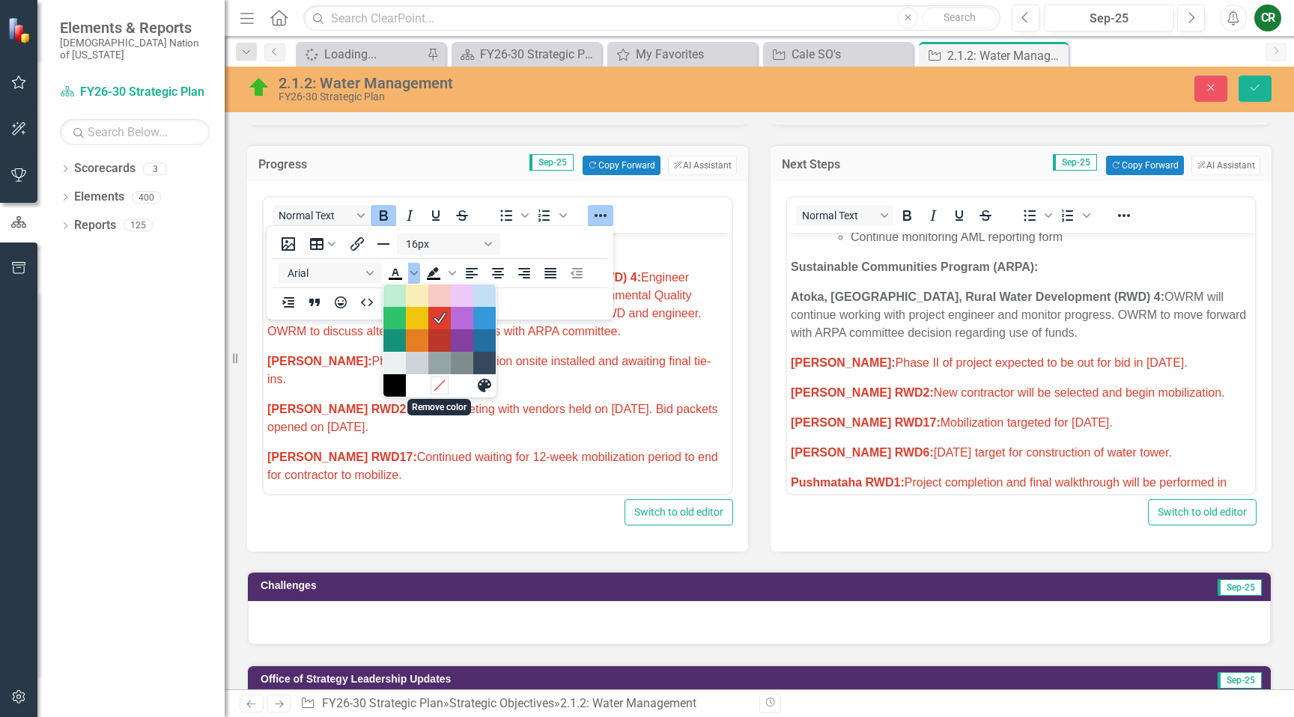
click at [436, 388] on icon "Remove color" at bounding box center [439, 385] width 14 height 14
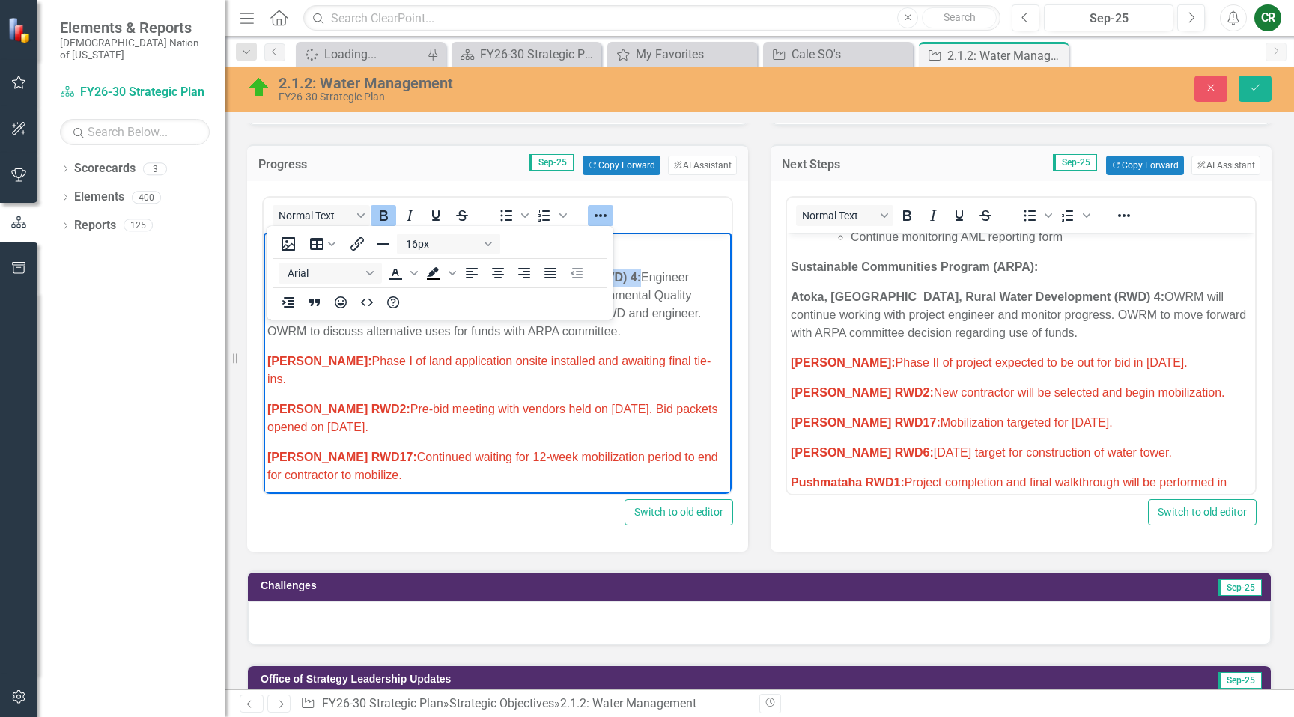
drag, startPoint x: 598, startPoint y: 212, endPoint x: 618, endPoint y: 228, distance: 25.0
click at [602, 213] on icon "Reveal or hide additional toolbar items" at bounding box center [601, 216] width 18 height 18
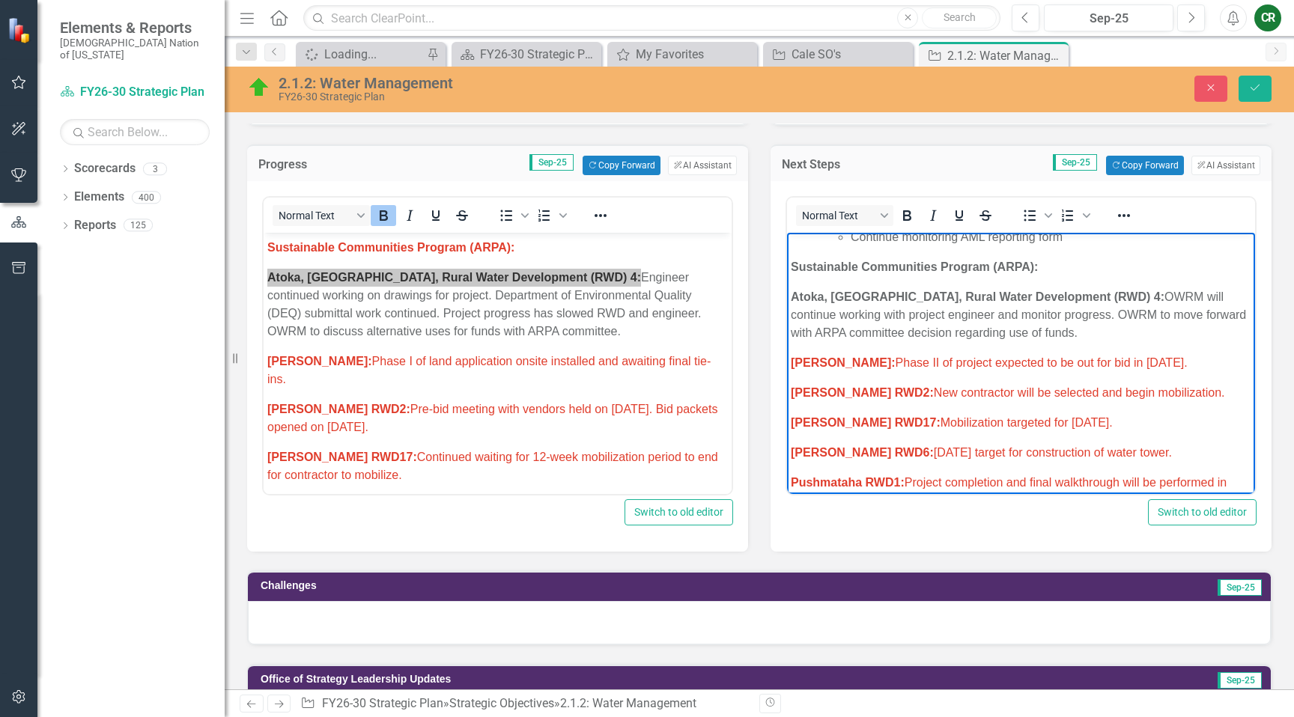
click at [914, 323] on p "Atoka, OK, Rural Water Development (RWD) 4: OWRM will continue working with pro…" at bounding box center [1021, 315] width 461 height 54
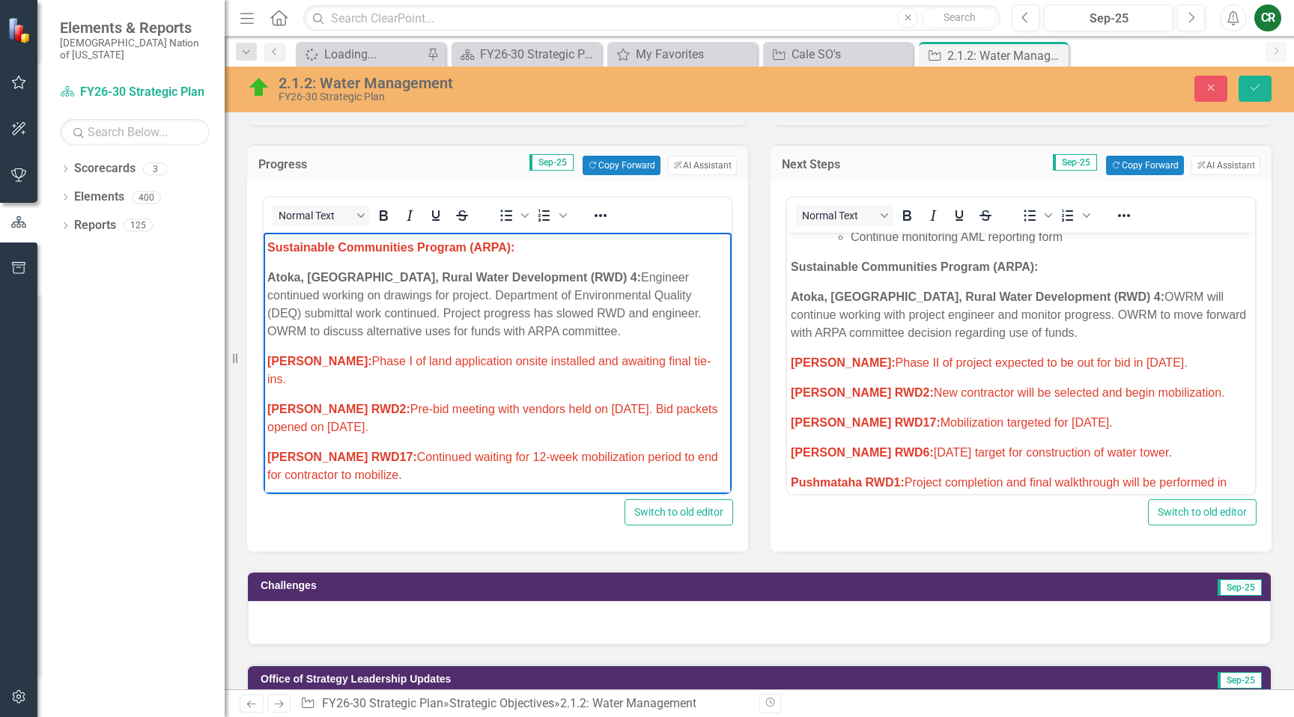
click at [482, 369] on p "Garvin: Phase I of land application onsite installed and awaiting final tie-ins." at bounding box center [497, 371] width 461 height 36
click at [519, 246] on p "Sustainable Communities Program (ARPA):" at bounding box center [497, 248] width 461 height 18
drag, startPoint x: 595, startPoint y: 213, endPoint x: 587, endPoint y: 218, distance: 9.1
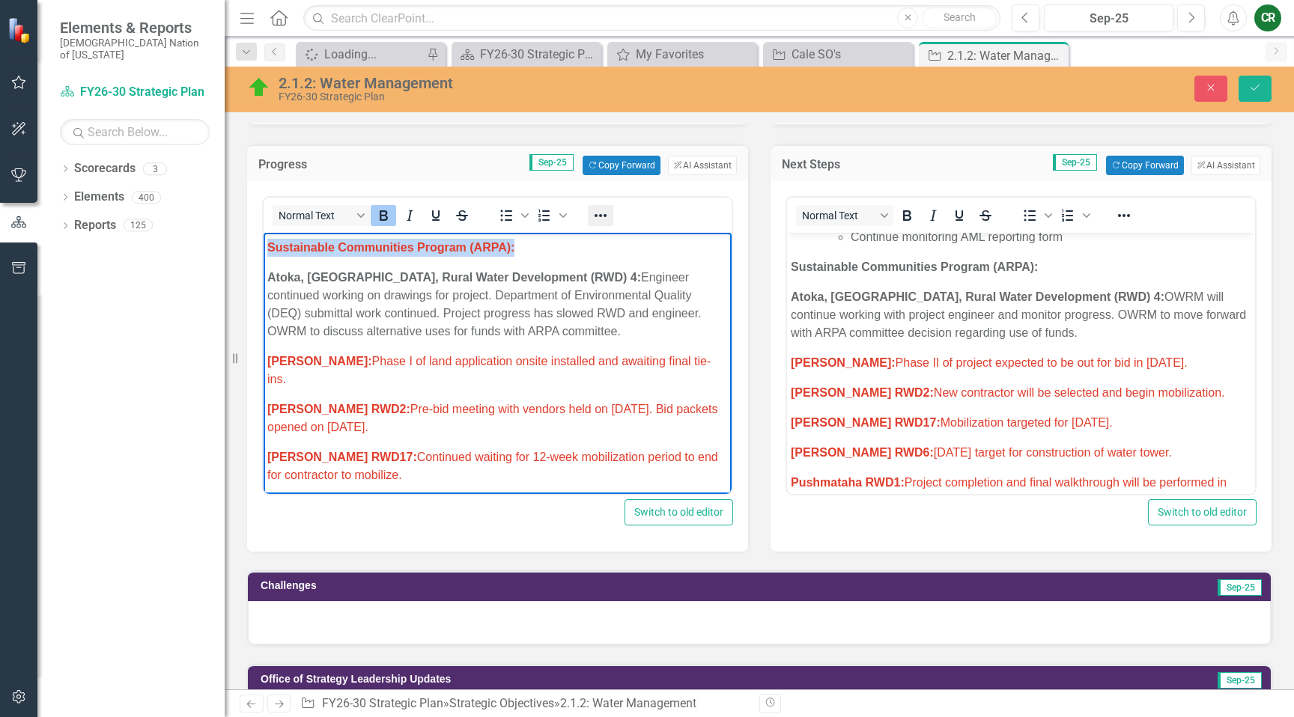
click at [595, 213] on icon "Reveal or hide additional toolbar items" at bounding box center [601, 216] width 18 height 18
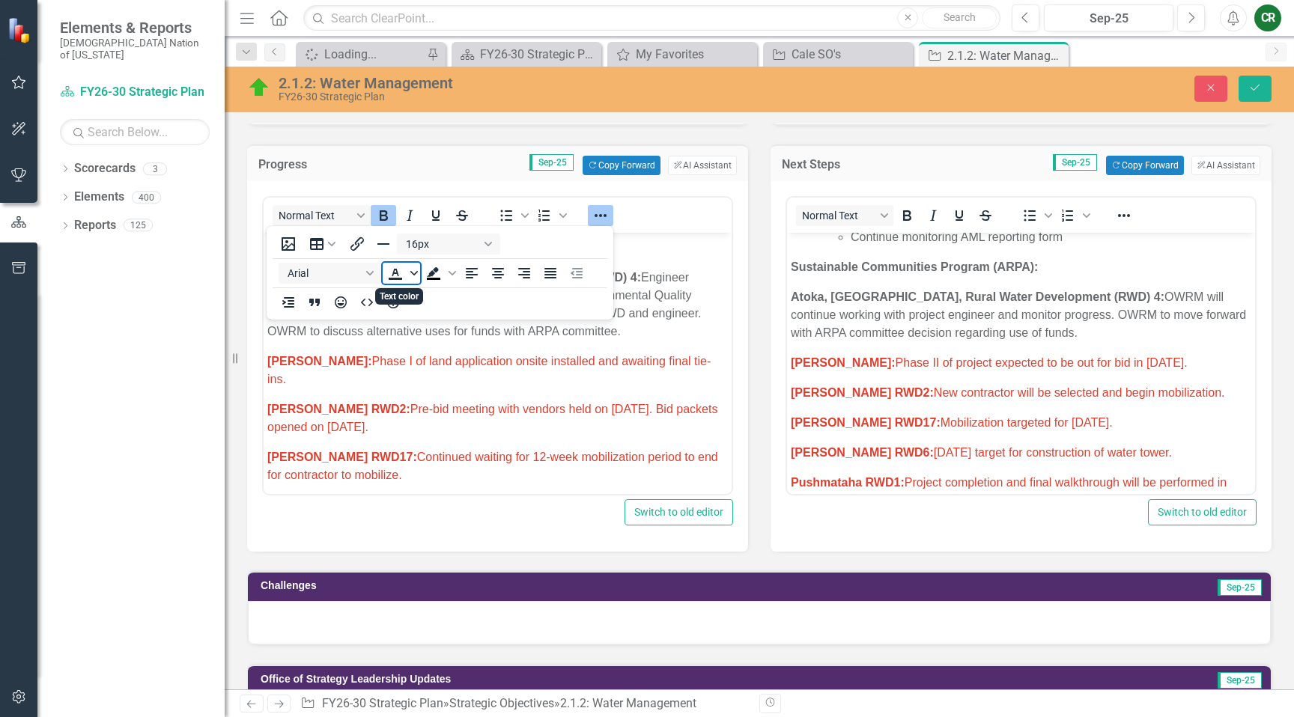
click at [413, 270] on icon "Text color" at bounding box center [413, 273] width 7 height 7
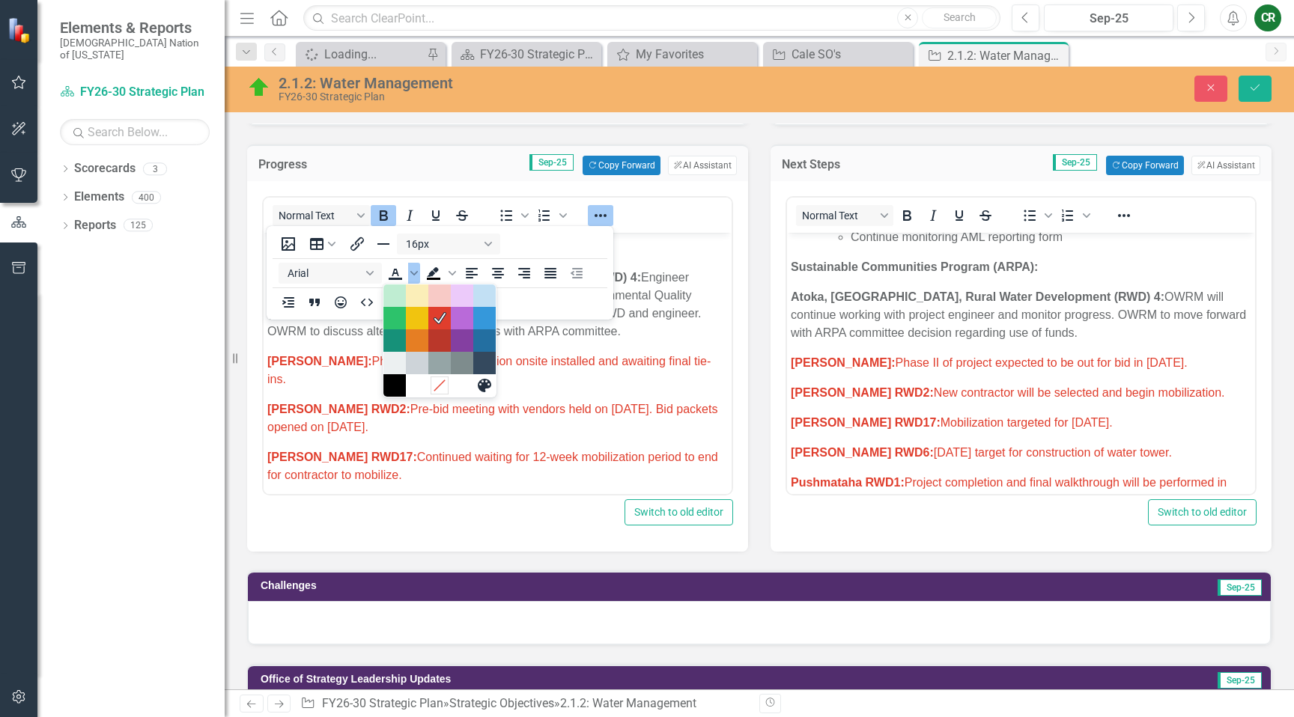
click at [437, 387] on icon "Remove color" at bounding box center [439, 385] width 10 height 10
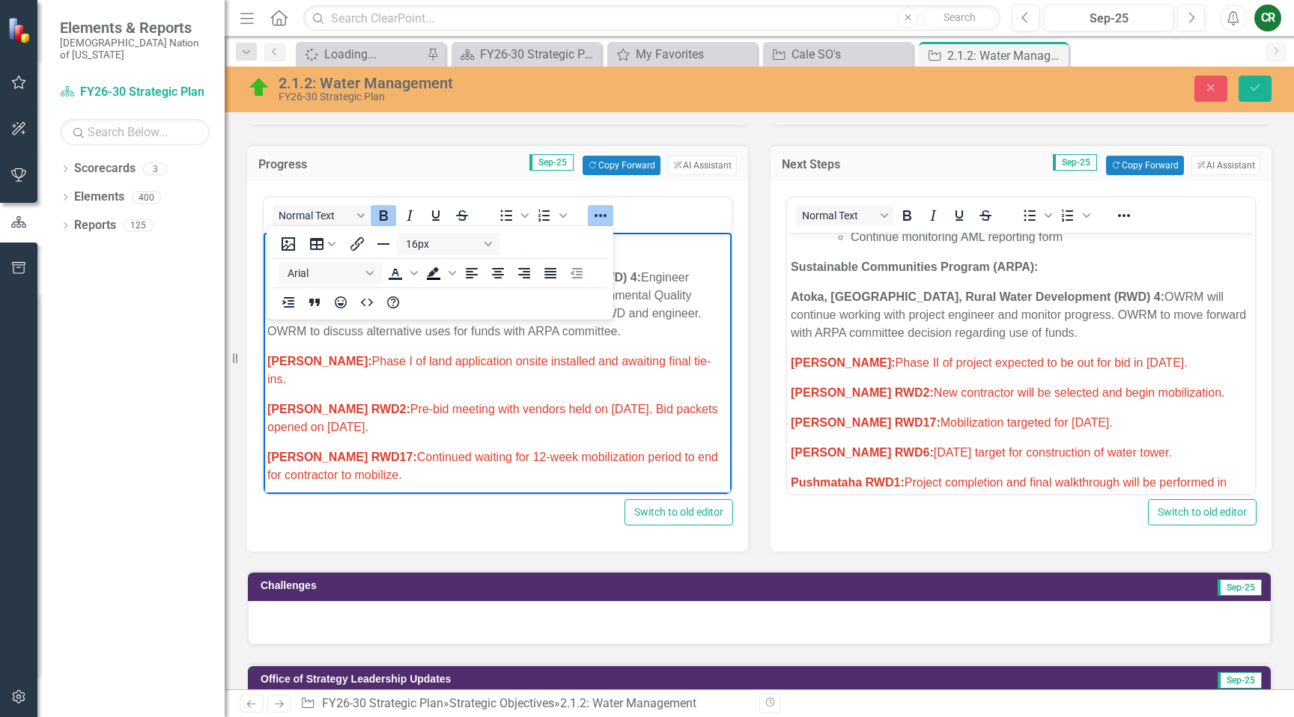
drag, startPoint x: 603, startPoint y: 213, endPoint x: 600, endPoint y: 224, distance: 11.6
click at [602, 213] on icon "Reveal or hide additional toolbar items" at bounding box center [601, 216] width 18 height 18
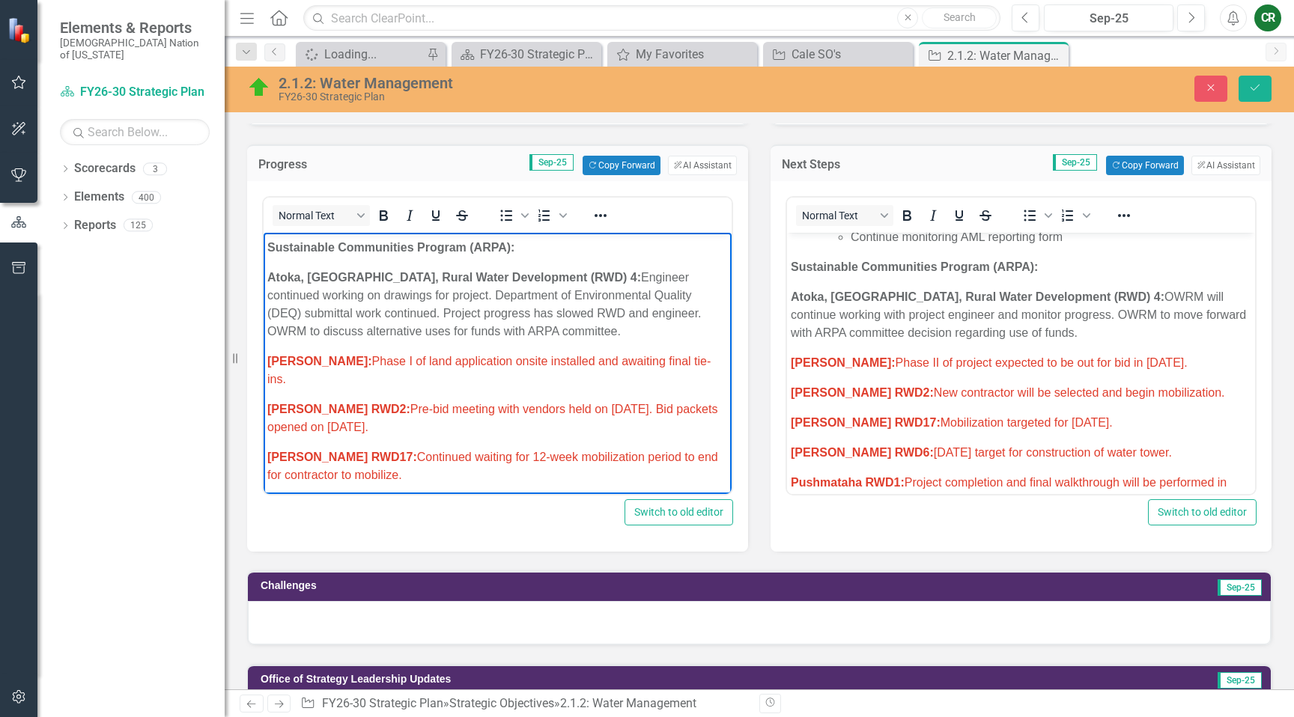
click at [669, 364] on span "Garvin: Phase I of land application onsite installed and awaiting final tie-ins." at bounding box center [488, 370] width 443 height 31
drag, startPoint x: 667, startPoint y: 364, endPoint x: 361, endPoint y: 365, distance: 306.3
click at [359, 364] on span "Garvin: Phase I of land application onsite installed and awaiting final tie-ins." at bounding box center [488, 370] width 443 height 31
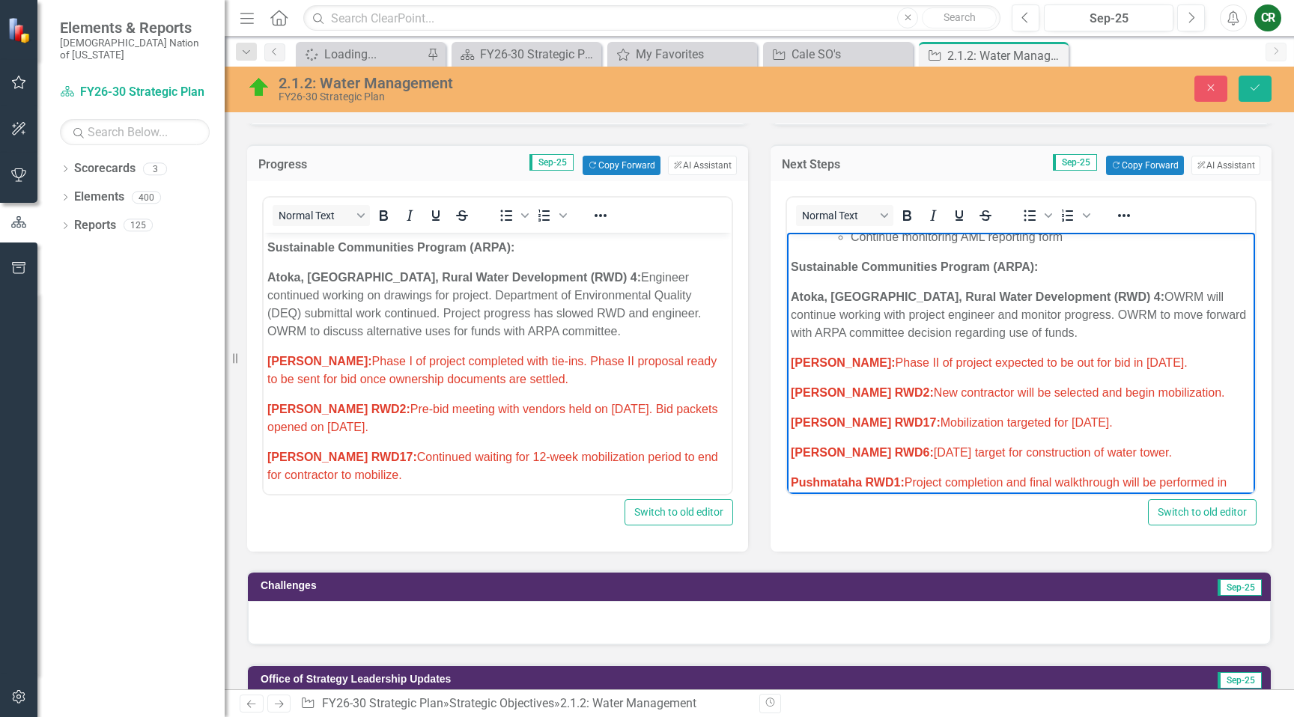
click at [1191, 354] on p "Garvin: Phase II of project expected to be out for bid in September 2025." at bounding box center [1021, 363] width 461 height 18
drag, startPoint x: 1146, startPoint y: 346, endPoint x: 1087, endPoint y: 344, distance: 58.4
click at [1087, 356] on span "Garvin: Phase II of project expected to be out for bid in September 2025." at bounding box center [989, 362] width 397 height 13
click at [1128, 356] on span "Garvin: Phase II of project expected to be out for bid in October 2025." at bounding box center [989, 362] width 397 height 13
click at [1131, 356] on span "Garvin: Phase II of project expected to be out for bid in October 2025." at bounding box center [989, 362] width 397 height 13
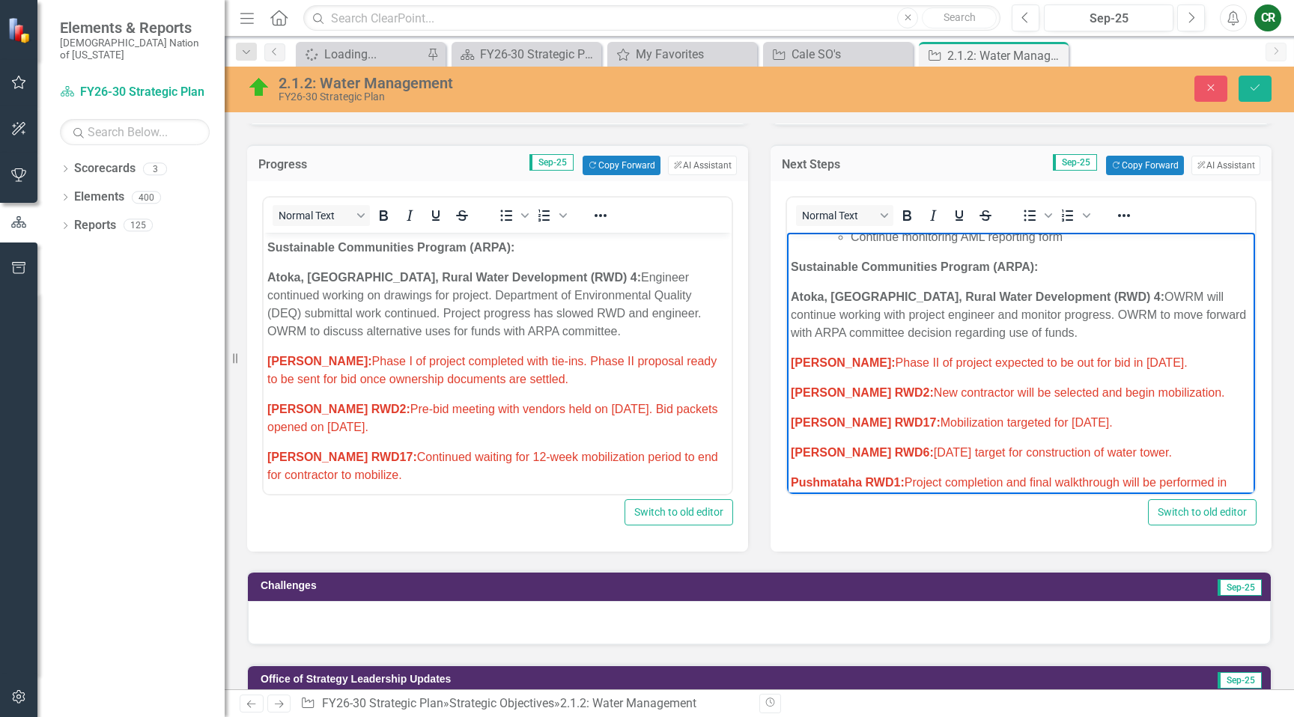
click at [1130, 356] on span "Garvin: Phase II of project expected to be out for bid in October 2025." at bounding box center [989, 362] width 397 height 13
click at [1129, 356] on span "Garvin: Phase II of project expected to be out for bid in October 2025." at bounding box center [989, 362] width 397 height 13
click at [1135, 356] on span "Garvin: Phase II of project expected to be out for bid in October 2025." at bounding box center [989, 362] width 397 height 13
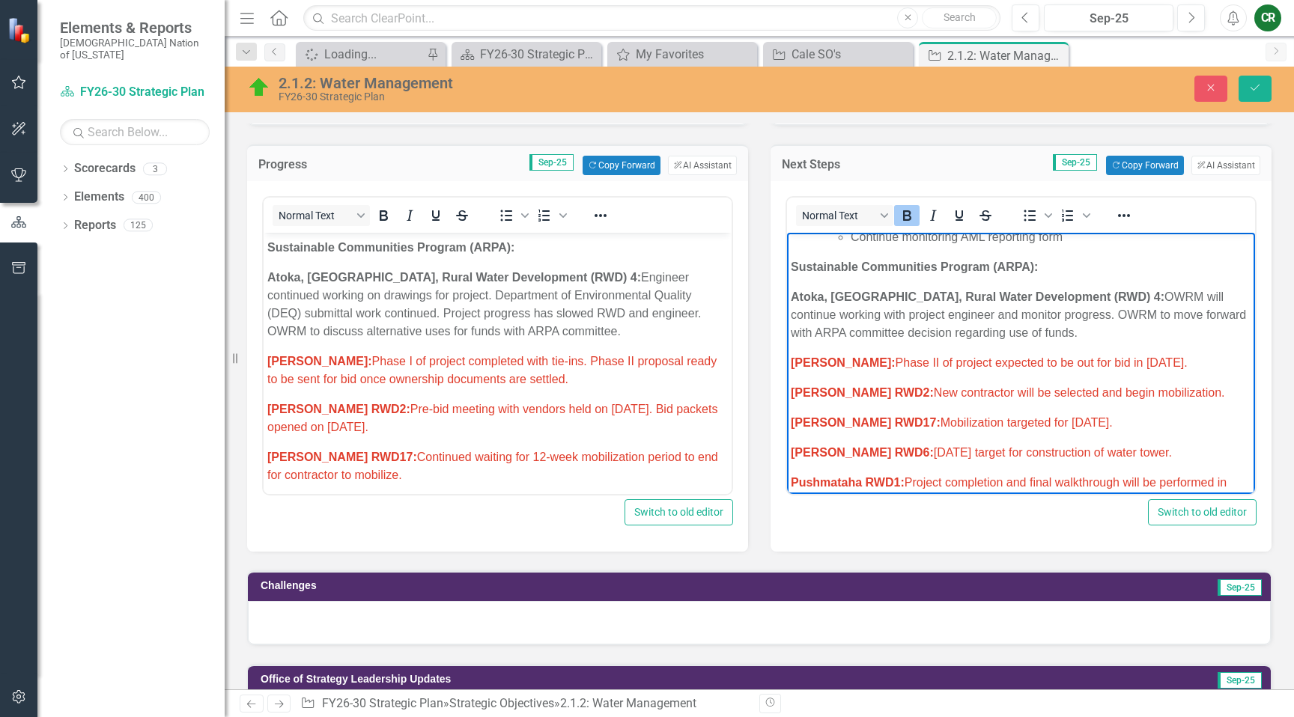
click at [1135, 356] on span "Garvin: Phase II of project expected to be out for bid in October 2025." at bounding box center [989, 362] width 397 height 13
click at [1119, 218] on icon "Reveal or hide additional toolbar items" at bounding box center [1124, 216] width 18 height 18
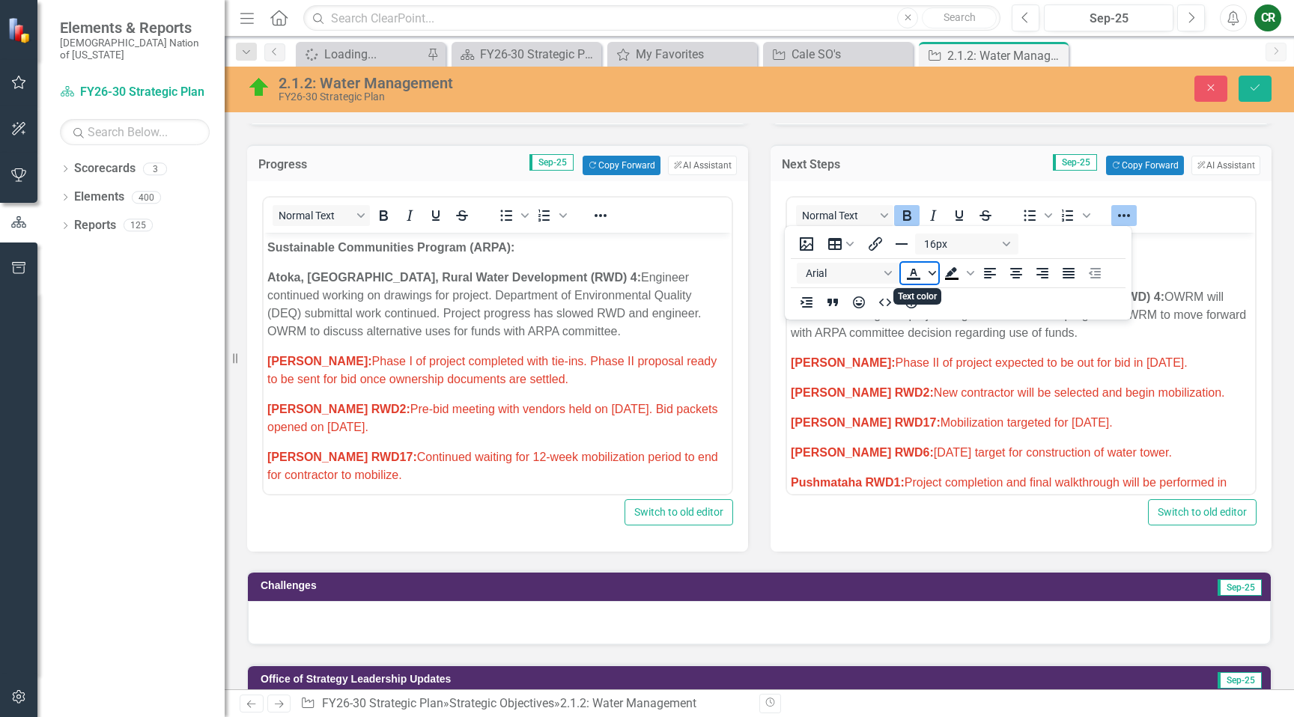
click at [932, 275] on icon "Text color" at bounding box center [931, 273] width 7 height 4
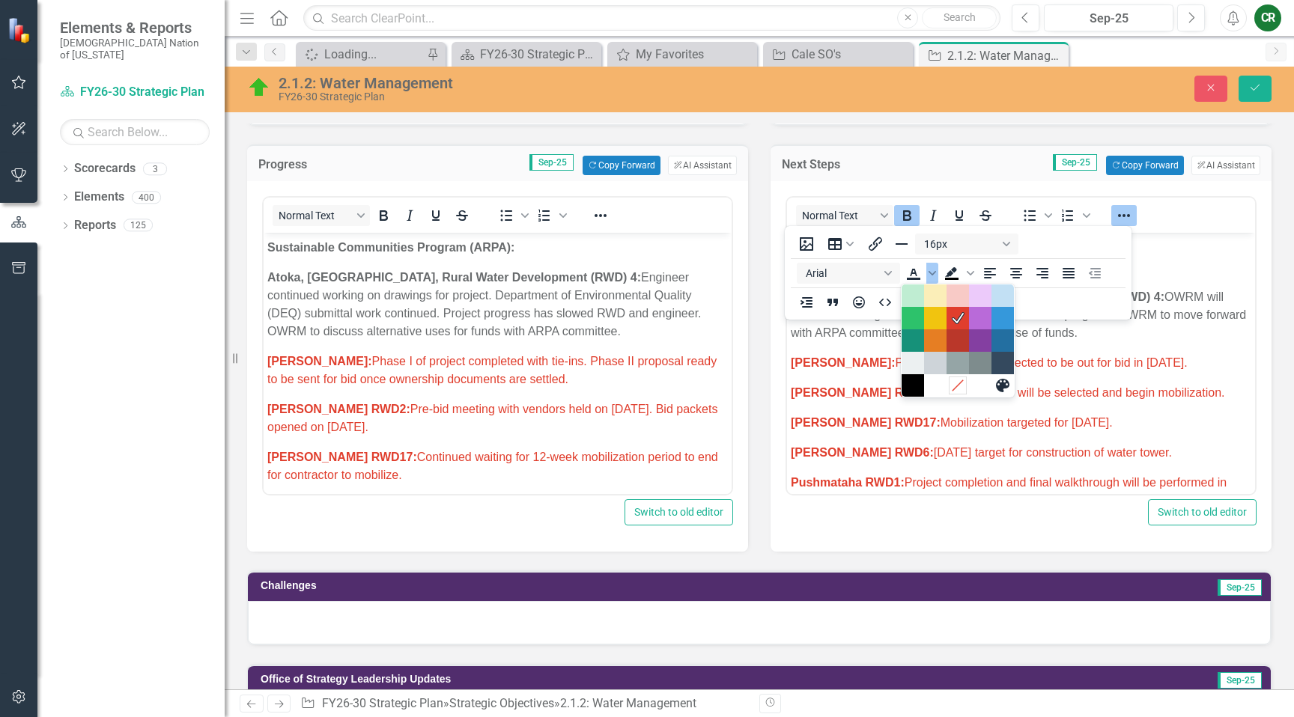
click at [959, 389] on icon "Remove color" at bounding box center [957, 385] width 14 height 14
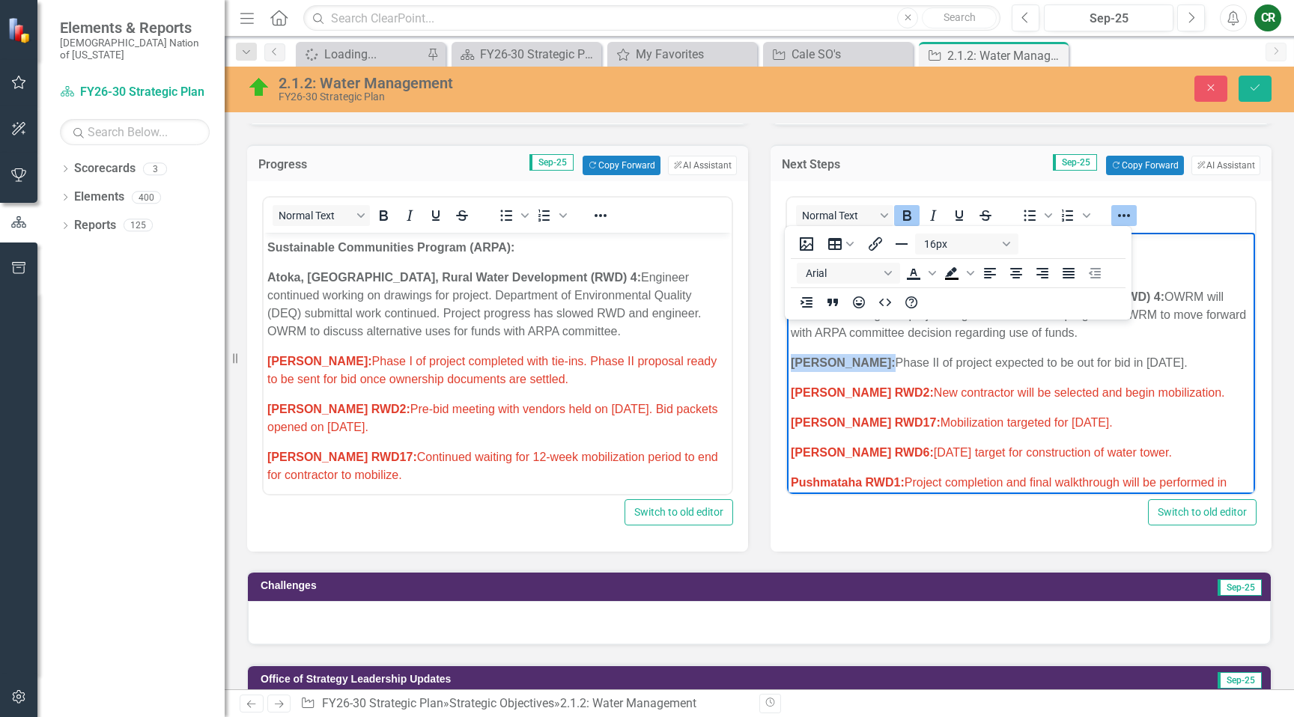
drag, startPoint x: 1122, startPoint y: 219, endPoint x: 1115, endPoint y: 232, distance: 14.4
click at [1122, 220] on icon "Reveal or hide additional toolbar items" at bounding box center [1124, 216] width 18 height 18
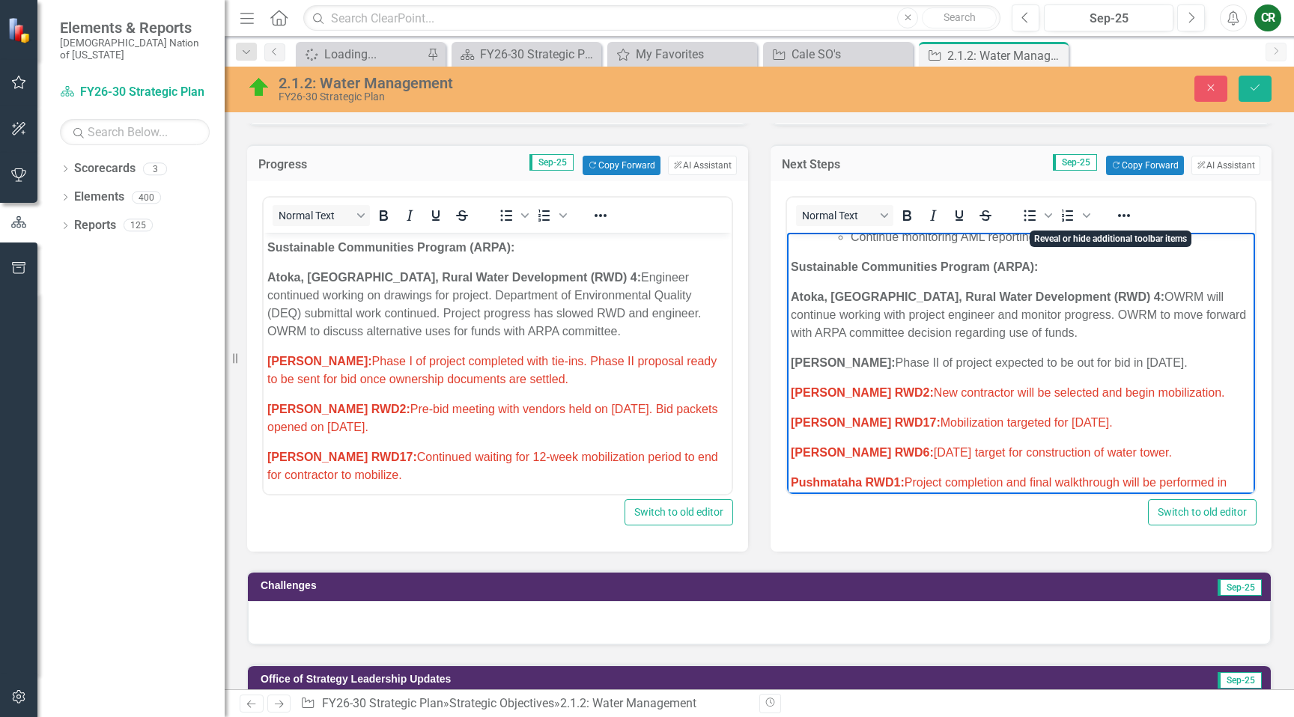
click at [1024, 386] on span "Latimer RWD2: New contractor will be selected and begin mobilization." at bounding box center [1008, 392] width 434 height 13
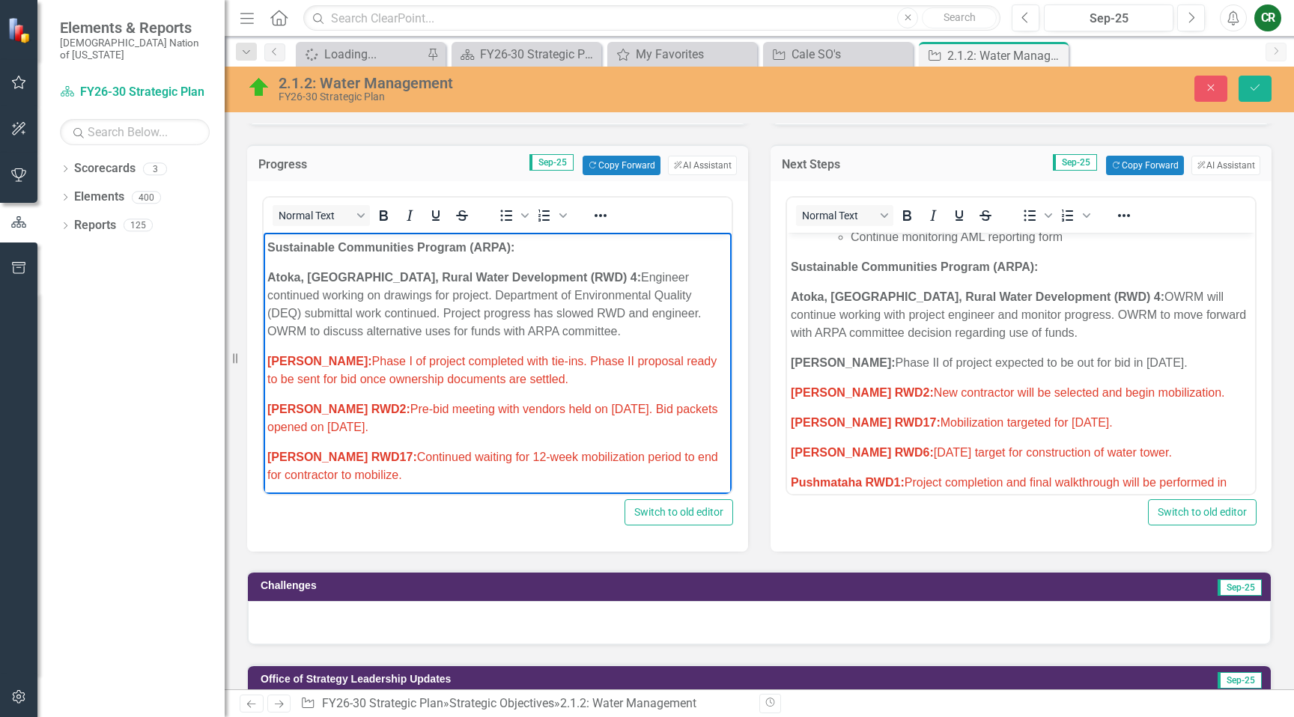
click at [592, 383] on p "Garvin: Phase I of project completed with tie-ins. Phase II proposal ready to b…" at bounding box center [497, 371] width 461 height 36
click at [593, 383] on p "Garvin: Phase I of project completed with tie-ins. Phase II proposal ready to b…" at bounding box center [497, 371] width 461 height 36
click at [593, 384] on p "Garvin: Phase I of project completed with tie-ins. Phase II proposal ready to b…" at bounding box center [497, 371] width 461 height 36
drag, startPoint x: 601, startPoint y: 217, endPoint x: 597, endPoint y: 225, distance: 9.0
click at [601, 220] on icon "Reveal or hide additional toolbar items" at bounding box center [601, 216] width 18 height 18
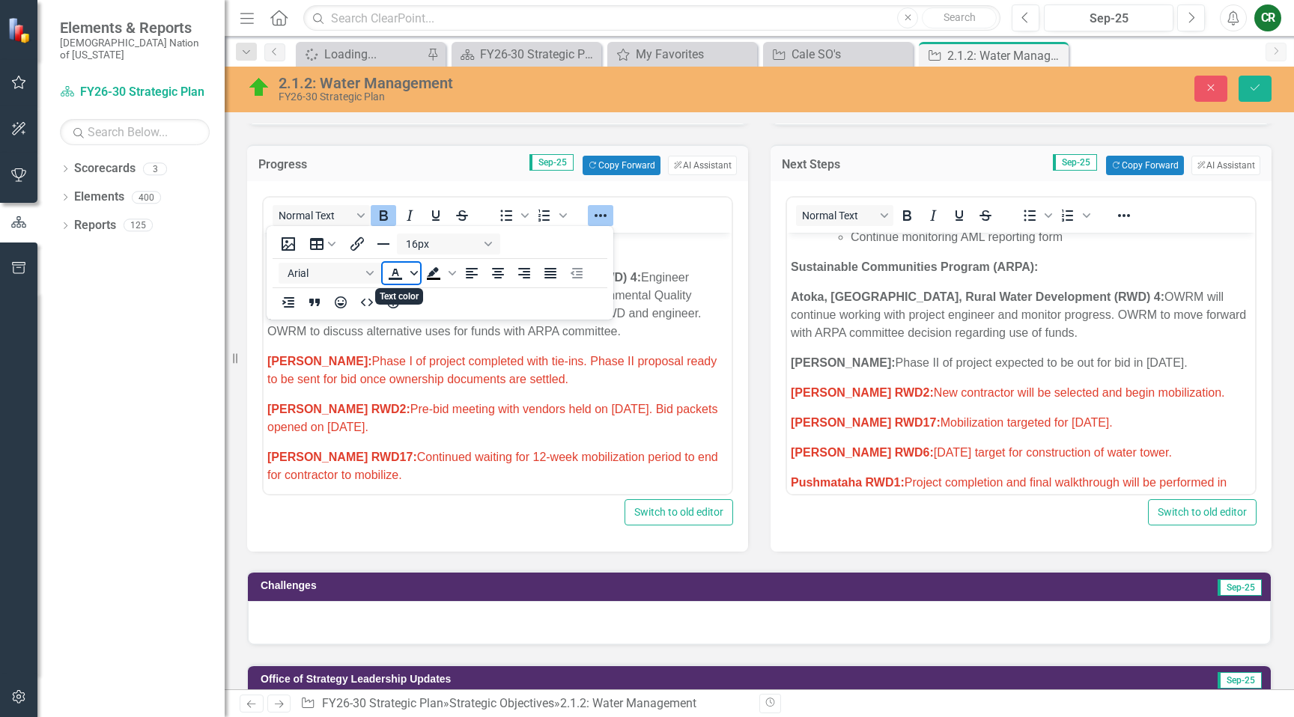
click at [414, 276] on icon "Text color" at bounding box center [413, 273] width 7 height 7
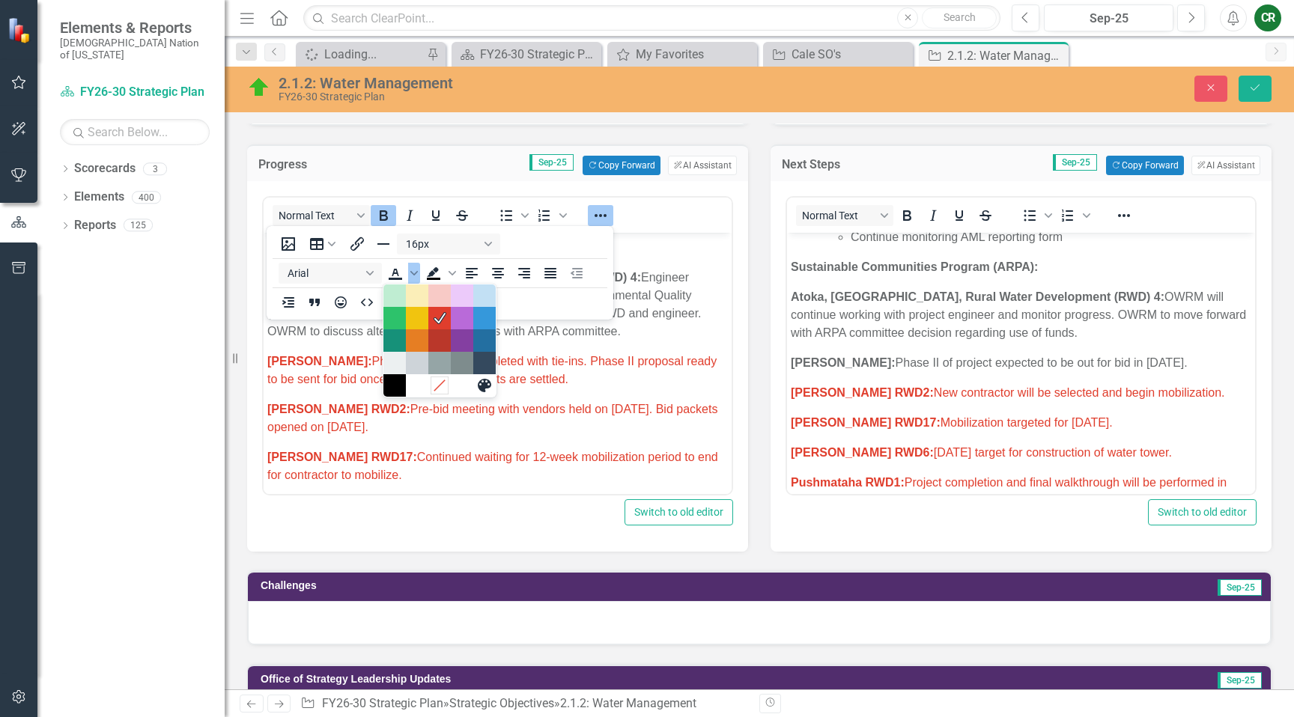
click at [443, 383] on icon "Remove color" at bounding box center [439, 385] width 14 height 14
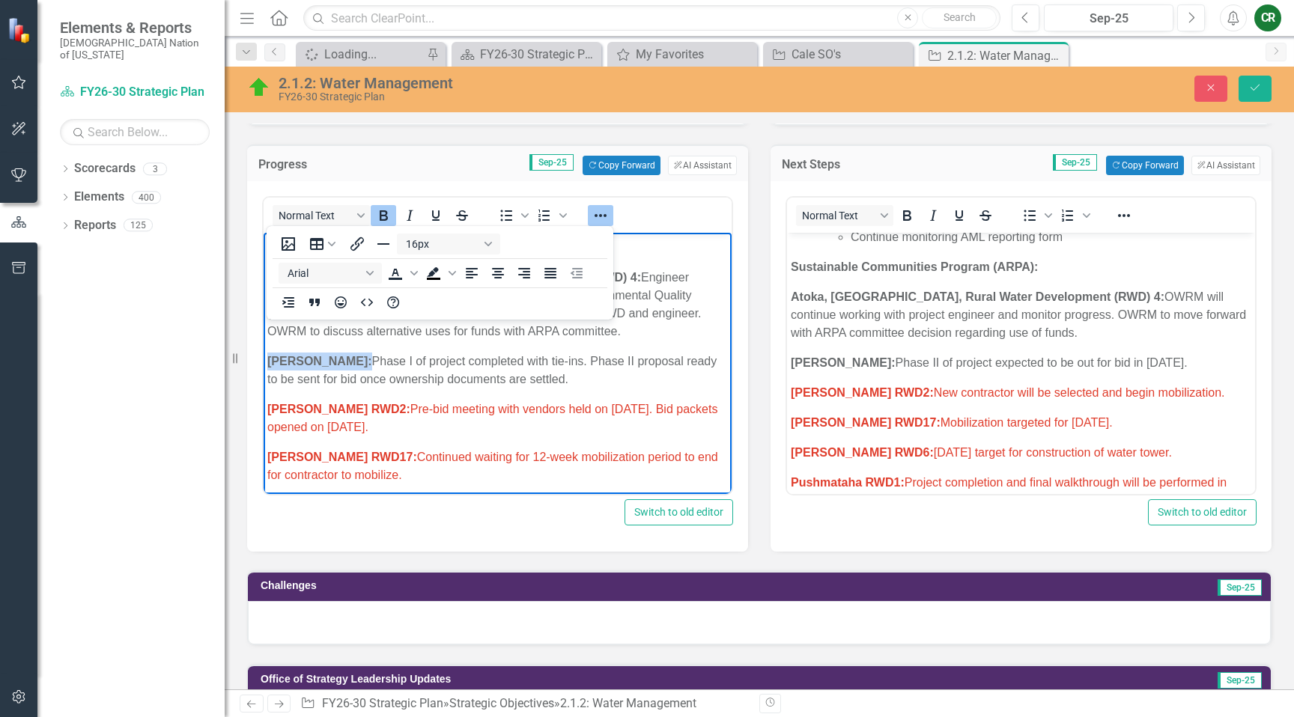
drag, startPoint x: 597, startPoint y: 213, endPoint x: 595, endPoint y: 223, distance: 10.7
click at [597, 214] on icon "Reveal or hide additional toolbar items" at bounding box center [601, 216] width 18 height 18
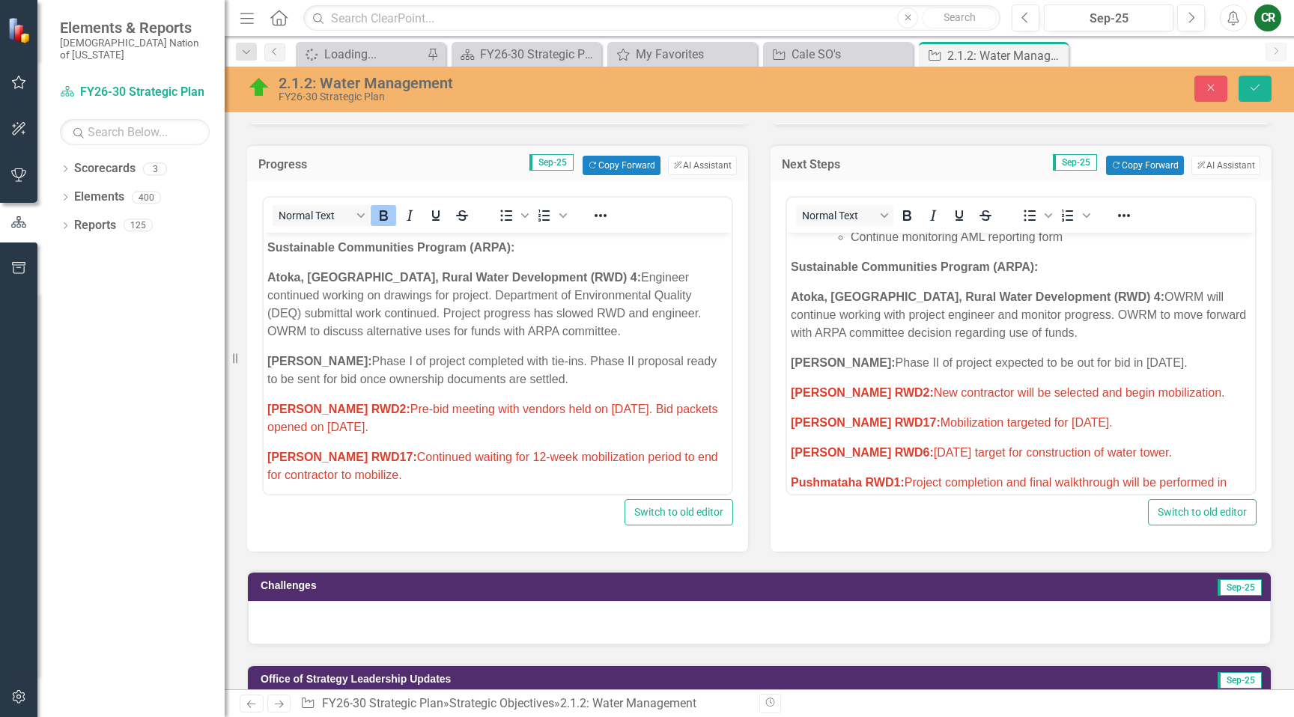
drag, startPoint x: 548, startPoint y: 397, endPoint x: 568, endPoint y: 423, distance: 33.1
click at [548, 398] on body "Research/Data Acquisition: Clean Water Act (CWA) 106 Testing Grant: Funding for…" at bounding box center [498, 161] width 468 height 1661
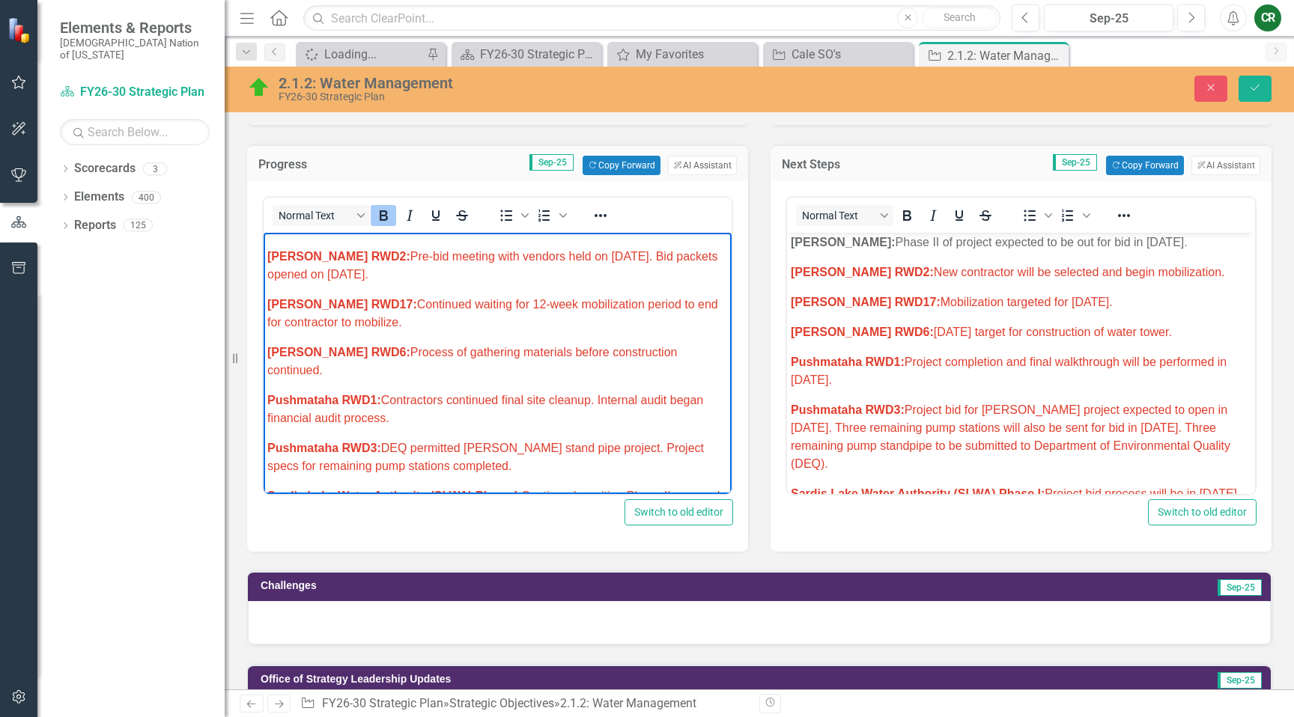
scroll to position [914, 0]
drag, startPoint x: 454, startPoint y: 277, endPoint x: 356, endPoint y: 258, distance: 100.0
click at [355, 258] on p "Latimer RWD2: Pre-bid meeting with vendors held on August 20, 2025. Bid packets…" at bounding box center [497, 266] width 461 height 36
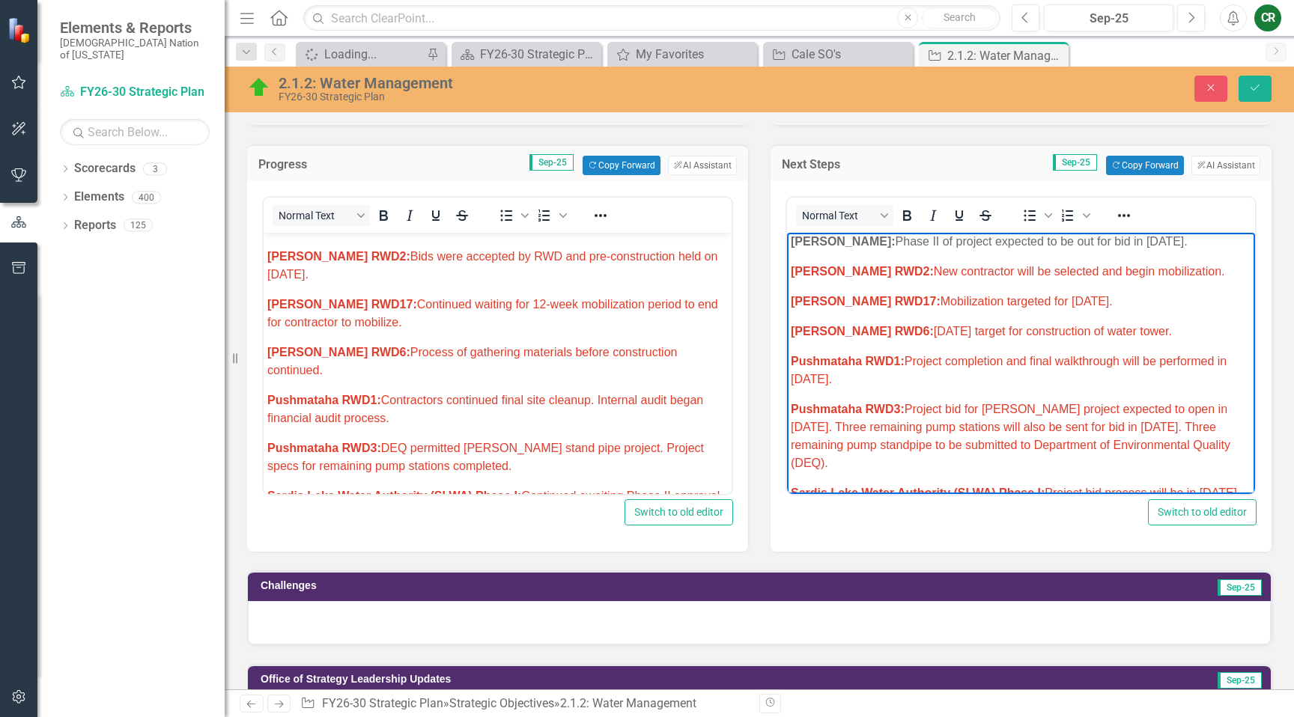
drag, startPoint x: 1185, startPoint y: 252, endPoint x: 1174, endPoint y: 252, distance: 10.5
click at [1185, 263] on p "Latimer RWD2: New contractor will be selected and begin mobilization." at bounding box center [1021, 272] width 461 height 18
drag, startPoint x: 1073, startPoint y: 254, endPoint x: 884, endPoint y: 249, distance: 189.5
click at [884, 265] on span "Latimer RWD2: New contractor will be selected and begin mobilization." at bounding box center [1008, 271] width 434 height 13
click at [979, 265] on span "Latimer RWD2: Begin mobilization." at bounding box center [912, 271] width 243 height 13
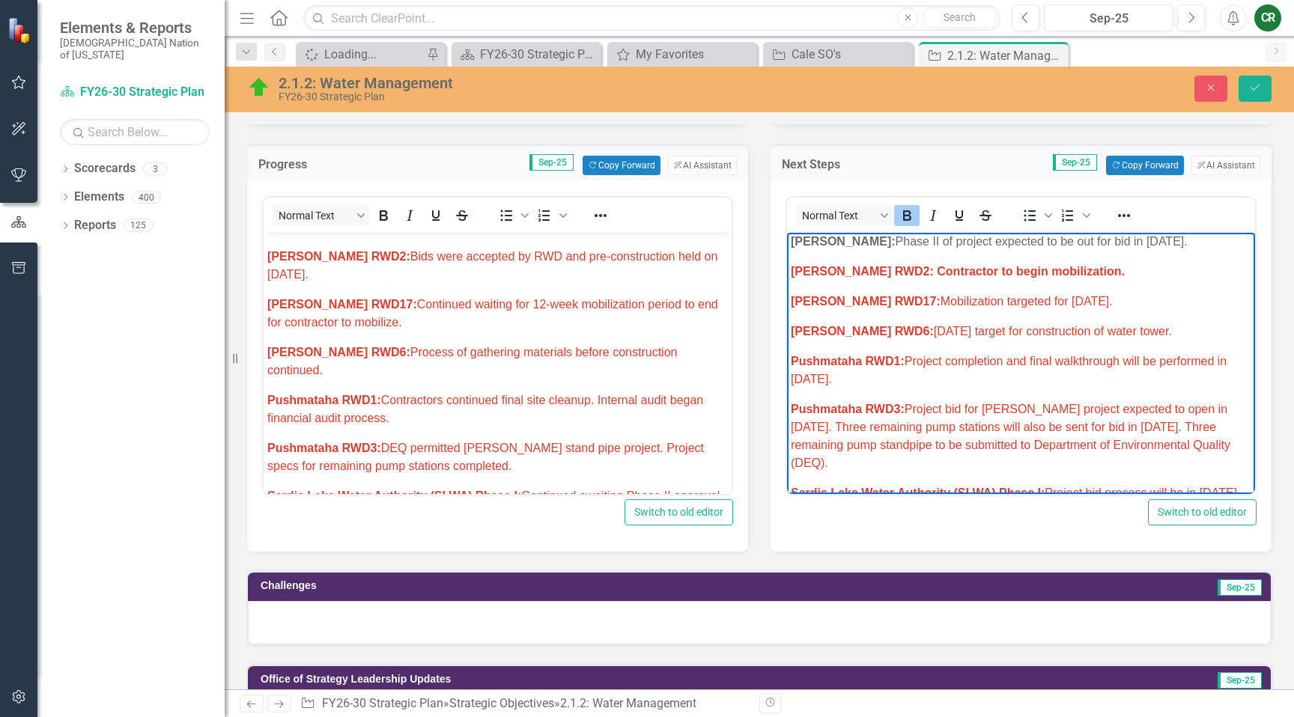
click at [990, 265] on strong "Latimer RWD2: Contractor to begin mobilization." at bounding box center [958, 271] width 334 height 13
click at [991, 265] on strong "Latimer RWD2: Contractor to begin mobilization." at bounding box center [958, 271] width 334 height 13
drag, startPoint x: 1069, startPoint y: 256, endPoint x: 881, endPoint y: 249, distance: 187.4
click at [881, 263] on p "Latimer RWD2: Contractor to begin mobilization." at bounding box center [1021, 272] width 461 height 18
drag, startPoint x: 902, startPoint y: 216, endPoint x: 908, endPoint y: 228, distance: 13.4
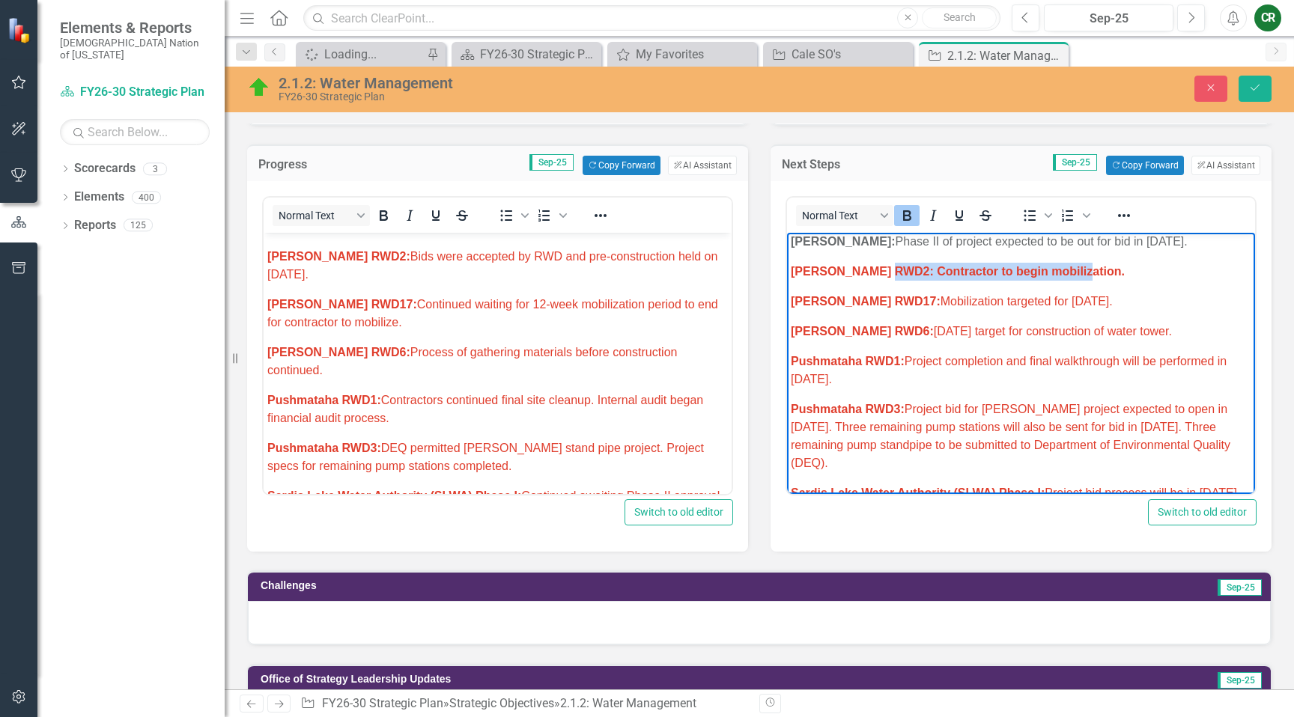
click at [904, 217] on icon "Bold" at bounding box center [907, 216] width 18 height 18
click at [905, 293] on p "LeFlore RWD17: Mobilization targeted for September 2025." at bounding box center [1021, 302] width 461 height 18
drag, startPoint x: 1047, startPoint y: 257, endPoint x: 696, endPoint y: 258, distance: 350.5
click at [787, 258] on html "Research/Data Acquisition: Clean Water Act (CWA) 106 Testing Grant: Begin utili…" at bounding box center [1021, 68] width 468 height 1499
click at [1120, 213] on icon "Reveal or hide additional toolbar items" at bounding box center [1124, 216] width 18 height 18
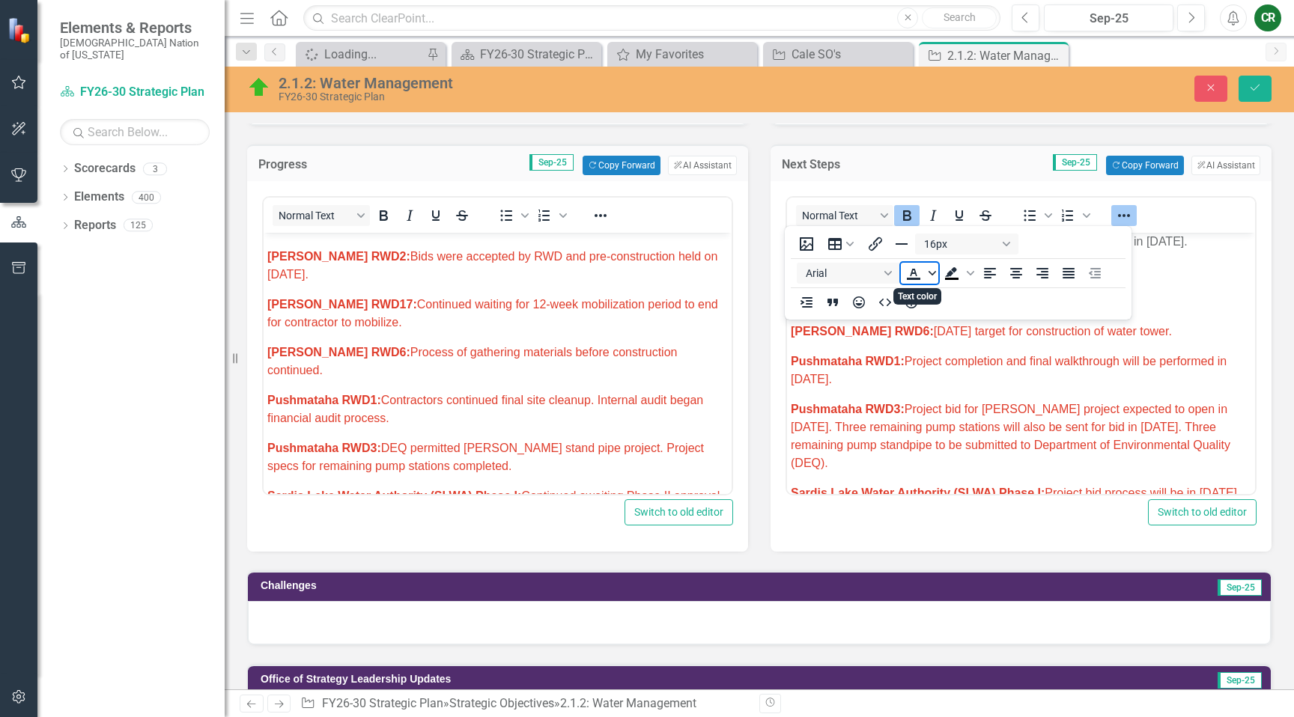
drag, startPoint x: 935, startPoint y: 275, endPoint x: 935, endPoint y: 282, distance: 7.5
click at [935, 275] on icon "Text color" at bounding box center [932, 273] width 7 height 7
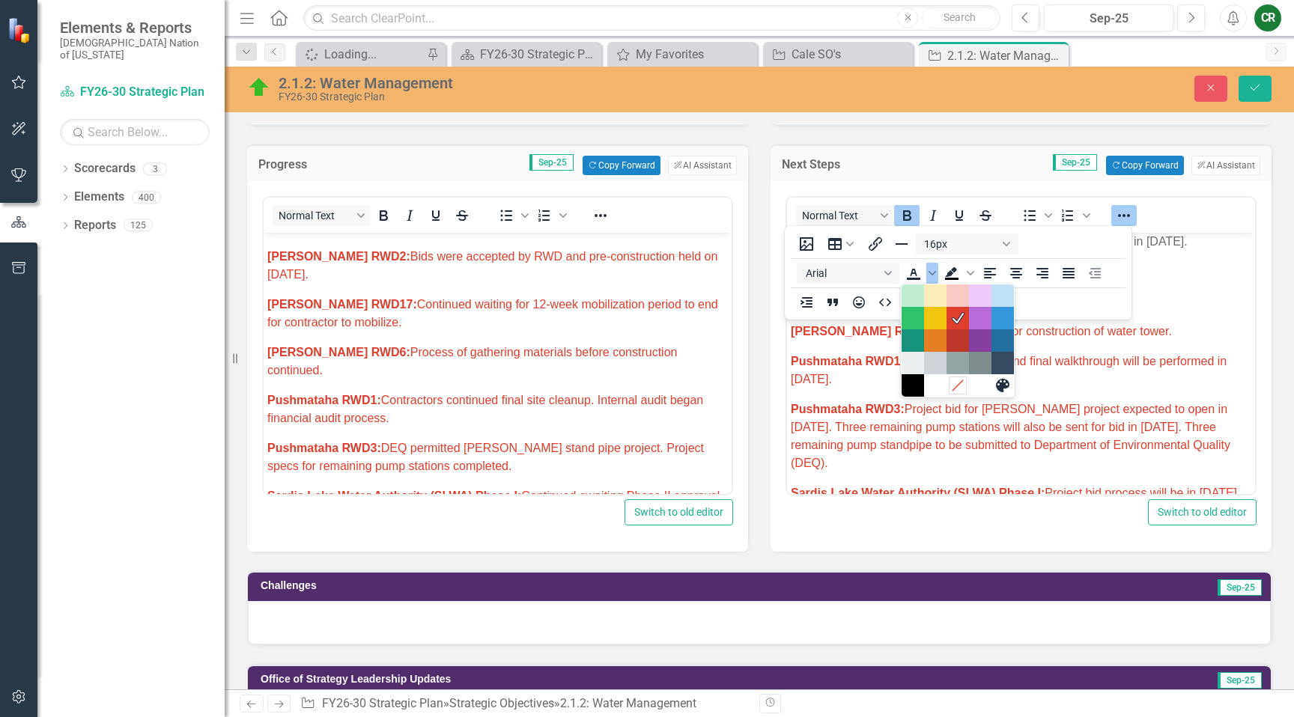
click at [950, 382] on icon "Remove color" at bounding box center [957, 385] width 14 height 14
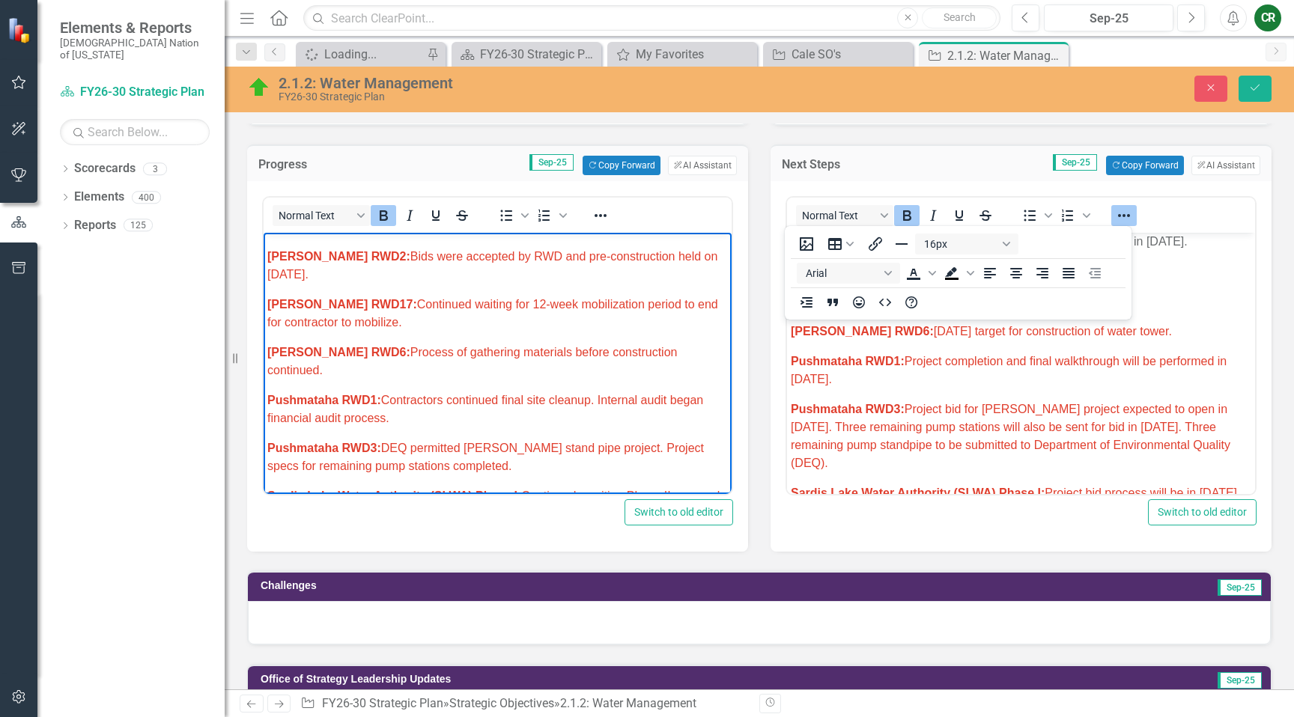
click at [619, 338] on body "Research/Data Acquisition: Clean Water Act (CWA) 106 Testing Grant: Funding for…" at bounding box center [498, 8] width 468 height 1661
drag, startPoint x: 397, startPoint y: 280, endPoint x: 268, endPoint y: 255, distance: 131.1
click at [268, 255] on p "Latimer RWD2: Bids were accepted by RWD and pre-construction held on September …" at bounding box center [497, 266] width 461 height 36
click at [610, 211] on button "Reveal or hide additional toolbar items" at bounding box center [600, 215] width 25 height 21
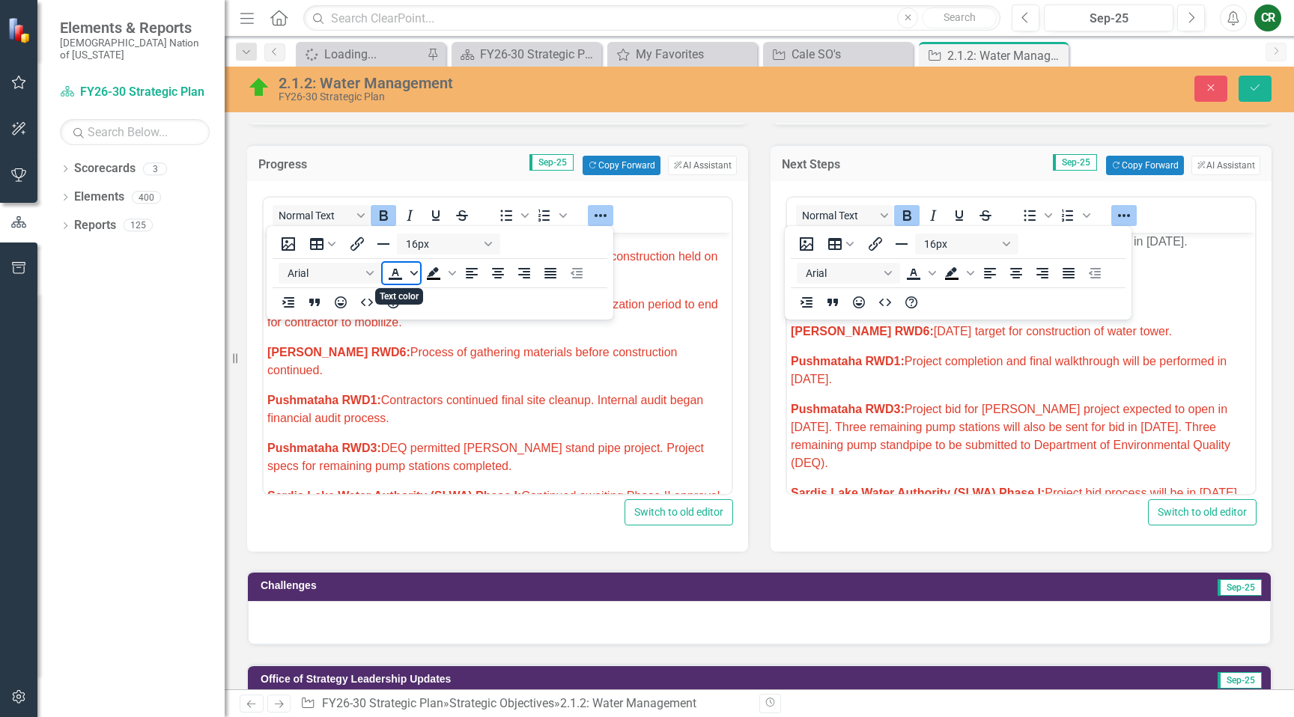
drag, startPoint x: 413, startPoint y: 275, endPoint x: 415, endPoint y: 283, distance: 8.5
click at [413, 276] on icon "Text color" at bounding box center [413, 273] width 7 height 7
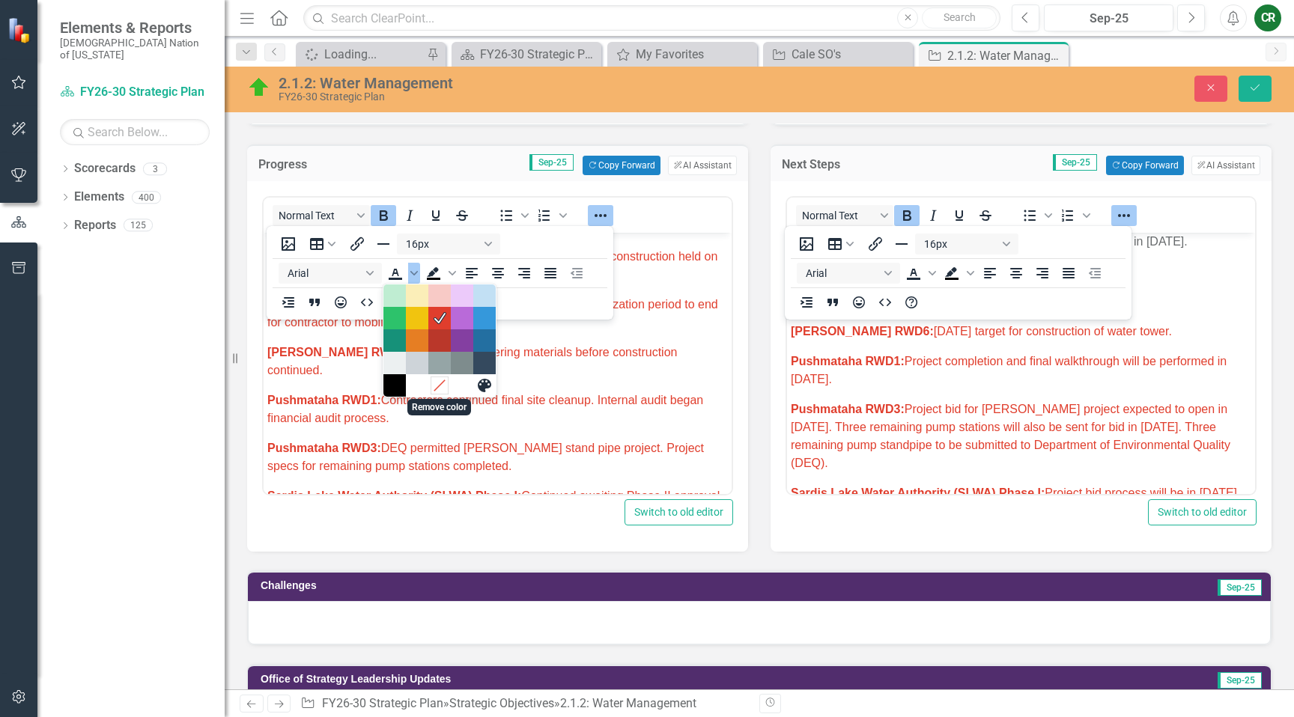
click at [435, 384] on icon "Remove color" at bounding box center [439, 385] width 14 height 14
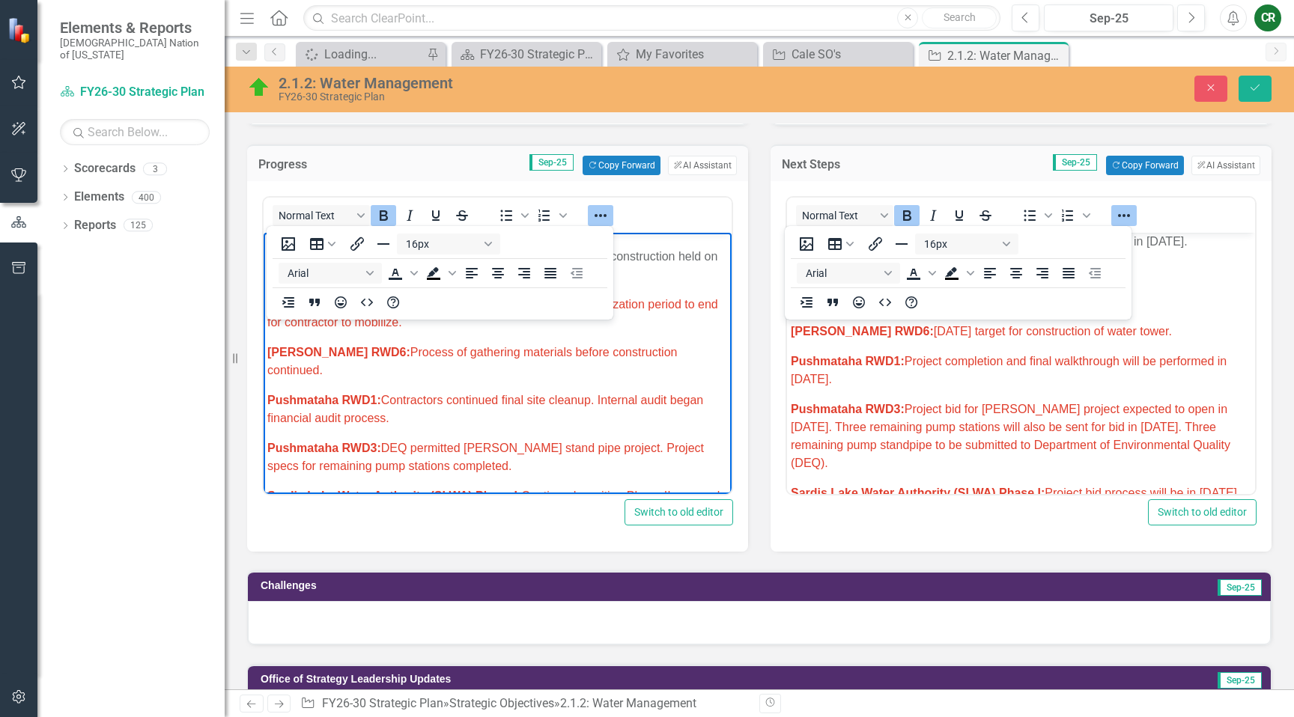
click at [601, 210] on icon "Reveal or hide additional toolbar items" at bounding box center [601, 216] width 18 height 18
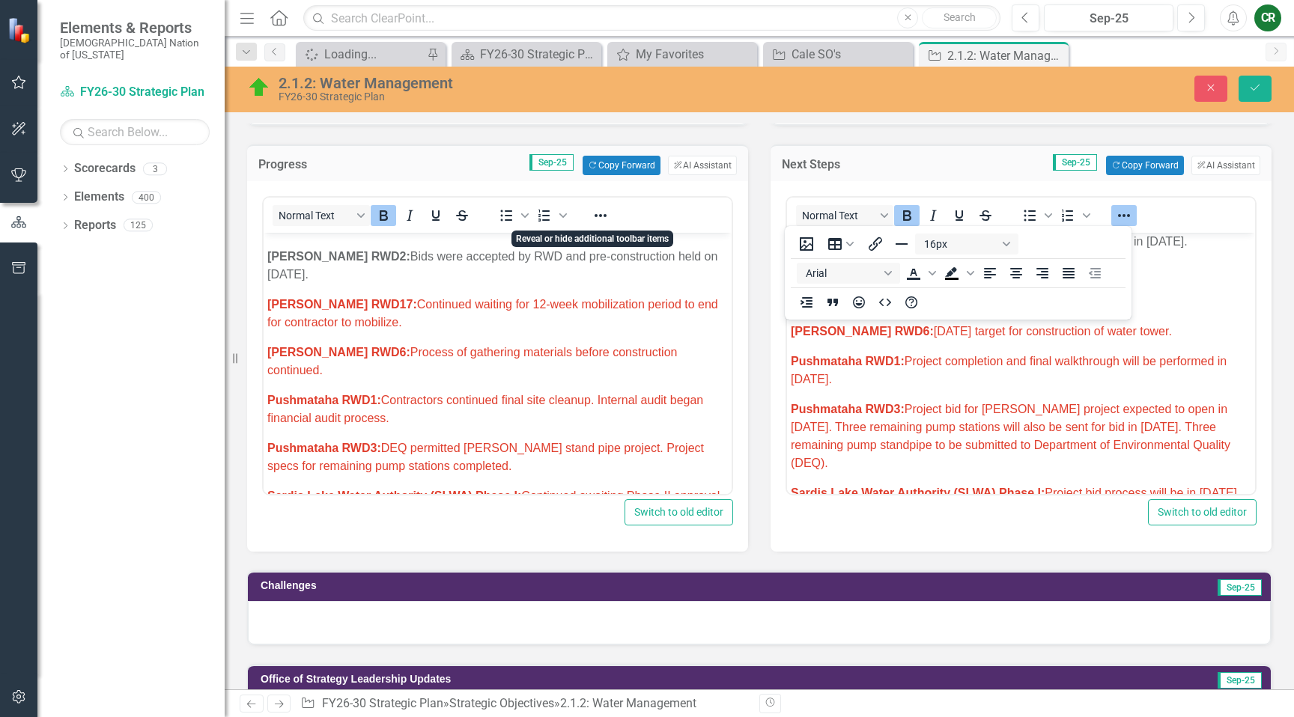
click at [572, 339] on body "Research/Data Acquisition: Clean Water Act (CWA) 106 Testing Grant: Funding for…" at bounding box center [498, 8] width 468 height 1661
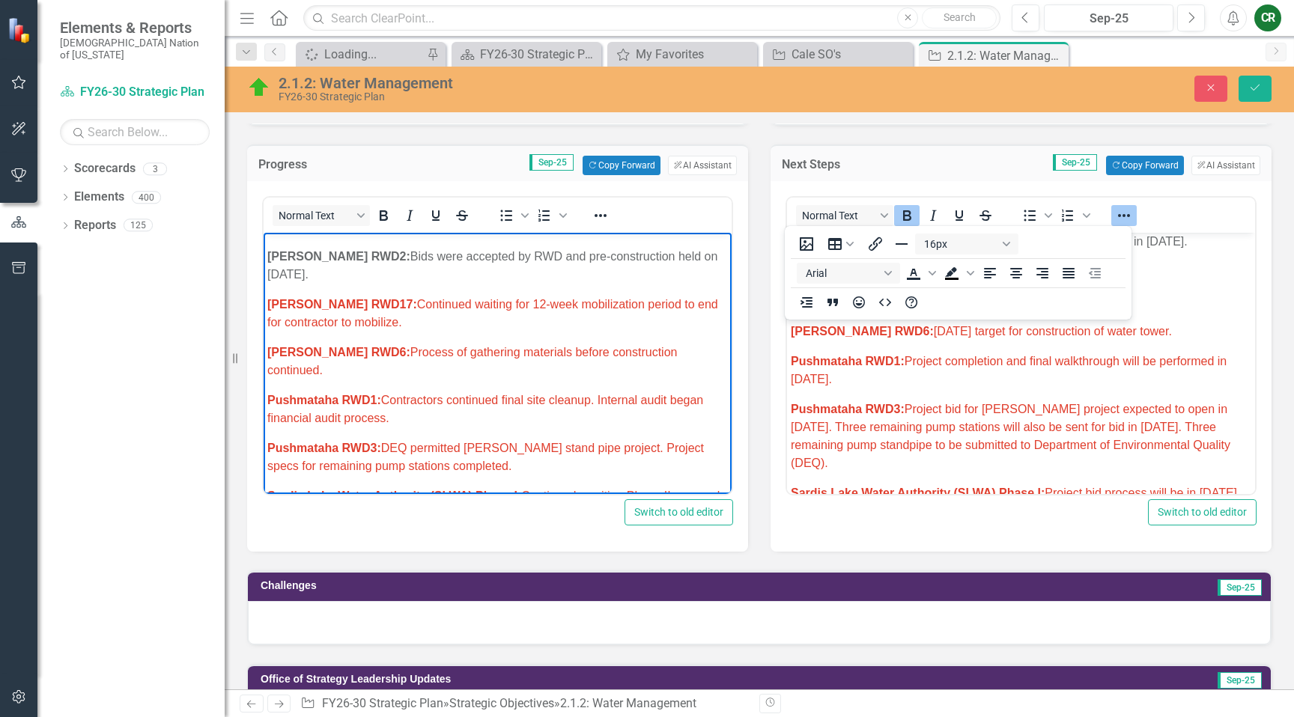
click at [384, 305] on span "LeFlore RWD17: Continued waiting for 12-week mobilization period to end for con…" at bounding box center [492, 313] width 451 height 31
click at [425, 329] on p "LeFlore RWD17: Continued waiting for 12-week mobilization period to end for con…" at bounding box center [497, 314] width 461 height 36
drag, startPoint x: 428, startPoint y: 329, endPoint x: 663, endPoint y: 309, distance: 236.0
click at [663, 309] on p "LeFlore RWD17: Continued waiting for 12-week mobilization period to end for con…" at bounding box center [497, 314] width 461 height 36
click at [511, 327] on span "LeFlore RWD17: Continued waiting for 12-week mobilization period has ended. Now…" at bounding box center [485, 313] width 437 height 31
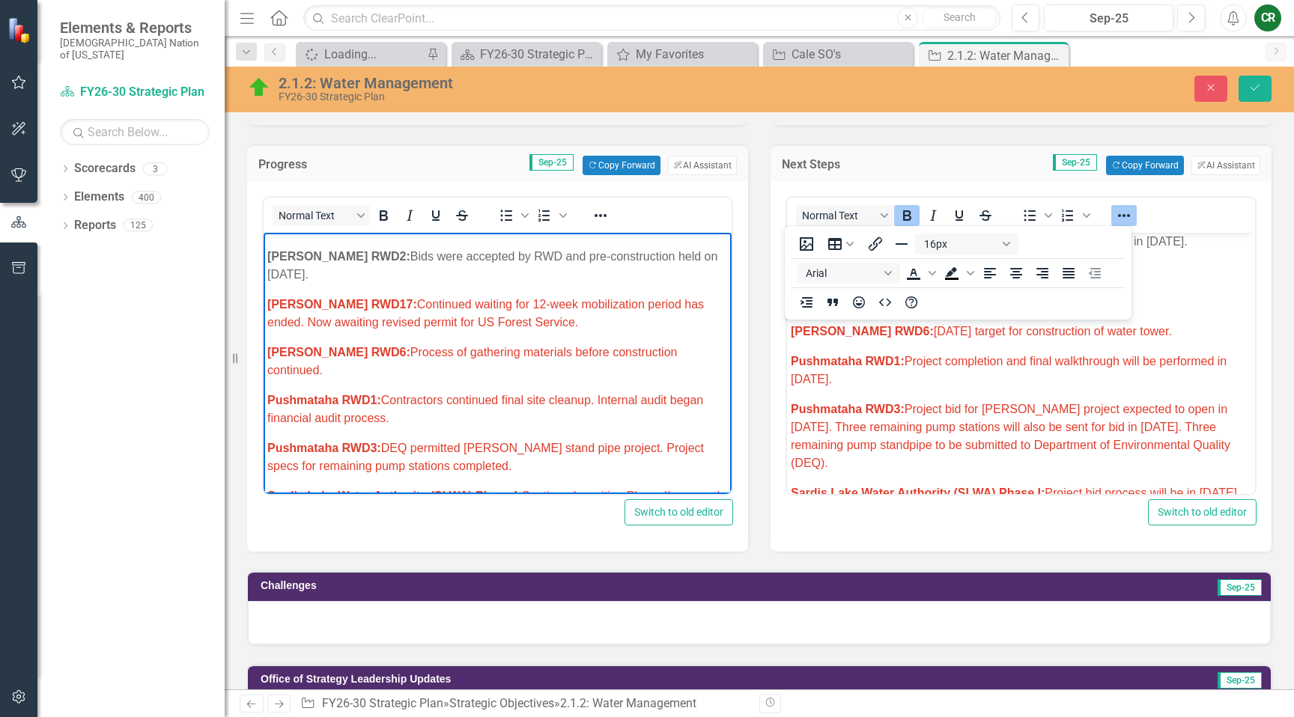
click at [511, 327] on span "LeFlore RWD17: Continued waiting for 12-week mobilization period has ended. Now…" at bounding box center [485, 313] width 437 height 31
click at [603, 218] on icon "Reveal or hide additional toolbar items" at bounding box center [601, 216] width 18 height 18
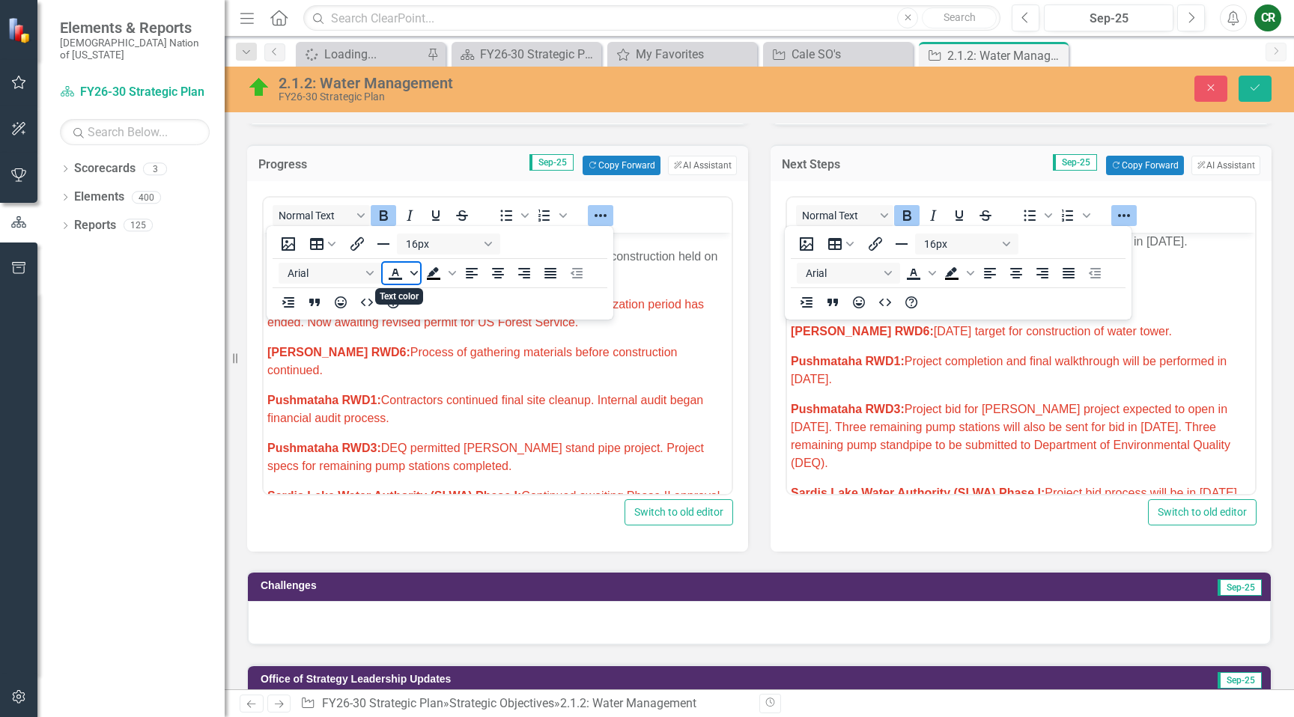
click at [411, 274] on icon "Text color" at bounding box center [413, 273] width 7 height 7
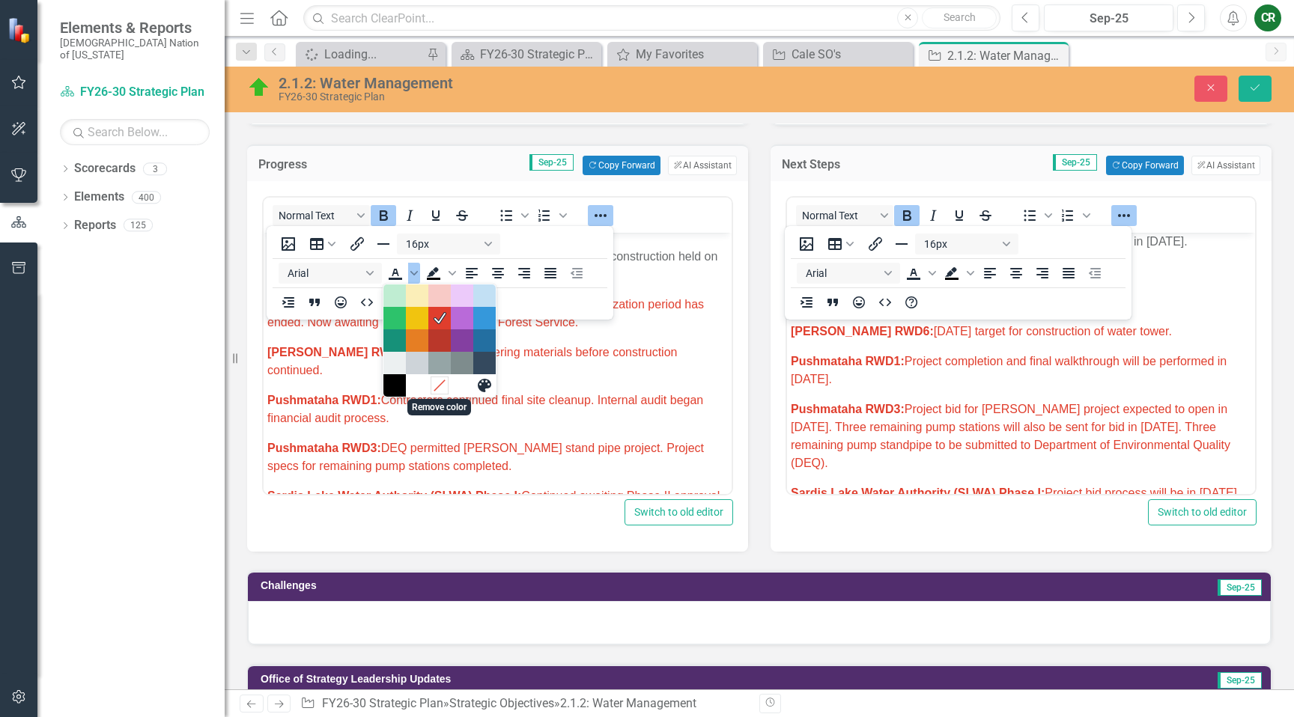
click at [440, 383] on icon "Remove color" at bounding box center [439, 385] width 14 height 14
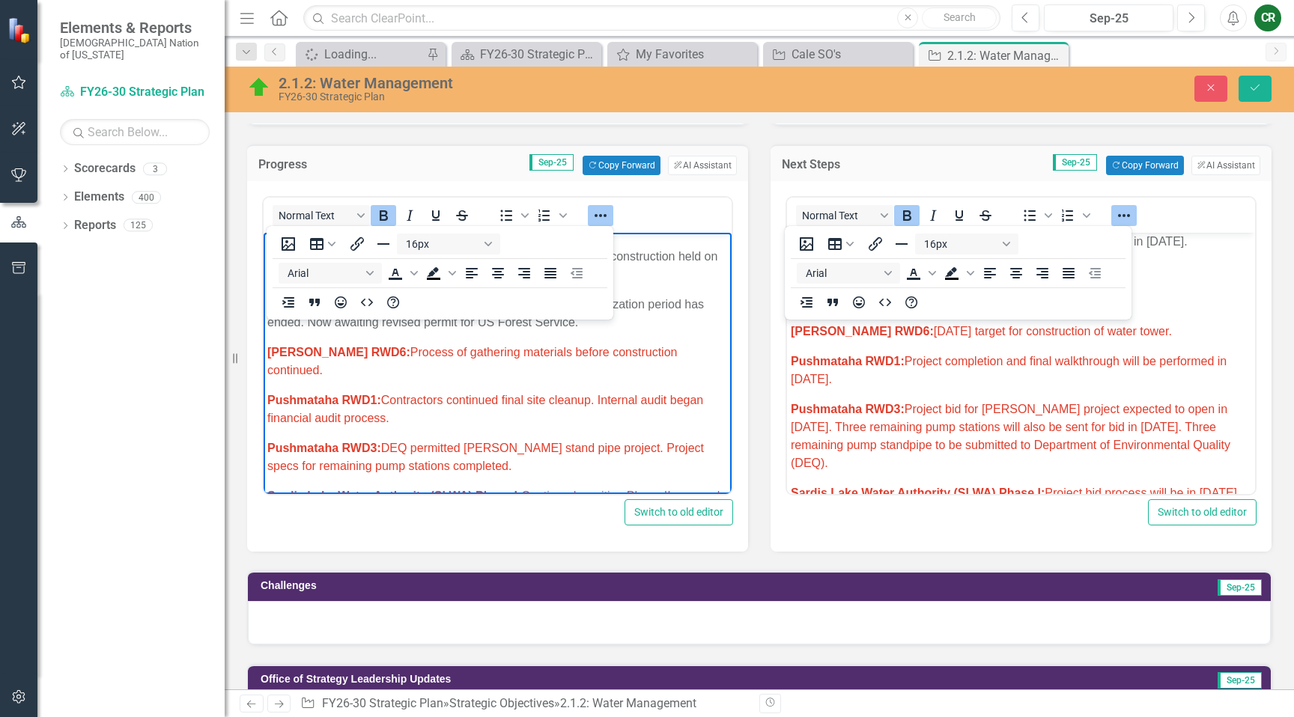
click at [606, 212] on icon "Reveal or hide additional toolbar items" at bounding box center [601, 216] width 18 height 18
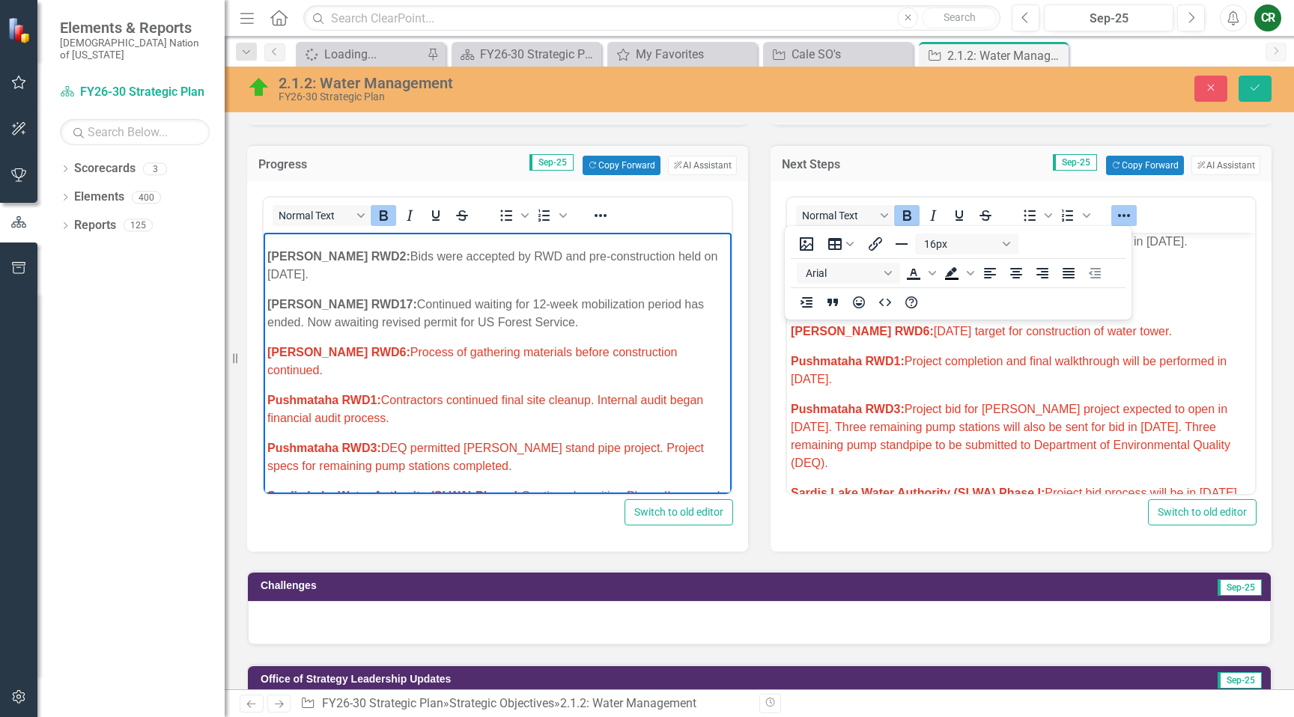
click at [525, 332] on body "Research/Data Acquisition: Clean Water Act (CWA) 106 Testing Grant: Funding for…" at bounding box center [498, 8] width 468 height 1661
click at [1118, 219] on icon "Reveal or hide additional toolbar items" at bounding box center [1124, 216] width 18 height 18
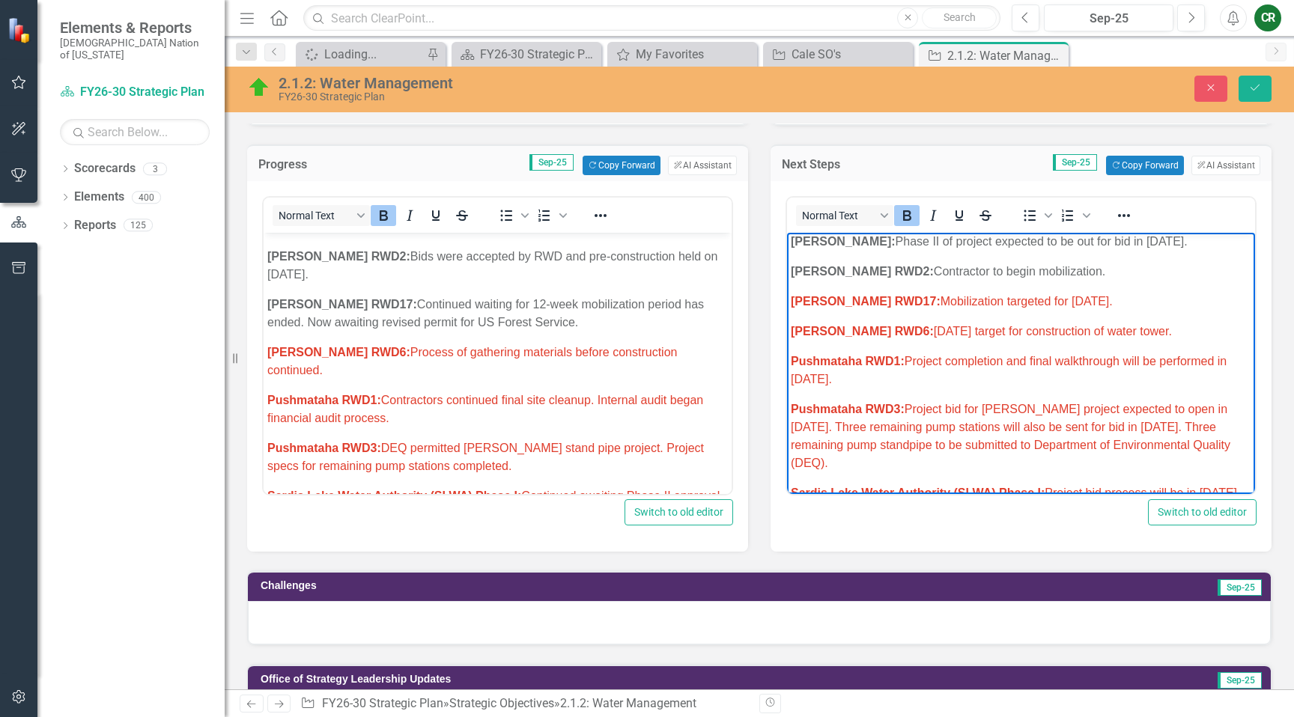
click at [1073, 295] on body "Research/Data Acquisition: Clean Water Act (CWA) 106 Testing Grant: Begin utili…" at bounding box center [1021, 68] width 468 height 1499
drag, startPoint x: 1108, startPoint y: 284, endPoint x: 891, endPoint y: 285, distance: 217.2
click at [891, 295] on span "LeFlore RWD17: Mobilization targeted for September 2025." at bounding box center [952, 301] width 322 height 13
click at [1106, 295] on span "LeFlore RWD17: Mobilization targeted for September 2025." at bounding box center [952, 301] width 322 height 13
drag, startPoint x: 1081, startPoint y: 284, endPoint x: 890, endPoint y: 286, distance: 191.0
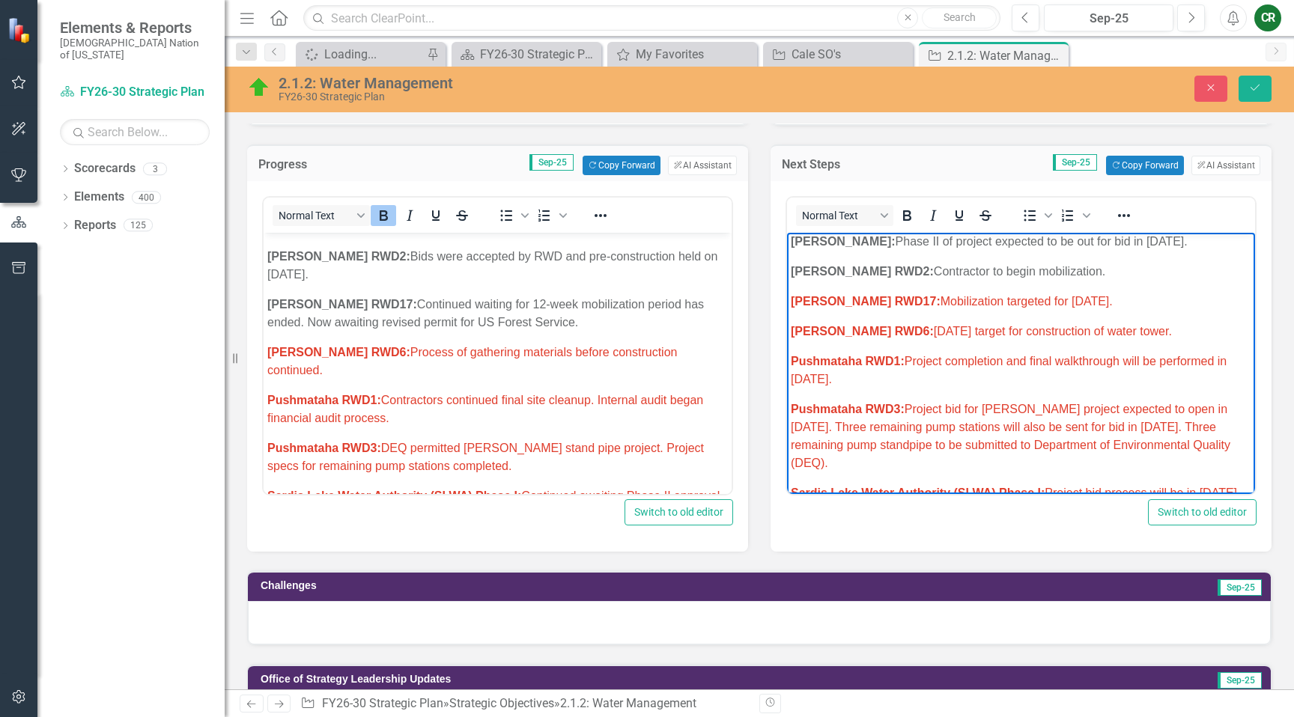
click at [890, 295] on span "LeFlore RWD17: Mobilization targeted for September 2025." at bounding box center [952, 301] width 322 height 13
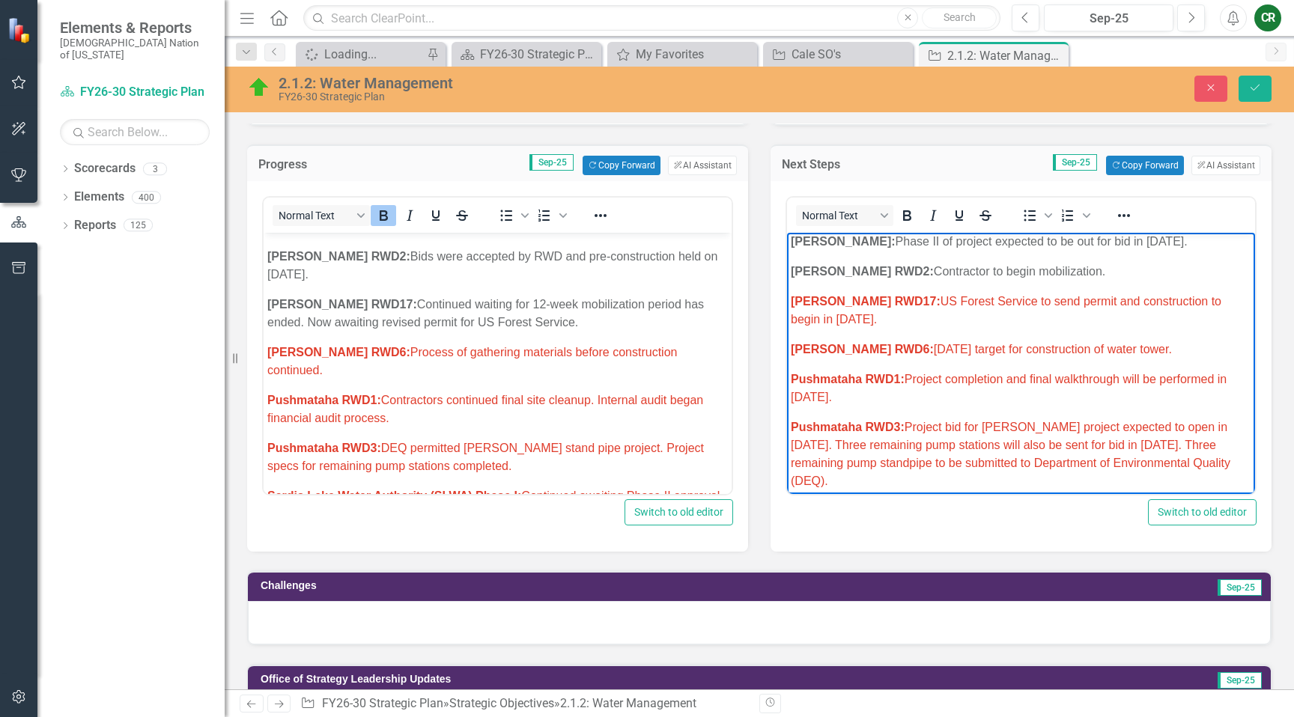
click at [872, 304] on p "LeFlore RWD17: US Forest Service to send permit and construction to begin in Oc…" at bounding box center [1021, 311] width 461 height 36
click at [872, 303] on p "LeFlore RWD17: US Forest Service to send permit and construction to begin in Oc…" at bounding box center [1021, 311] width 461 height 36
click at [873, 303] on p "LeFlore RWD17: US Forest Service to send permit and construction to begin in Oc…" at bounding box center [1021, 311] width 461 height 36
click at [872, 303] on p "LeFlore RWD17: US Forest Service to send permit and construction to begin in Oc…" at bounding box center [1021, 311] width 461 height 36
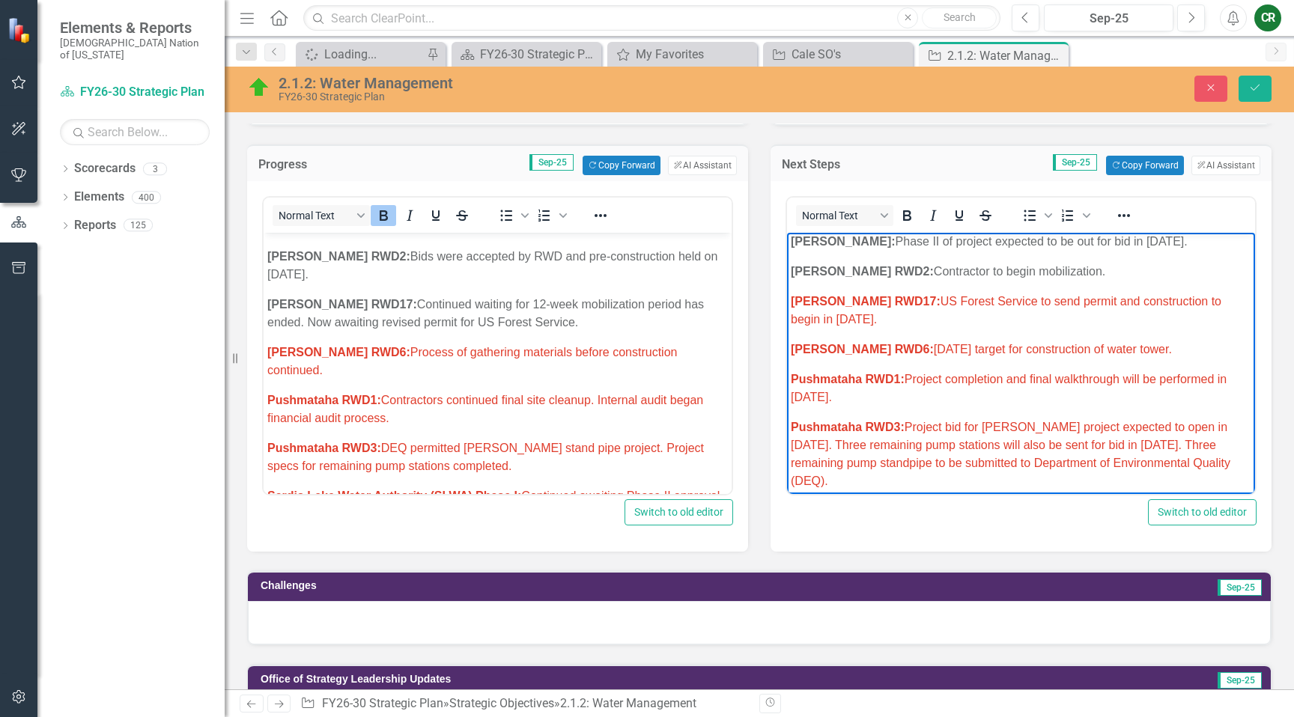
click at [872, 303] on p "LeFlore RWD17: US Forest Service to send permit and construction to begin in Oc…" at bounding box center [1021, 311] width 461 height 36
click at [1120, 219] on icon "Reveal or hide additional toolbar items" at bounding box center [1124, 216] width 18 height 18
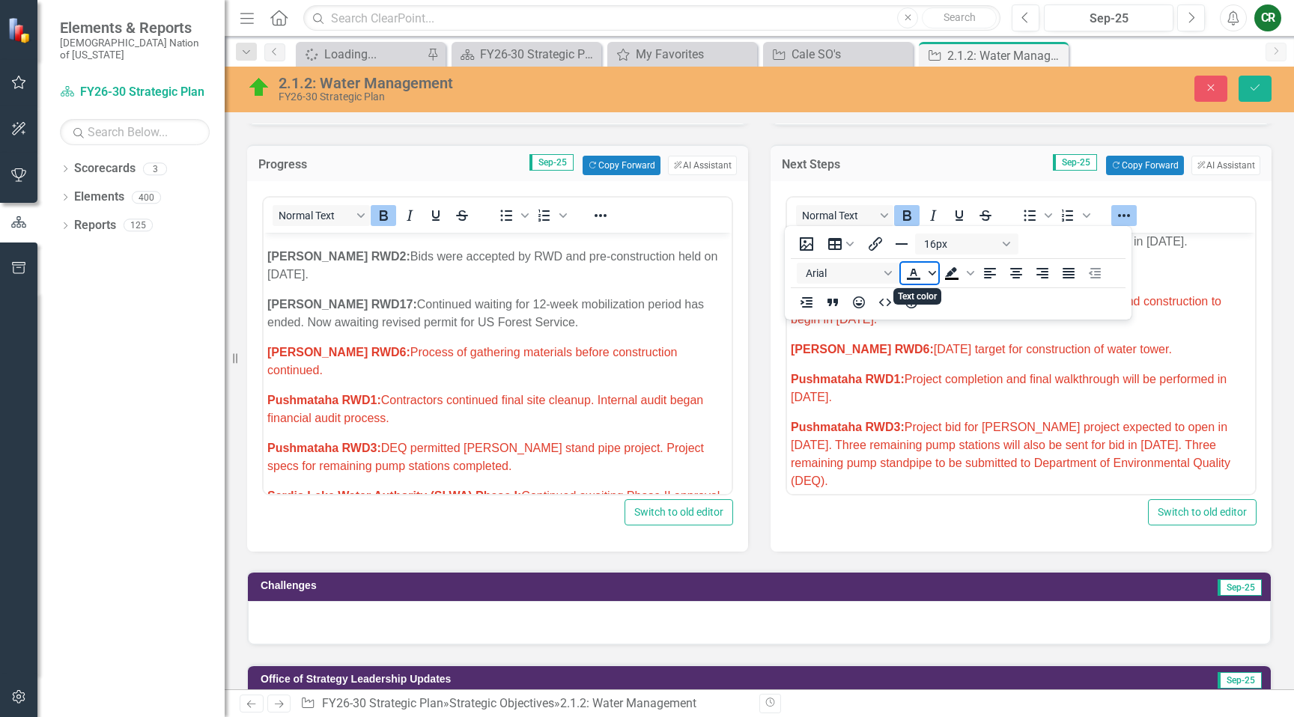
click at [935, 274] on icon "Text color" at bounding box center [932, 273] width 7 height 7
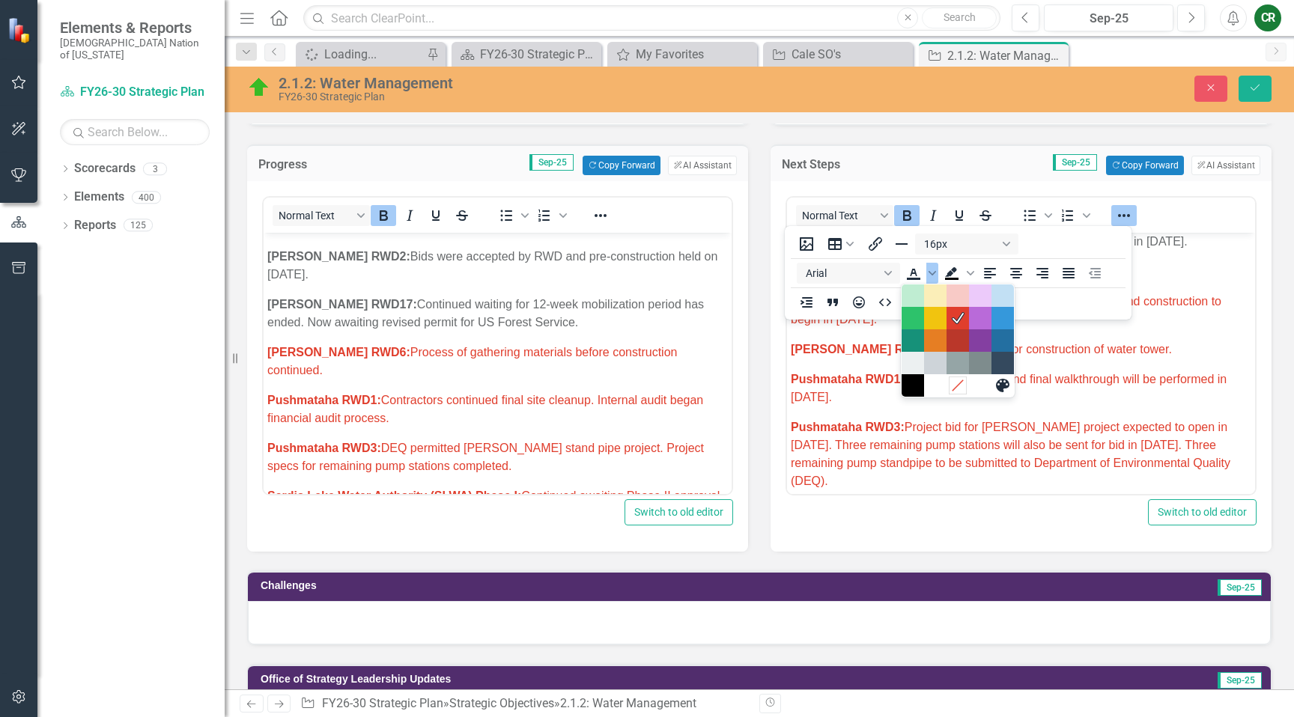
click at [960, 387] on icon "Remove color" at bounding box center [957, 385] width 14 height 14
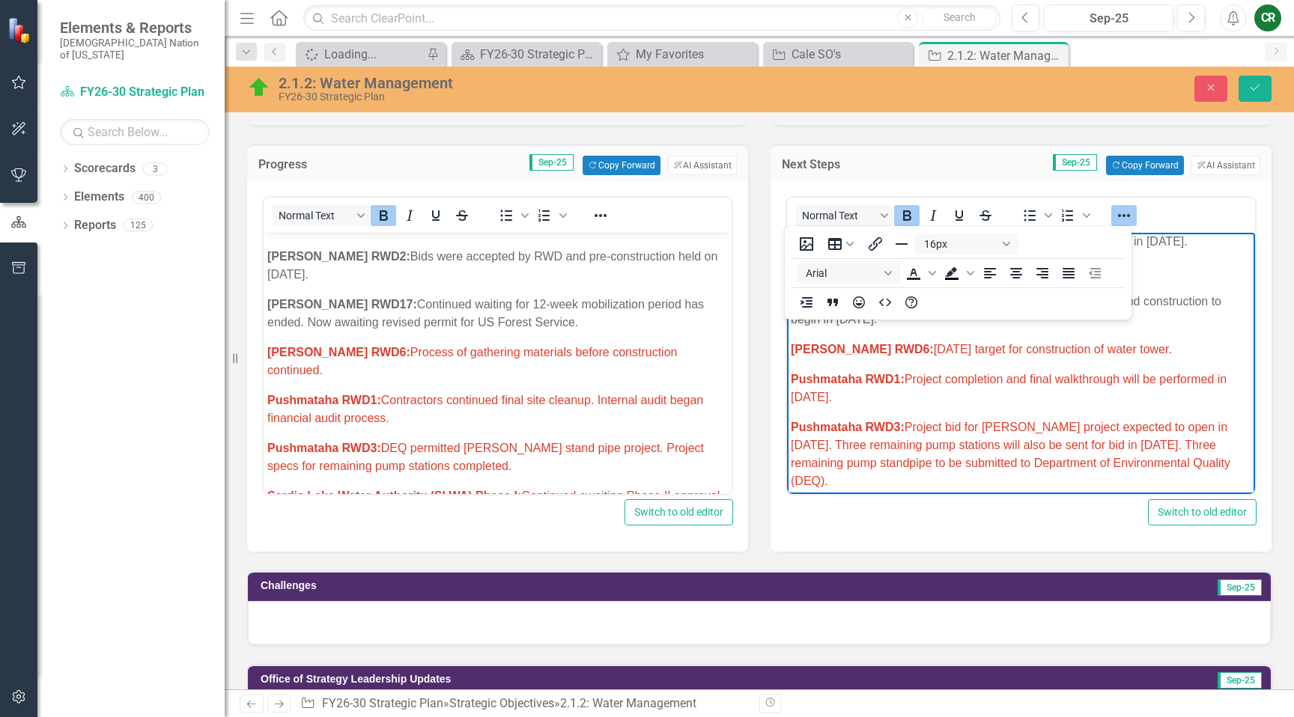
drag, startPoint x: 1116, startPoint y: 212, endPoint x: 1098, endPoint y: 229, distance: 24.9
click at [1116, 212] on icon "Reveal or hide additional toolbar items" at bounding box center [1124, 216] width 18 height 18
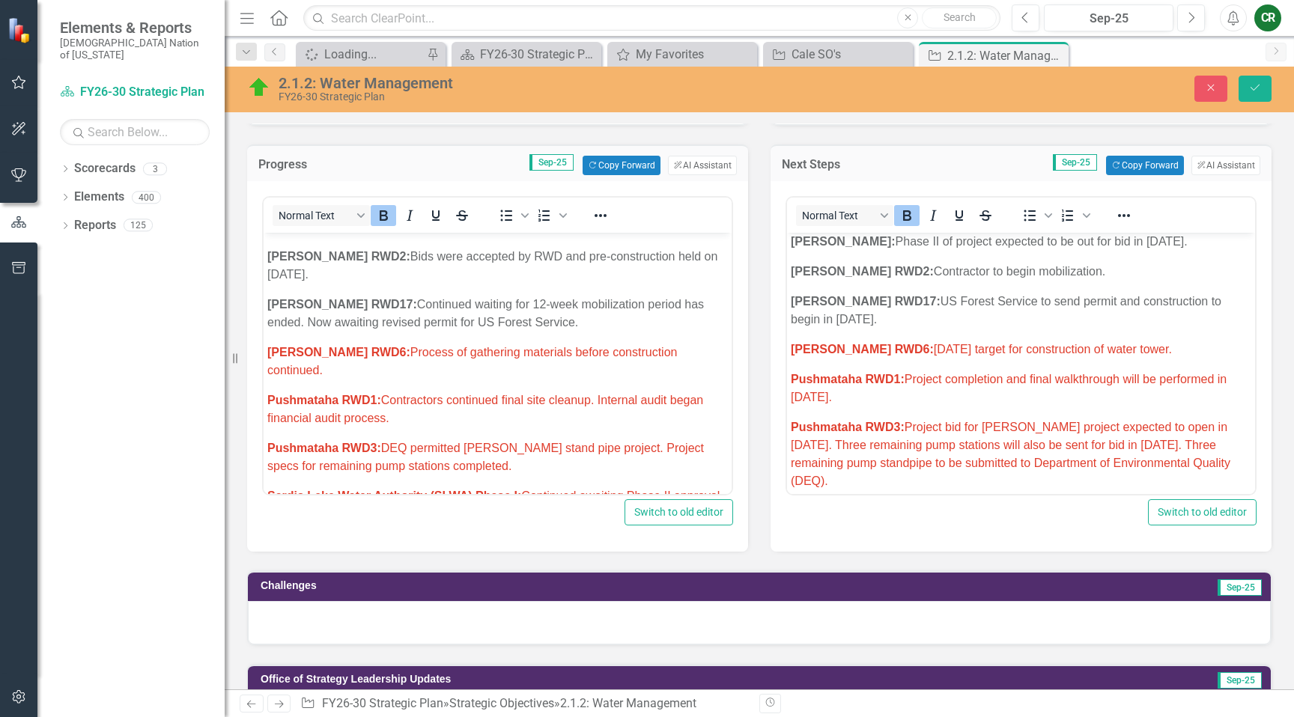
drag, startPoint x: 1015, startPoint y: 339, endPoint x: 984, endPoint y: 344, distance: 31.0
click at [1015, 341] on p "McCurtain RWD6: September 2025 target for construction of water tower." at bounding box center [1021, 350] width 461 height 18
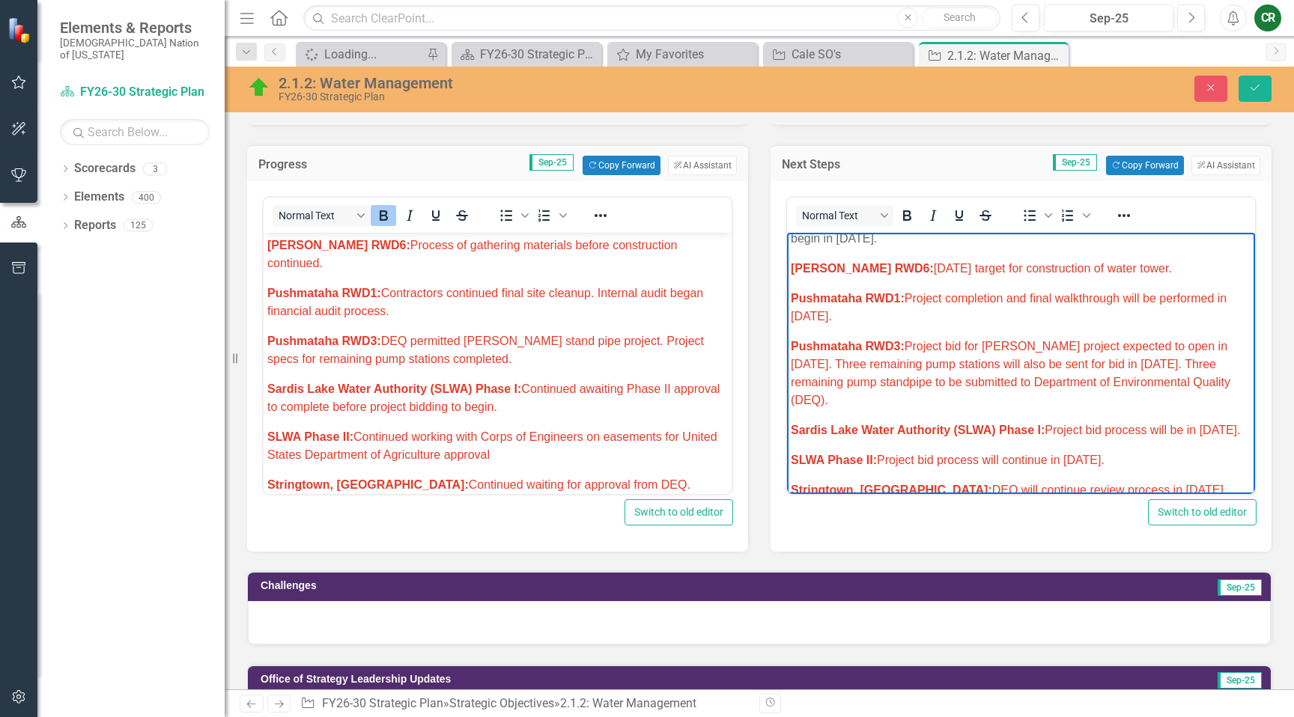
scroll to position [1001, 0]
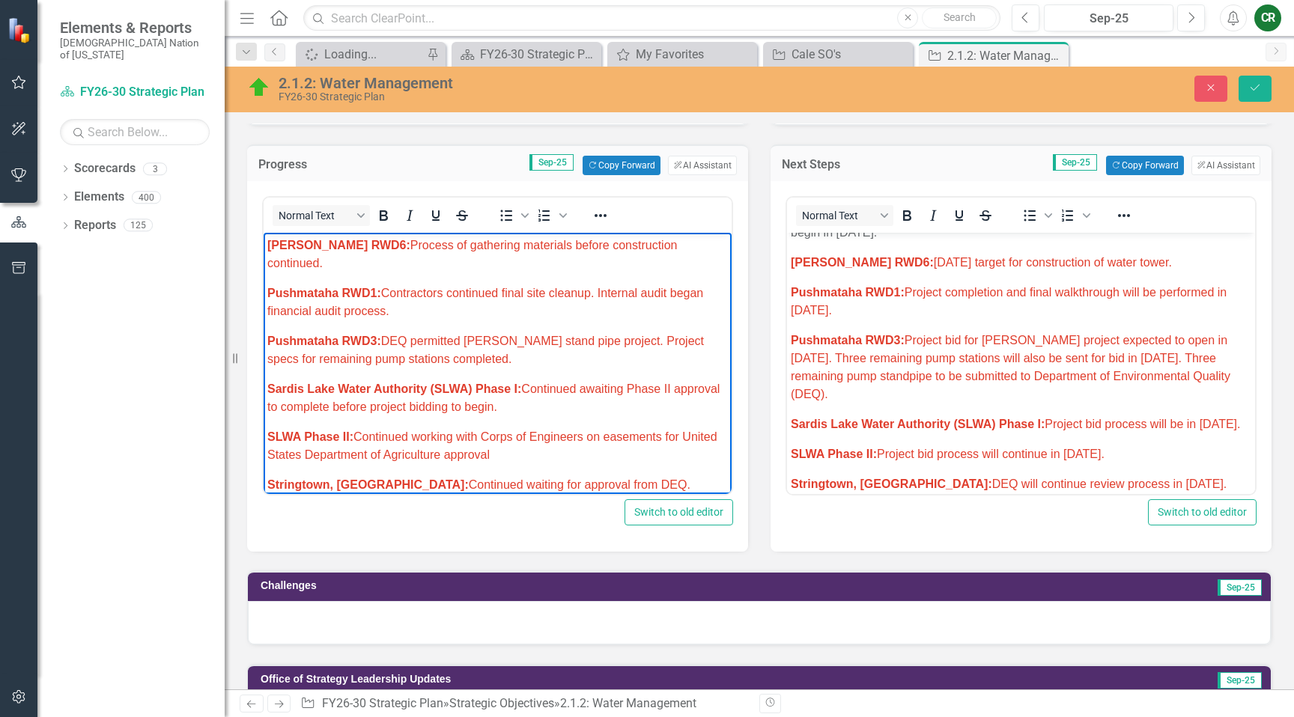
click at [553, 248] on span "McCurtain RWD6: Process of gathering materials before construction continued." at bounding box center [472, 254] width 410 height 31
click at [555, 248] on span "McCurtain RWD6: Process of gathering materials before construction continued." at bounding box center [472, 254] width 410 height 31
click at [553, 249] on span "McCurtain RWD6: Process of gathering materials before construction continued." at bounding box center [472, 254] width 410 height 31
click at [580, 249] on span "McCurtain RWD6: Process of gathering materials before construction continued." at bounding box center [472, 254] width 410 height 31
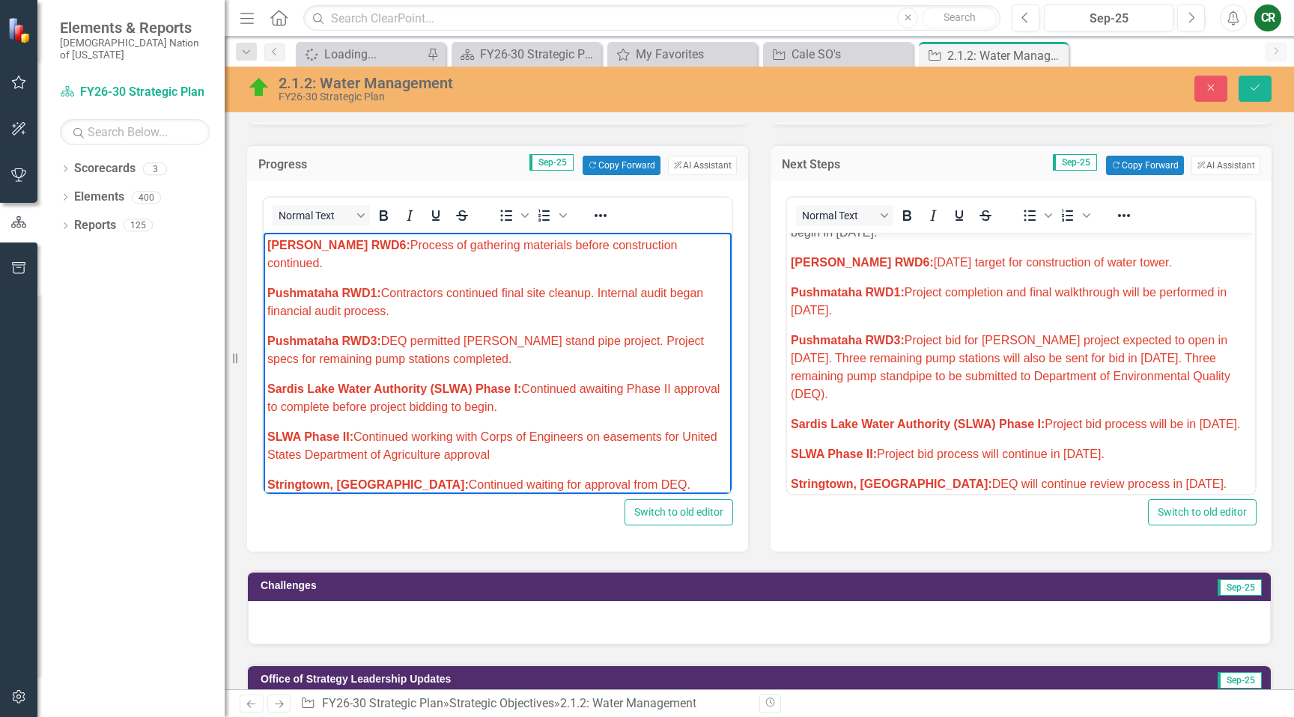
click at [580, 249] on span "McCurtain RWD6: Process of gathering materials before construction continued." at bounding box center [472, 254] width 410 height 31
click at [580, 248] on span "McCurtain RWD6: Process of gathering materials before construction continued." at bounding box center [472, 254] width 410 height 31
click at [581, 247] on span "McCurtain RWD6: Process of gathering materials before construction continued." at bounding box center [472, 254] width 410 height 31
click at [581, 246] on span "McCurtain RWD6: Process of gathering materials before construction continued." at bounding box center [472, 254] width 410 height 31
click at [581, 245] on span "McCurtain RWD6: Process of gathering materials before construction continued." at bounding box center [472, 254] width 410 height 31
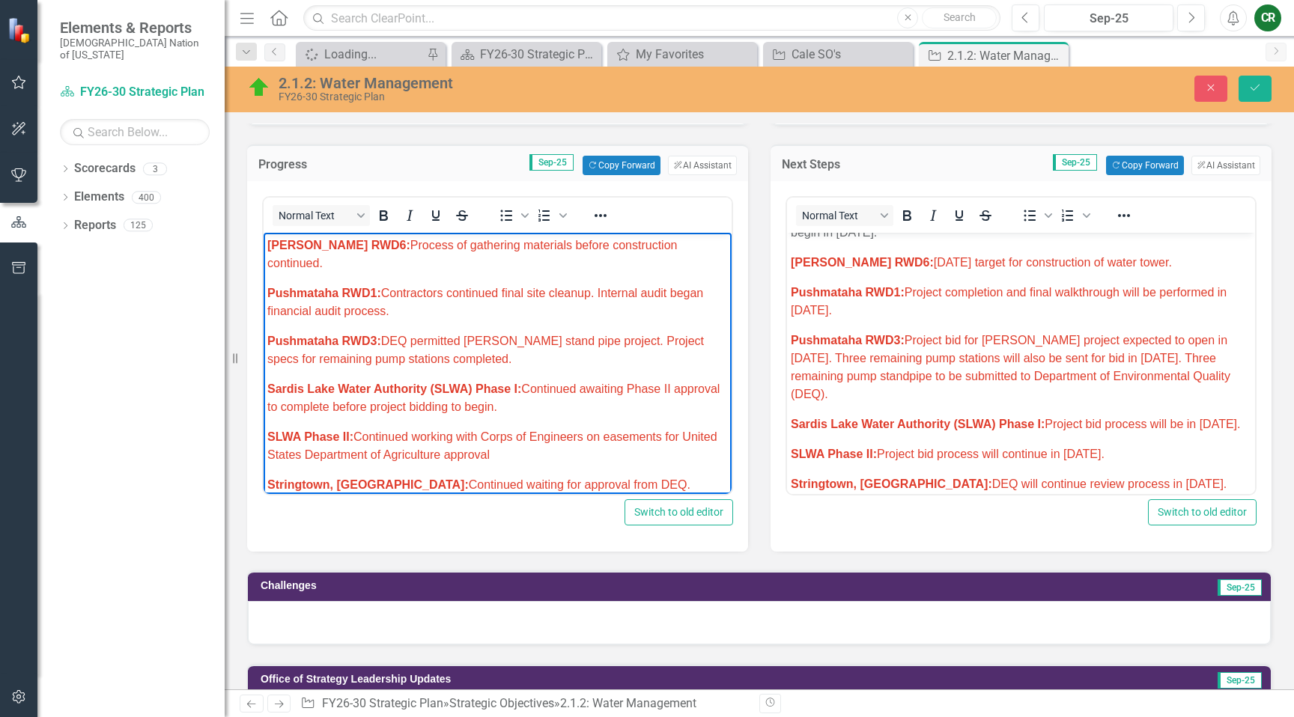
click at [581, 244] on span "McCurtain RWD6: Process of gathering materials before construction continued." at bounding box center [472, 254] width 410 height 31
click at [581, 243] on span "McCurtain RWD6: Process of gathering materials before construction continued." at bounding box center [472, 254] width 410 height 31
click at [588, 246] on span "McCurtain RWD6: Process of gathering materials before construction continued." at bounding box center [472, 254] width 410 height 31
click at [589, 246] on span "McCurtain RWD6: Process of gathering materials before construction continued." at bounding box center [472, 254] width 410 height 31
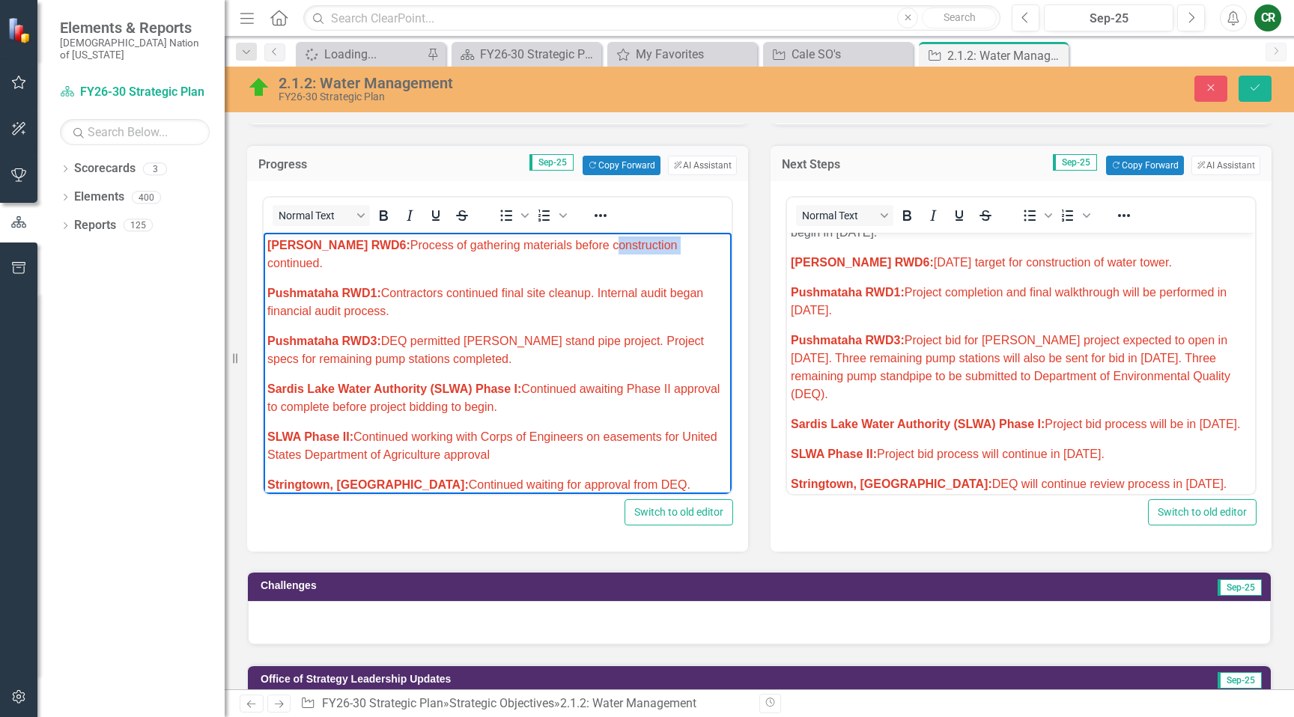
click at [589, 246] on span "McCurtain RWD6: Process of gathering materials before construction continued." at bounding box center [472, 254] width 410 height 31
click at [474, 243] on span "McCurtain RWD6: Process of gathering materials before construction continued." at bounding box center [472, 254] width 410 height 31
click at [476, 244] on span "McCurtain RWD6: Process of gathering materials before construction continued." at bounding box center [472, 254] width 410 height 31
click at [478, 242] on span "McCurtain RWD6: Process of gathering materials before construction continued." at bounding box center [472, 254] width 410 height 31
click at [479, 243] on span "McCurtain RWD6: Process of gathering materials before construction continued." at bounding box center [472, 254] width 410 height 31
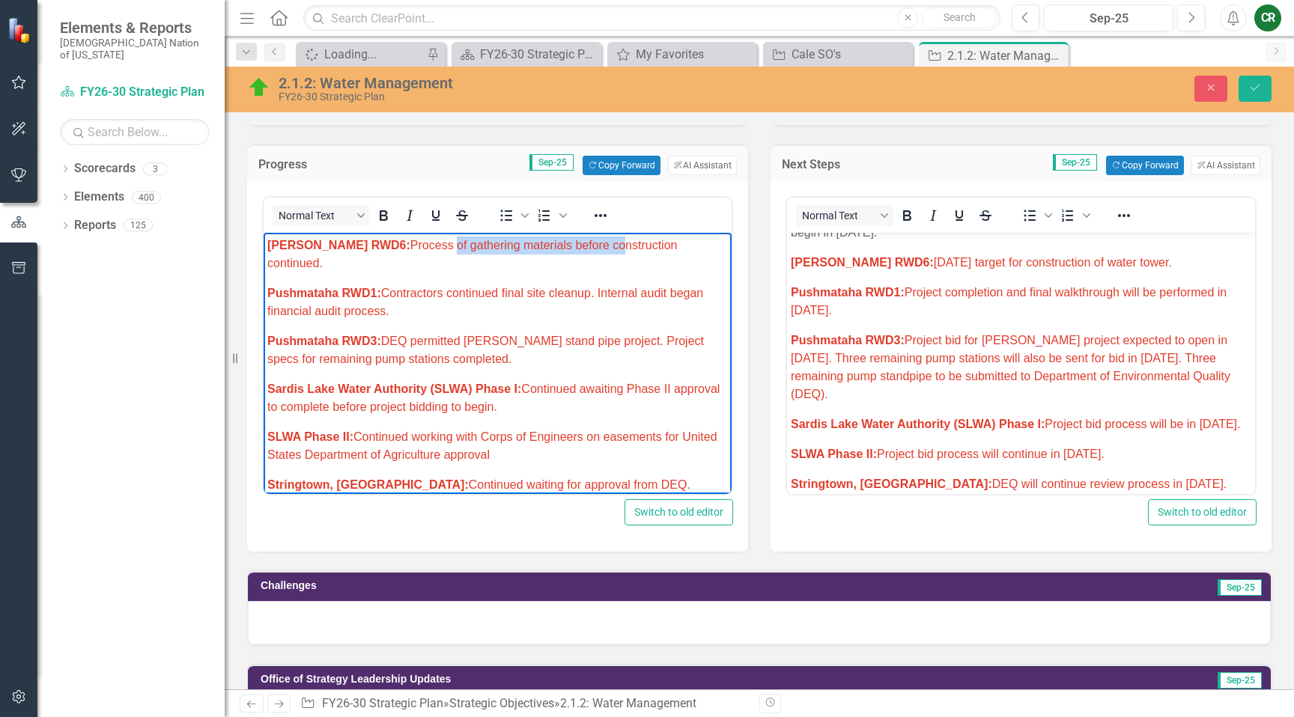
drag, startPoint x: 422, startPoint y: 246, endPoint x: 579, endPoint y: 250, distance: 157.3
click at [578, 250] on span "McCurtain RWD6: Process of gathering materials before construction continued." at bounding box center [472, 254] width 410 height 31
drag, startPoint x: 702, startPoint y: 246, endPoint x: 275, endPoint y: 250, distance: 426.9
click at [271, 251] on p "McCurtain RWD6: Process of gathering materials before construction continued." at bounding box center [497, 255] width 461 height 36
click at [595, 219] on icon "Reveal or hide additional toolbar items" at bounding box center [601, 216] width 18 height 18
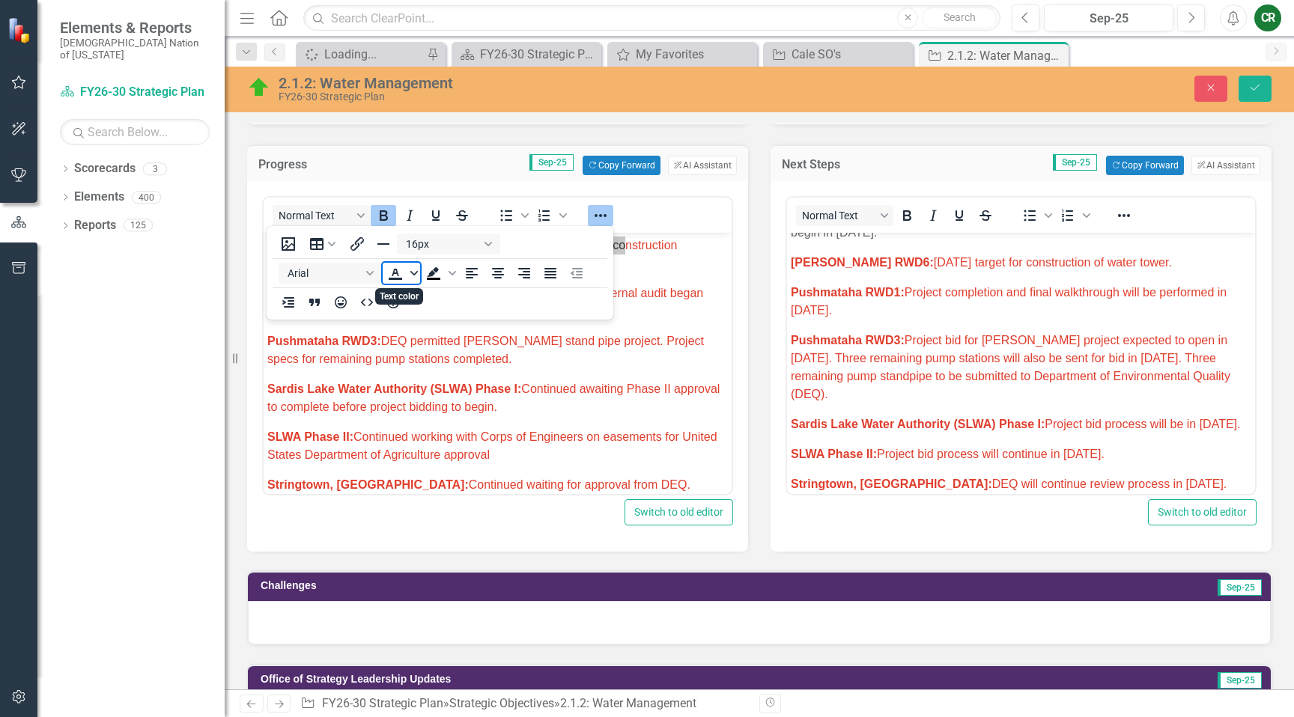
click at [411, 276] on icon "Text color" at bounding box center [413, 273] width 7 height 7
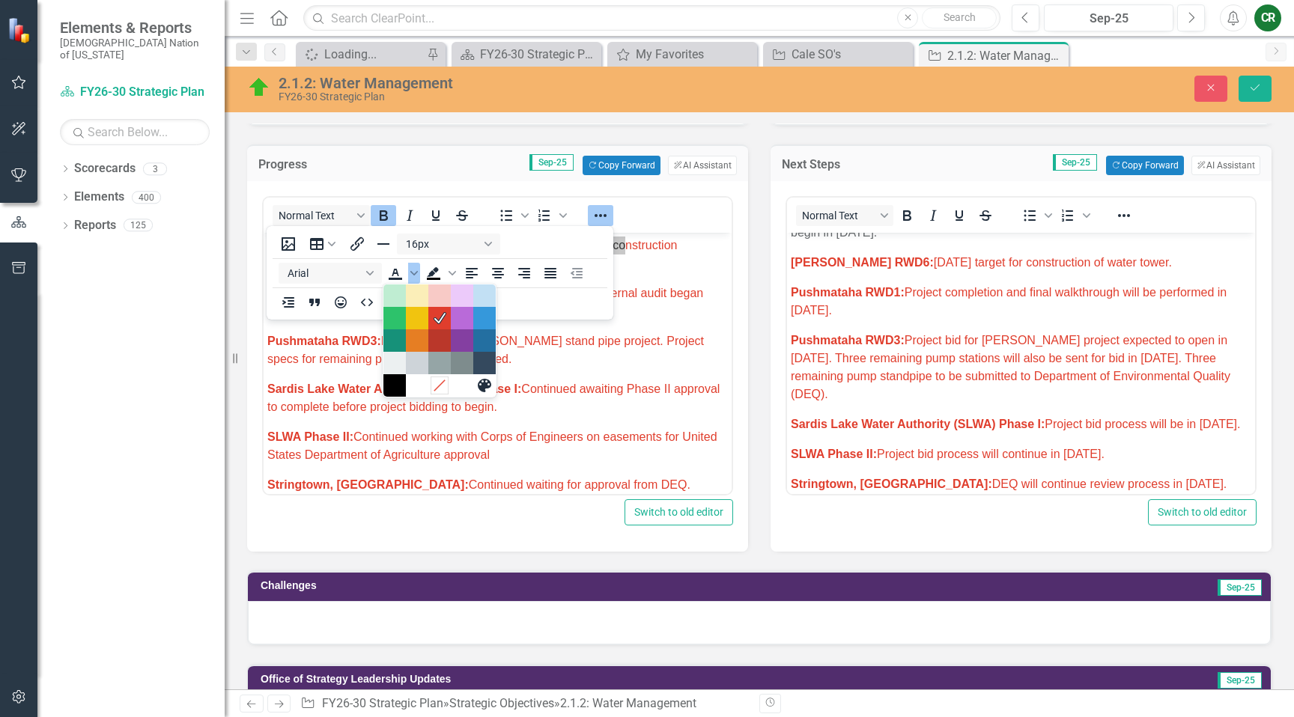
click at [433, 385] on icon "Remove color" at bounding box center [439, 385] width 14 height 14
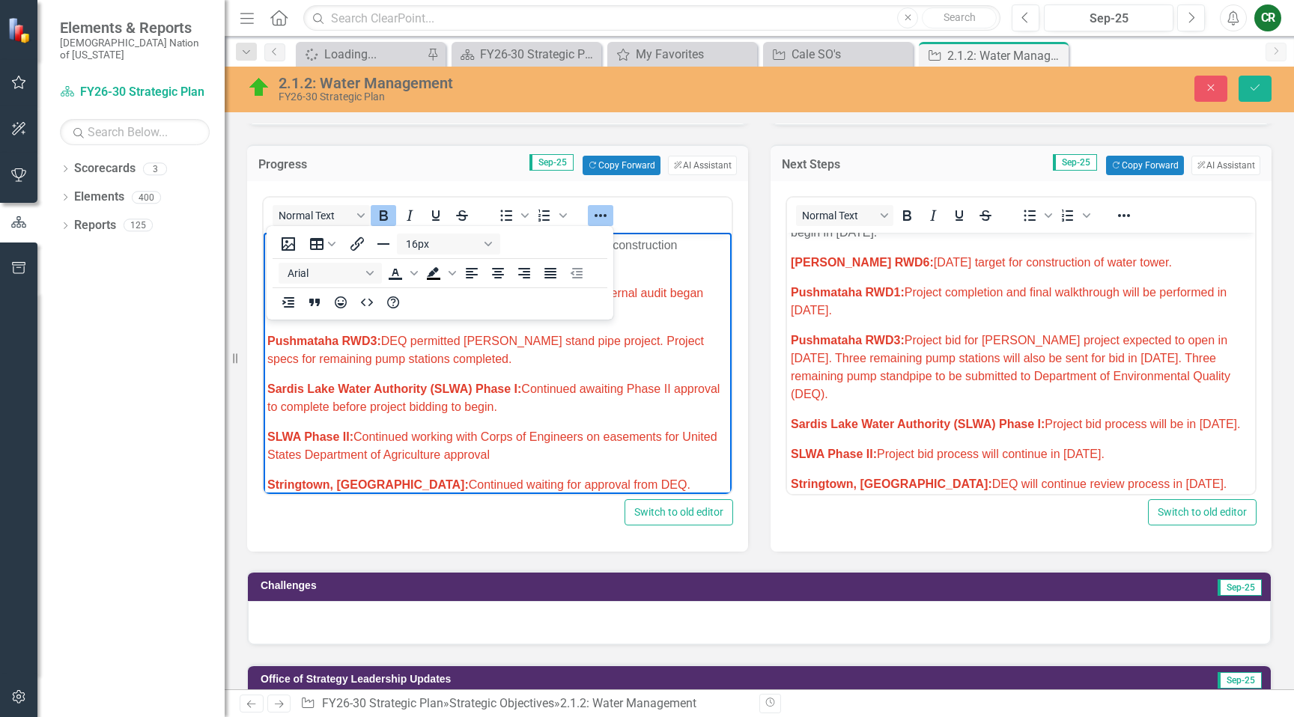
click at [605, 219] on icon "Reveal or hide additional toolbar items" at bounding box center [601, 216] width 18 height 18
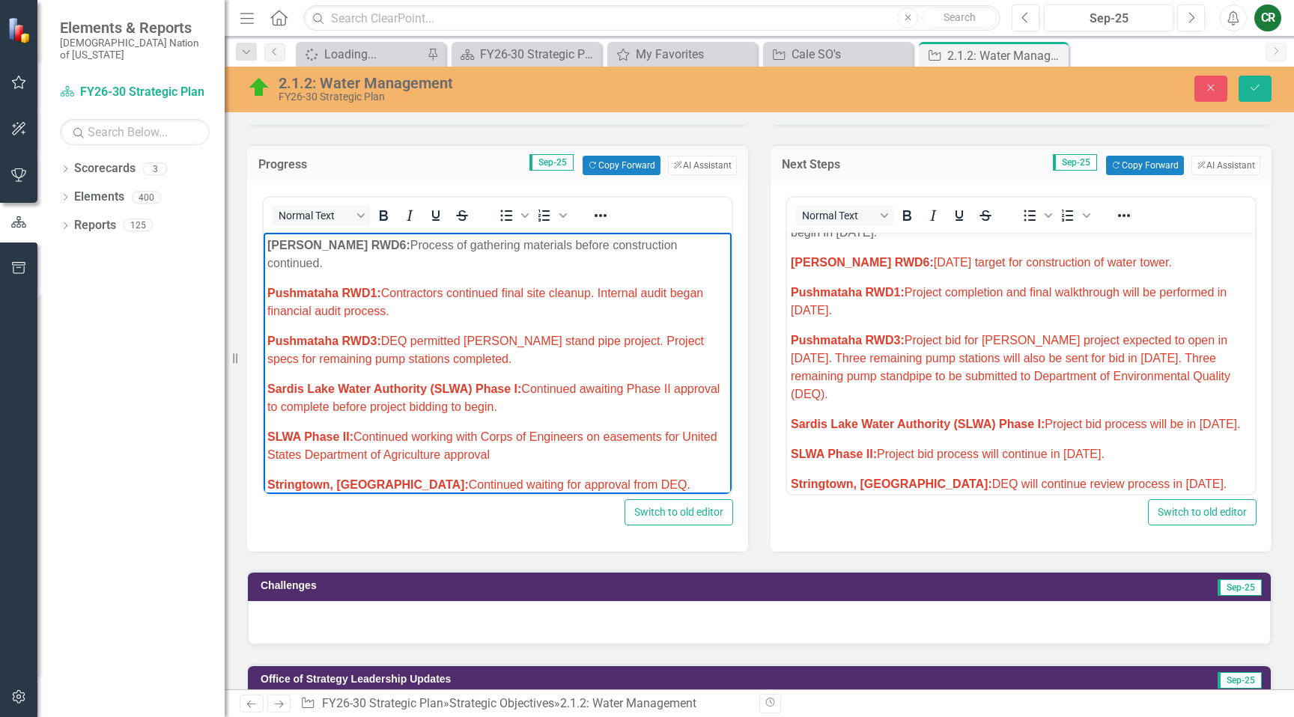
click at [625, 286] on p "Pushmataha RWD1: Contractors continued final site cleanup. Internal audit began…" at bounding box center [497, 303] width 461 height 36
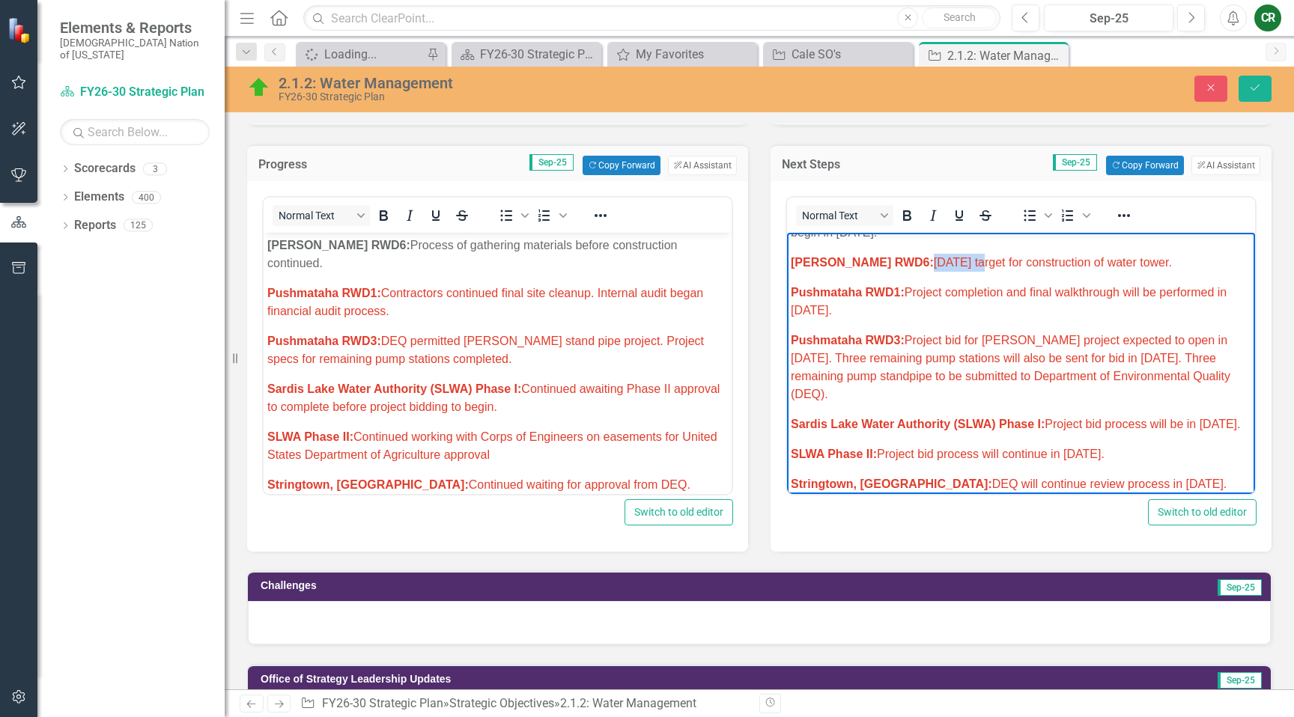
drag, startPoint x: 955, startPoint y: 247, endPoint x: 899, endPoint y: 248, distance: 56.2
click at [897, 256] on span "McCurtain RWD6: September 2025 target for construction of water tower." at bounding box center [981, 262] width 381 height 13
drag, startPoint x: 1065, startPoint y: 253, endPoint x: 782, endPoint y: 246, distance: 283.2
click at [1123, 215] on icon "Reveal or hide additional toolbar items" at bounding box center [1124, 215] width 12 height 3
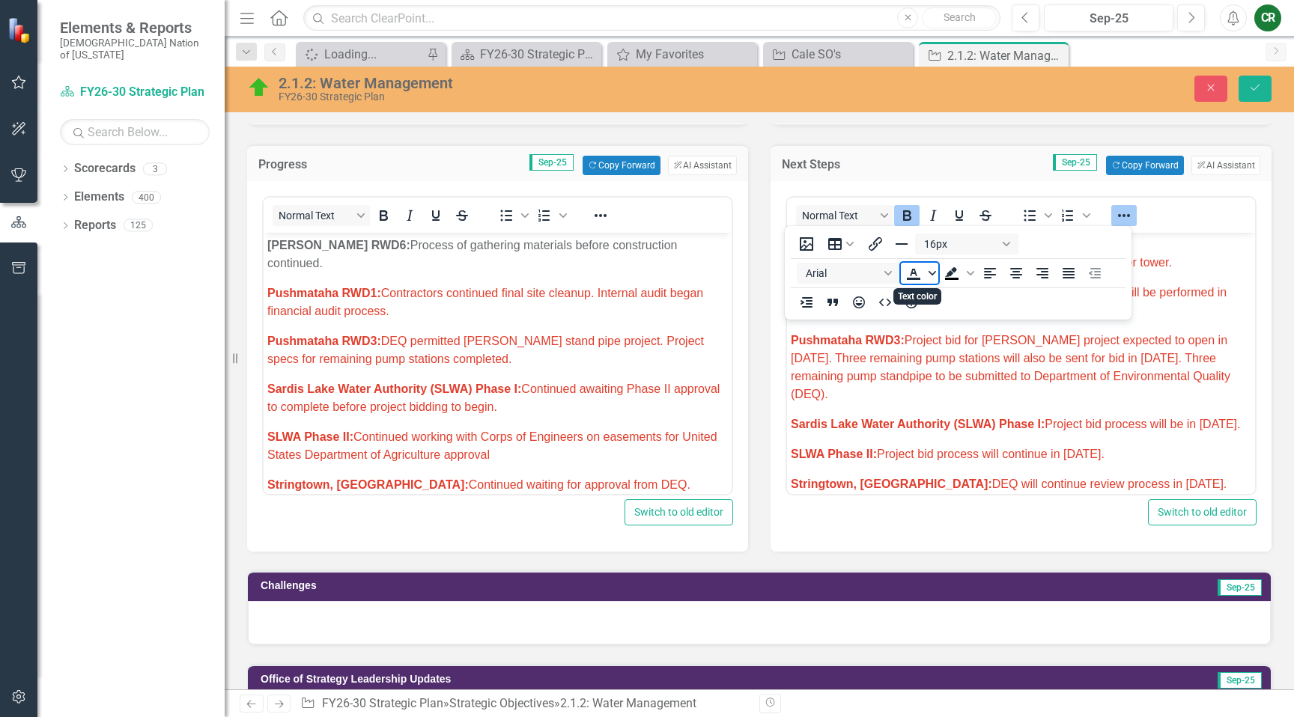
click at [934, 280] on span "Text color" at bounding box center [932, 273] width 12 height 21
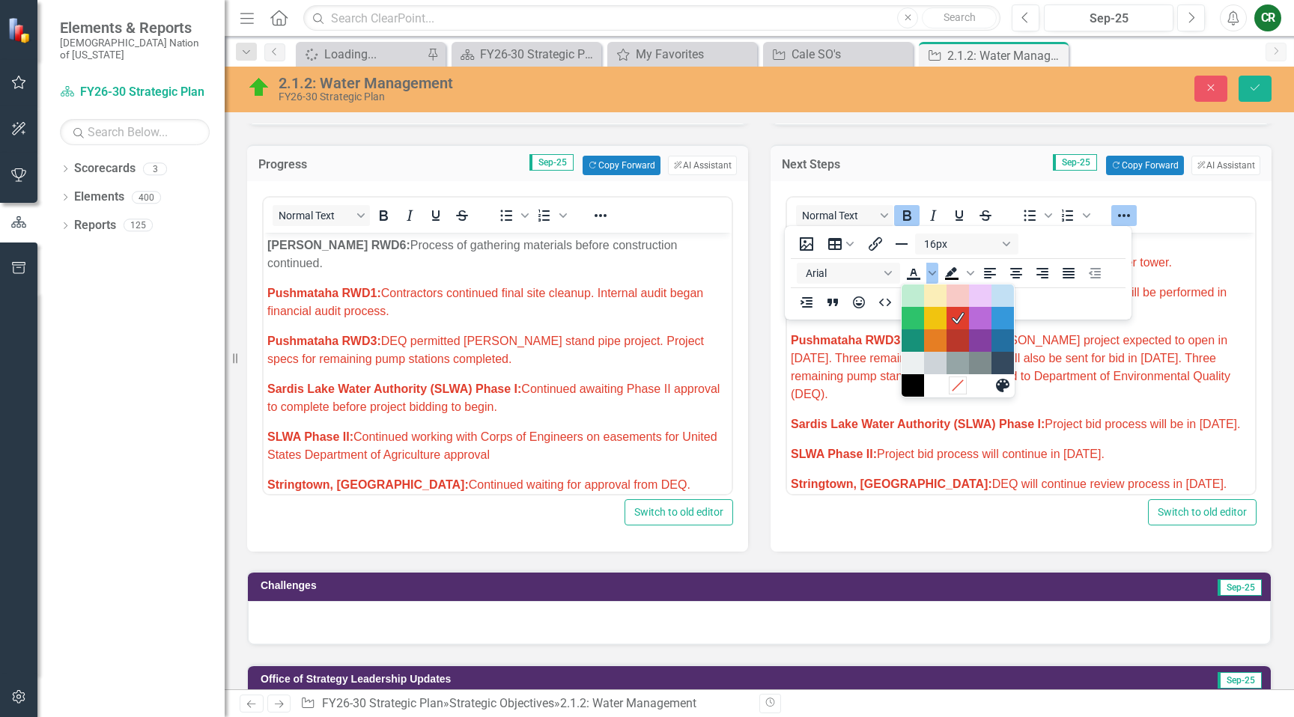
click at [962, 385] on icon "Remove color" at bounding box center [957, 385] width 14 height 14
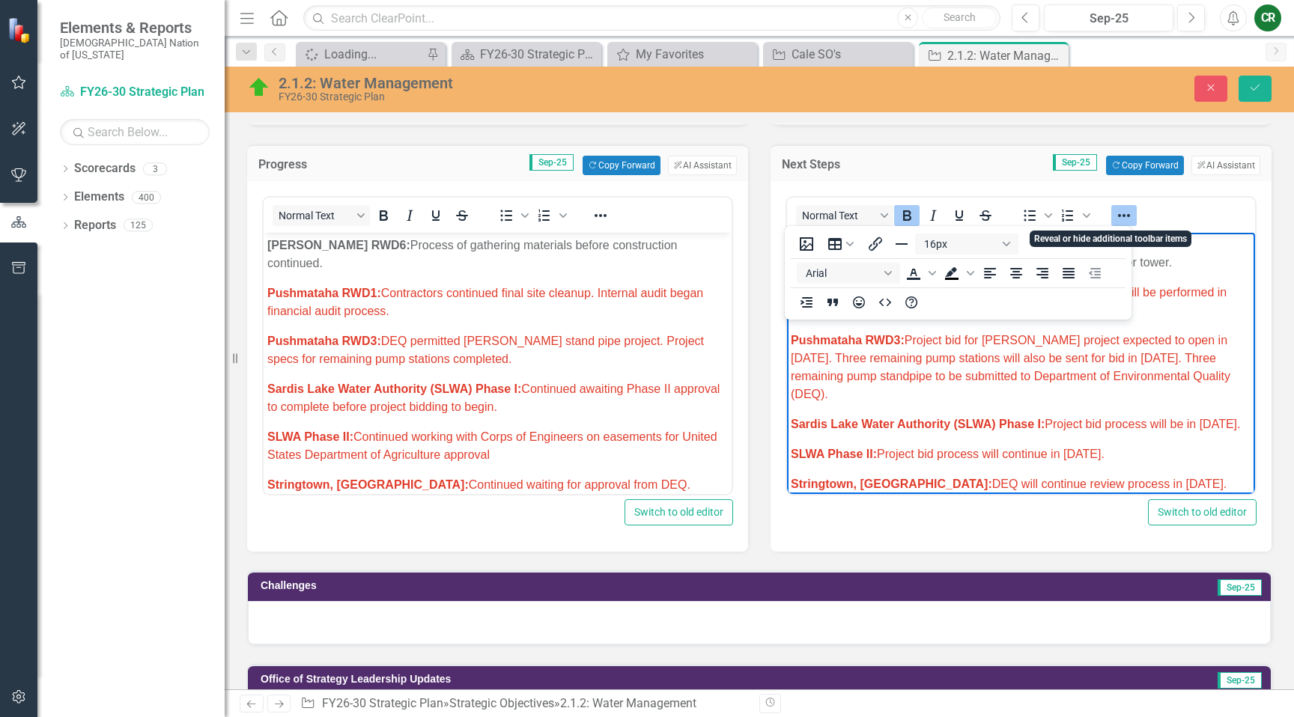
click at [1120, 218] on icon "Reveal or hide additional toolbar items" at bounding box center [1124, 216] width 18 height 18
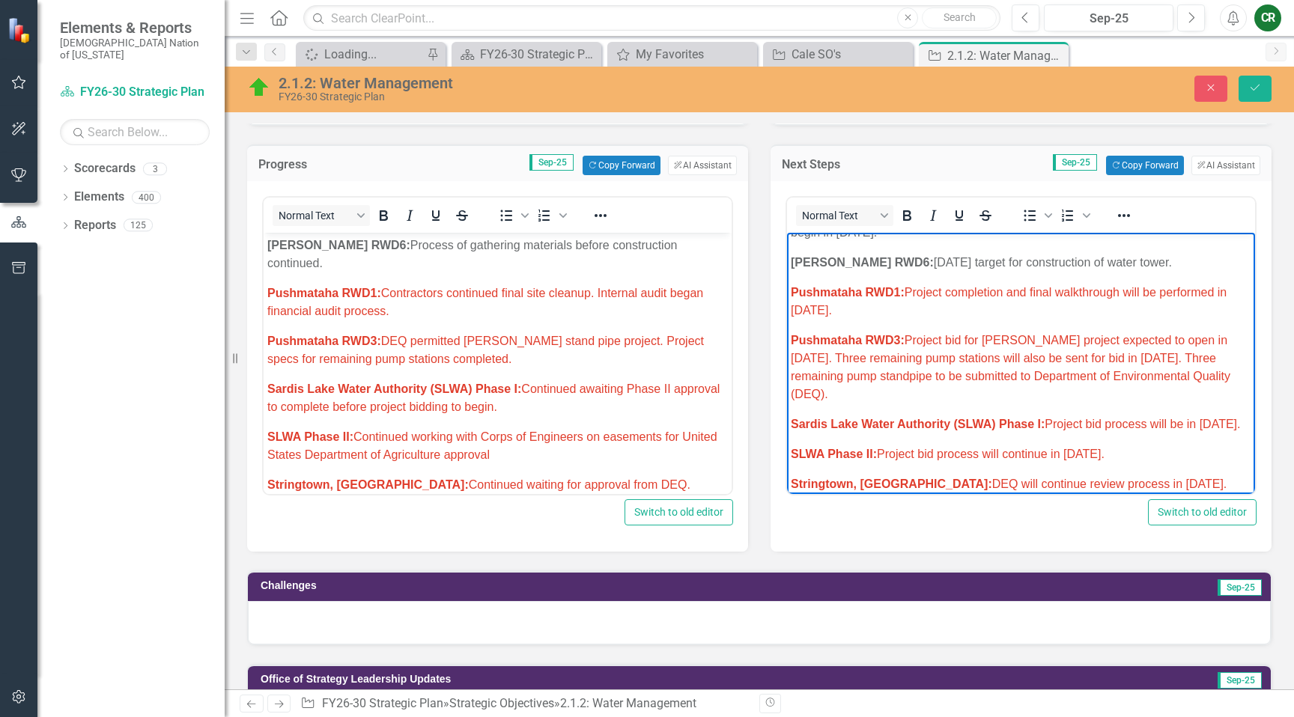
click at [910, 289] on p "Pushmataha RWD1: Project completion and final walkthrough will be performed in …" at bounding box center [1021, 302] width 461 height 36
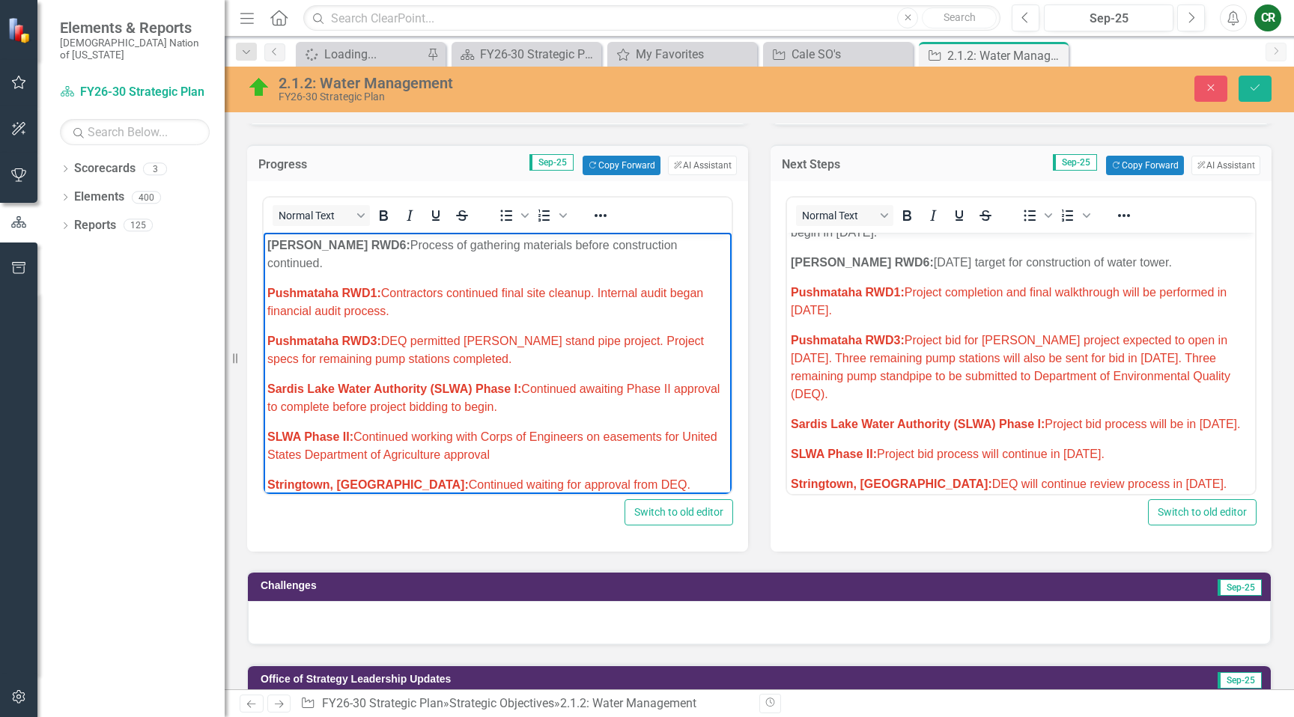
drag, startPoint x: 416, startPoint y: 295, endPoint x: 387, endPoint y: 274, distance: 35.3
click at [388, 285] on p "Pushmataha RWD1: Contractors continued final site cleanup. Internal audit began…" at bounding box center [497, 303] width 461 height 36
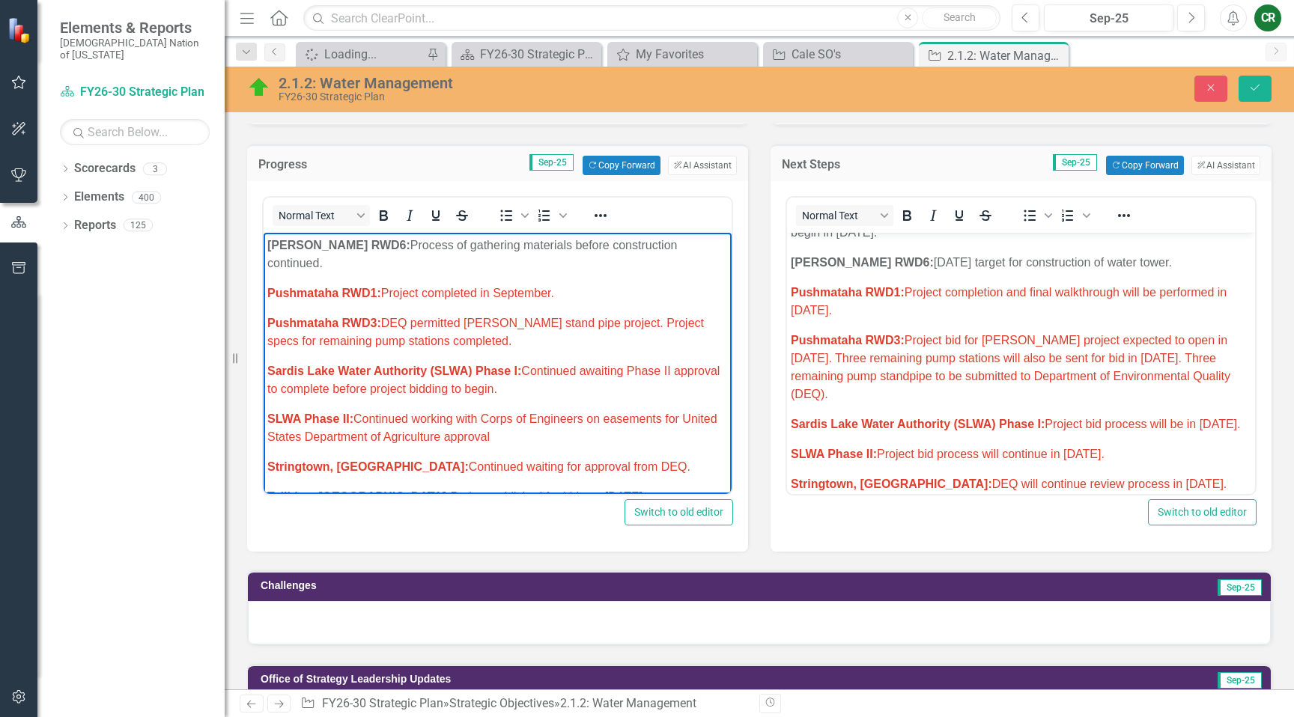
click at [600, 219] on icon "Reveal or hide additional toolbar items" at bounding box center [601, 216] width 18 height 18
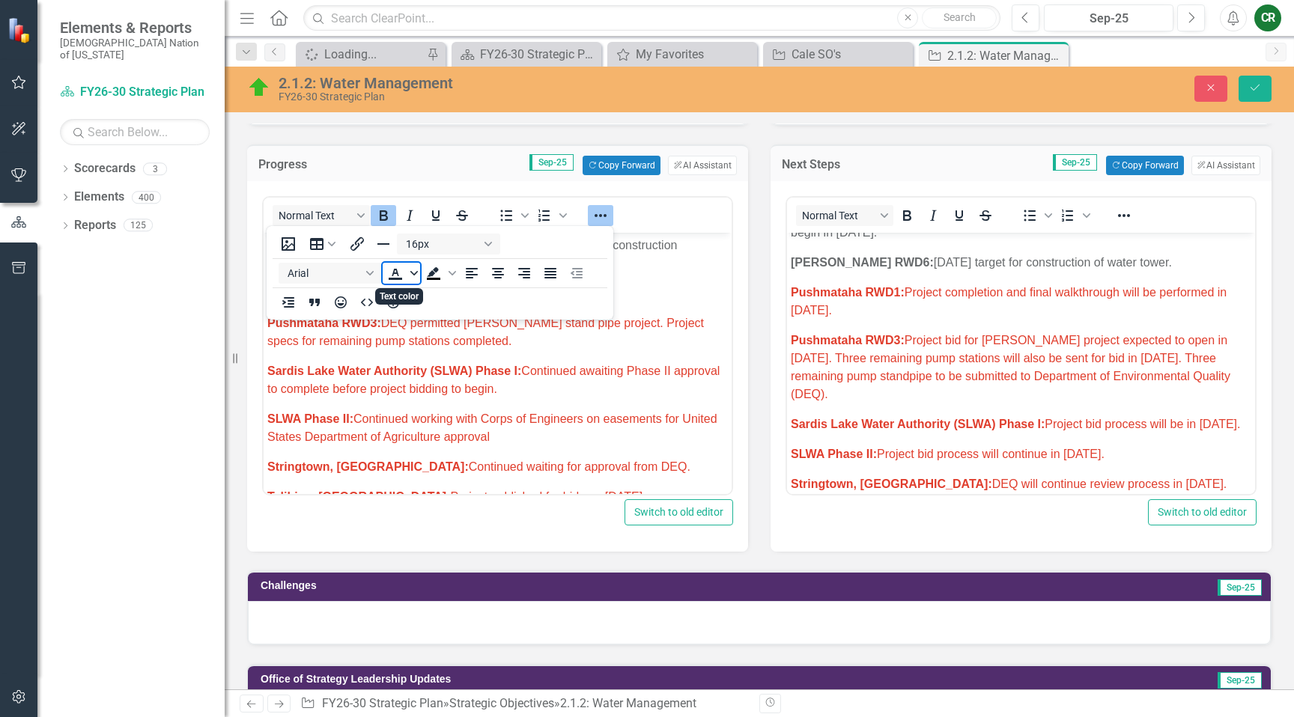
click at [411, 276] on icon "Text color" at bounding box center [413, 273] width 7 height 7
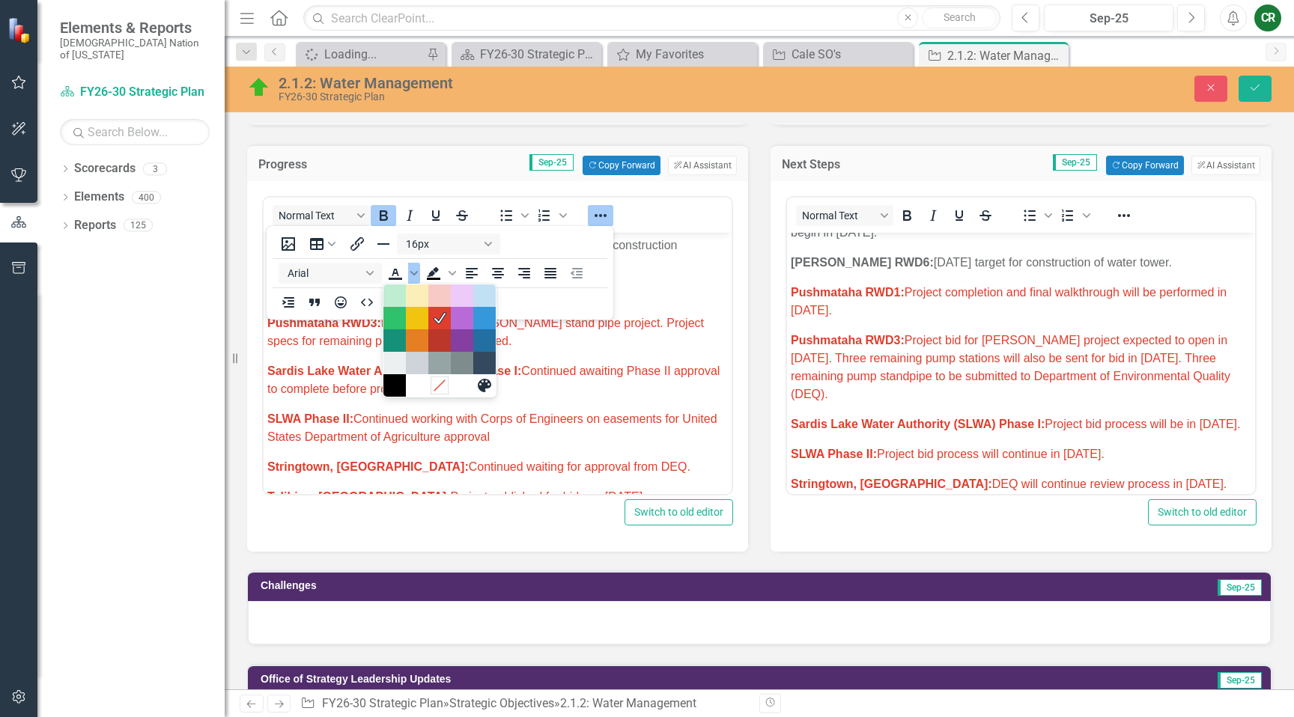
click at [443, 387] on icon "Remove color" at bounding box center [439, 385] width 14 height 14
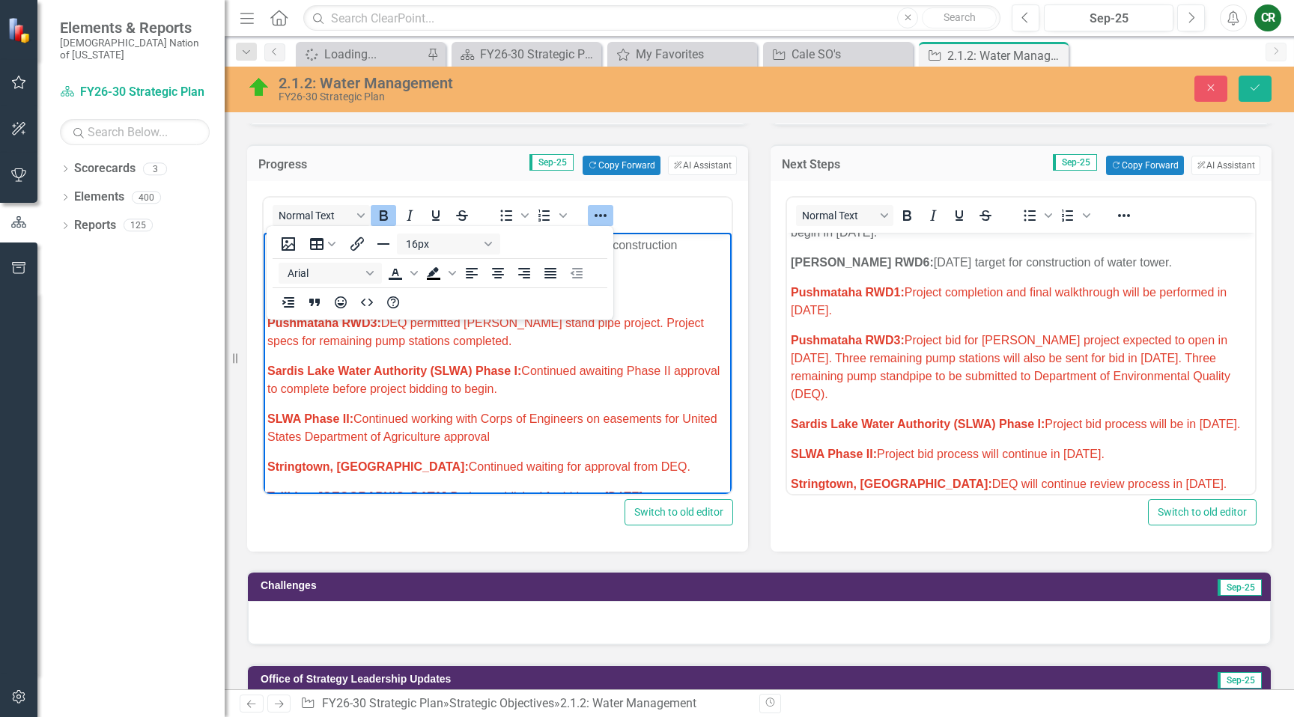
drag, startPoint x: 592, startPoint y: 216, endPoint x: 592, endPoint y: 224, distance: 7.5
click at [592, 216] on icon "Reveal or hide additional toolbar items" at bounding box center [601, 216] width 18 height 18
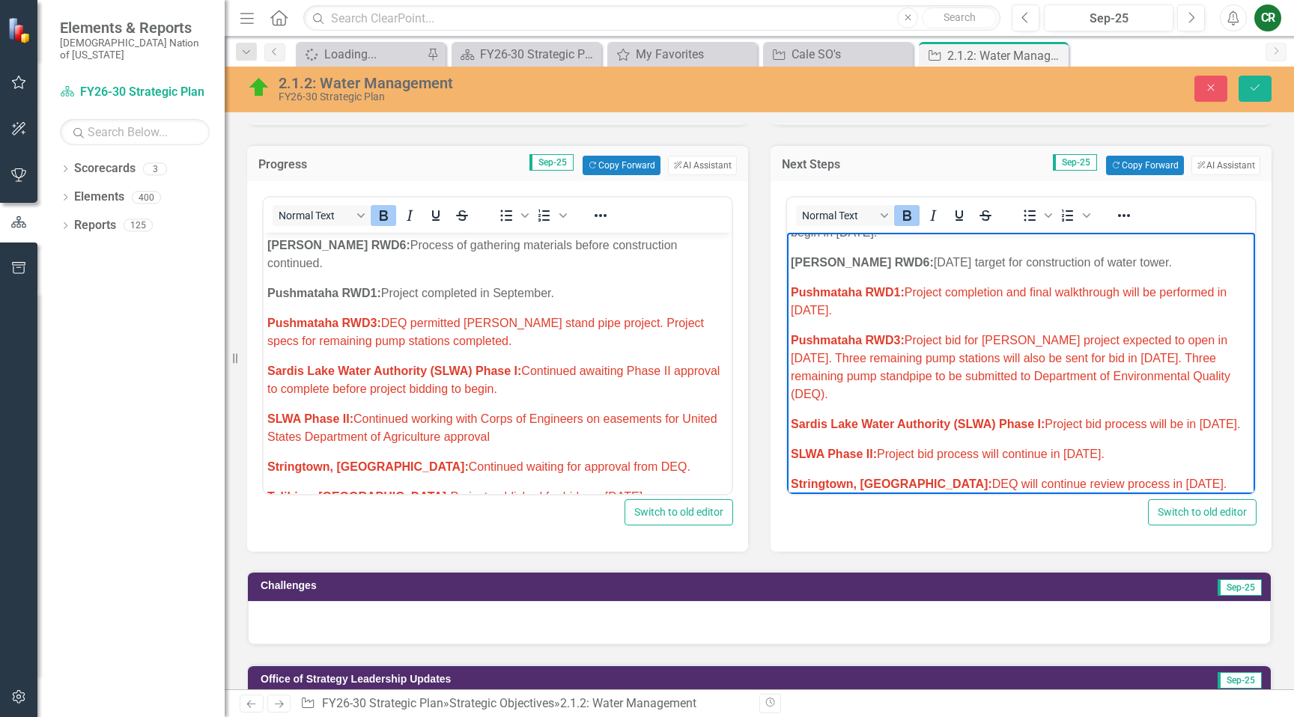
drag, startPoint x: 884, startPoint y: 294, endPoint x: 820, endPoint y: 258, distance: 73.4
click at [1018, 286] on span "Pushmataha RWD1: Project completion and final walkthrough will be performed in …" at bounding box center [1009, 301] width 436 height 31
drag, startPoint x: 1034, startPoint y: 278, endPoint x: 908, endPoint y: 275, distance: 125.8
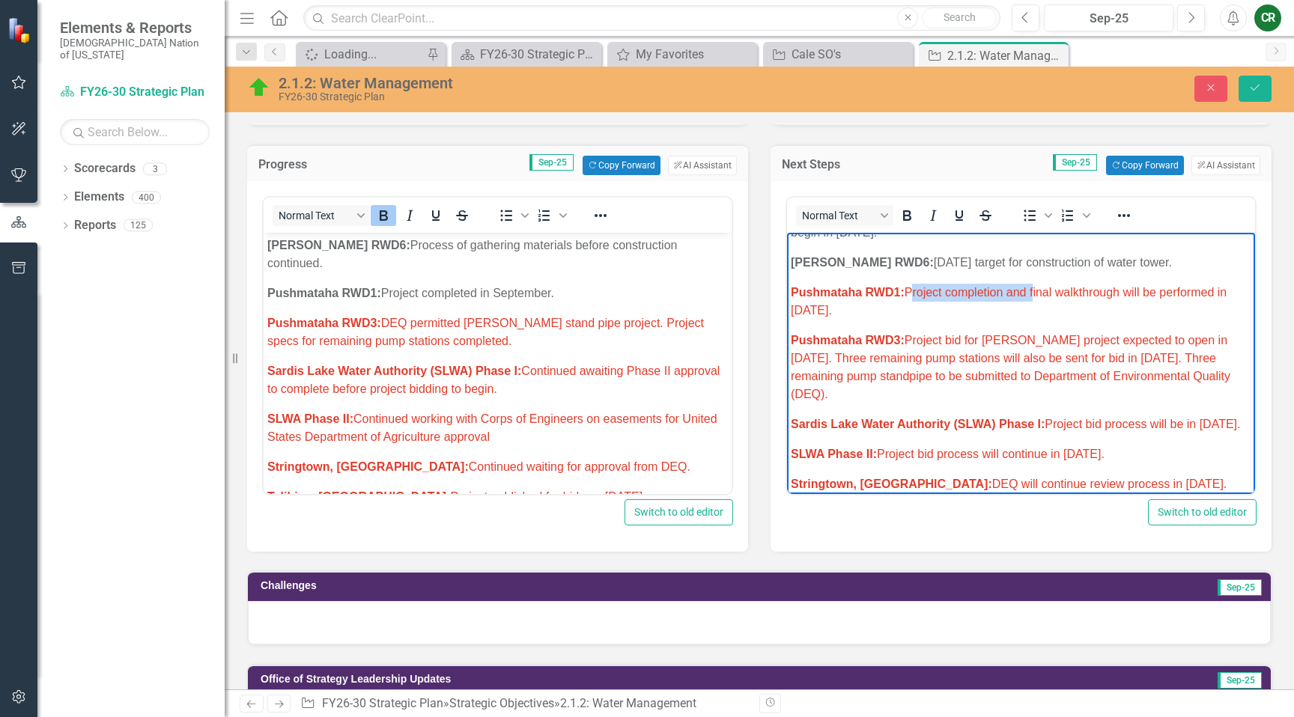
click at [908, 286] on span "Pushmataha RWD1: Project completion and final walkthrough will be performed in …" at bounding box center [1009, 301] width 436 height 31
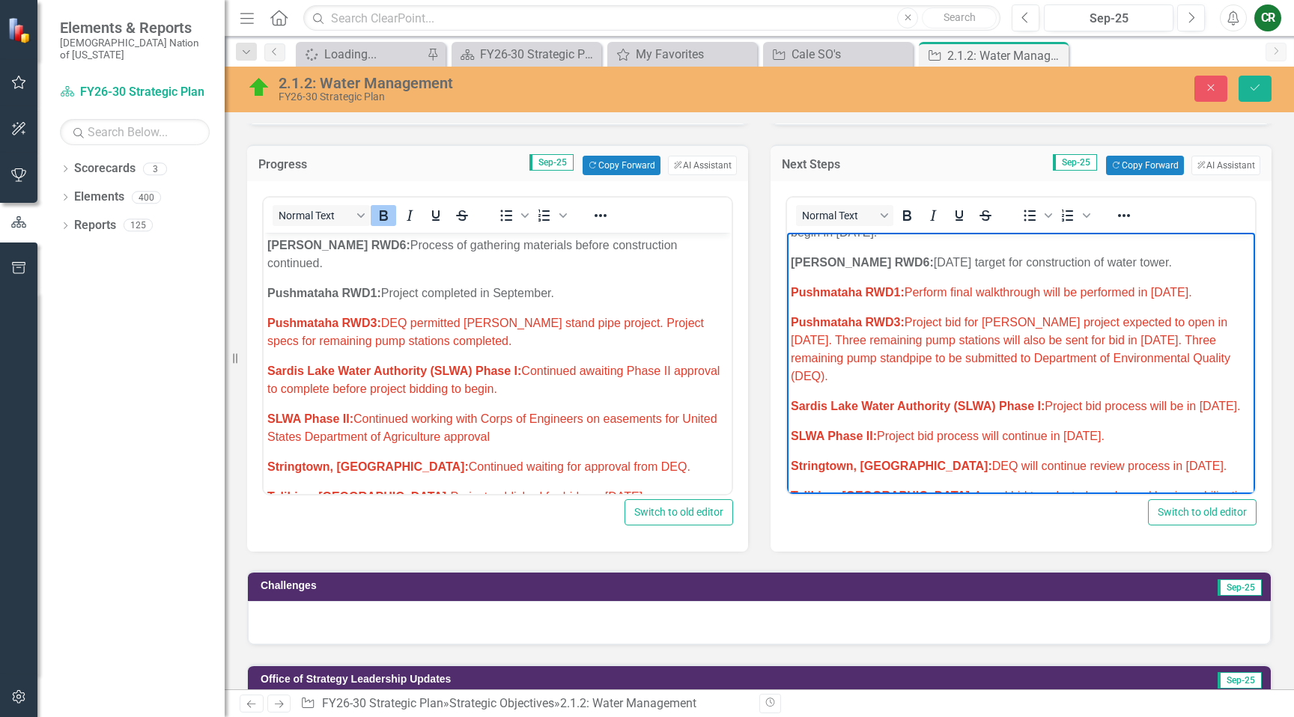
drag, startPoint x: 1218, startPoint y: 277, endPoint x: 1156, endPoint y: 276, distance: 61.4
click at [1156, 284] on p "Pushmataha RWD1: Perform final walkthrough will be performed in September 2025." at bounding box center [1021, 293] width 461 height 18
click at [1169, 286] on span "Pushmataha RWD1: Perform final walkthrough will be performed in October 2025." at bounding box center [991, 292] width 401 height 13
click at [1192, 286] on span "Pushmataha RWD1: Perform final walkthrough will be performed in October 2025." at bounding box center [991, 292] width 401 height 13
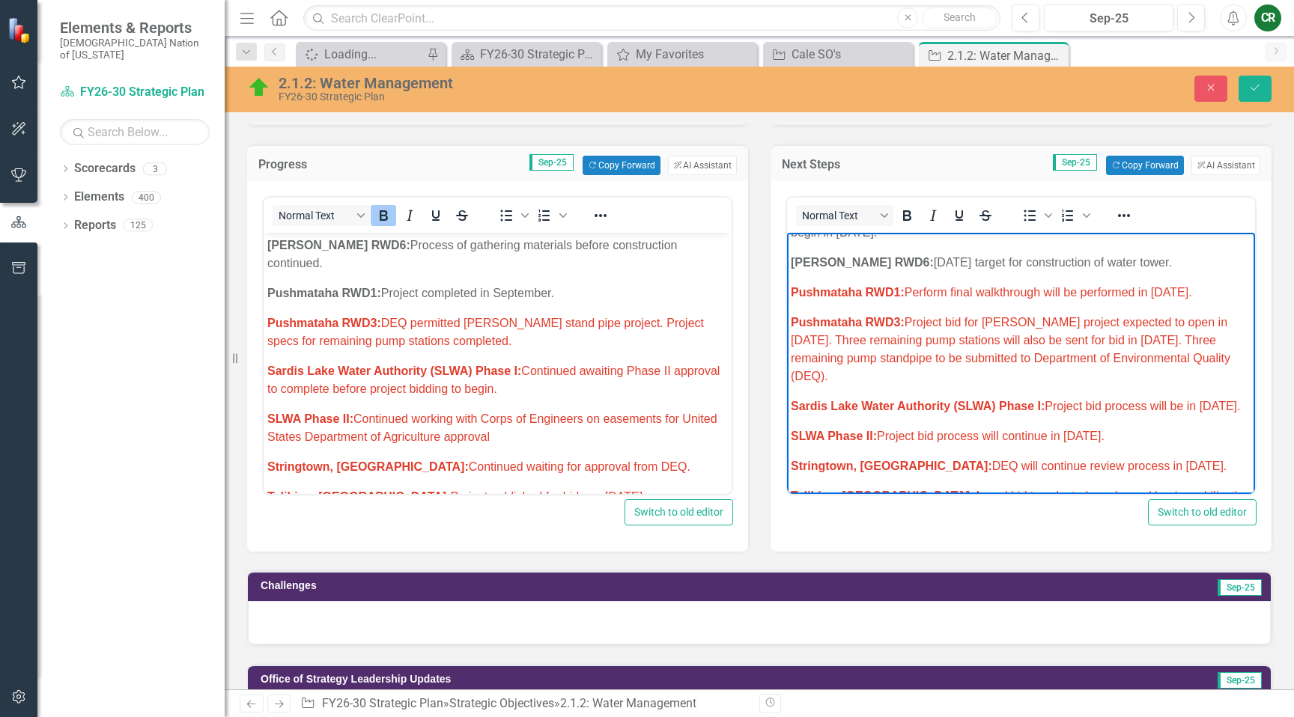
click at [1192, 286] on span "Pushmataha RWD1: Perform final walkthrough will be performed in October 2025." at bounding box center [991, 292] width 401 height 13
click at [1116, 220] on icon "Reveal or hide additional toolbar items" at bounding box center [1124, 216] width 18 height 18
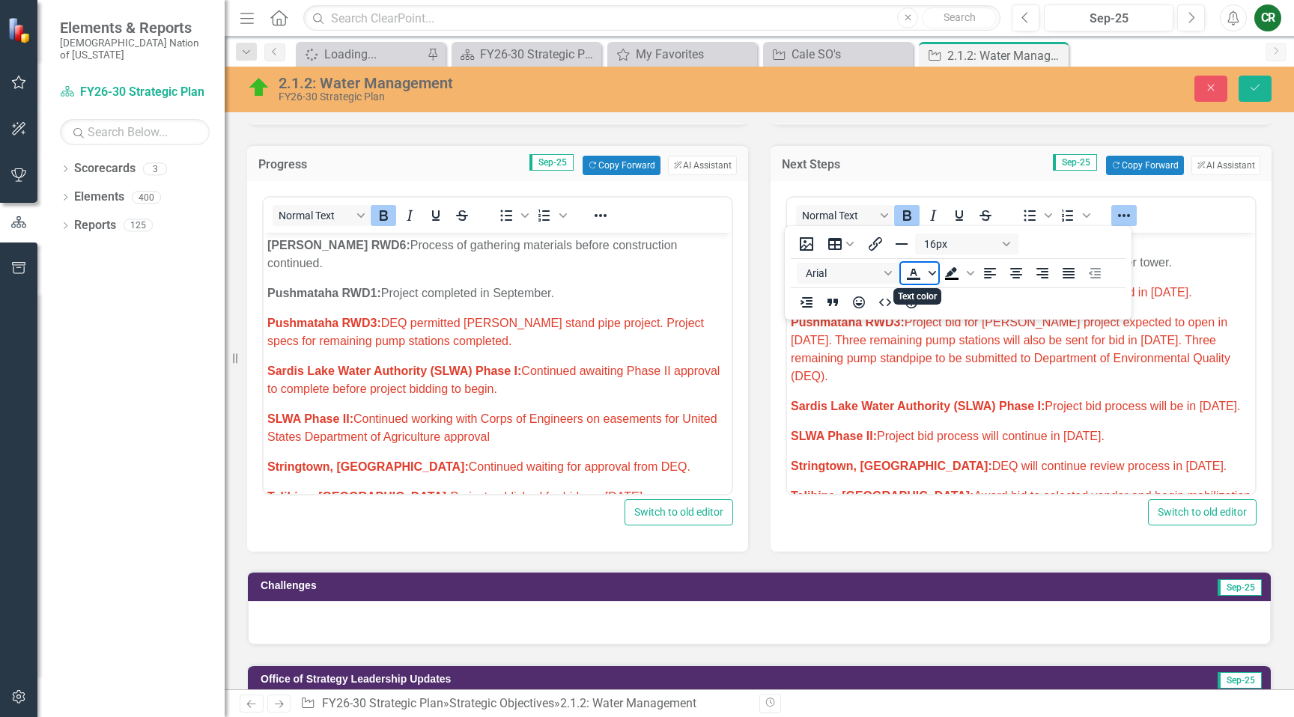
click at [933, 272] on icon "Text color" at bounding box center [932, 273] width 7 height 7
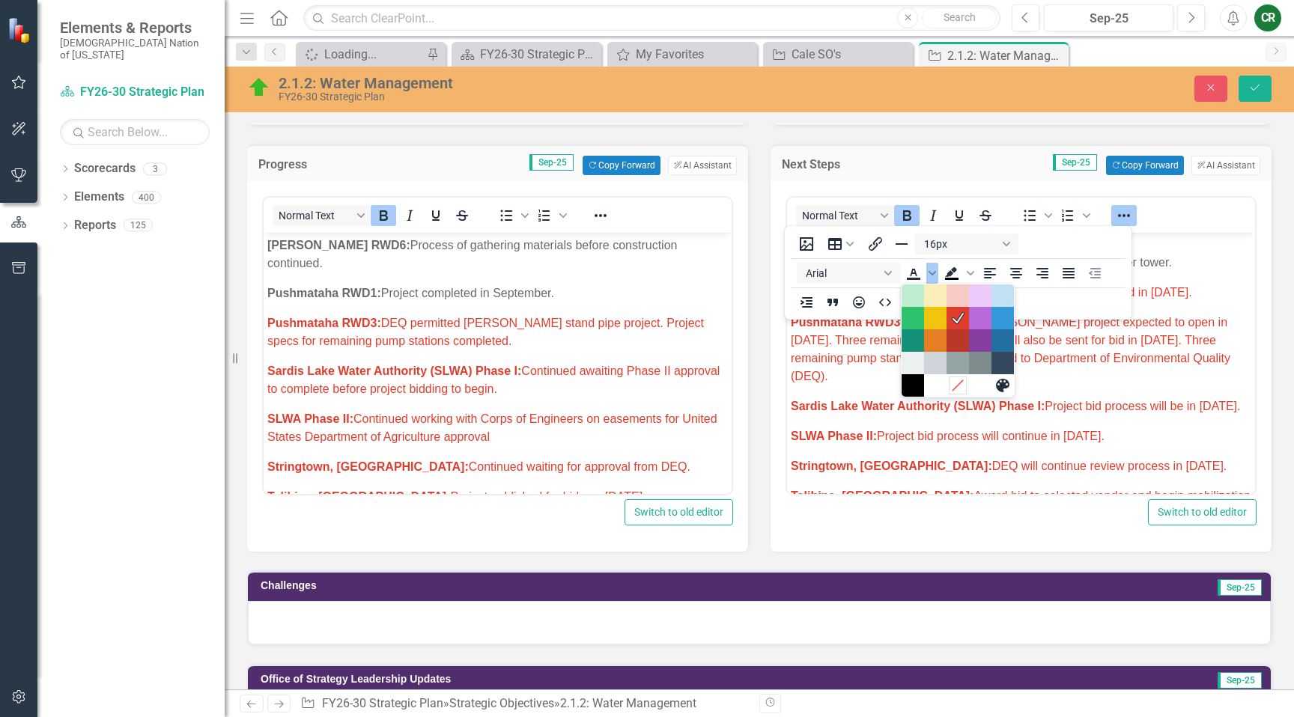
click at [956, 380] on icon "Remove color" at bounding box center [957, 385] width 14 height 14
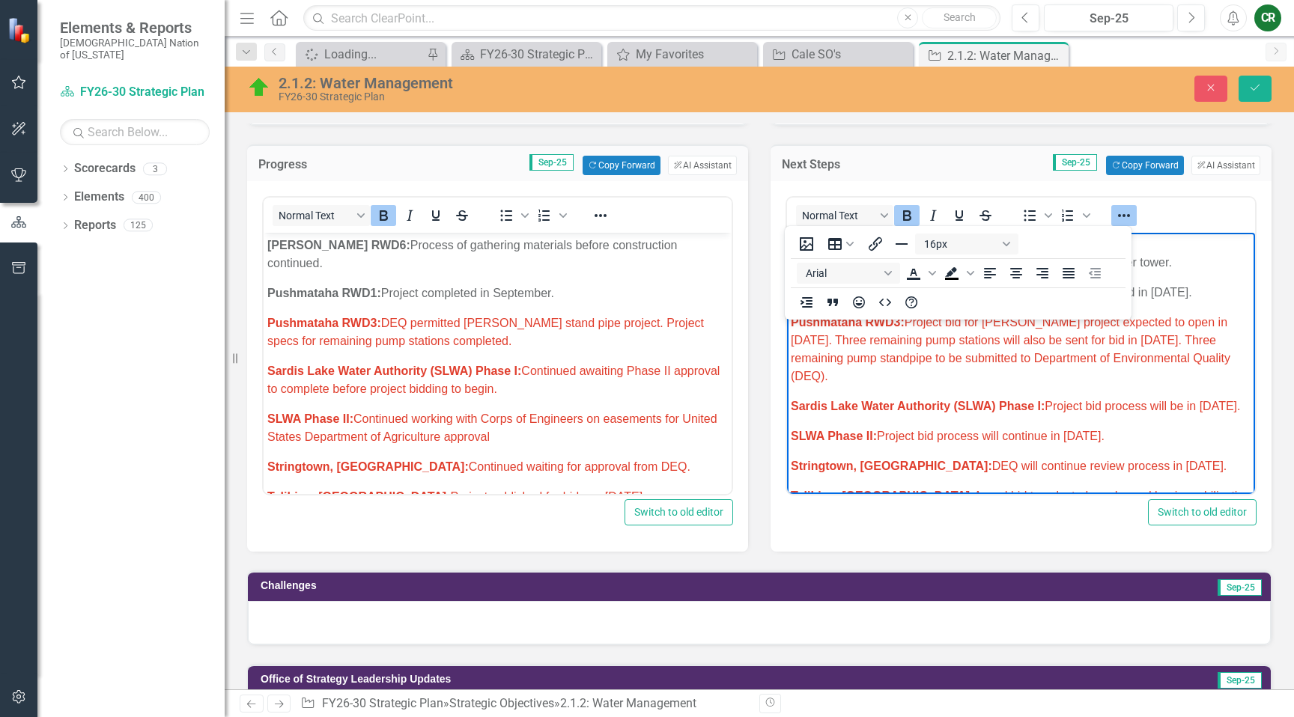
drag, startPoint x: 1124, startPoint y: 216, endPoint x: 1119, endPoint y: 231, distance: 15.2
click at [1124, 217] on icon "Reveal or hide additional toolbar items" at bounding box center [1124, 216] width 18 height 18
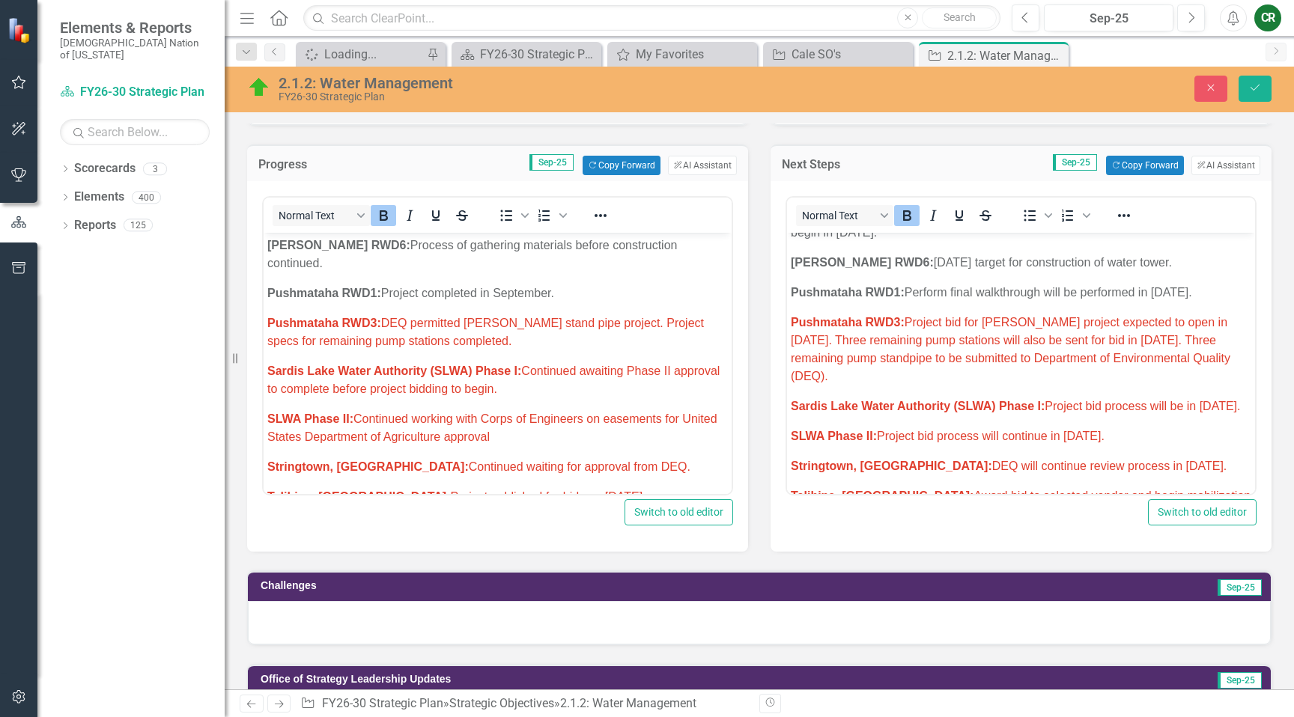
drag, startPoint x: 1101, startPoint y: 350, endPoint x: 1224, endPoint y: 357, distance: 123.0
click at [1101, 350] on p "Pushmataha RWD3: Project bid for Finley project expected to open in September 2…" at bounding box center [1021, 350] width 461 height 72
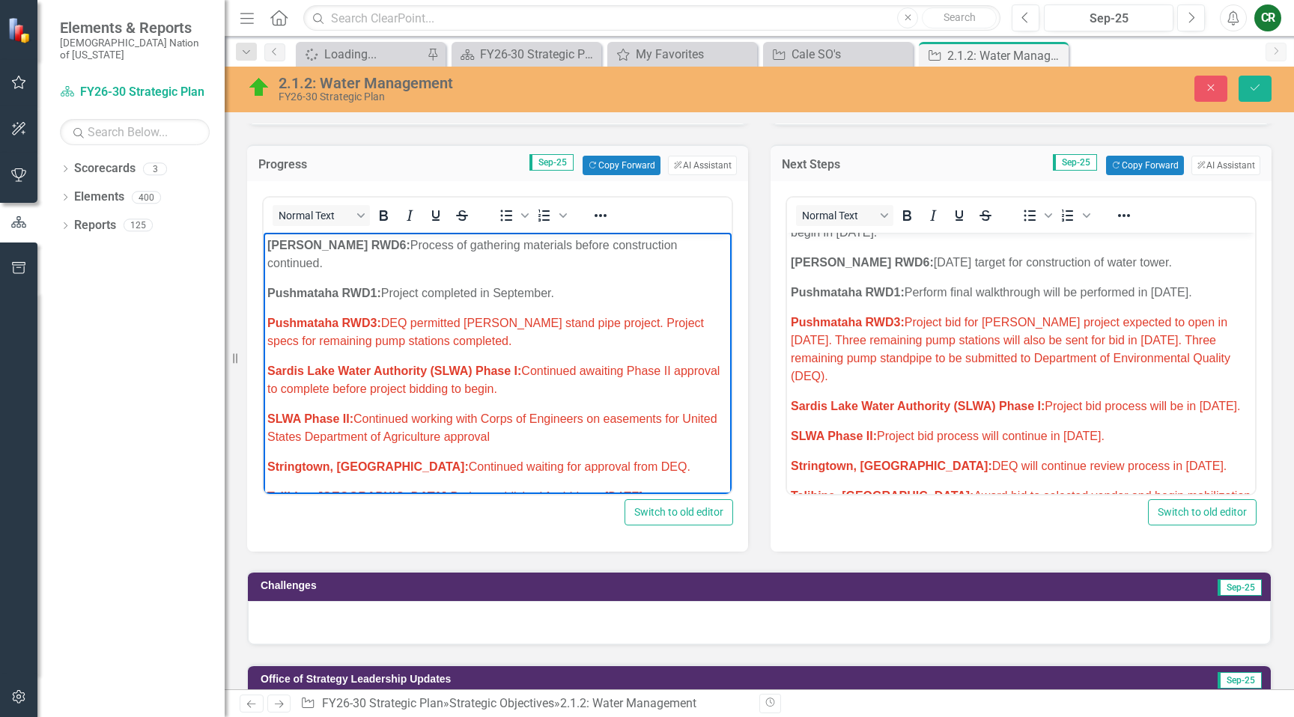
click at [542, 328] on p "Pushmataha RWD3: DEQ permitted Finley stand pipe project. Project specs for rem…" at bounding box center [497, 333] width 461 height 36
click at [469, 327] on p "Pushmataha RWD3: DEQ permitted Finley stand pipe project. Project specs for rem…" at bounding box center [497, 333] width 461 height 36
click at [601, 317] on span "Pushmataha RWD3: DEQ permitted Finley stand pipe project. Project specs for rem…" at bounding box center [485, 332] width 437 height 31
click at [680, 326] on p "Pushmataha RWD3: DEQ permitted Finley stand pipe project sent out for bid on Se…" at bounding box center [497, 333] width 461 height 36
click at [678, 322] on p "Pushmataha RWD3: DEQ permitted Finley stand pipe project sent out for bid on Se…" at bounding box center [497, 333] width 461 height 36
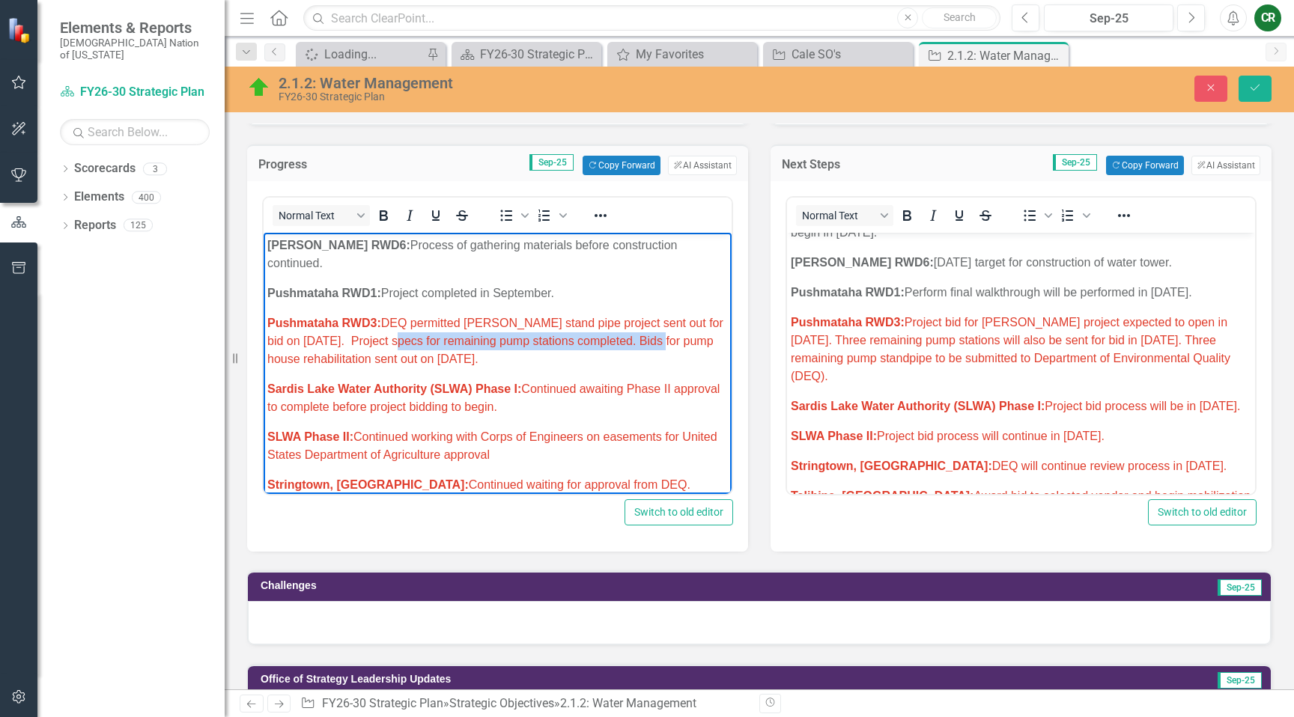
drag, startPoint x: 676, startPoint y: 327, endPoint x: 419, endPoint y: 330, distance: 257.6
click at [412, 327] on span "Pushmataha RWD3: DEQ permitted Finley stand pipe project sent out for bid on Se…" at bounding box center [495, 341] width 456 height 49
click at [689, 341] on p "Pushmataha RWD3: DEQ permitted Finley stand pipe project sent out for bid on Se…" at bounding box center [497, 342] width 461 height 54
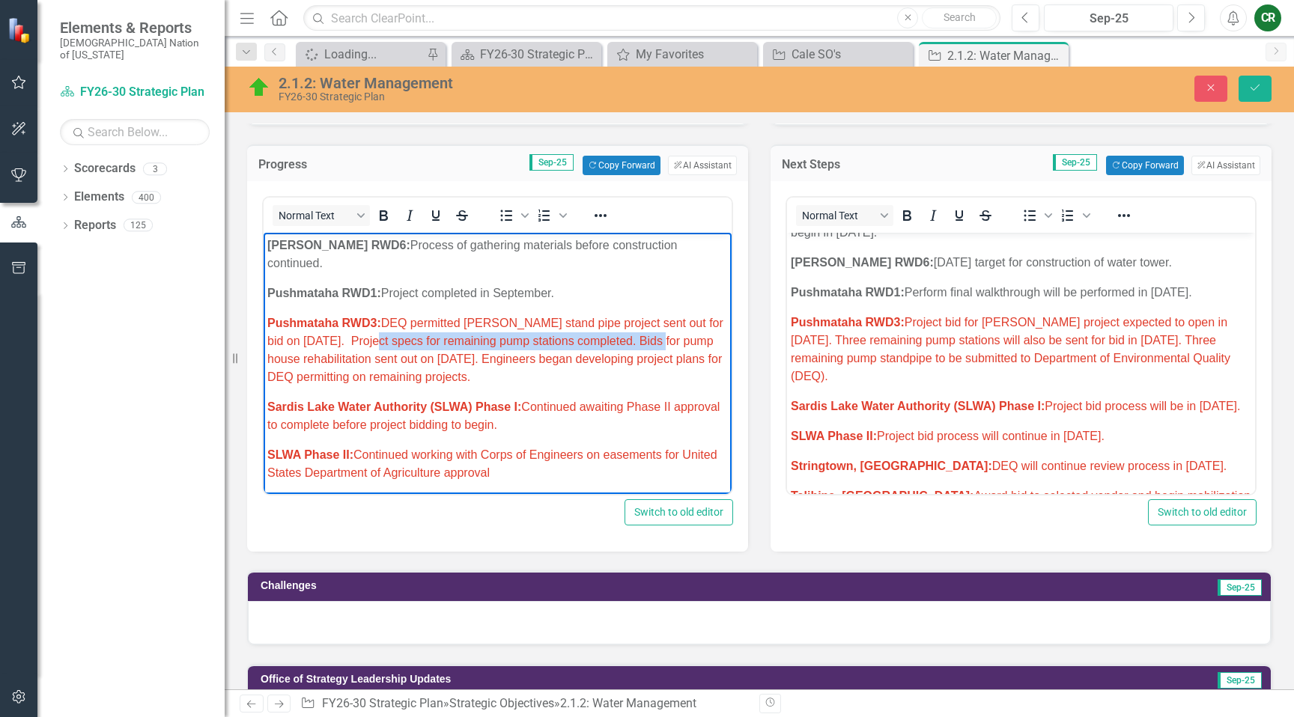
drag, startPoint x: 384, startPoint y: 326, endPoint x: 674, endPoint y: 321, distance: 289.9
click at [674, 321] on span "Pushmataha RWD3: DEQ permitted Finley stand pipe project sent out for bid on Se…" at bounding box center [495, 350] width 456 height 67
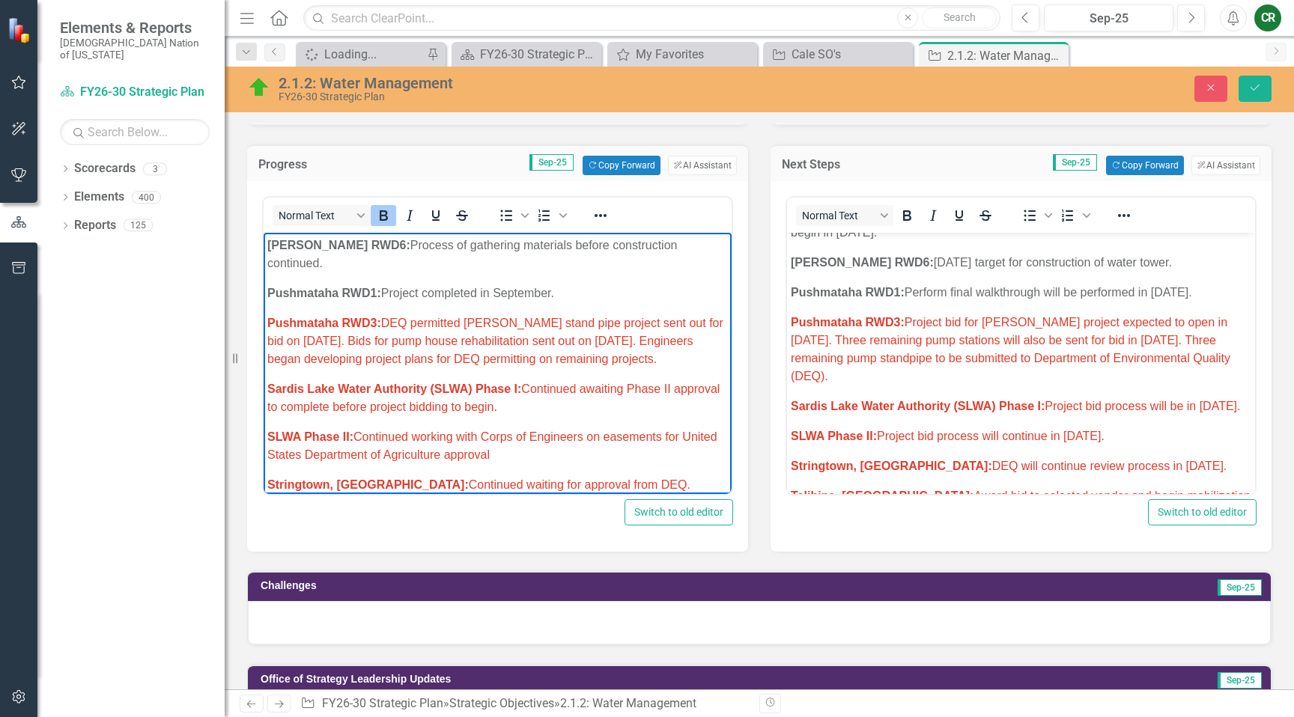
drag, startPoint x: 369, startPoint y: 359, endPoint x: 269, endPoint y: 302, distance: 115.4
click at [267, 315] on p "Pushmataha RWD3: DEQ permitted Finley stand pipe project sent out for bid on Se…" at bounding box center [497, 342] width 461 height 54
click at [604, 215] on icon "Reveal or hide additional toolbar items" at bounding box center [601, 216] width 18 height 18
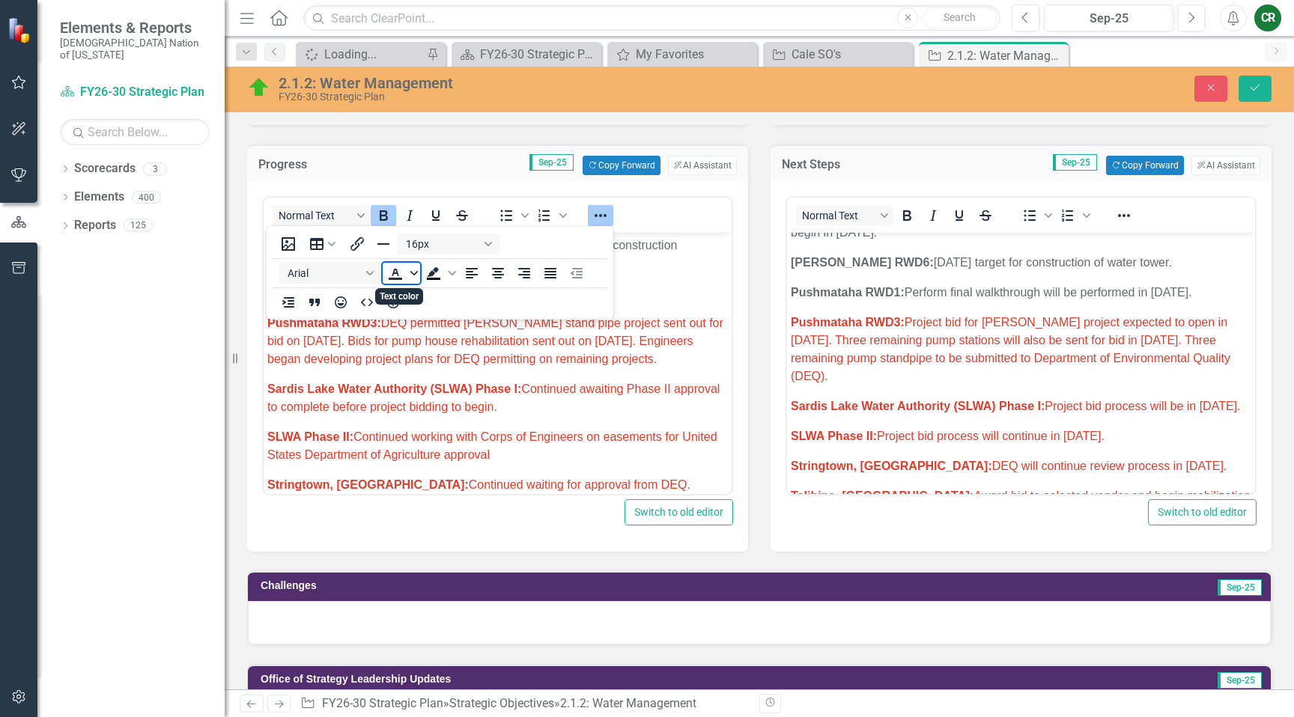
drag, startPoint x: 417, startPoint y: 271, endPoint x: 417, endPoint y: 282, distance: 11.2
click at [418, 271] on span "Text color" at bounding box center [414, 273] width 12 height 21
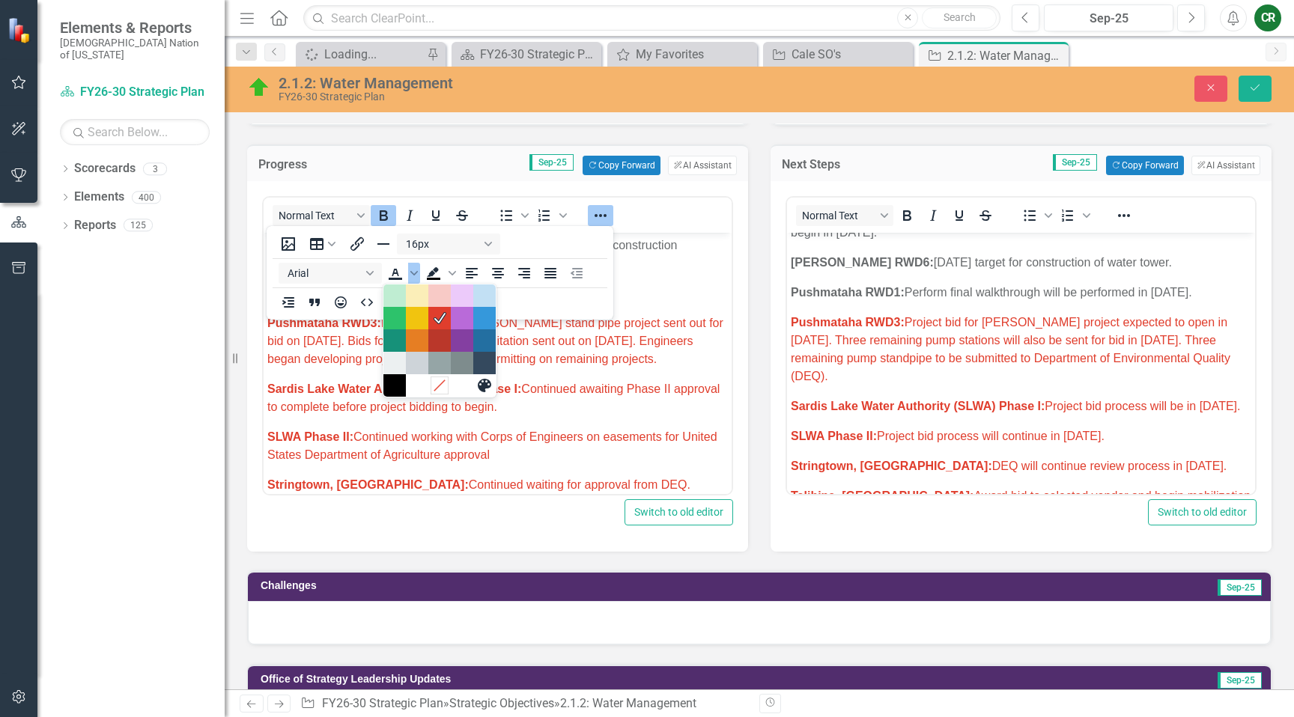
click at [440, 382] on icon "Remove color" at bounding box center [439, 385] width 14 height 14
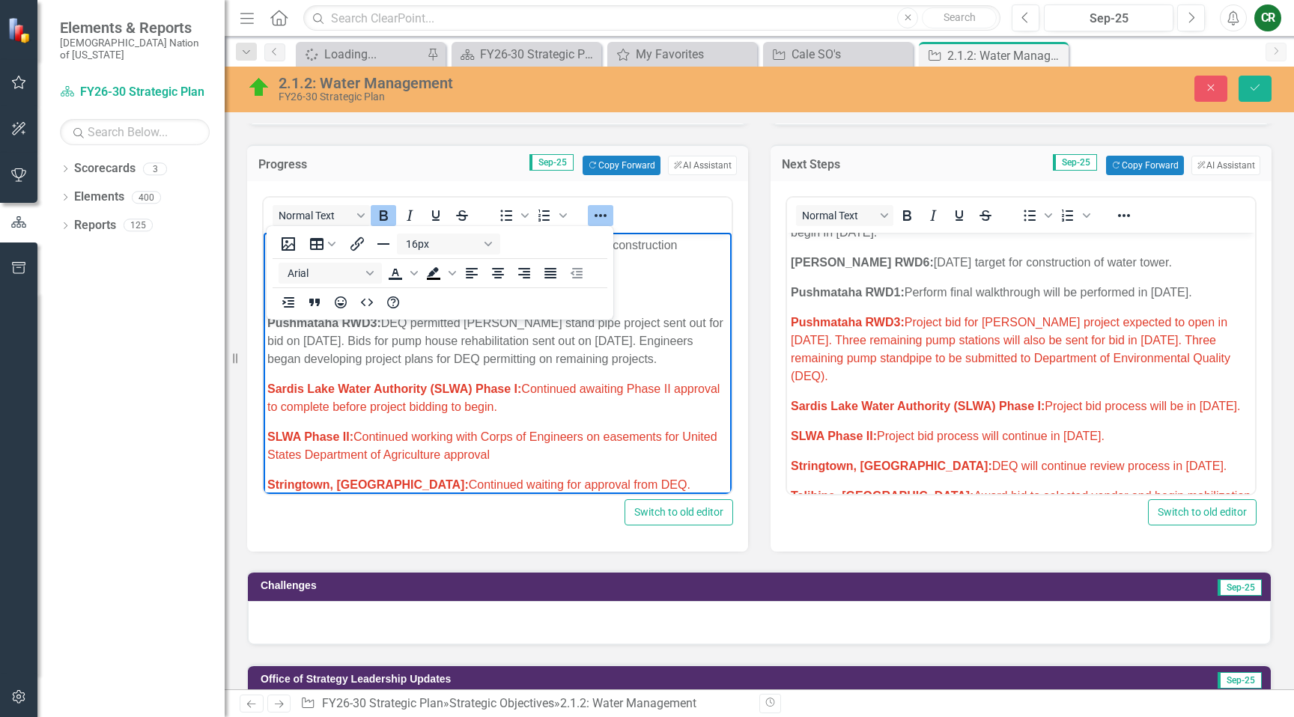
click at [604, 215] on icon "Reveal or hide additional toolbar items" at bounding box center [601, 215] width 12 height 3
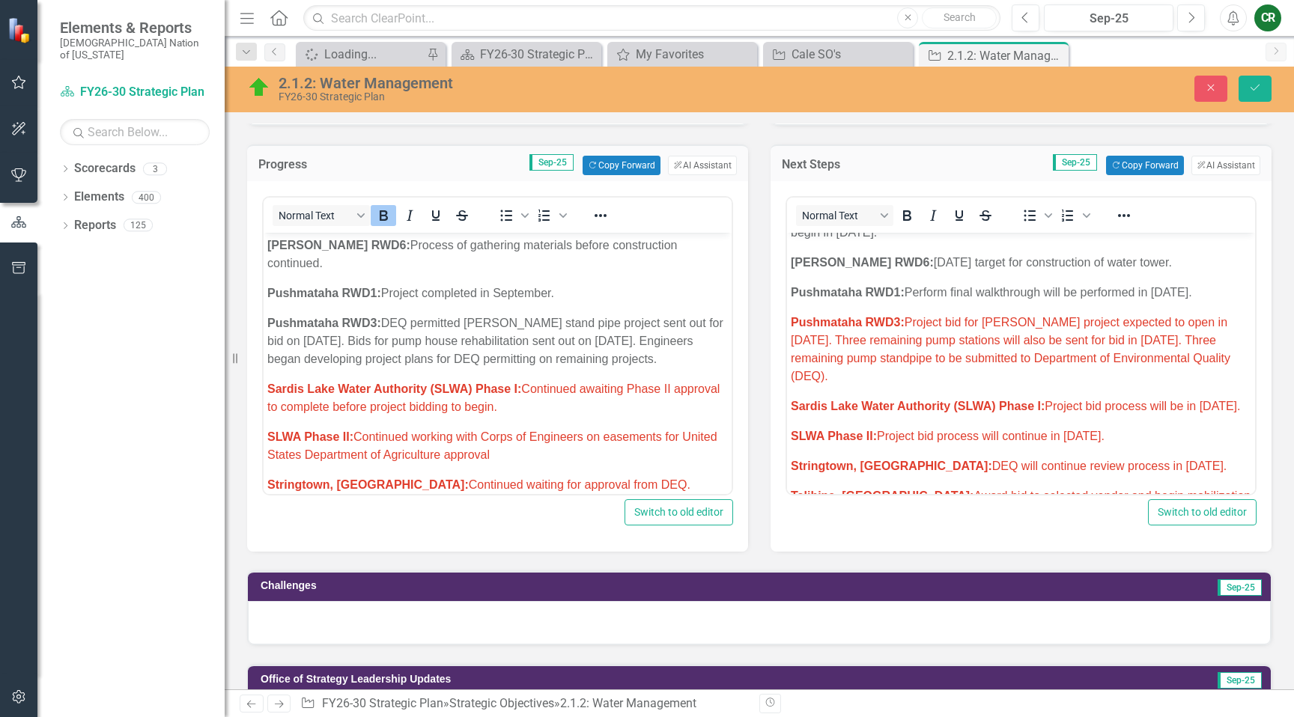
drag, startPoint x: 580, startPoint y: 301, endPoint x: 715, endPoint y: 339, distance: 140.1
click at [582, 315] on p "Pushmataha RWD3: DEQ permitted Finley stand pipe project sent out for bid on Se…" at bounding box center [497, 342] width 461 height 54
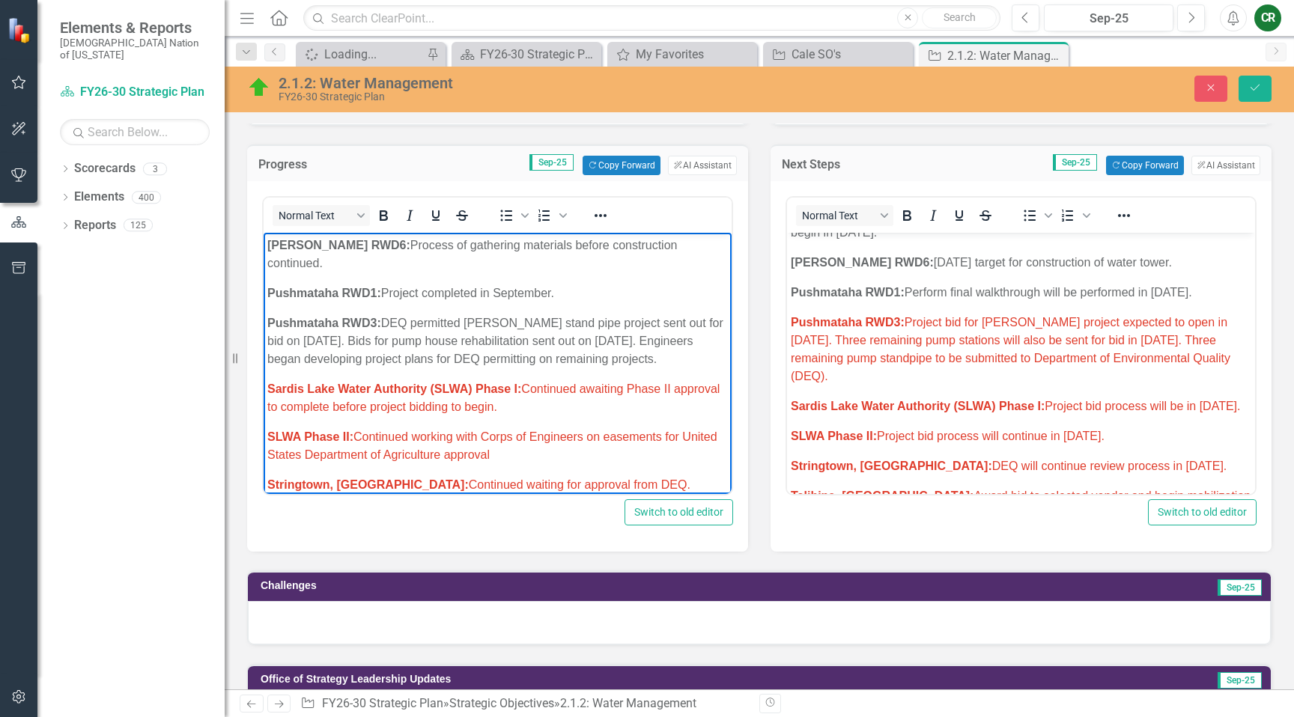
click at [935, 361] on p "Pushmataha RWD3: Project bid for Finley project expected to open in September 2…" at bounding box center [1021, 350] width 461 height 72
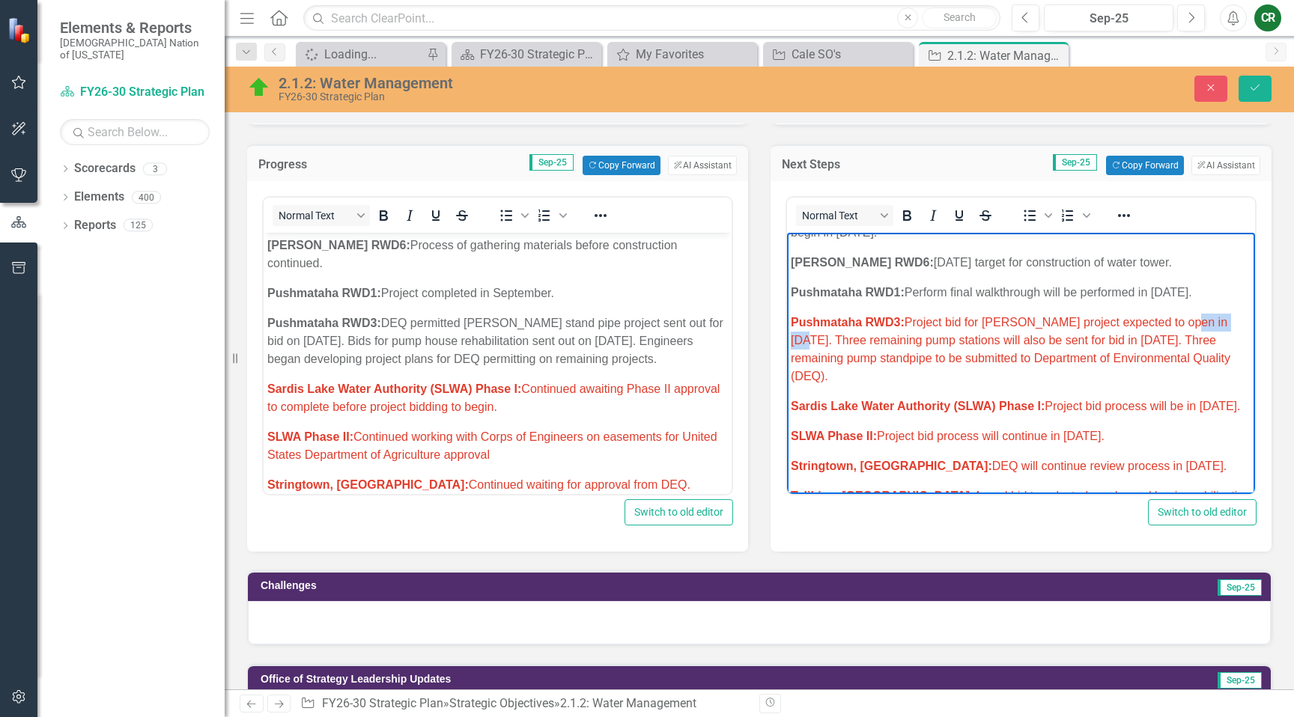
drag, startPoint x: 1228, startPoint y: 305, endPoint x: 1170, endPoint y: 304, distance: 57.7
click at [1170, 314] on p "Pushmataha RWD3: Project bid for Finley project expected to open in September 2…" at bounding box center [1021, 350] width 461 height 72
click at [1227, 314] on p "Pushmataha RWD3: Project bid for Finley project expected to open in September 2…" at bounding box center [1021, 350] width 461 height 72
drag, startPoint x: 1218, startPoint y: 307, endPoint x: 1057, endPoint y: 312, distance: 161.1
click at [1057, 314] on p "Pushmataha RWD3: Project bid for Finley project expected to open in September 2…" at bounding box center [1021, 350] width 461 height 72
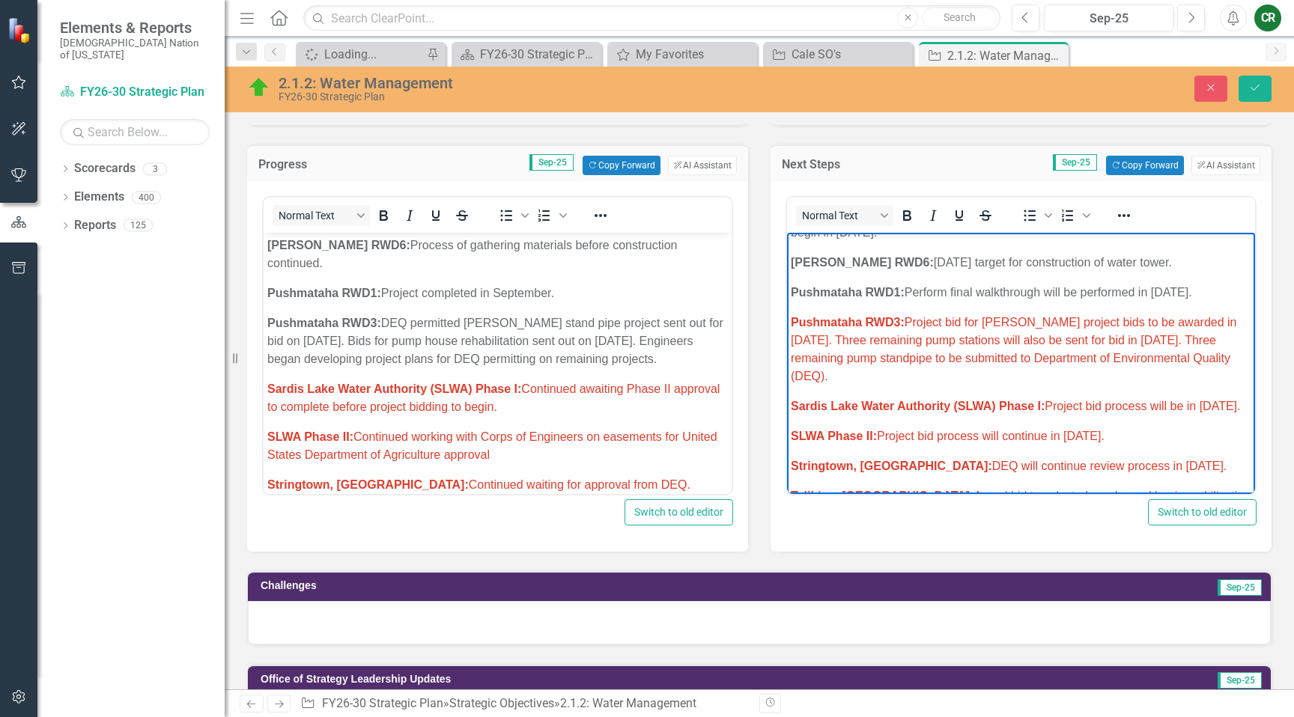
click at [1057, 316] on span "Pushmataha RWD3: Project bid for Finley project bids to be awarded in October 2…" at bounding box center [1014, 349] width 446 height 67
drag, startPoint x: 1079, startPoint y: 306, endPoint x: 1023, endPoint y: 306, distance: 56.2
click at [1023, 316] on span "Pushmataha RWD3: Project bid for Finley project bids to be awarded in October 2…" at bounding box center [1014, 349] width 446 height 67
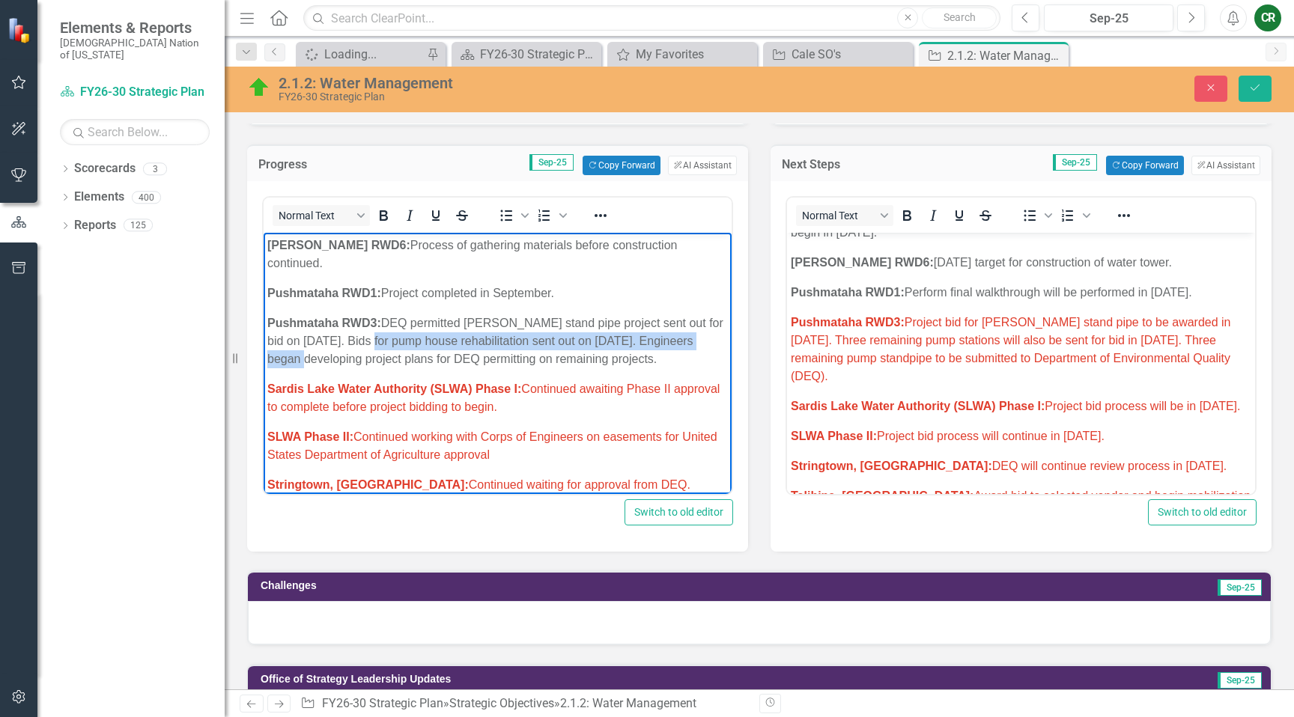
drag, startPoint x: 383, startPoint y: 327, endPoint x: 298, endPoint y: 344, distance: 87.1
click at [298, 344] on p "Pushmataha RWD3: DEQ permitted Finley stand pipe project sent out for bid on Se…" at bounding box center [497, 342] width 461 height 54
click at [1018, 314] on p "Pushmataha RWD3: Project bid for Finley stand pipe to be awarded in October 202…" at bounding box center [1021, 350] width 461 height 72
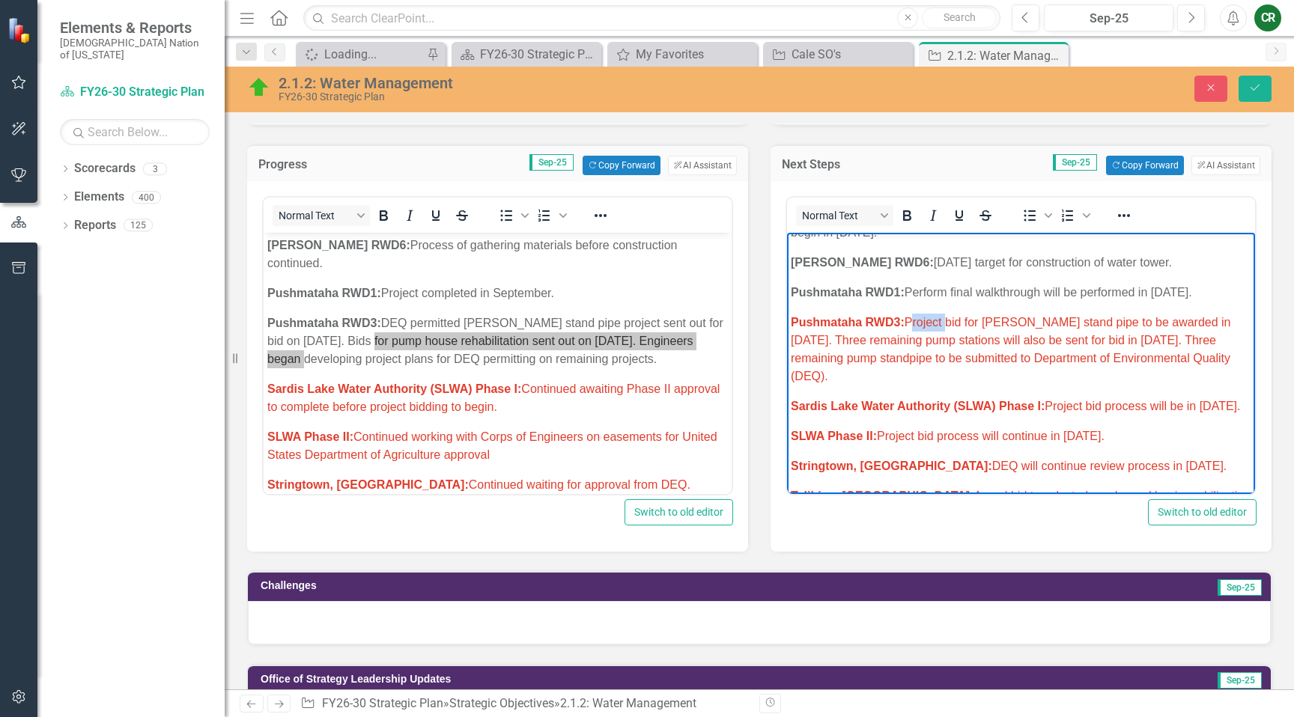
drag, startPoint x: 945, startPoint y: 304, endPoint x: 910, endPoint y: 304, distance: 35.2
click at [909, 316] on span "Pushmataha RWD3: Project bid for Finley stand pipe to be awarded in October 202…" at bounding box center [1011, 349] width 440 height 67
drag, startPoint x: 985, startPoint y: 306, endPoint x: 946, endPoint y: 301, distance: 39.9
click at [945, 316] on span "Pushmataha RWD3: Award projects bids for projects in bid for Finley stand pipe …" at bounding box center [1015, 349] width 448 height 67
drag, startPoint x: 986, startPoint y: 306, endPoint x: 994, endPoint y: 307, distance: 7.6
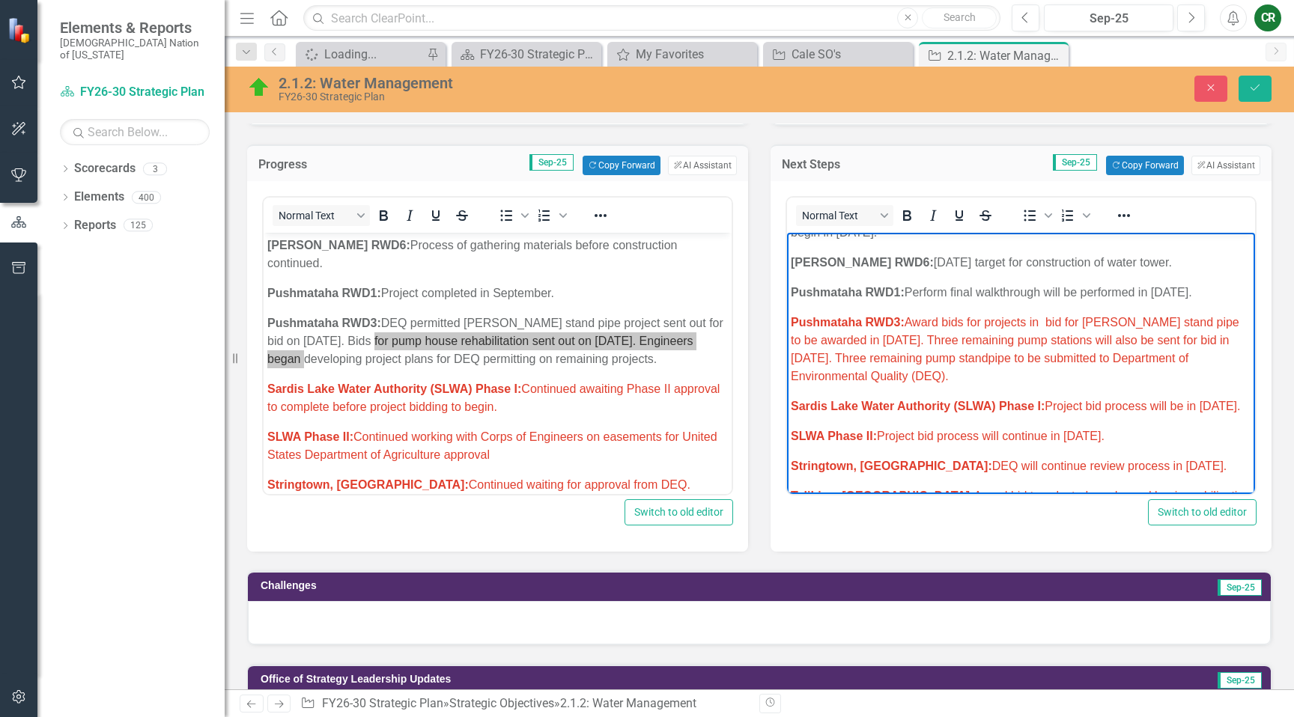
click at [988, 316] on span "Pushmataha RWD3: Award bids for projects in bid for Finley stand pipe to be awa…" at bounding box center [1015, 349] width 449 height 67
click at [1078, 316] on span "Pushmataha RWD3: Award bids for open projects in bid for Finley stand pipe to b…" at bounding box center [1017, 349] width 452 height 67
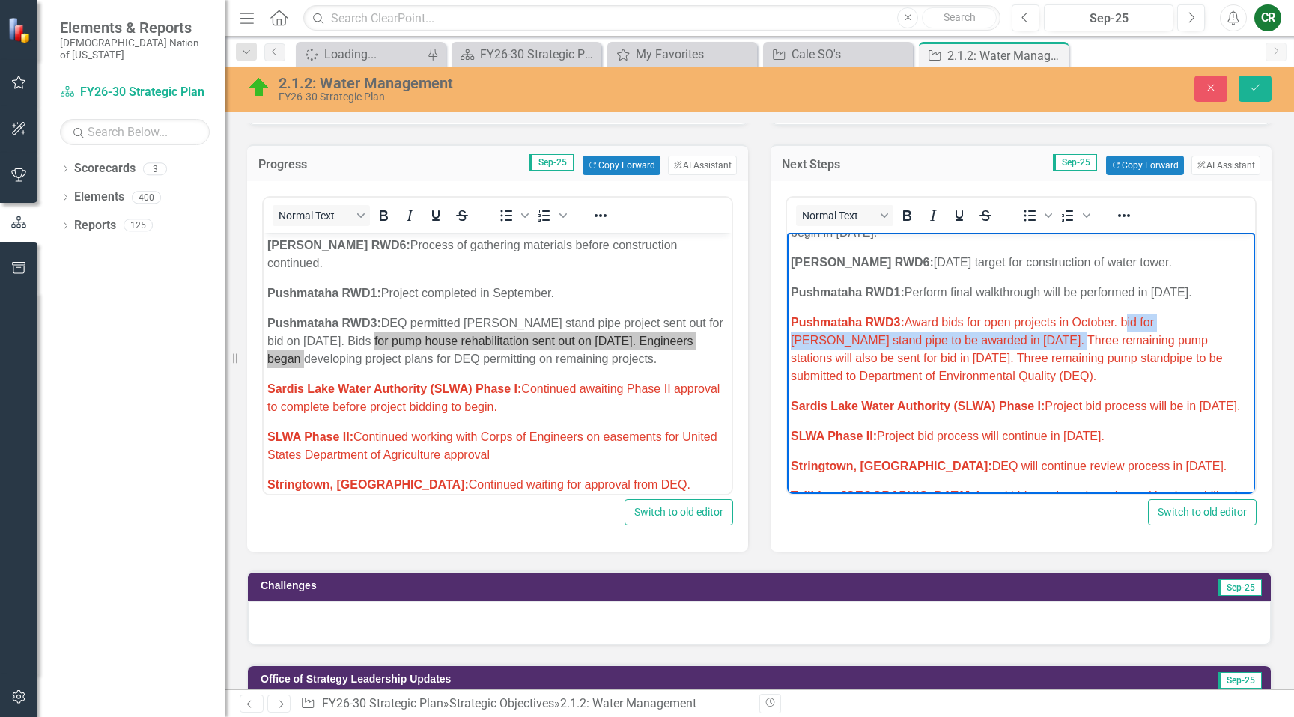
drag, startPoint x: 987, startPoint y: 322, endPoint x: 1122, endPoint y: 303, distance: 136.2
click at [1123, 316] on span "Pushmataha RWD3: Award bids for open projects in October. bid for Finley stand …" at bounding box center [1007, 349] width 432 height 67
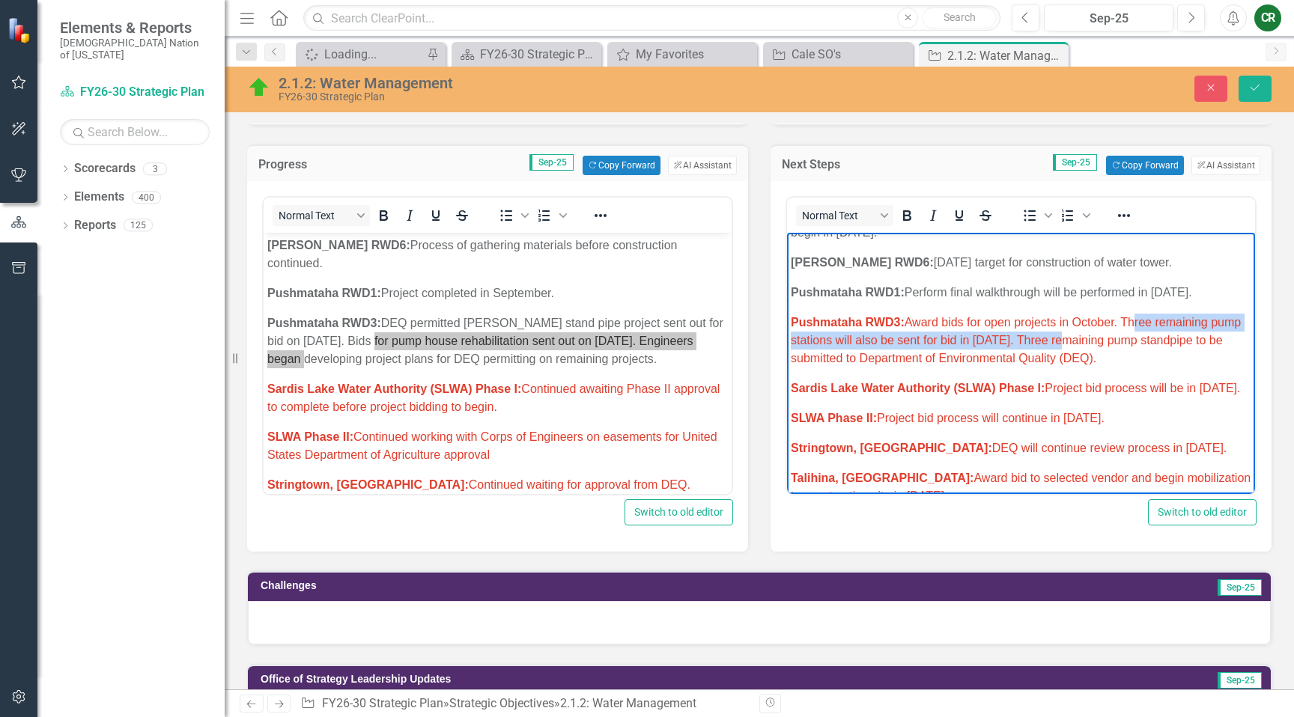
drag, startPoint x: 1127, startPoint y: 306, endPoint x: 1070, endPoint y: 323, distance: 59.7
click at [1064, 323] on span "Pushmataha RWD3: Award bids for open projects in October. Three remaining pump …" at bounding box center [1016, 340] width 450 height 49
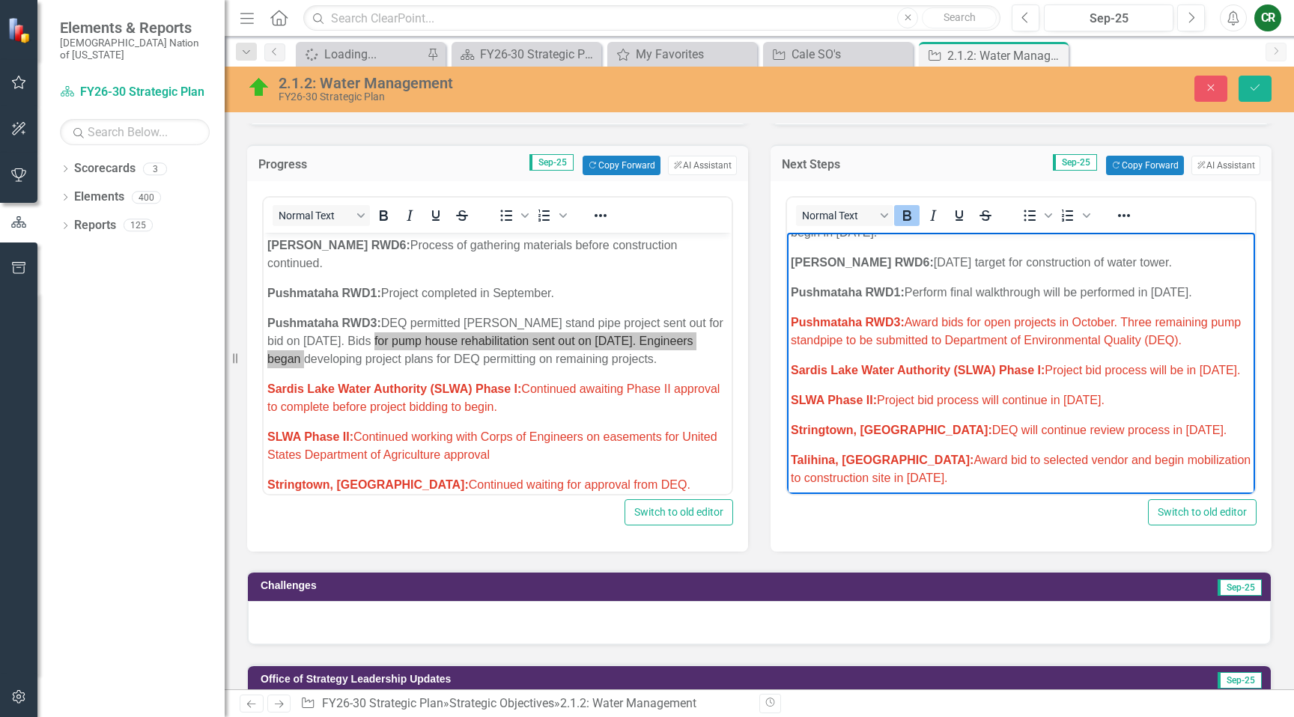
drag, startPoint x: 1193, startPoint y: 324, endPoint x: 795, endPoint y: 307, distance: 398.8
click at [795, 314] on p "Pushmataha RWD3: Award bids for open projects in October. Three remaining pump …" at bounding box center [1021, 332] width 461 height 36
click at [1118, 218] on icon "Reveal or hide additional toolbar items" at bounding box center [1124, 216] width 18 height 18
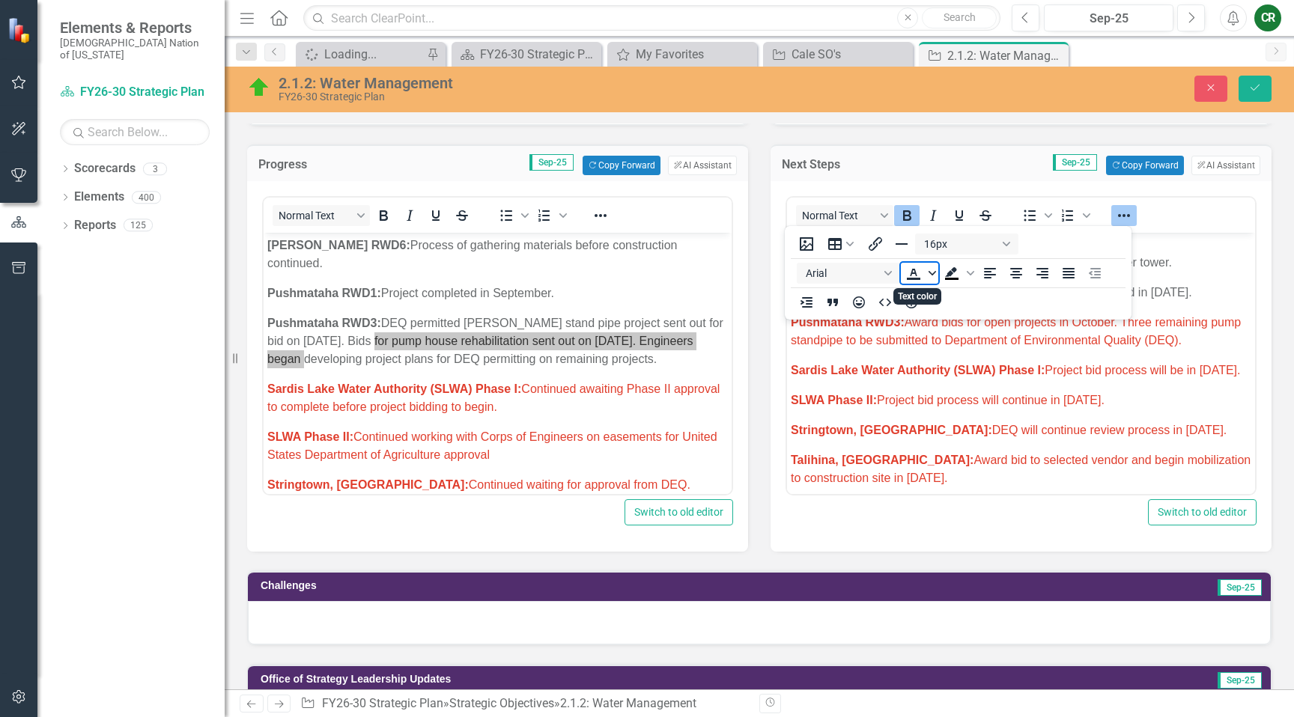
click at [930, 273] on icon "Text color" at bounding box center [932, 273] width 7 height 7
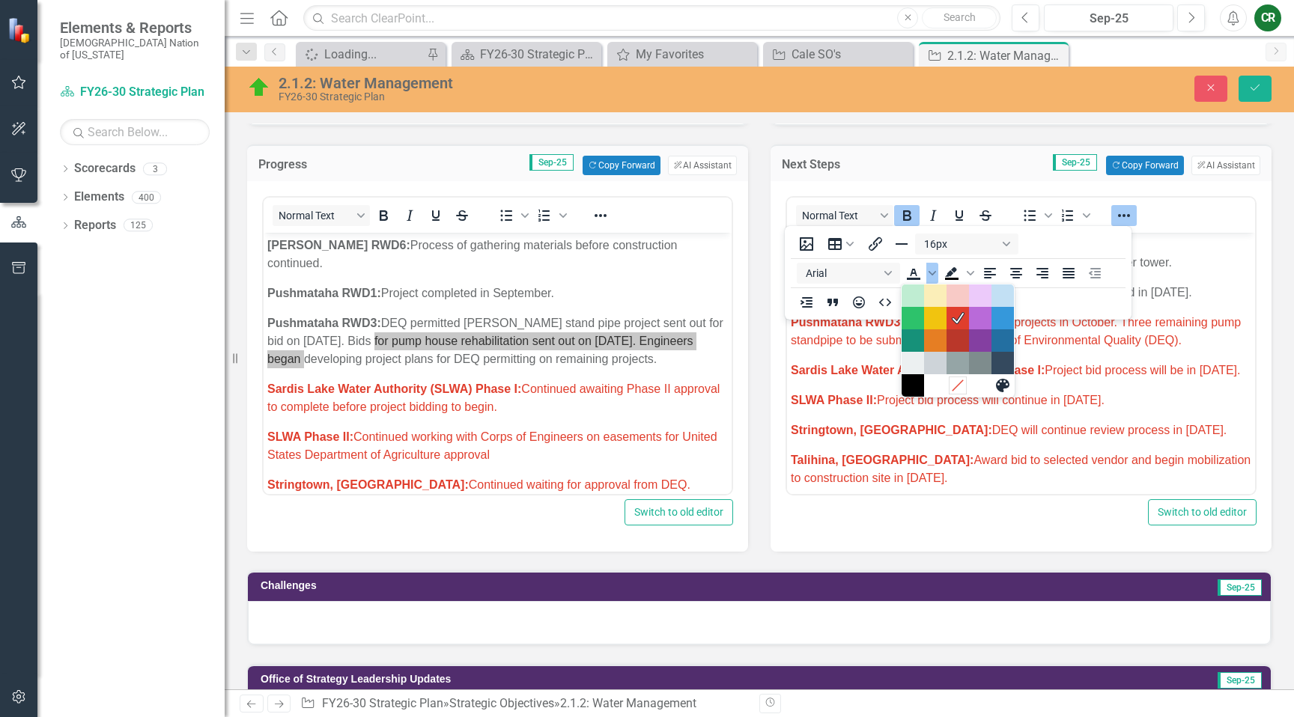
click at [953, 386] on icon "Remove color" at bounding box center [957, 385] width 14 height 14
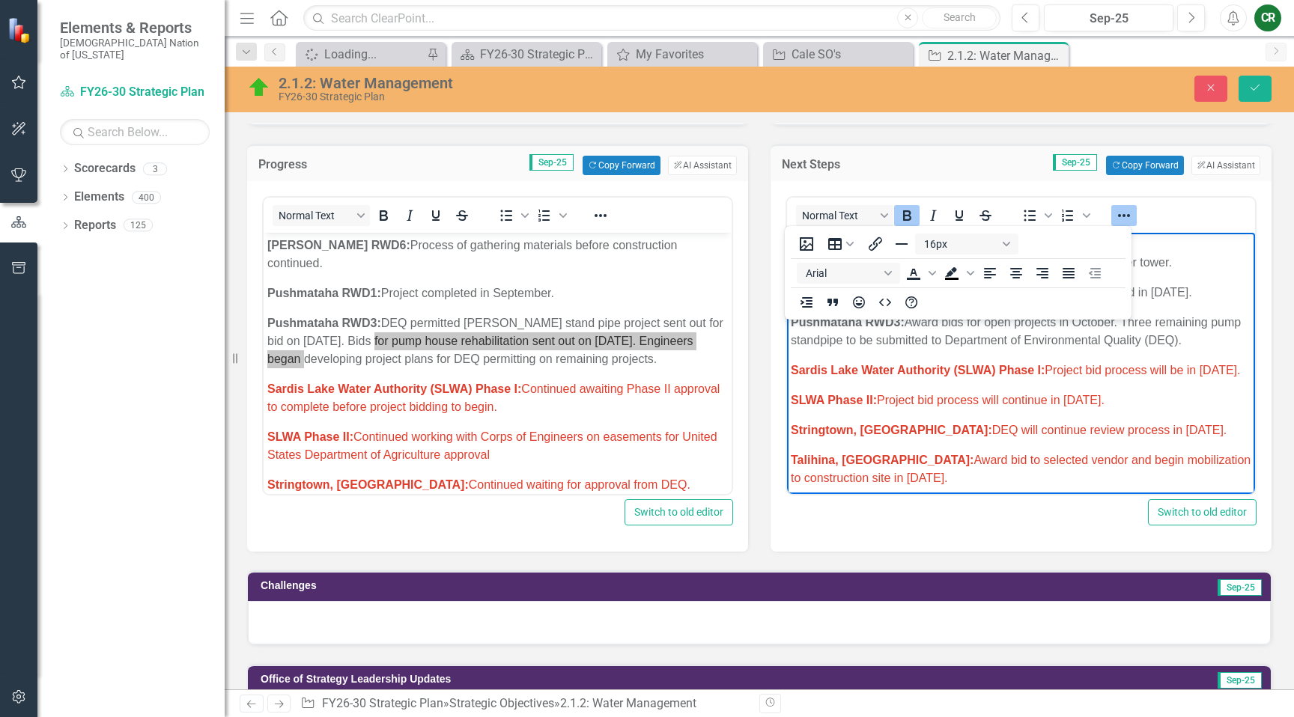
drag, startPoint x: 1120, startPoint y: 216, endPoint x: 1125, endPoint y: 225, distance: 11.1
click at [1123, 222] on icon "Reveal or hide additional toolbar items" at bounding box center [1124, 216] width 18 height 18
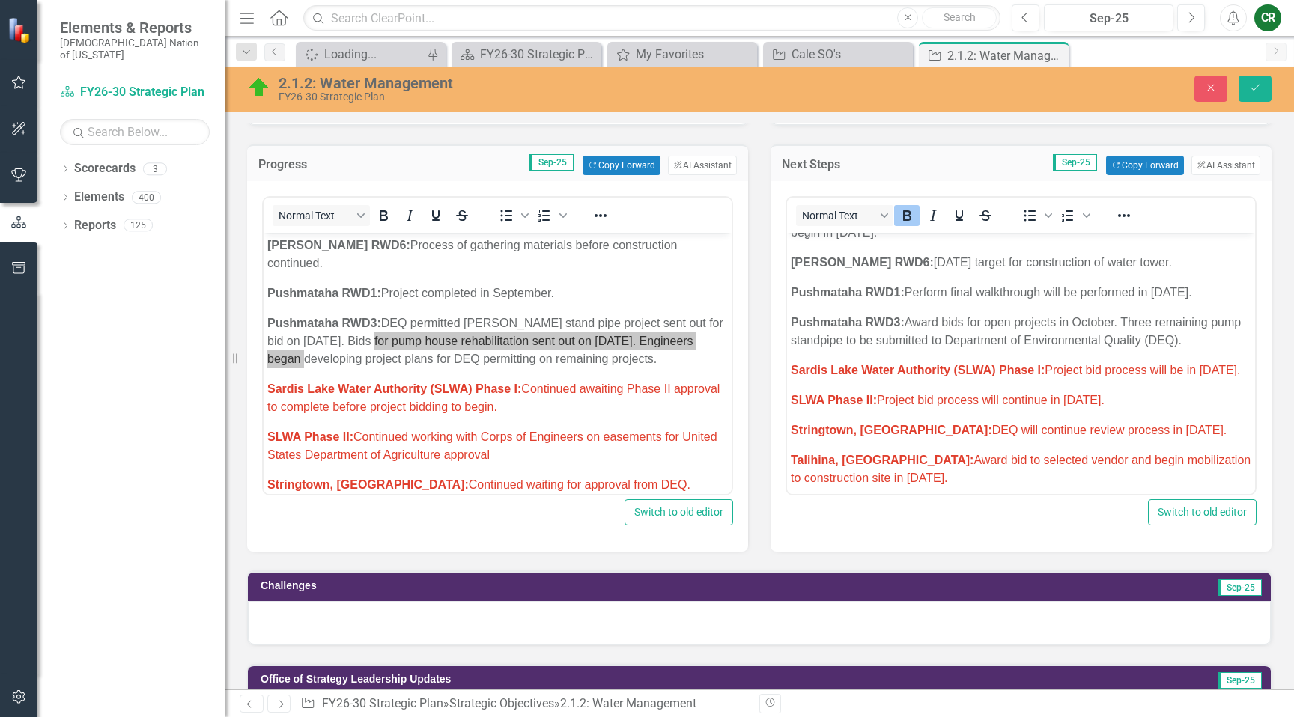
drag, startPoint x: 1165, startPoint y: 343, endPoint x: 1174, endPoint y: 340, distance: 9.5
click at [1165, 362] on p "Sardis Lake Water Authority (SLWA) Phase I: Project bid process will be in Sept…" at bounding box center [1021, 371] width 461 height 18
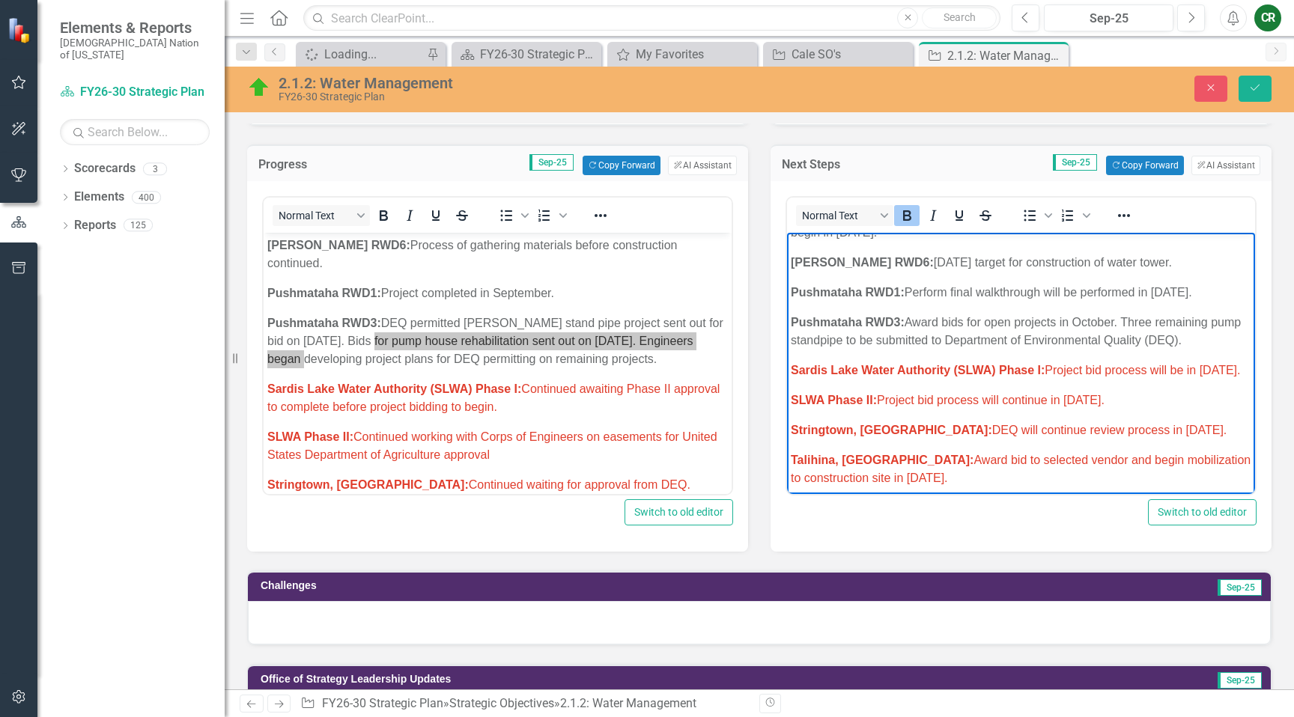
click at [1179, 323] on p "Pushmataha RWD3: Award bids for open projects in October. Three remaining pump …" at bounding box center [1021, 332] width 461 height 36
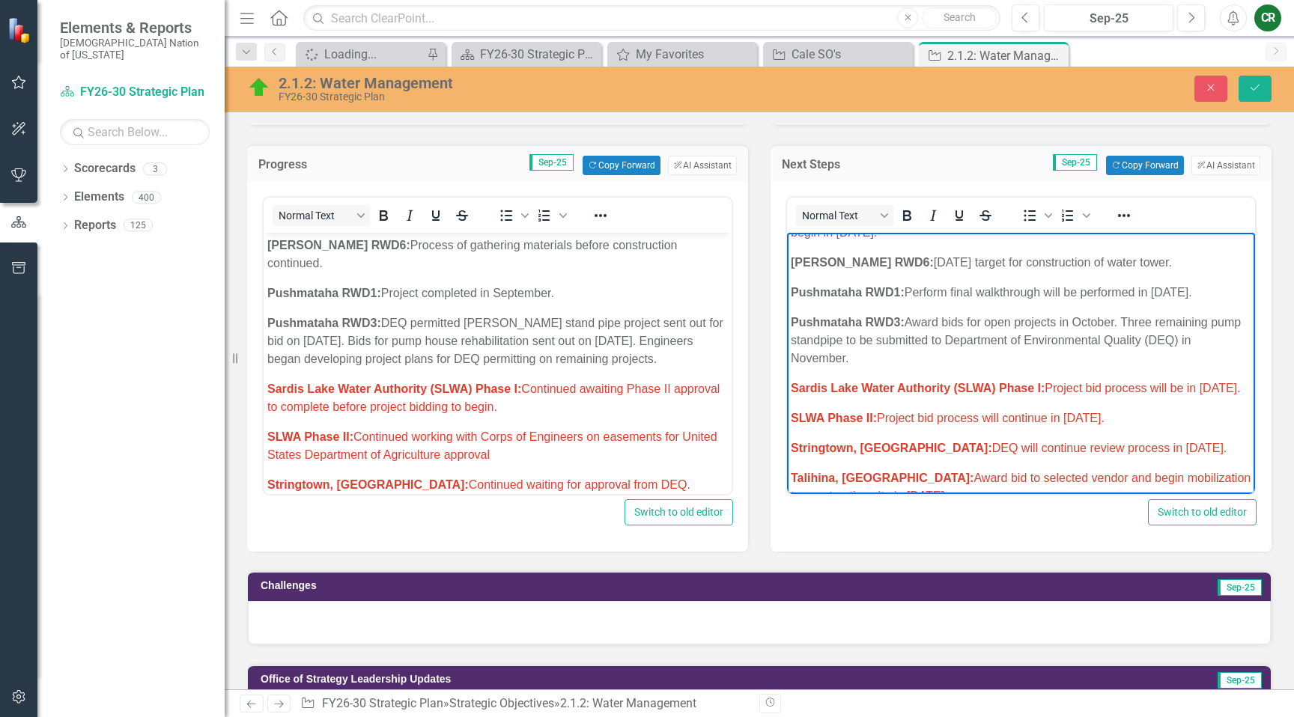
click at [558, 352] on p "Pushmataha RWD3: DEQ permitted Finley stand pipe project sent out for bid on Se…" at bounding box center [497, 342] width 461 height 54
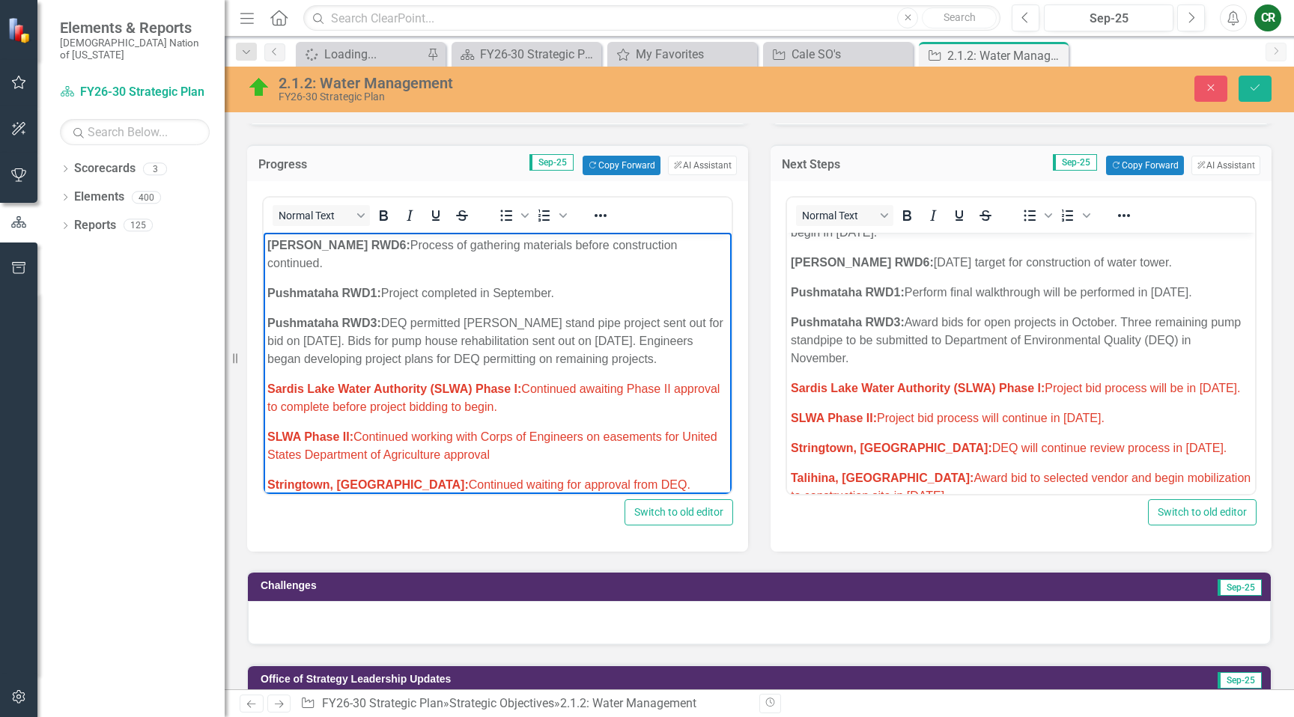
scroll to position [558, 0]
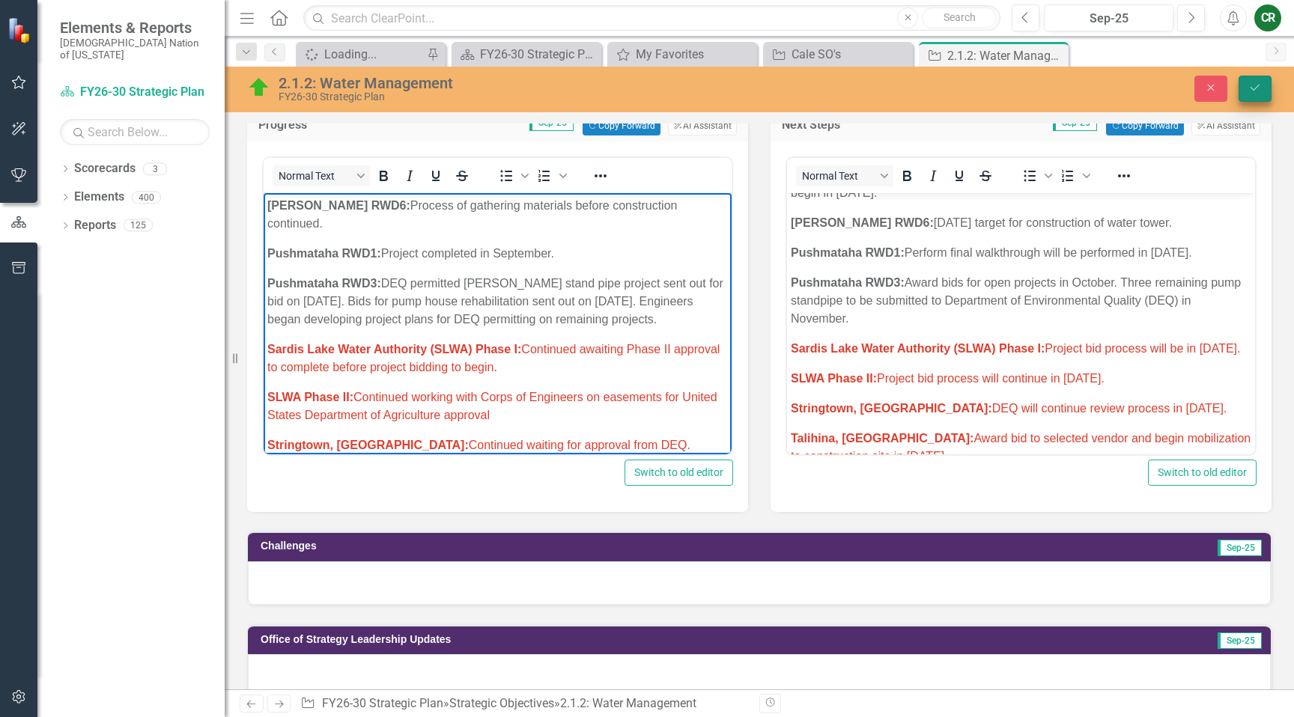
click at [1266, 90] on button "Save" at bounding box center [1255, 89] width 33 height 26
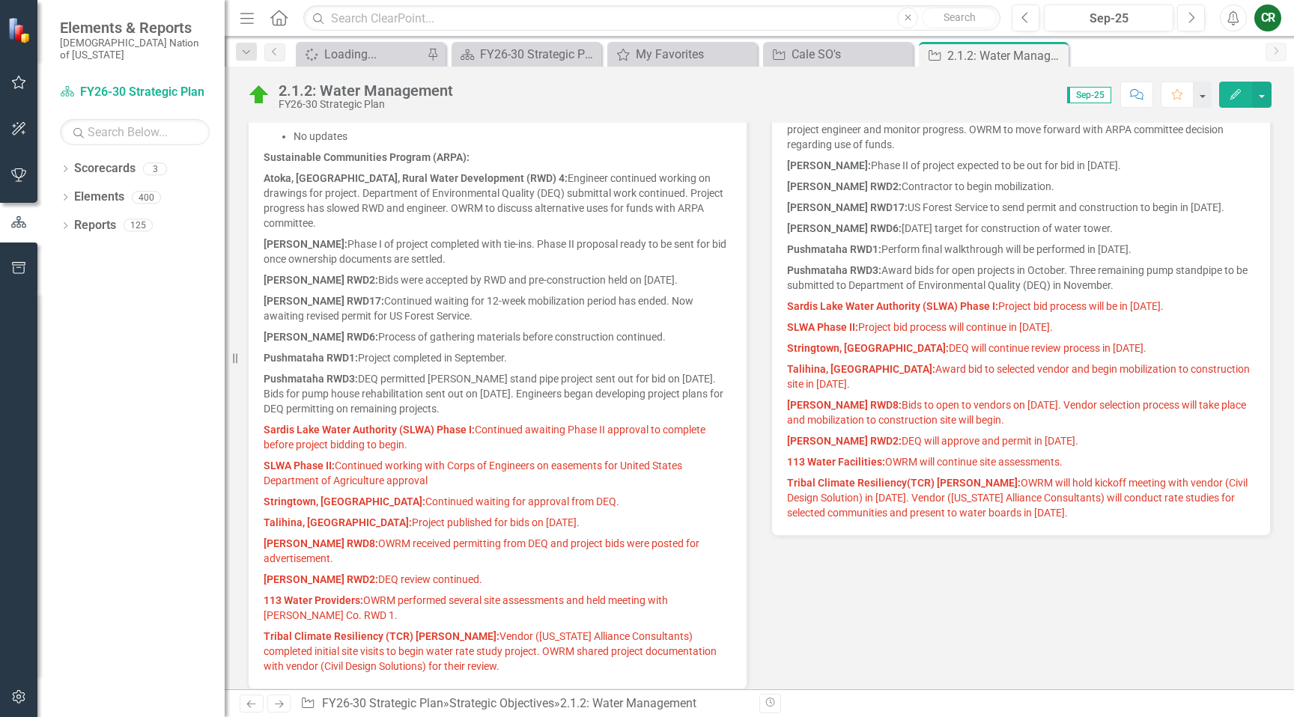
scroll to position [1221, 0]
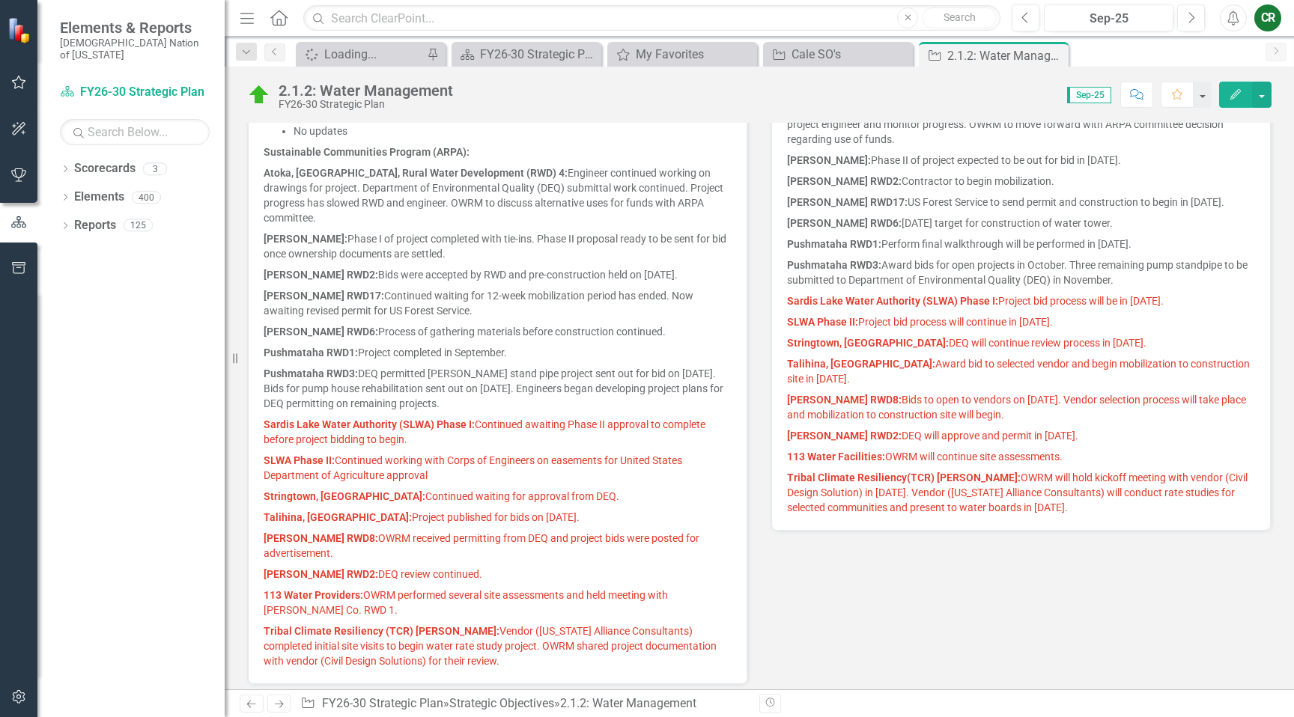
click at [427, 455] on span "SLWA Phase II: Continued working with Corps of Engineers on easements for Unite…" at bounding box center [473, 468] width 419 height 27
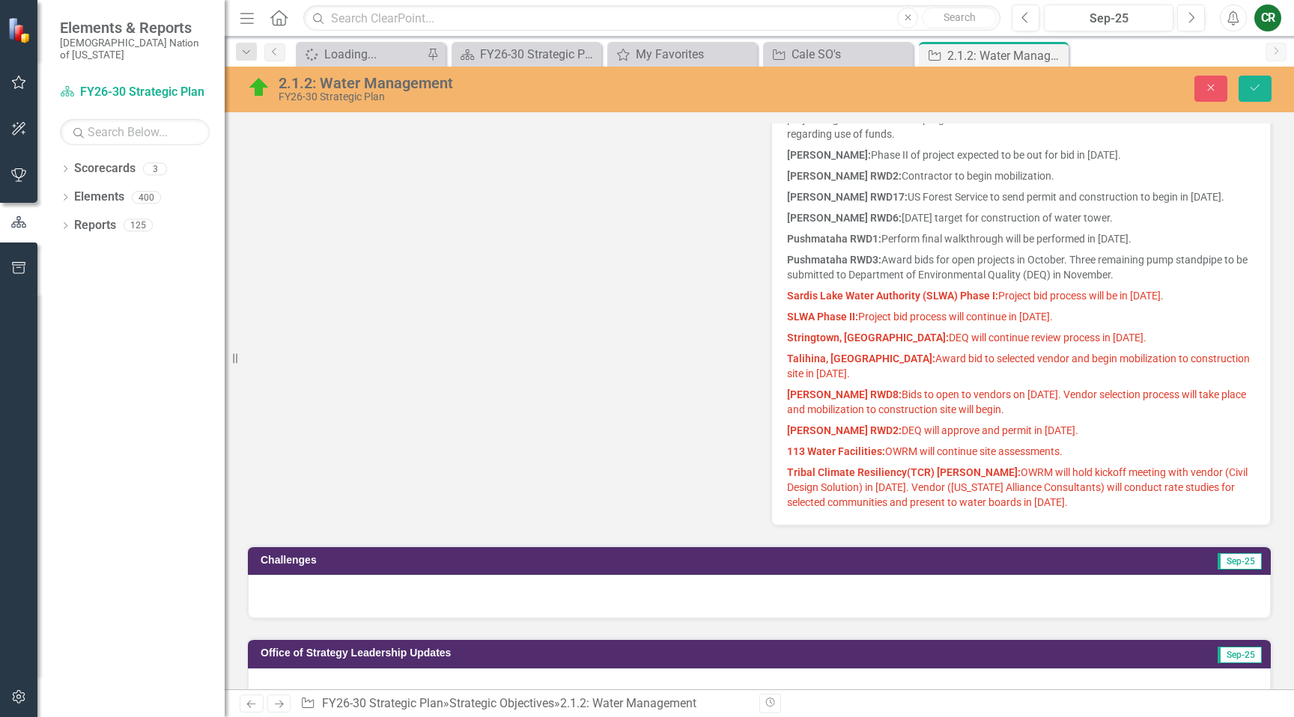
scroll to position [0, 0]
click at [1026, 433] on span "Bryan RWD2: DEQ will approve and permit in September 2025." at bounding box center [932, 431] width 291 height 12
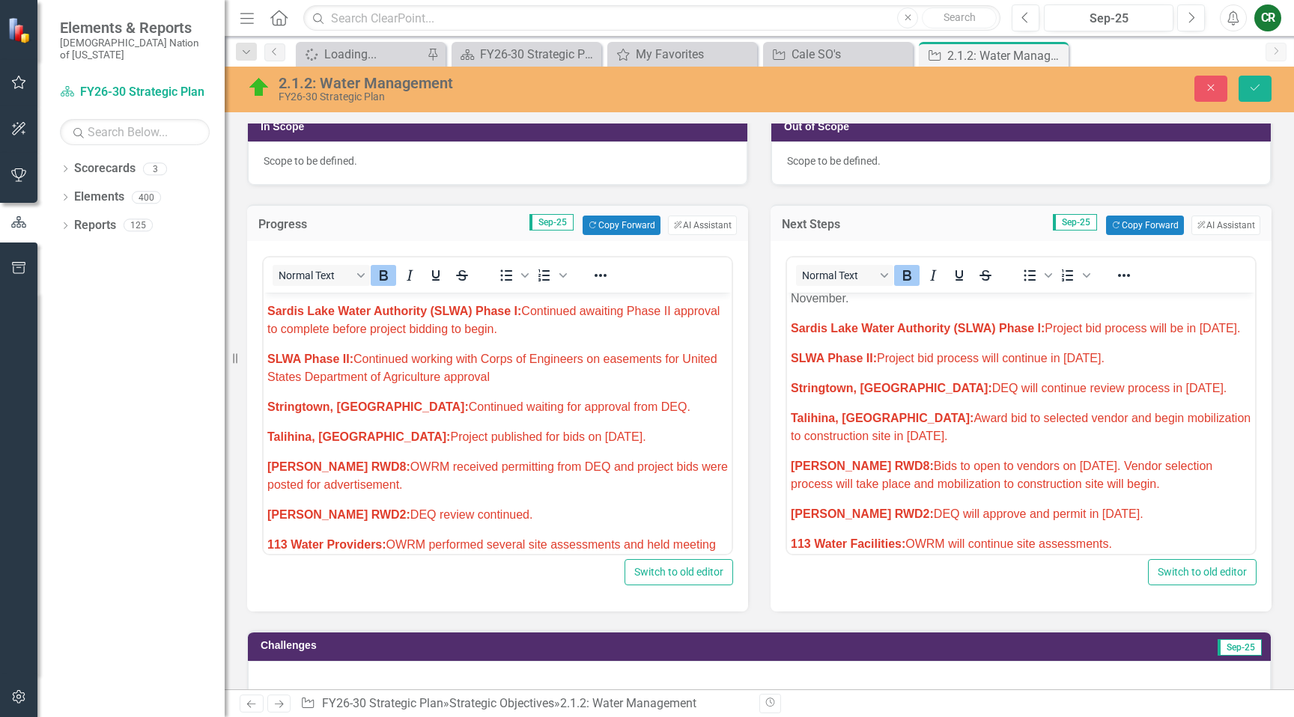
scroll to position [1123, 0]
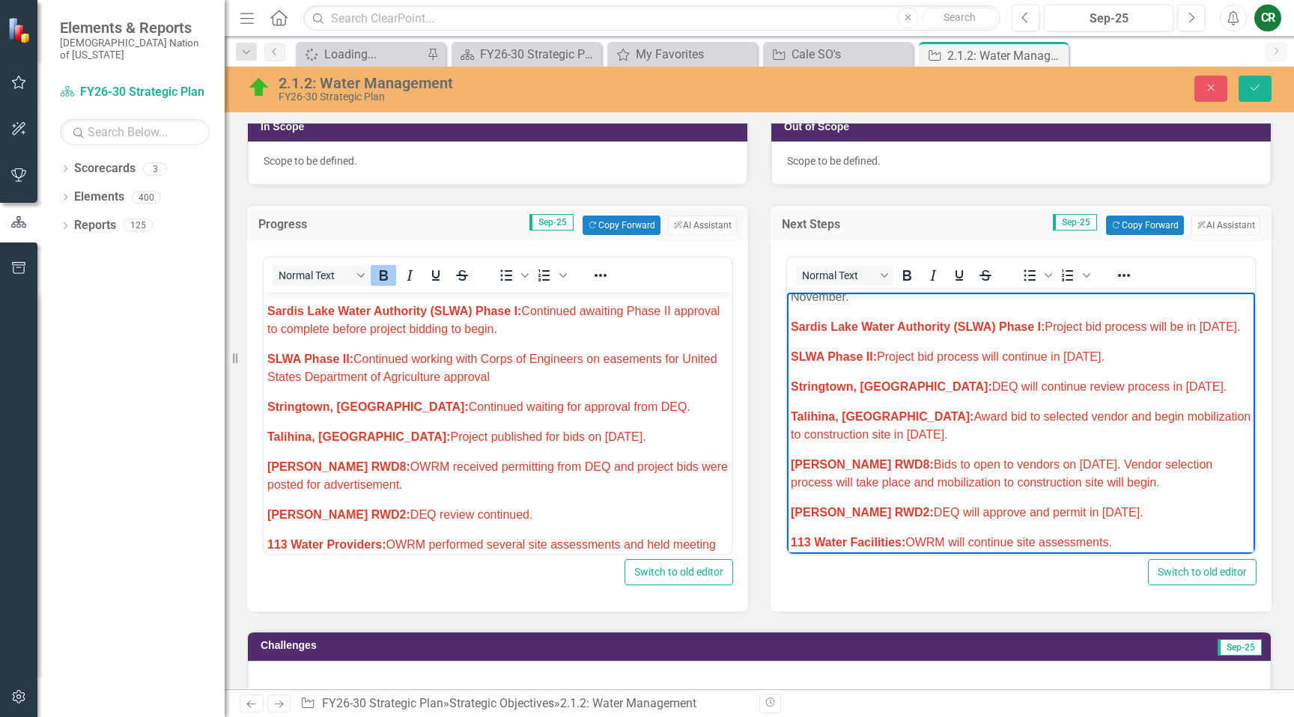
drag, startPoint x: 850, startPoint y: 327, endPoint x: 790, endPoint y: 323, distance: 60.1
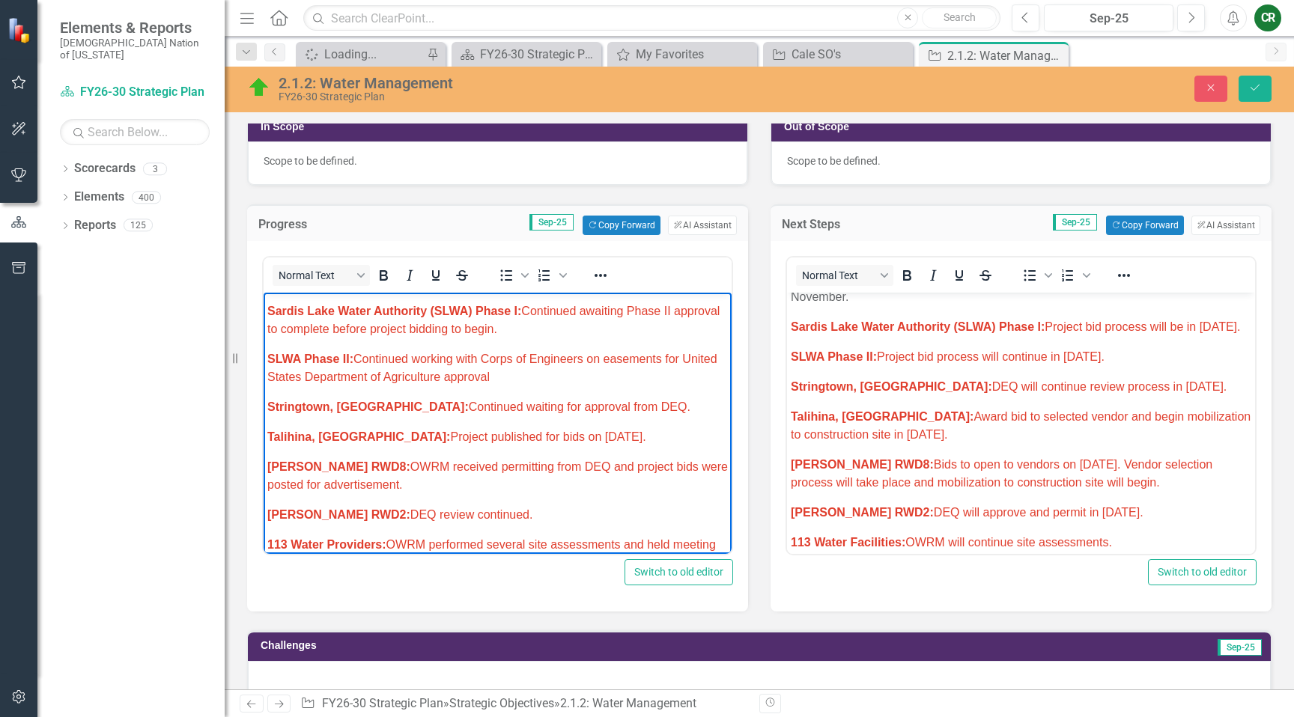
click at [687, 312] on p "Sardis Lake Water Authority (SLWA) Phase I: Continued awaiting Phase II approva…" at bounding box center [497, 321] width 461 height 36
click at [493, 331] on span "Sardis Lake Water Authority (SLWA) Phase I: Continued awaiting Phase I approval…" at bounding box center [491, 320] width 449 height 31
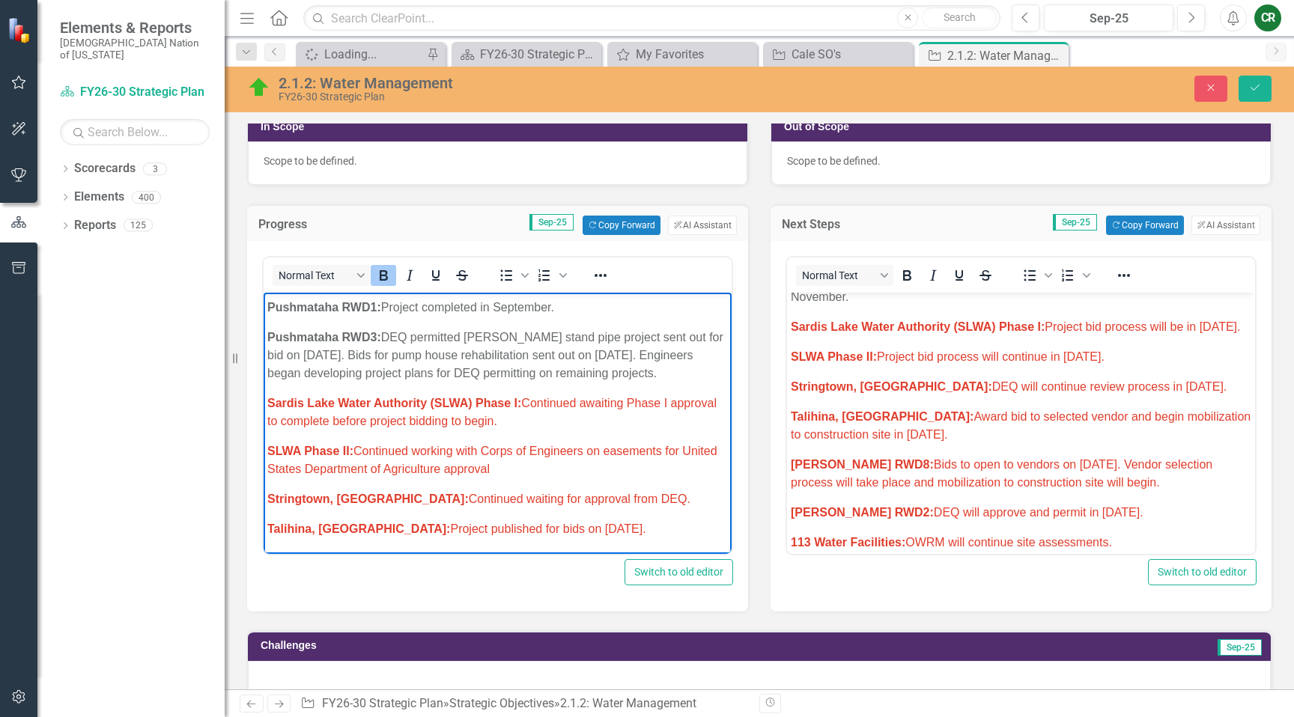
scroll to position [1202, 0]
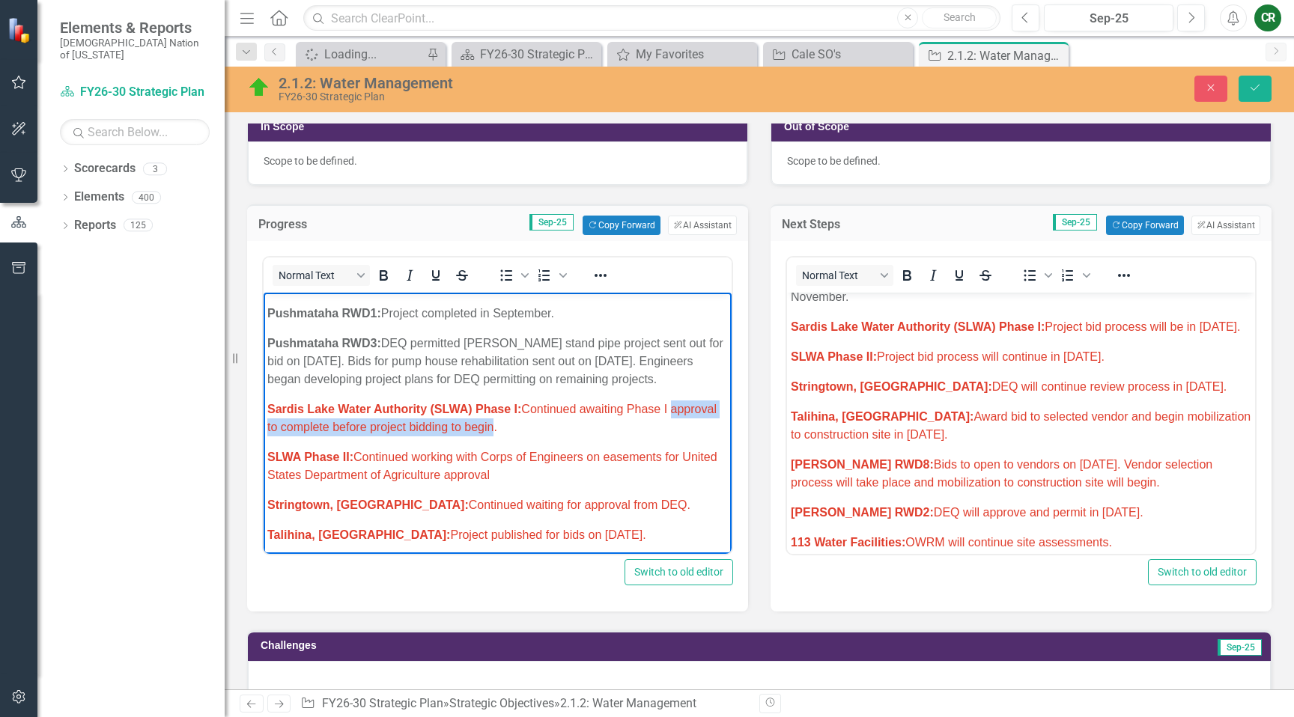
drag, startPoint x: 493, startPoint y: 331, endPoint x: 674, endPoint y: 411, distance: 198.1
click at [673, 413] on span "Sardis Lake Water Authority (SLWA) Phase I: Continued awaiting Phase I approval…" at bounding box center [491, 418] width 449 height 31
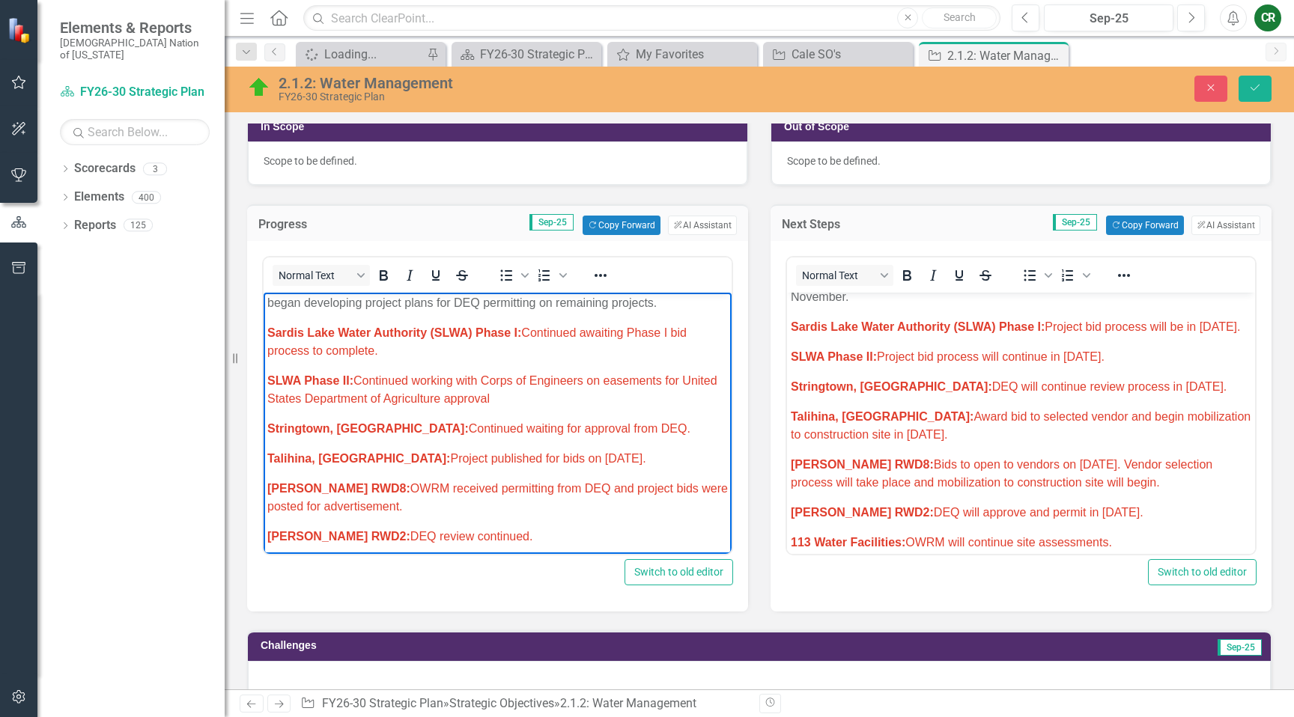
scroll to position [1279, 0]
click at [376, 339] on p "Sardis Lake Water Authority (SLWA) Phase I: Continued awaiting Phase I bid proc…" at bounding box center [497, 341] width 461 height 36
click at [377, 340] on p "Sardis Lake Water Authority (SLWA) Phase I: Continued awaiting Phase I bid proc…" at bounding box center [497, 341] width 461 height 36
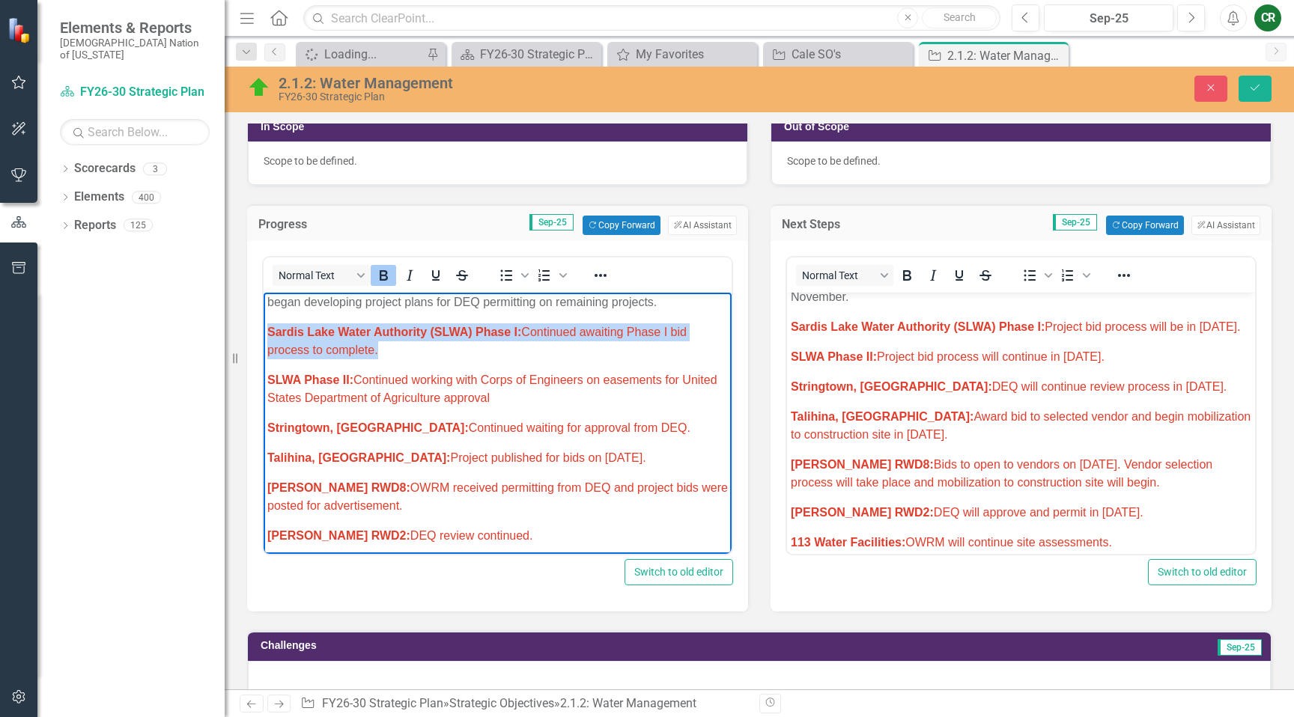
click at [376, 340] on p "Sardis Lake Water Authority (SLWA) Phase I: Continued awaiting Phase I bid proc…" at bounding box center [497, 341] width 461 height 36
click at [608, 279] on icon "Reveal or hide additional toolbar items" at bounding box center [601, 276] width 18 height 18
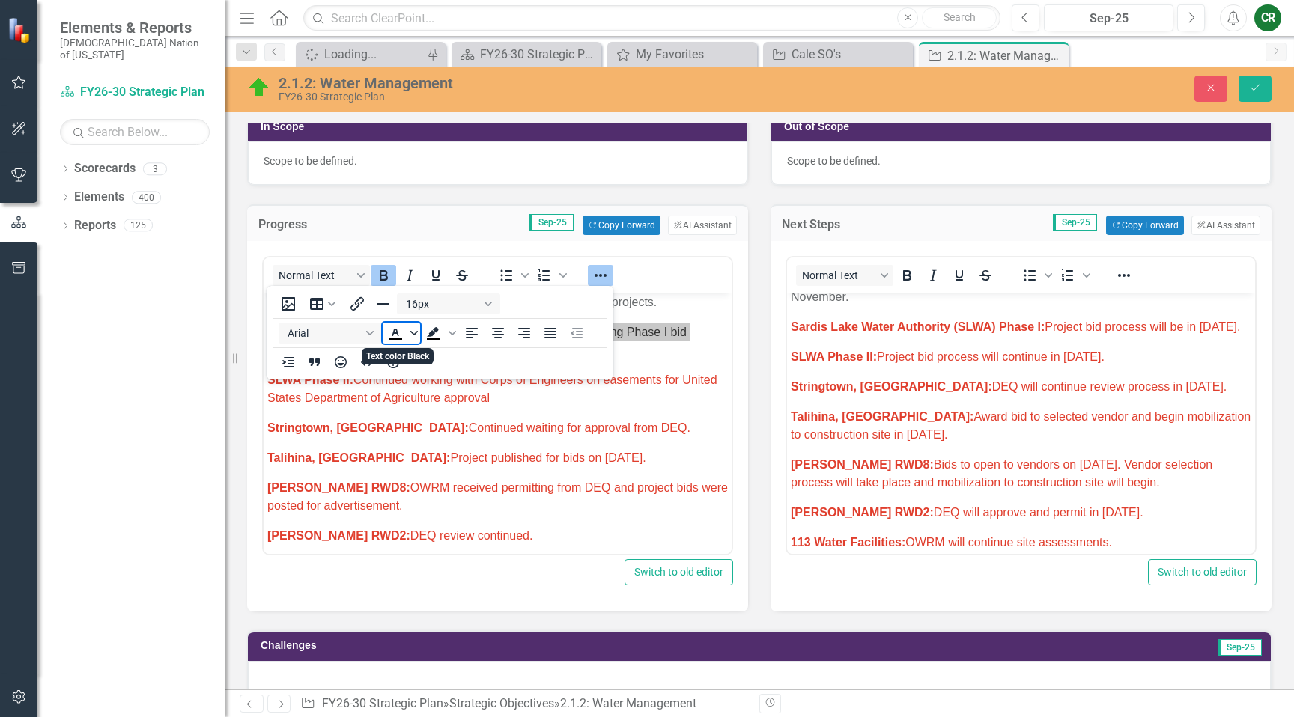
click at [417, 338] on span "Text color Black" at bounding box center [414, 333] width 12 height 21
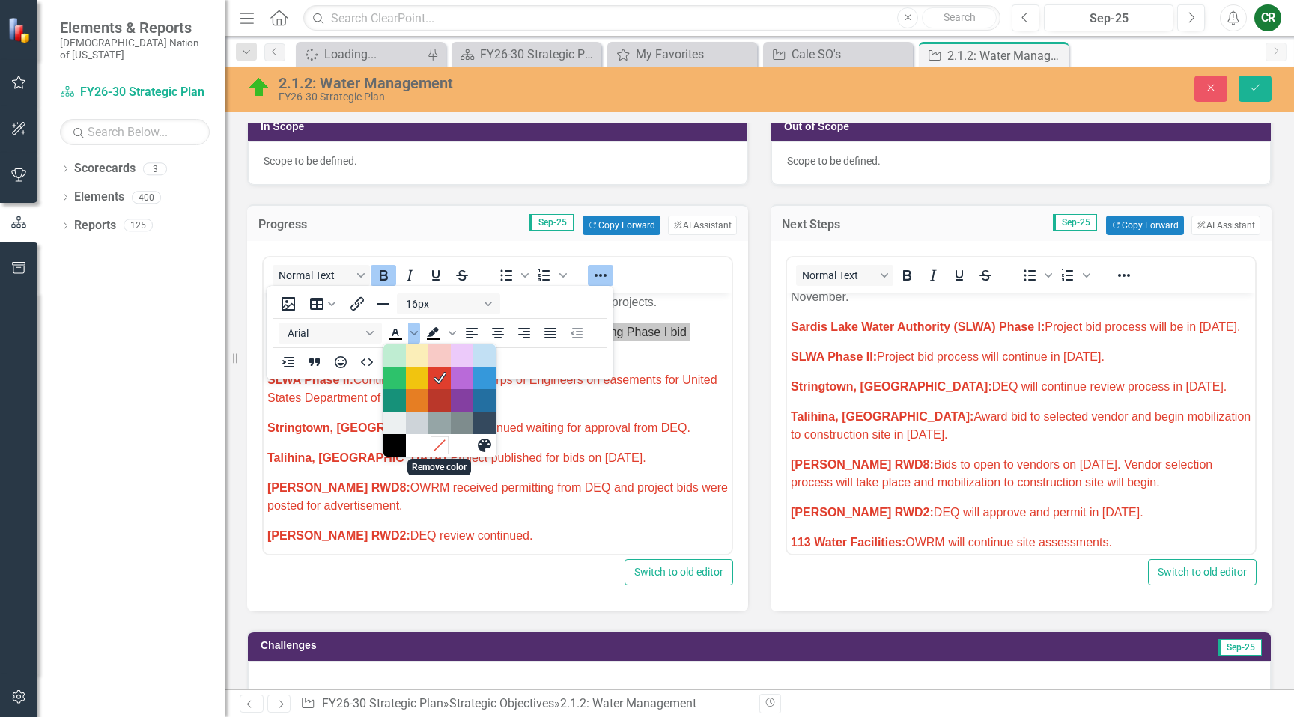
click at [437, 441] on icon "Remove color" at bounding box center [439, 445] width 14 height 14
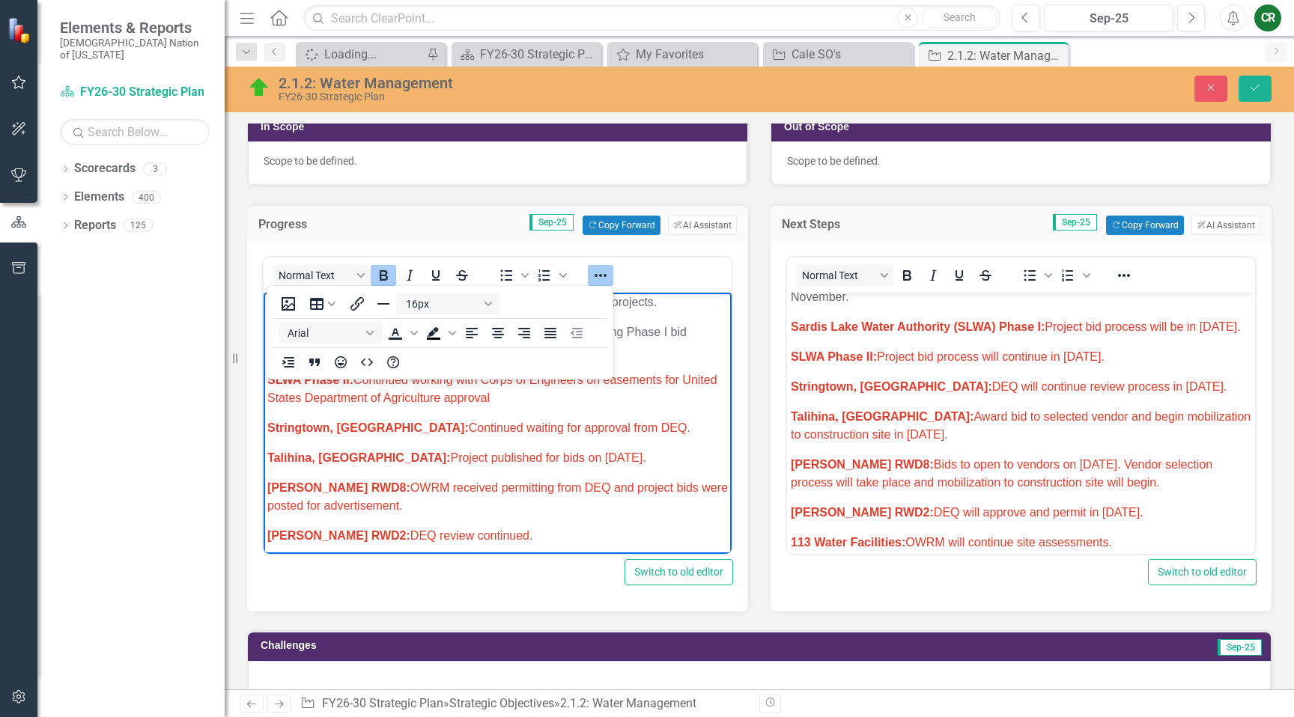
drag, startPoint x: 600, startPoint y: 276, endPoint x: 618, endPoint y: 288, distance: 22.0
click at [603, 276] on icon "Reveal or hide additional toolbar items" at bounding box center [601, 276] width 18 height 18
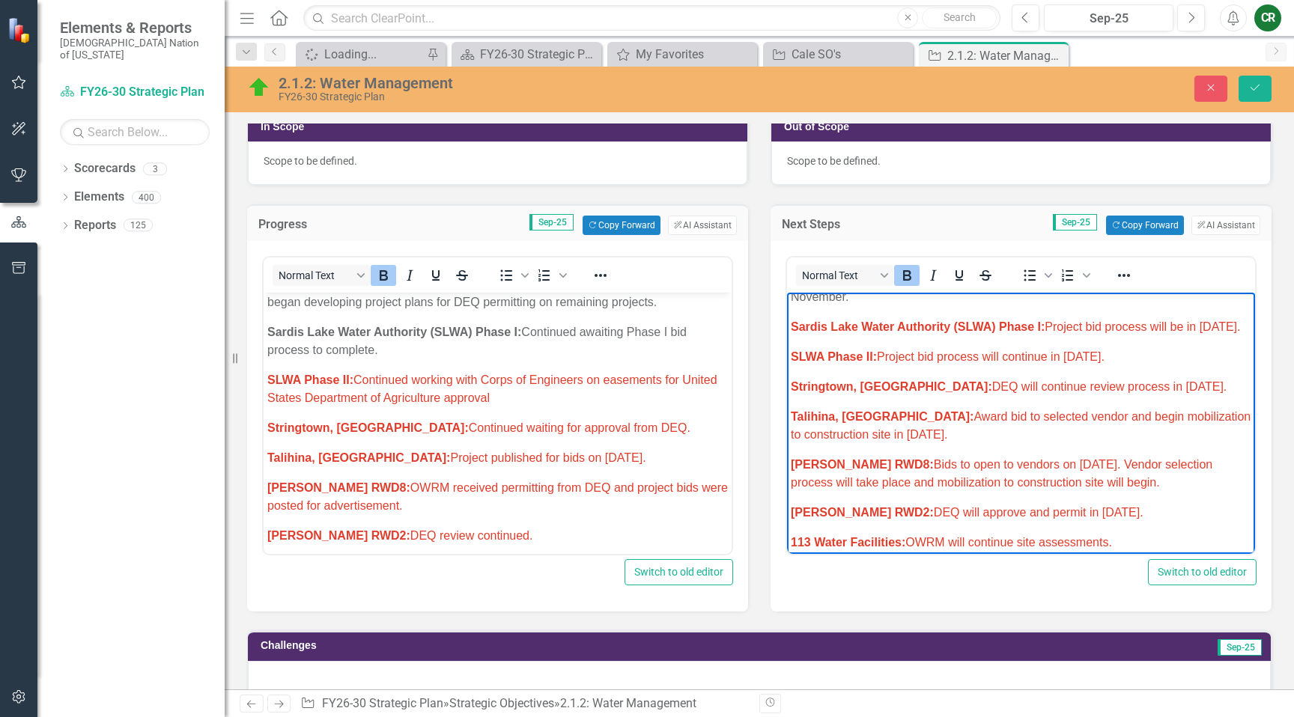
drag, startPoint x: 882, startPoint y: 335, endPoint x: 762, endPoint y: 312, distance: 122.0
drag, startPoint x: 1123, startPoint y: 279, endPoint x: 1115, endPoint y: 282, distance: 8.8
click at [1123, 279] on icon "Reveal or hide additional toolbar items" at bounding box center [1124, 276] width 18 height 18
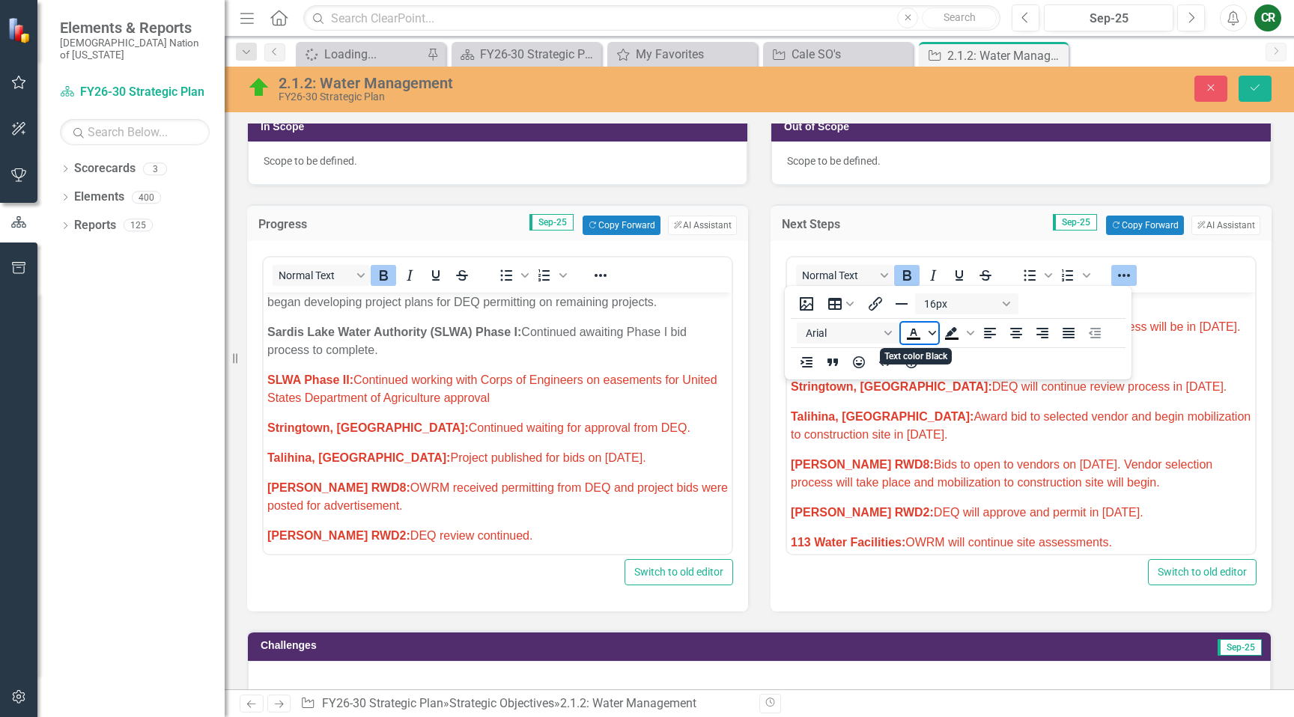
drag, startPoint x: 932, startPoint y: 333, endPoint x: 932, endPoint y: 342, distance: 9.0
click at [932, 333] on icon "Text color Black" at bounding box center [932, 332] width 7 height 7
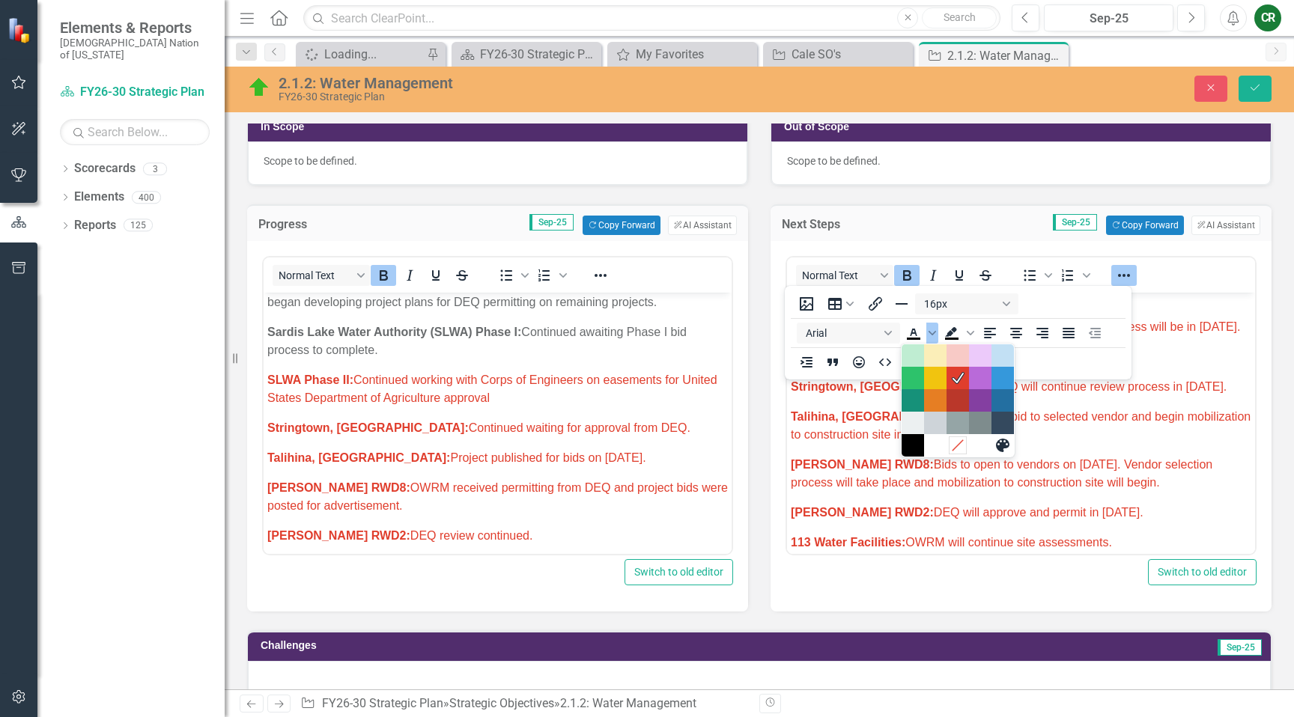
click at [954, 441] on icon "Remove color" at bounding box center [957, 445] width 14 height 14
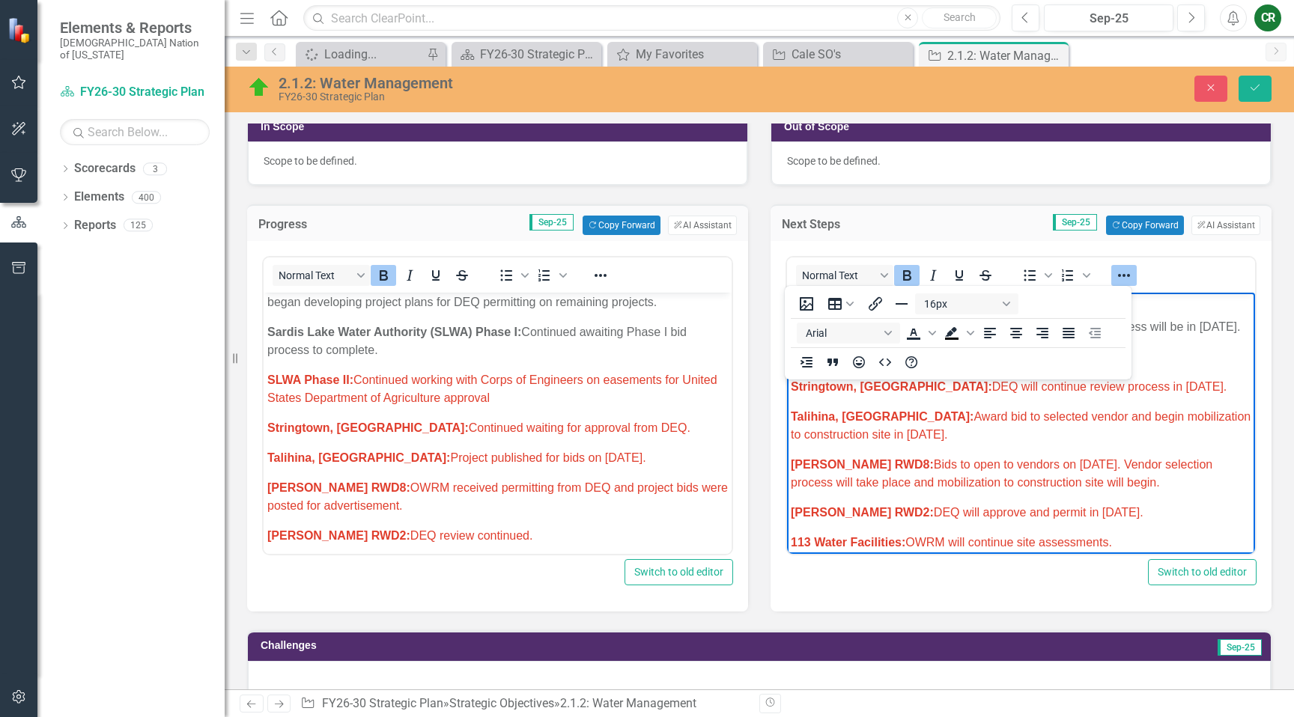
drag, startPoint x: 1115, startPoint y: 274, endPoint x: 1096, endPoint y: 289, distance: 24.6
click at [1115, 274] on icon "Reveal or hide additional toolbar items" at bounding box center [1124, 276] width 18 height 18
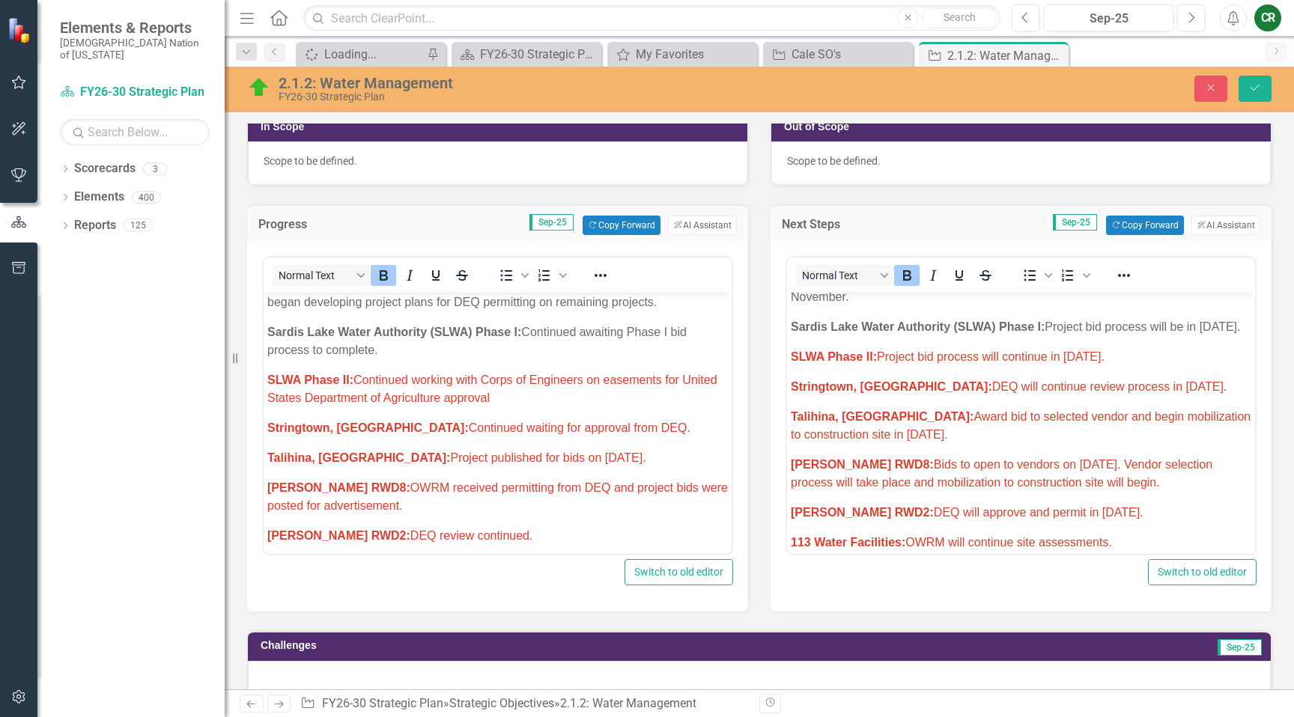
click at [1060, 359] on span "SLWA Phase II: Project bid process will continue in September 2025." at bounding box center [948, 356] width 314 height 13
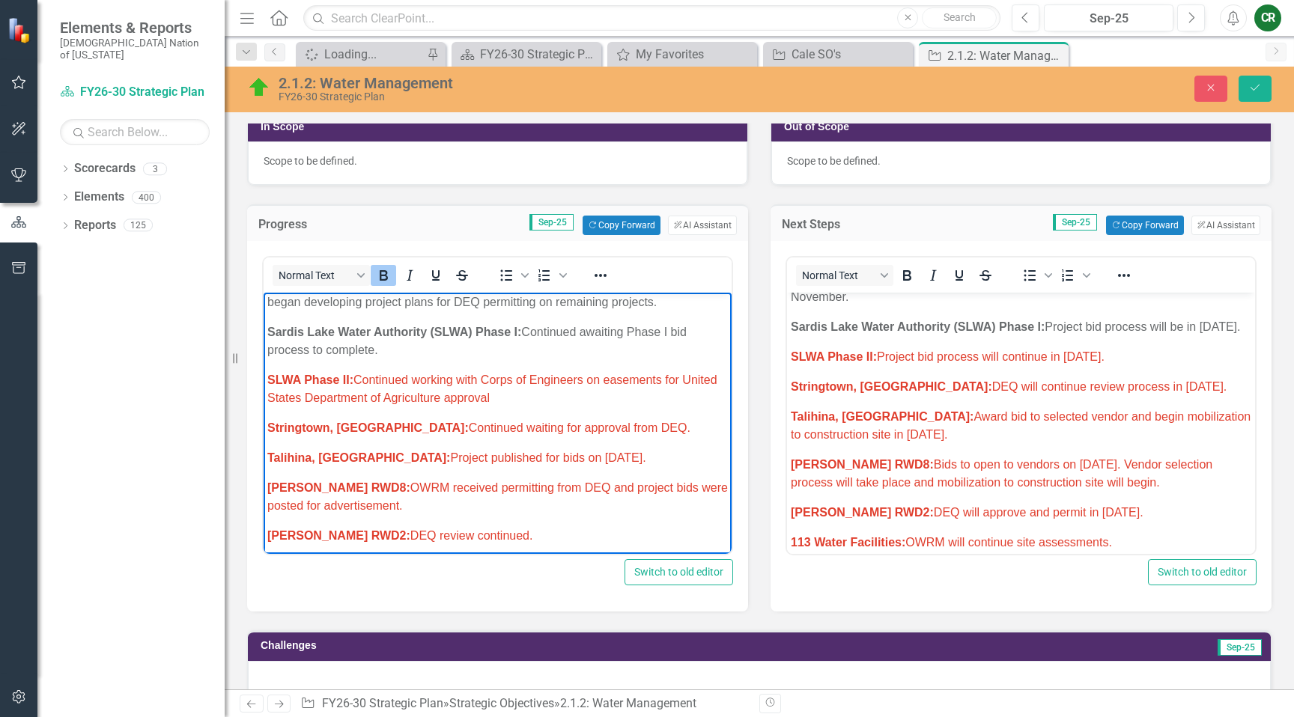
drag, startPoint x: 530, startPoint y: 398, endPoint x: 280, endPoint y: 379, distance: 250.8
click at [272, 381] on p "SLWA Phase II: Continued working with Corps of Engineers on easements for Unite…" at bounding box center [497, 389] width 461 height 36
click at [590, 279] on button "Reveal or hide additional toolbar items" at bounding box center [600, 275] width 25 height 21
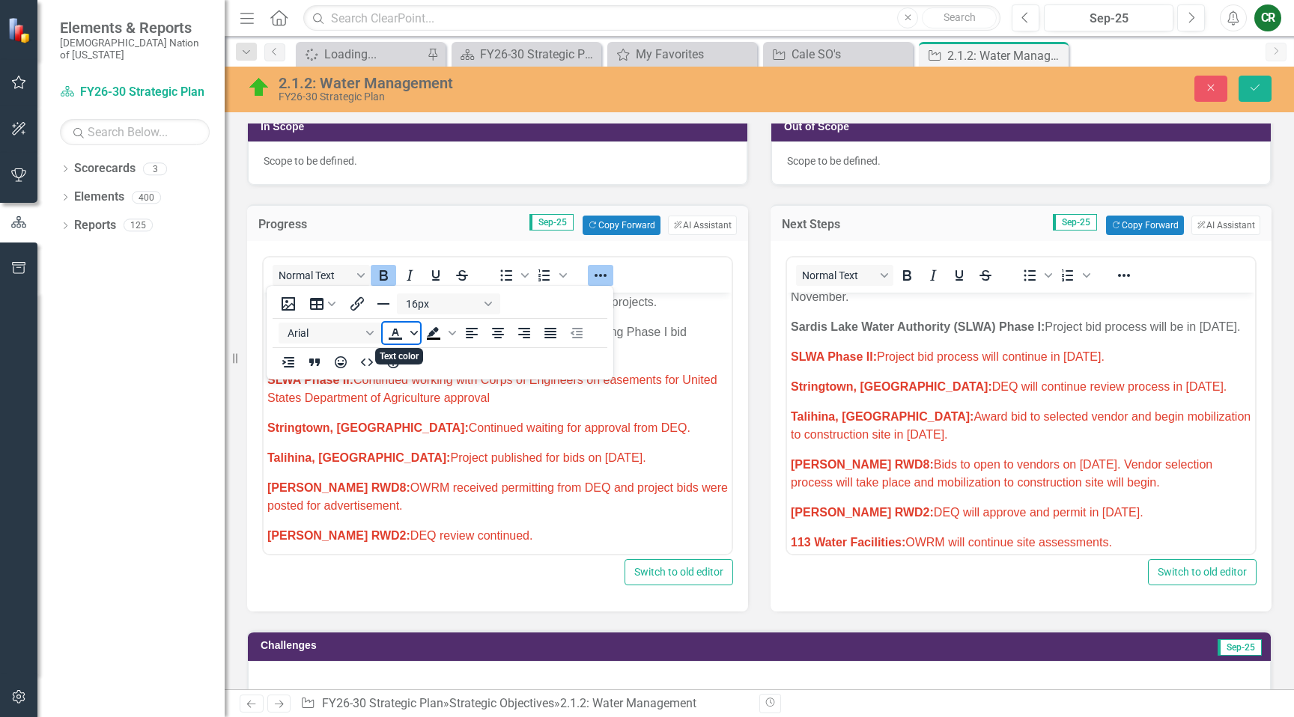
click at [416, 335] on icon "Text color" at bounding box center [413, 332] width 7 height 7
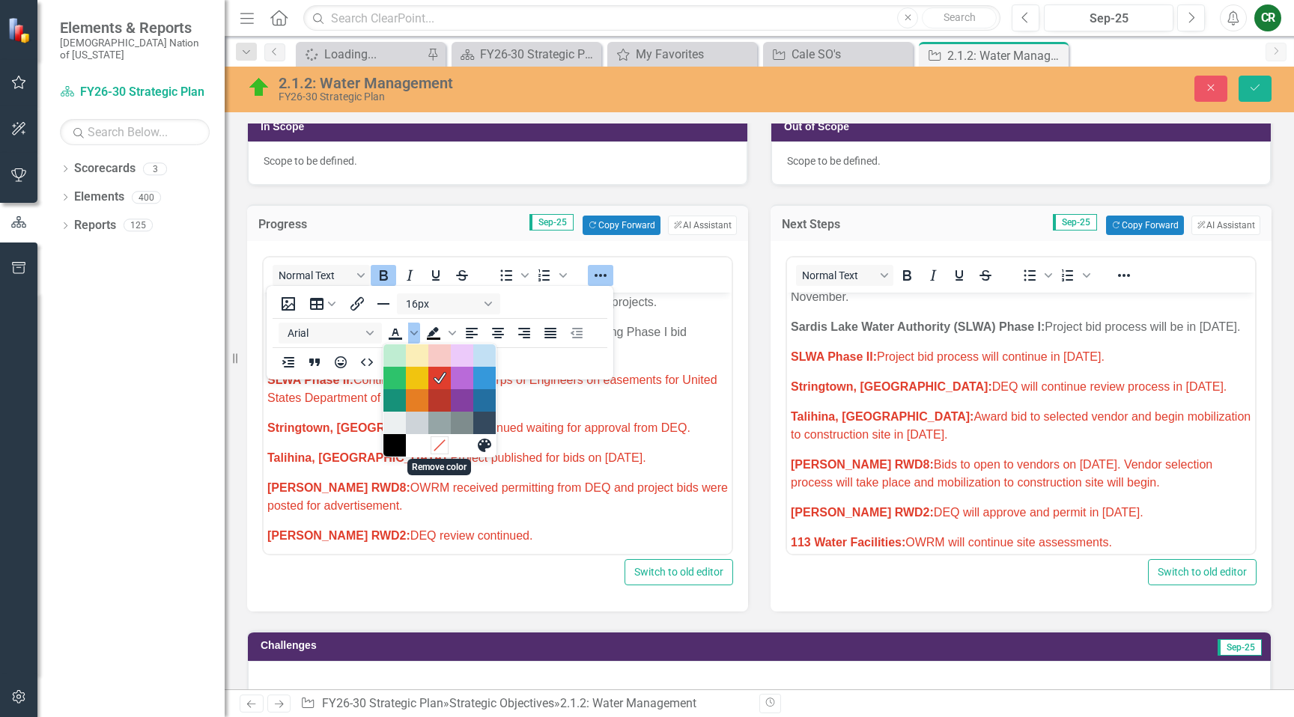
click at [438, 443] on icon "Remove color" at bounding box center [439, 445] width 14 height 14
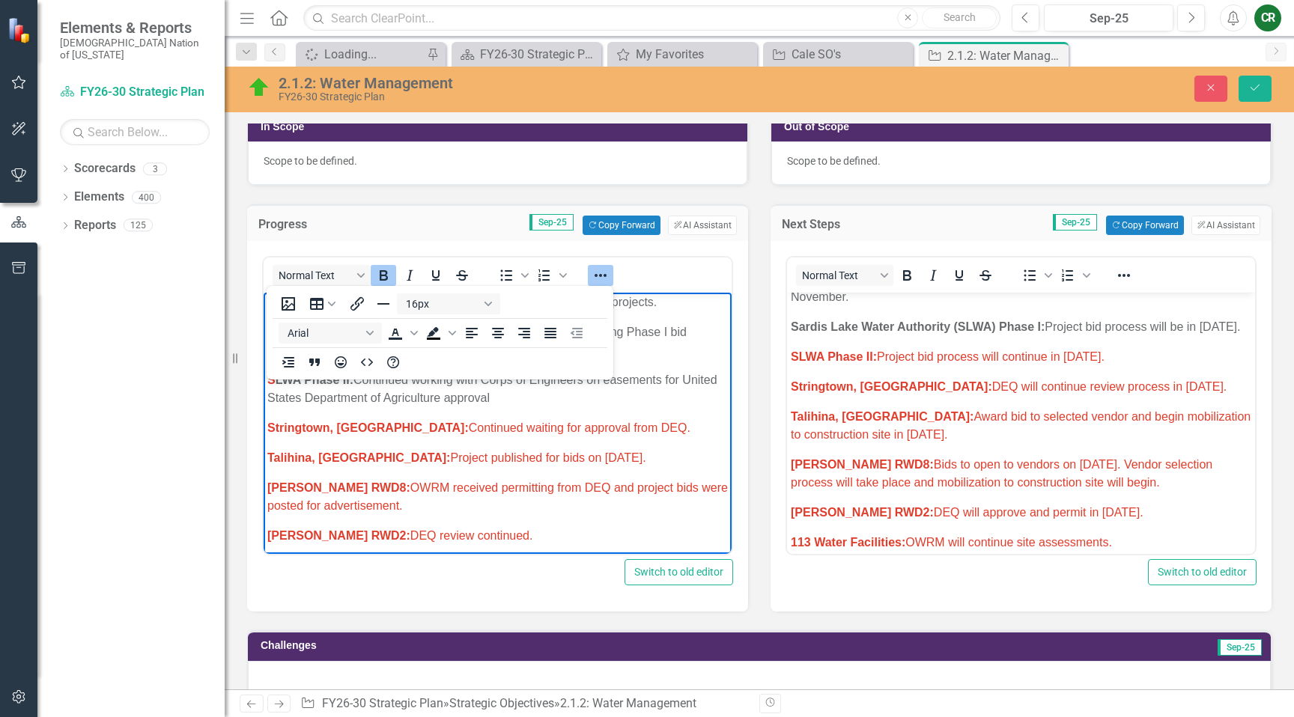
drag, startPoint x: 874, startPoint y: 374, endPoint x: 969, endPoint y: 371, distance: 95.1
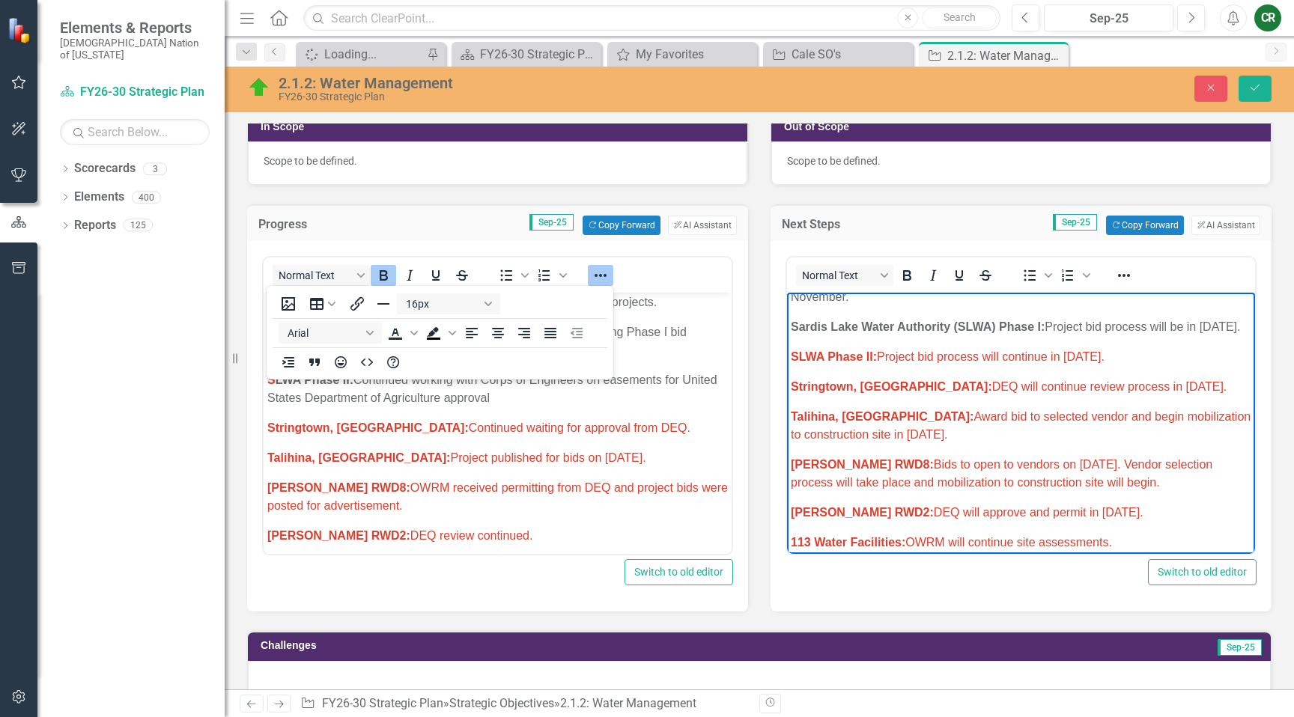
drag, startPoint x: 1128, startPoint y: 357, endPoint x: 1068, endPoint y: 358, distance: 59.9
click at [1066, 359] on span "SLWA Phase II: Project bid process will continue in September 2025." at bounding box center [948, 356] width 314 height 13
drag, startPoint x: 1110, startPoint y: 363, endPoint x: 789, endPoint y: 360, distance: 321.3
click at [1122, 279] on icon "Reveal or hide additional toolbar items" at bounding box center [1124, 276] width 18 height 18
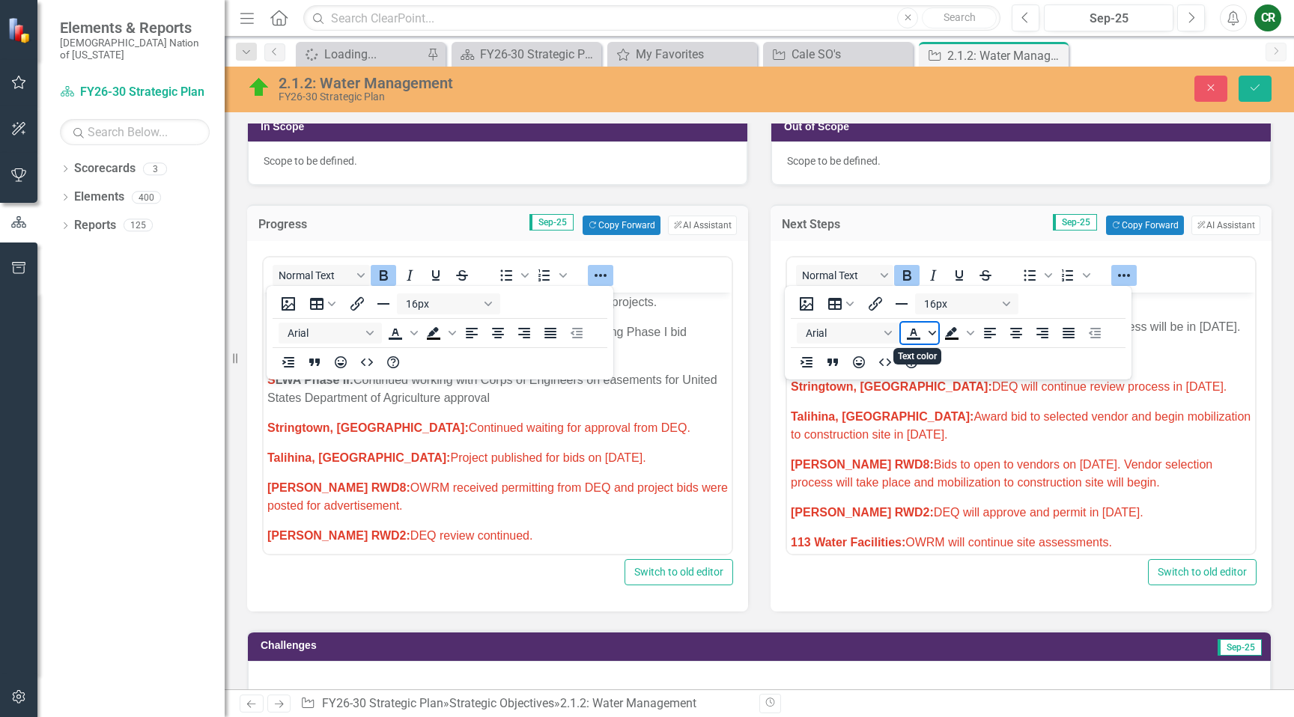
click at [932, 335] on icon "Text color" at bounding box center [931, 333] width 7 height 4
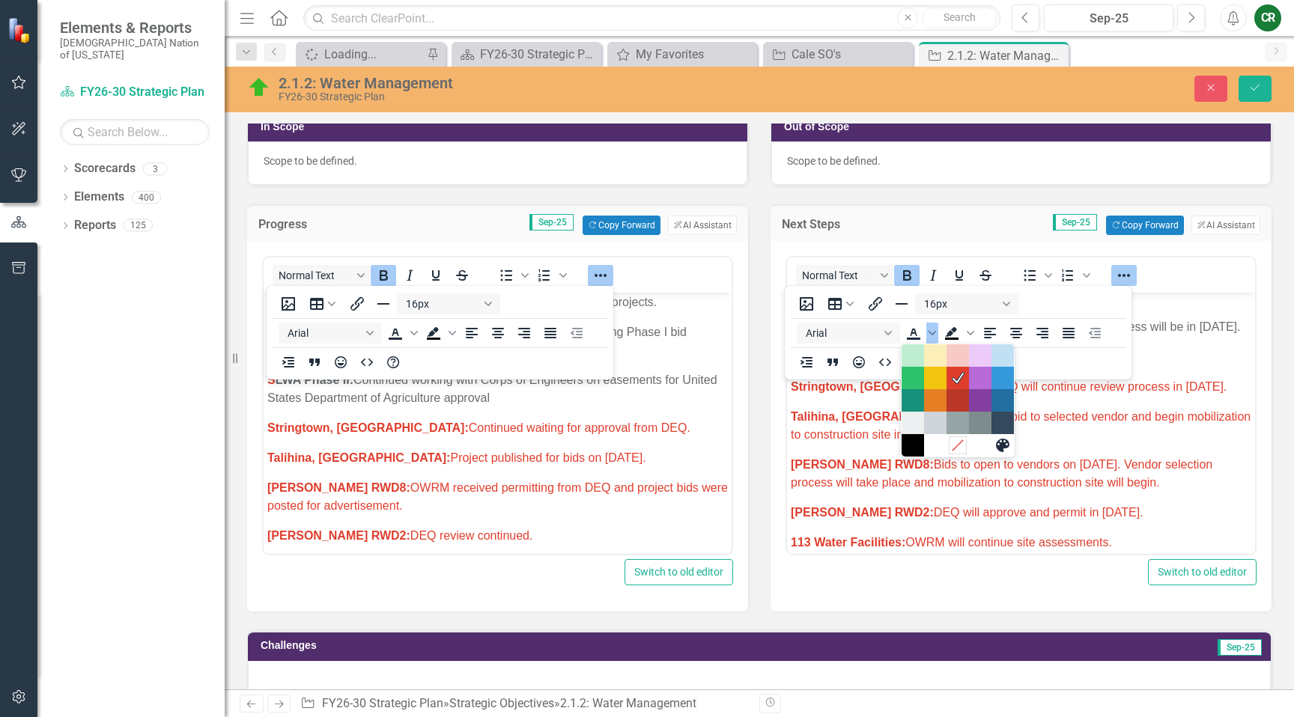
click at [955, 448] on icon "Remove color" at bounding box center [957, 445] width 10 height 10
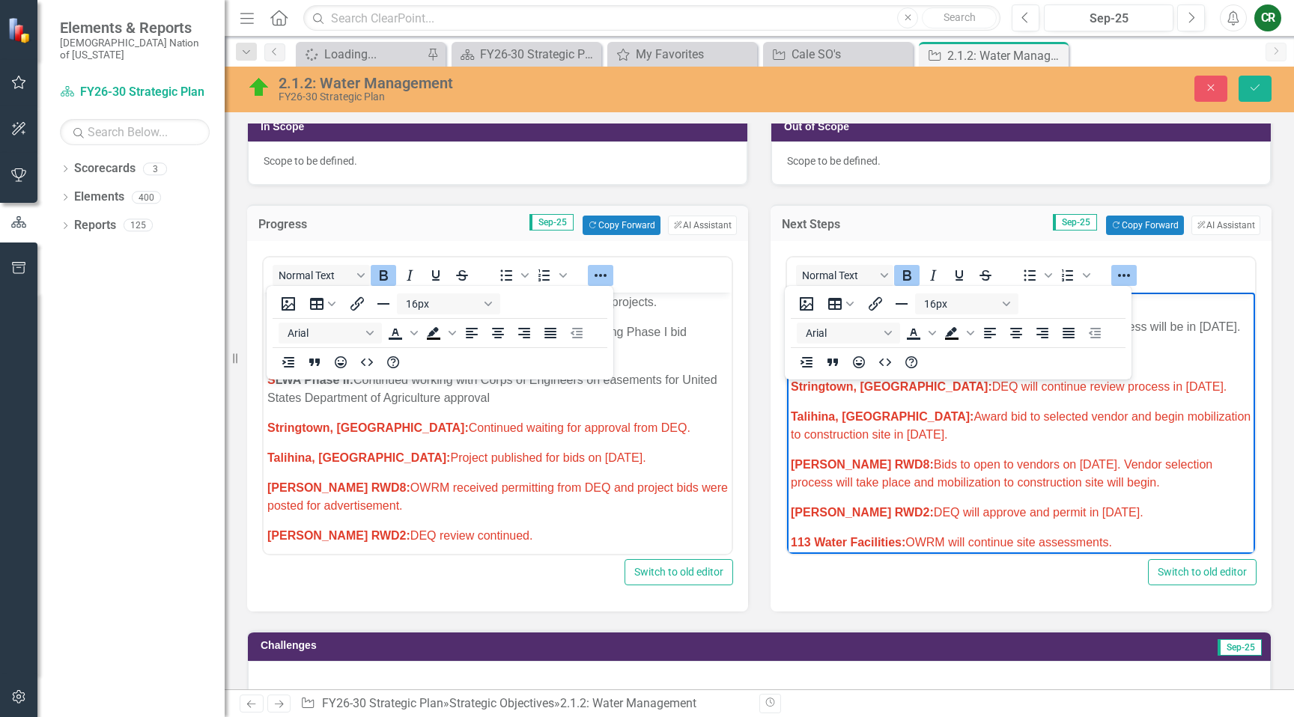
drag, startPoint x: 1114, startPoint y: 276, endPoint x: 699, endPoint y: 287, distance: 415.7
click at [1102, 277] on div at bounding box center [1123, 275] width 43 height 29
drag, startPoint x: 601, startPoint y: 271, endPoint x: 611, endPoint y: 286, distance: 18.3
click at [601, 271] on icon "Reveal or hide additional toolbar items" at bounding box center [601, 276] width 18 height 18
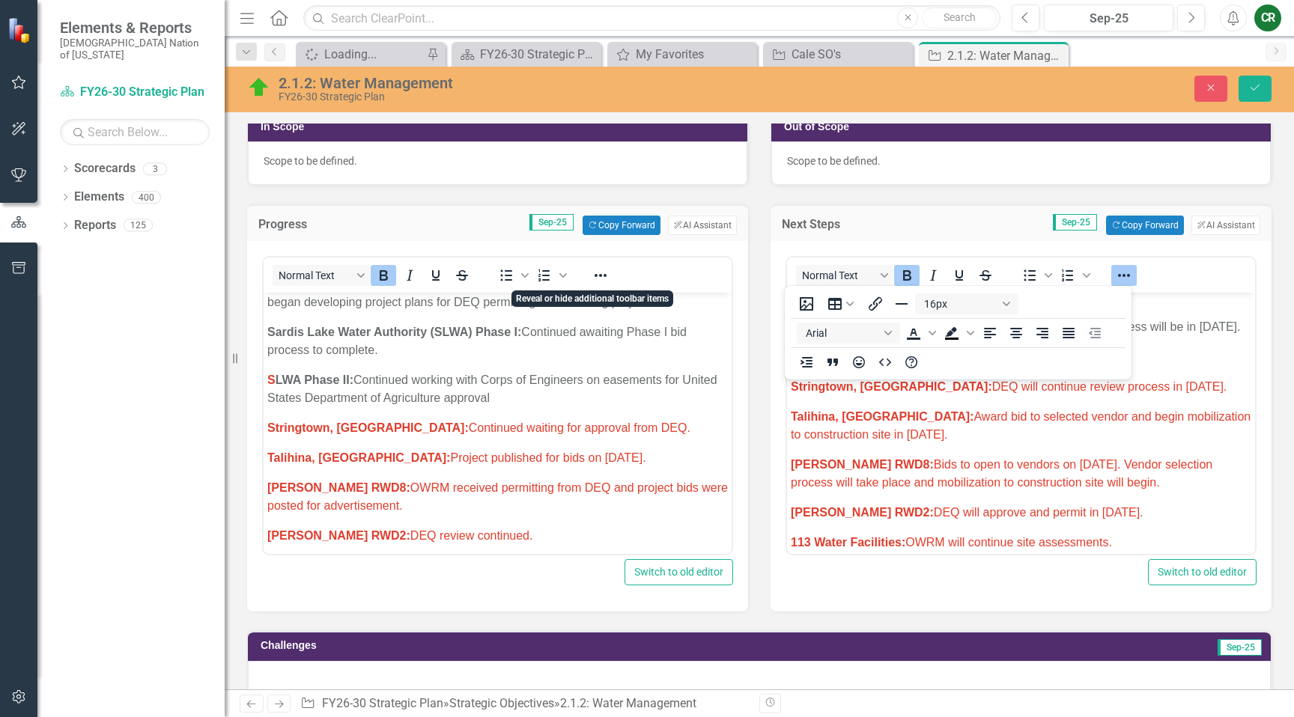
drag, startPoint x: 689, startPoint y: 417, endPoint x: 717, endPoint y: 422, distance: 28.8
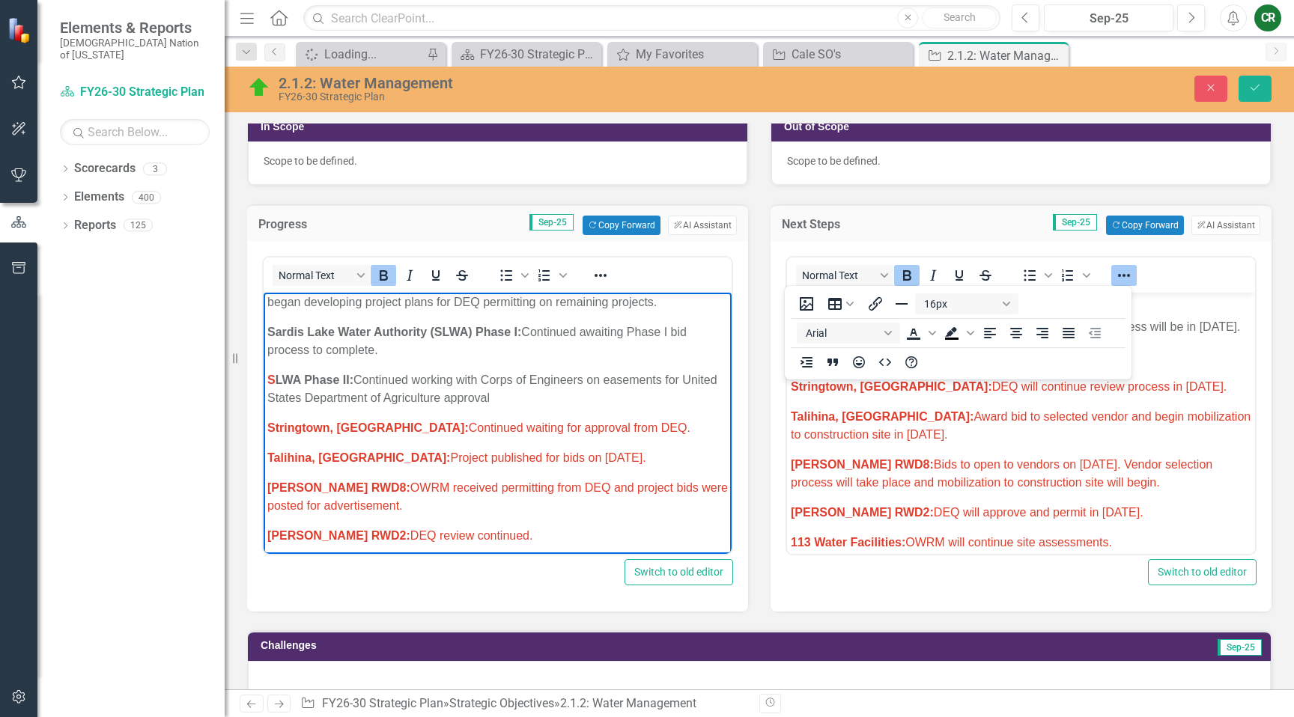
click at [890, 428] on p "Talihina, OK: Award bid to selected vendor and begin mobilization to constructi…" at bounding box center [1021, 426] width 461 height 36
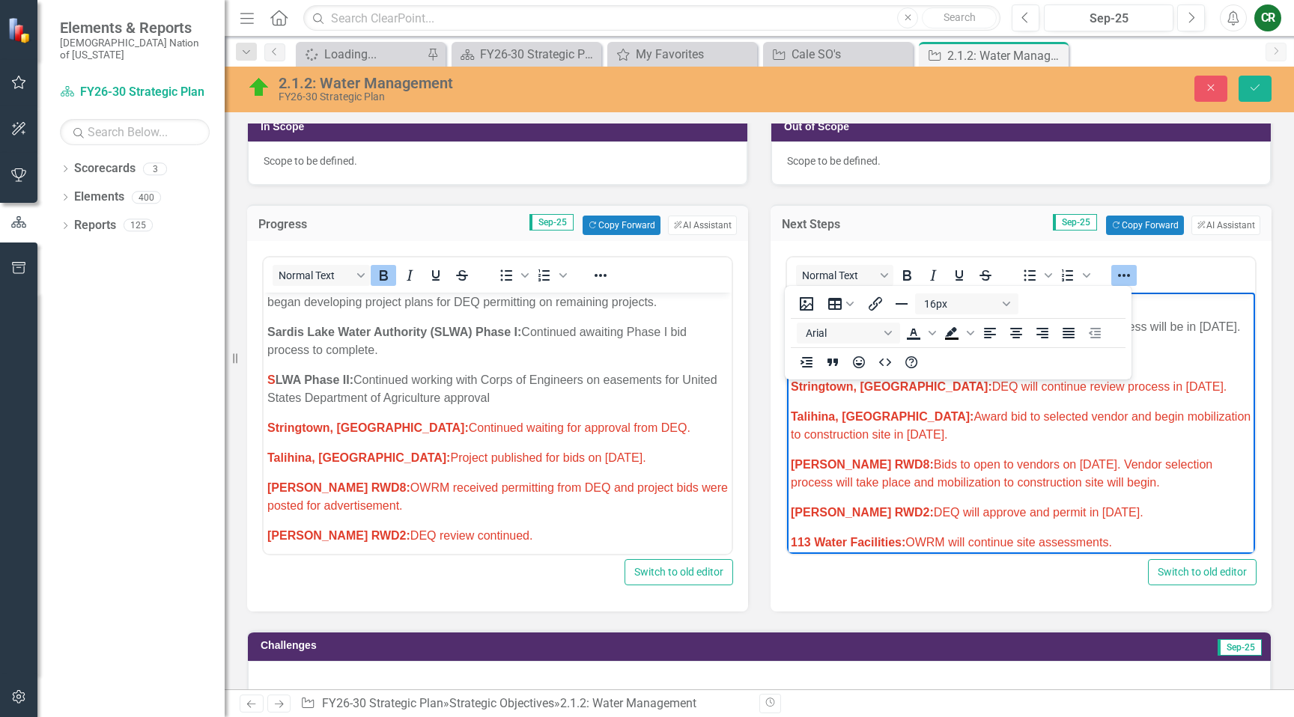
drag, startPoint x: 1116, startPoint y: 274, endPoint x: 1102, endPoint y: 292, distance: 22.9
click at [1117, 274] on icon "Reveal or hide additional toolbar items" at bounding box center [1124, 276] width 18 height 18
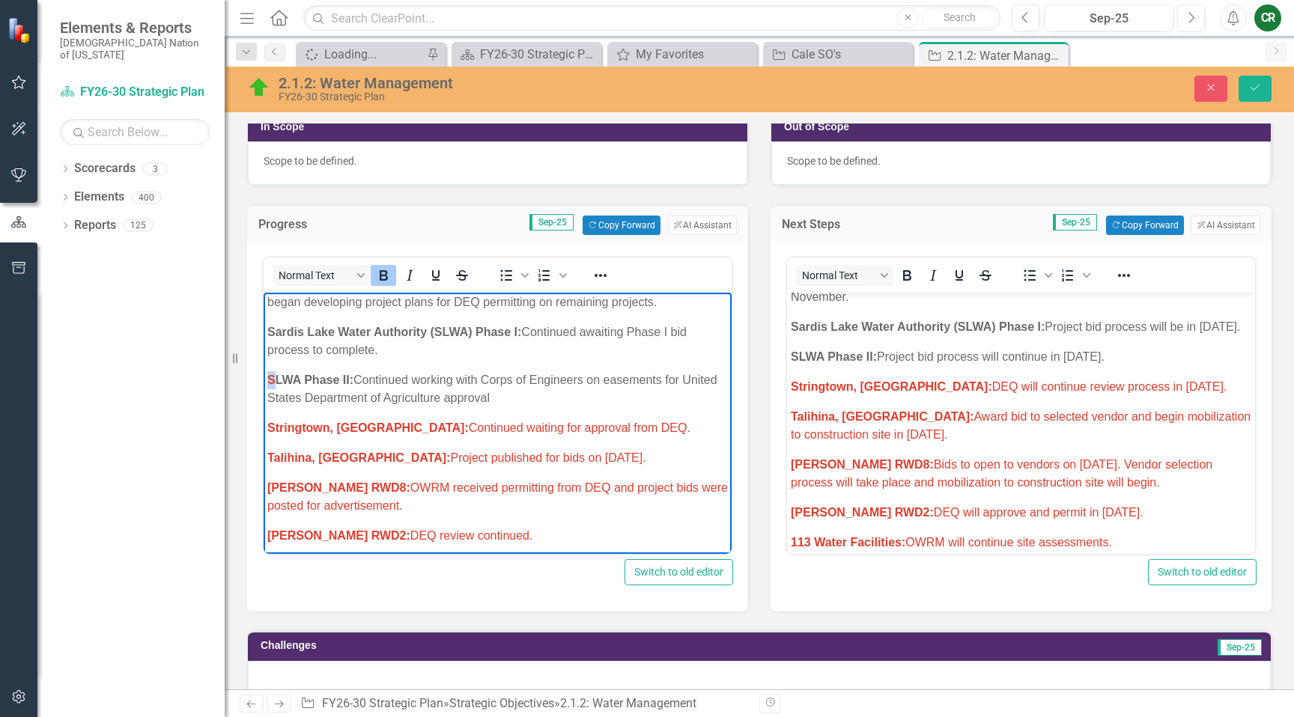
click at [270, 382] on p "S LWA Phase II: Continued working with Corps of Engineers on easements for Unit…" at bounding box center [497, 389] width 461 height 36
click at [600, 277] on icon "Reveal or hide additional toolbar items" at bounding box center [601, 276] width 18 height 18
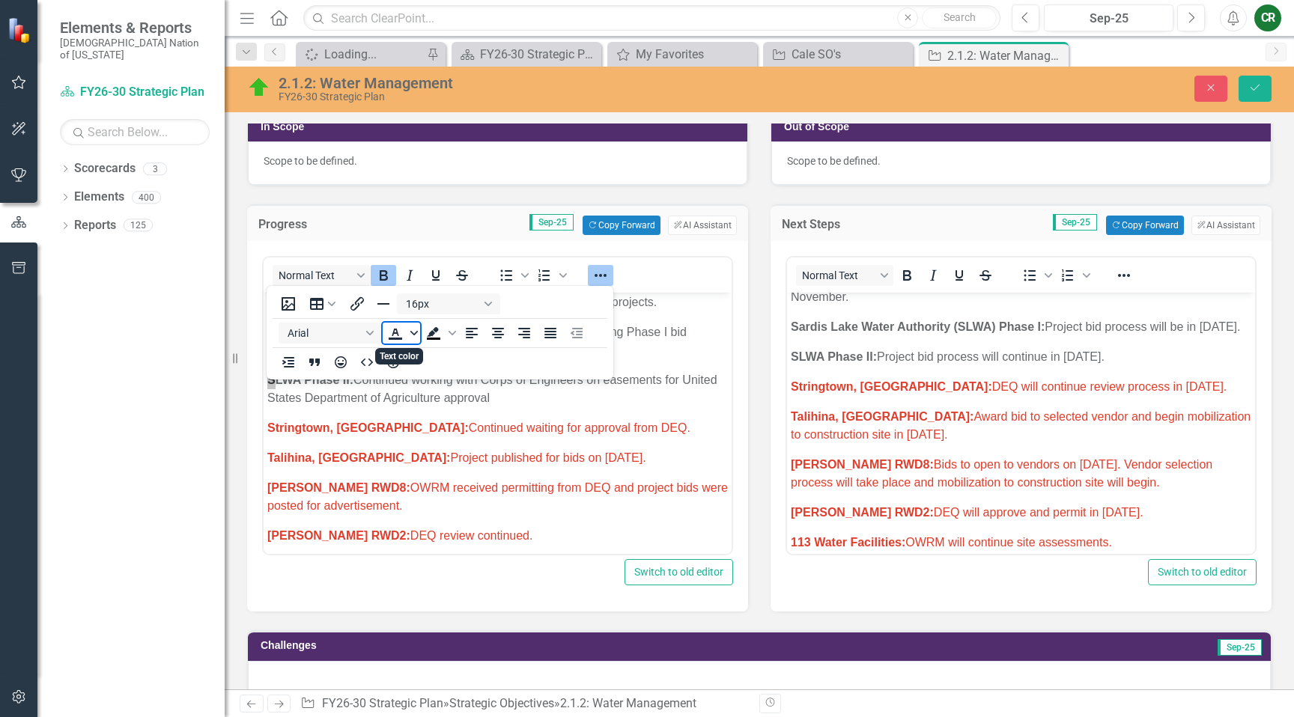
click at [417, 335] on icon "Text color" at bounding box center [413, 332] width 7 height 7
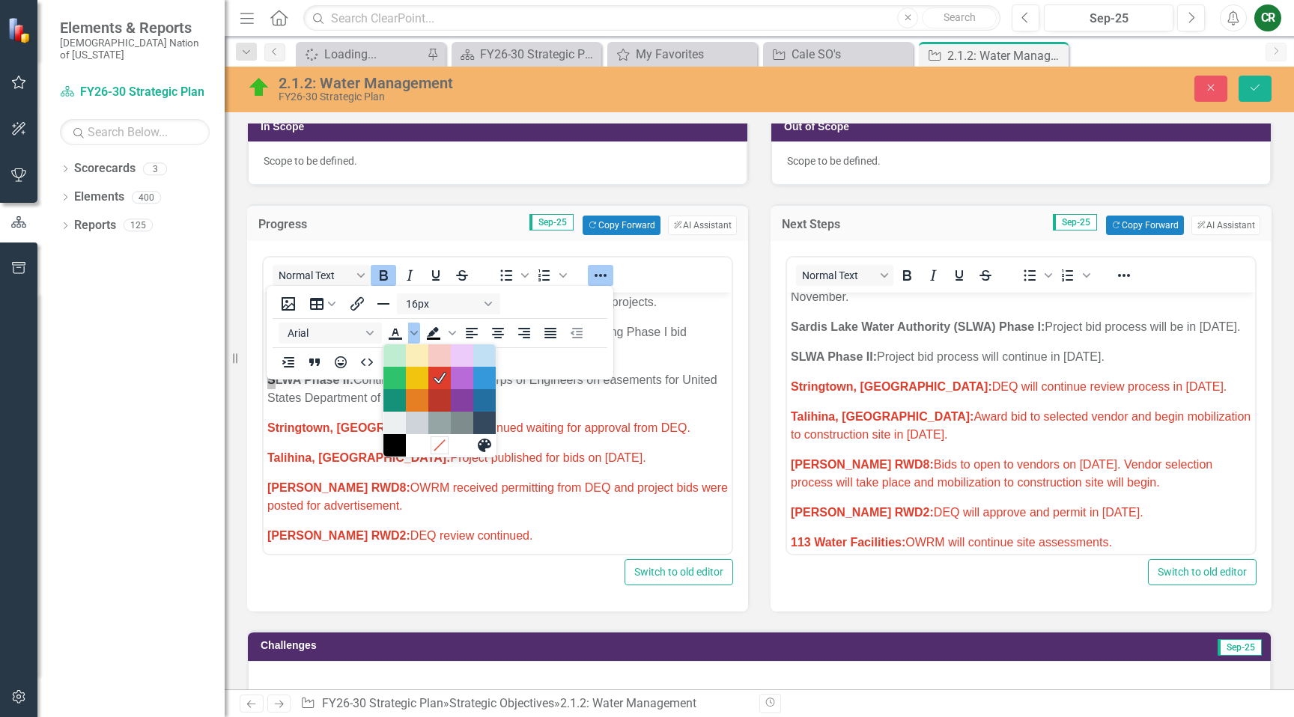
click at [446, 445] on icon "Remove color" at bounding box center [439, 445] width 14 height 14
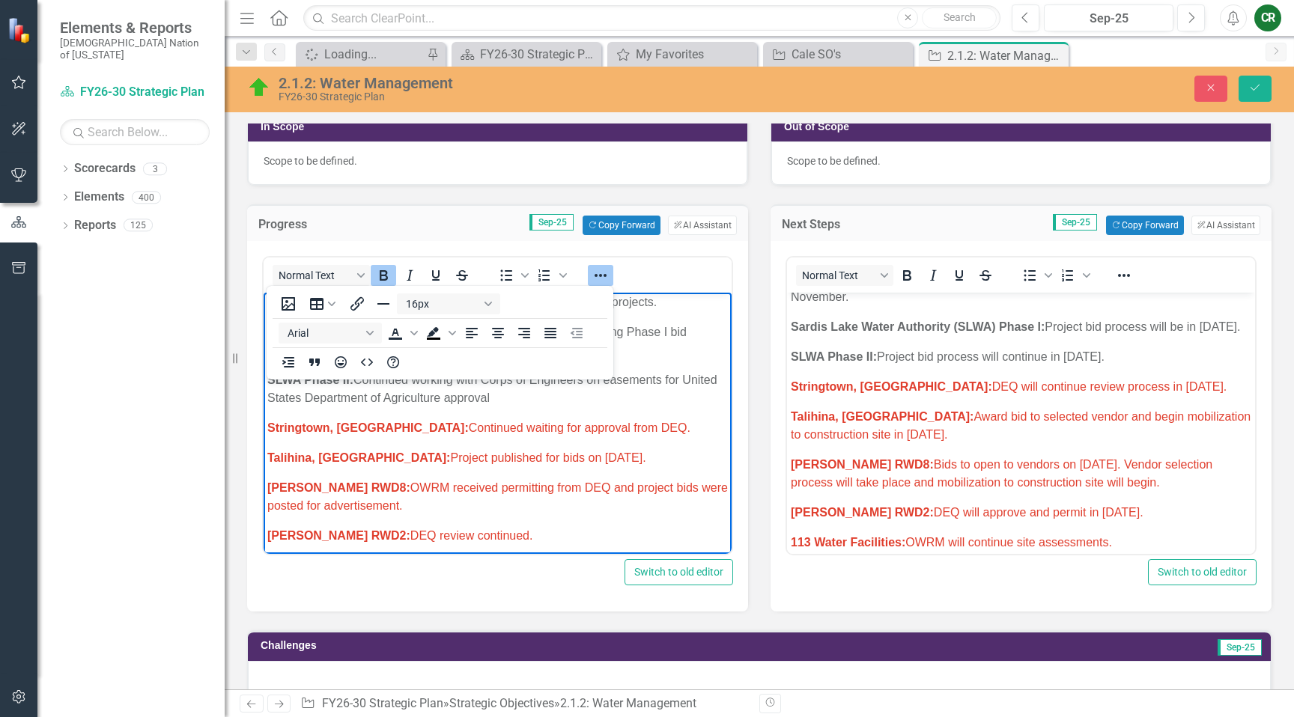
drag, startPoint x: 601, startPoint y: 273, endPoint x: 594, endPoint y: 287, distance: 15.4
click at [603, 273] on icon "Reveal or hide additional toolbar items" at bounding box center [601, 276] width 18 height 18
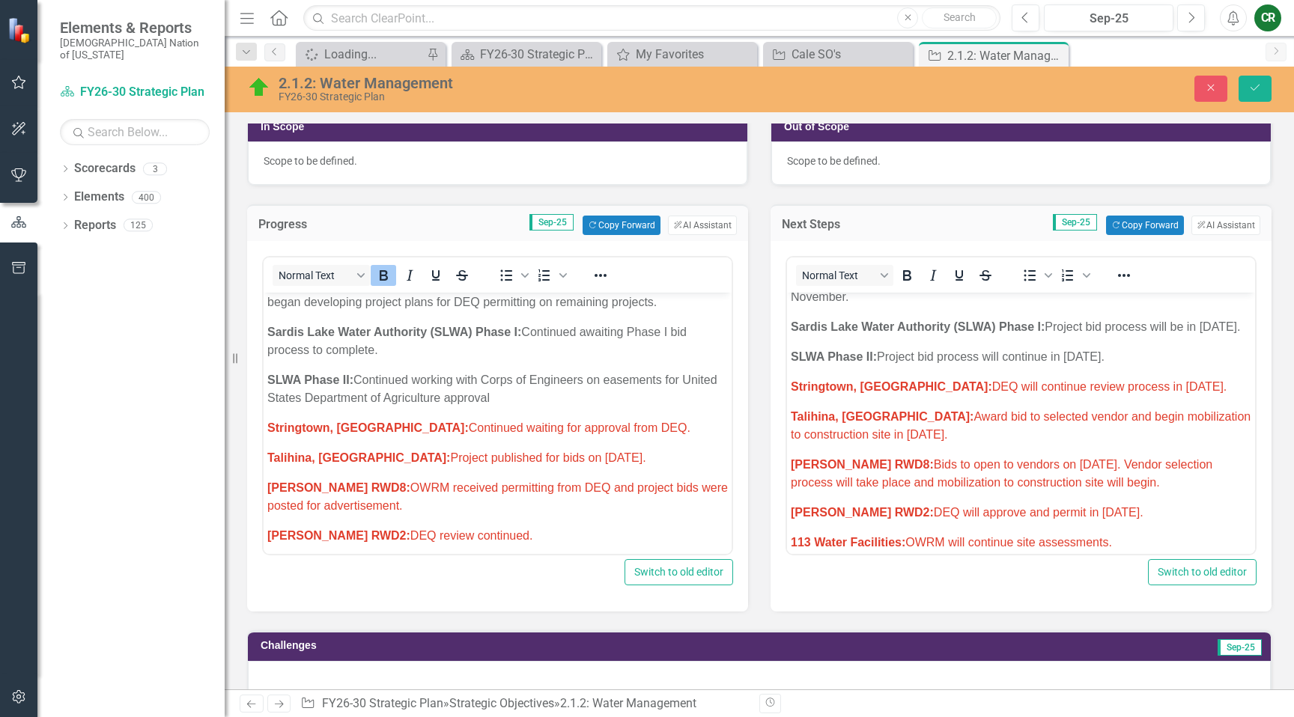
click at [559, 402] on p "S LWA Phase II: Continued working with Corps of Engineers on easements for Unit…" at bounding box center [497, 389] width 461 height 36
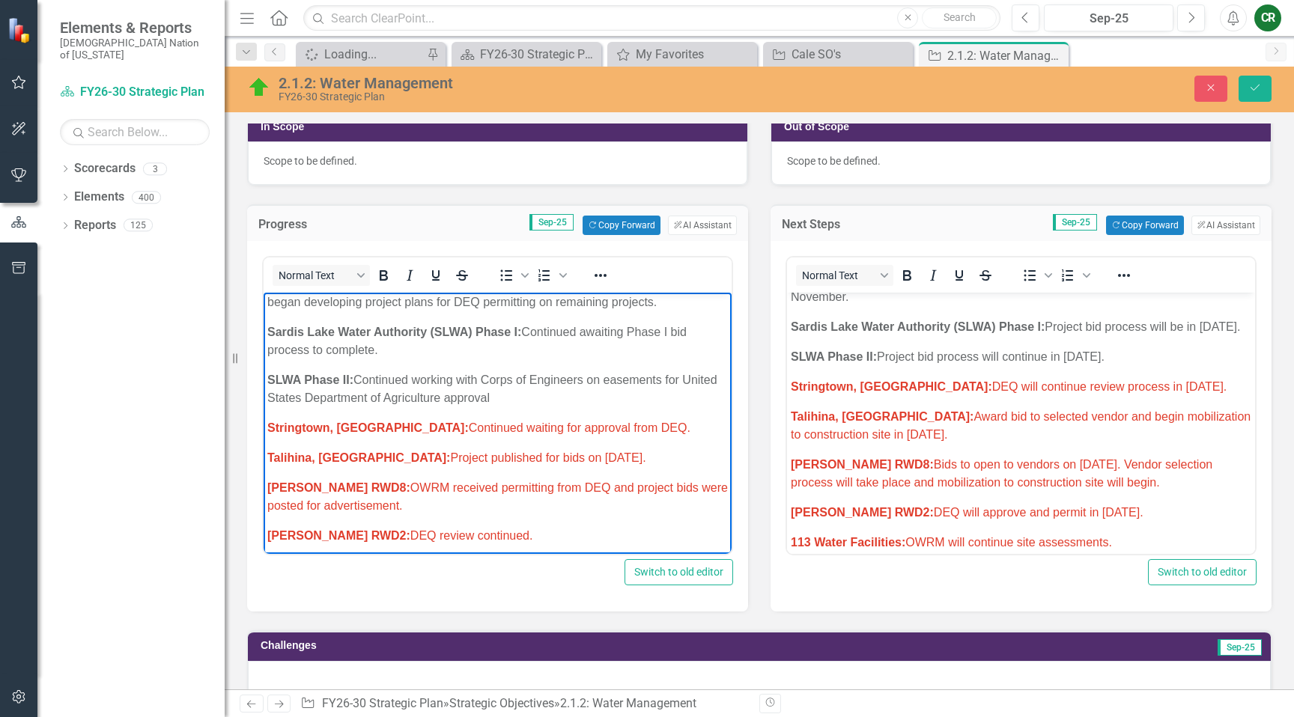
click at [583, 428] on span "Stringtown, OK: Continued waiting for approval from DEQ." at bounding box center [478, 428] width 423 height 13
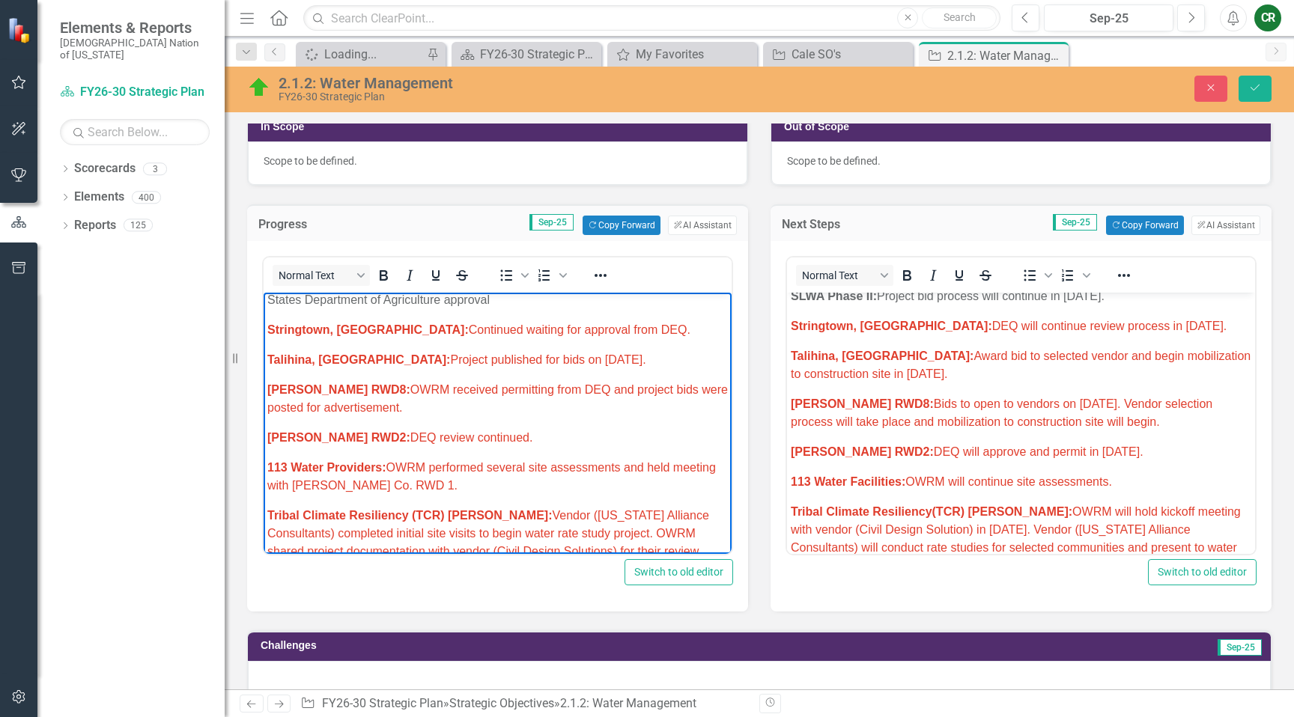
scroll to position [1188, 0]
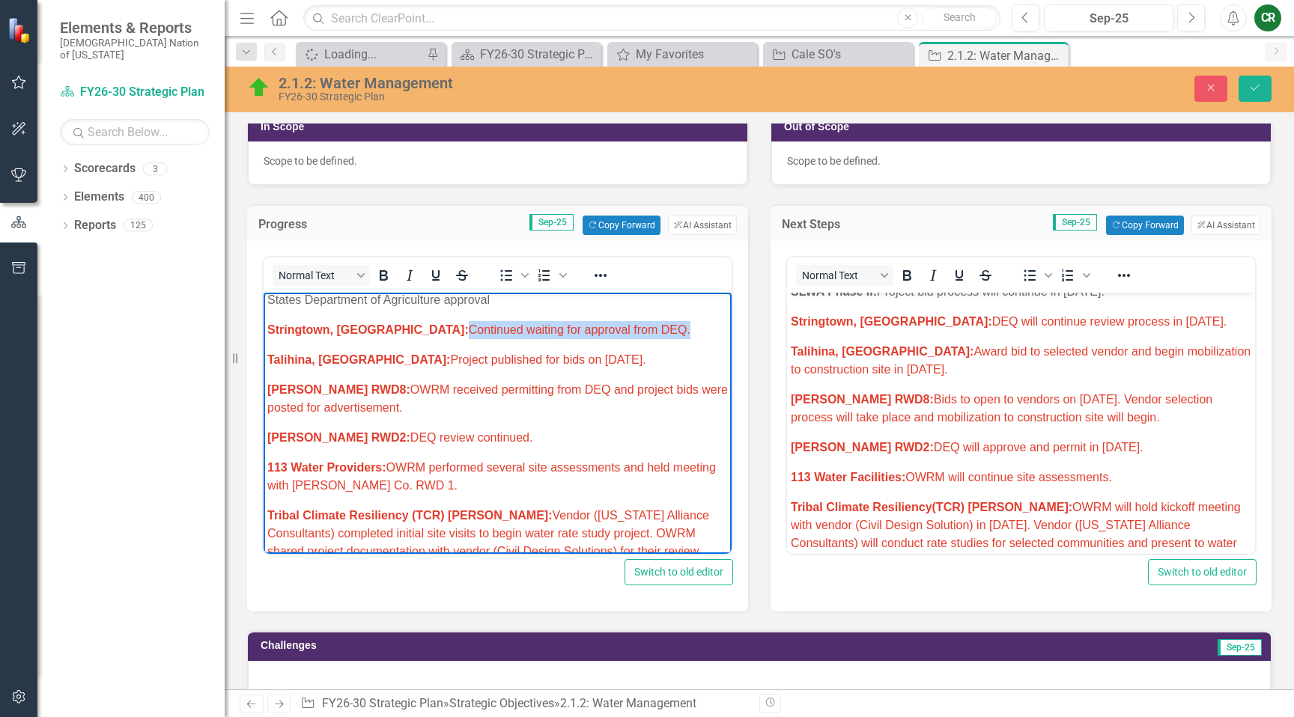
drag, startPoint x: 594, startPoint y: 333, endPoint x: 362, endPoint y: 331, distance: 232.2
click at [361, 331] on p "Stringtown, OK: Continued waiting for approval from DEQ." at bounding box center [497, 330] width 461 height 18
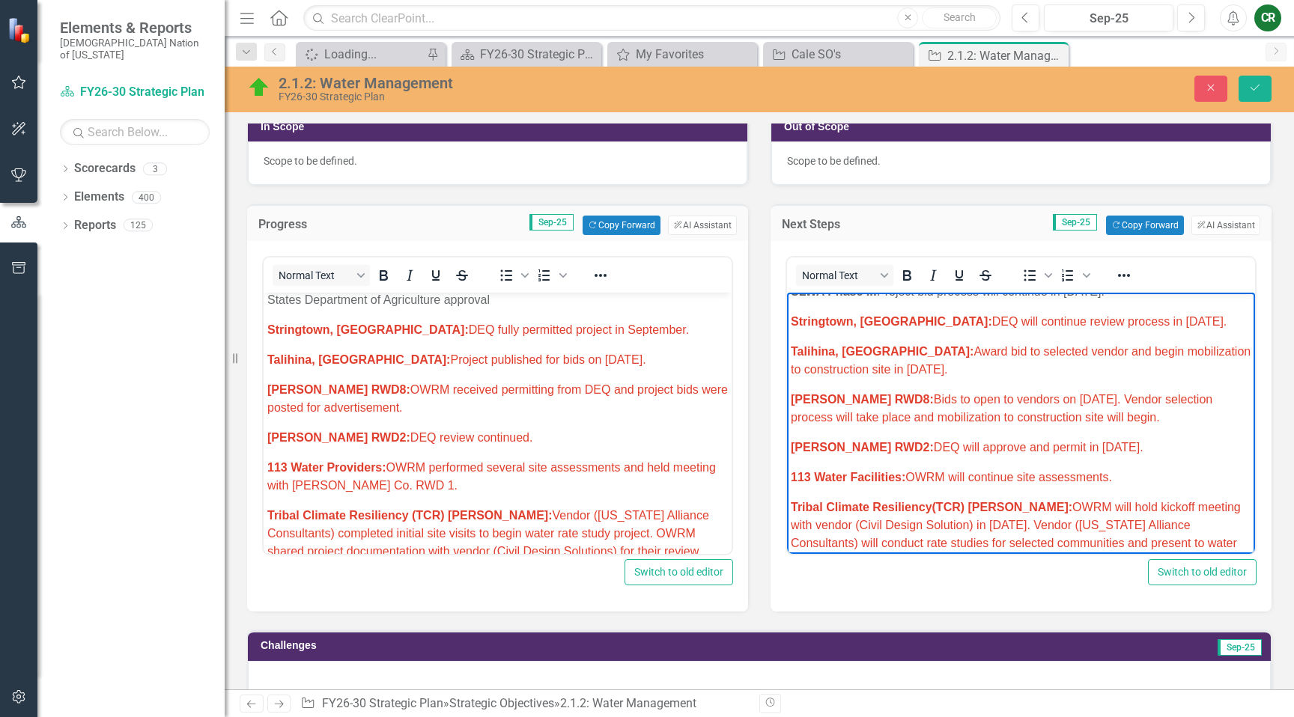
drag, startPoint x: 1136, startPoint y: 321, endPoint x: 887, endPoint y: 321, distance: 248.6
click at [887, 320] on span "Stringtown, OK: DEQ will continue review process in September 2025." at bounding box center [1009, 321] width 436 height 13
click at [992, 322] on span "Stringtown, OK: Project bidding to begin October 2025." at bounding box center [976, 321] width 371 height 13
click at [993, 322] on span "Stringtown, OK: Project bidding to begin October 2025." at bounding box center [976, 321] width 371 height 13
click at [993, 323] on span "Stringtown, OK: Project bidding to begin October 2025." at bounding box center [976, 321] width 371 height 13
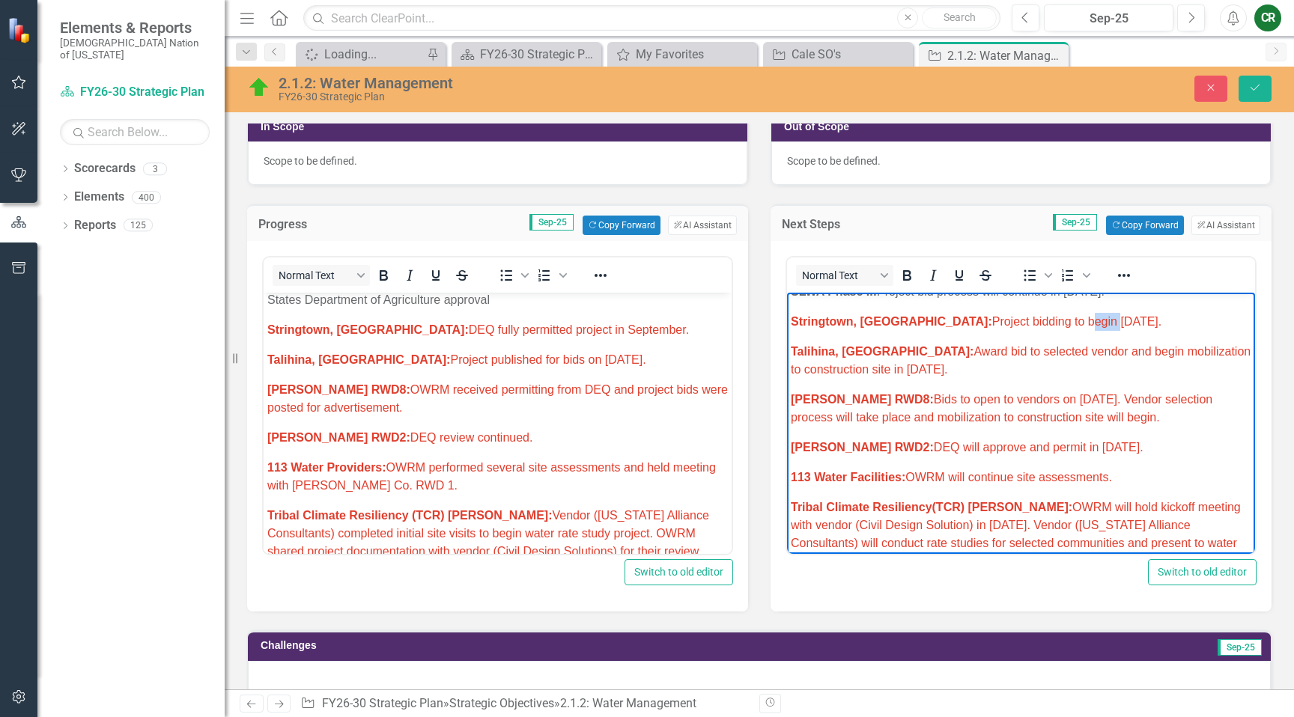
click at [993, 323] on span "Stringtown, OK: Project bidding to begin October 2025." at bounding box center [976, 321] width 371 height 13
click at [992, 323] on span "Stringtown, OK: Project bidding to begin October 2025." at bounding box center [976, 321] width 371 height 13
drag, startPoint x: 1111, startPoint y: 276, endPoint x: 1090, endPoint y: 285, distance: 23.1
click at [1115, 276] on icon "Reveal or hide additional toolbar items" at bounding box center [1124, 276] width 18 height 18
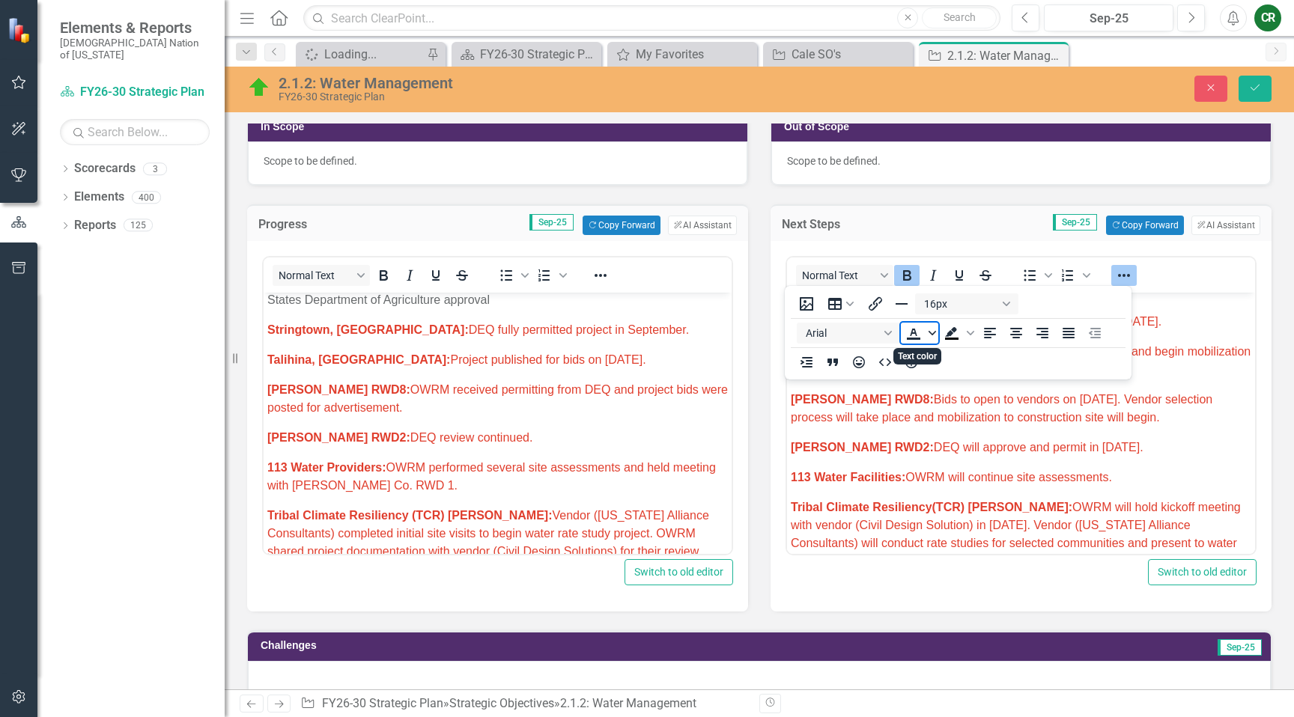
drag, startPoint x: 929, startPoint y: 334, endPoint x: 930, endPoint y: 341, distance: 7.5
click at [931, 334] on icon "Text color" at bounding box center [932, 332] width 7 height 7
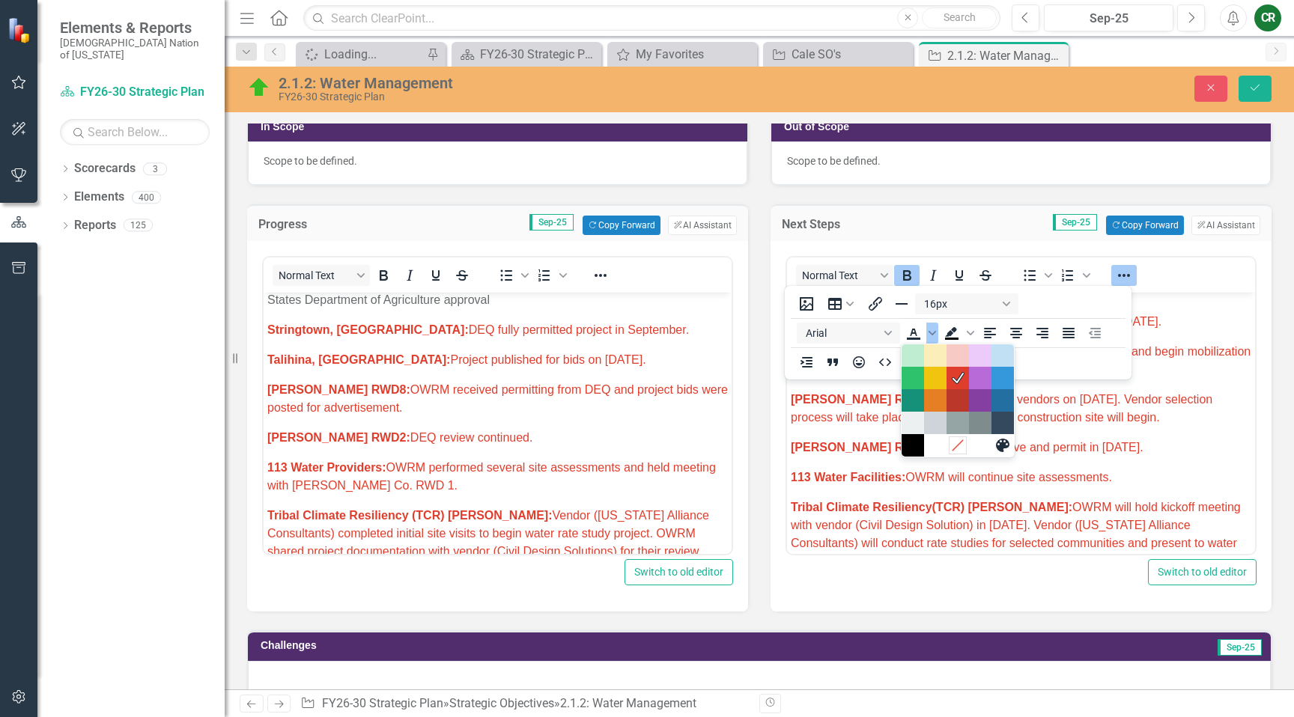
click at [958, 438] on icon "Remove color" at bounding box center [957, 445] width 14 height 14
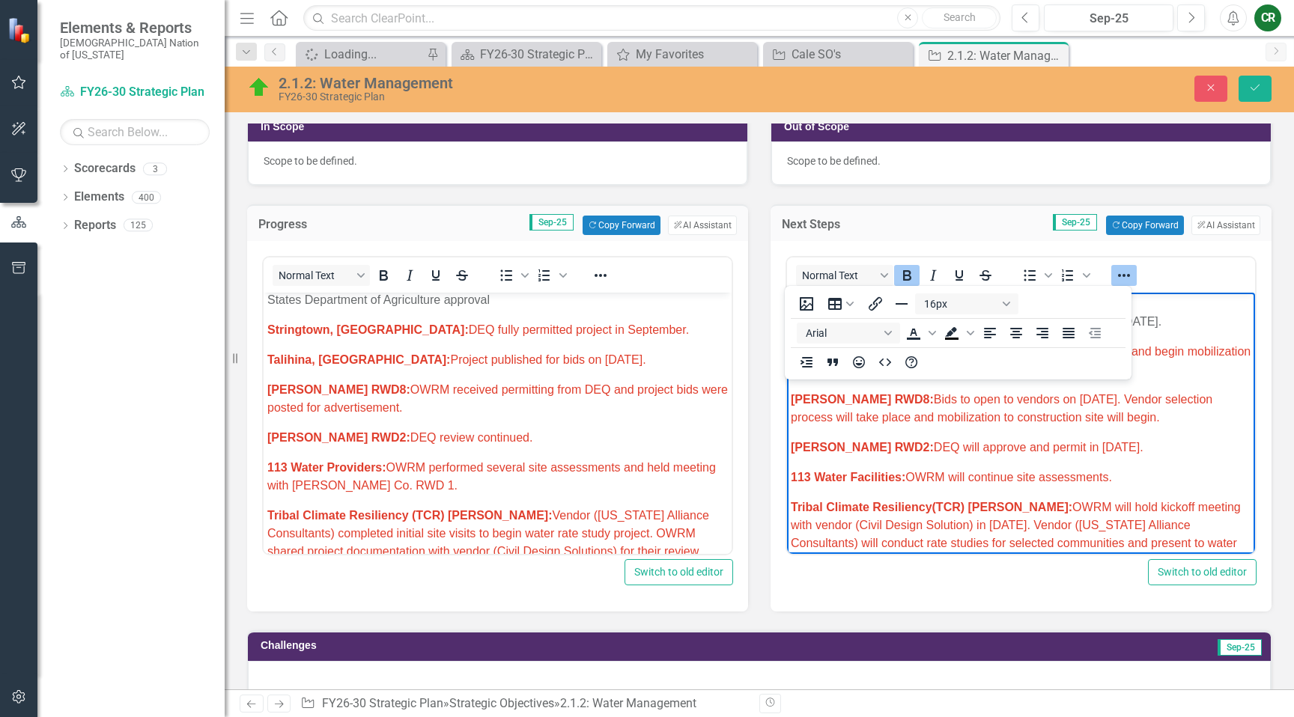
click at [1112, 285] on button "Reveal or hide additional toolbar items" at bounding box center [1123, 275] width 25 height 21
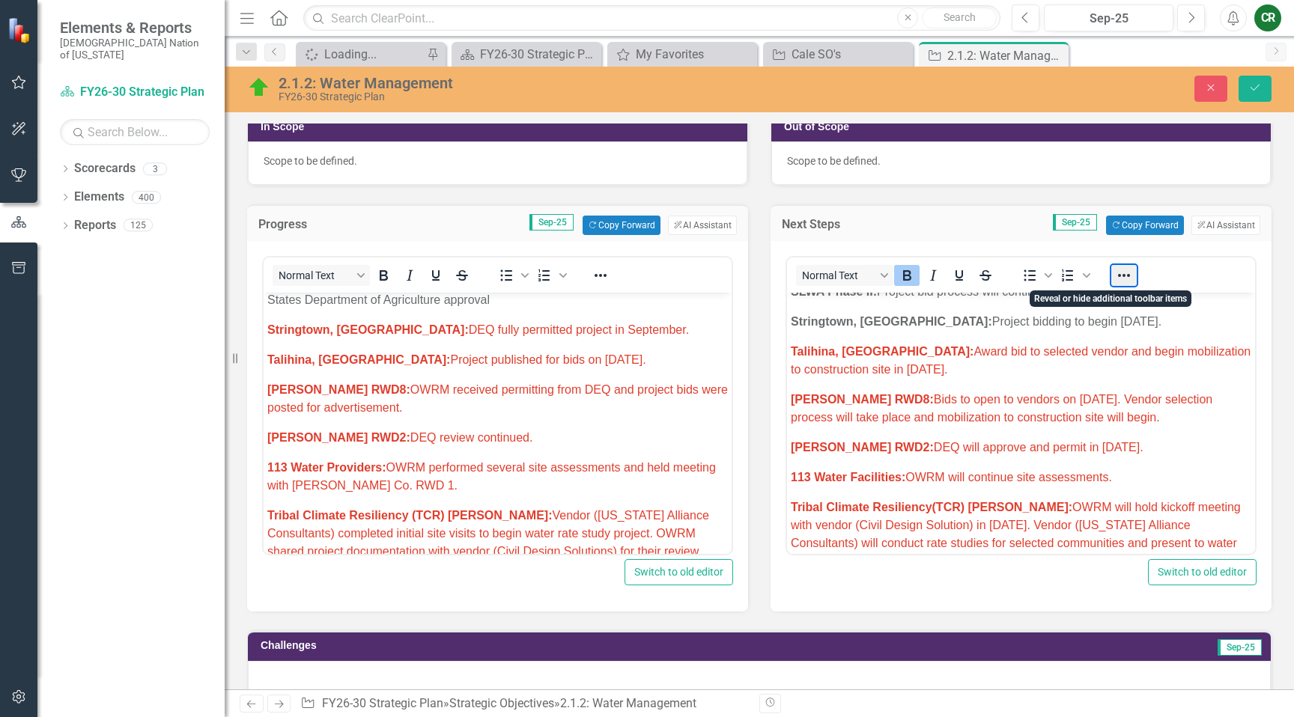
drag, startPoint x: 1119, startPoint y: 275, endPoint x: 1117, endPoint y: 282, distance: 7.6
click at [1120, 276] on button "Reveal or hide additional toolbar items" at bounding box center [1123, 275] width 25 height 21
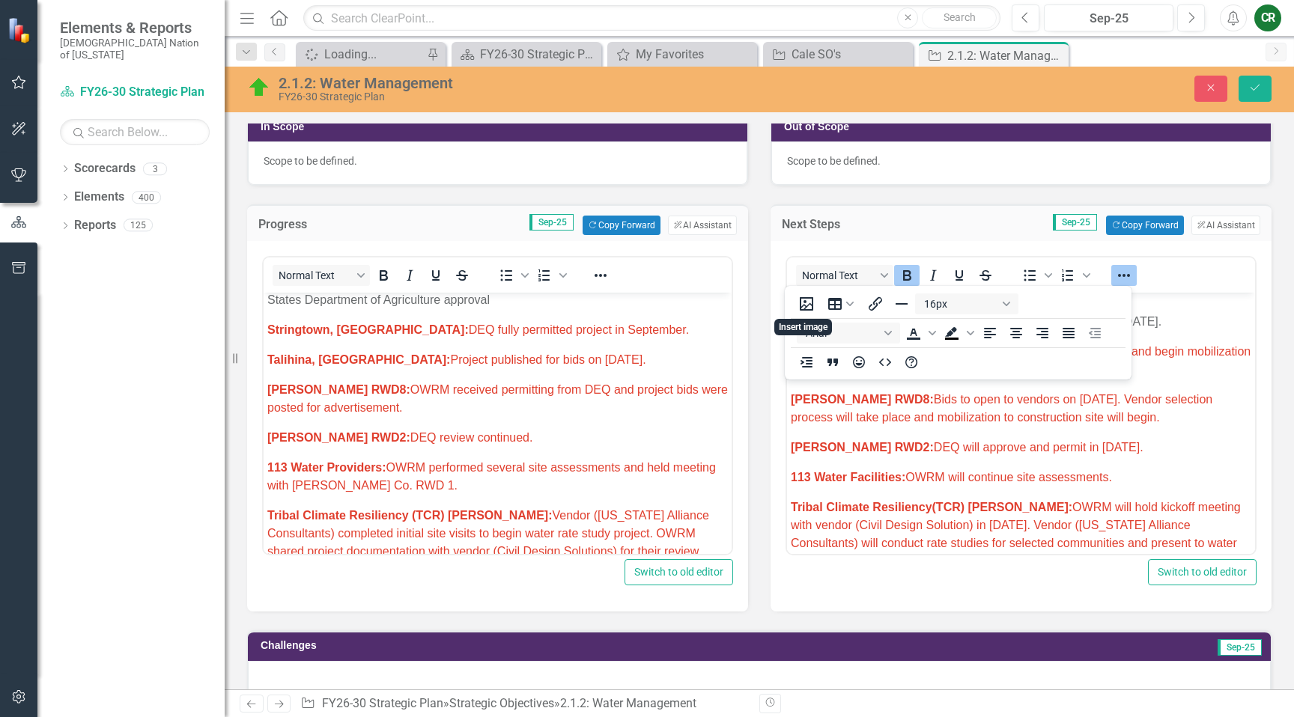
click at [1161, 370] on p "Talihina, OK: Award bid to selected vendor and begin mobilization to constructi…" at bounding box center [1021, 361] width 461 height 36
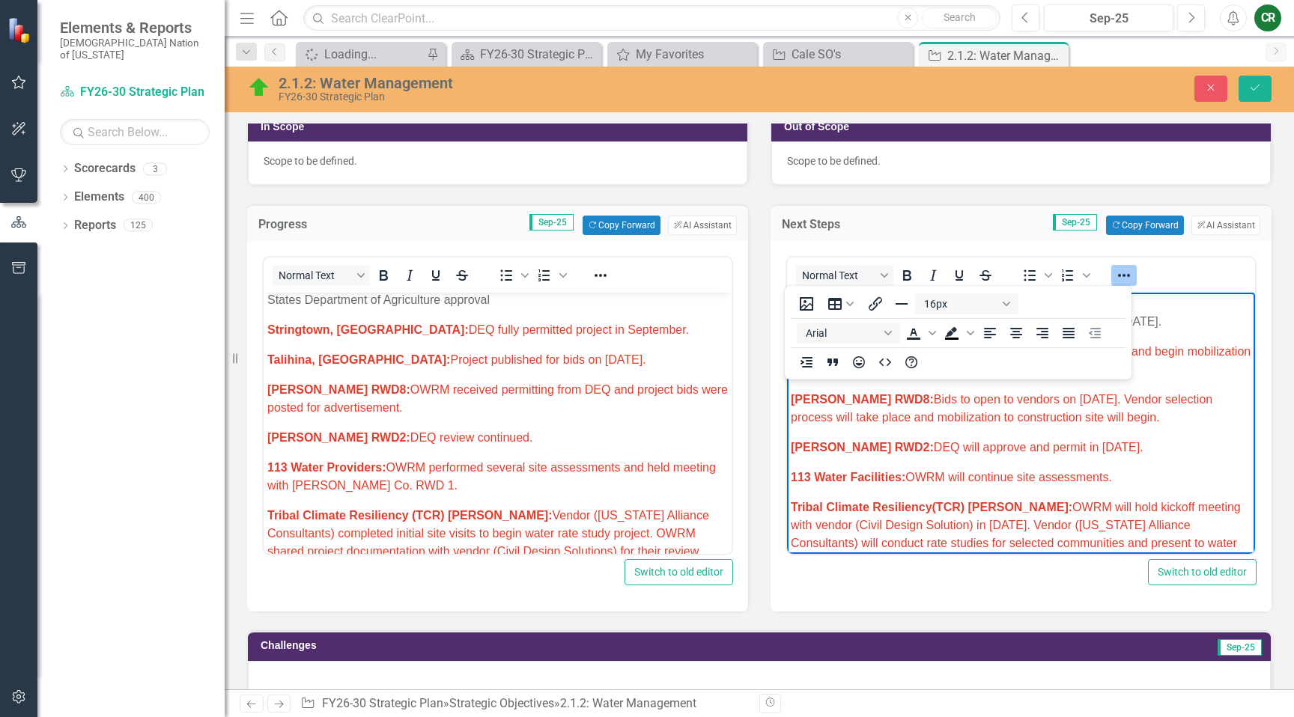
drag, startPoint x: 1123, startPoint y: 279, endPoint x: 1112, endPoint y: 286, distance: 13.5
click at [1123, 278] on icon "Reveal or hide additional toolbar items" at bounding box center [1124, 276] width 18 height 18
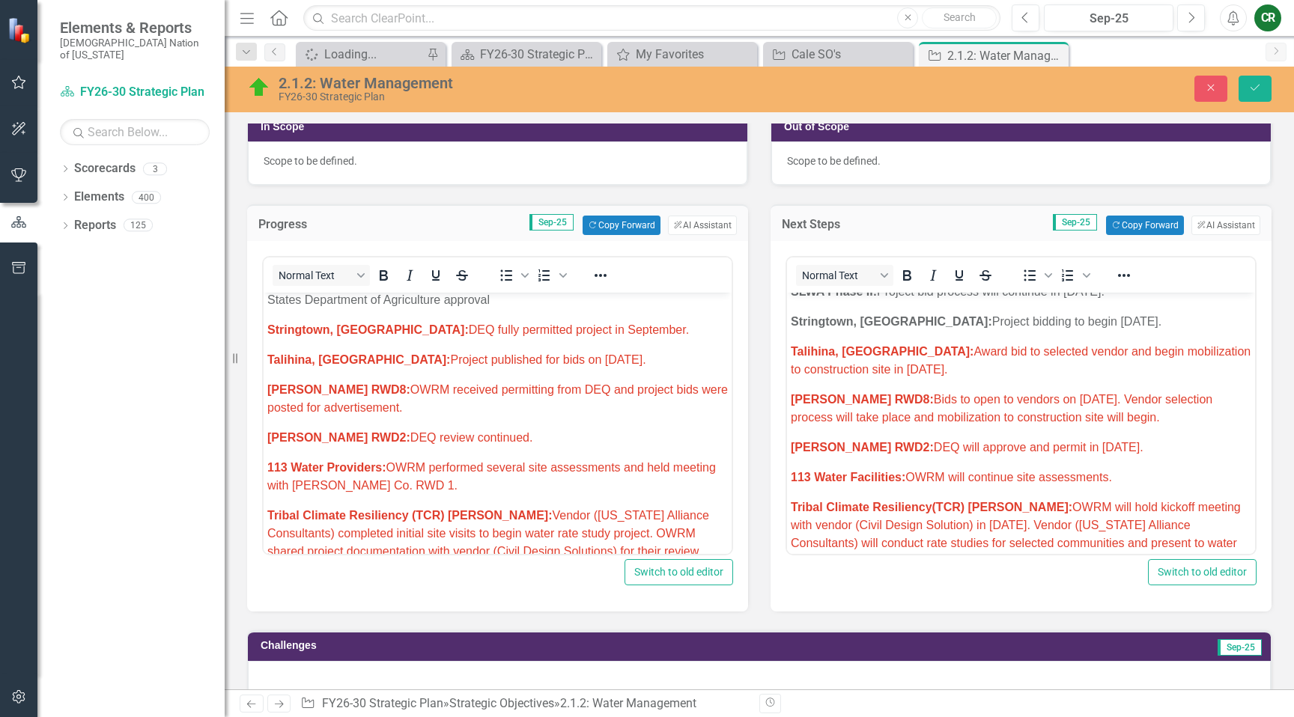
click at [490, 330] on span "Stringtown, OK: DEQ fully permitted project in September." at bounding box center [478, 329] width 422 height 13
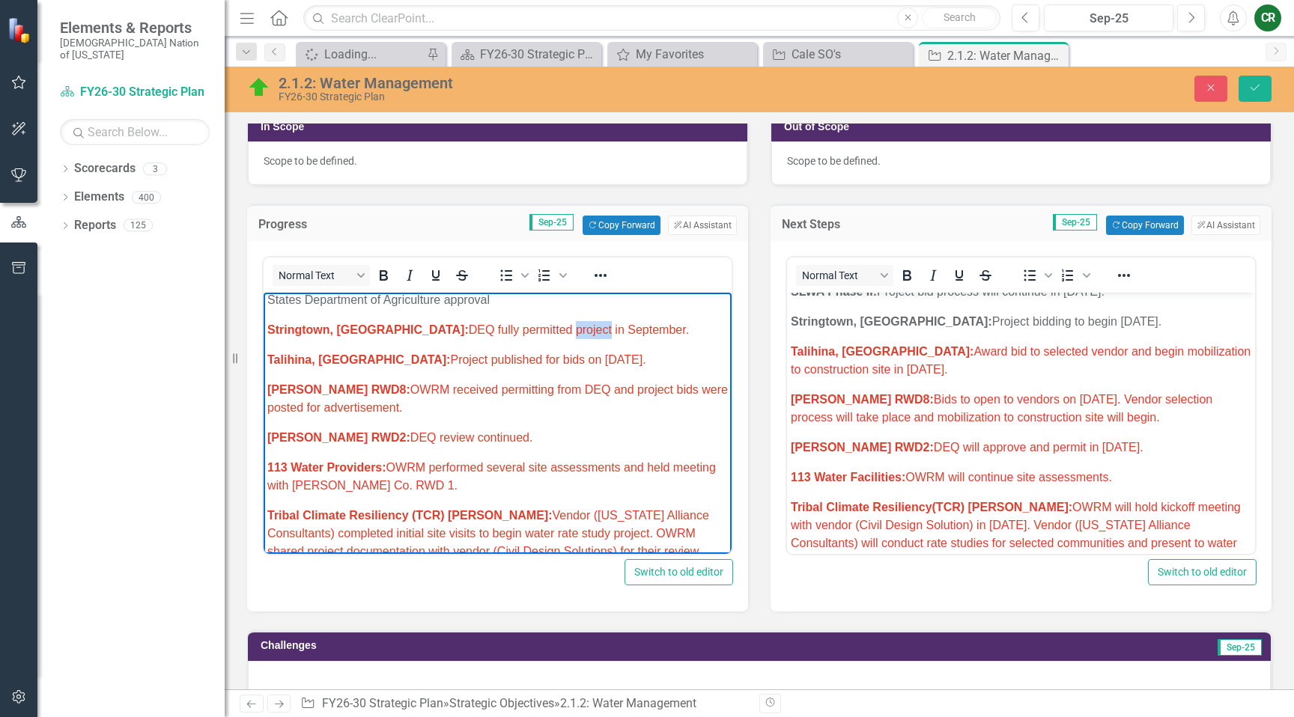
click at [490, 330] on span "Stringtown, OK: DEQ fully permitted project in September." at bounding box center [478, 329] width 422 height 13
click at [490, 331] on span "Stringtown, OK: DEQ fully permitted project in September." at bounding box center [478, 329] width 422 height 13
click at [491, 329] on span "Stringtown, OK: DEQ fully permitted project in September." at bounding box center [478, 329] width 422 height 13
click at [490, 329] on span "Stringtown, OK: DEQ fully permitted project in September." at bounding box center [478, 329] width 422 height 13
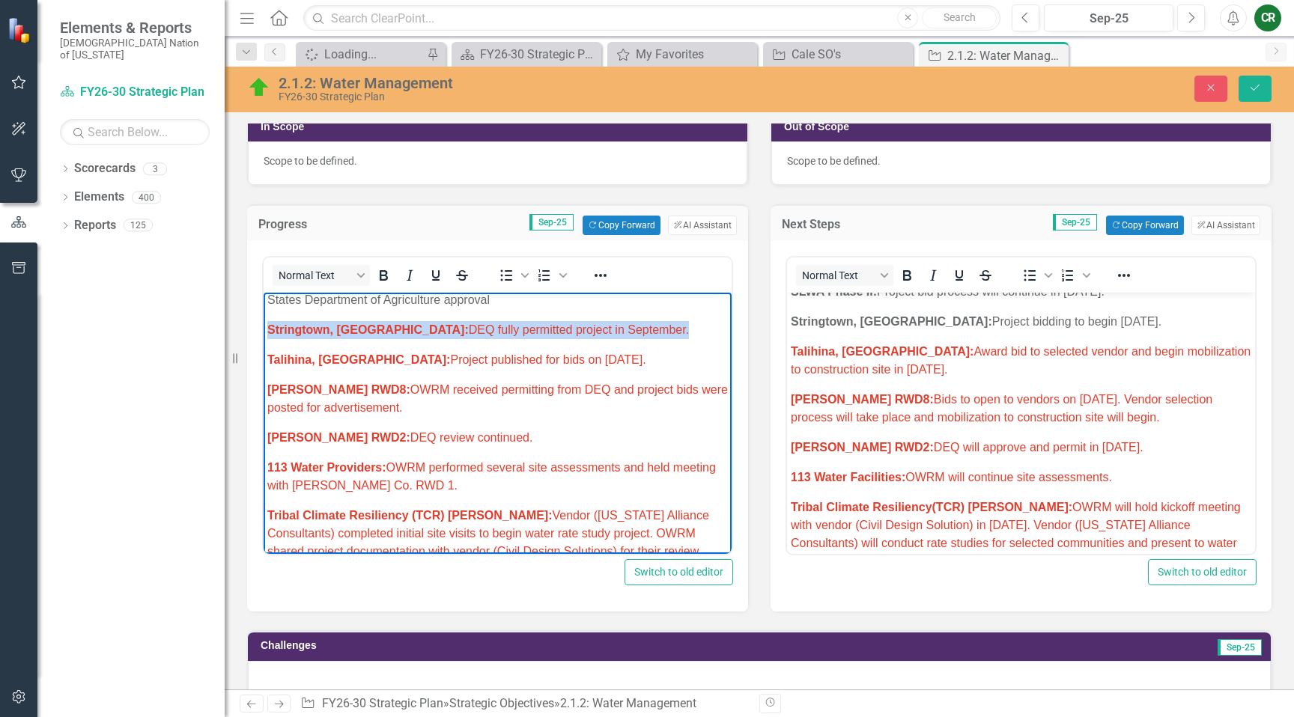
click at [490, 329] on span "Stringtown, OK: DEQ fully permitted project in September." at bounding box center [478, 329] width 422 height 13
drag, startPoint x: 598, startPoint y: 275, endPoint x: 588, endPoint y: 285, distance: 14.3
click at [601, 276] on icon "Reveal or hide additional toolbar items" at bounding box center [601, 276] width 18 height 18
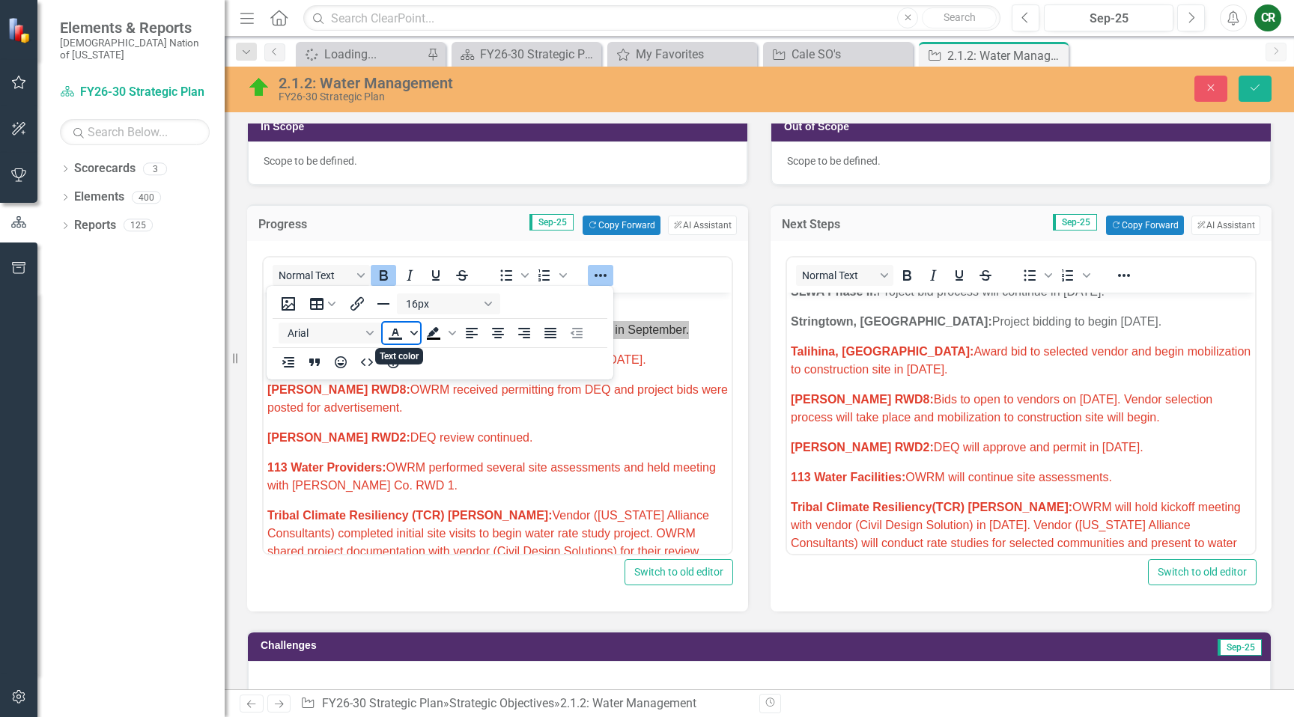
click at [417, 339] on span "Text color" at bounding box center [414, 333] width 12 height 21
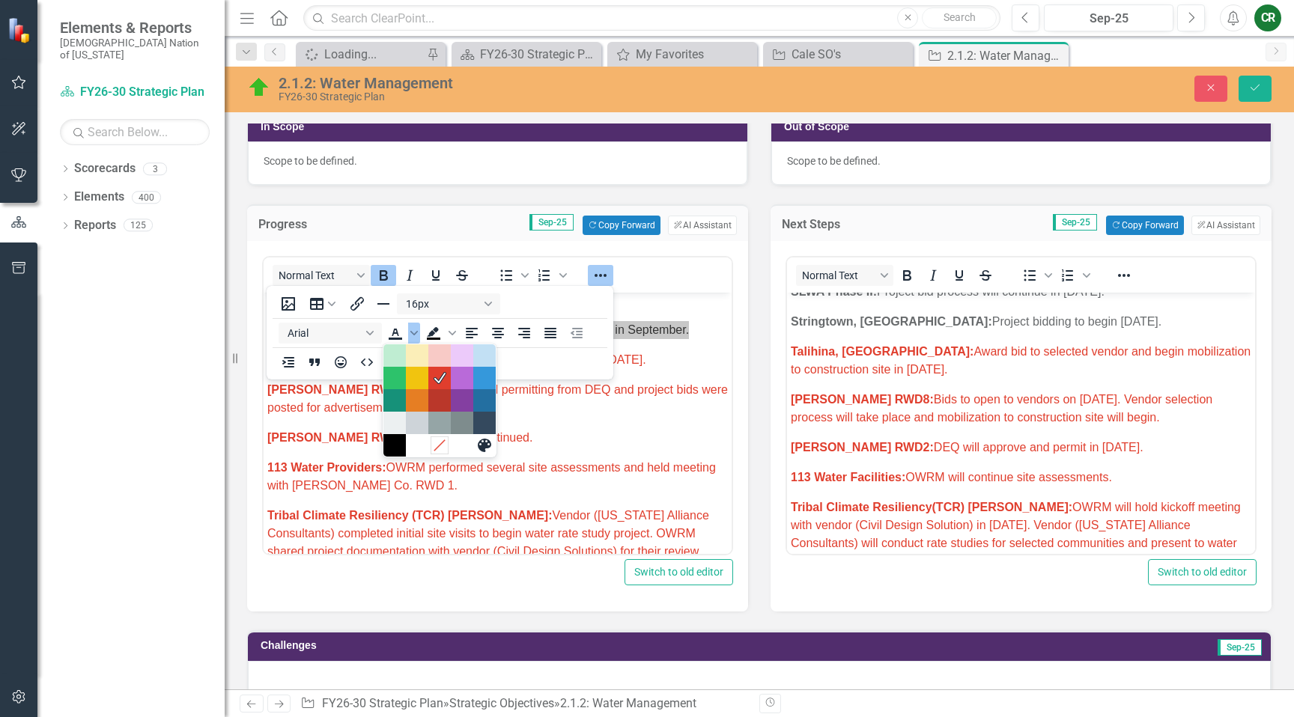
click at [443, 446] on icon "Remove color" at bounding box center [439, 445] width 14 height 14
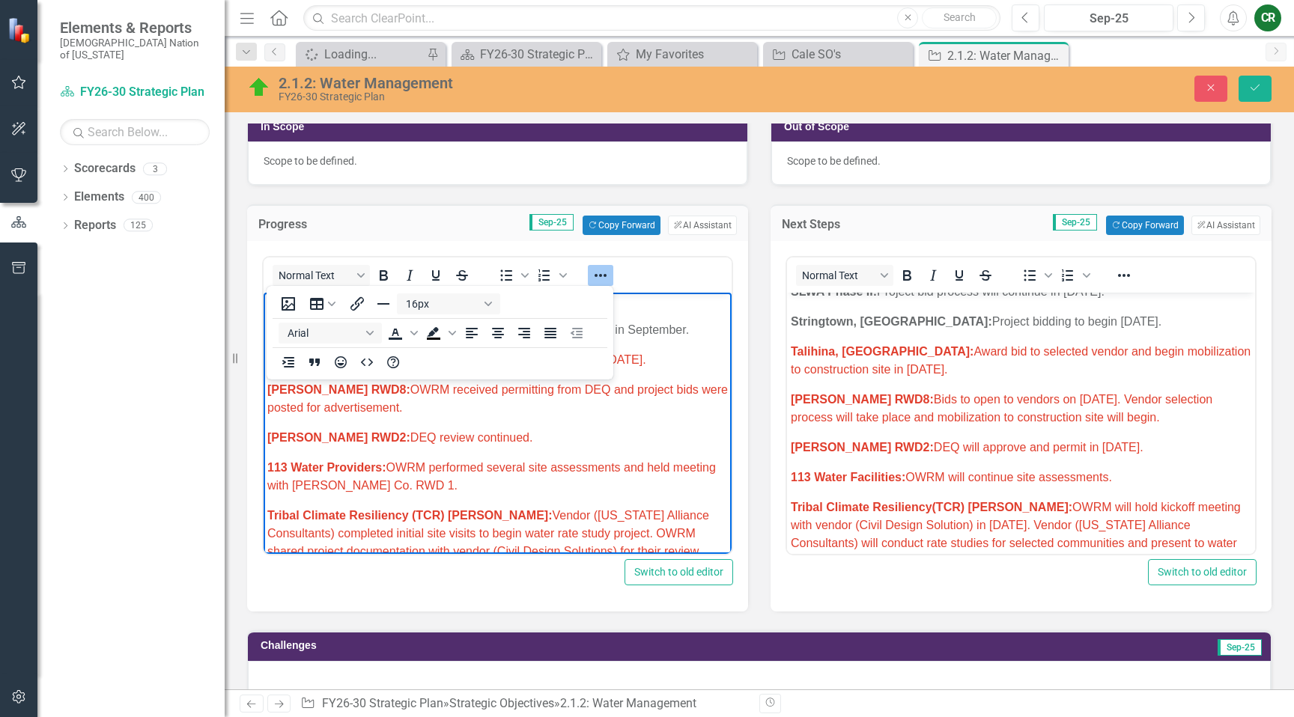
drag, startPoint x: 476, startPoint y: 444, endPoint x: 501, endPoint y: 411, distance: 41.6
click at [476, 443] on p "Bryan RWD2: DEQ review continued." at bounding box center [497, 438] width 461 height 18
drag, startPoint x: 604, startPoint y: 270, endPoint x: 594, endPoint y: 291, distance: 22.8
click at [604, 271] on icon "Reveal or hide additional toolbar items" at bounding box center [601, 276] width 18 height 18
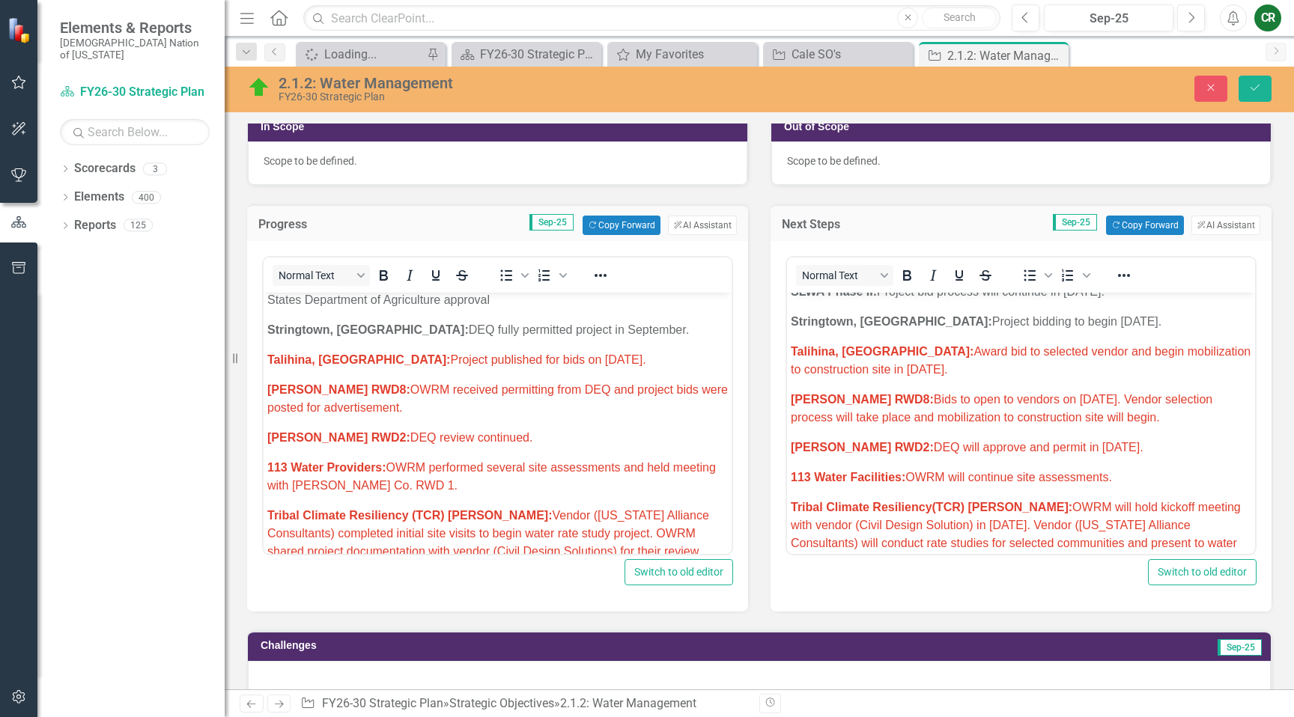
click at [607, 365] on p "Talihina, OK: Project published for bids on August 28, 2025." at bounding box center [497, 360] width 461 height 18
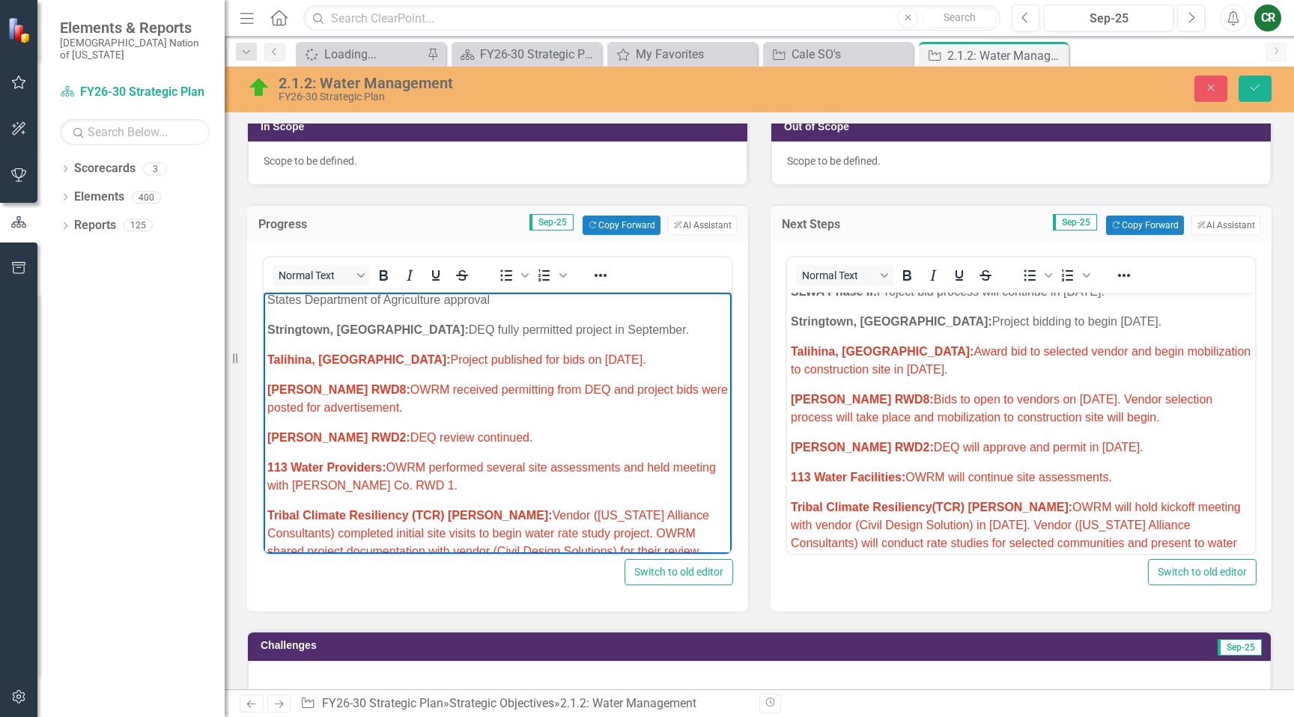
drag, startPoint x: 602, startPoint y: 362, endPoint x: 347, endPoint y: 356, distance: 255.4
click at [347, 356] on p "Talihina, OK: Project published for bids on August 28, 2025." at bounding box center [497, 360] width 461 height 18
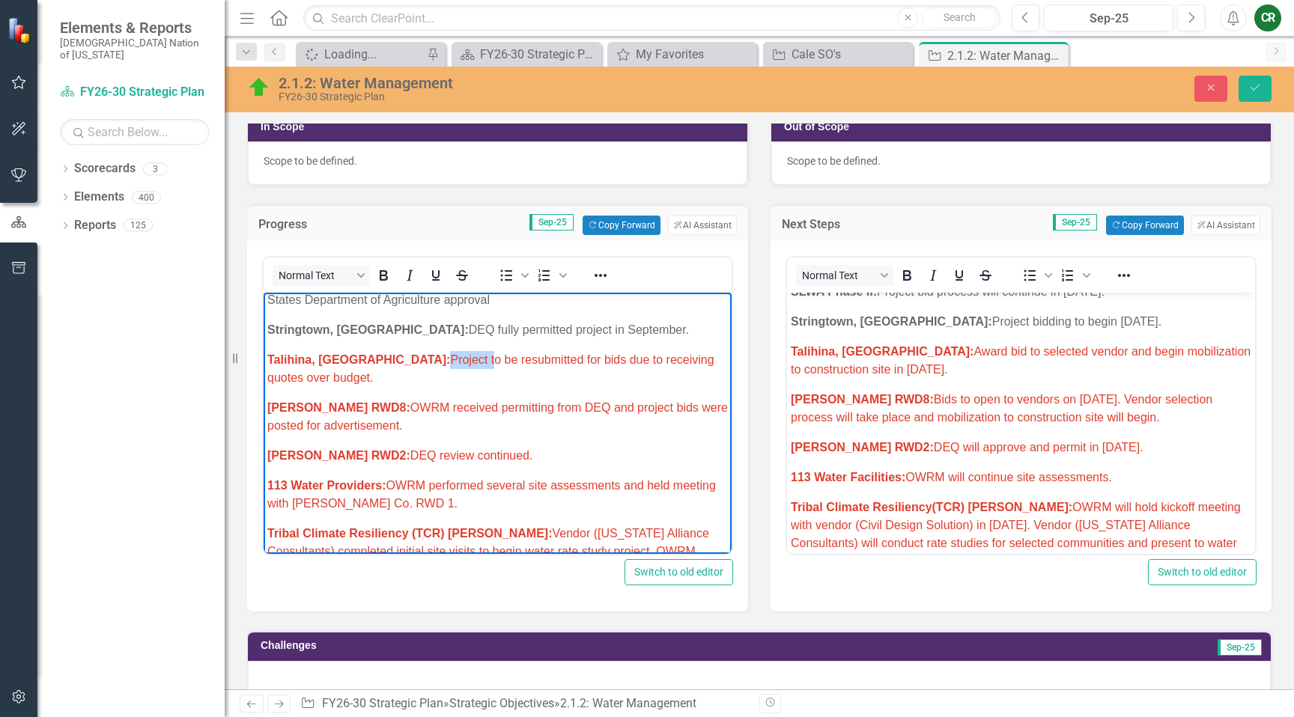
drag, startPoint x: 383, startPoint y: 361, endPoint x: 345, endPoint y: 359, distance: 37.5
click at [341, 361] on span "Talihina, OK: Project to be resubmitted for bids due to receiving quotes over b…" at bounding box center [490, 368] width 447 height 31
drag, startPoint x: 483, startPoint y: 363, endPoint x: 467, endPoint y: 365, distance: 15.8
click at [467, 365] on span "Talihina, OK: Decision to be resubmitted for bids due to receiving quotes over …" at bounding box center [494, 368] width 455 height 31
click at [343, 358] on span "Talihina, OK: Decision to be resubmit project for bids due to receiving quotes …" at bounding box center [480, 368] width 427 height 31
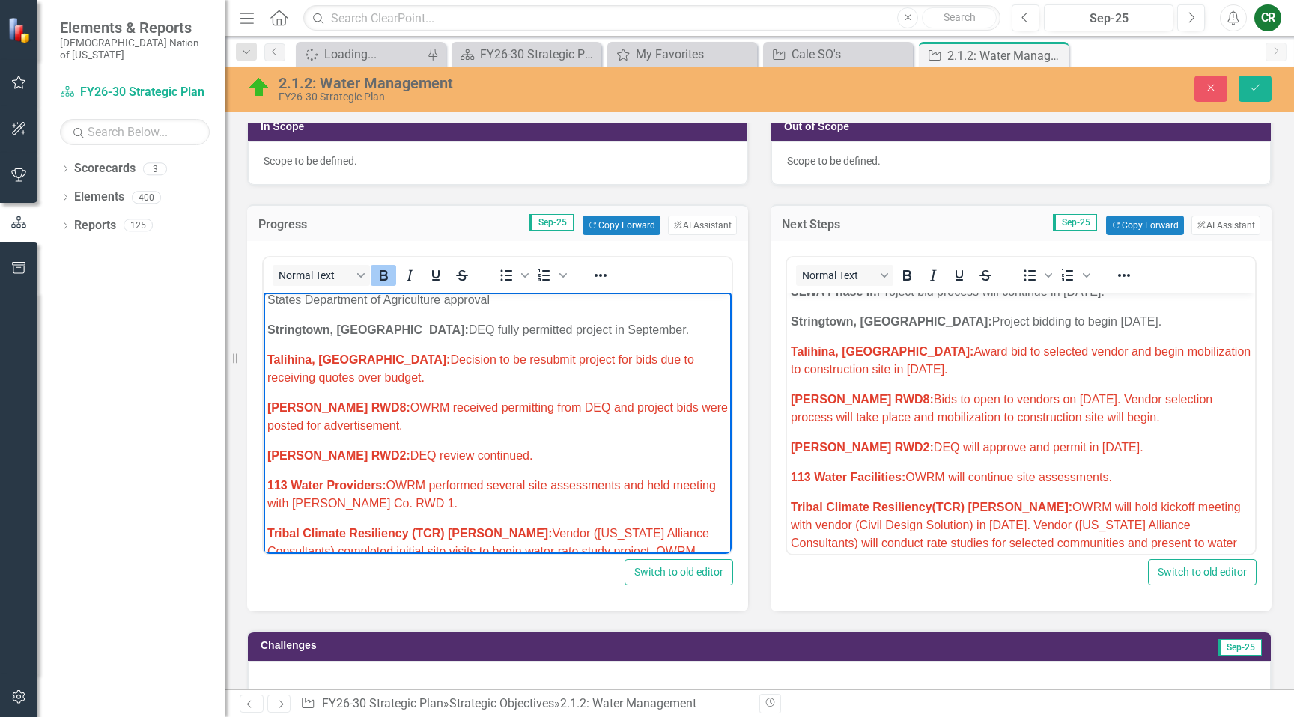
click at [902, 367] on span "Talihina, OK: Award bid to selected vendor and begin mobilization to constructi…" at bounding box center [1021, 360] width 460 height 31
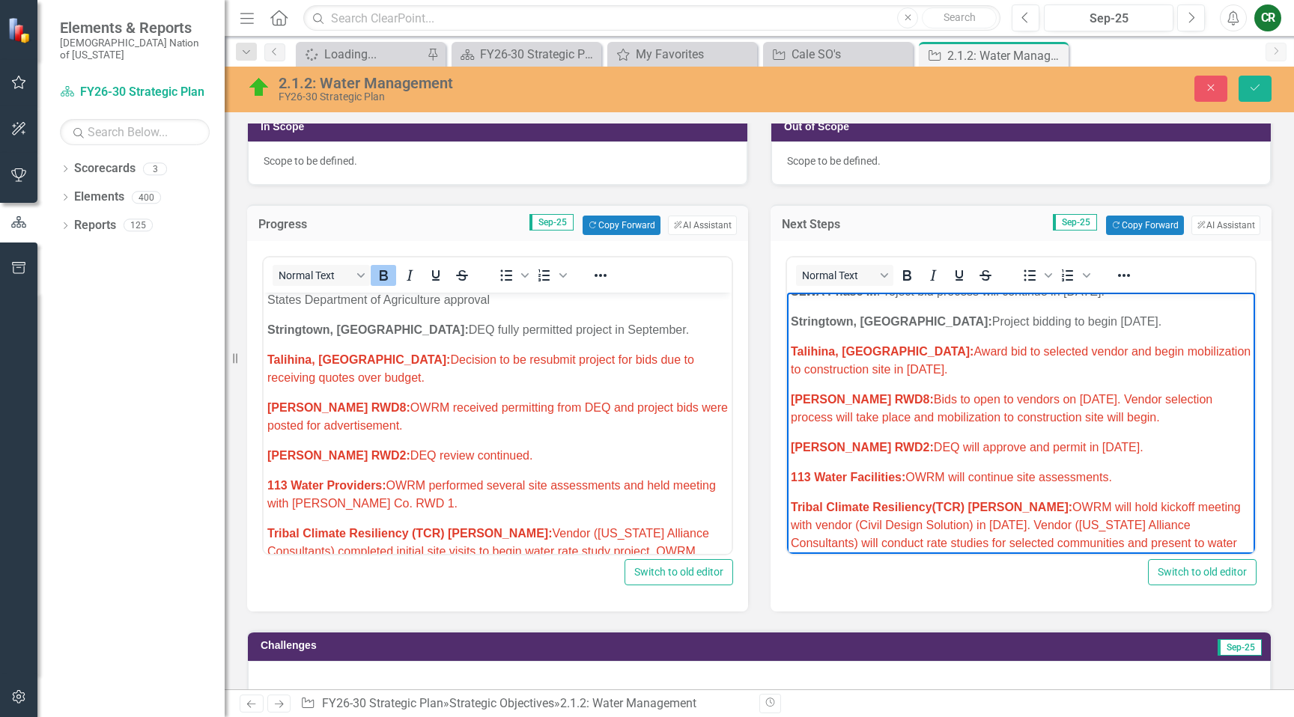
drag, startPoint x: 886, startPoint y: 371, endPoint x: 831, endPoint y: 373, distance: 54.7
click at [831, 372] on span "Talihina, OK: Award bid to selected vendor and begin mobilization to constructi…" at bounding box center [1021, 360] width 460 height 31
click at [414, 365] on p "Talihina, OK: Decision to be resubmit project for bids due to receiving quotes …" at bounding box center [497, 369] width 461 height 36
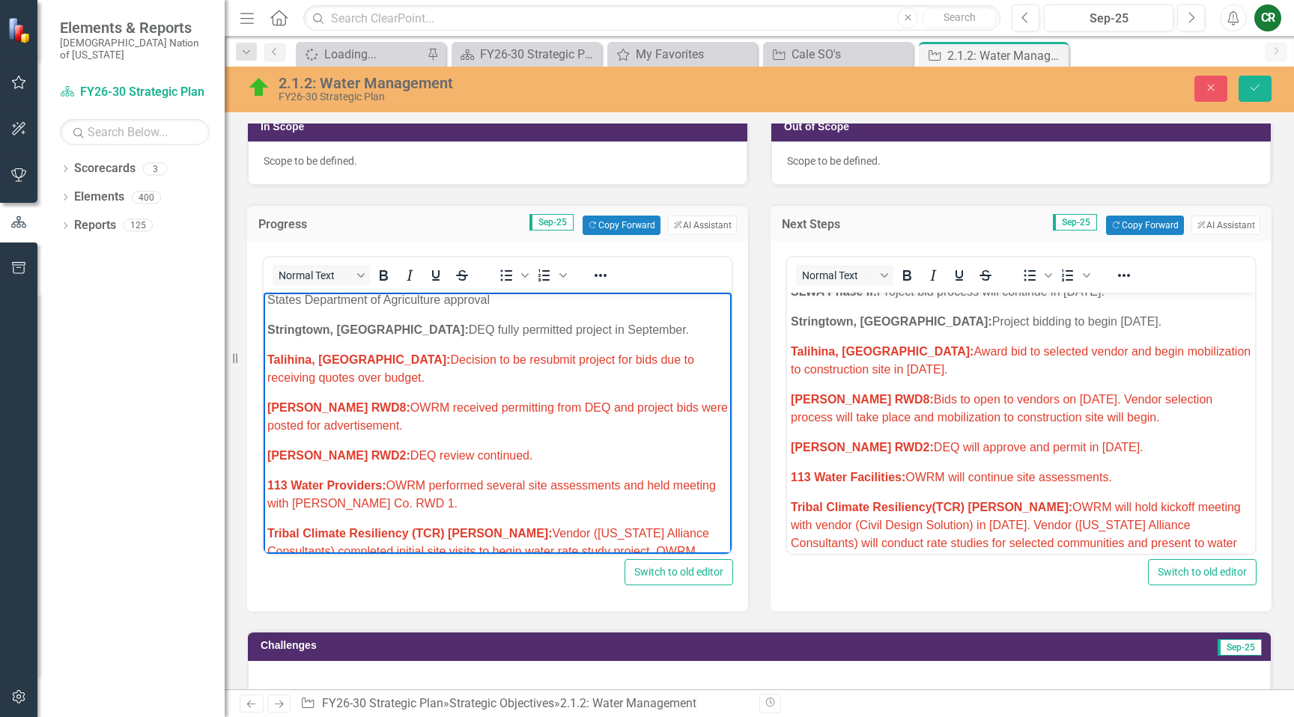
drag, startPoint x: 374, startPoint y: 377, endPoint x: 384, endPoint y: 380, distance: 10.2
click at [376, 377] on p "Talihina, OK: Decision to be resubmit project for bids due to receiving quotes …" at bounding box center [497, 369] width 461 height 36
click at [884, 377] on p "Talihina, OK: Award bid to selected vendor and begin mobilization to constructi…" at bounding box center [1021, 361] width 461 height 36
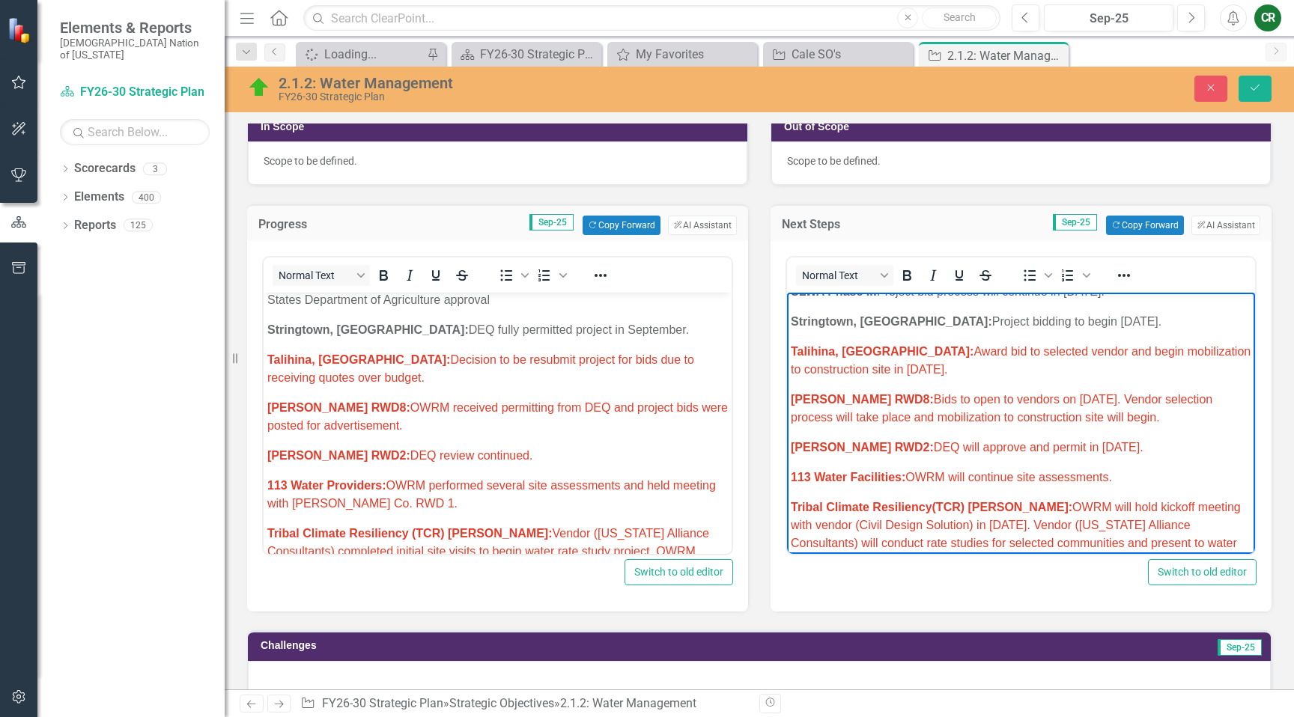
drag, startPoint x: 886, startPoint y: 371, endPoint x: 829, endPoint y: 370, distance: 56.9
click at [829, 370] on span "Talihina, OK: Award bid to selected vendor and begin mobilization to constructi…" at bounding box center [1021, 360] width 460 height 31
click at [913, 373] on p "Talihina, OK: Award bid to selected vendor and begin mobilization to constructi…" at bounding box center [1021, 361] width 461 height 36
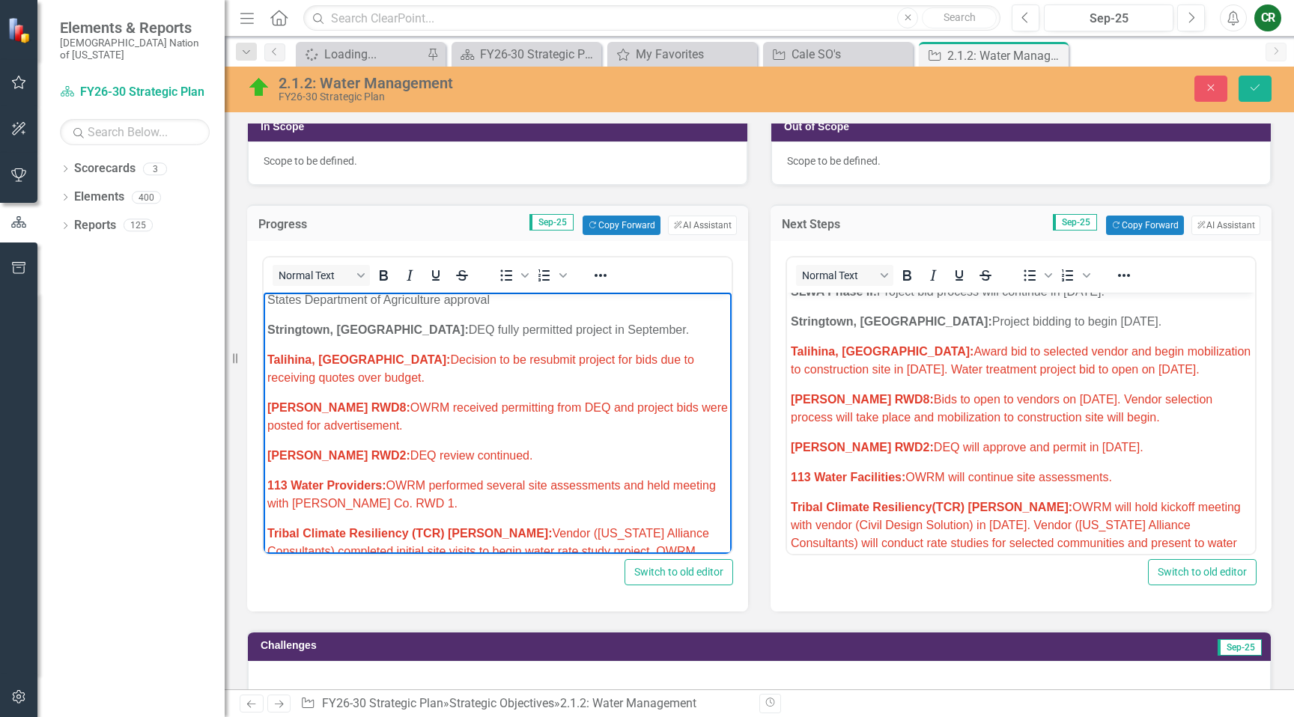
click at [419, 428] on p "Adamson RWD8: OWRM received permitting from DEQ and project bids were posted fo…" at bounding box center [497, 417] width 461 height 36
drag, startPoint x: 346, startPoint y: 359, endPoint x: 349, endPoint y: 377, distance: 18.2
click at [347, 374] on p "Talihina, OK: Decision to be resubmit project for bids due to receiving quotes …" at bounding box center [497, 369] width 461 height 36
copy span "Decision to be resubmit project for bids due to receiving quotes over budget."
drag, startPoint x: 419, startPoint y: 426, endPoint x: 371, endPoint y: 412, distance: 50.0
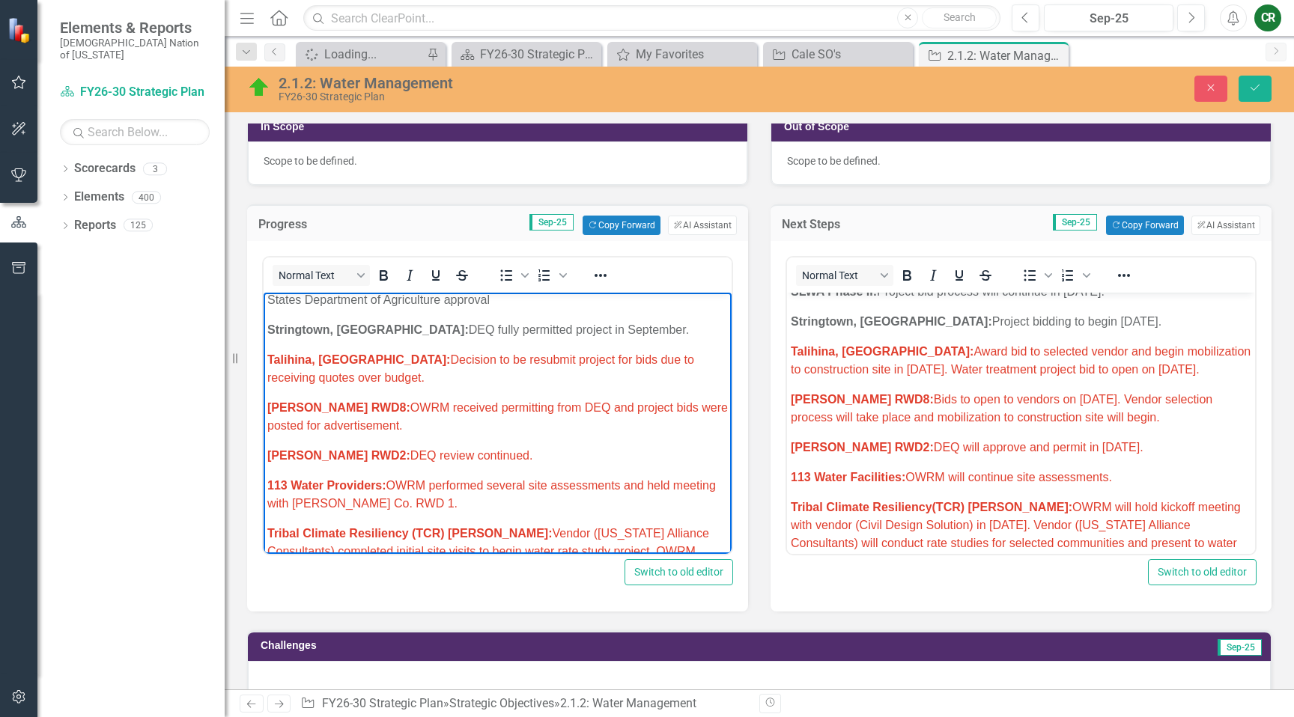
click at [371, 411] on p "Adamson RWD8: OWRM received permitting from DEQ and project bids were posted fo…" at bounding box center [497, 417] width 461 height 36
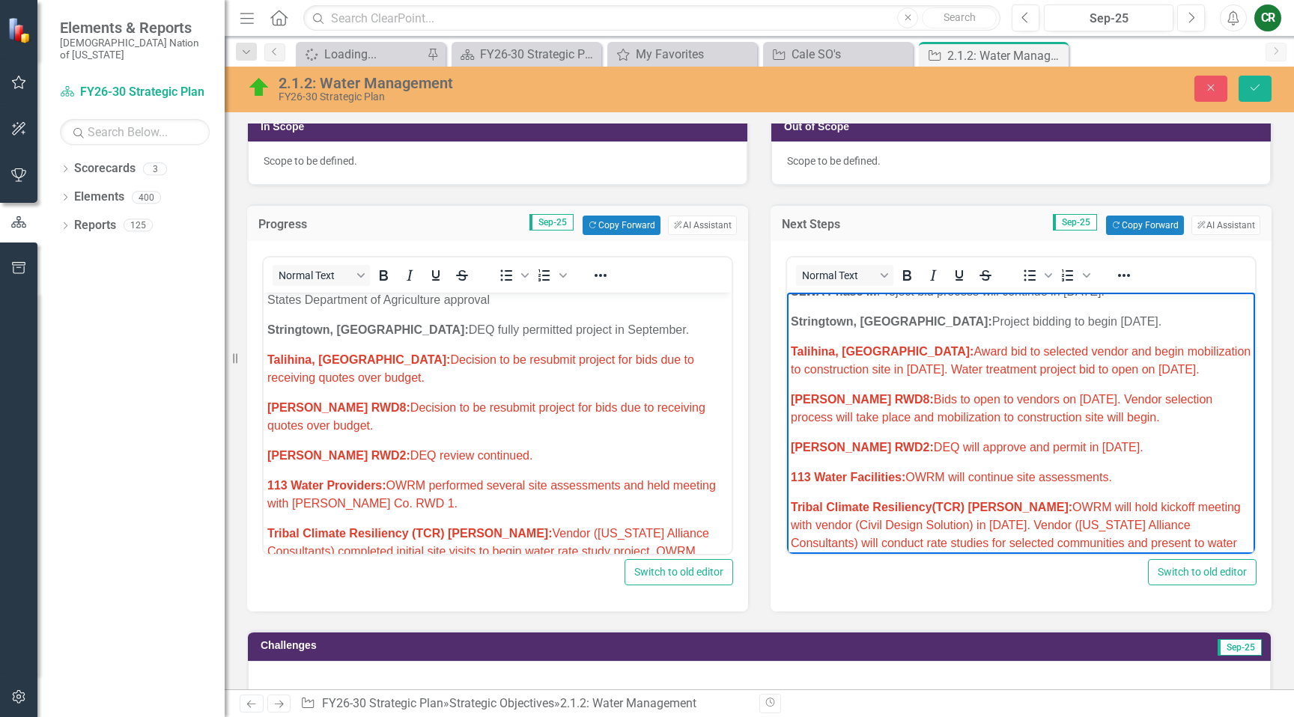
drag, startPoint x: 1167, startPoint y: 418, endPoint x: 895, endPoint y: 395, distance: 272.8
click at [894, 397] on p "Adamson RWD8: Bids to open to vendors on September 4, 2025. Vendor selection pr…" at bounding box center [1021, 409] width 461 height 36
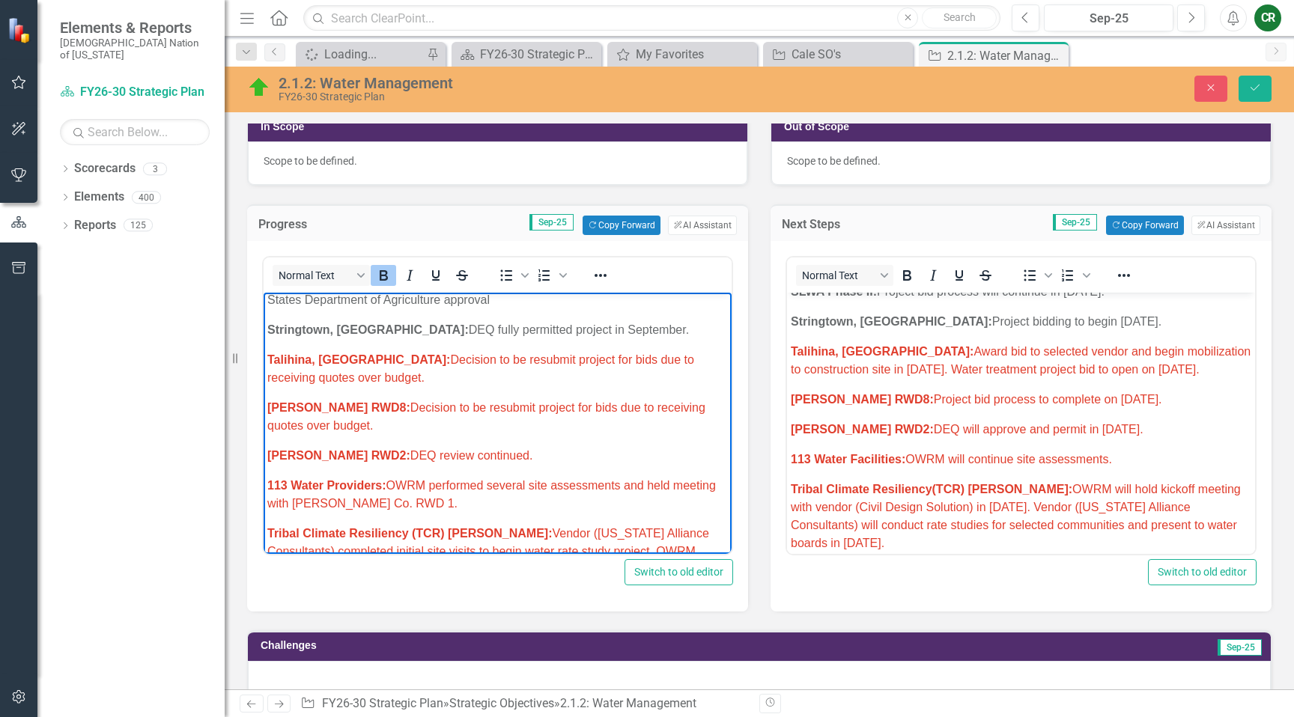
drag, startPoint x: 380, startPoint y: 428, endPoint x: 275, endPoint y: 365, distance: 123.3
drag, startPoint x: 605, startPoint y: 274, endPoint x: 599, endPoint y: 280, distance: 8.5
click at [605, 274] on icon "Reveal or hide additional toolbar items" at bounding box center [601, 275] width 12 height 3
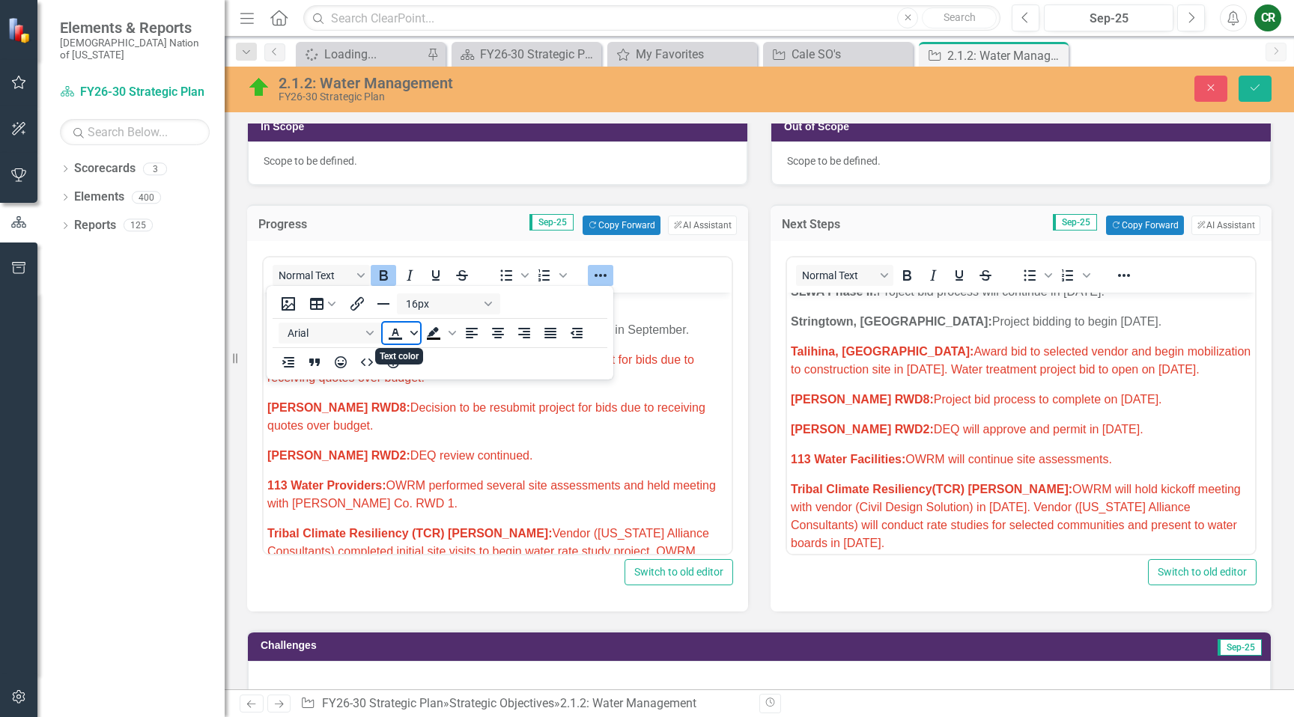
drag, startPoint x: 417, startPoint y: 332, endPoint x: 419, endPoint y: 340, distance: 8.4
click at [417, 332] on icon "Text color" at bounding box center [413, 333] width 7 height 4
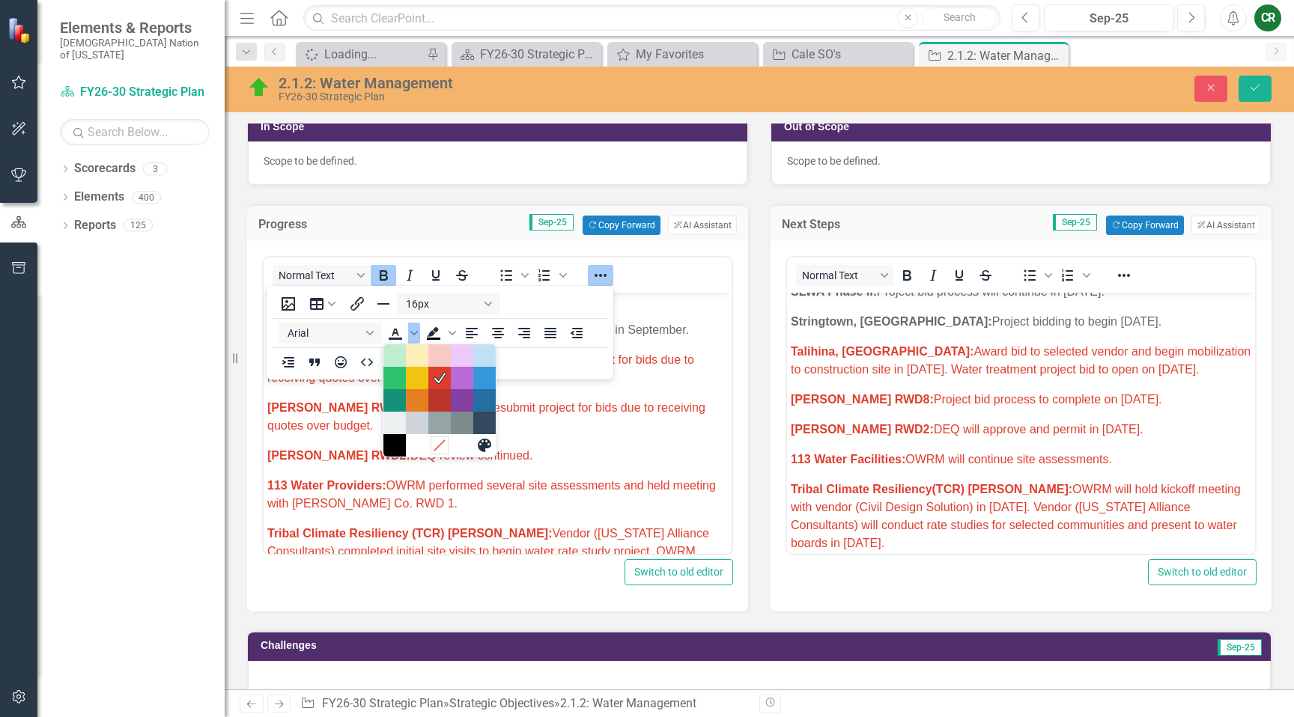
drag, startPoint x: 441, startPoint y: 447, endPoint x: 182, endPoint y: 154, distance: 391.0
click at [441, 447] on icon "Remove color" at bounding box center [439, 445] width 14 height 14
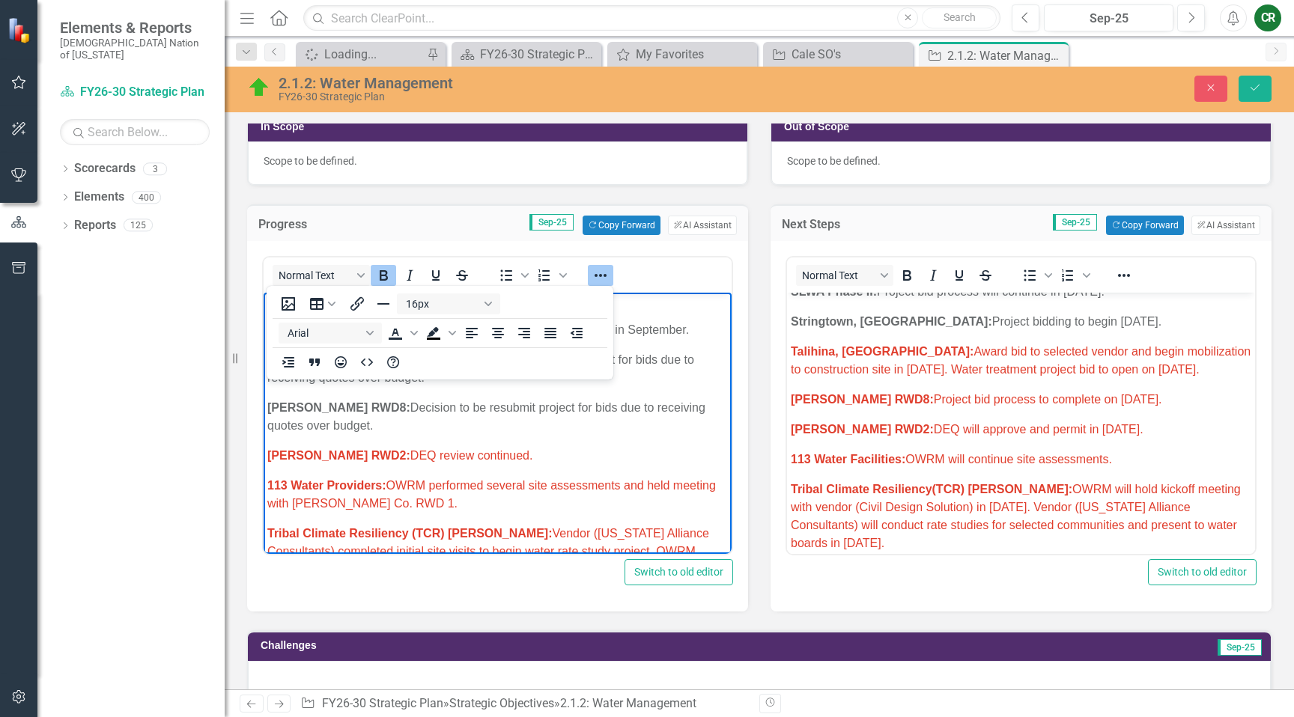
click at [459, 447] on p "Bryan RWD2: DEQ review continued." at bounding box center [497, 456] width 461 height 18
click at [603, 275] on icon "Reveal or hide additional toolbar items" at bounding box center [601, 276] width 18 height 18
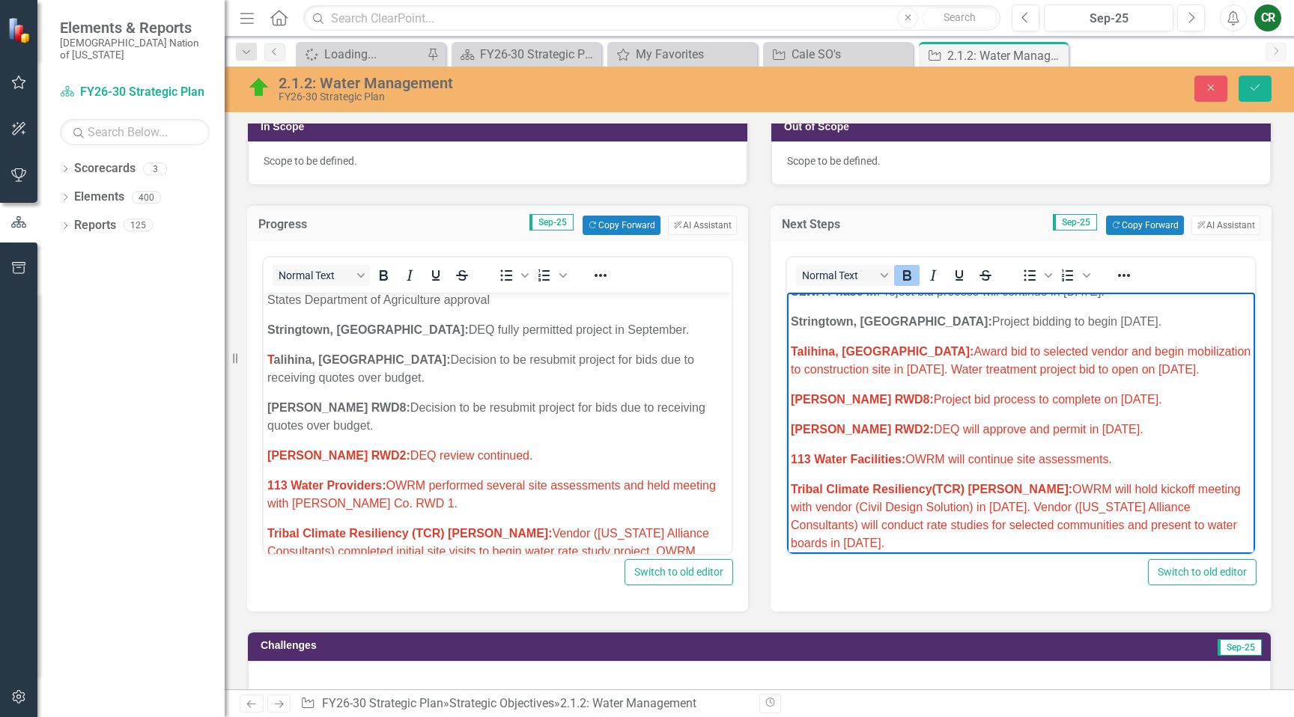
drag, startPoint x: 904, startPoint y: 450, endPoint x: 912, endPoint y: 447, distance: 8.8
drag, startPoint x: 1170, startPoint y: 401, endPoint x: 1561, endPoint y: 648, distance: 462.1
click at [1119, 280] on icon "Reveal or hide additional toolbar items" at bounding box center [1124, 276] width 18 height 18
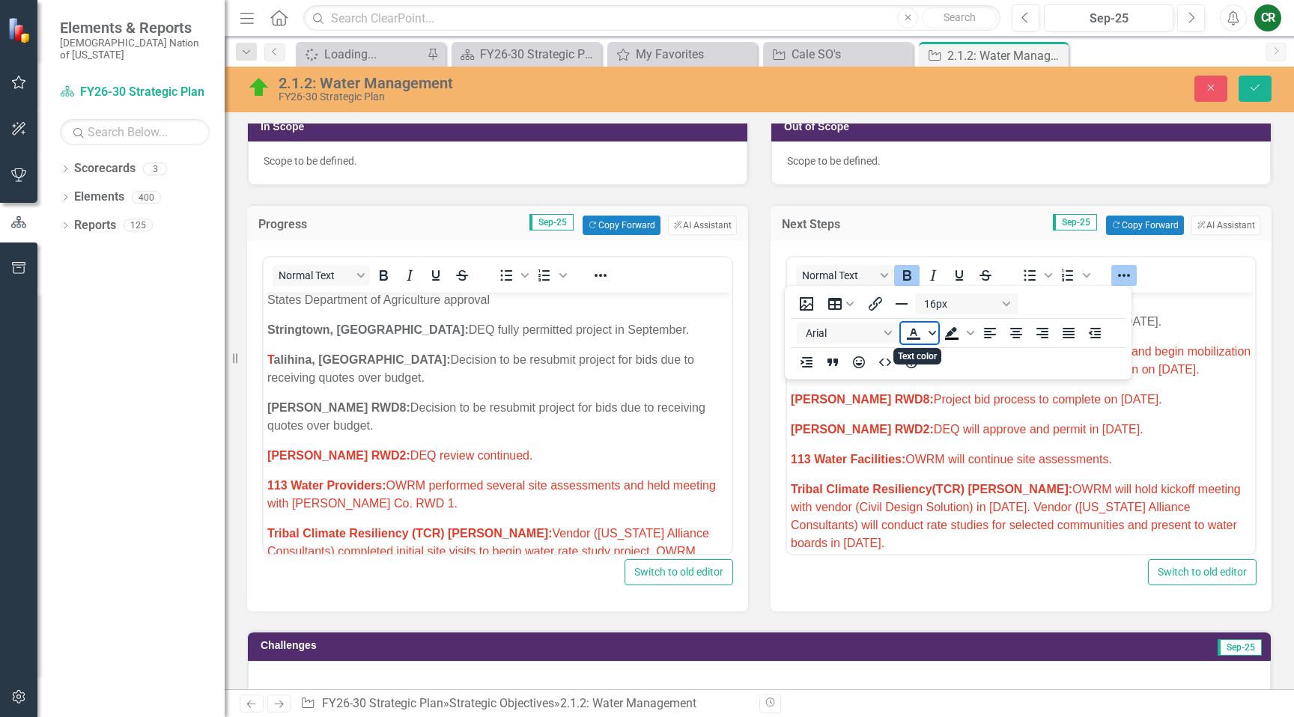
click at [932, 335] on icon "Text color" at bounding box center [931, 333] width 7 height 4
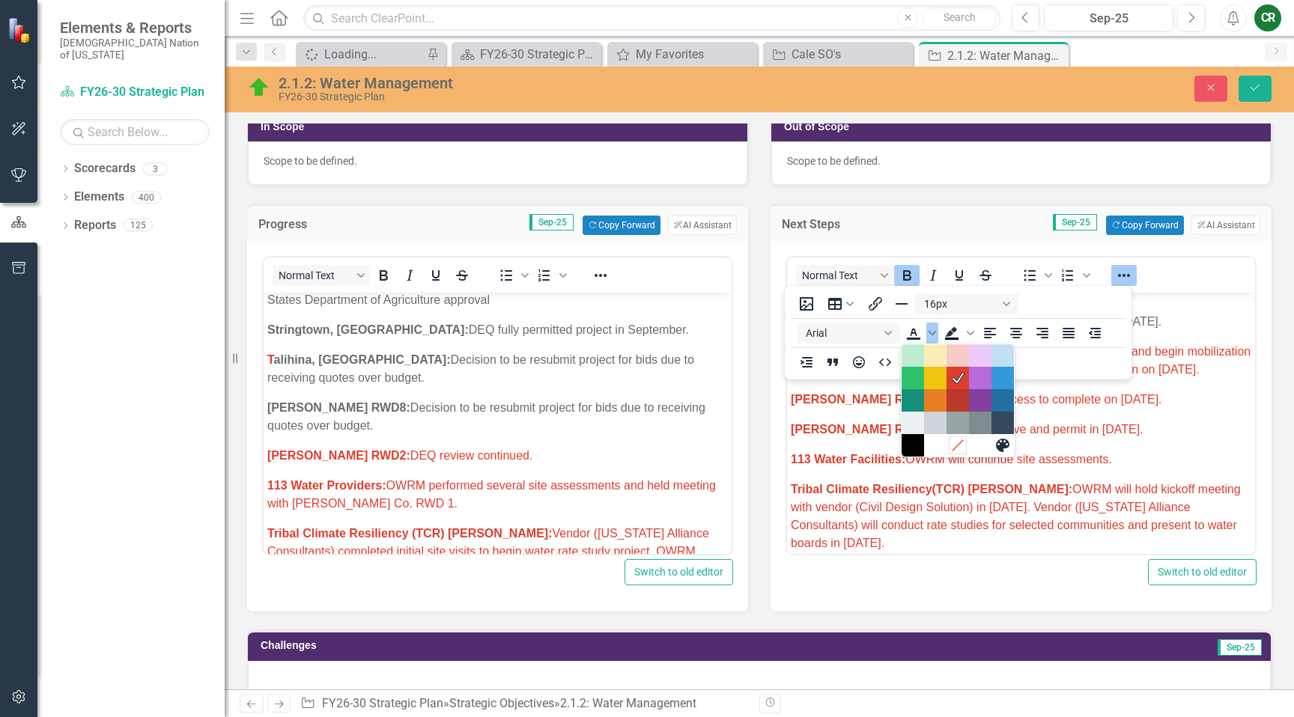
click at [957, 443] on icon "Remove color" at bounding box center [957, 445] width 14 height 14
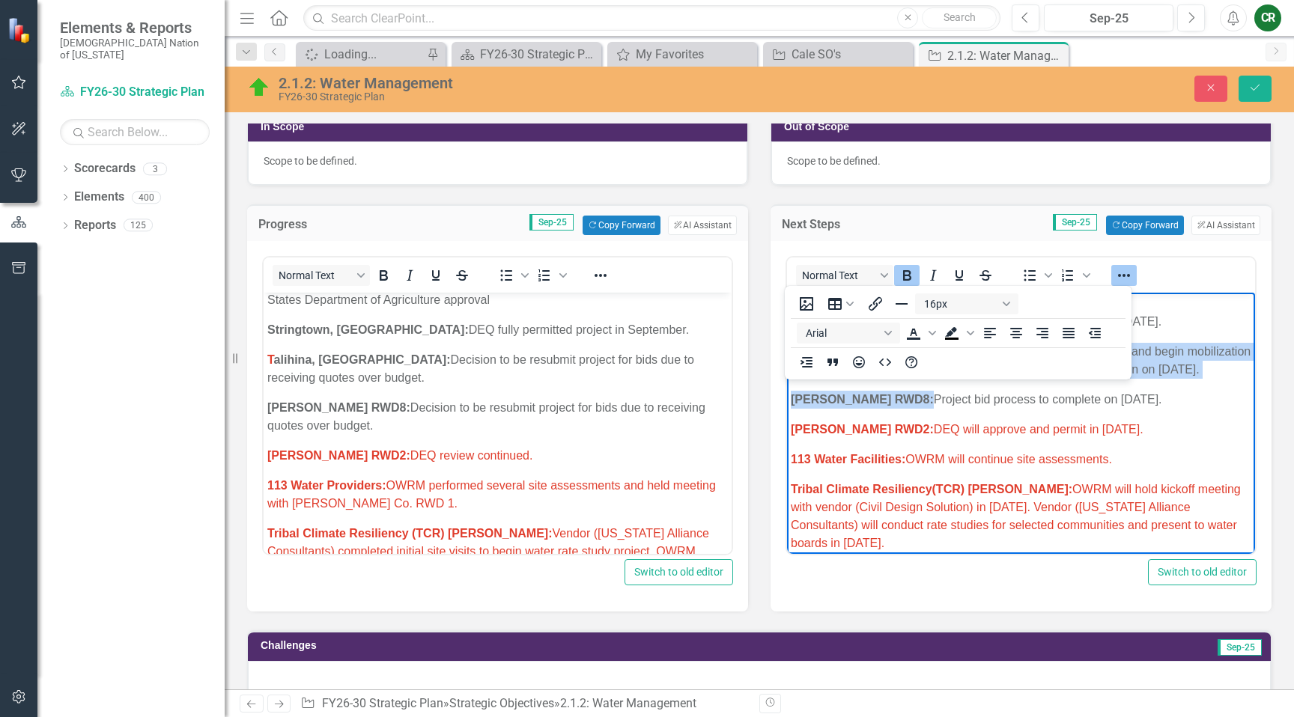
click at [1120, 274] on icon "Reveal or hide additional toolbar items" at bounding box center [1124, 276] width 18 height 18
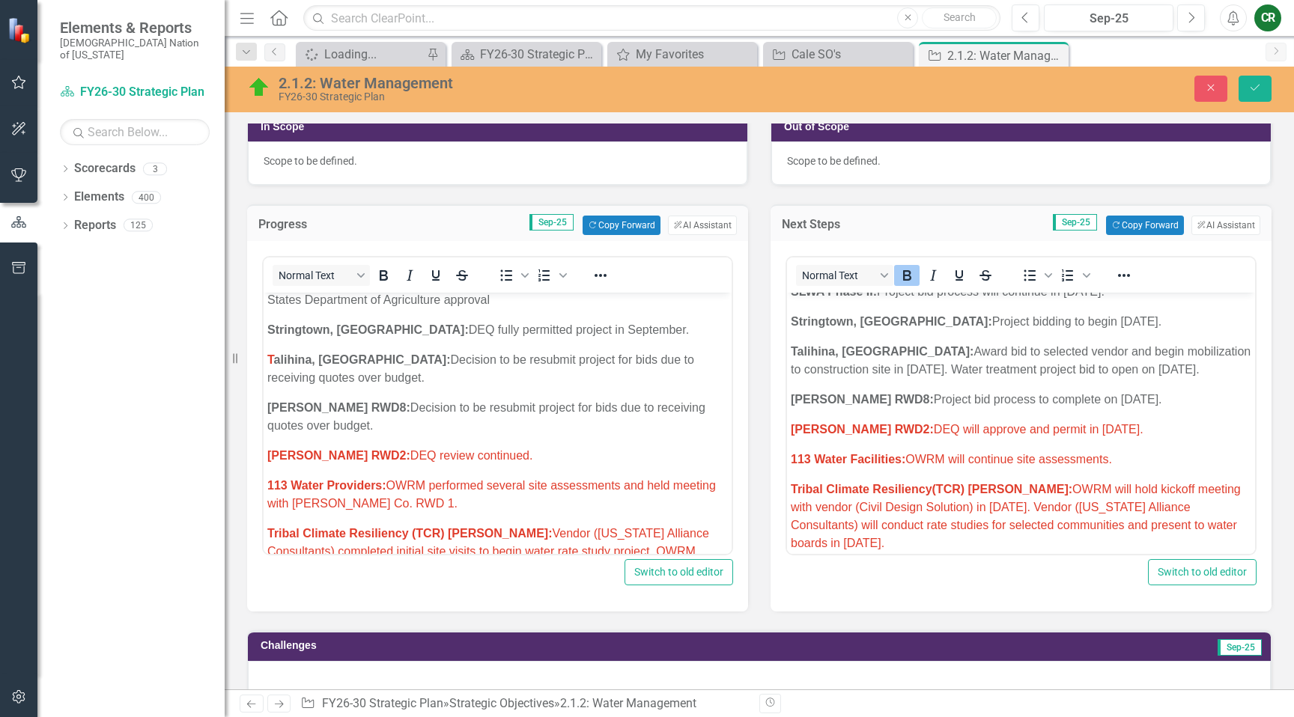
click at [1105, 421] on p "Bryan RWD2: DEQ will approve and permit in September 2025." at bounding box center [1021, 430] width 461 height 18
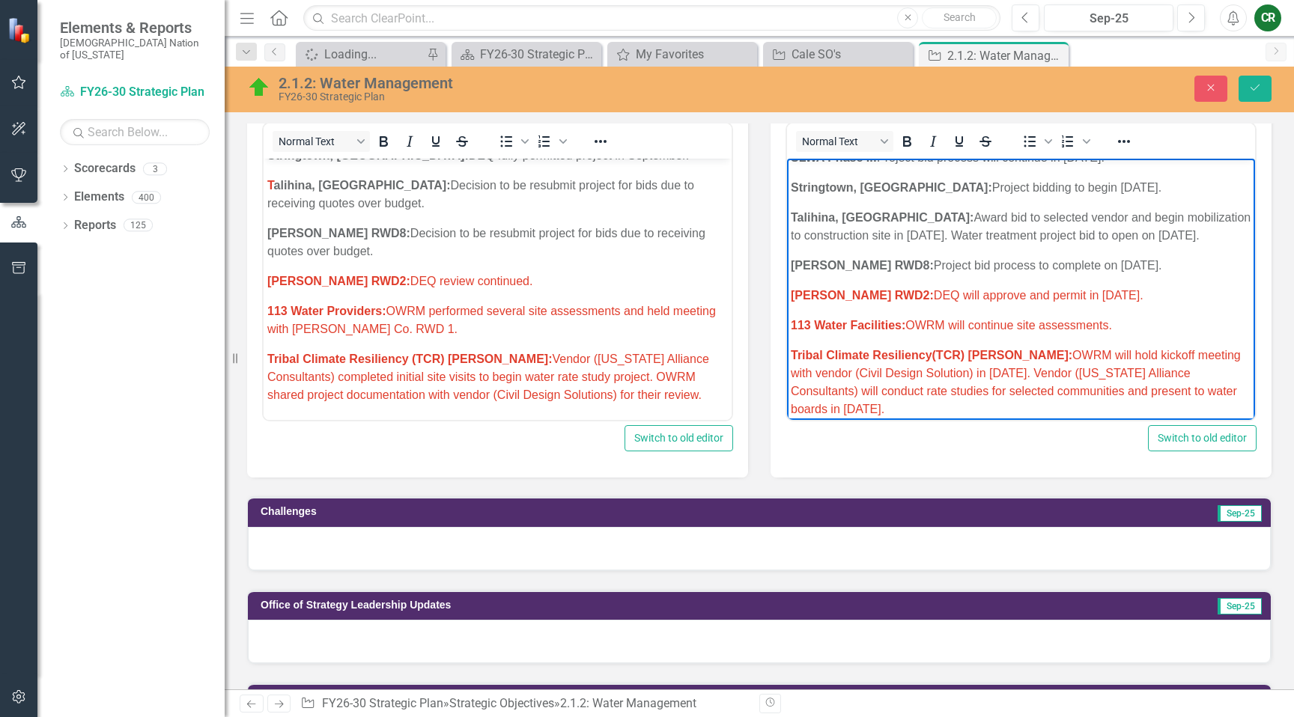
scroll to position [1202, 0]
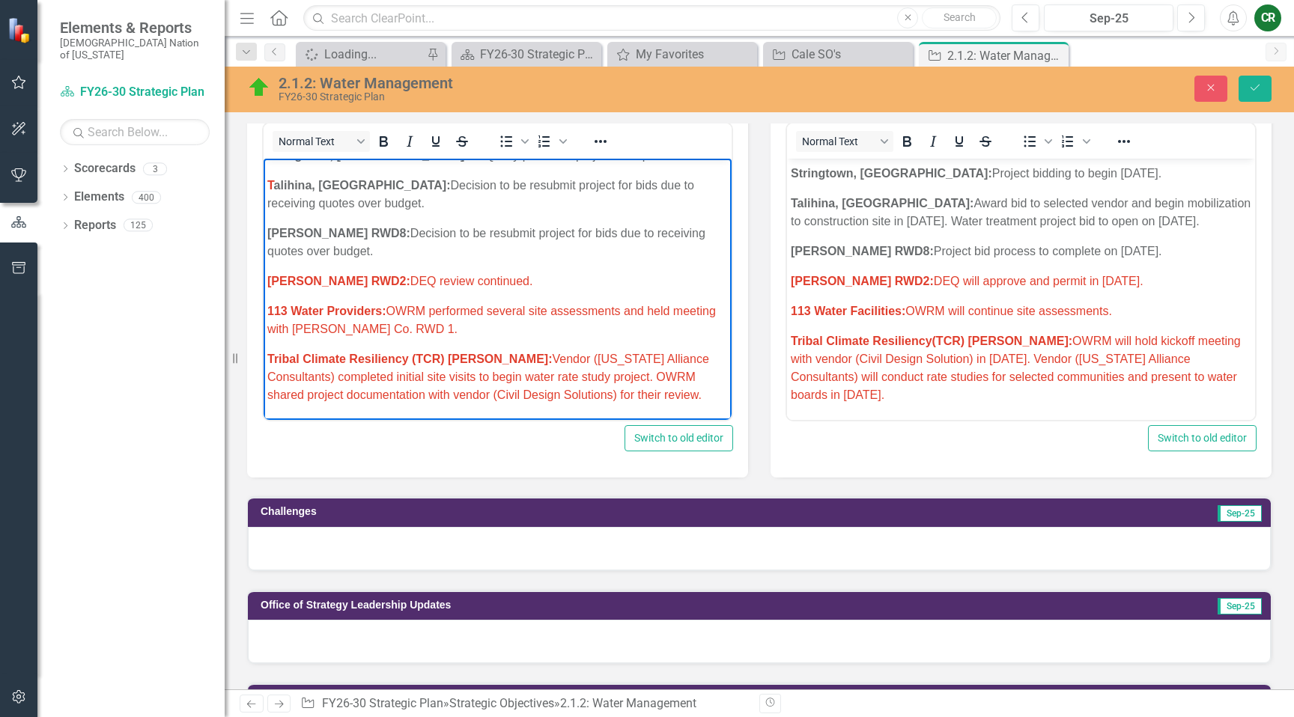
drag, startPoint x: 478, startPoint y: 282, endPoint x: 377, endPoint y: 287, distance: 100.4
click at [377, 287] on p "Bryan RWD2: DEQ review continued." at bounding box center [497, 282] width 461 height 18
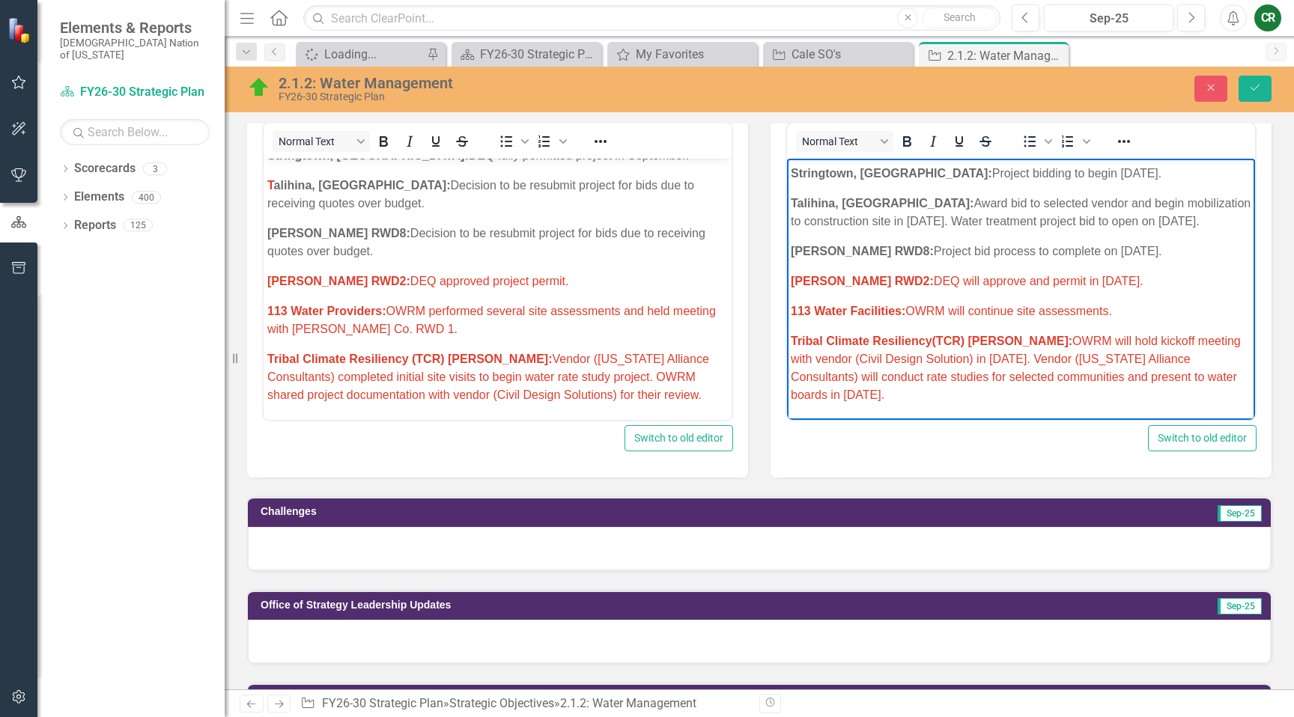
drag, startPoint x: 1135, startPoint y: 284, endPoint x: 870, endPoint y: 288, distance: 265.1
click at [870, 288] on p "Bryan RWD2: DEQ will approve and permit in September 2025." at bounding box center [1021, 282] width 461 height 18
click at [1053, 282] on p "Bryan RWD2: Bids to open on October 13, 2025." at bounding box center [1021, 282] width 461 height 18
click at [1054, 281] on p "Bryan RWD2: Bids to open on October 13, 2025." at bounding box center [1021, 282] width 461 height 18
click at [1055, 281] on p "Bryan RWD2: Bids to open on October 13, 2025." at bounding box center [1021, 282] width 461 height 18
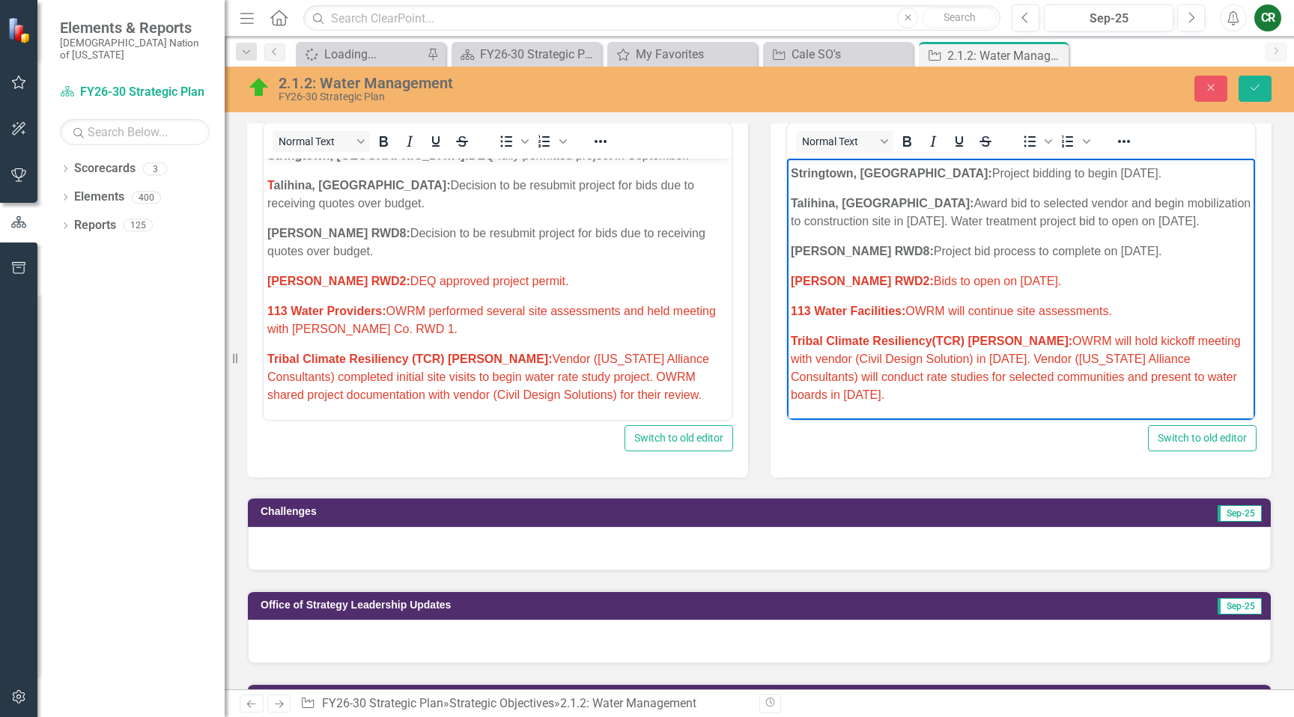
click at [1054, 281] on p "Bryan RWD2: Bids to open on October 13, 2025." at bounding box center [1021, 282] width 461 height 18
click at [1053, 282] on p "Bryan RWD2: Bids to open on October 13, 2025." at bounding box center [1021, 282] width 461 height 18
click at [1027, 281] on span "Bryan RWD2: Bids to open on October 13, 2025." at bounding box center [926, 281] width 270 height 13
click at [1029, 281] on span "Bryan RWD2: Bids to open on October 13, 2025." at bounding box center [926, 281] width 270 height 13
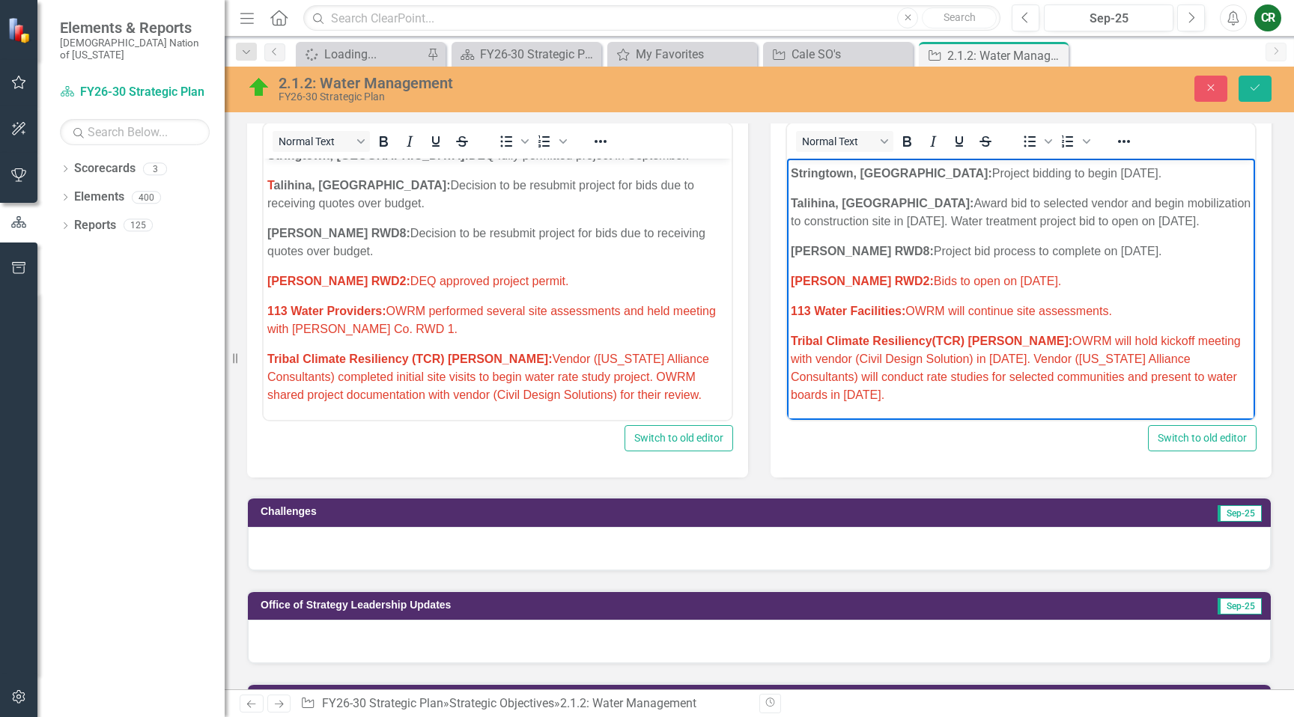
click at [1029, 282] on span "Bryan RWD2: Bids to open on October 13, 2025." at bounding box center [926, 281] width 270 height 13
drag, startPoint x: 1039, startPoint y: 284, endPoint x: 857, endPoint y: 256, distance: 184.1
click at [795, 275] on p "Bryan RWD2: Bids to open on October 13, 2025." at bounding box center [1021, 282] width 461 height 18
drag, startPoint x: 1120, startPoint y: 141, endPoint x: 1102, endPoint y: 150, distance: 19.4
click at [1120, 141] on icon "Reveal or hide additional toolbar items" at bounding box center [1124, 141] width 12 height 3
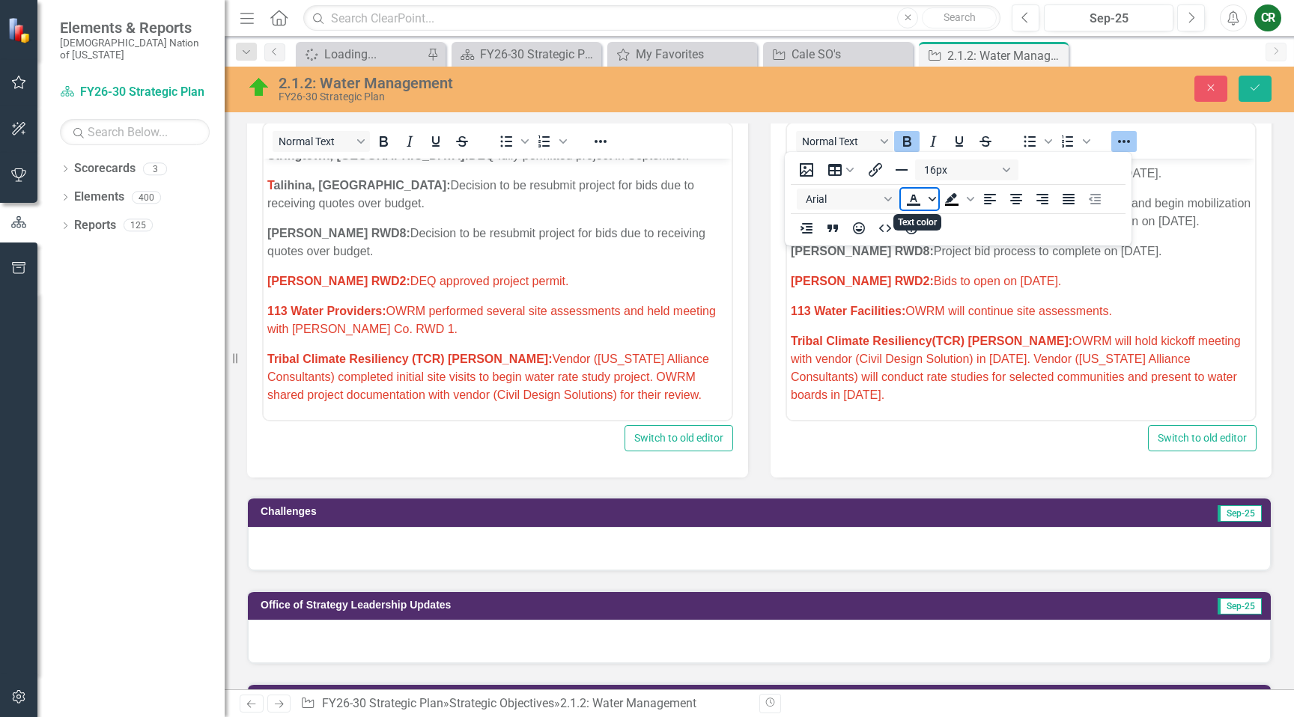
click at [936, 197] on span "Text color" at bounding box center [932, 199] width 12 height 21
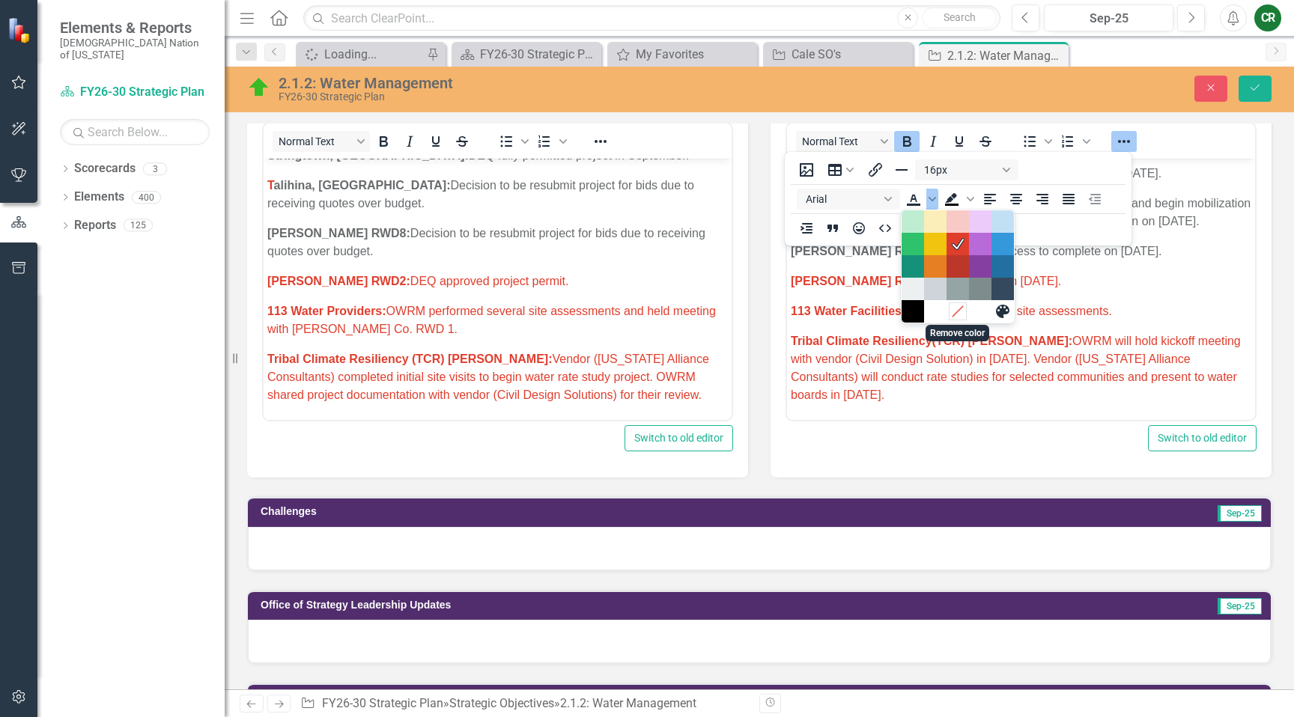
click at [956, 309] on icon "Remove color" at bounding box center [957, 311] width 14 height 14
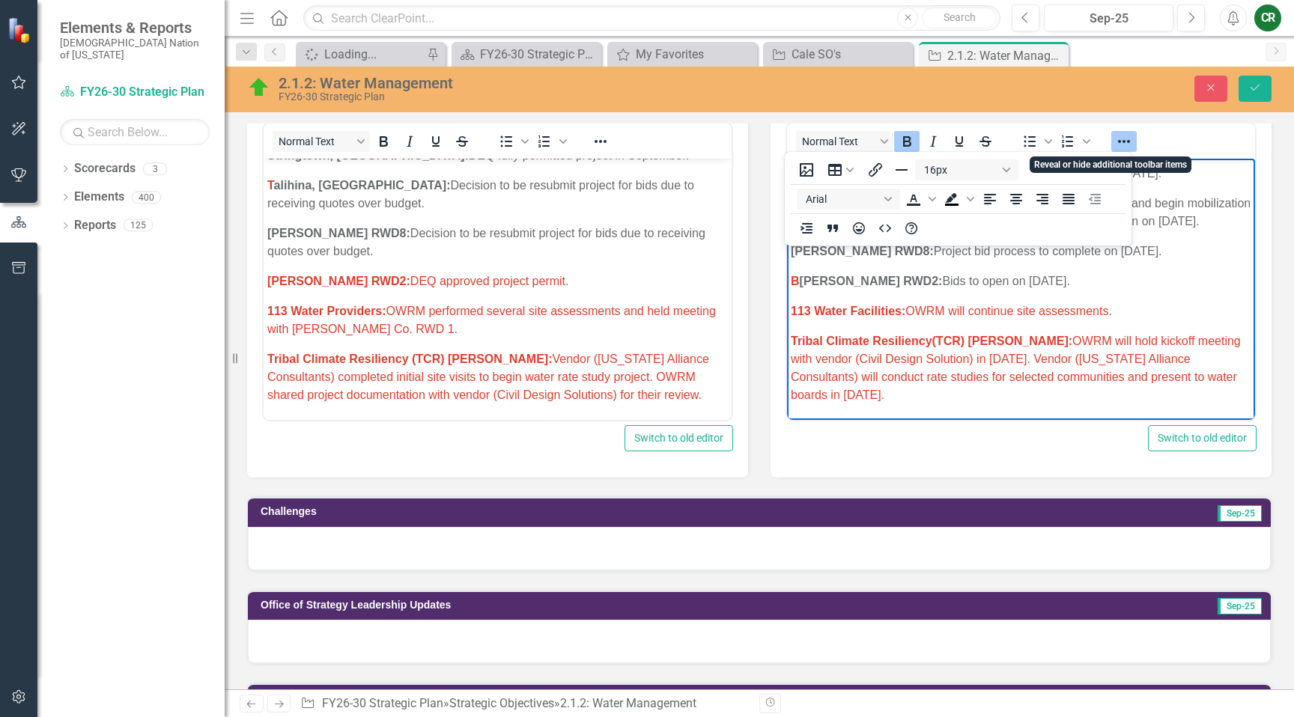
drag, startPoint x: 1117, startPoint y: 143, endPoint x: 1116, endPoint y: 158, distance: 15.1
click at [1118, 143] on icon "Reveal or hide additional toolbar items" at bounding box center [1124, 142] width 18 height 18
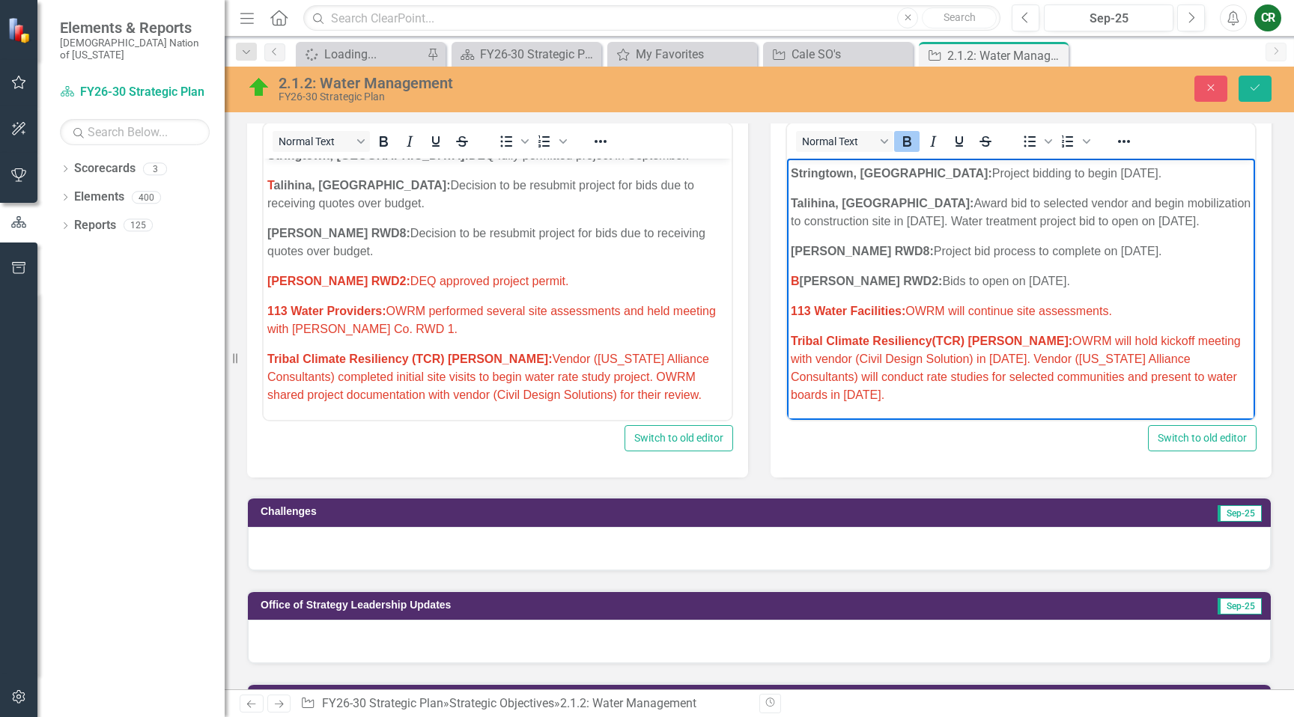
drag, startPoint x: 1006, startPoint y: 283, endPoint x: 784, endPoint y: 276, distance: 221.8
click at [1120, 141] on icon "Reveal or hide additional toolbar items" at bounding box center [1124, 141] width 12 height 3
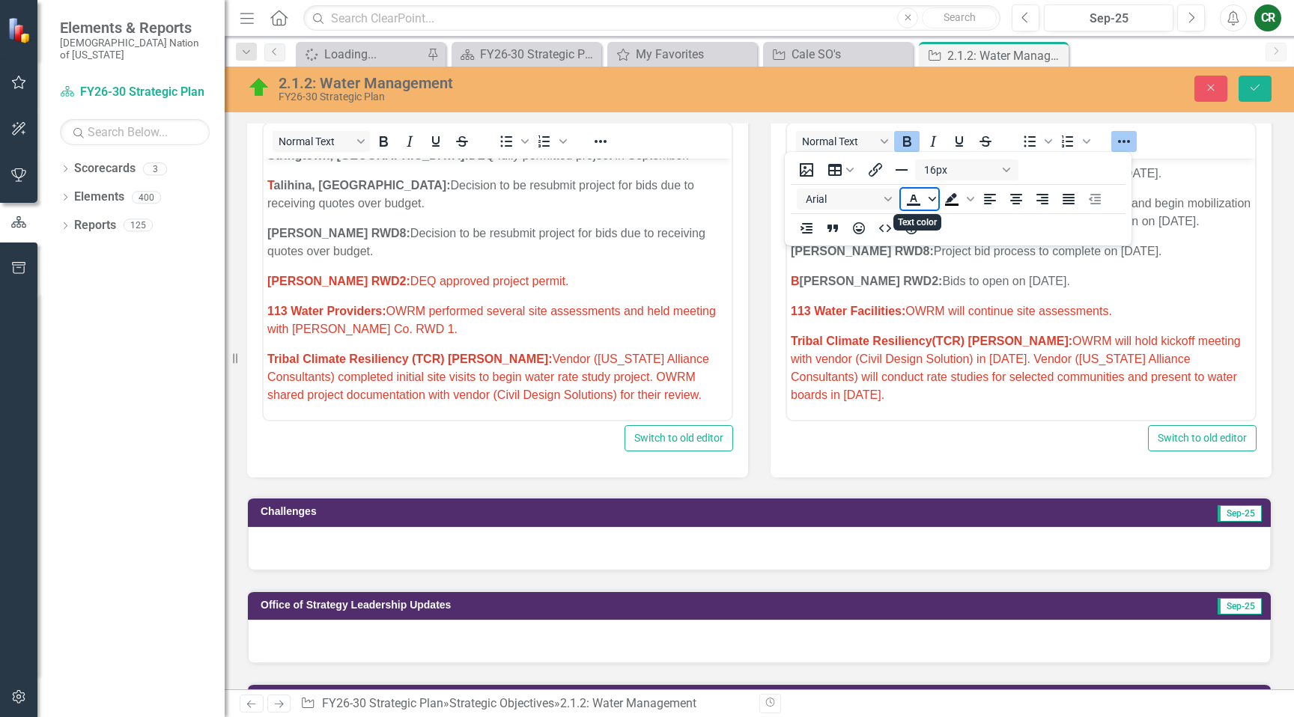
click at [935, 203] on span "Text color" at bounding box center [932, 199] width 12 height 21
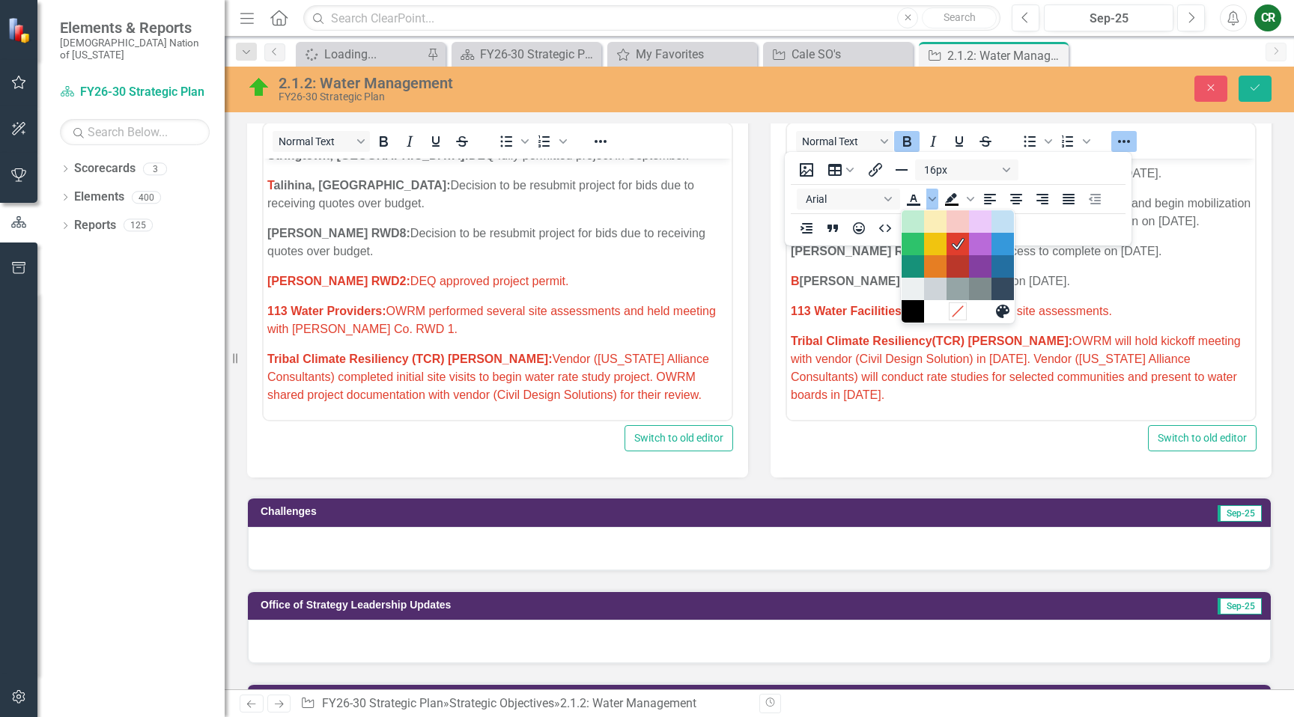
click at [959, 313] on icon "Remove color" at bounding box center [957, 311] width 14 height 14
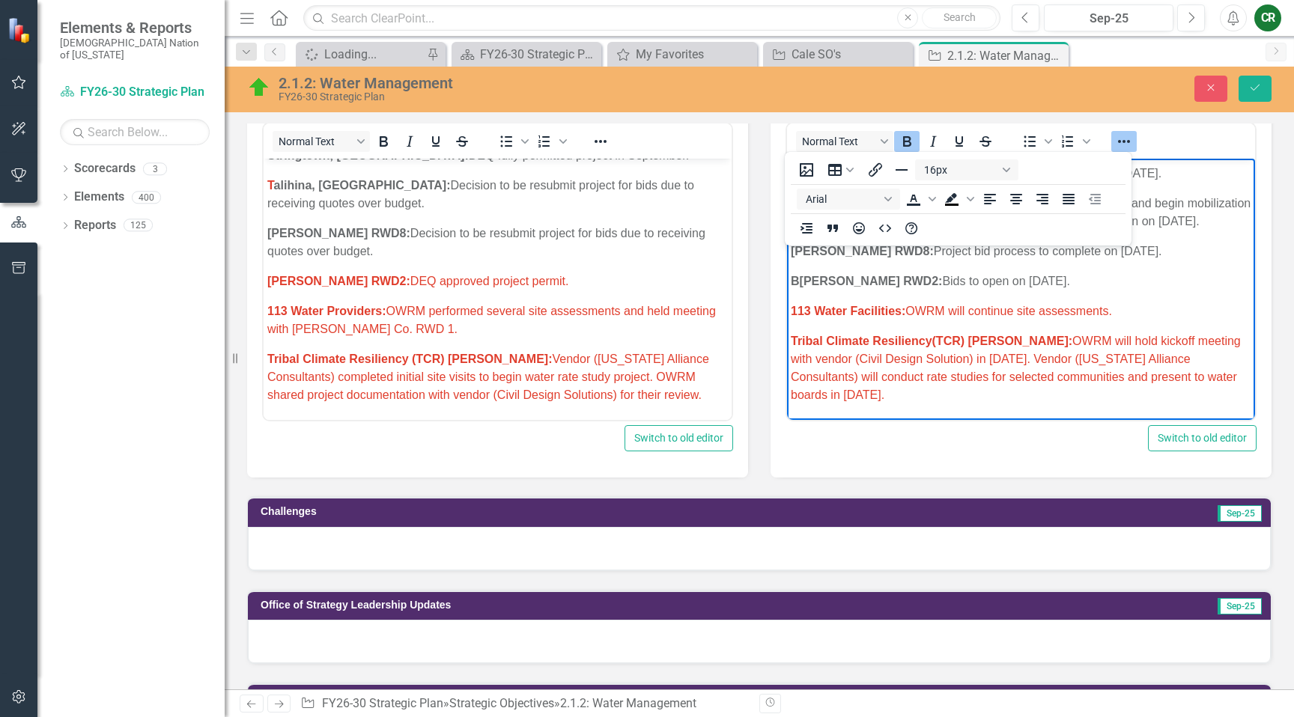
click at [1123, 142] on icon "Reveal or hide additional toolbar items" at bounding box center [1124, 141] width 12 height 3
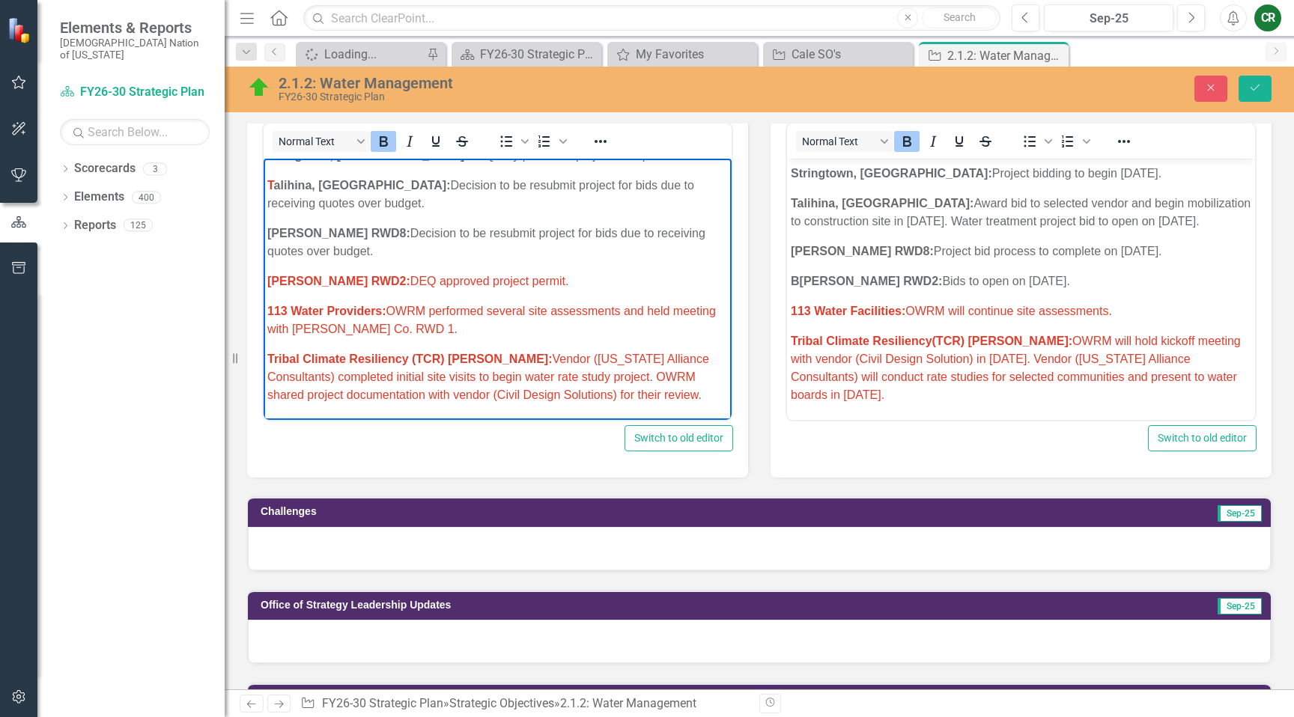
drag, startPoint x: 496, startPoint y: 287, endPoint x: 265, endPoint y: 275, distance: 231.7
drag, startPoint x: 603, startPoint y: 140, endPoint x: 598, endPoint y: 149, distance: 10.0
click at [603, 140] on icon "Reveal or hide additional toolbar items" at bounding box center [601, 142] width 18 height 18
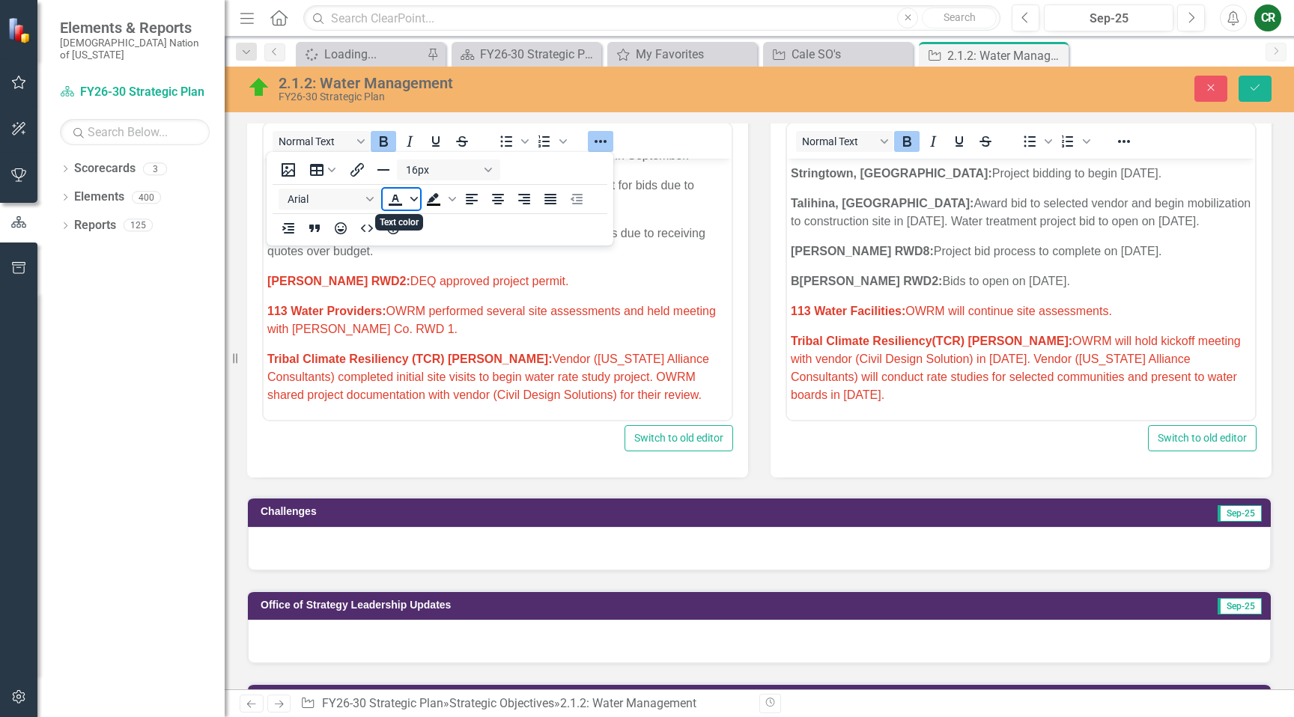
click at [413, 201] on icon "Text color" at bounding box center [413, 198] width 7 height 7
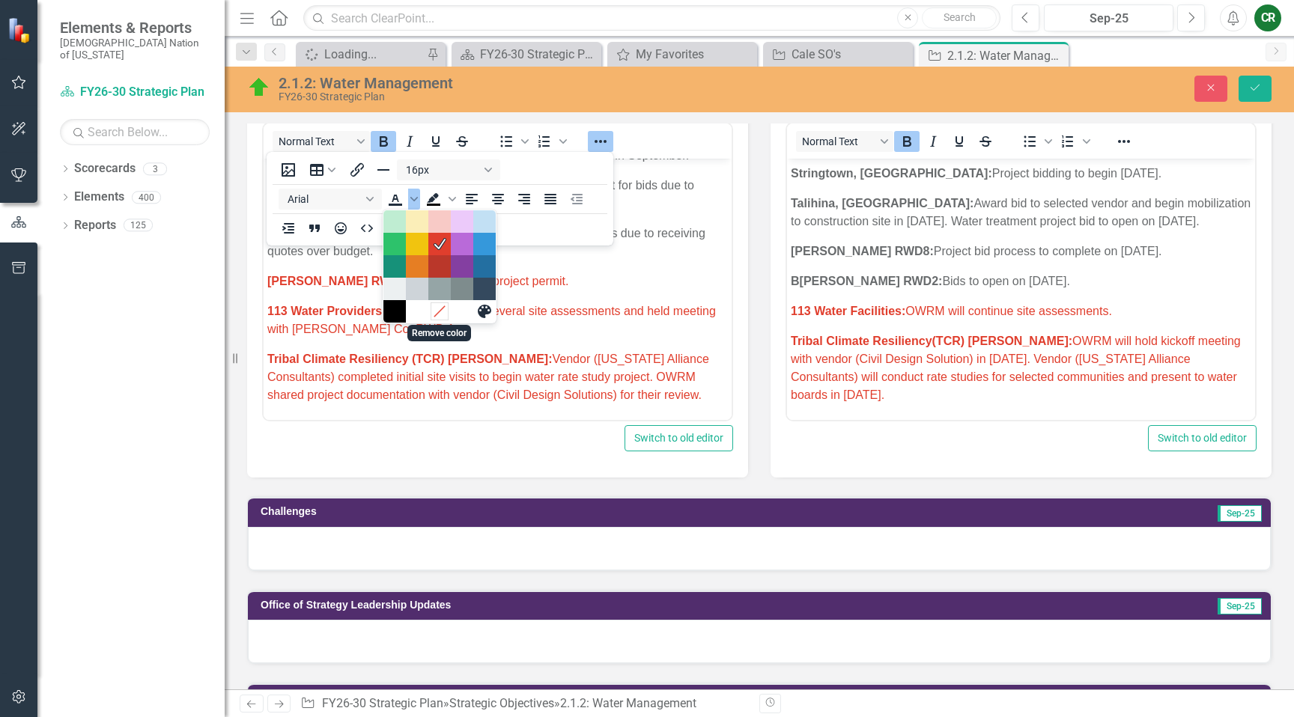
drag, startPoint x: 177, startPoint y: 151, endPoint x: 441, endPoint y: 310, distance: 307.7
click at [441, 310] on icon "Remove color" at bounding box center [439, 311] width 10 height 10
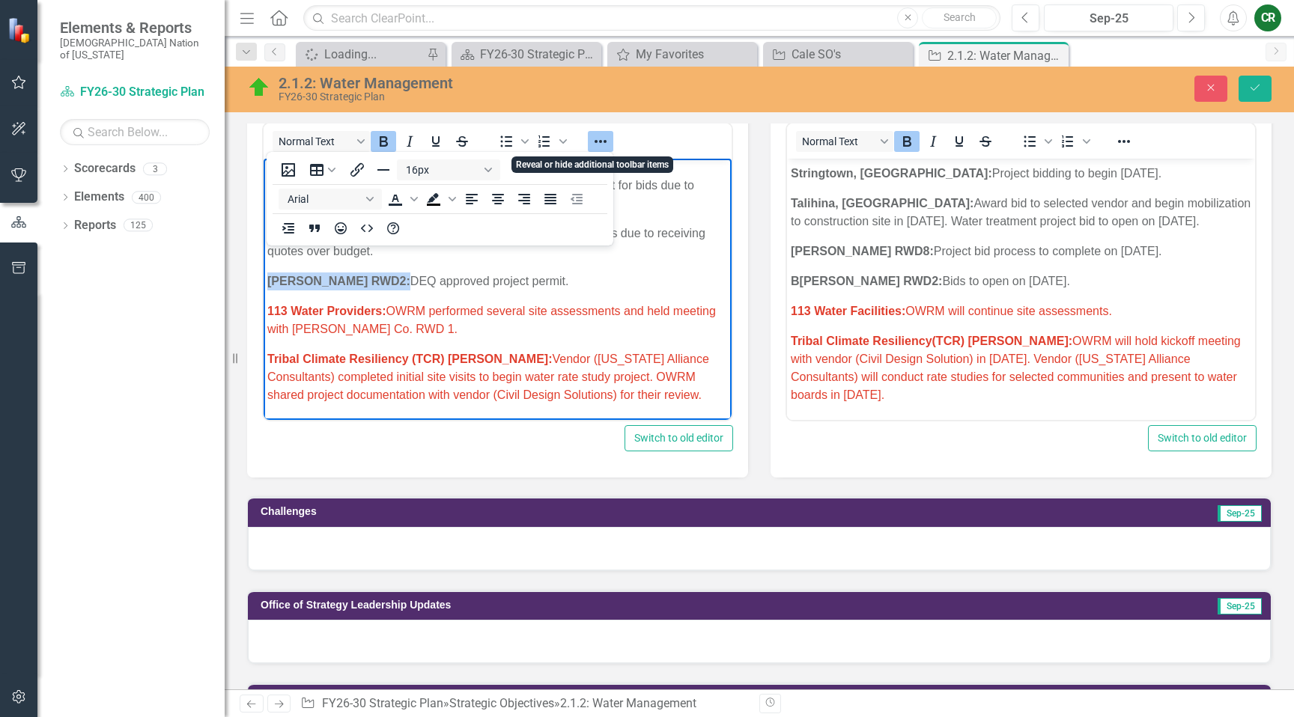
drag, startPoint x: 598, startPoint y: 139, endPoint x: 588, endPoint y: 154, distance: 17.9
click at [598, 139] on icon "Reveal or hide additional toolbar items" at bounding box center [601, 142] width 18 height 18
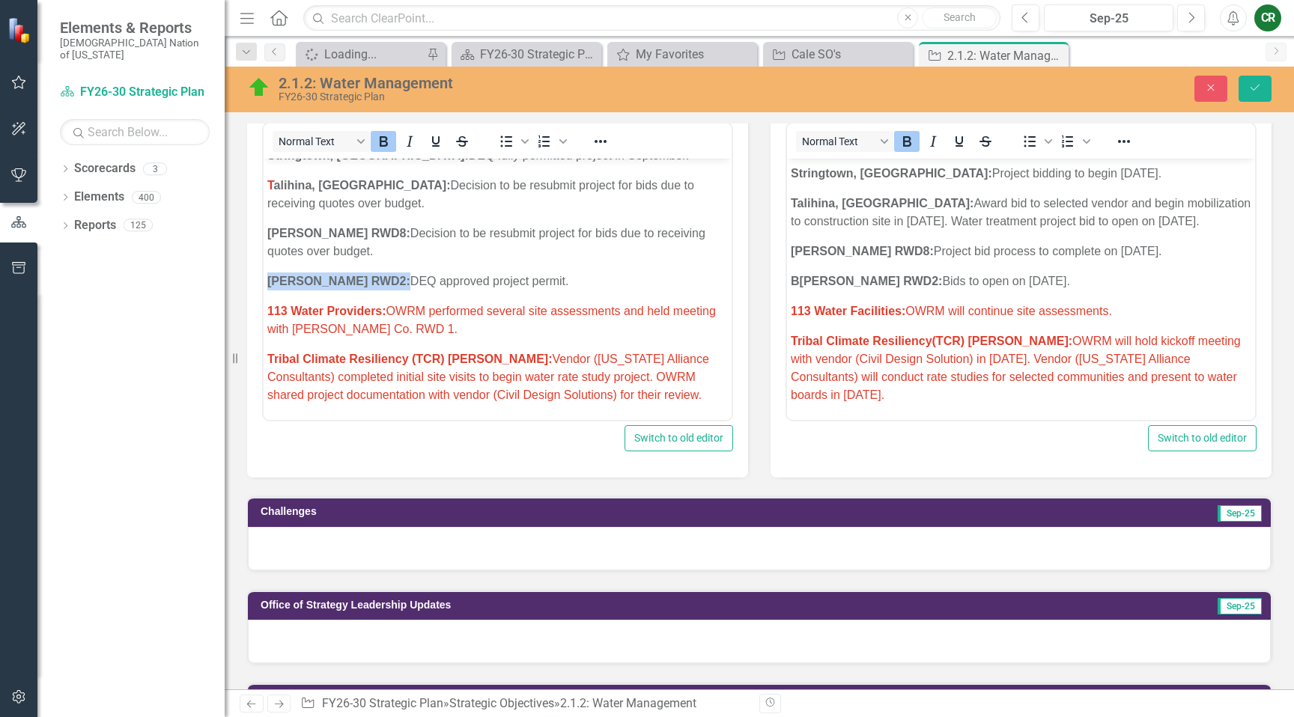
click at [511, 285] on p "Bryan RWD2: DEQ approved project permit." at bounding box center [497, 282] width 461 height 18
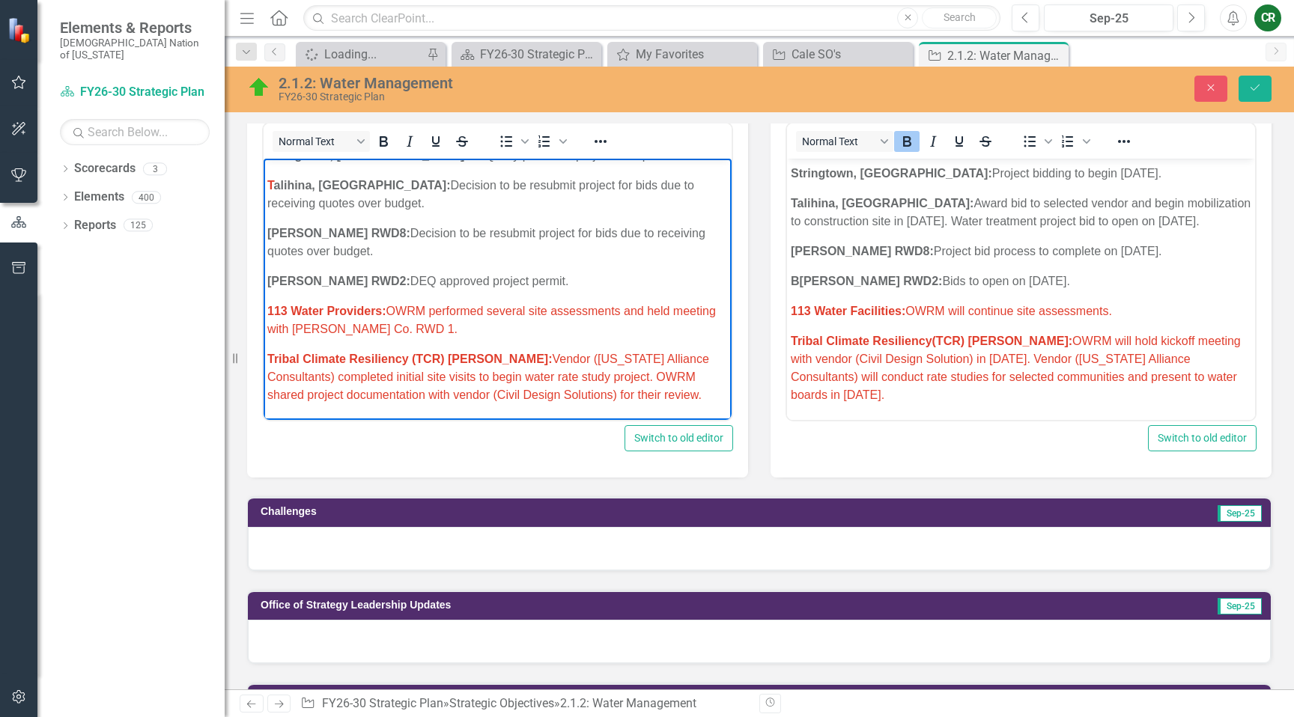
scroll to position [622, 0]
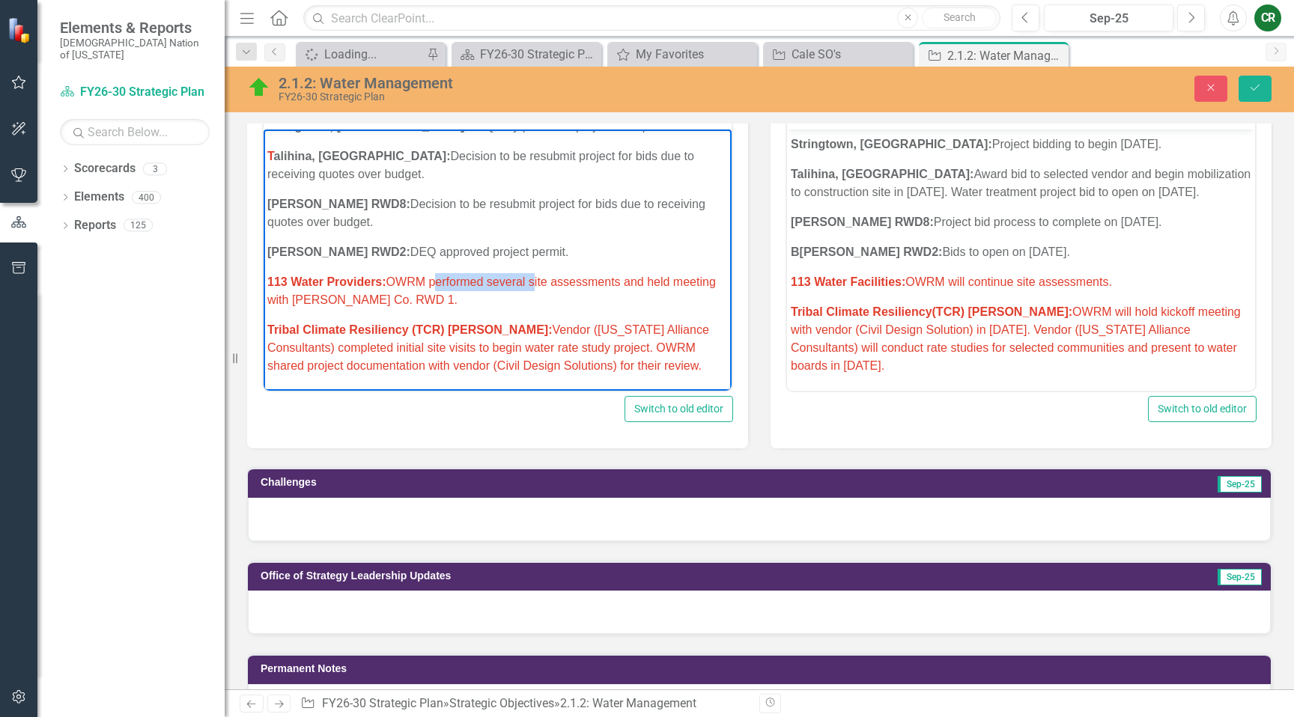
drag, startPoint x: 530, startPoint y: 282, endPoint x: 434, endPoint y: 286, distance: 95.9
click at [434, 286] on span "113 Water Providers: OWRM performed several site assessments and held meeting w…" at bounding box center [491, 291] width 449 height 31
click at [422, 305] on p "113 Water Providers: OWRM continued site assessments and held meeting with Lati…" at bounding box center [497, 291] width 461 height 36
drag, startPoint x: 308, startPoint y: 301, endPoint x: 291, endPoint y: 297, distance: 17.8
click at [289, 299] on span "113 Water Providers: OWRM continued site assessments and held meeting with Lati…" at bounding box center [481, 291] width 428 height 31
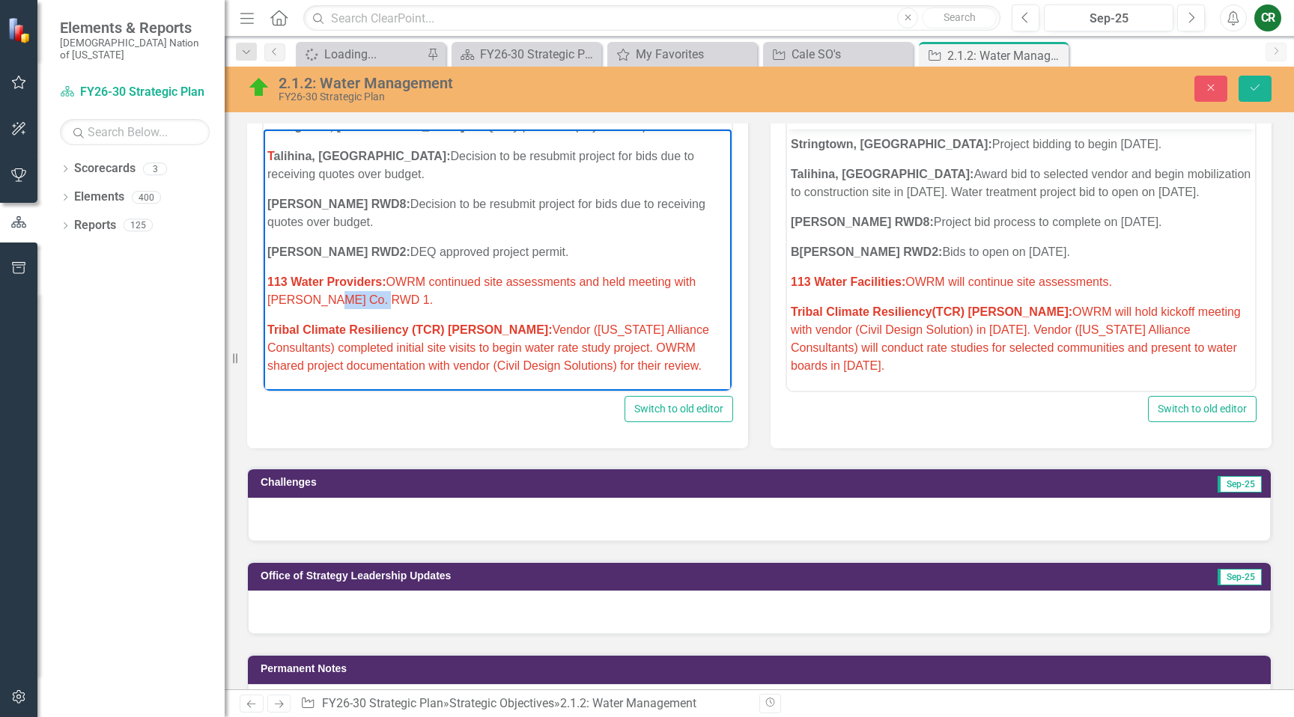
drag, startPoint x: 370, startPoint y: 302, endPoint x: 329, endPoint y: 309, distance: 41.0
click at [328, 309] on p "113 Water Providers: OWRM continued site assessments and held meeting with Lati…" at bounding box center [497, 291] width 461 height 36
click at [378, 303] on p "113 Water Providers: OWRM continued site assessments and held meeting with Lati…" at bounding box center [497, 291] width 461 height 36
drag, startPoint x: 371, startPoint y: 301, endPoint x: 242, endPoint y: 298, distance: 128.8
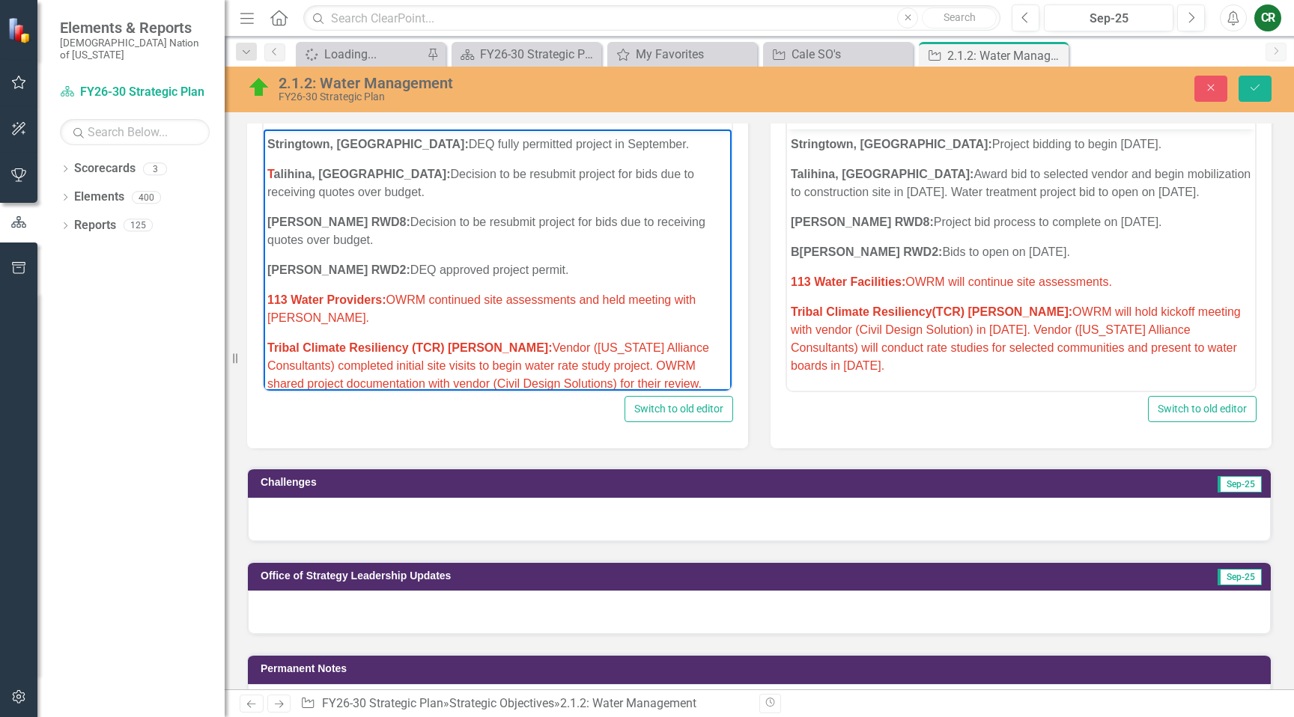
scroll to position [1418, 0]
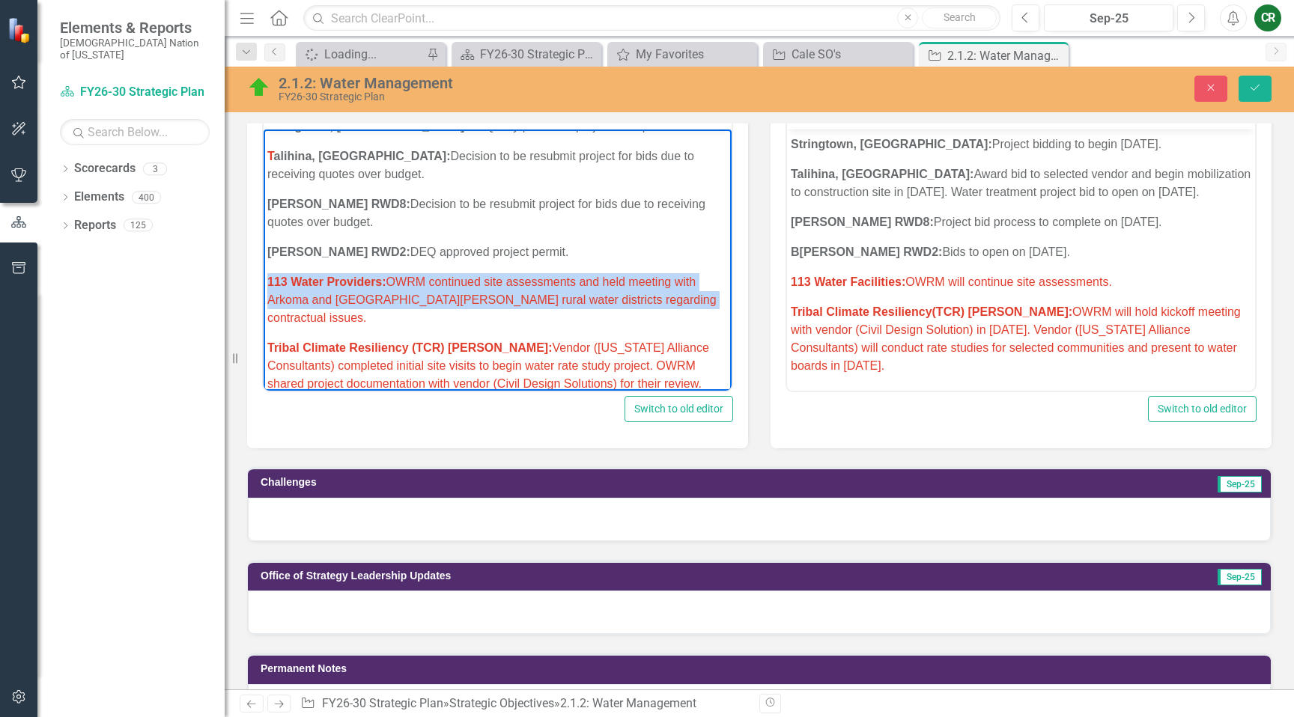
drag, startPoint x: 651, startPoint y: 304, endPoint x: 243, endPoint y: 282, distance: 407.9
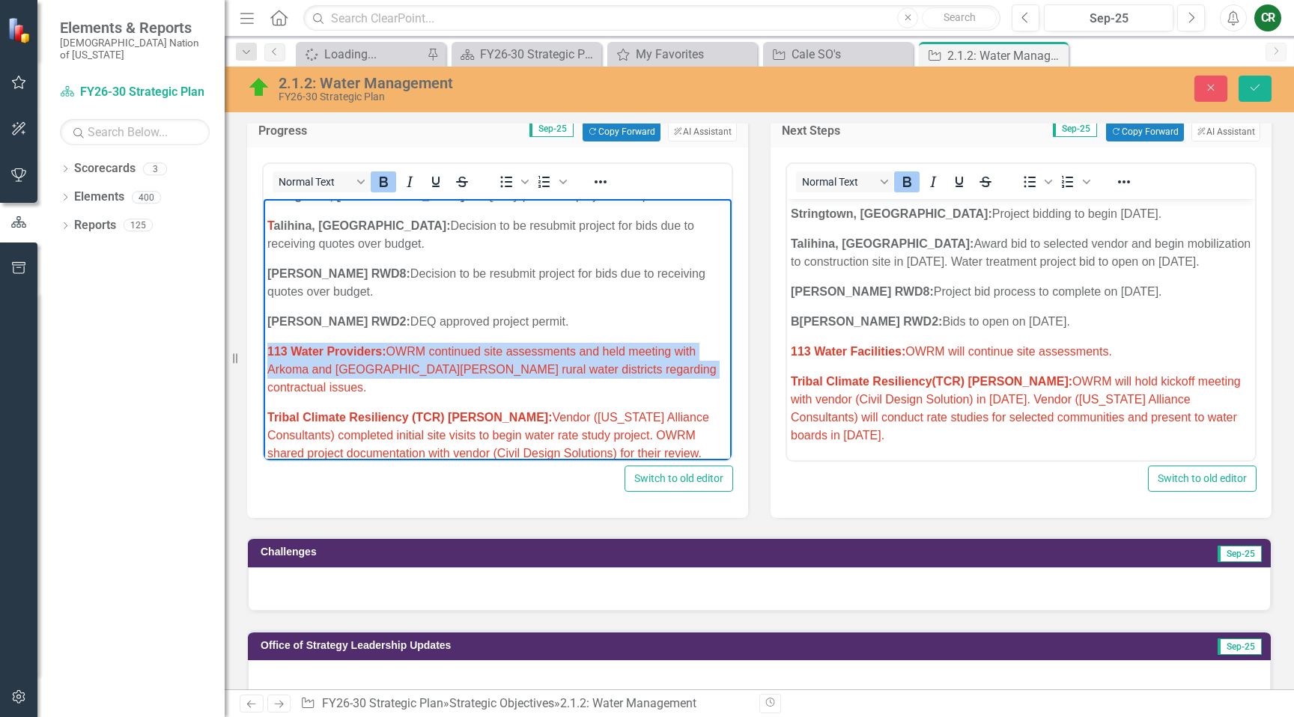
scroll to position [552, 0]
click at [604, 181] on icon "Reveal or hide additional toolbar items" at bounding box center [601, 182] width 18 height 18
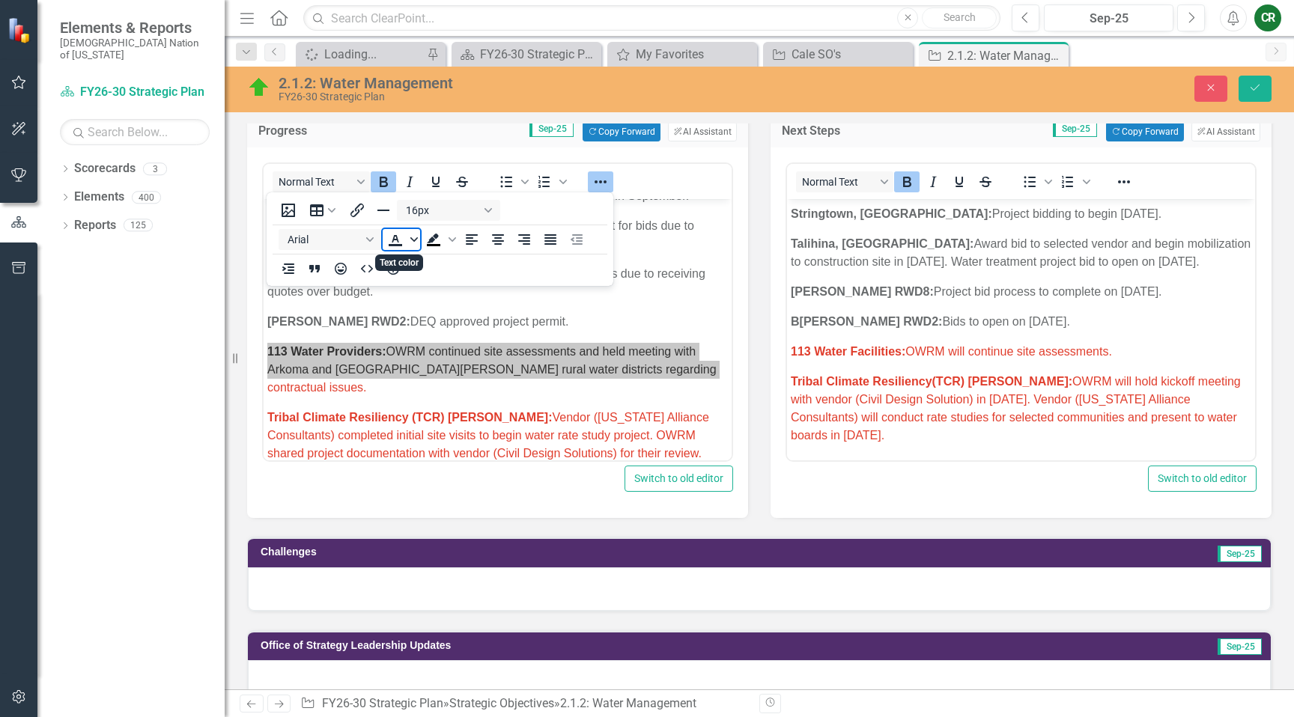
click at [413, 240] on icon "Text color" at bounding box center [413, 239] width 7 height 4
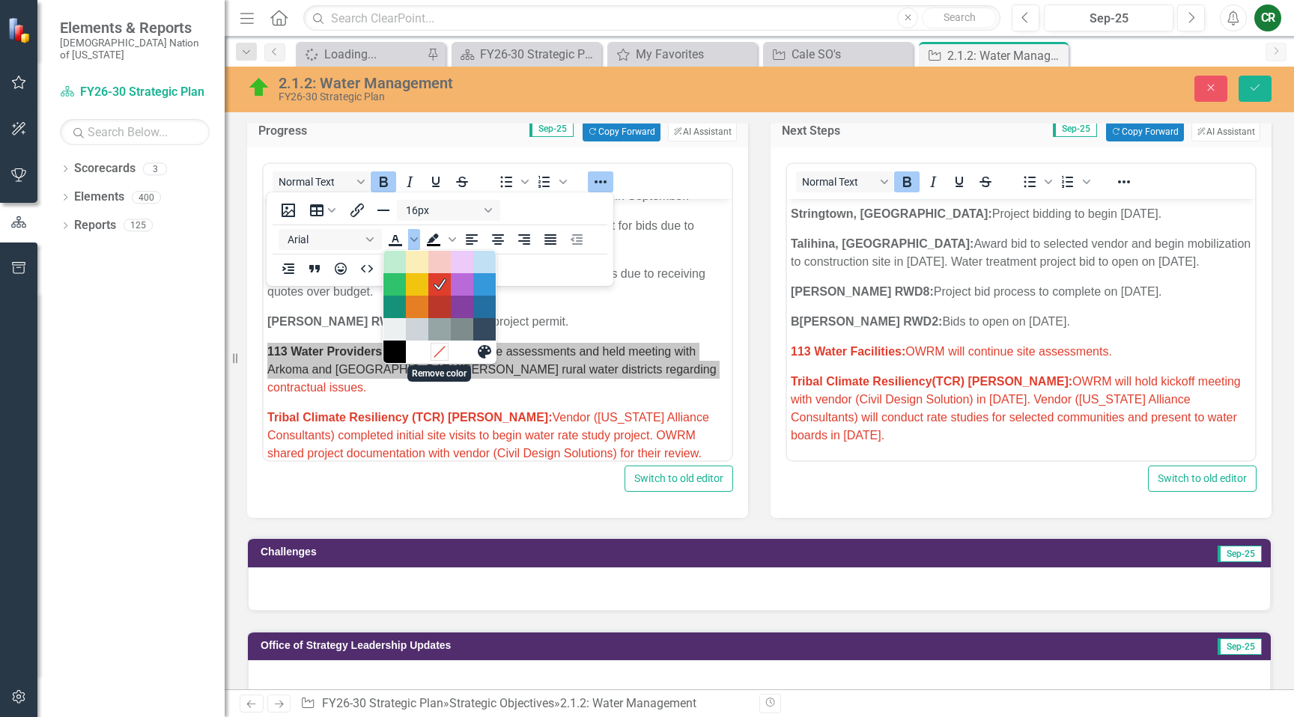
drag, startPoint x: 443, startPoint y: 358, endPoint x: 180, endPoint y: 158, distance: 330.8
click at [443, 358] on icon "Remove color" at bounding box center [439, 351] width 14 height 14
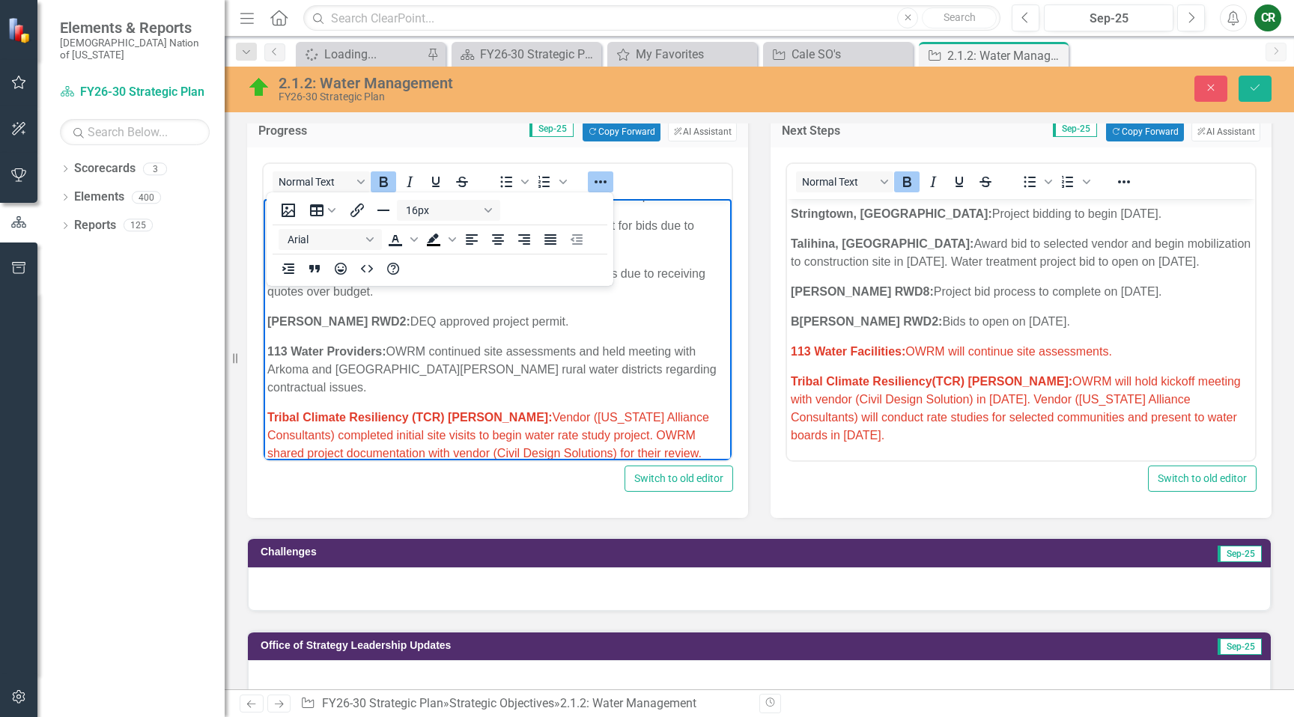
click at [546, 411] on span "Tribal Climate Resiliency (TCR) Grant: Vendor (Oklahoma Alliance Consultants) c…" at bounding box center [488, 435] width 442 height 49
click at [600, 183] on icon "Reveal or hide additional toolbar items" at bounding box center [601, 181] width 12 height 3
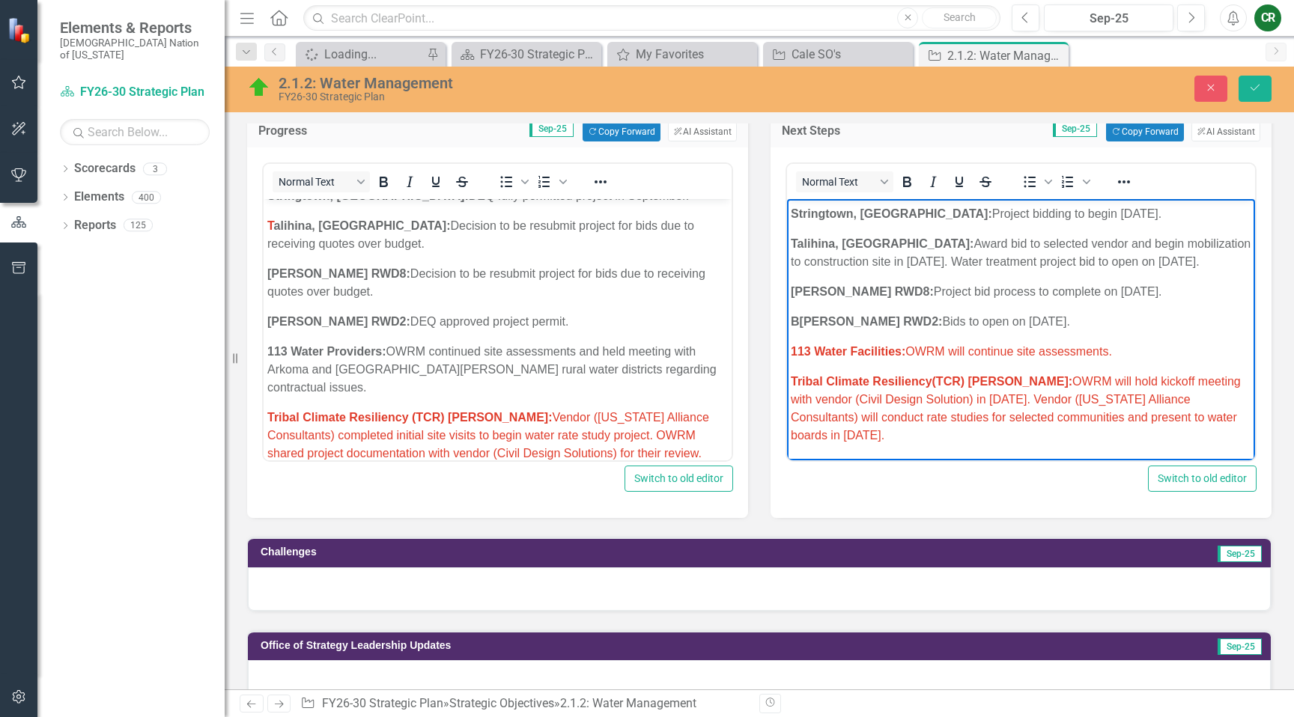
drag, startPoint x: 995, startPoint y: 405, endPoint x: 1015, endPoint y: 402, distance: 19.7
click at [995, 404] on span "Tribal Climate Resiliency(TCR) Grant: OWRM will hold kickoff meeting with vendo…" at bounding box center [1016, 408] width 450 height 67
drag, startPoint x: 1123, startPoint y: 352, endPoint x: 855, endPoint y: 340, distance: 268.4
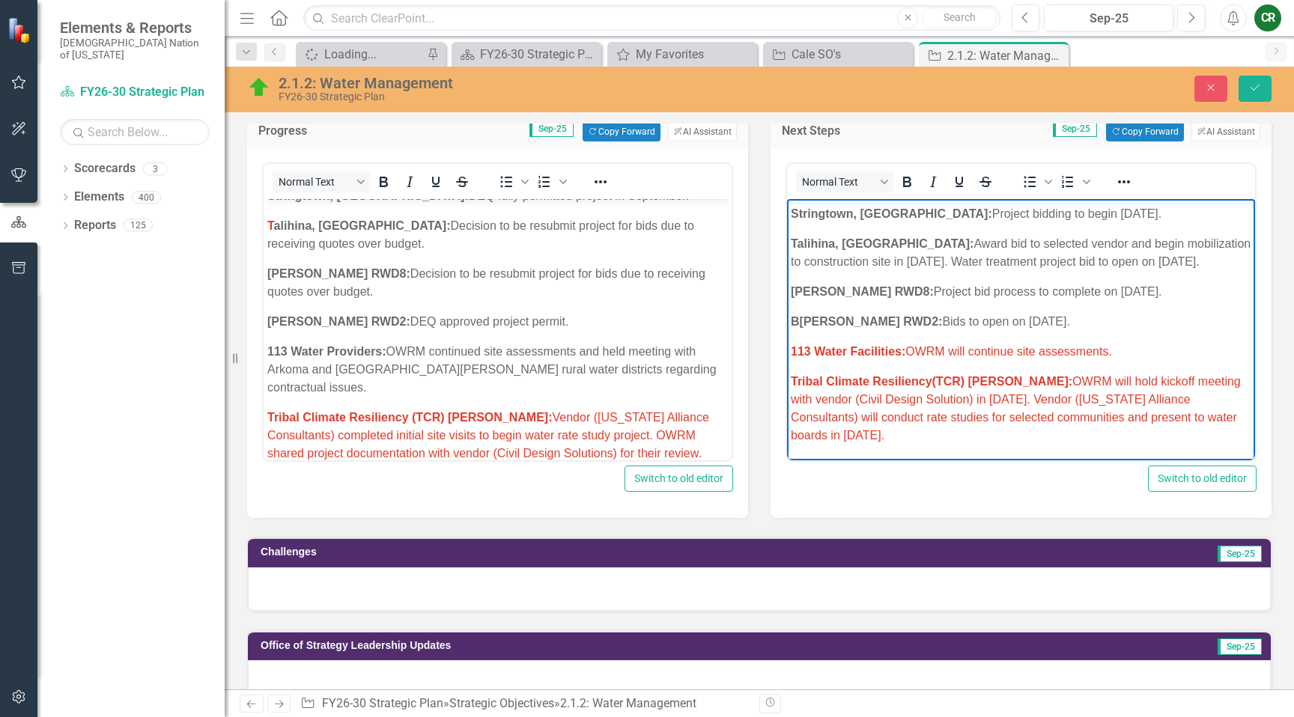
click at [1110, 356] on span "113 Water Facilities: OWRM will continue site assessments." at bounding box center [951, 351] width 321 height 13
drag, startPoint x: 1118, startPoint y: 353, endPoint x: 796, endPoint y: 337, distance: 322.4
click at [1120, 184] on icon "Reveal or hide additional toolbar items" at bounding box center [1124, 182] width 18 height 18
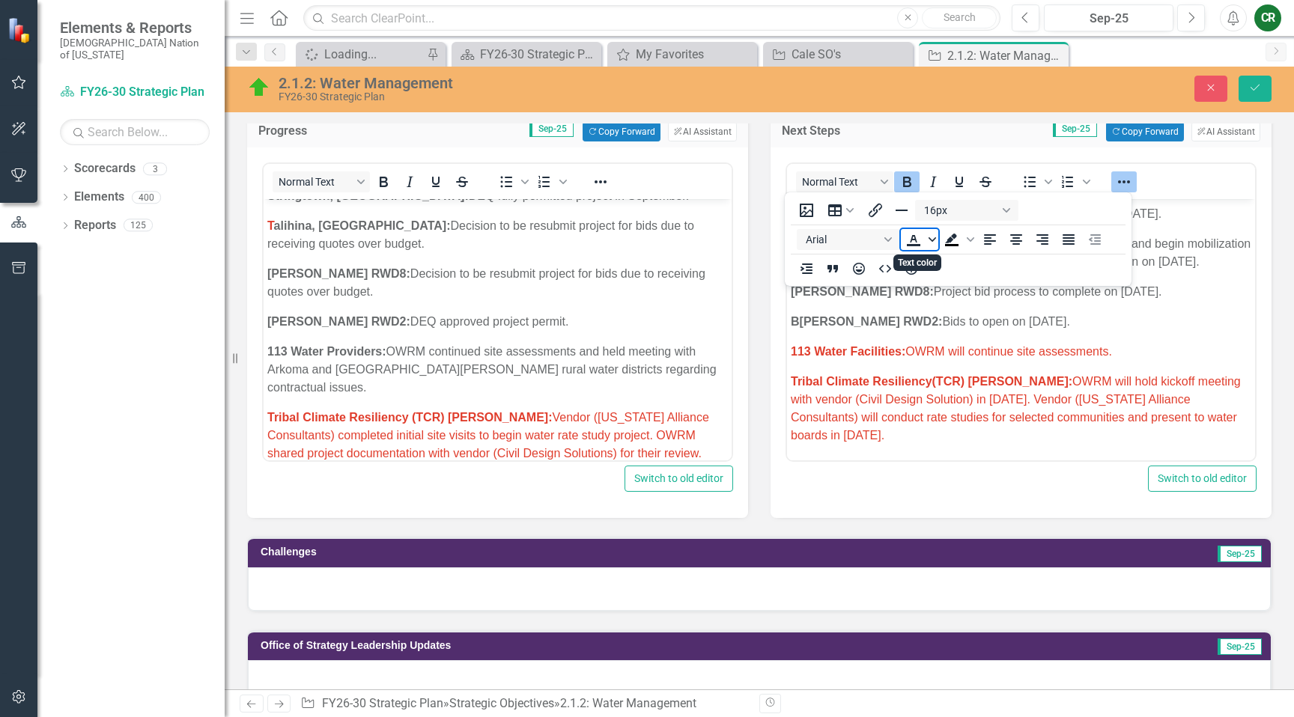
click at [935, 236] on icon "Text color" at bounding box center [932, 239] width 7 height 7
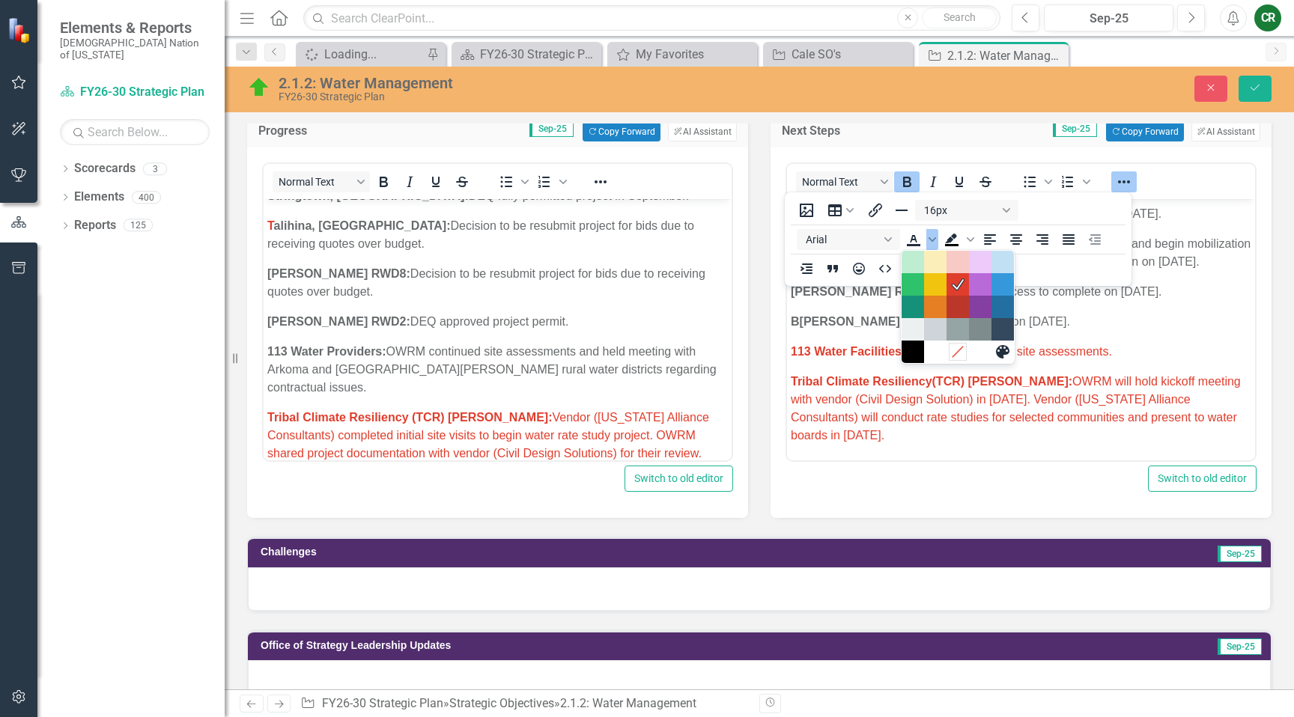
click at [955, 353] on icon "Remove color" at bounding box center [957, 352] width 10 height 10
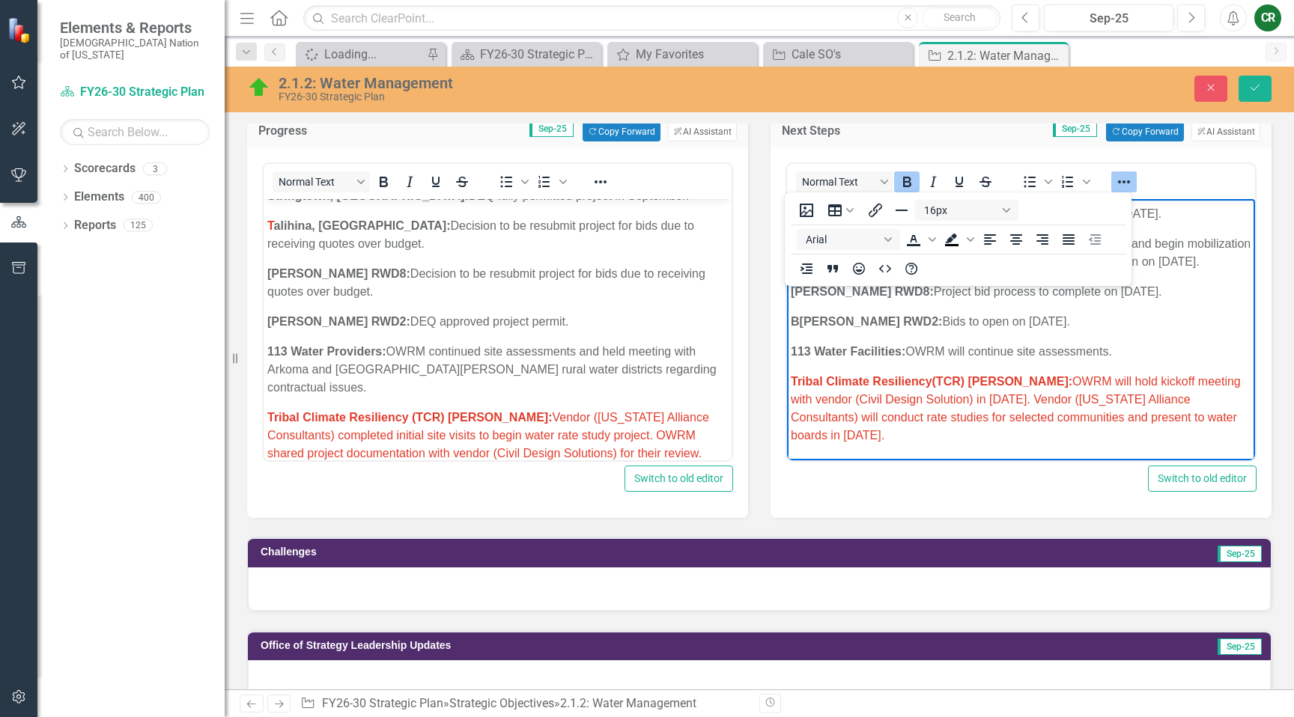
drag, startPoint x: 1117, startPoint y: 179, endPoint x: 1118, endPoint y: 186, distance: 7.6
click at [1117, 179] on icon "Reveal or hide additional toolbar items" at bounding box center [1124, 182] width 18 height 18
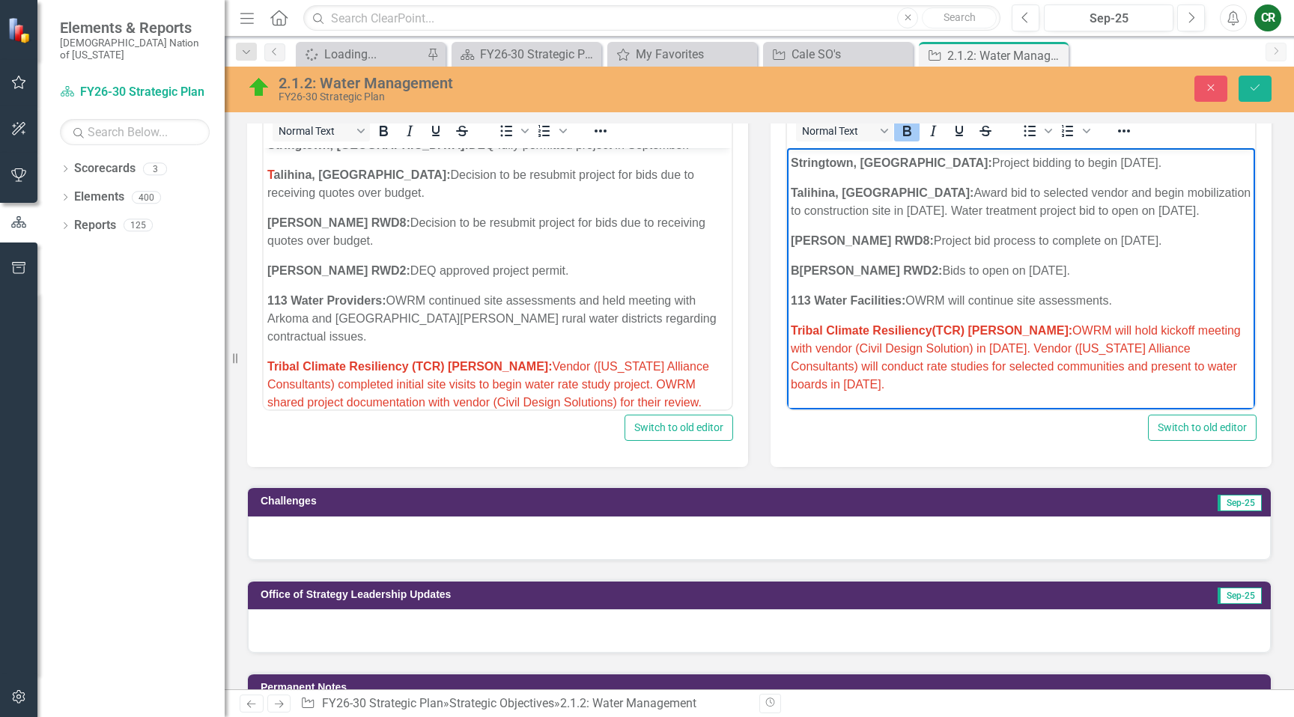
scroll to position [610, 0]
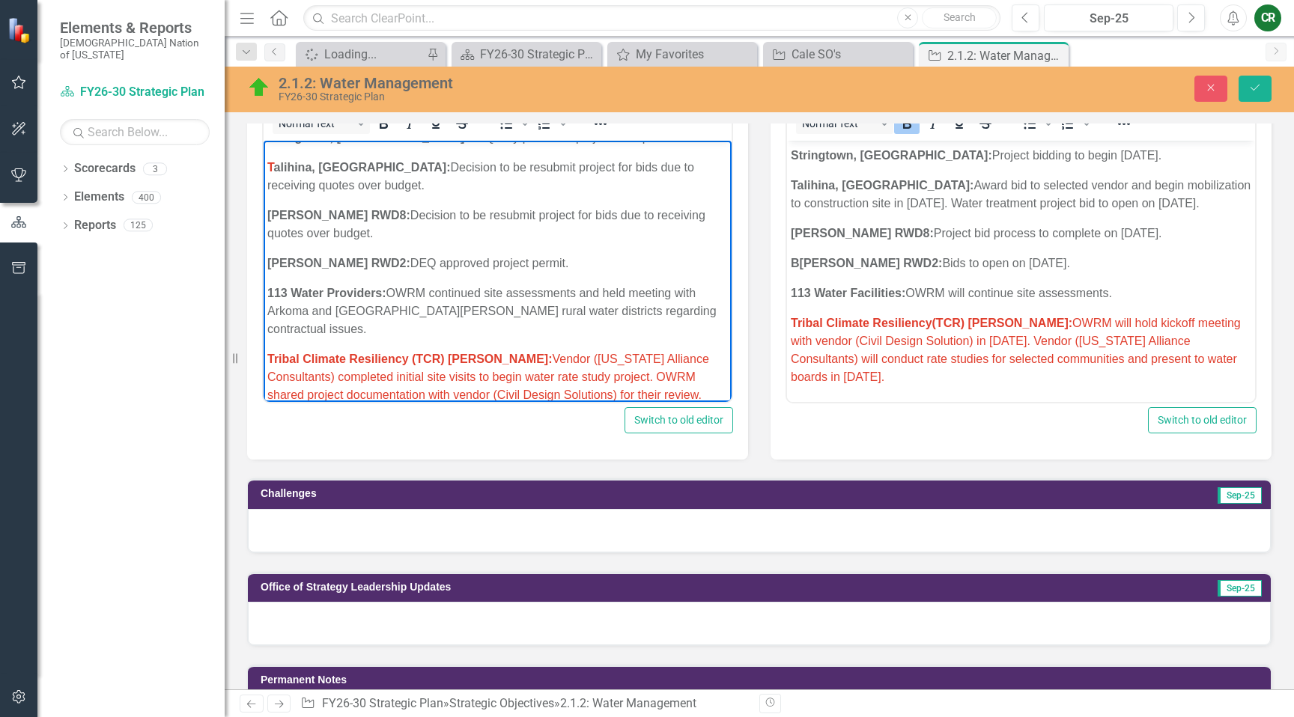
click at [640, 375] on p "Tribal Climate Resiliency (TCR) Grant: Vendor (Oklahoma Alliance Consultants) c…" at bounding box center [497, 377] width 461 height 54
drag, startPoint x: 705, startPoint y: 362, endPoint x: 630, endPoint y: 361, distance: 74.9
click at [629, 361] on p "Tribal Climate Resiliency (TCR) Grant: Vendor (Oklahoma Alliance Consultants) c…" at bounding box center [497, 377] width 461 height 54
drag, startPoint x: 400, startPoint y: 378, endPoint x: 318, endPoint y: 379, distance: 82.4
click at [317, 380] on span "Tribal Climate Resiliency (TCR) Grant: Vendor (Oklahoma Alliance Consultants) c…" at bounding box center [494, 377] width 454 height 49
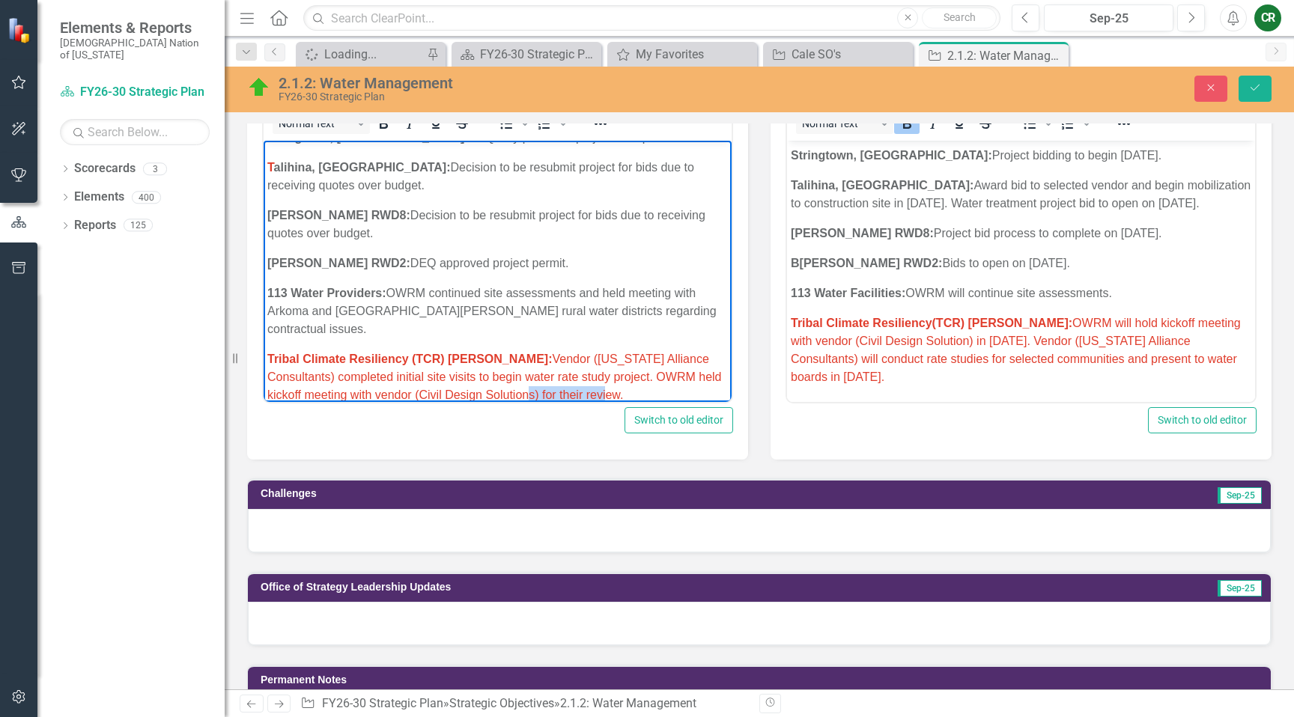
drag, startPoint x: 583, startPoint y: 379, endPoint x: 503, endPoint y: 380, distance: 80.1
click at [503, 380] on span "Tribal Climate Resiliency (TCR) Grant: Vendor (Oklahoma Alliance Consultants) c…" at bounding box center [494, 377] width 454 height 49
click at [589, 378] on p "Tribal Climate Resiliency (TCR) Grant: Vendor (Oklahoma Alliance Consultants) c…" at bounding box center [497, 377] width 461 height 54
click at [584, 360] on span "Tribal Climate Resiliency (TCR) Grant: Vendor (Oklahoma Alliance Consultants) c…" at bounding box center [494, 377] width 454 height 49
click at [582, 362] on span "Tribal Climate Resiliency (TCR) Grant: Vendor (Oklahoma Alliance Consultants) c…" at bounding box center [494, 377] width 454 height 49
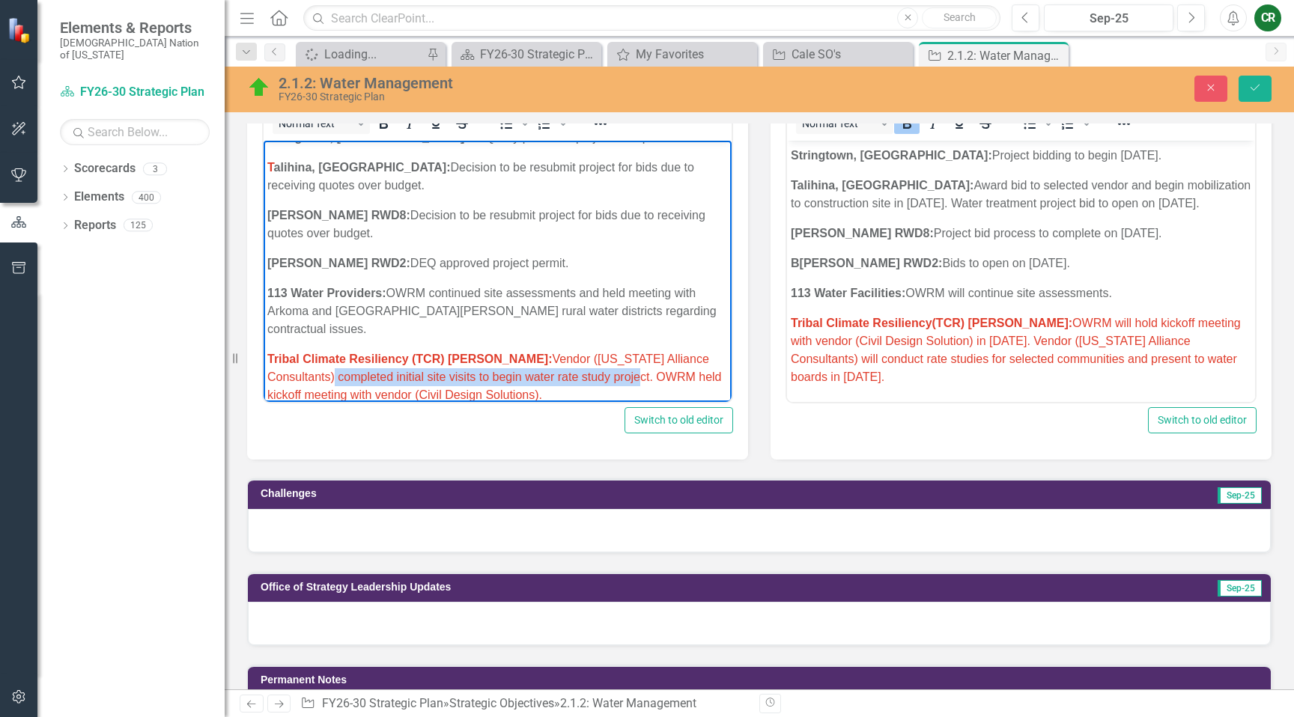
drag, startPoint x: 580, startPoint y: 359, endPoint x: 272, endPoint y: 365, distance: 307.8
click at [272, 365] on span "Tribal Climate Resiliency (TCR) Grant: Vendor (Oklahoma Alliance Consultants) c…" at bounding box center [494, 377] width 454 height 49
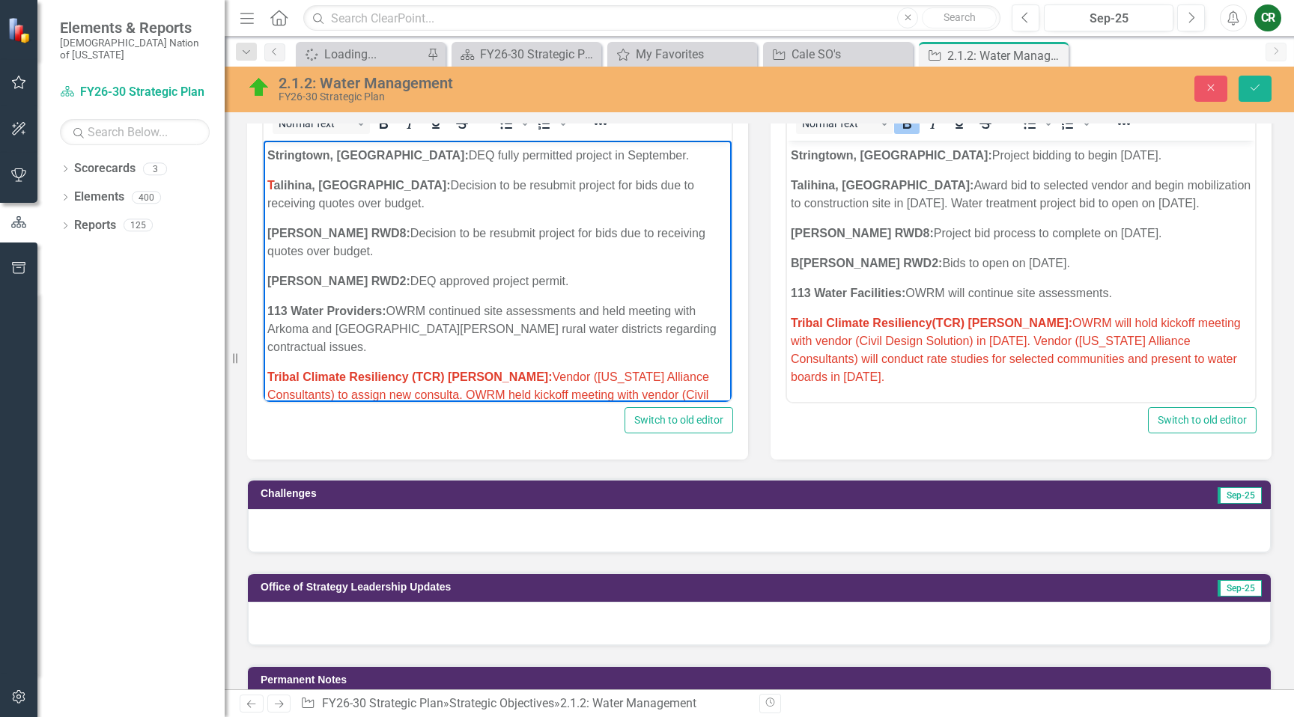
scroll to position [1418, 0]
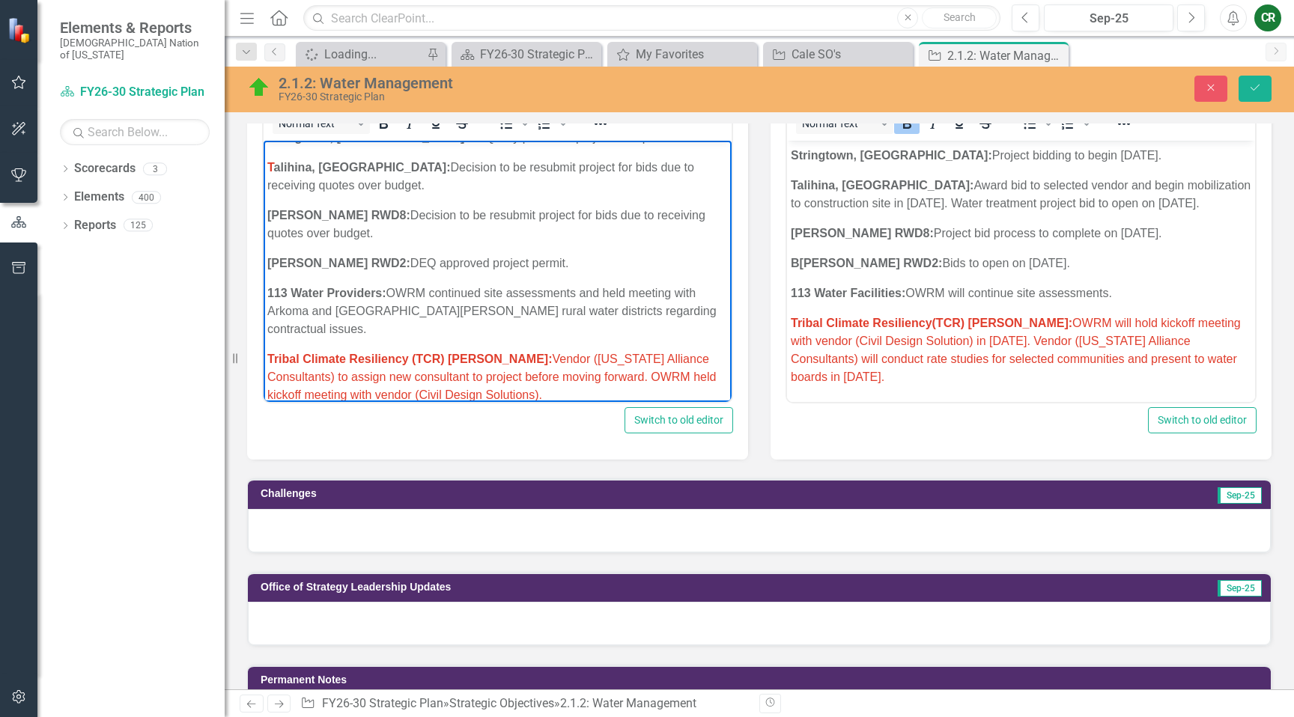
click at [472, 383] on p "Tribal Climate Resiliency (TCR) Grant: Vendor (Oklahoma Alliance Consultants) t…" at bounding box center [497, 377] width 461 height 54
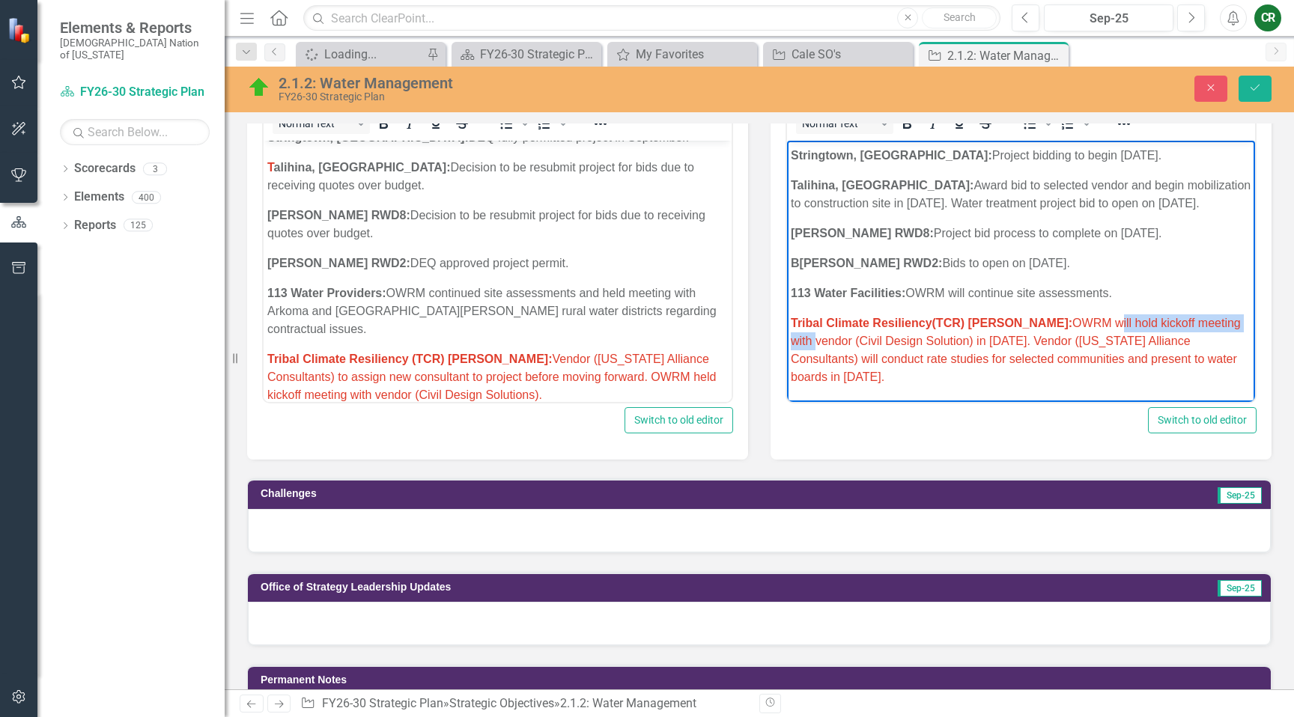
drag, startPoint x: 1051, startPoint y: 324, endPoint x: 1201, endPoint y: 325, distance: 150.5
click at [1200, 325] on span "Tribal Climate Resiliency(TCR) Grant: OWRM will hold kickoff meeting with vendo…" at bounding box center [1016, 350] width 450 height 67
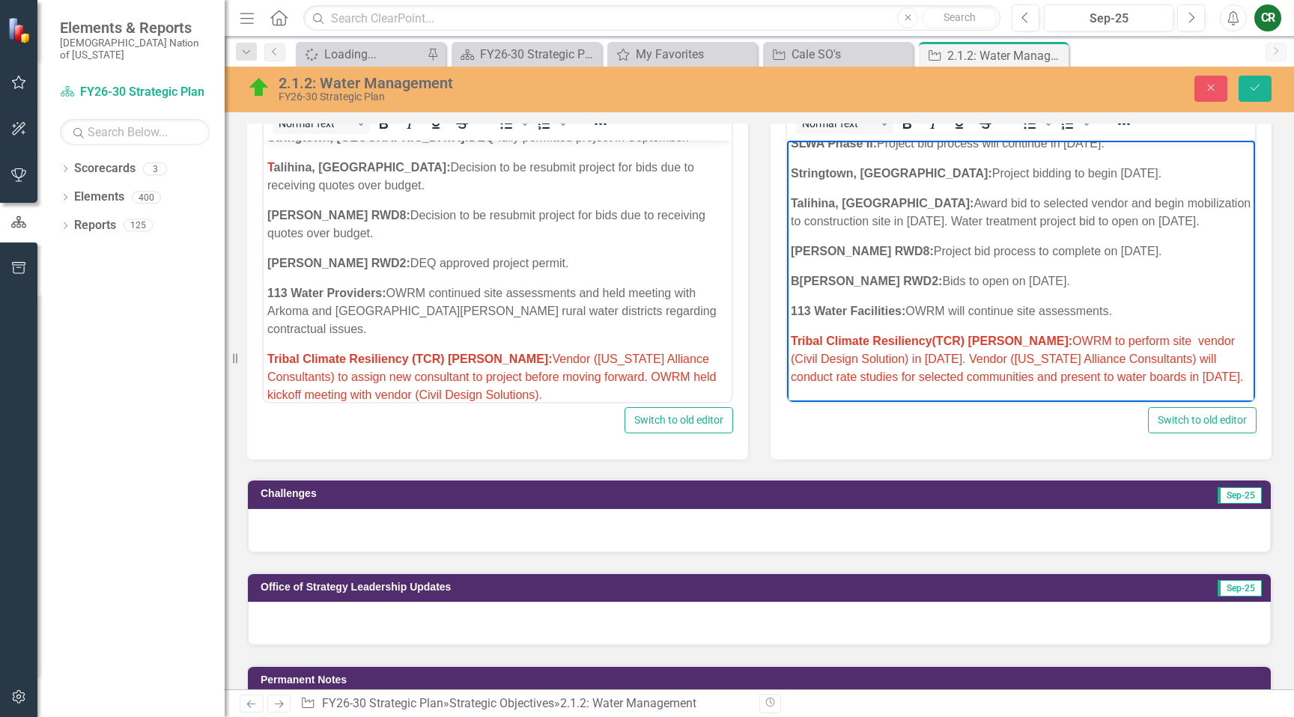
scroll to position [1202, 0]
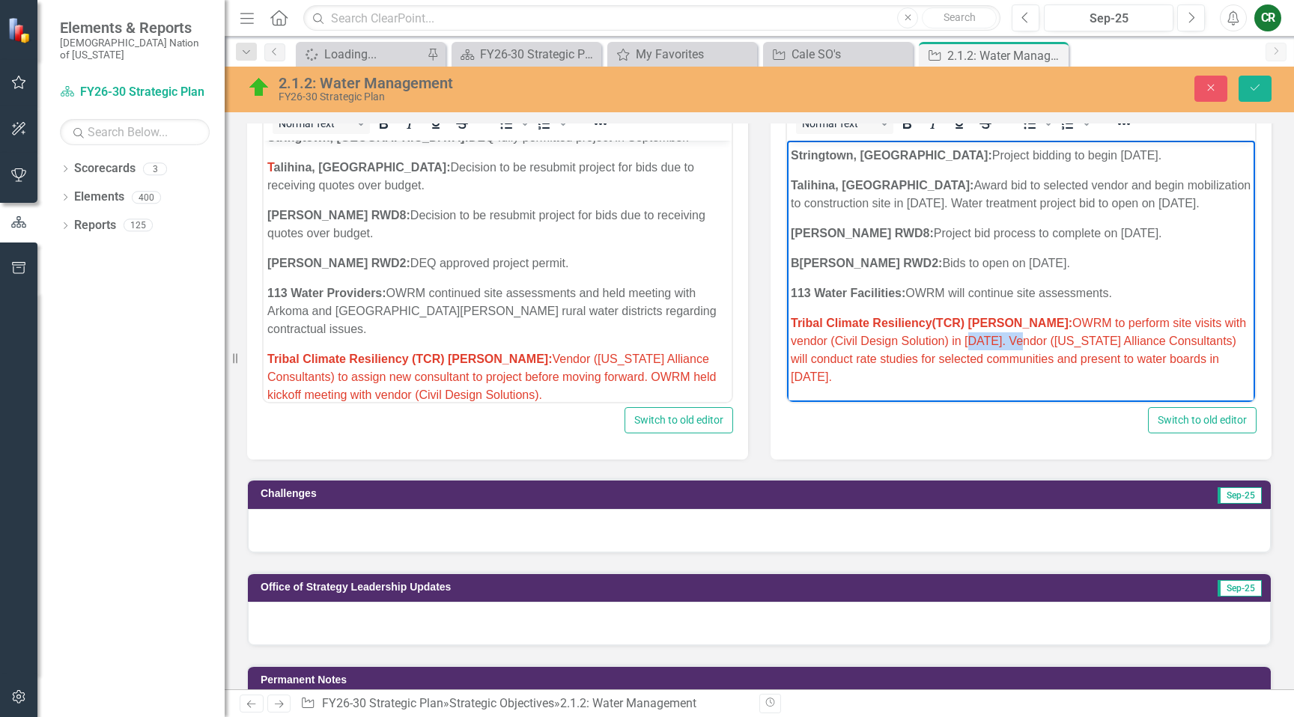
drag, startPoint x: 985, startPoint y: 343, endPoint x: 924, endPoint y: 343, distance: 60.7
click at [924, 344] on span "Tribal Climate Resiliency(TCR) Grant: OWRM to perform site visits with vendor (…" at bounding box center [1018, 350] width 455 height 67
click at [818, 381] on span "Tribal Climate Resiliency(TCR) Grant: OWRM to perform site visits with vendor (…" at bounding box center [1018, 350] width 455 height 67
drag, startPoint x: 818, startPoint y: 379, endPoint x: 1087, endPoint y: 353, distance: 270.1
click at [818, 379] on span "Tribal Climate Resiliency(TCR) Grant: OWRM to perform site visits with vendor (…" at bounding box center [1018, 350] width 455 height 67
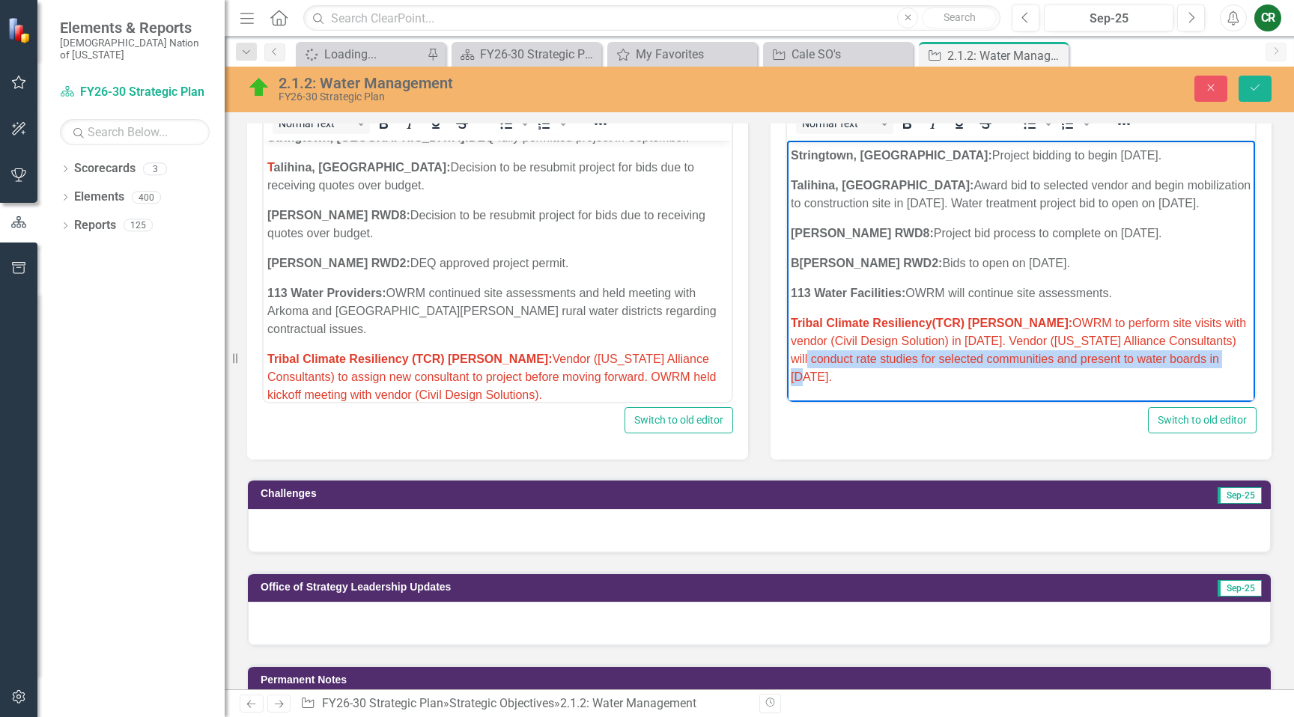
drag, startPoint x: 1190, startPoint y: 362, endPoint x: 1221, endPoint y: 339, distance: 39.1
click at [1222, 342] on span "Tribal Climate Resiliency(TCR) Grant: OWRM to perform site visits with vendor (…" at bounding box center [1018, 350] width 455 height 67
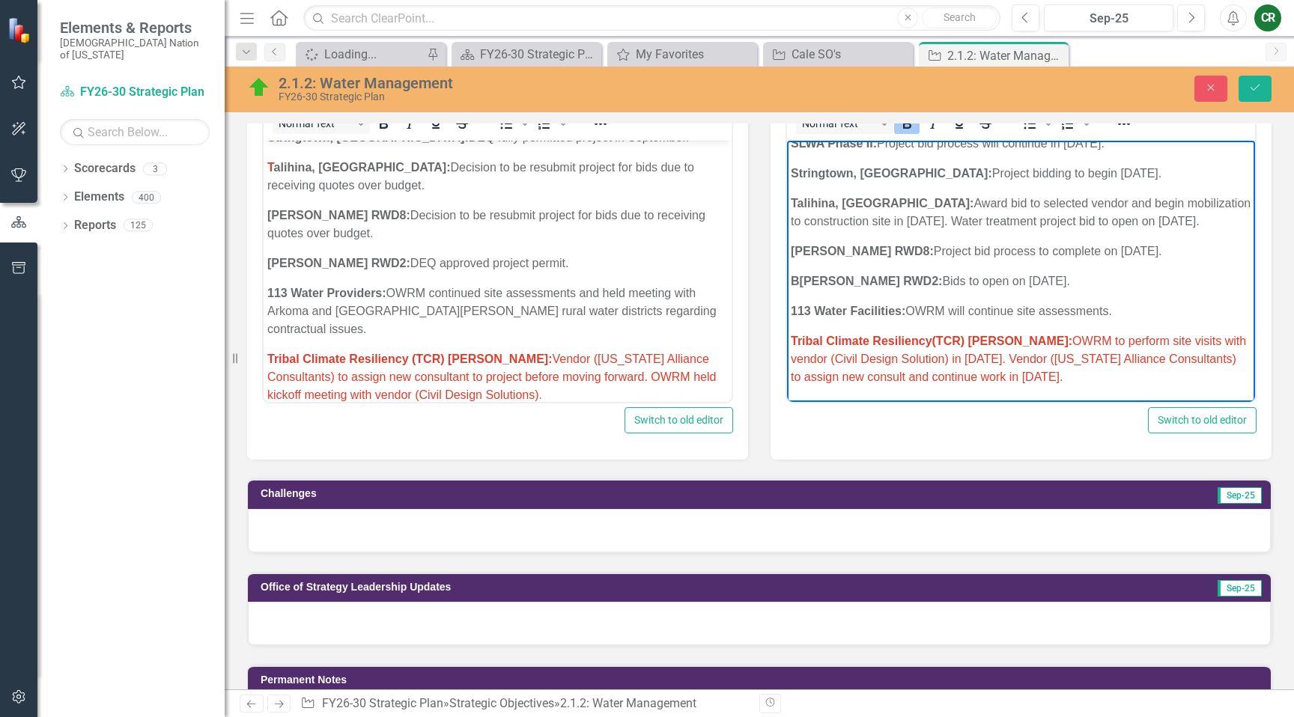
drag, startPoint x: 1137, startPoint y: 387, endPoint x: 788, endPoint y: 349, distance: 351.0
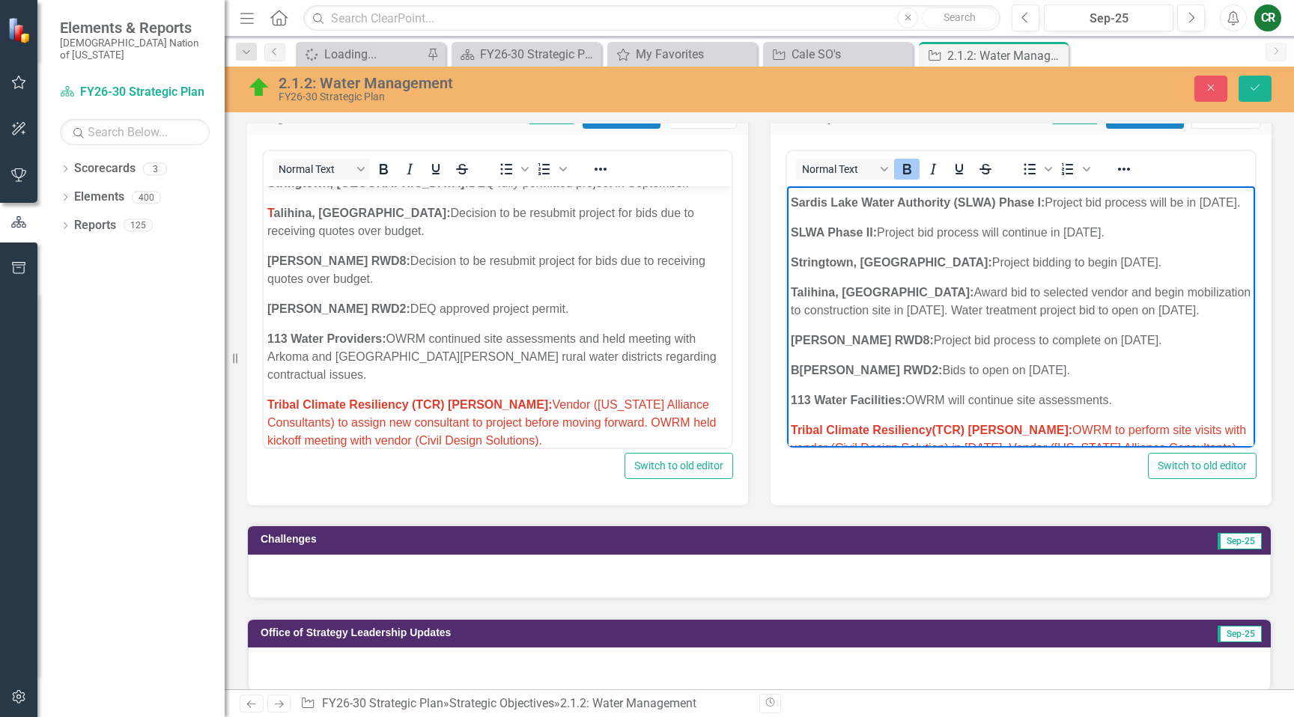
scroll to position [564, 0]
click at [1126, 174] on icon "Reveal or hide additional toolbar items" at bounding box center [1124, 170] width 18 height 18
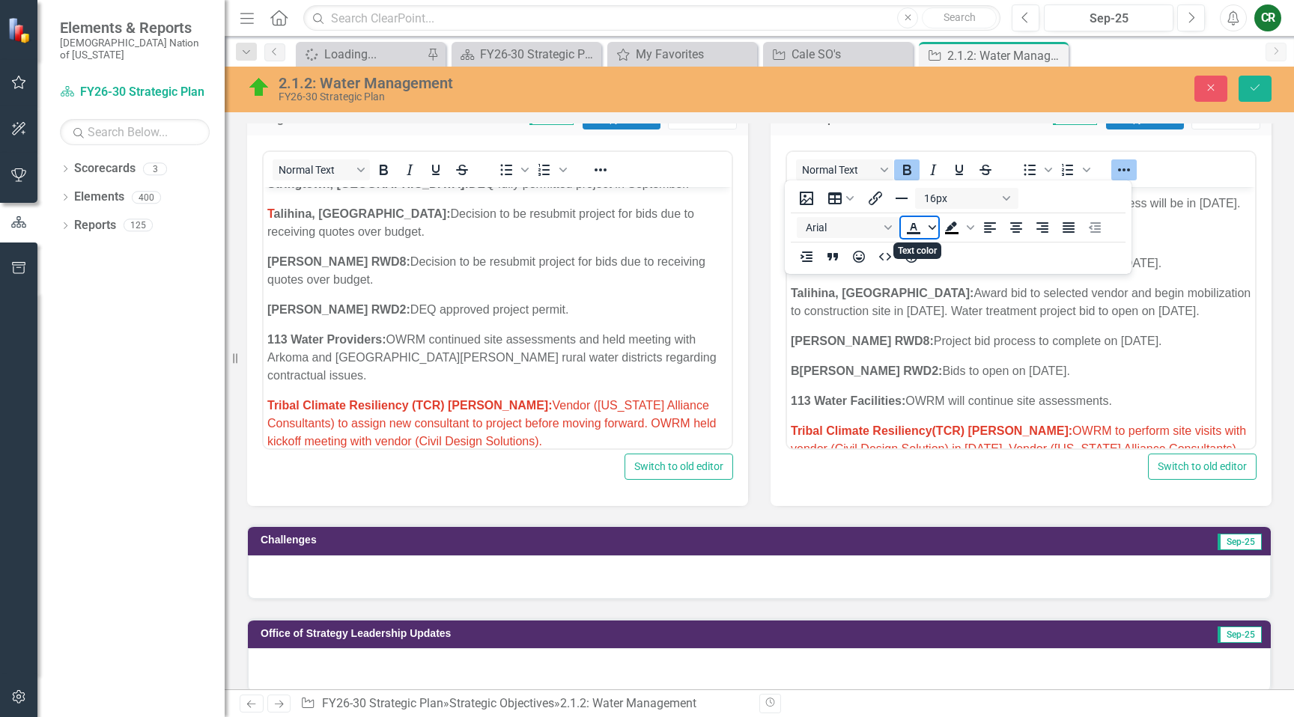
click at [930, 225] on icon "Text color" at bounding box center [932, 227] width 7 height 7
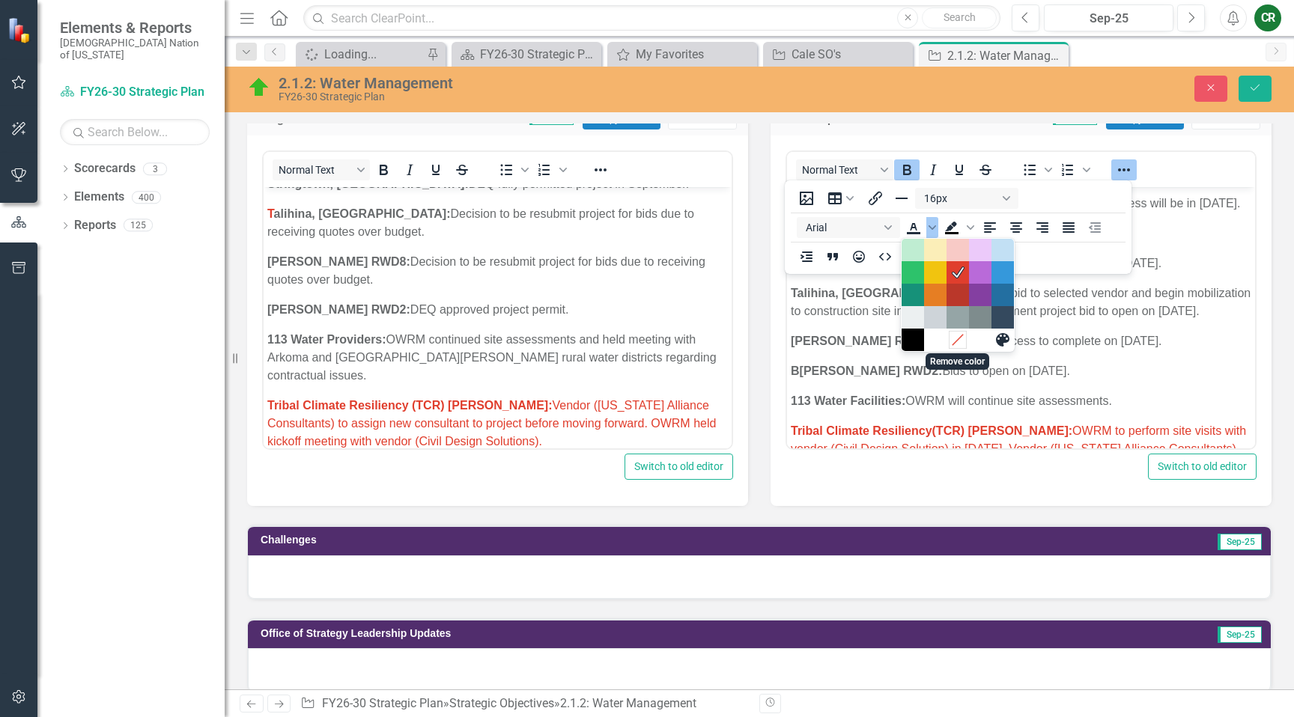
click at [957, 339] on icon "Remove color" at bounding box center [957, 340] width 10 height 10
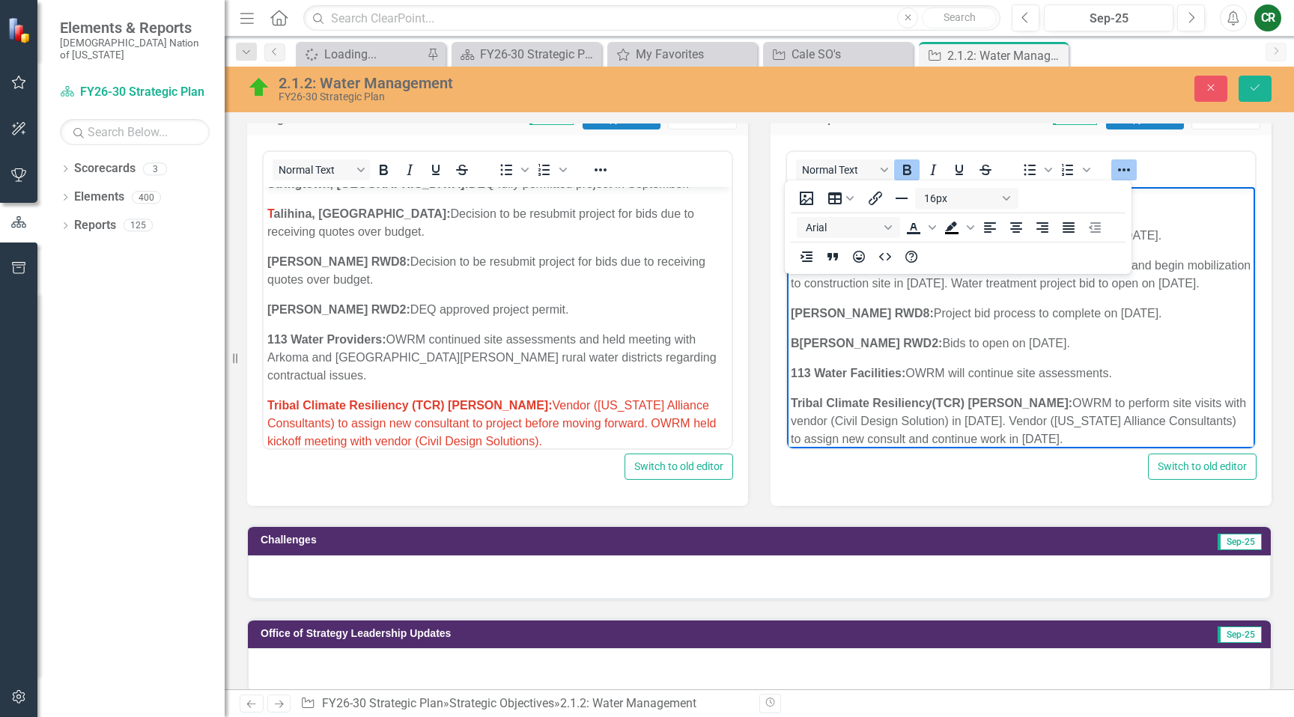
click at [982, 346] on p "B ryan RWD2: Bids to open on October 13, 2025." at bounding box center [1021, 344] width 461 height 18
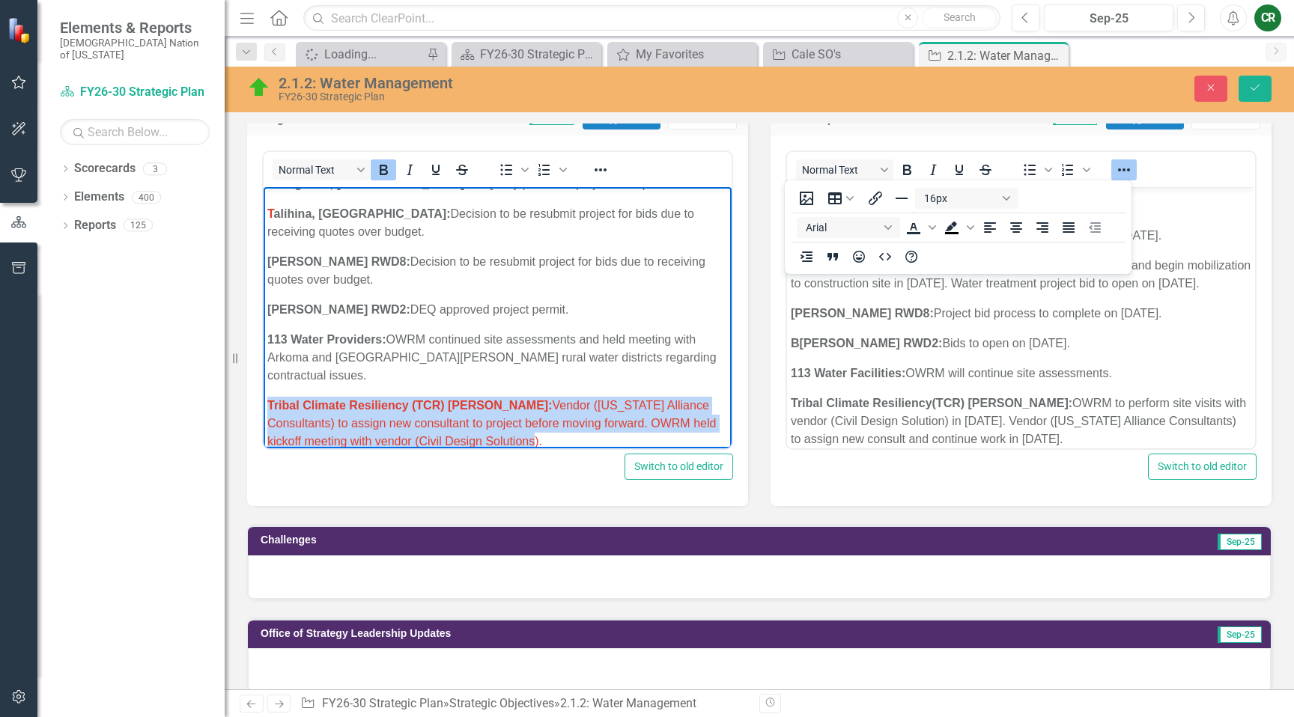
drag, startPoint x: 506, startPoint y: 416, endPoint x: 213, endPoint y: 393, distance: 294.4
click at [604, 171] on icon "Reveal or hide additional toolbar items" at bounding box center [601, 170] width 18 height 18
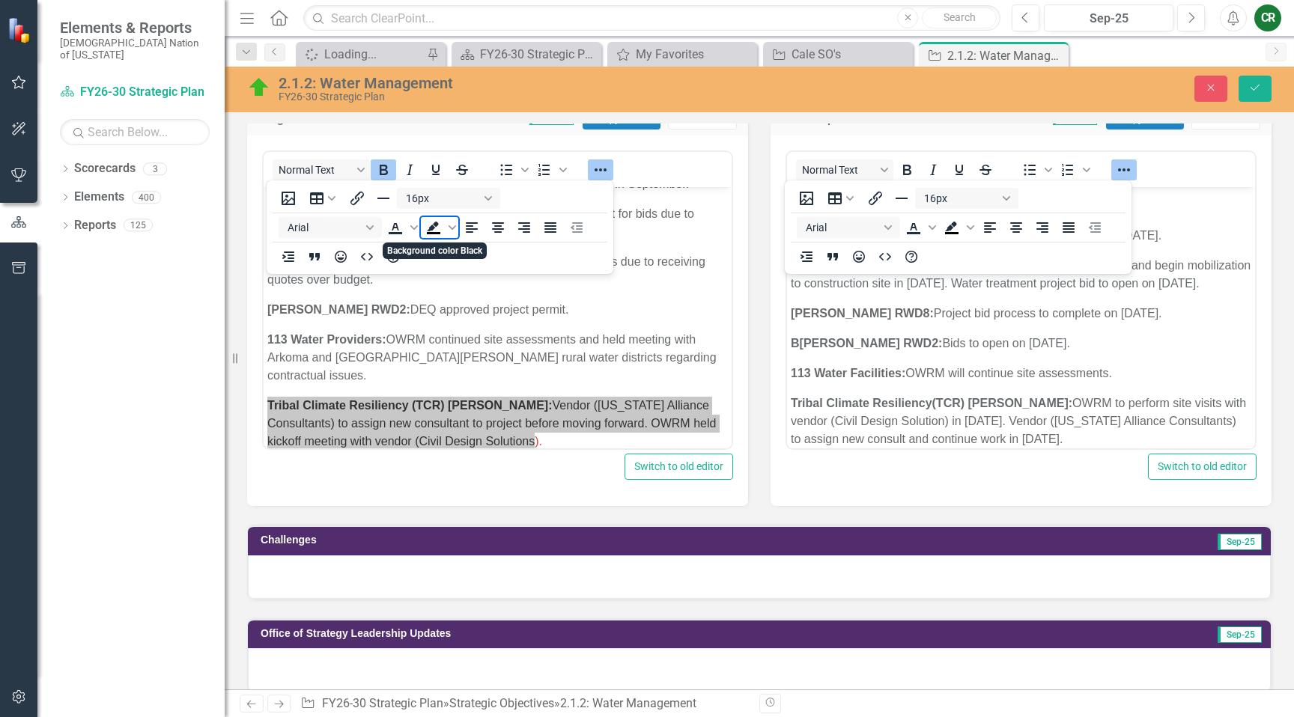
click at [422, 228] on span "Background color Black" at bounding box center [433, 227] width 25 height 21
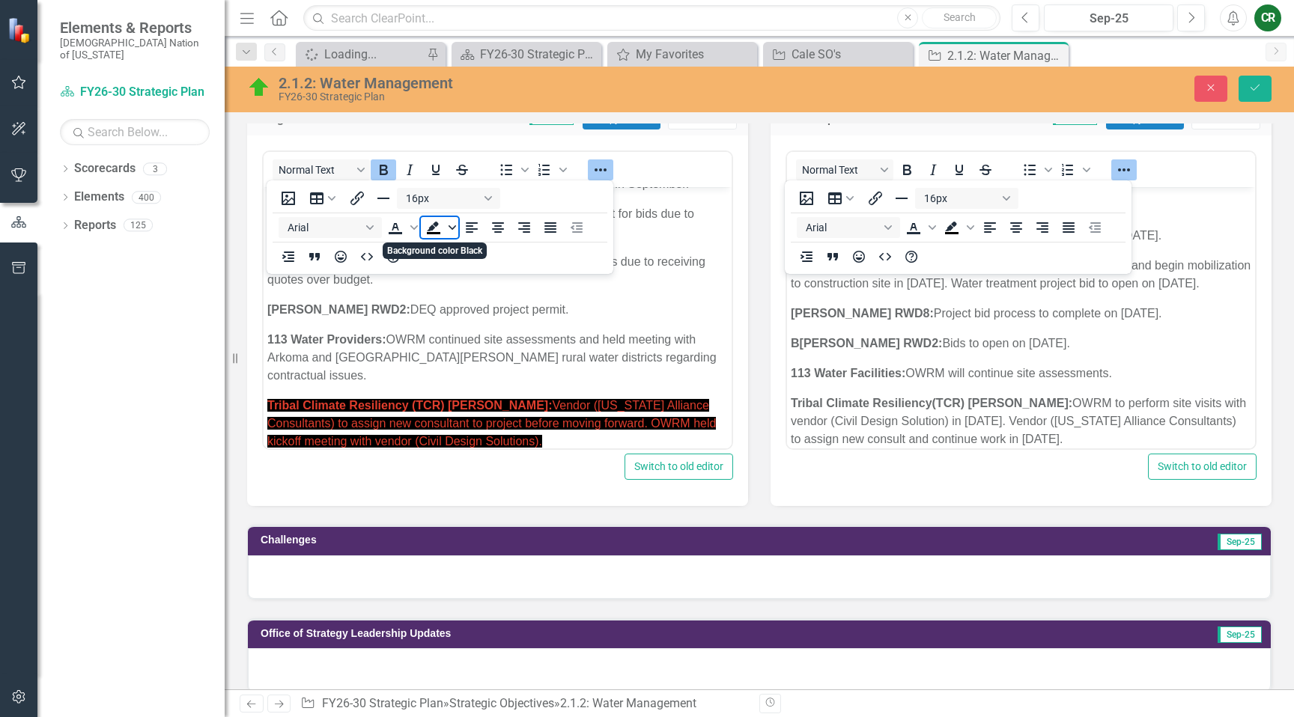
click at [454, 227] on icon "Background color Black" at bounding box center [452, 227] width 7 height 4
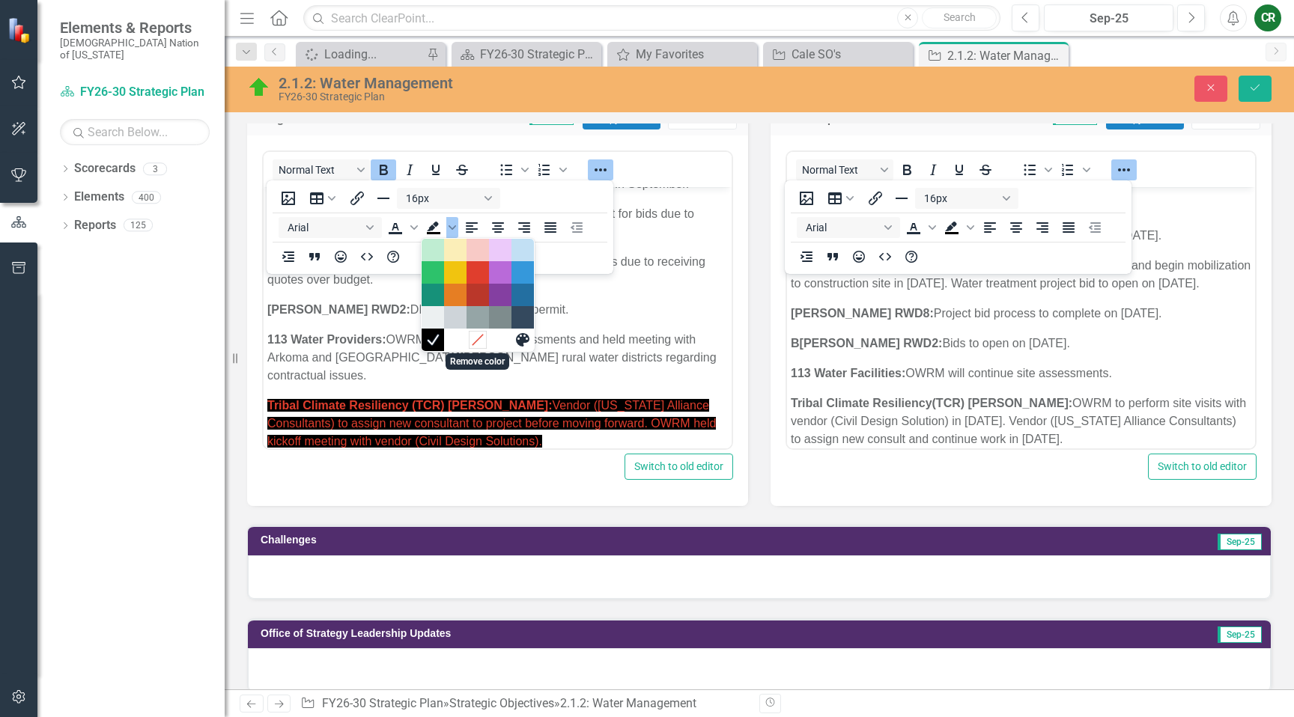
click at [471, 335] on icon "Remove color" at bounding box center [477, 339] width 14 height 14
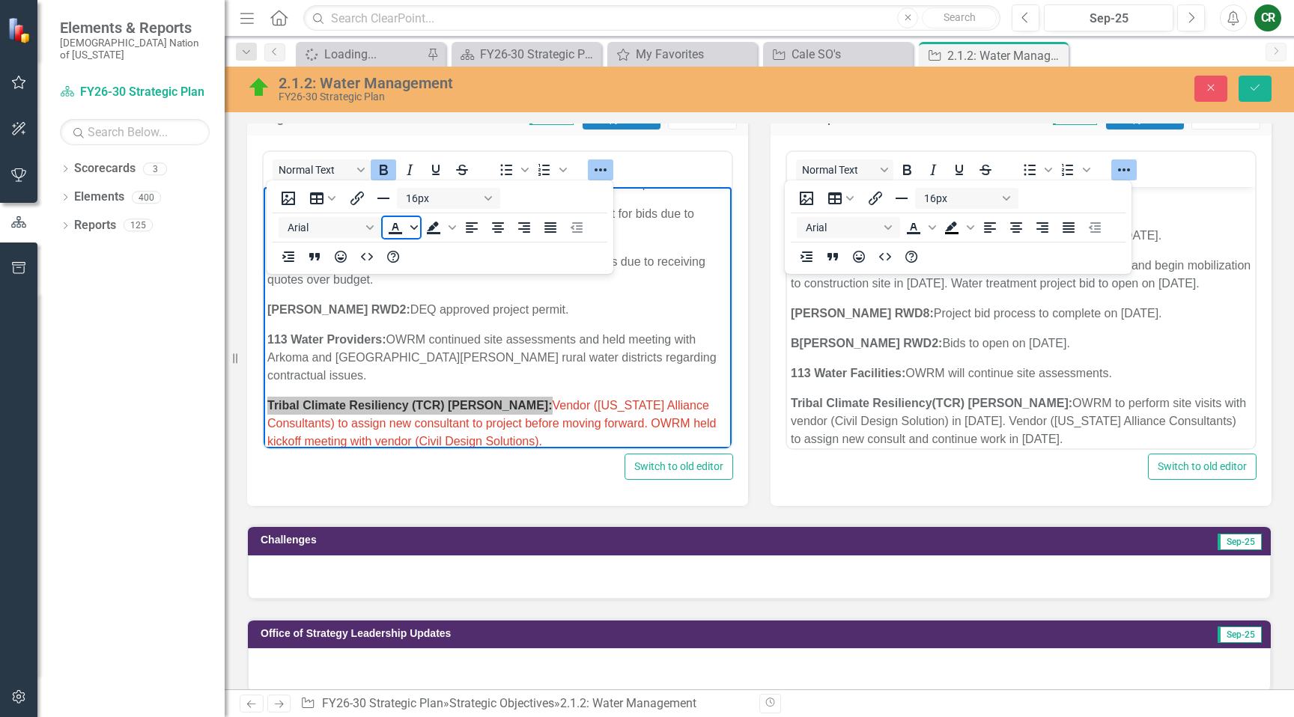
drag, startPoint x: 410, startPoint y: 226, endPoint x: 411, endPoint y: 235, distance: 9.1
click at [410, 226] on icon "Text color" at bounding box center [413, 227] width 7 height 7
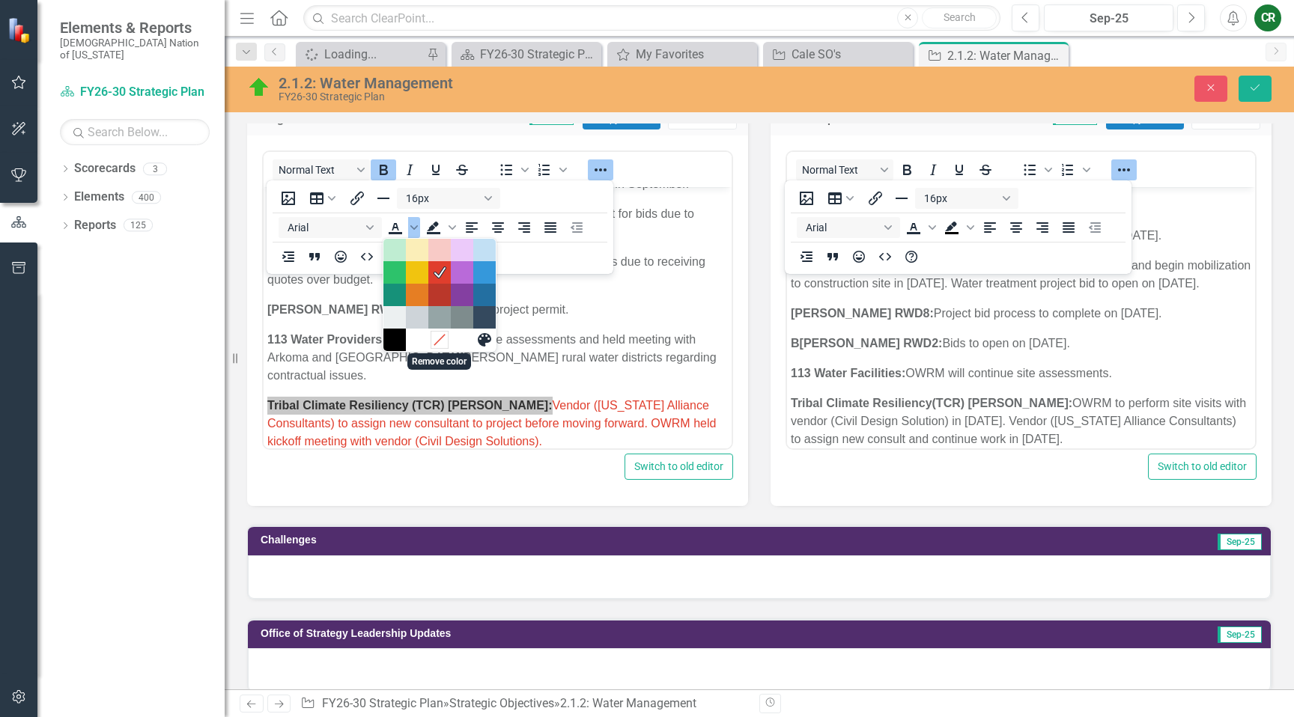
click at [434, 336] on icon "Remove color" at bounding box center [439, 339] width 14 height 14
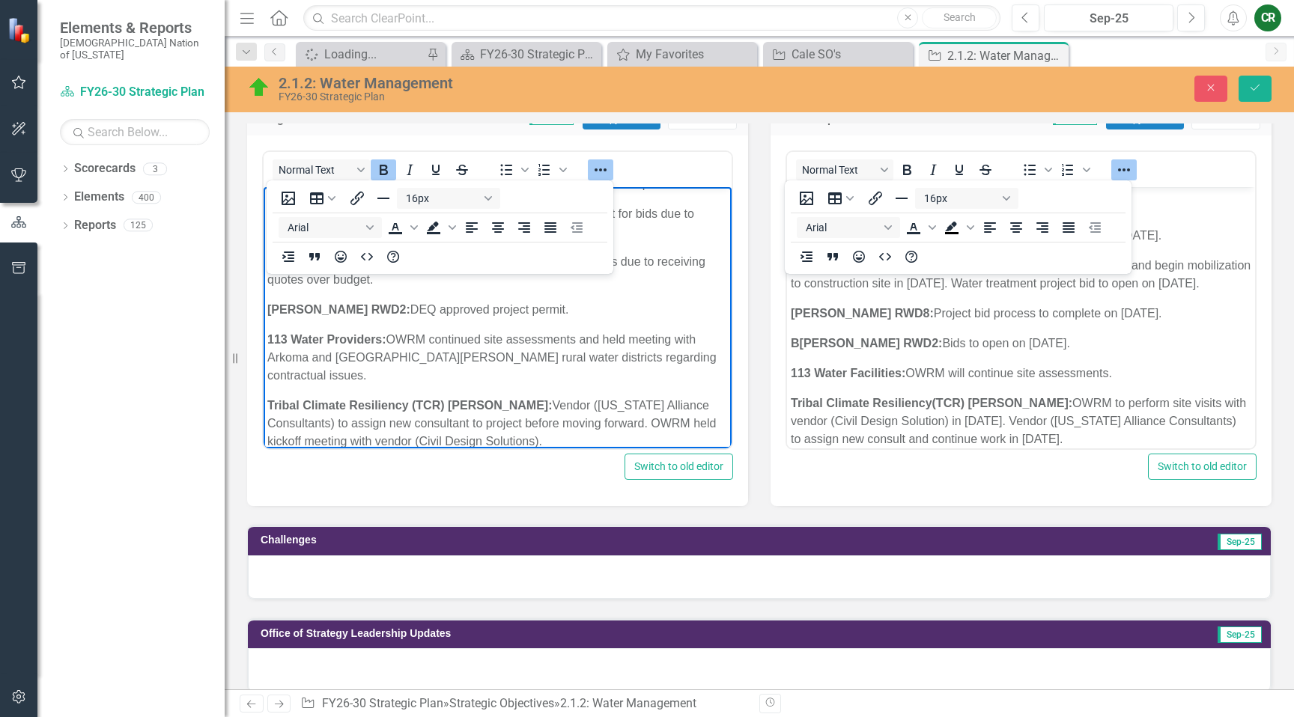
drag, startPoint x: 493, startPoint y: 324, endPoint x: 499, endPoint y: 281, distance: 43.8
click at [602, 168] on icon "Reveal or hide additional toolbar items" at bounding box center [601, 170] width 18 height 18
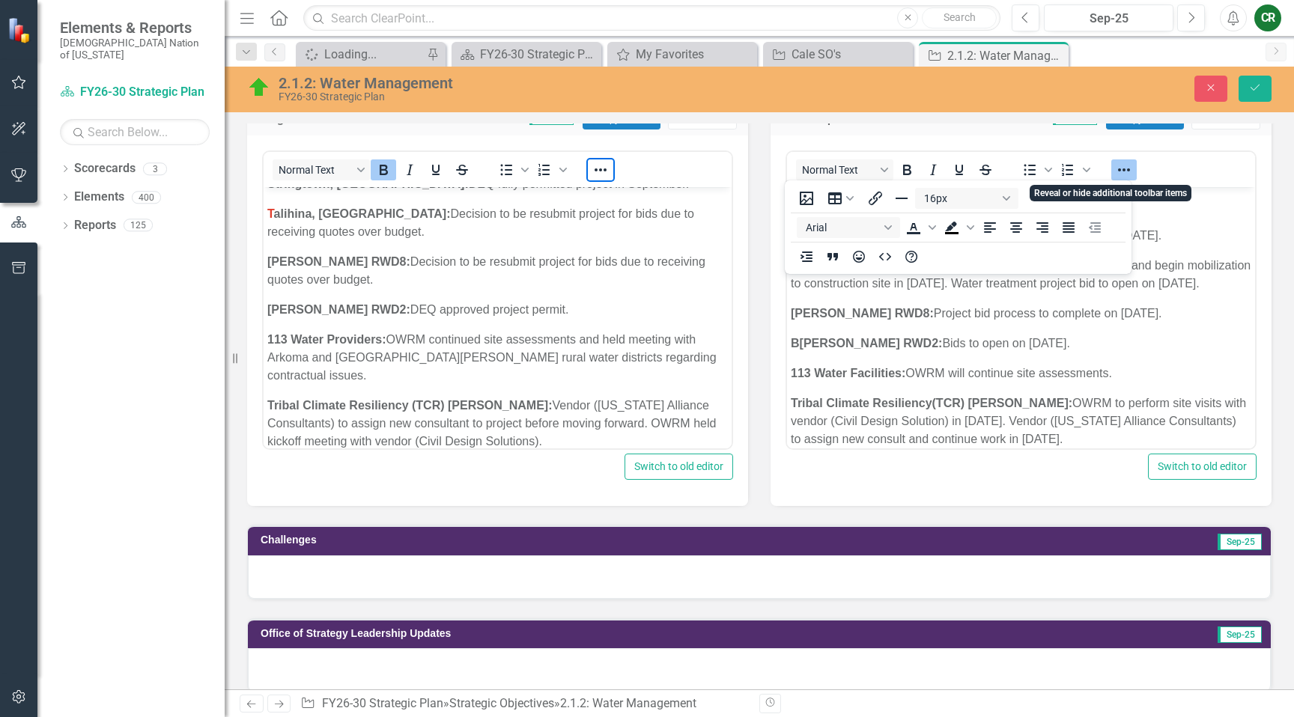
drag, startPoint x: 1121, startPoint y: 168, endPoint x: 1172, endPoint y: 176, distance: 51.6
click at [1121, 168] on icon "Reveal or hide additional toolbar items" at bounding box center [1124, 170] width 18 height 18
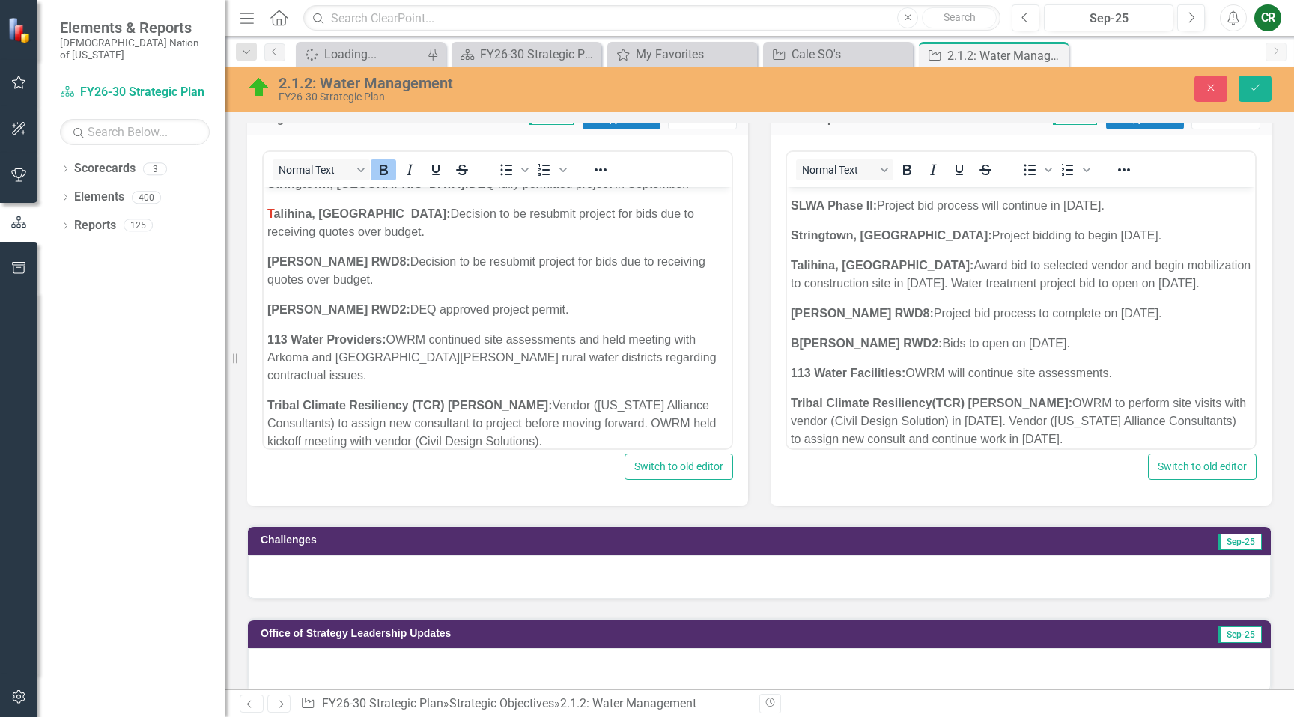
drag, startPoint x: 1173, startPoint y: 176, endPoint x: 1173, endPoint y: 185, distance: 9.0
click at [1173, 177] on div "Normal Text To open the popup, press Shift+Enter To open the popup, press Shift…" at bounding box center [1021, 169] width 468 height 29
drag, startPoint x: 1166, startPoint y: 337, endPoint x: 1096, endPoint y: 374, distance: 78.7
click at [1165, 337] on p "B ryan RWD2: Bids to open on October 13, 2025." at bounding box center [1021, 344] width 461 height 18
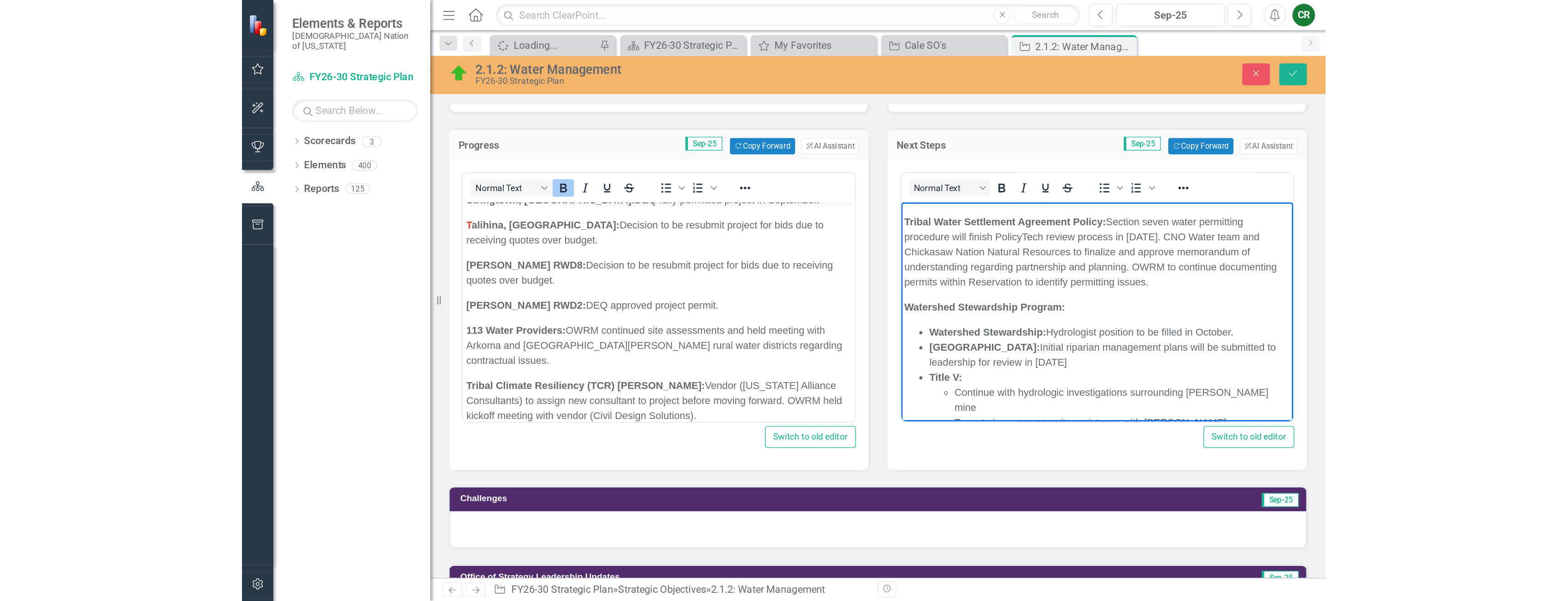
scroll to position [283, 0]
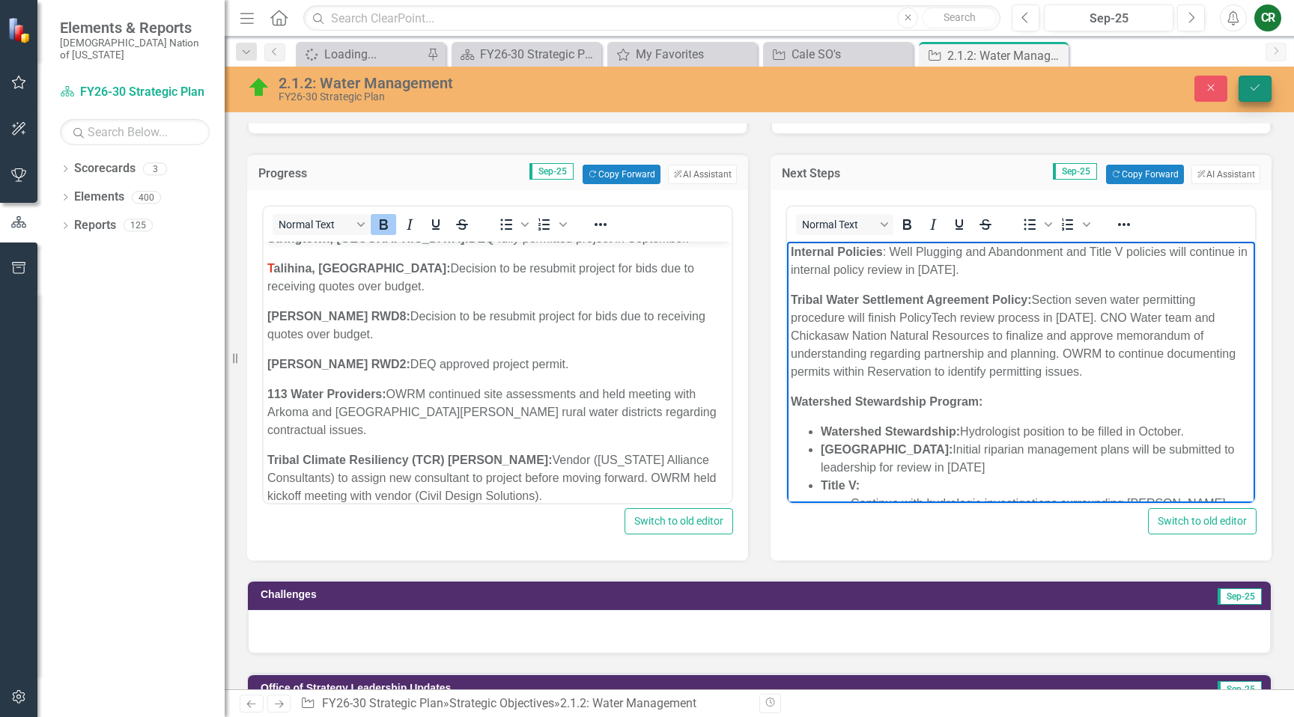
click at [1253, 85] on icon "Save" at bounding box center [1254, 87] width 13 height 10
